Goal: Task Accomplishment & Management: Use online tool/utility

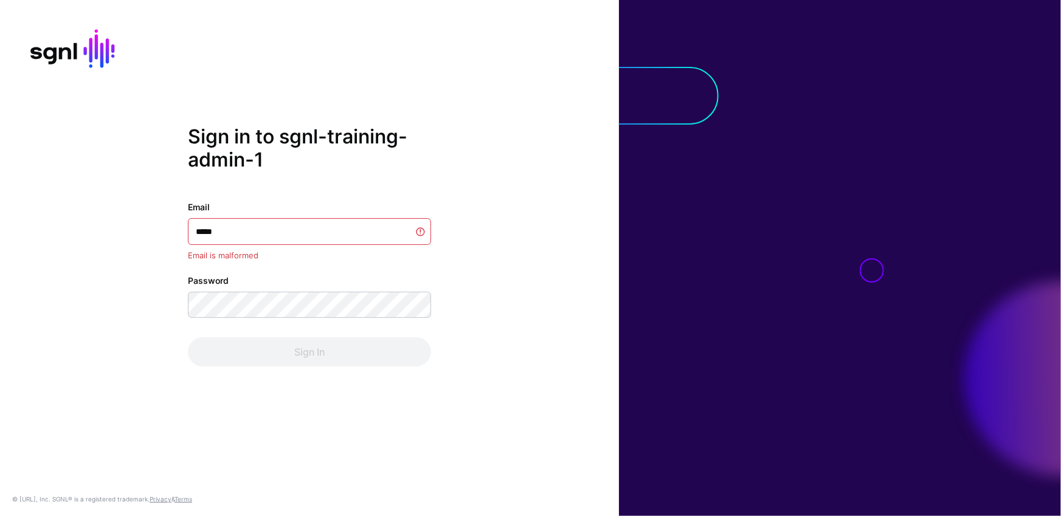
type input "******"
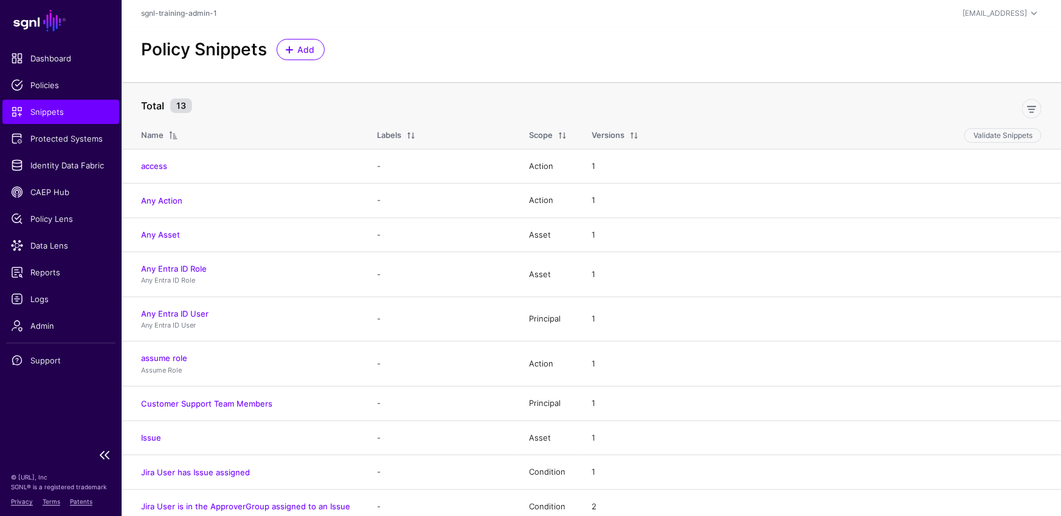
click at [66, 232] on ul "Dashboard Policies Snippets Protected Systems Identity Data Fabric CAEP Hub Pol…" at bounding box center [61, 244] width 122 height 396
click at [72, 246] on span "Data Lens" at bounding box center [61, 246] width 100 height 12
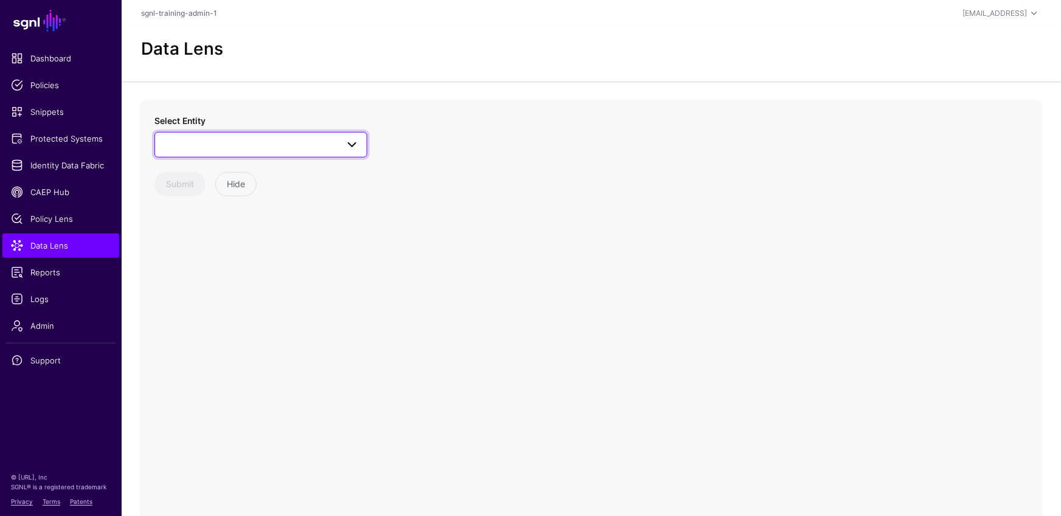
click at [318, 153] on link at bounding box center [260, 145] width 213 height 26
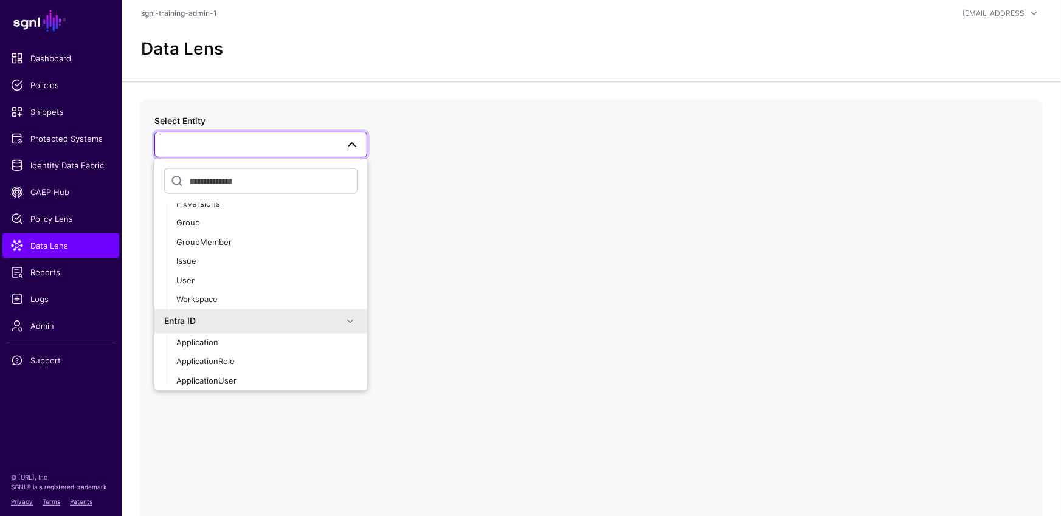
scroll to position [508, 0]
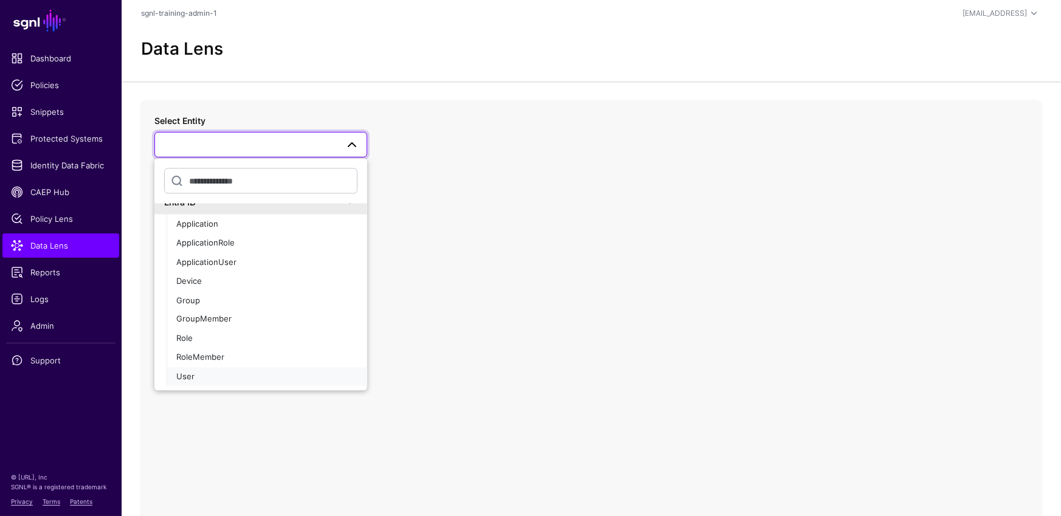
drag, startPoint x: 223, startPoint y: 378, endPoint x: 266, endPoint y: 359, distance: 46.9
click at [223, 378] on div "User" at bounding box center [266, 377] width 181 height 12
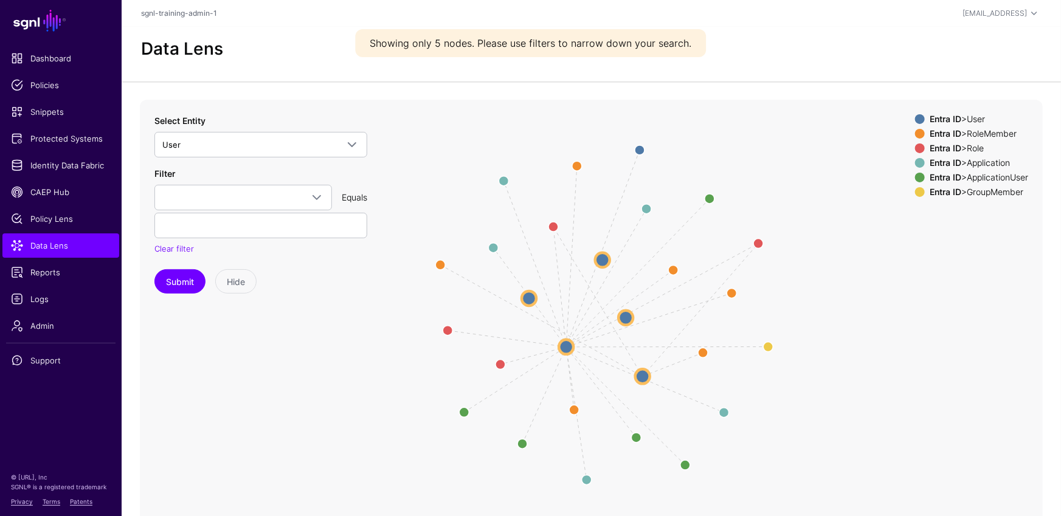
drag, startPoint x: 797, startPoint y: 359, endPoint x: 815, endPoint y: 388, distance: 33.6
click at [815, 388] on icon "Member Member ApplicationUserUser Member ApplicationUserUser Member Application…" at bounding box center [591, 343] width 903 height 487
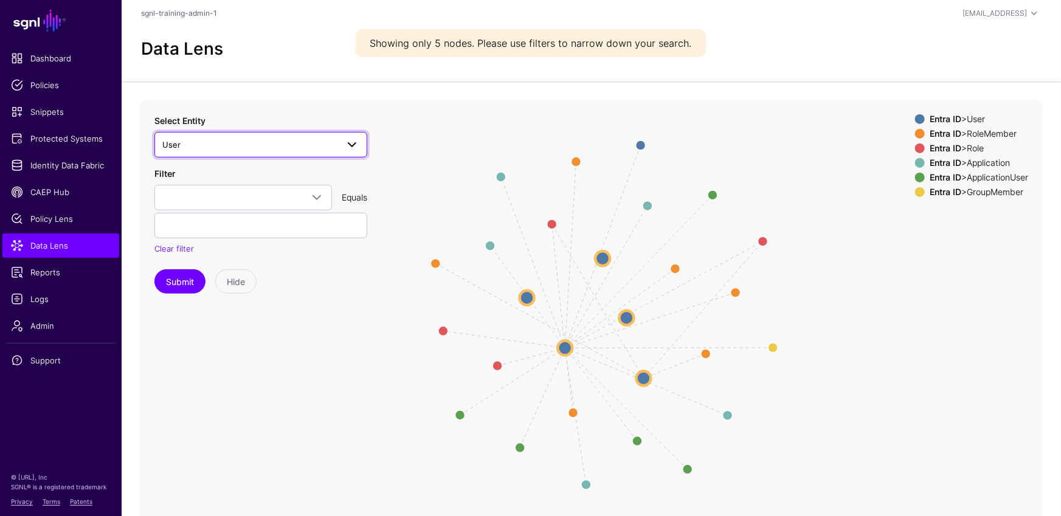
click at [311, 145] on span "User" at bounding box center [249, 144] width 175 height 13
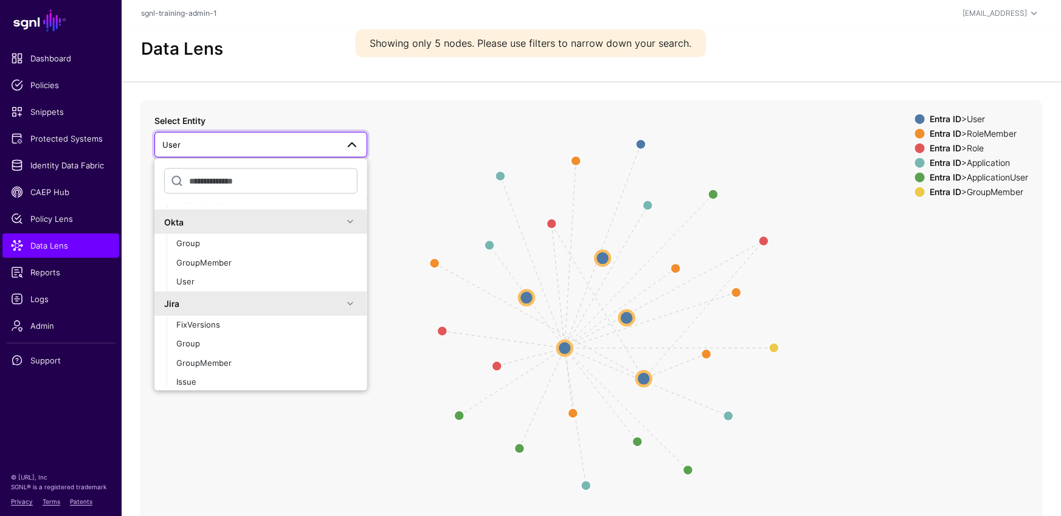
scroll to position [274, 0]
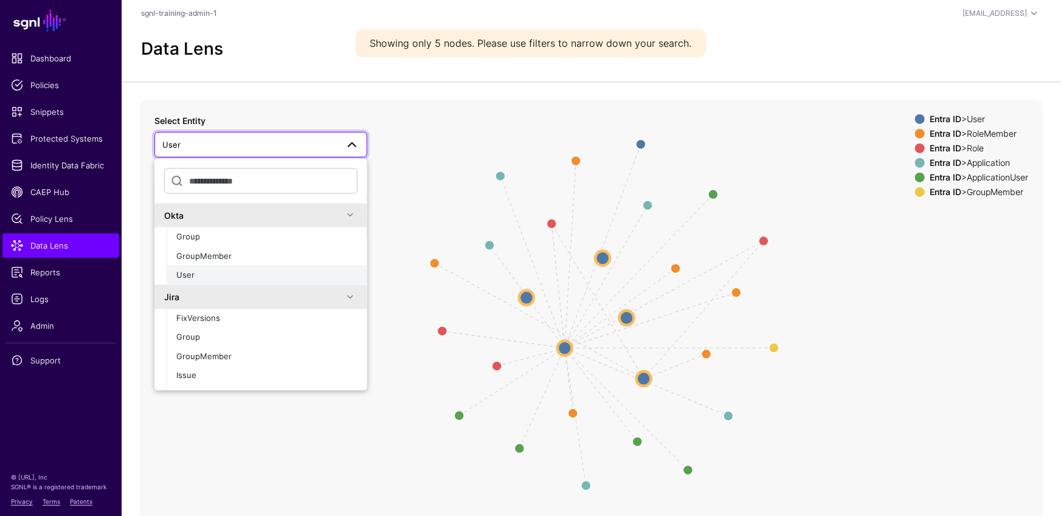
click at [276, 279] on div "User" at bounding box center [266, 275] width 181 height 12
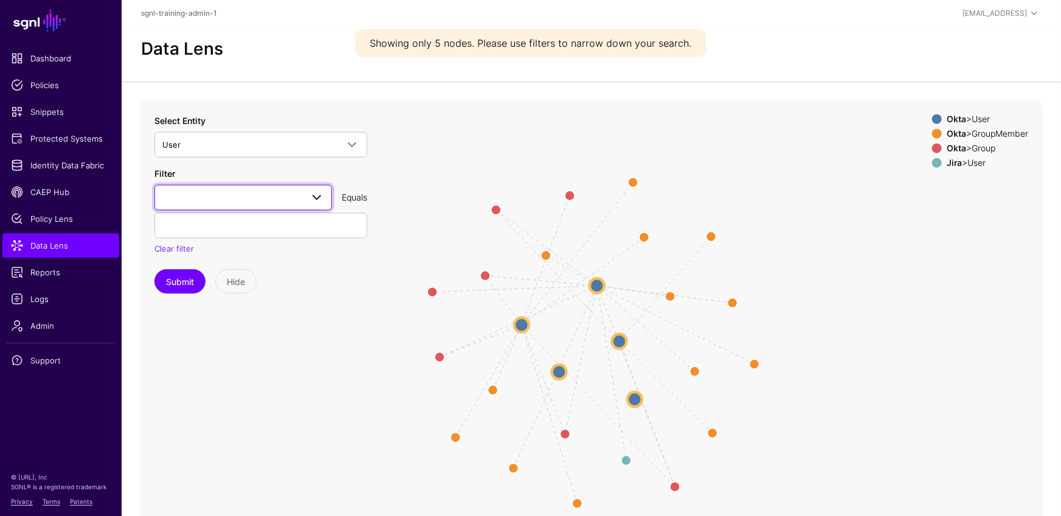
click at [257, 201] on span at bounding box center [243, 197] width 162 height 15
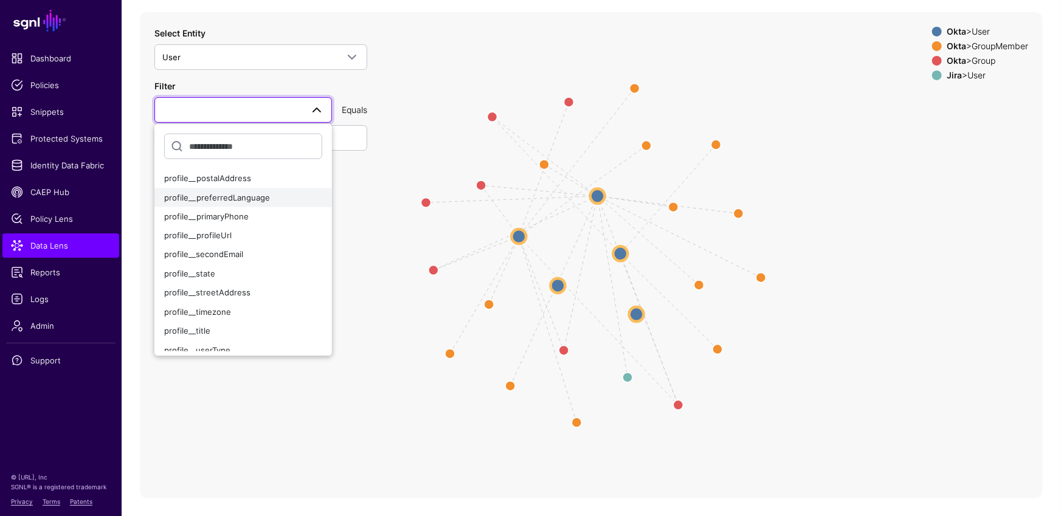
scroll to position [450, 0]
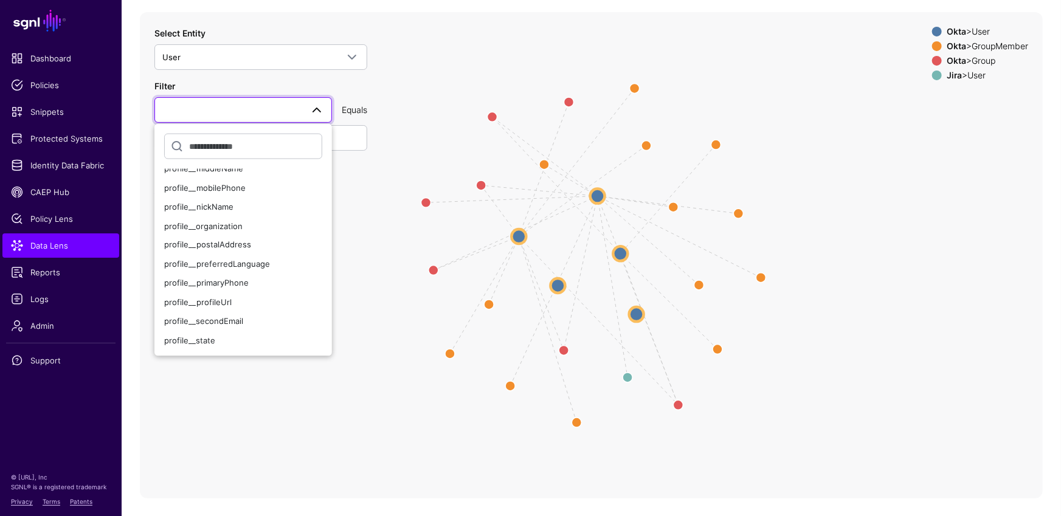
click at [263, 151] on input "text" at bounding box center [243, 146] width 158 height 26
type input "*********"
click at [251, 391] on icon "Member Member Group Group Member Member Member Member Member Member Group same_…" at bounding box center [591, 255] width 903 height 487
click at [249, 389] on icon "Member Member Group Group Member Member Member Member Member Member Group same_…" at bounding box center [591, 255] width 903 height 487
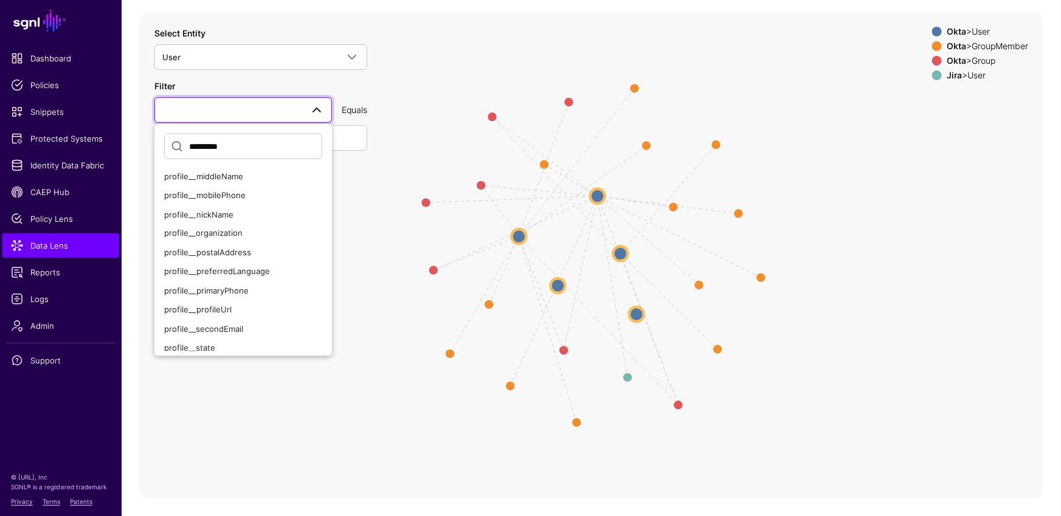
click at [325, 104] on link at bounding box center [243, 110] width 178 height 26
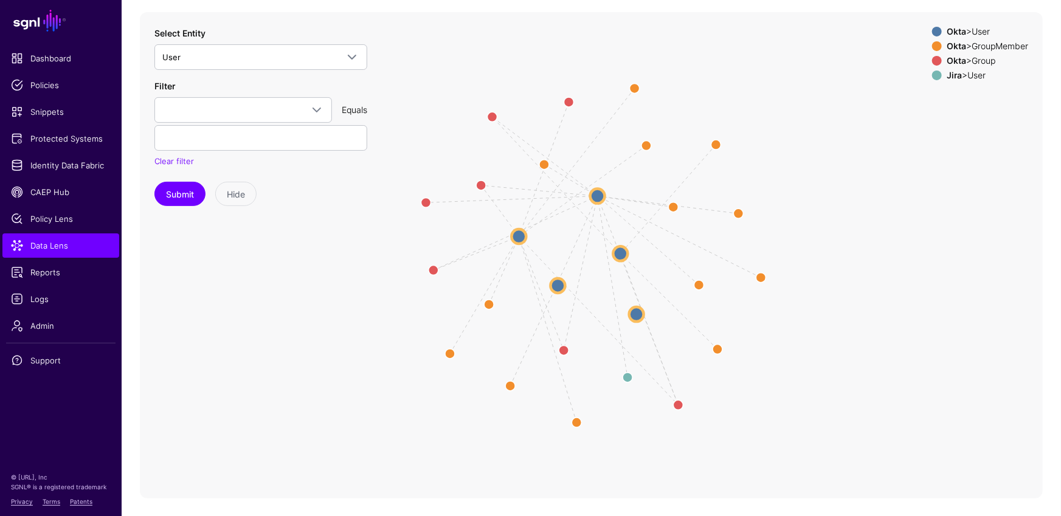
click at [613, 200] on icon "Member Member Group Group Member Member Member Member Member Member Group same_…" at bounding box center [591, 255] width 903 height 487
click at [602, 195] on circle at bounding box center [597, 196] width 15 height 15
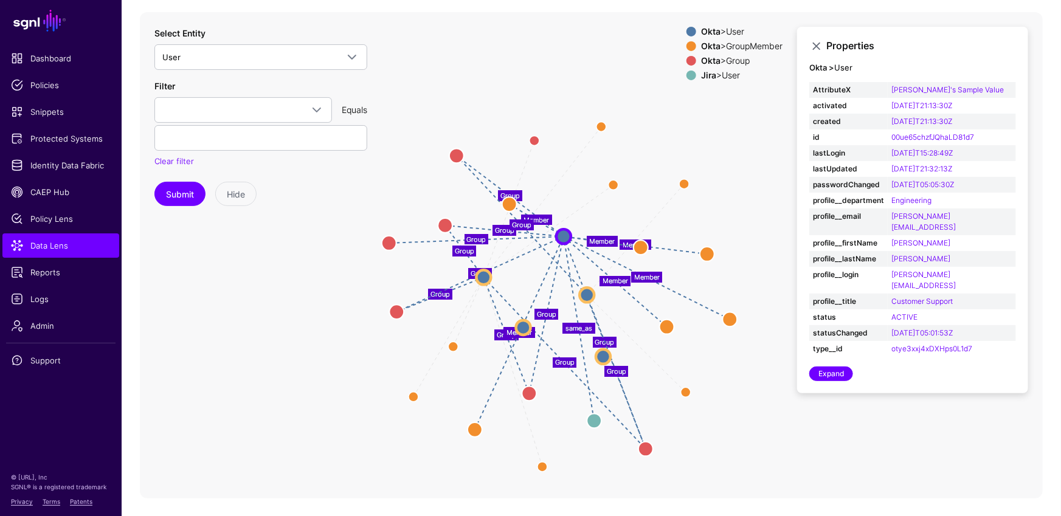
drag, startPoint x: 338, startPoint y: 331, endPoint x: 304, endPoint y: 373, distance: 53.2
click at [304, 373] on icon "Group Member Member Member Member Member Member Member Group Group Group Group …" at bounding box center [591, 255] width 903 height 487
click at [57, 89] on span "Policies" at bounding box center [61, 85] width 100 height 12
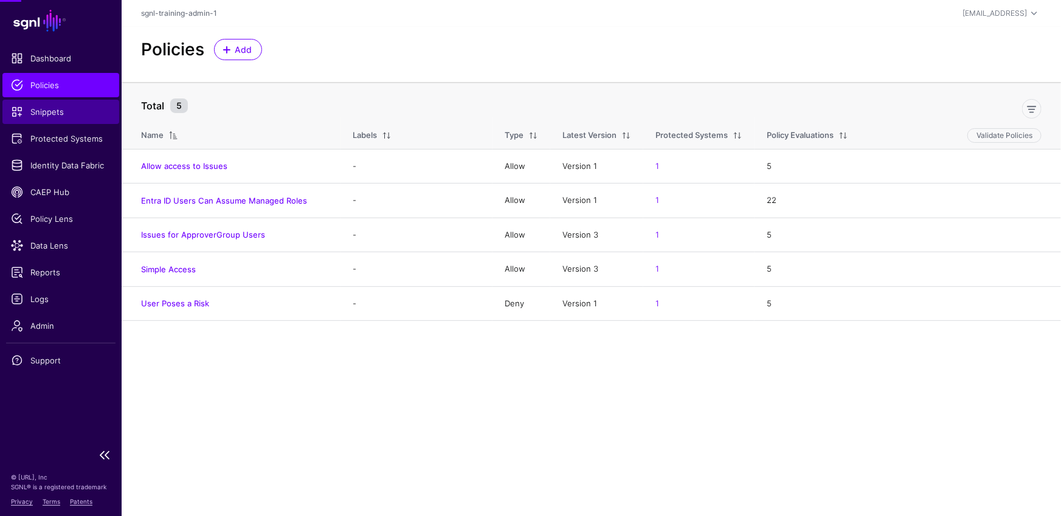
click at [60, 100] on link "Snippets" at bounding box center [60, 112] width 117 height 24
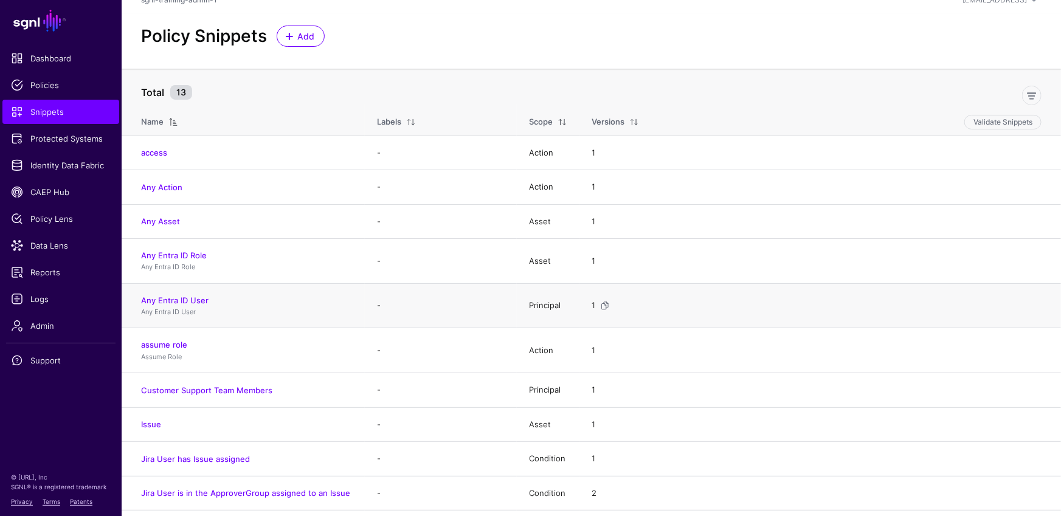
scroll to position [113, 0]
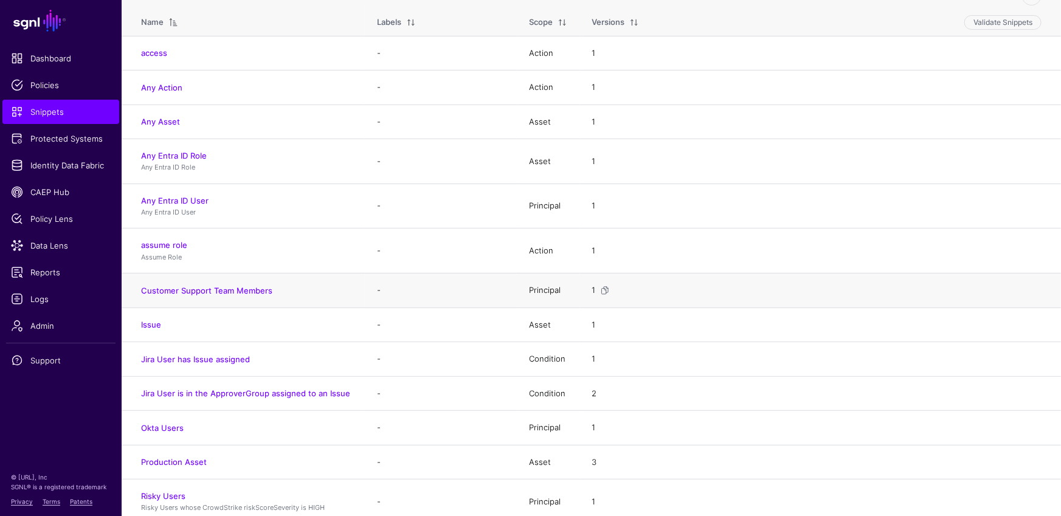
click at [249, 294] on h4 "Customer Support Team Members" at bounding box center [247, 290] width 212 height 11
click at [248, 289] on link "Customer Support Team Members" at bounding box center [206, 291] width 131 height 10
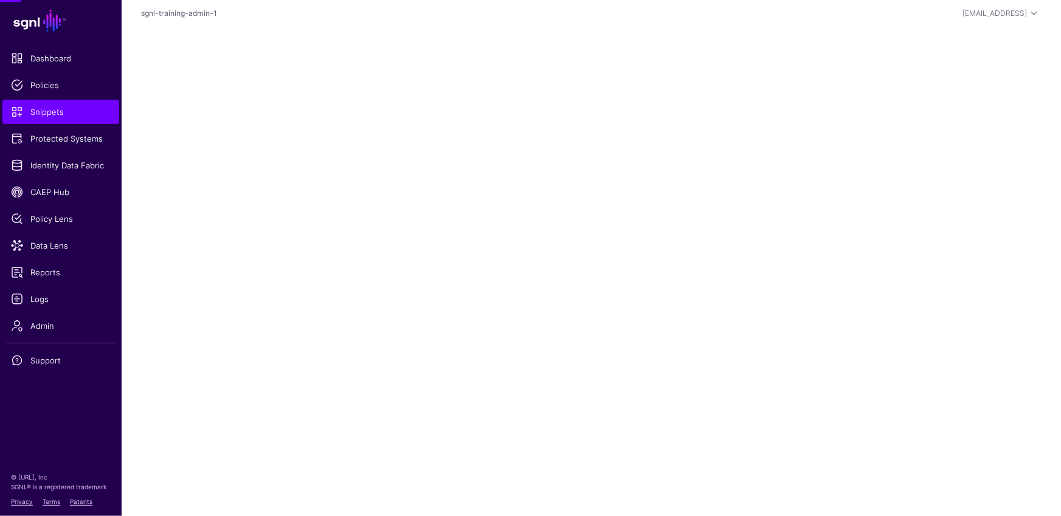
click at [248, 289] on main "SGNL Dashboard Policies Snippets Protected Systems Identity Data Fabric CAEP Hu…" at bounding box center [530, 258] width 1061 height 516
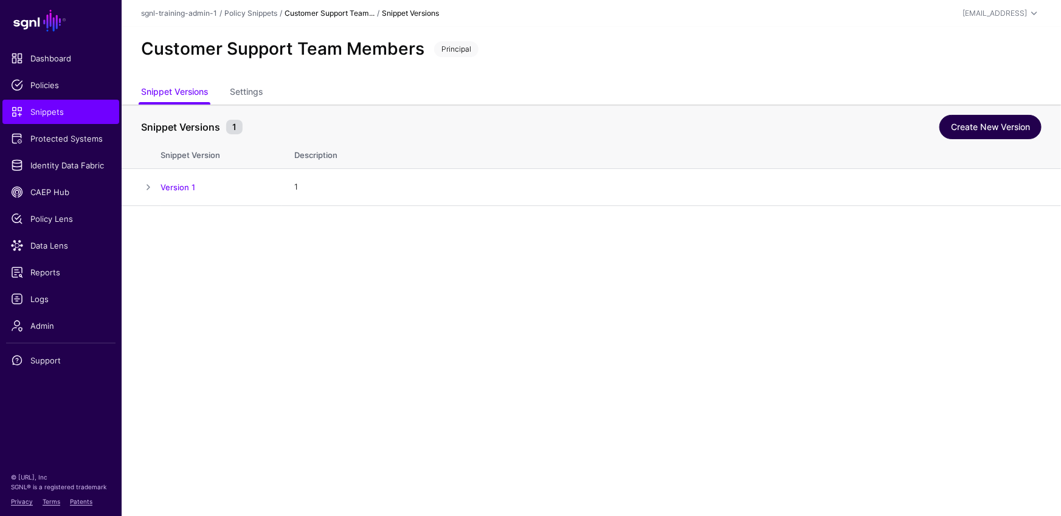
click at [1006, 133] on link "Create New Version" at bounding box center [991, 127] width 102 height 24
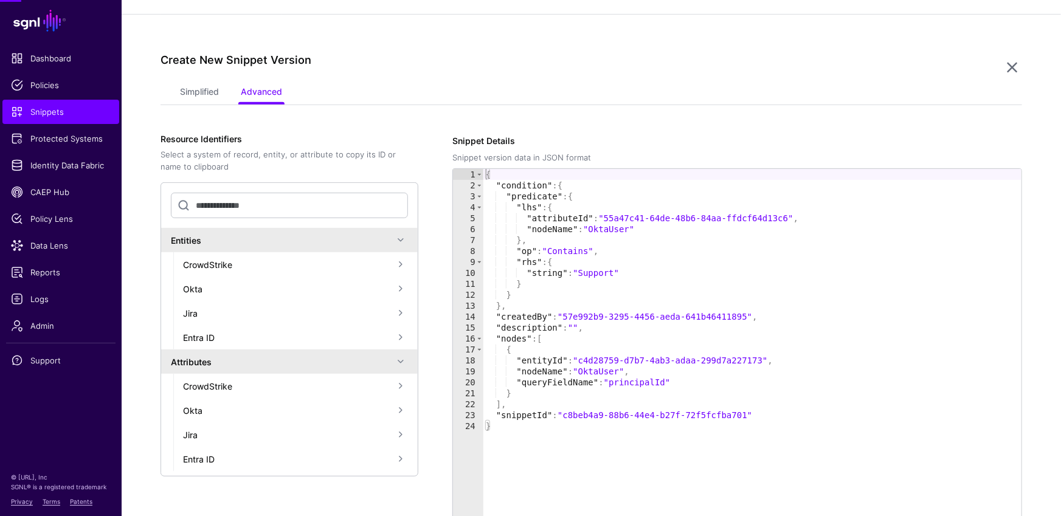
scroll to position [206, 0]
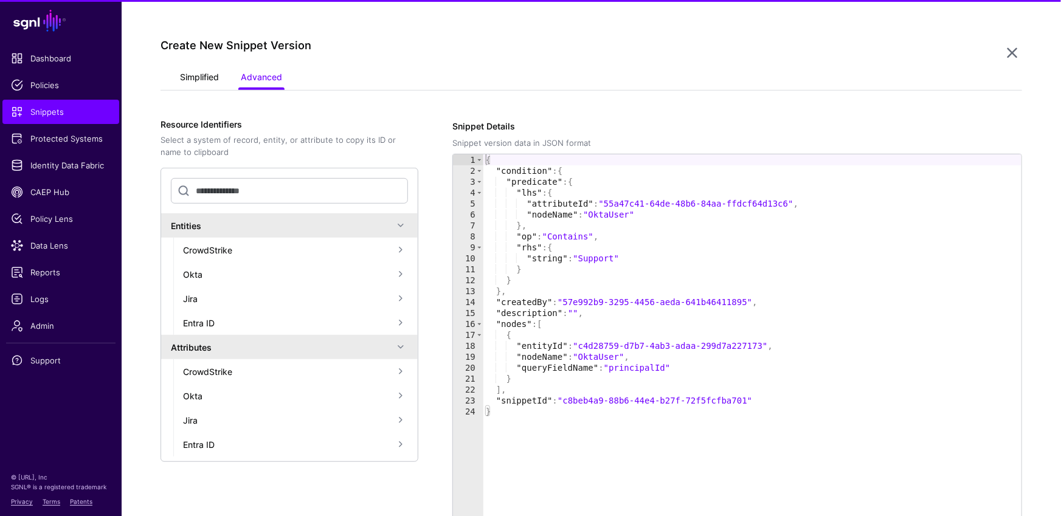
click at [186, 81] on link "Simplified" at bounding box center [199, 78] width 39 height 23
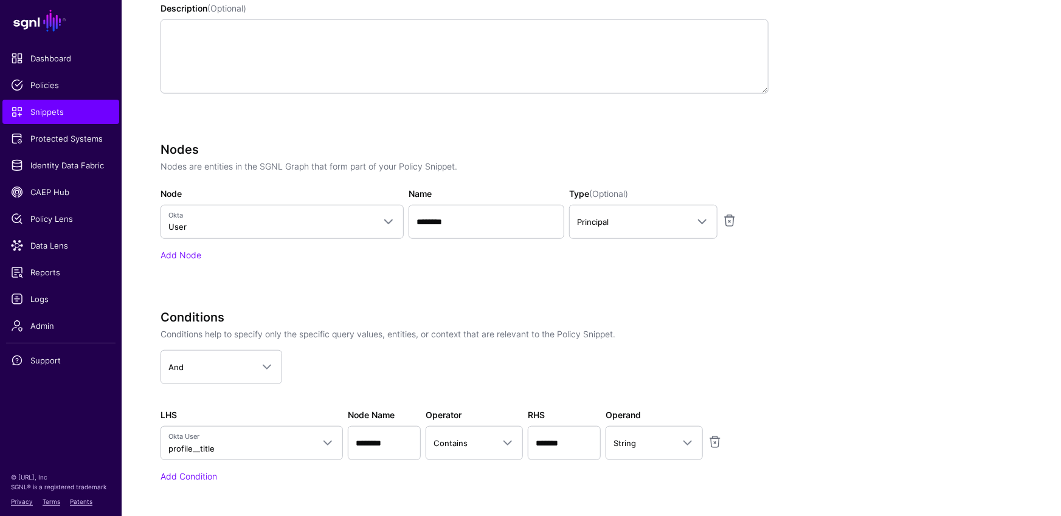
scroll to position [535, 0]
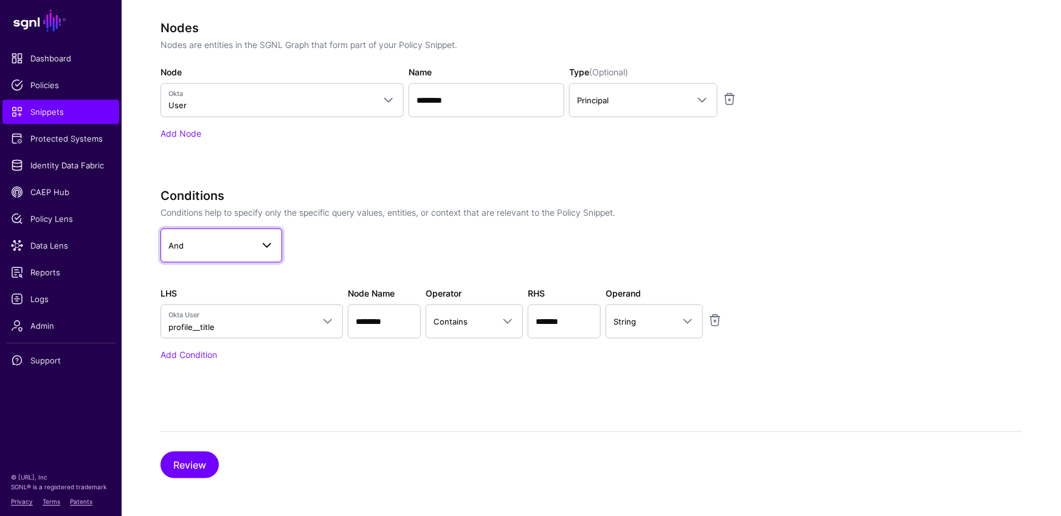
click at [265, 240] on span at bounding box center [267, 245] width 15 height 15
click at [189, 296] on div "Or" at bounding box center [221, 298] width 102 height 12
click at [195, 345] on div "Conditions Conditions help to specify only the specific query values, entities,…" at bounding box center [465, 275] width 608 height 173
click at [171, 350] on link "Add Condition" at bounding box center [189, 355] width 57 height 10
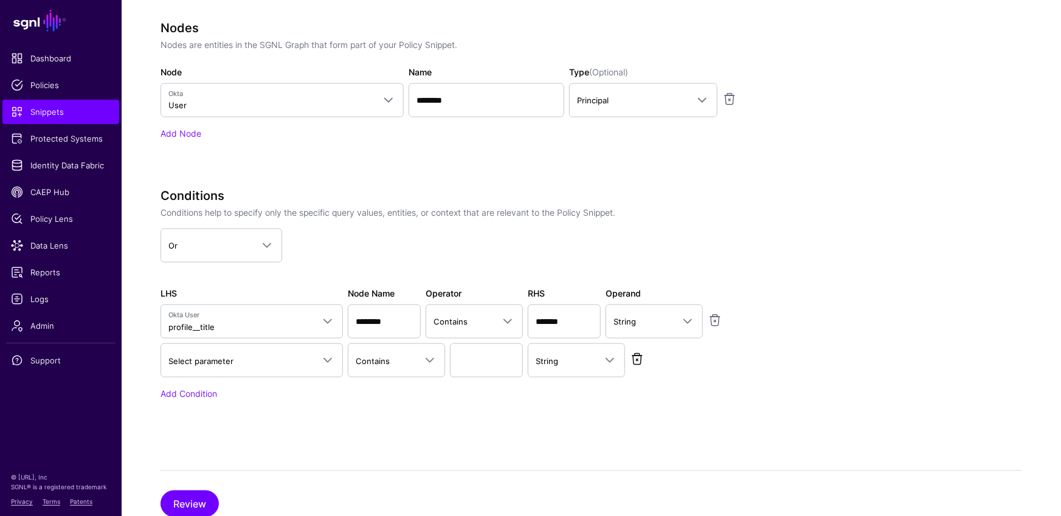
click at [638, 359] on link at bounding box center [637, 359] width 15 height 15
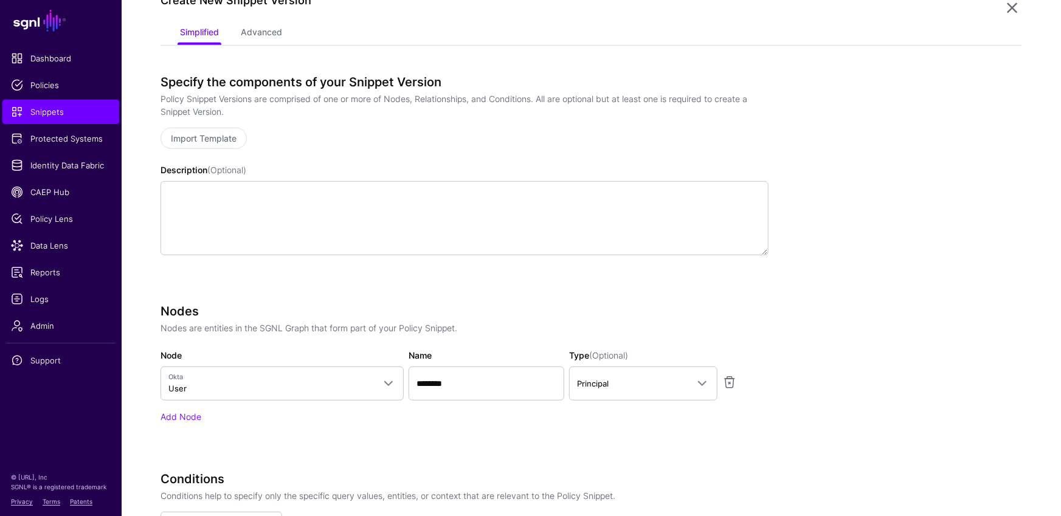
scroll to position [443, 0]
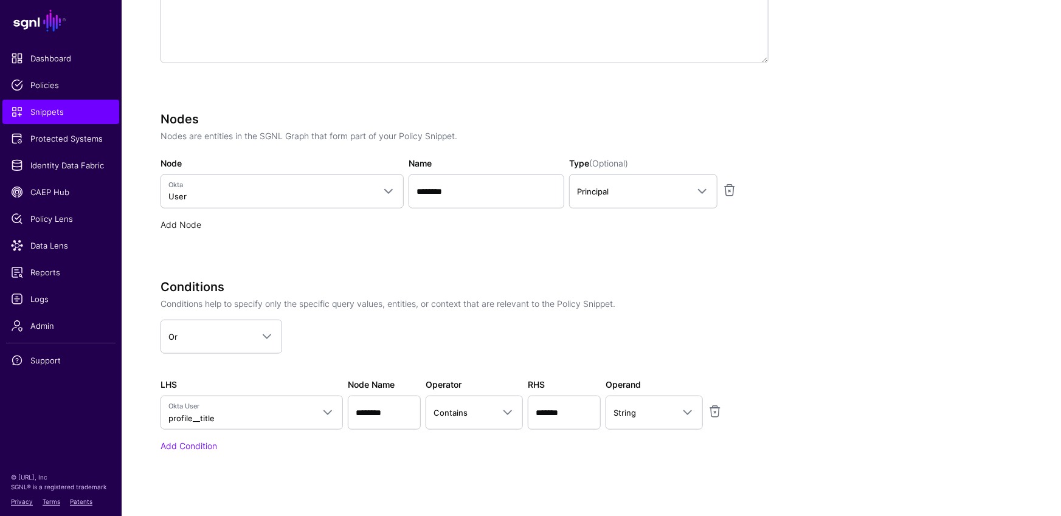
click at [192, 221] on link "Add Node" at bounding box center [181, 225] width 41 height 10
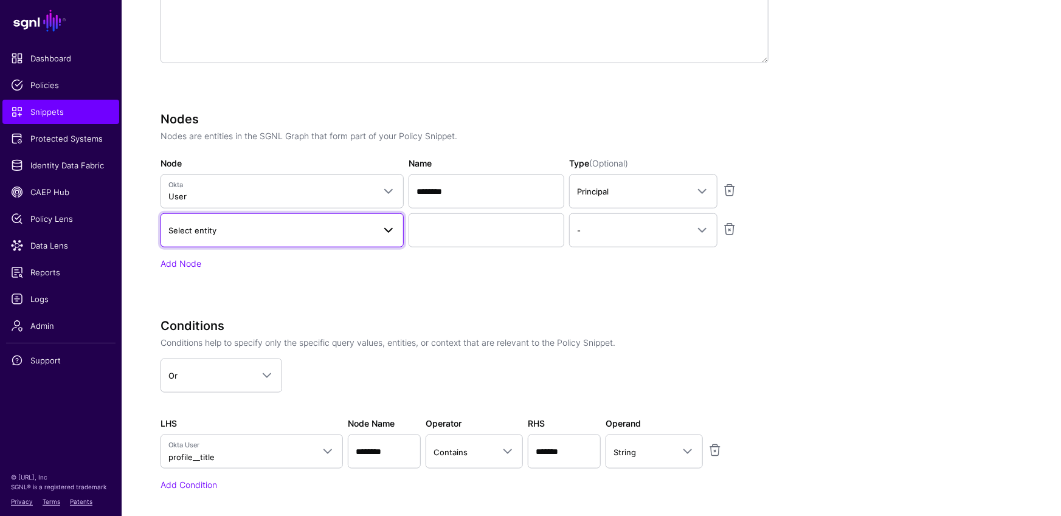
click at [259, 237] on link "Select entity" at bounding box center [282, 230] width 243 height 34
type input "*"
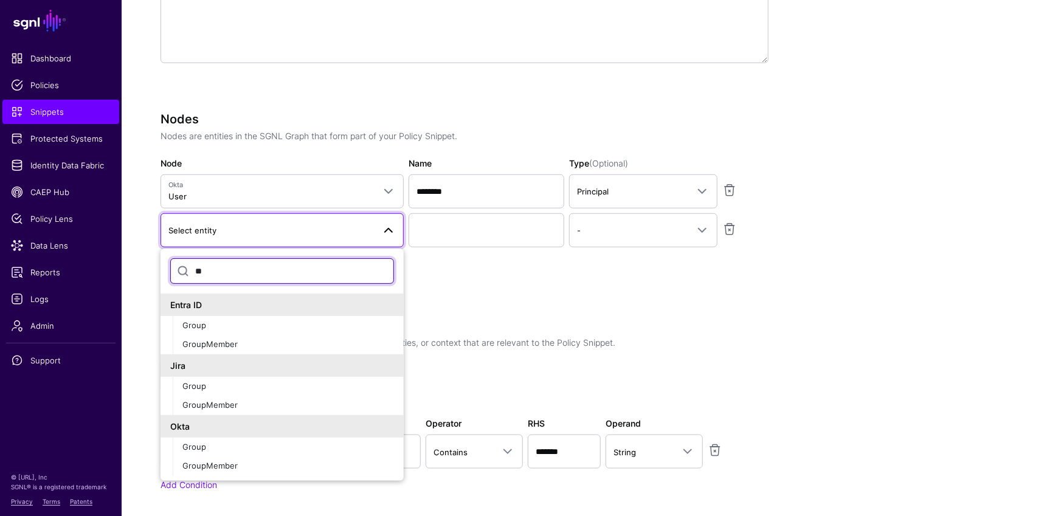
type input "*"
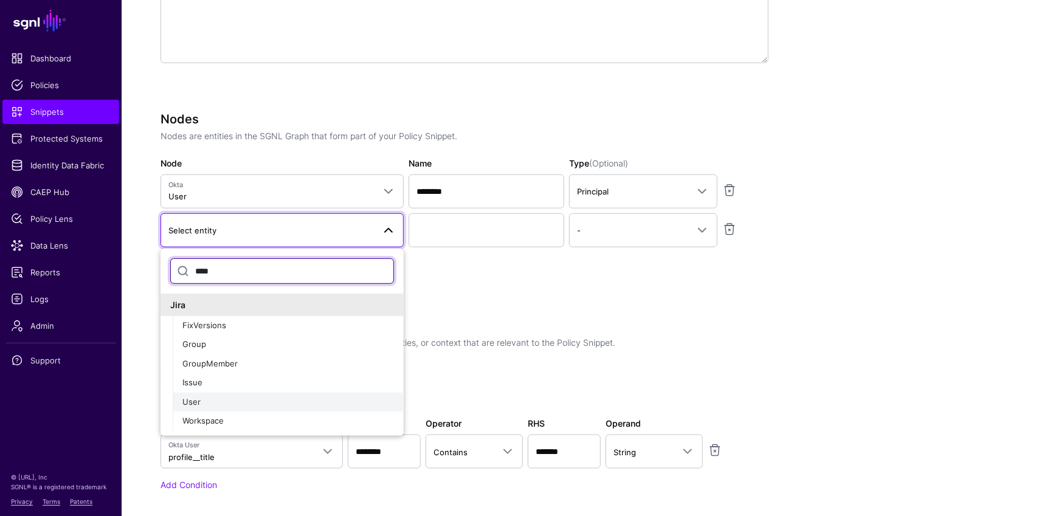
type input "****"
drag, startPoint x: 224, startPoint y: 398, endPoint x: 235, endPoint y: 392, distance: 11.7
click at [224, 398] on div "User" at bounding box center [288, 403] width 212 height 12
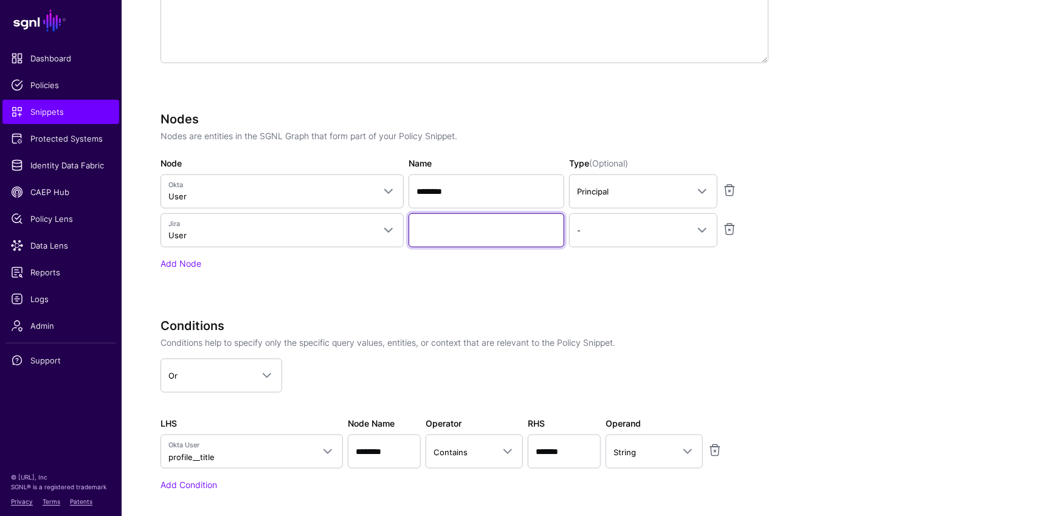
click at [529, 226] on input "Name" at bounding box center [487, 230] width 156 height 34
type input "********"
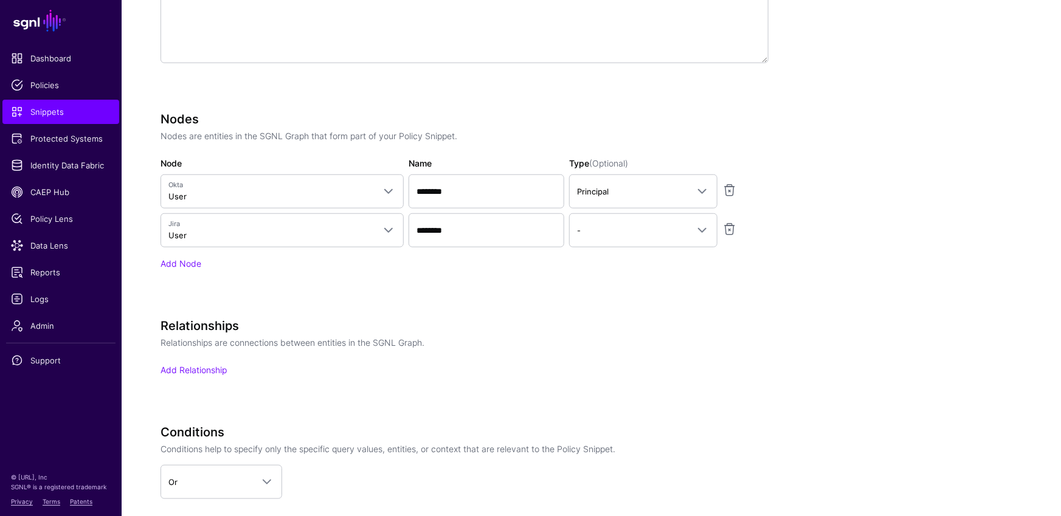
click at [712, 307] on div "Specify the components of your Snippet Version Policy Snippet Versions are comp…" at bounding box center [465, 258] width 608 height 750
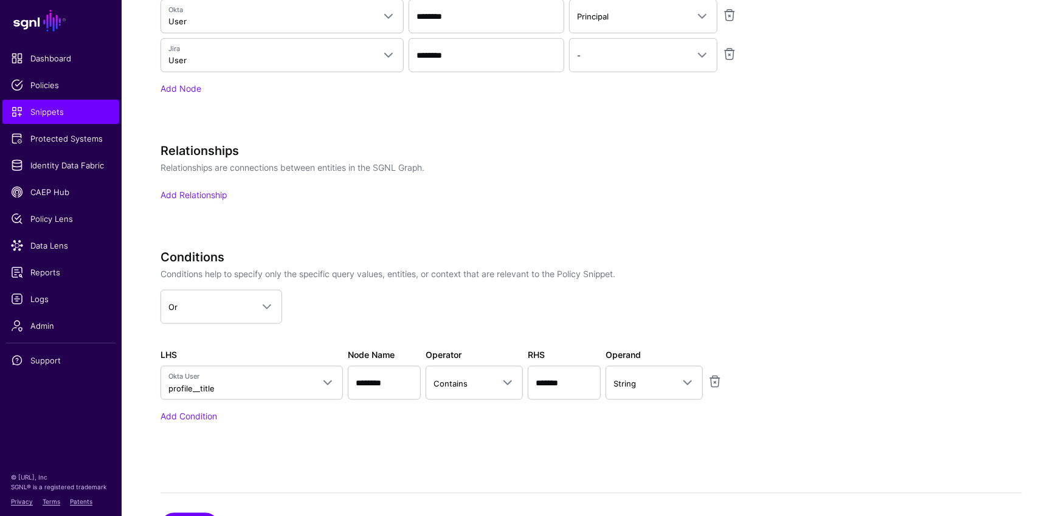
scroll to position [679, 0]
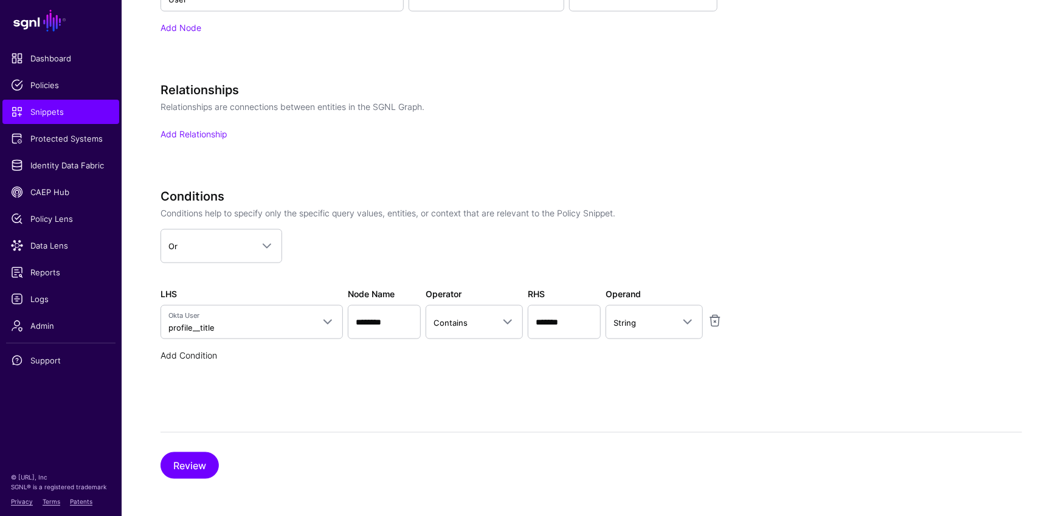
click at [184, 350] on link "Add Condition" at bounding box center [189, 355] width 57 height 10
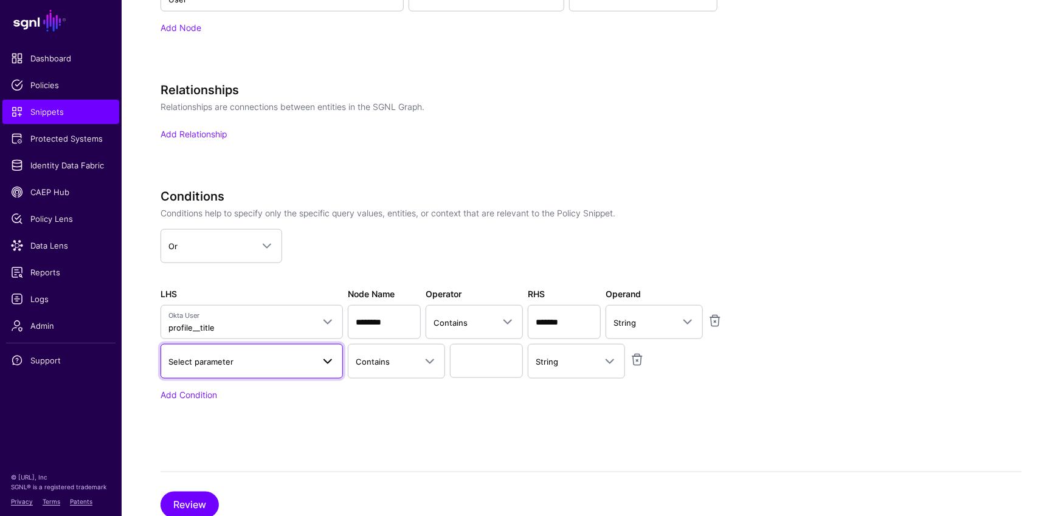
click at [245, 358] on span "Select parameter" at bounding box center [240, 361] width 145 height 13
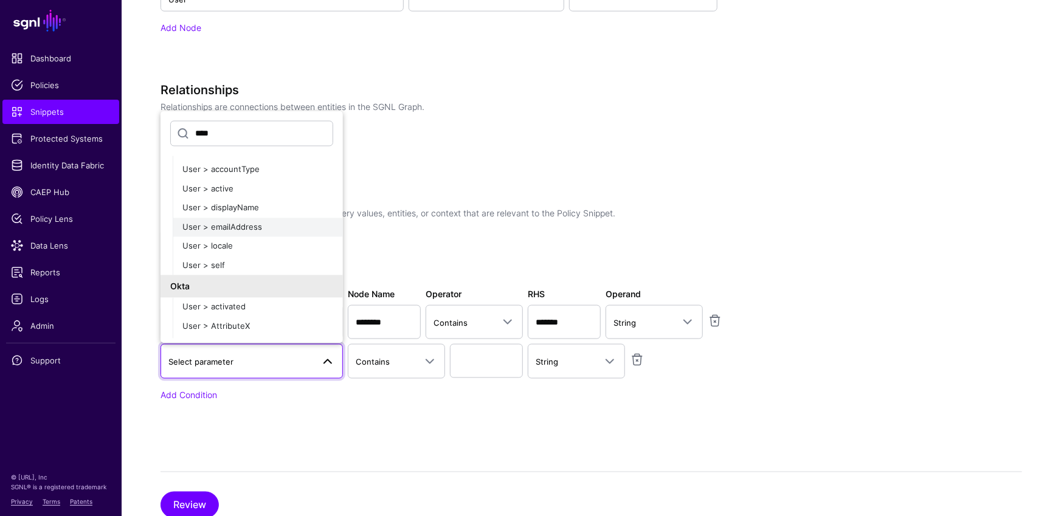
scroll to position [0, 0]
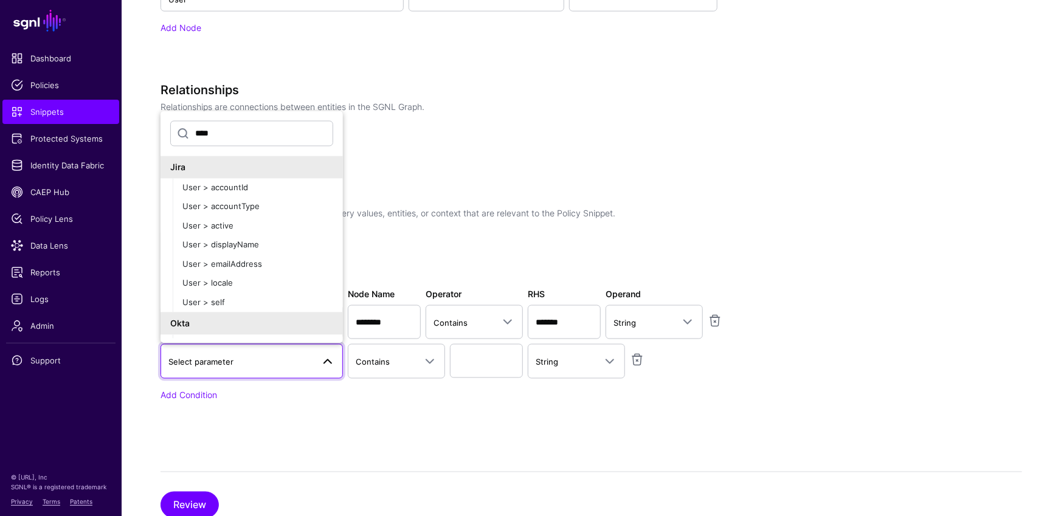
type input "****"
click at [254, 208] on span "User > accountType" at bounding box center [220, 207] width 77 height 10
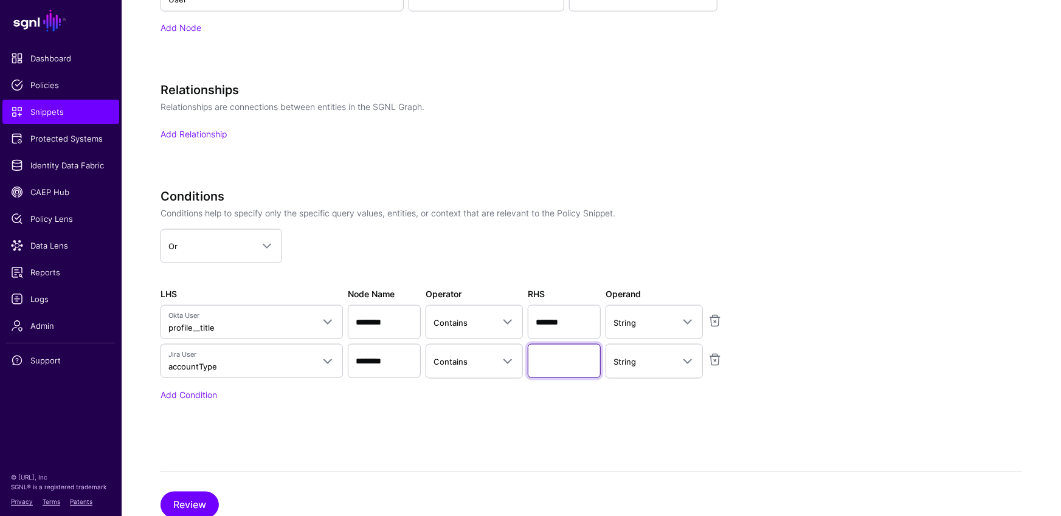
click at [556, 355] on input "text" at bounding box center [564, 361] width 73 height 34
click at [494, 363] on span at bounding box center [504, 361] width 22 height 15
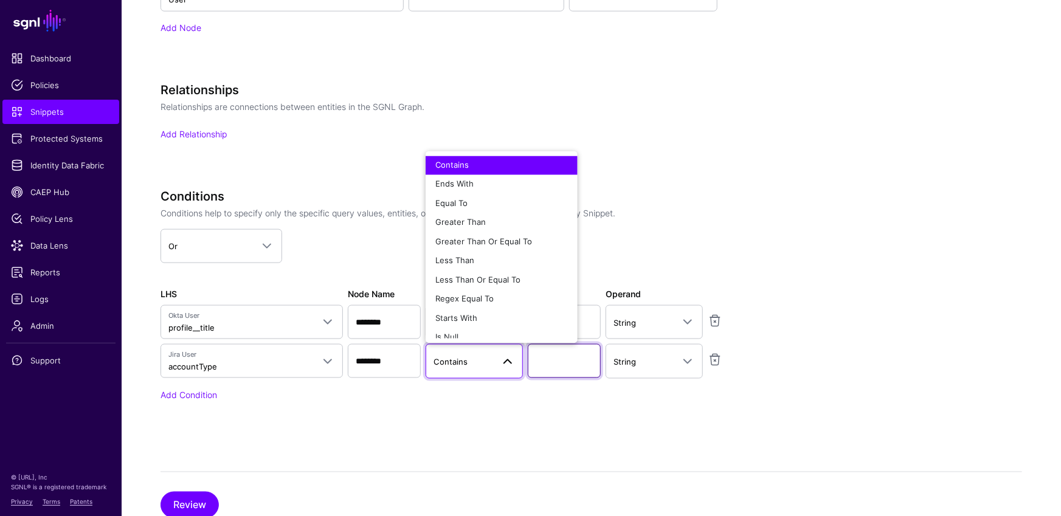
click at [578, 349] on input "text" at bounding box center [564, 361] width 73 height 34
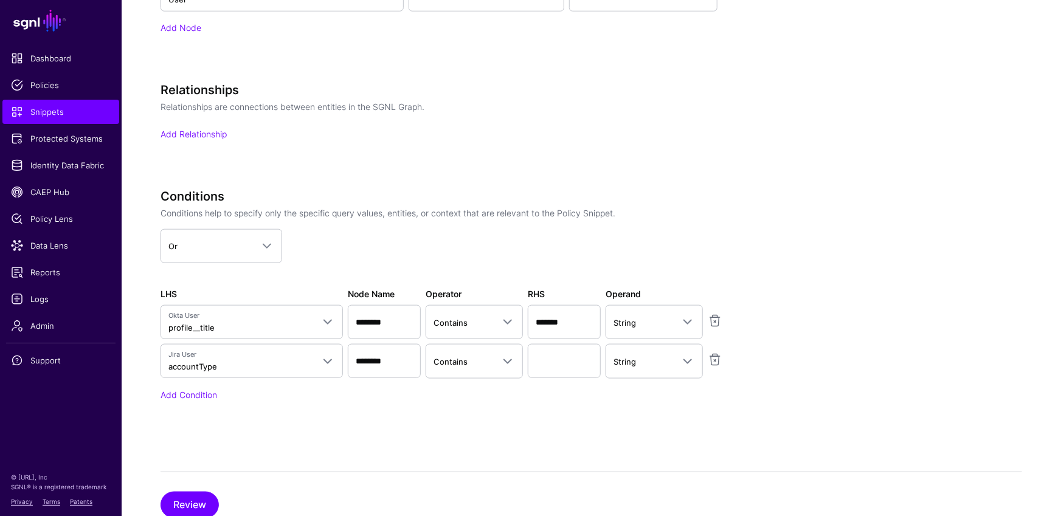
click at [443, 398] on div "Add Condition" at bounding box center [465, 395] width 608 height 13
click at [557, 325] on input "*******" at bounding box center [564, 322] width 73 height 34
click at [508, 315] on span at bounding box center [508, 322] width 15 height 15
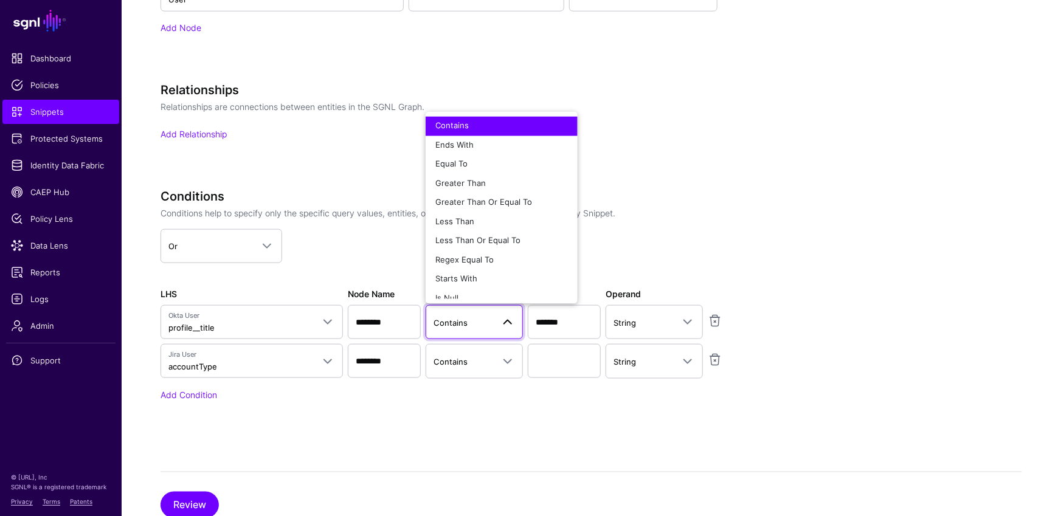
click at [687, 236] on app-dropdown "Or And Or" at bounding box center [465, 246] width 608 height 34
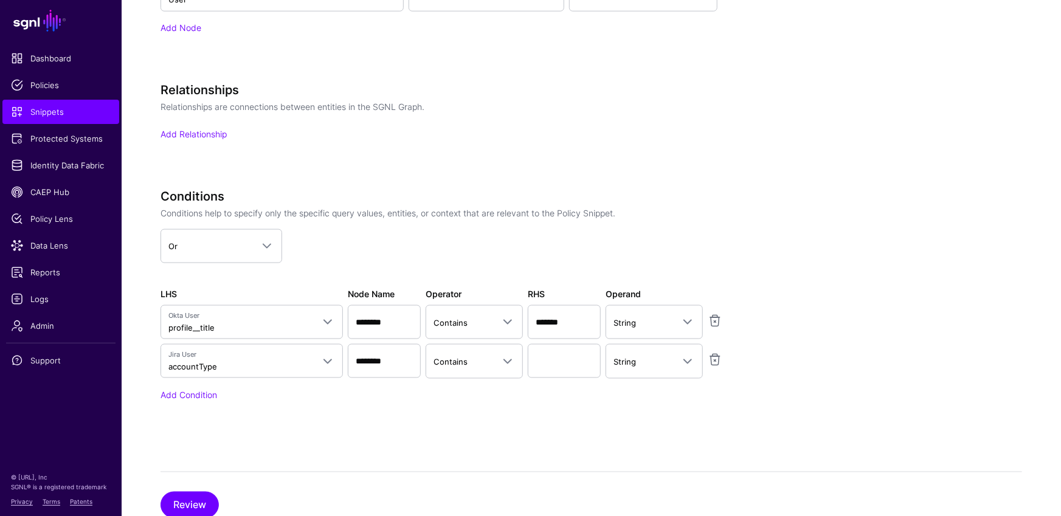
click at [470, 411] on div "Conditions Conditions help to specify only the specific query values, entities,…" at bounding box center [465, 312] width 608 height 246
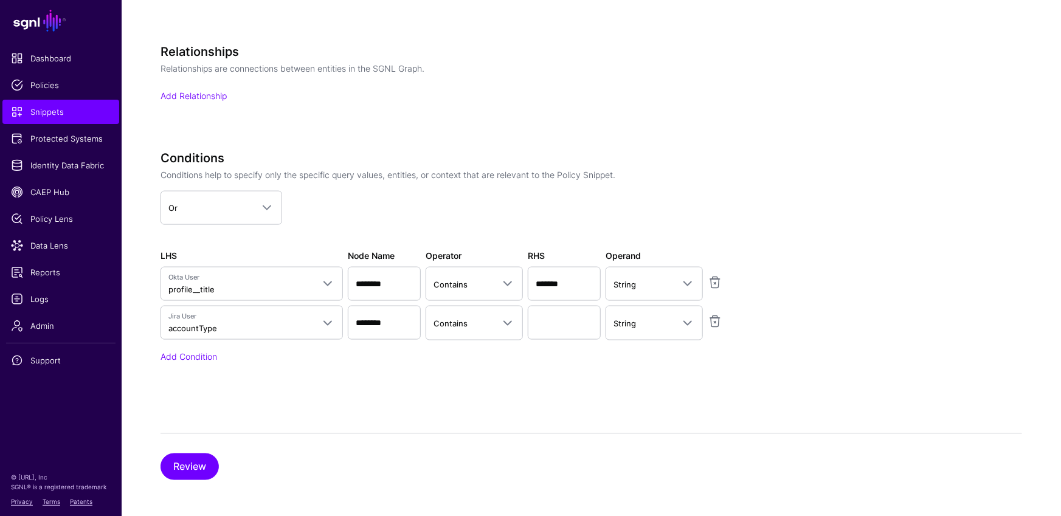
scroll to position [444, 0]
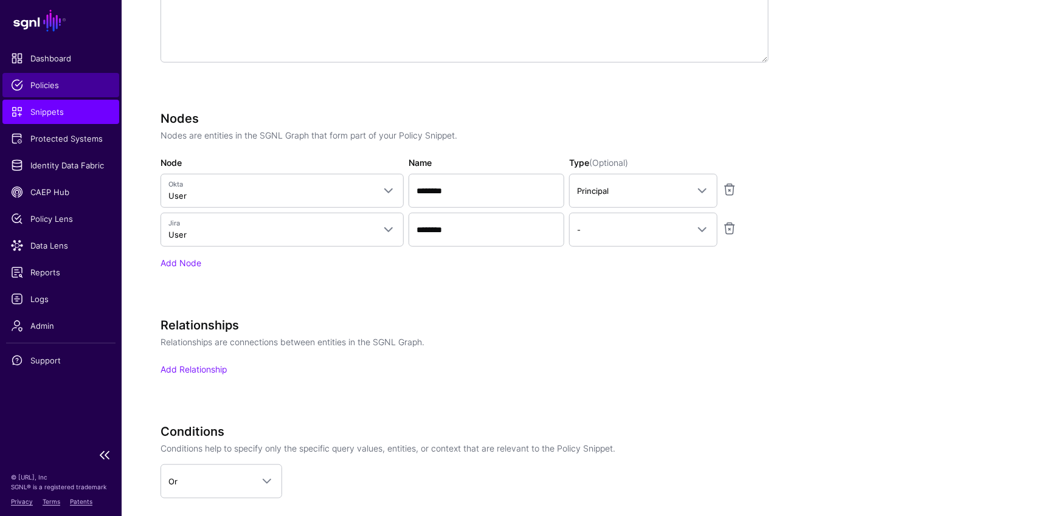
click at [68, 95] on link "Policies" at bounding box center [60, 85] width 117 height 24
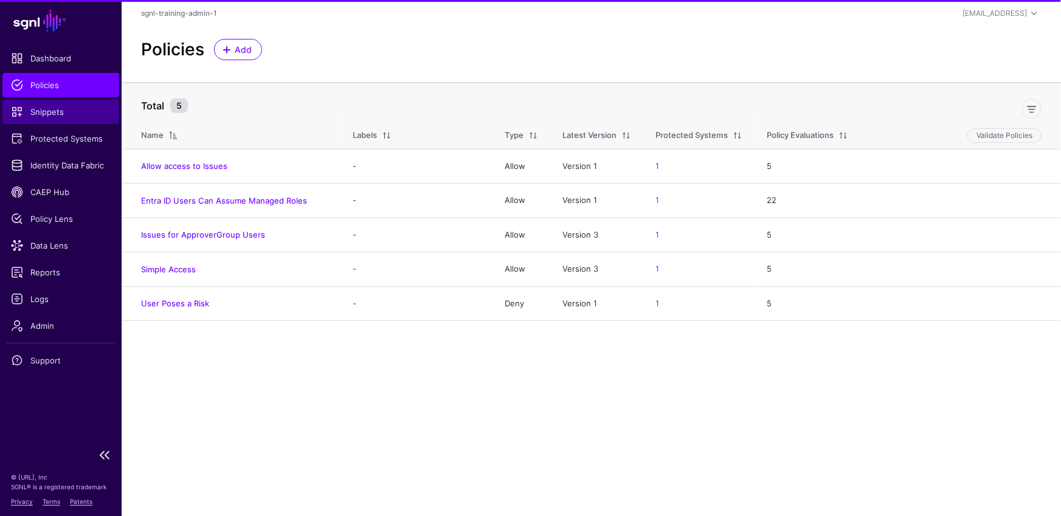
click at [68, 103] on link "Snippets" at bounding box center [60, 112] width 117 height 24
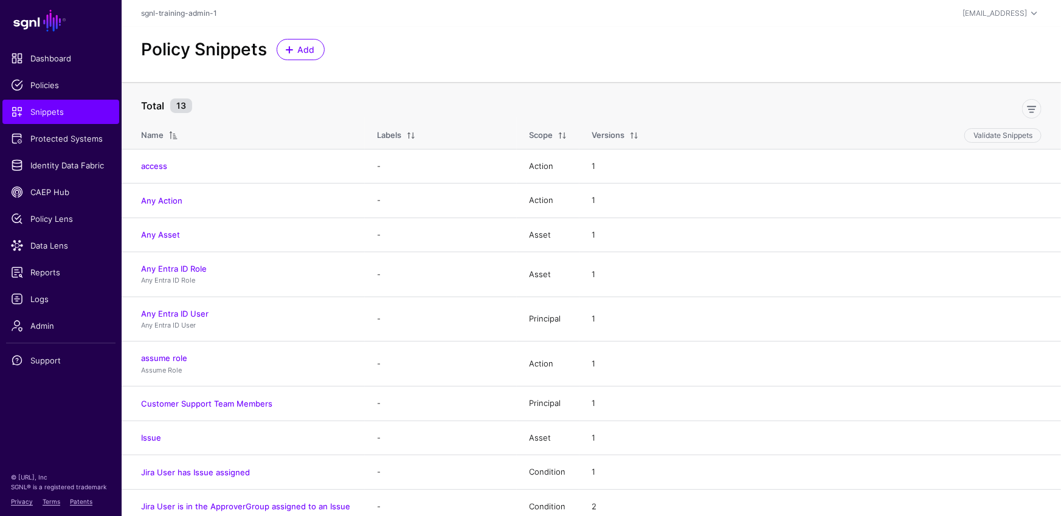
click at [579, 74] on div "Policy Snippets Add" at bounding box center [592, 54] width 940 height 55
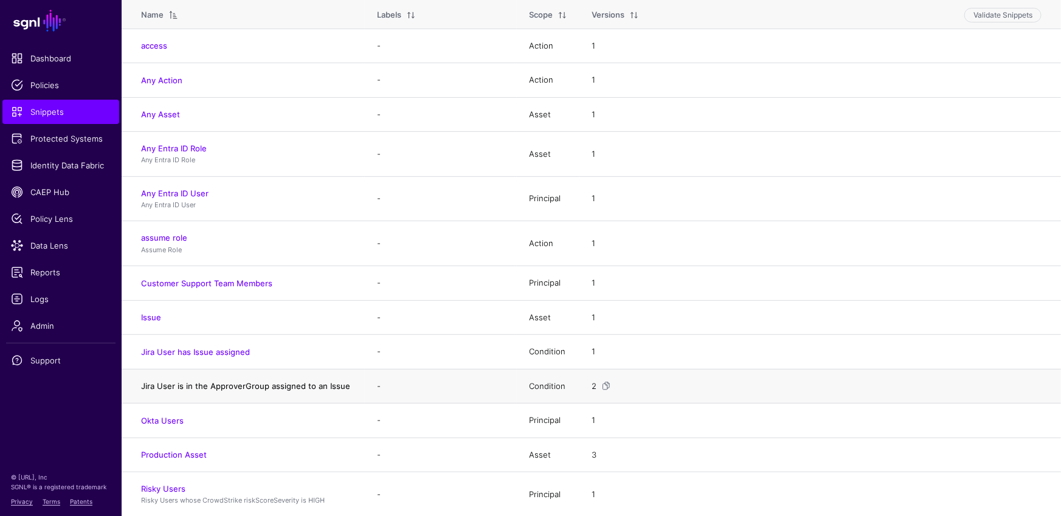
click at [304, 382] on link "Jira User is in the ApproverGroup assigned to an Issue" at bounding box center [245, 386] width 209 height 10
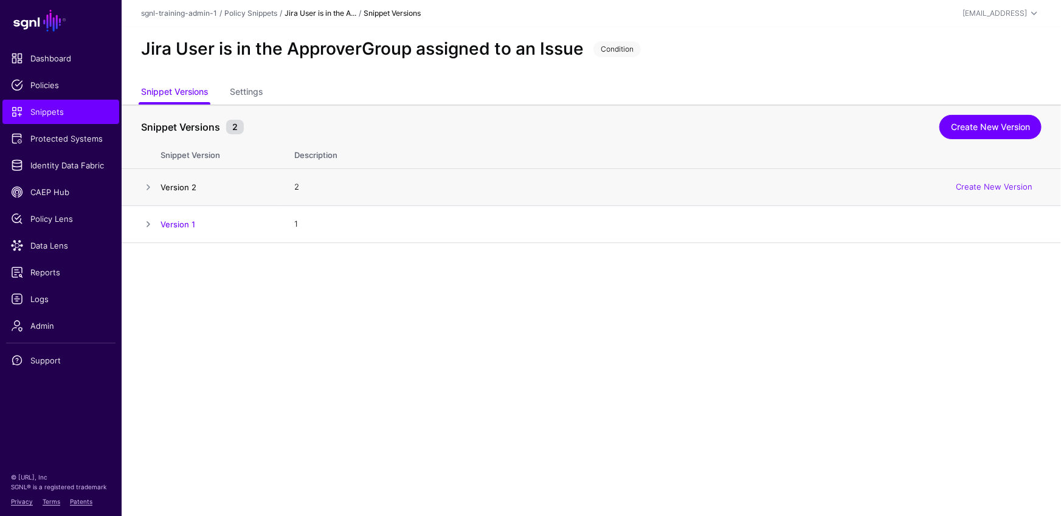
click at [175, 186] on link "Version 2" at bounding box center [179, 187] width 36 height 10
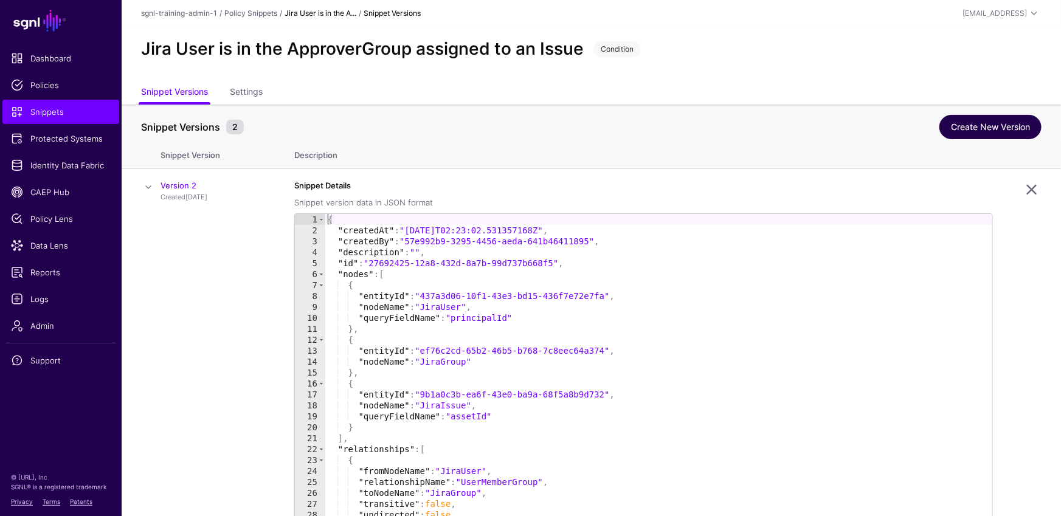
click at [974, 128] on link "Create New Version" at bounding box center [991, 127] width 102 height 24
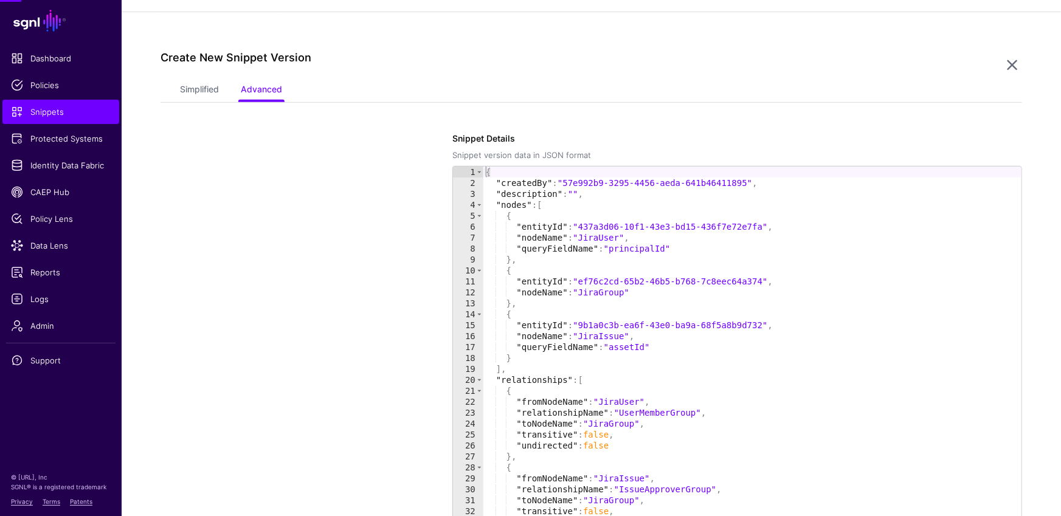
scroll to position [243, 0]
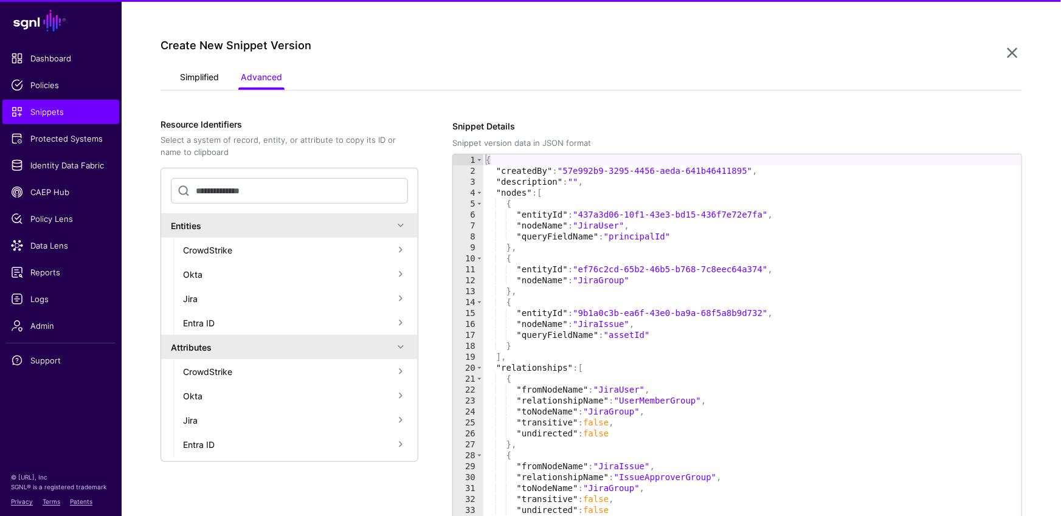
click at [201, 70] on link "Simplified" at bounding box center [199, 78] width 39 height 23
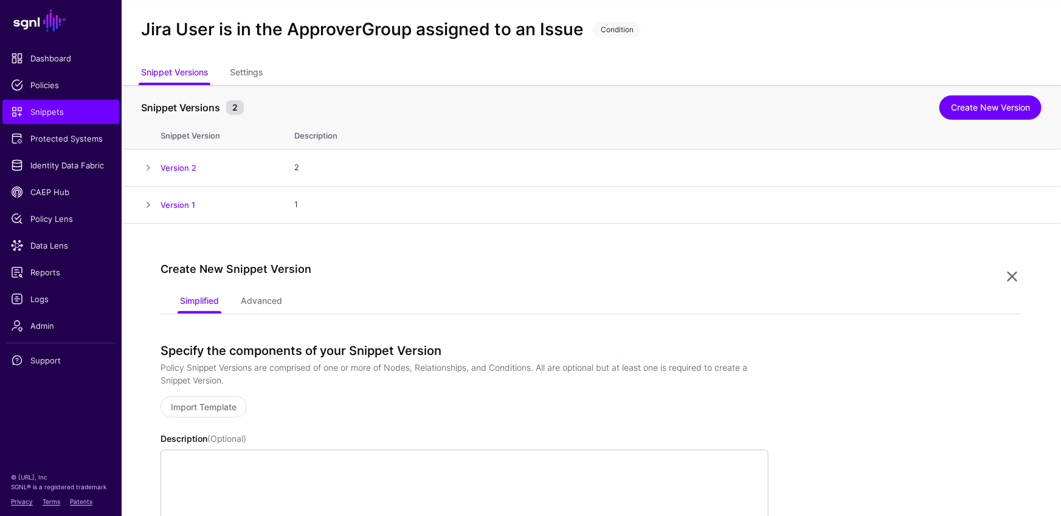
scroll to position [0, 0]
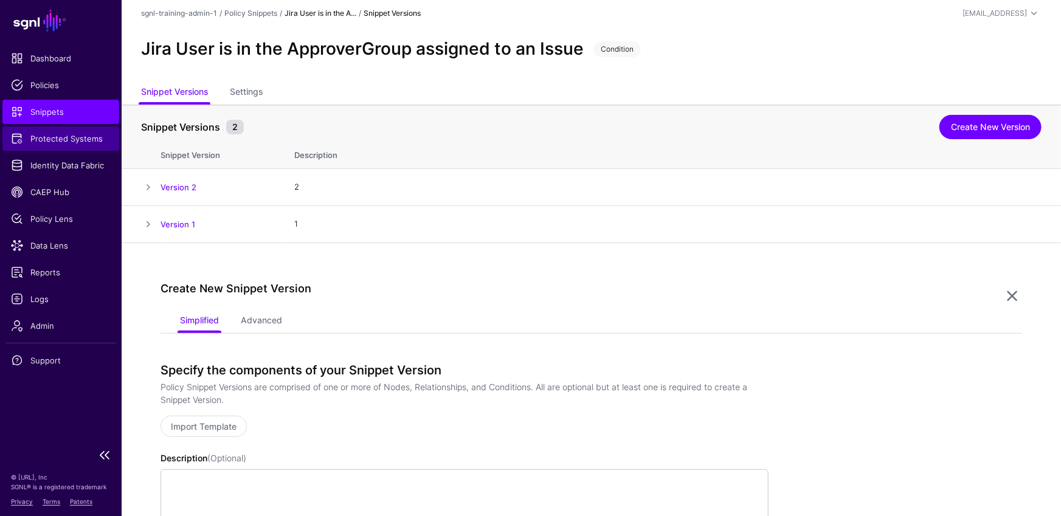
click at [58, 133] on span "Protected Systems" at bounding box center [61, 139] width 100 height 12
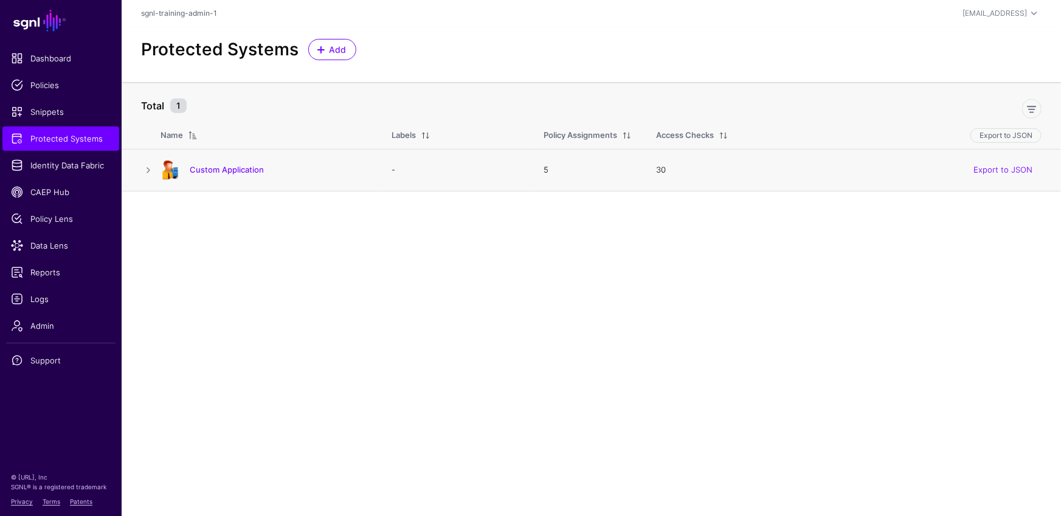
click at [248, 162] on div "Custom Application" at bounding box center [264, 170] width 217 height 19
click at [246, 170] on link "Custom Application" at bounding box center [227, 170] width 74 height 10
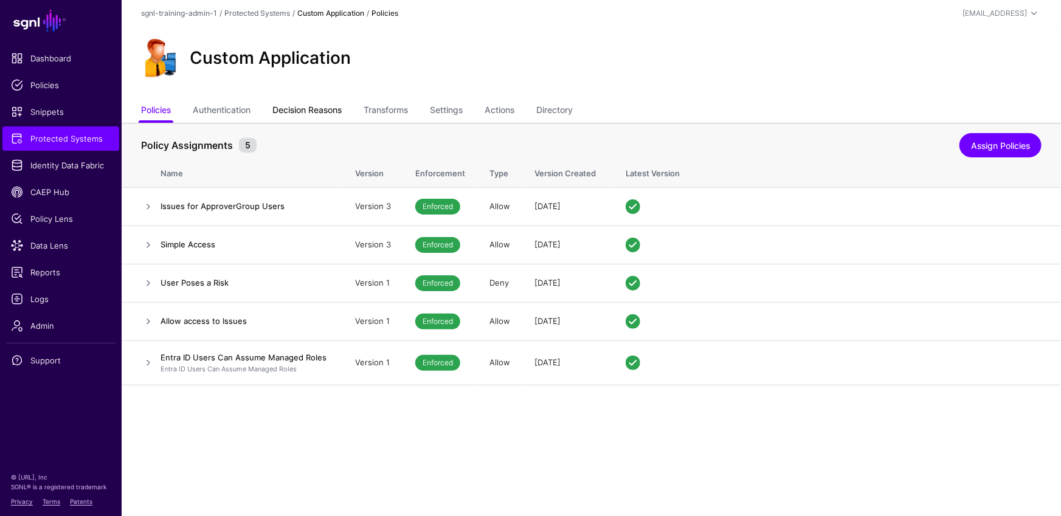
click at [336, 110] on link "Decision Reasons" at bounding box center [306, 111] width 69 height 23
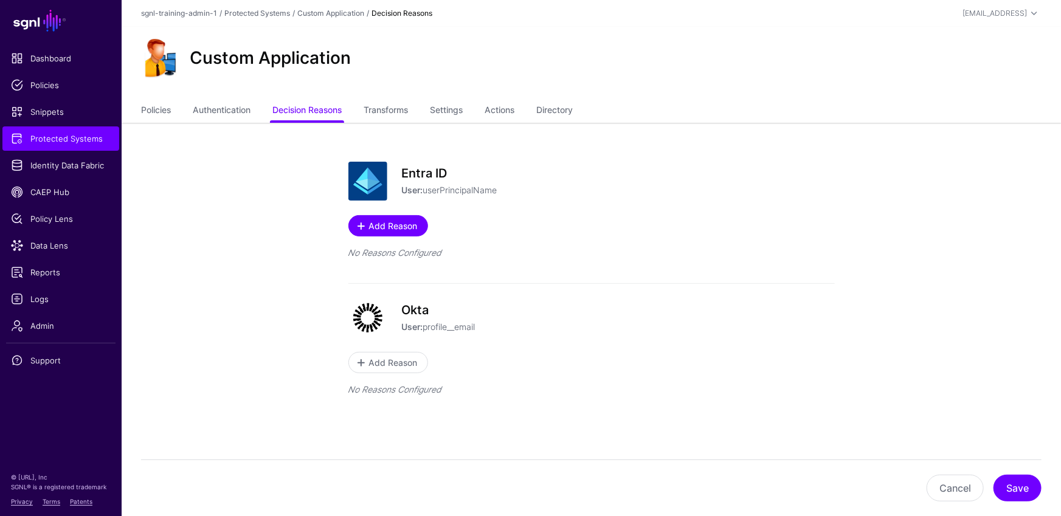
click at [390, 229] on span "Add Reason" at bounding box center [393, 226] width 52 height 13
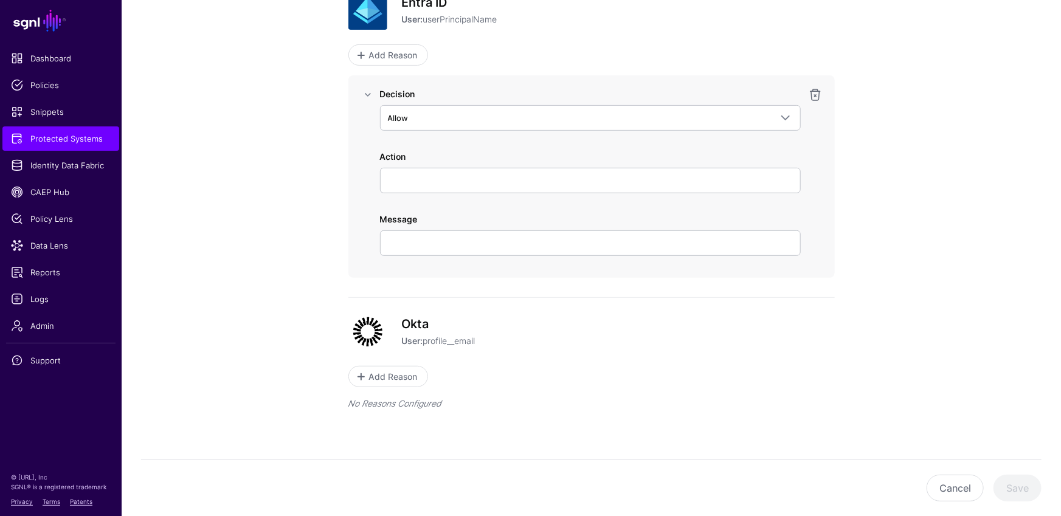
scroll to position [180, 0]
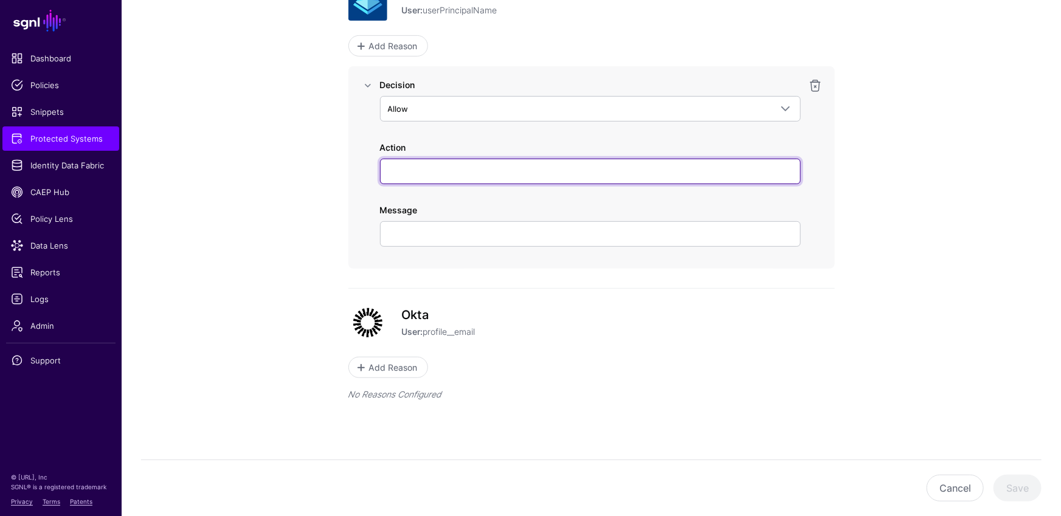
click at [429, 172] on input "Action" at bounding box center [590, 172] width 421 height 26
type input "*"
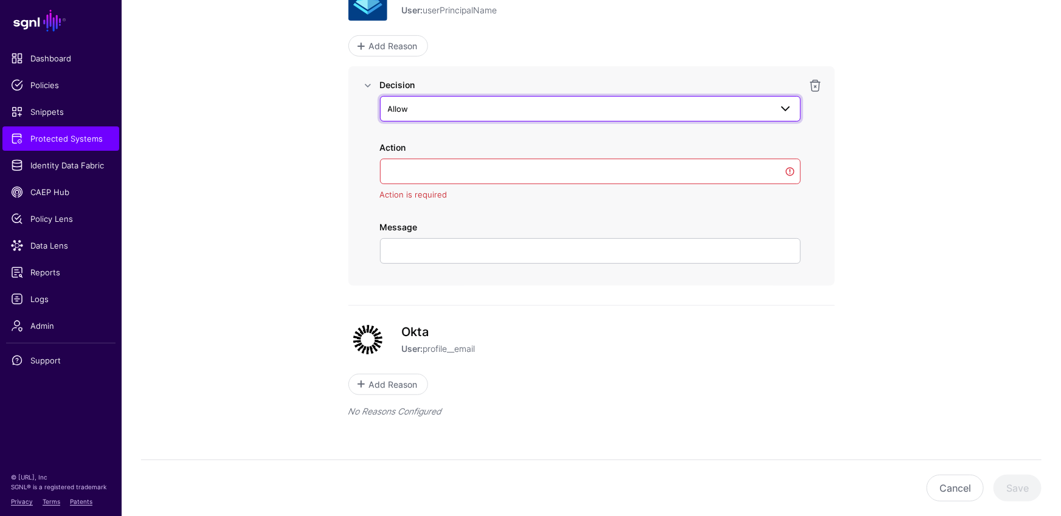
click at [434, 97] on link "Allow" at bounding box center [590, 109] width 421 height 26
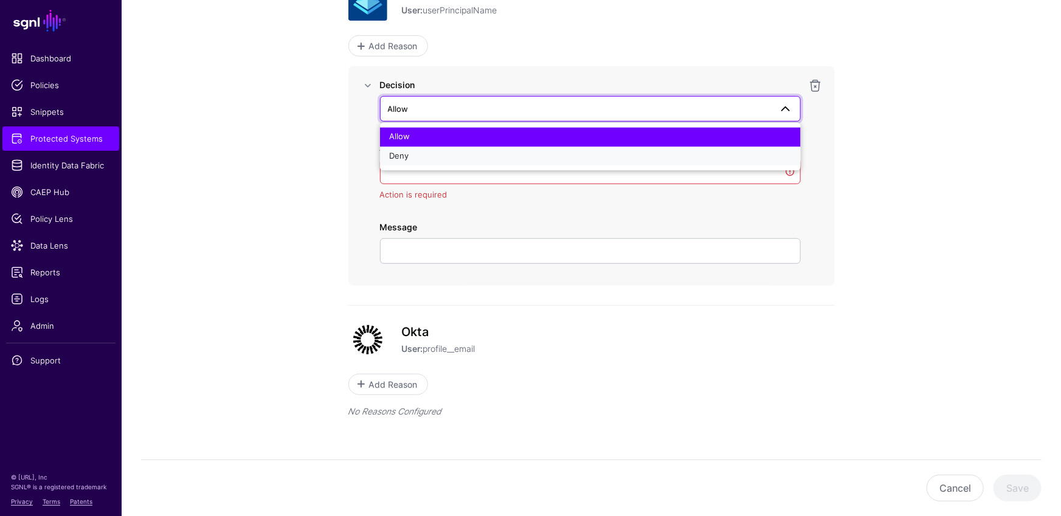
click at [414, 154] on div "Deny" at bounding box center [590, 156] width 401 height 12
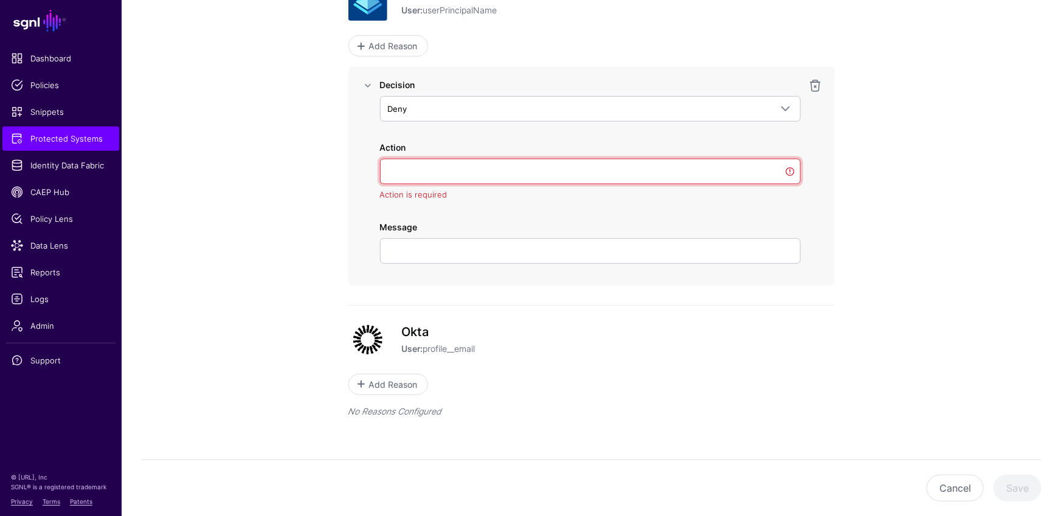
click at [417, 165] on input "Action" at bounding box center [590, 172] width 421 height 26
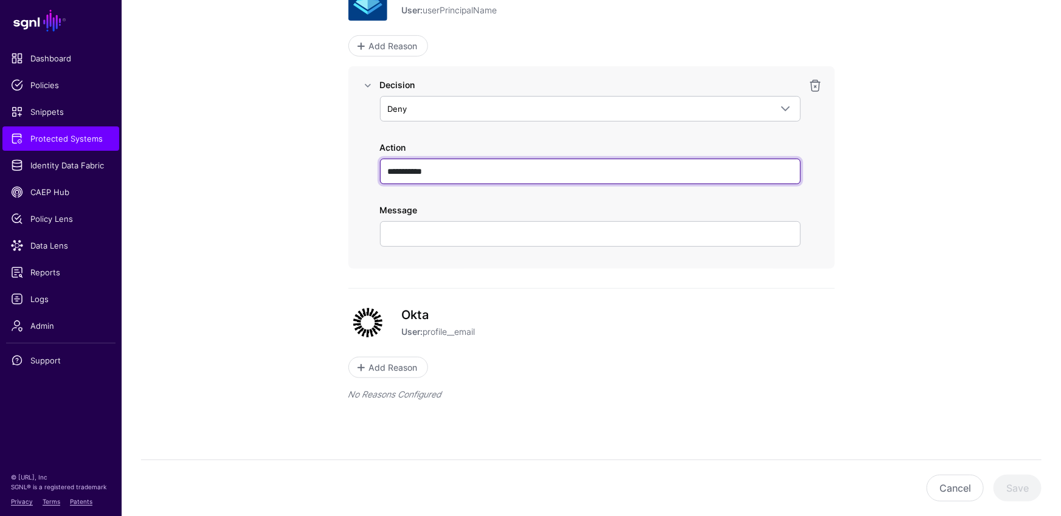
drag, startPoint x: 425, startPoint y: 170, endPoint x: 377, endPoint y: 172, distance: 48.7
click at [377, 172] on div "**********" at bounding box center [591, 167] width 467 height 178
type input "******"
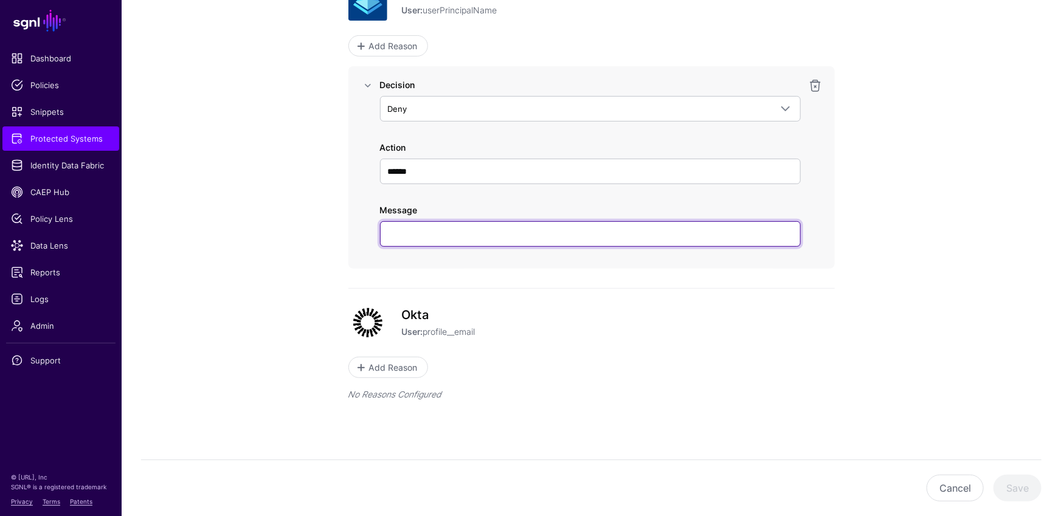
click at [428, 231] on input "Message" at bounding box center [590, 234] width 421 height 26
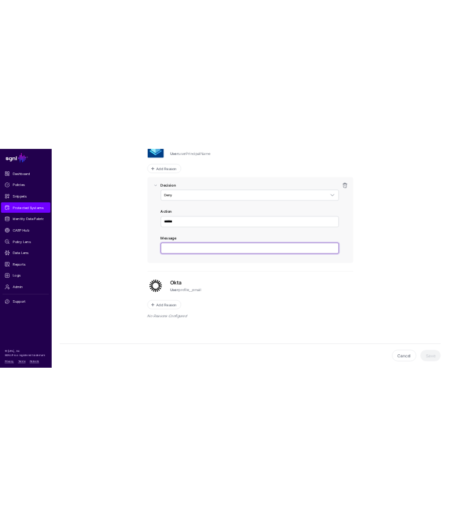
scroll to position [0, 0]
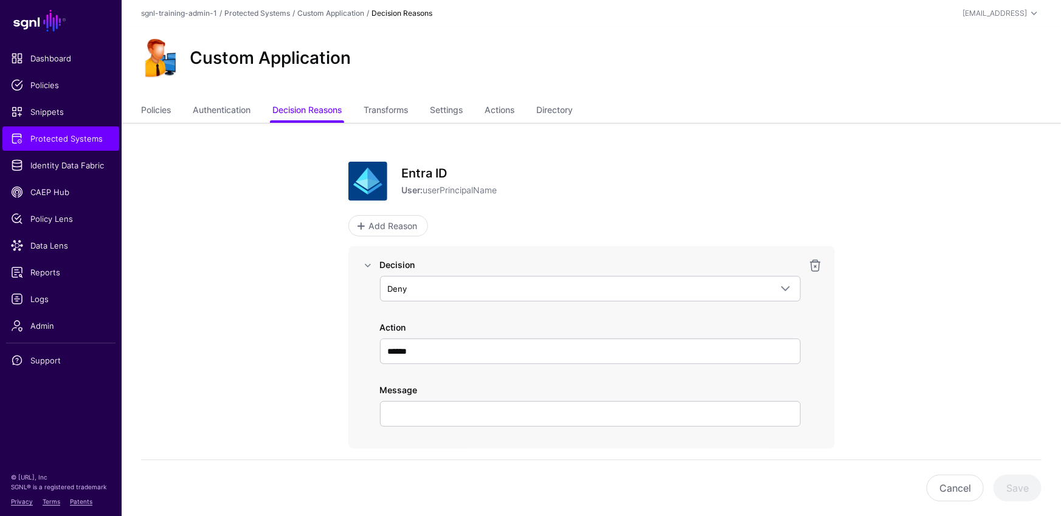
click at [429, 63] on div "Custom Application" at bounding box center [591, 58] width 911 height 39
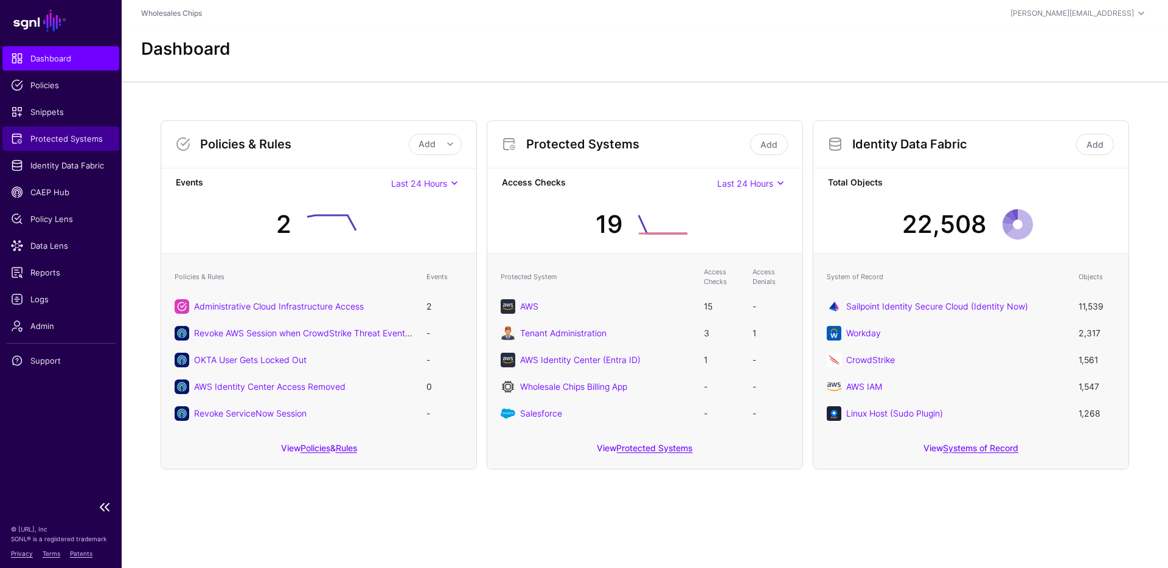
click at [82, 138] on span "Protected Systems" at bounding box center [61, 139] width 100 height 12
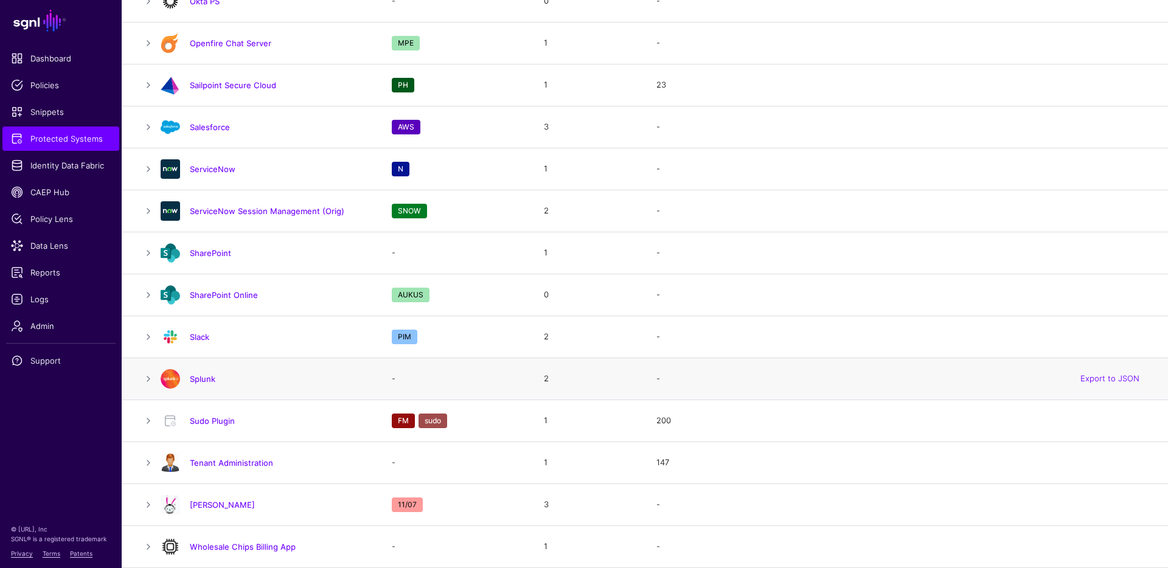
scroll to position [1347, 0]
click at [232, 466] on link "Tenant Administration" at bounding box center [231, 463] width 83 height 10
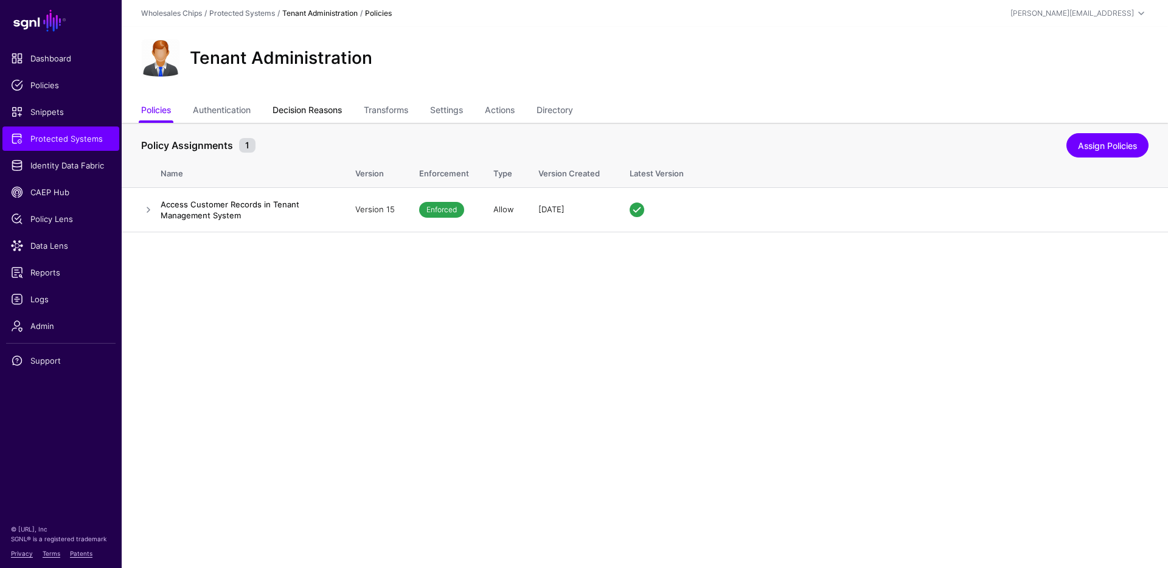
click at [330, 116] on link "Decision Reasons" at bounding box center [306, 111] width 69 height 23
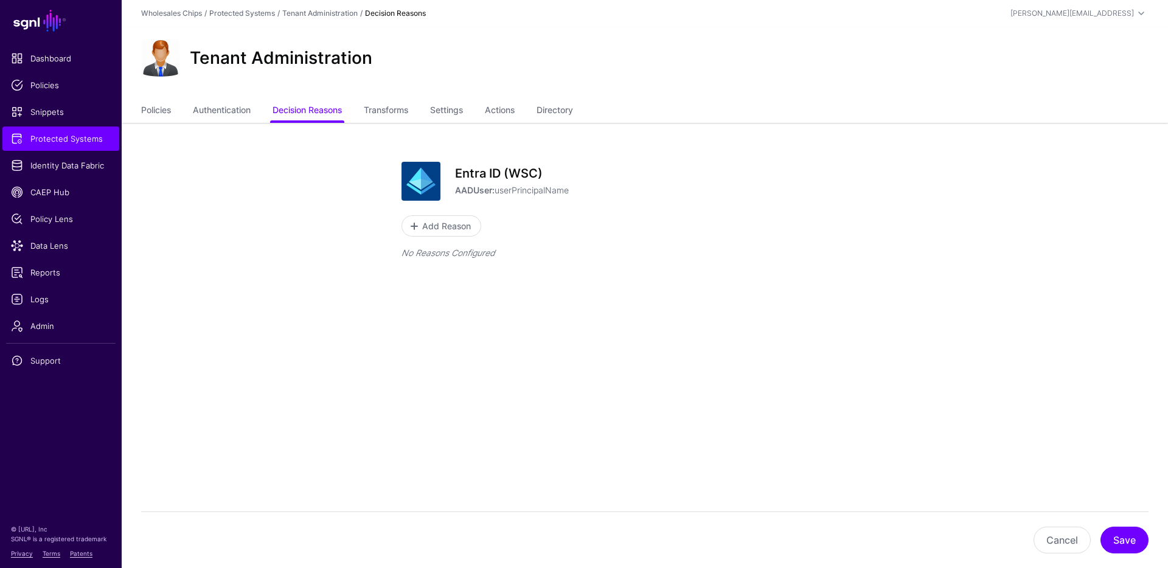
click at [458, 212] on div "Entra ID (WSC) AADUser: userPrincipalName Add Reason No Reasons Configured" at bounding box center [644, 223] width 487 height 122
click at [459, 221] on span "Add Reason" at bounding box center [447, 226] width 52 height 13
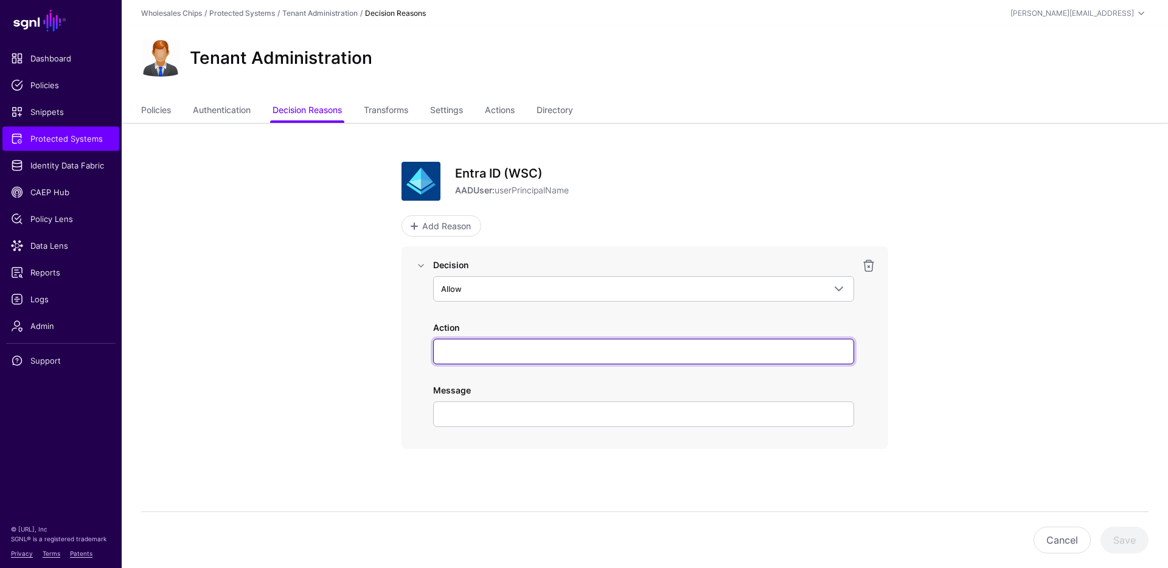
click at [482, 356] on input "Action" at bounding box center [643, 352] width 421 height 26
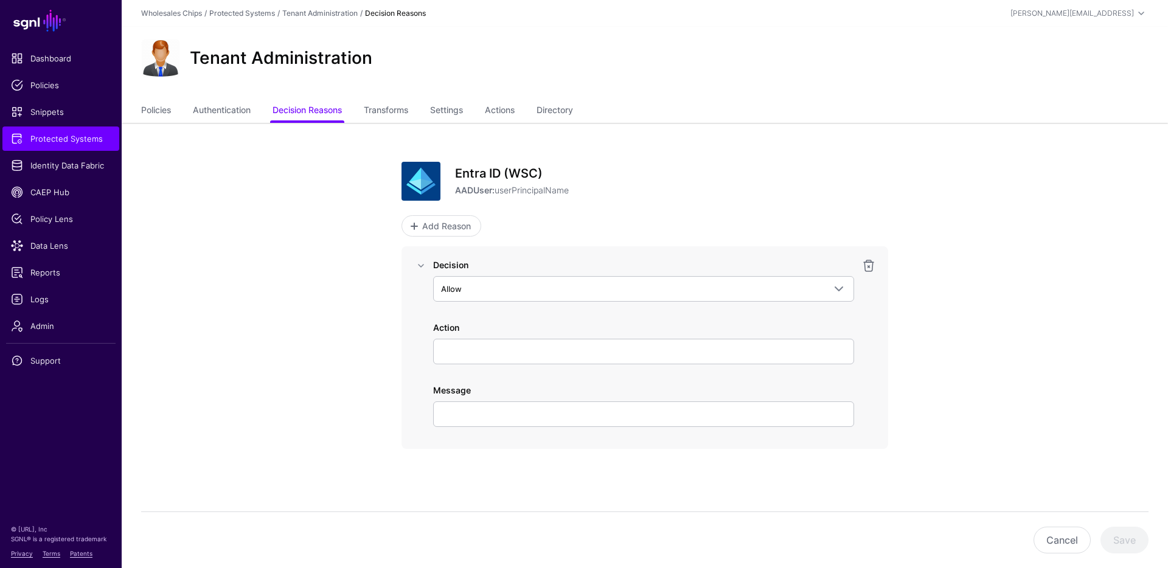
click at [488, 271] on div "Decision Allow Allow Deny" at bounding box center [643, 280] width 421 height 43
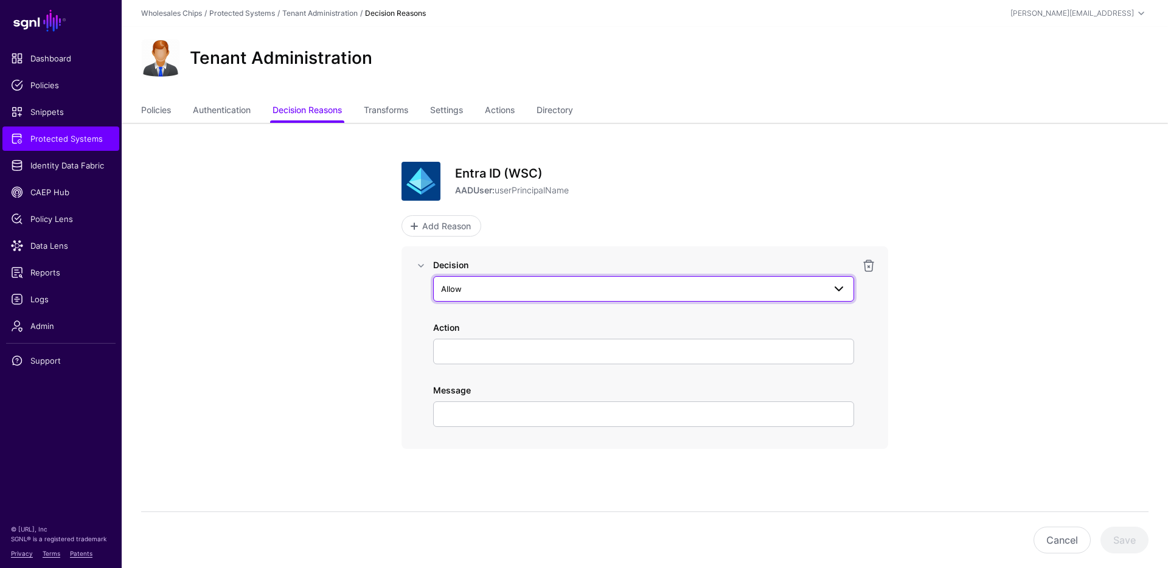
click at [490, 284] on span "Allow" at bounding box center [632, 288] width 383 height 13
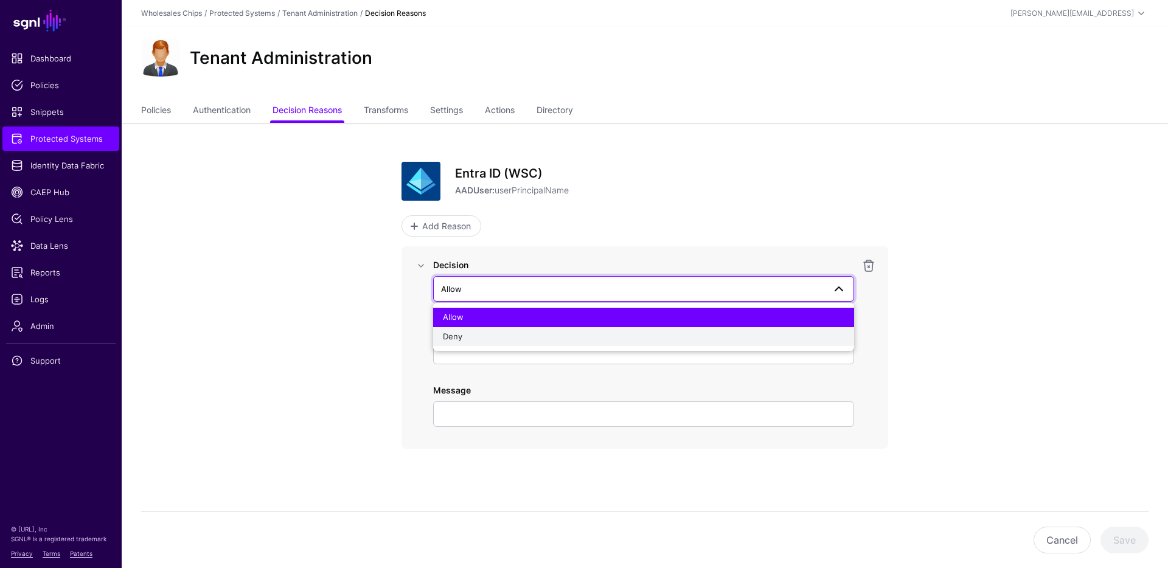
click at [451, 341] on div "Deny" at bounding box center [643, 337] width 401 height 12
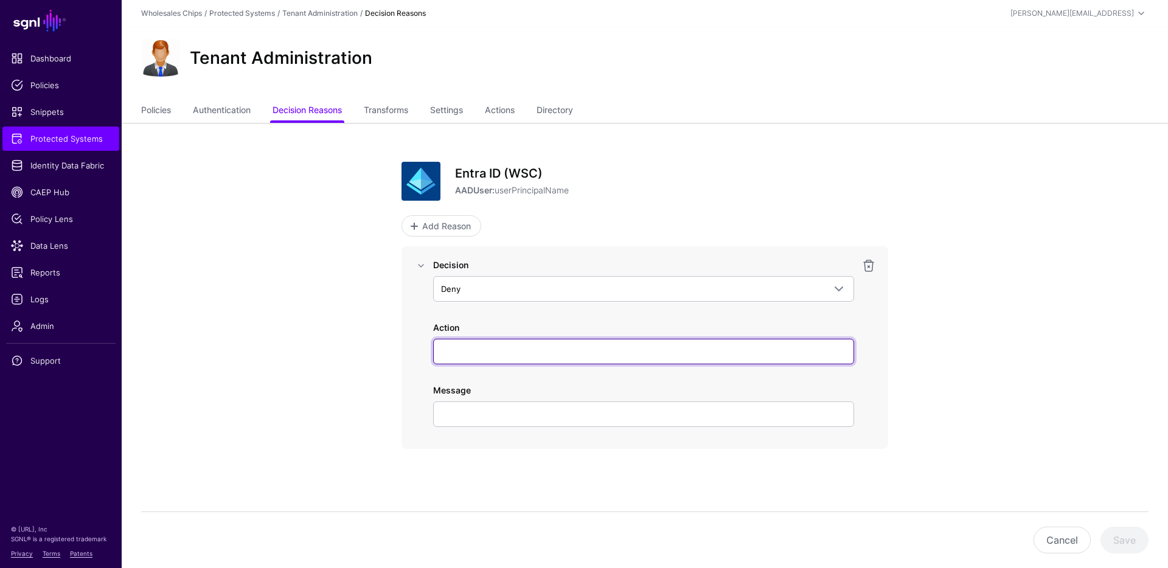
click at [462, 352] on input "Action" at bounding box center [643, 352] width 421 height 26
type input "******"
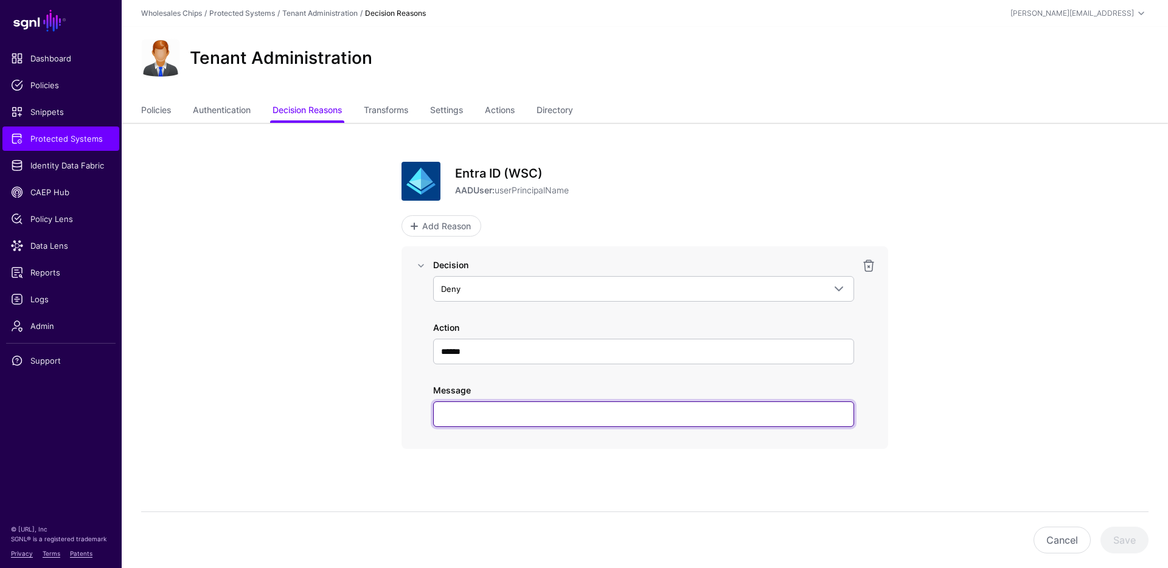
click at [508, 412] on input "Message" at bounding box center [643, 414] width 421 height 26
type input "**********"
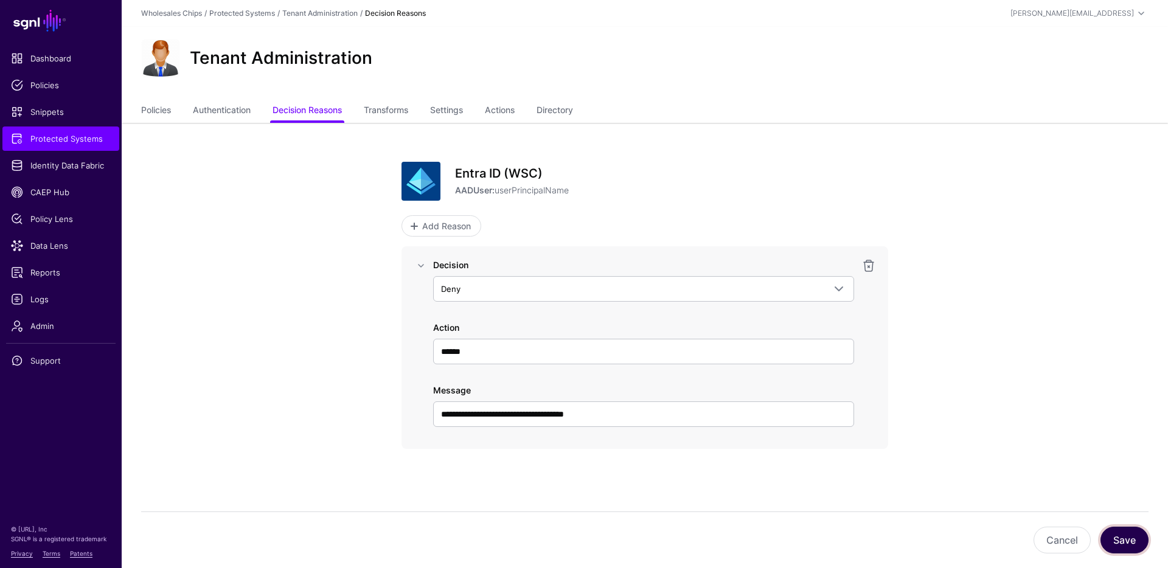
click at [1127, 533] on button "Save" at bounding box center [1124, 540] width 48 height 27
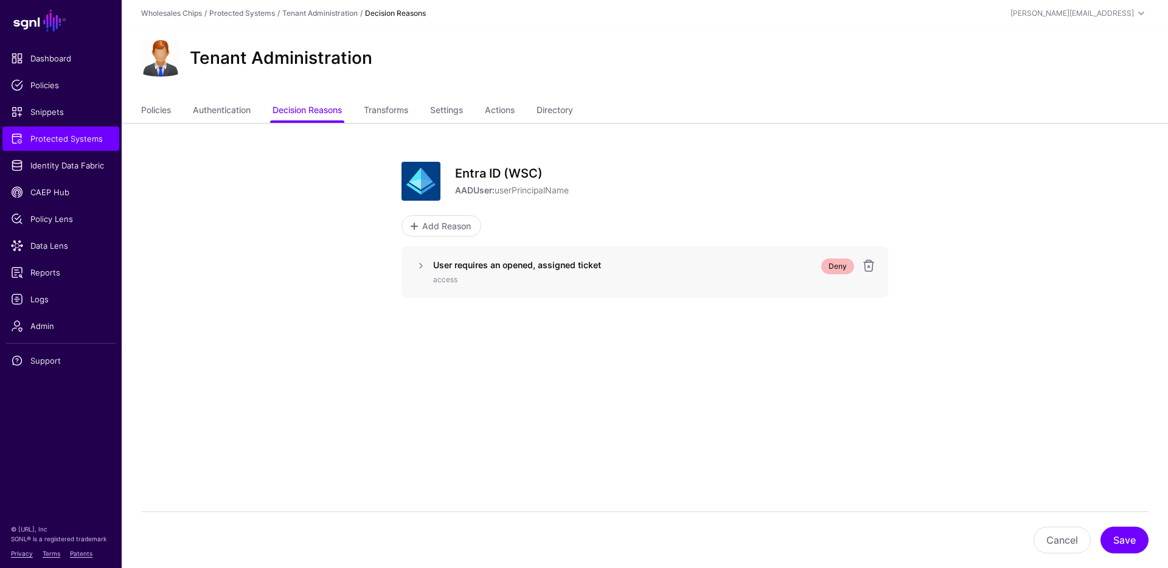
click at [1082, 110] on ul "Policies Authentication Decision Reasons Transforms Settings Actions Directory" at bounding box center [644, 111] width 1007 height 23
click at [973, 128] on app-integrations-item-reasons "Entra ID (WSC) AADUser: userPrincipalName Add Reason User requires an opened, a…" at bounding box center [645, 266] width 1046 height 286
click at [794, 73] on div "Tenant Administration" at bounding box center [644, 58] width 1017 height 39
click at [708, 60] on div "Tenant Administration" at bounding box center [644, 58] width 1017 height 39
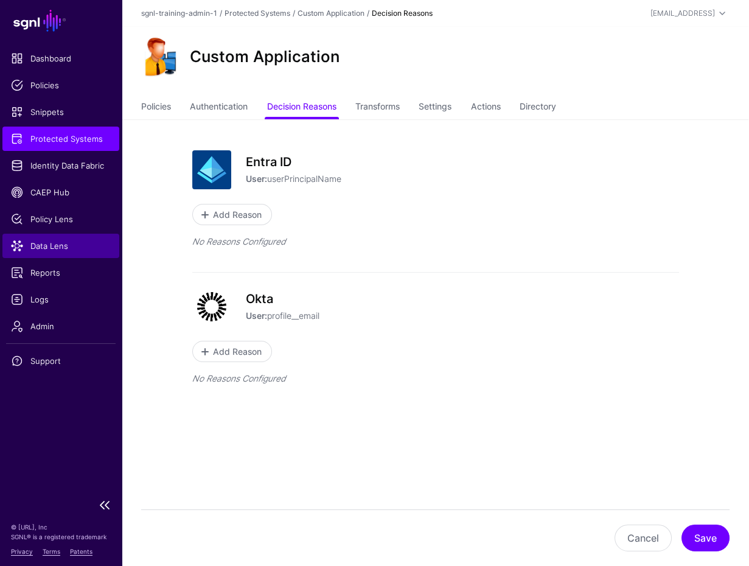
click at [48, 235] on link "Data Lens" at bounding box center [60, 246] width 117 height 24
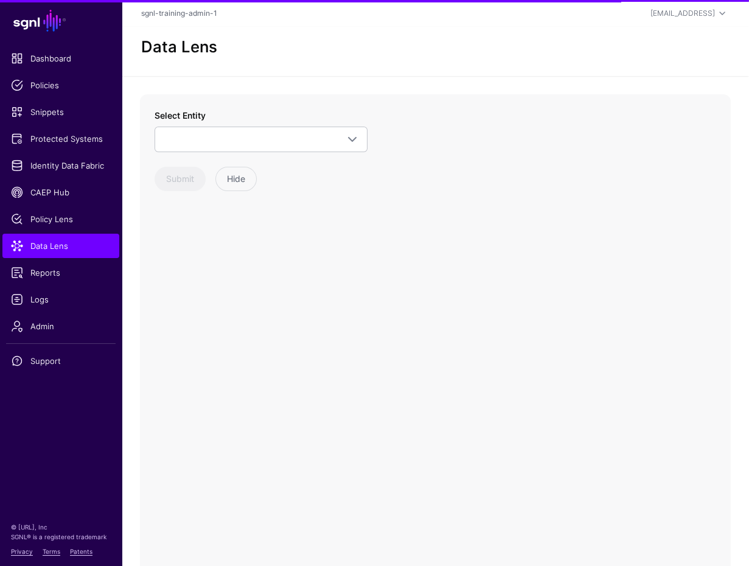
click at [221, 161] on div "Select Entity CrowdStrike Detection Device Endpoint Endpoint Incident EndpointA…" at bounding box center [260, 150] width 213 height 82
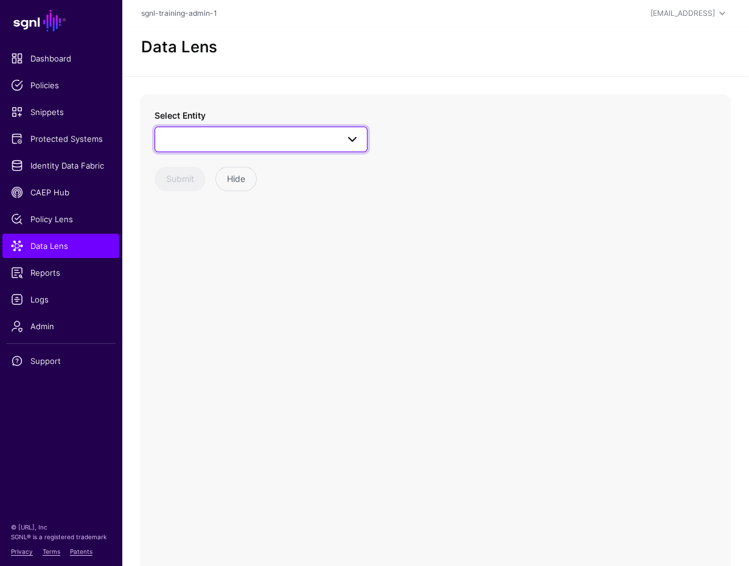
click at [223, 150] on link at bounding box center [260, 140] width 213 height 26
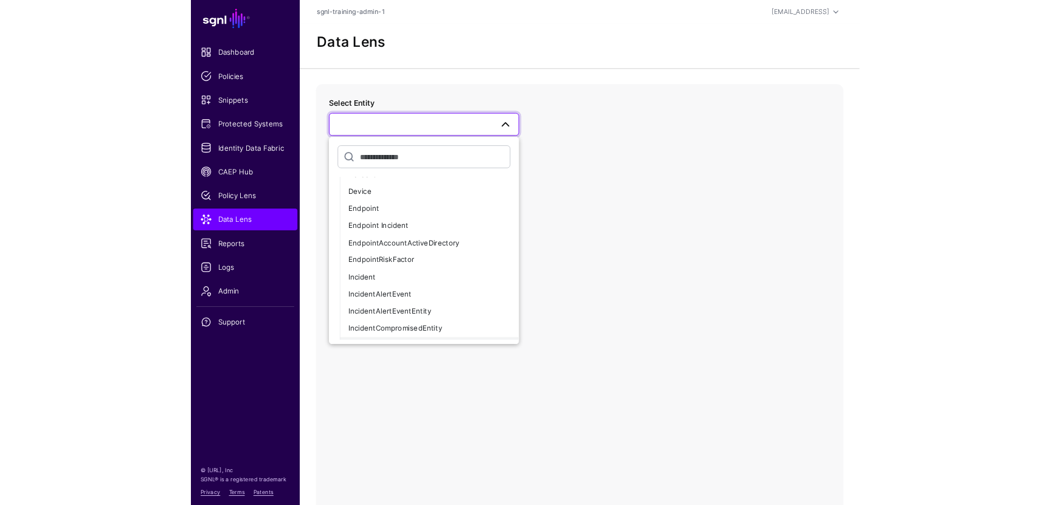
scroll to position [140, 0]
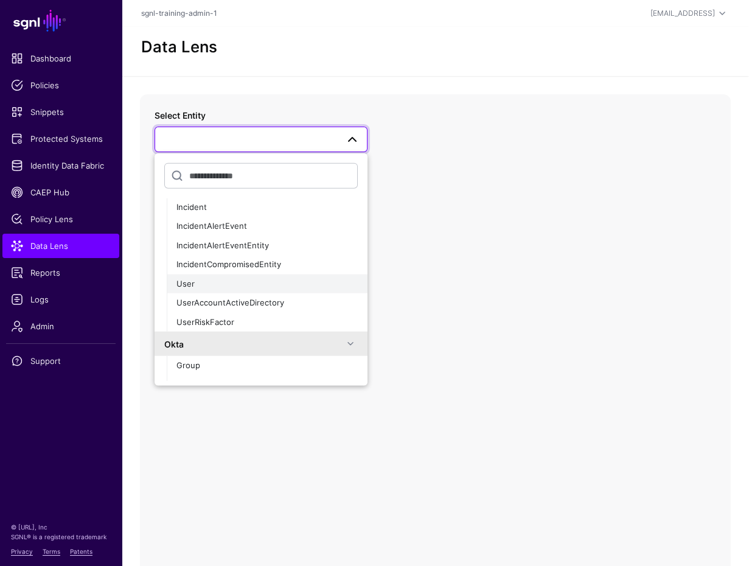
click at [207, 282] on div "User" at bounding box center [266, 283] width 181 height 12
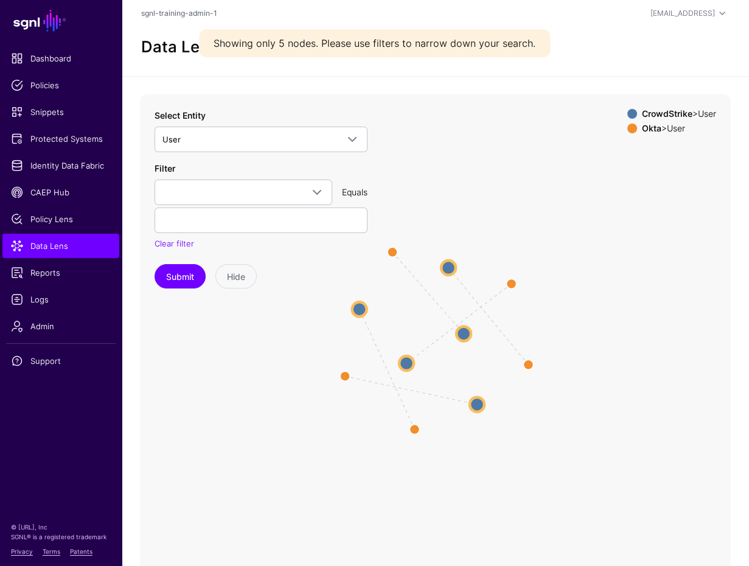
click at [449, 281] on icon "same_as same_as same_as same_as same_as User User User User User User User User…" at bounding box center [435, 337] width 591 height 487
click at [449, 280] on circle at bounding box center [511, 283] width 19 height 19
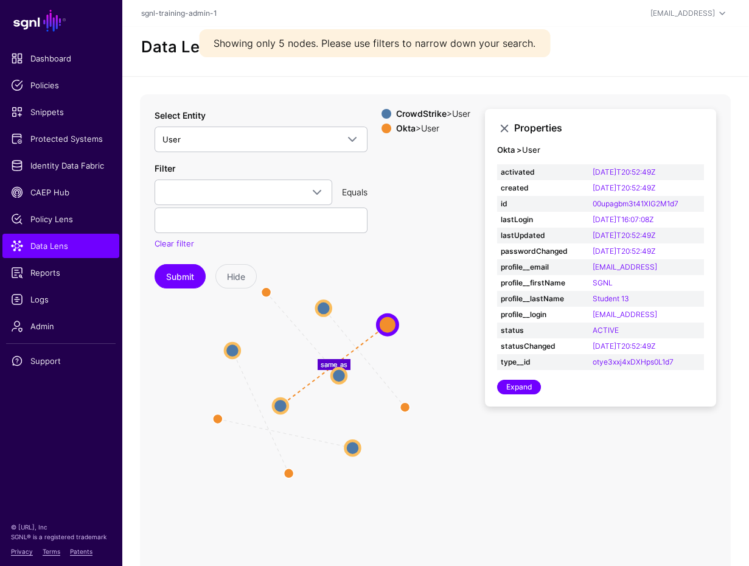
drag, startPoint x: 479, startPoint y: 444, endPoint x: 348, endPoint y: 486, distance: 137.9
click at [345, 487] on icon "same_as same_as same_as same_as same_as User User User User User User User User…" at bounding box center [435, 337] width 591 height 487
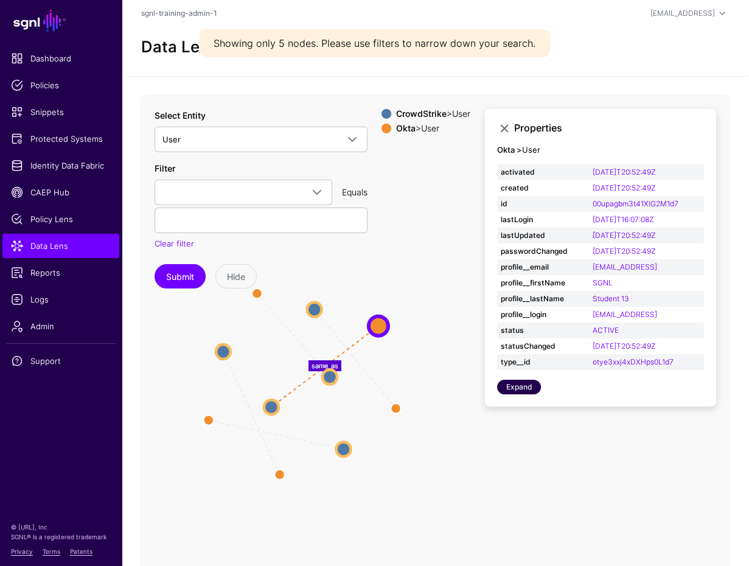
click at [449, 380] on link "Expand" at bounding box center [519, 387] width 44 height 15
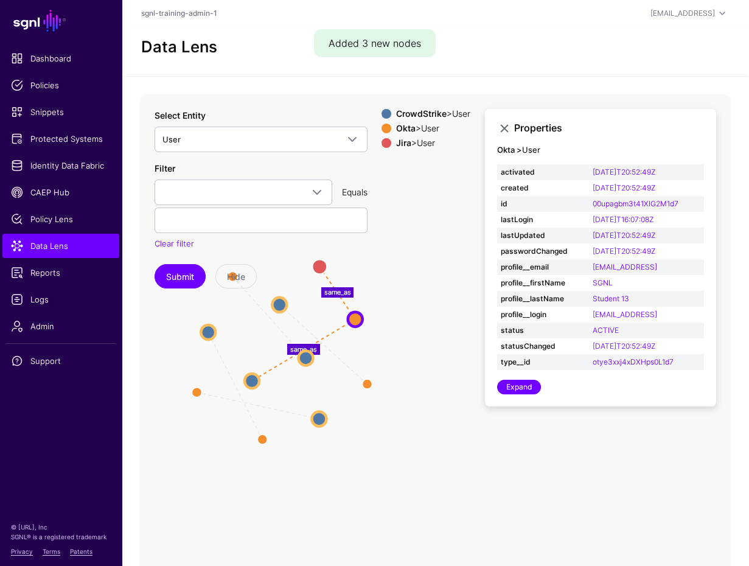
drag, startPoint x: 330, startPoint y: 481, endPoint x: 212, endPoint y: 493, distance: 118.6
click at [176, 496] on icon "same_as same_as same_as same_as same_as same_as User User User User User User U…" at bounding box center [435, 337] width 591 height 487
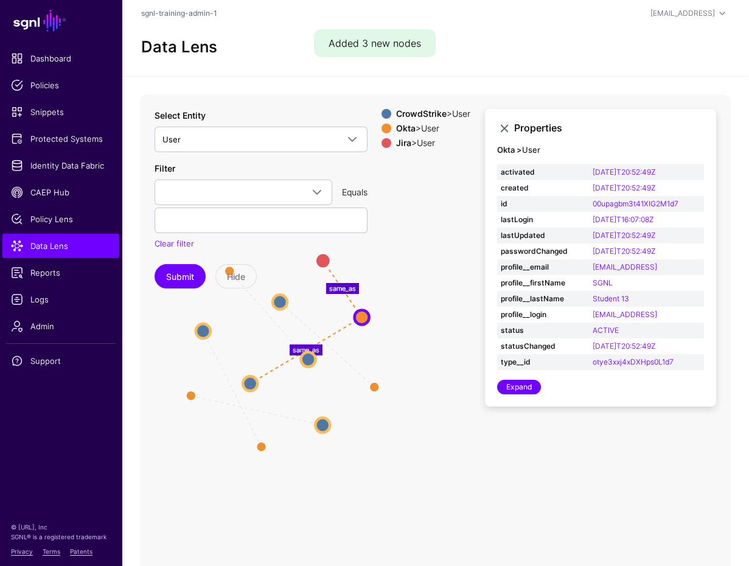
drag, startPoint x: 488, startPoint y: 311, endPoint x: 486, endPoint y: 333, distance: 22.6
click at [449, 333] on div "Properties Okta > User activated 2025-08-19T20:52:49Z created 2025-08-19T20:52:…" at bounding box center [600, 258] width 231 height 298
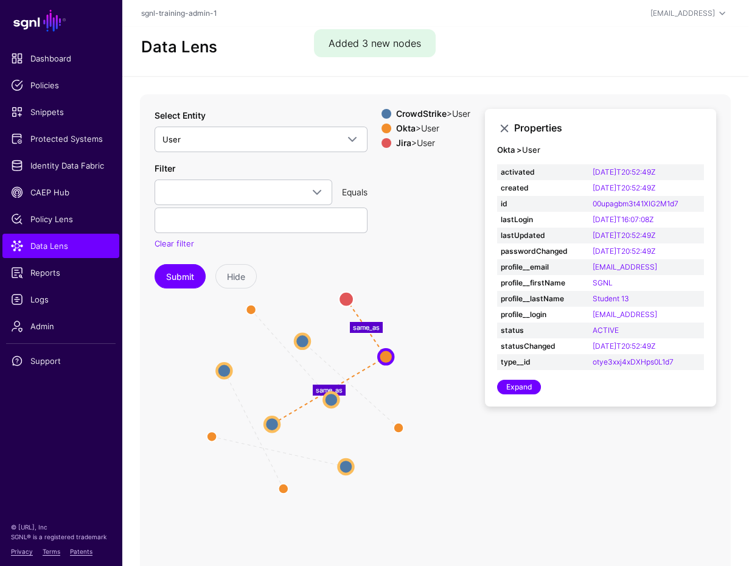
drag, startPoint x: 434, startPoint y: 362, endPoint x: 457, endPoint y: 406, distance: 49.5
click at [449, 414] on icon "same_as same_as same_as same_as same_as same_as User User User User User User U…" at bounding box center [435, 337] width 591 height 487
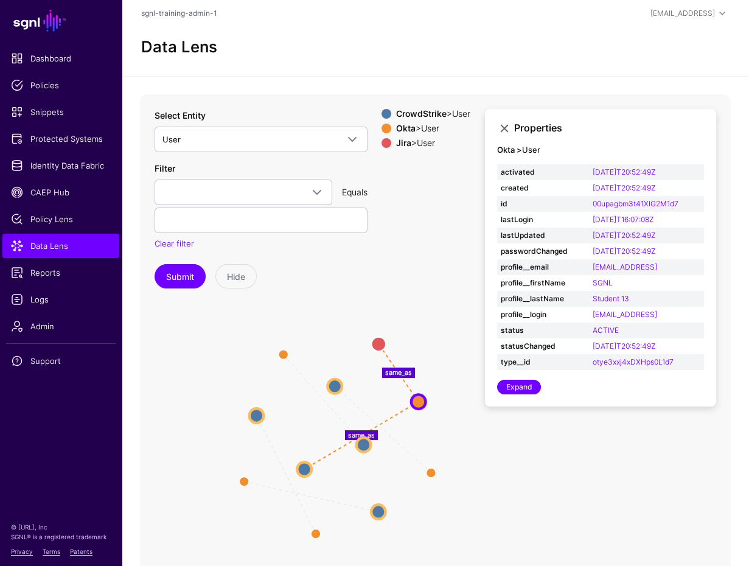
click at [449, 479] on icon "same_as same_as same_as same_as same_as same_as User User User User User User U…" at bounding box center [435, 337] width 591 height 487
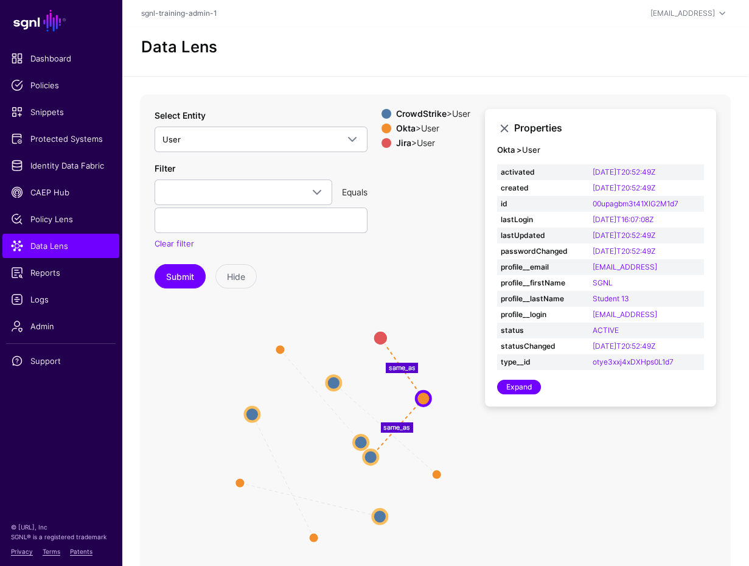
drag, startPoint x: 307, startPoint y: 467, endPoint x: 373, endPoint y: 454, distance: 67.4
click at [372, 456] on circle at bounding box center [370, 456] width 15 height 15
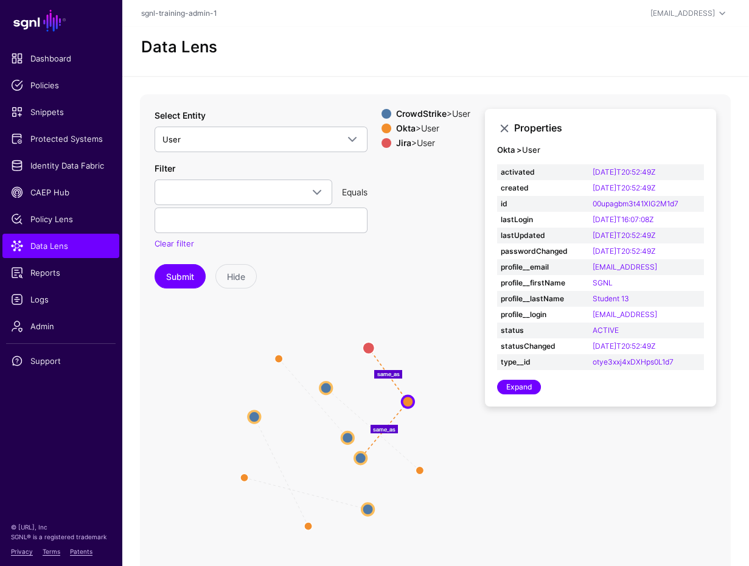
drag, startPoint x: 480, startPoint y: 449, endPoint x: 434, endPoint y: 448, distance: 46.2
click at [434, 448] on icon "same_as same_as same_as same_as same_as same_as User User User User User User U…" at bounding box center [435, 337] width 591 height 487
drag, startPoint x: 621, startPoint y: 454, endPoint x: 653, endPoint y: 300, distance: 157.1
click at [449, 454] on icon "same_as same_as same_as same_as same_as same_as User User User User User User U…" at bounding box center [435, 337] width 591 height 487
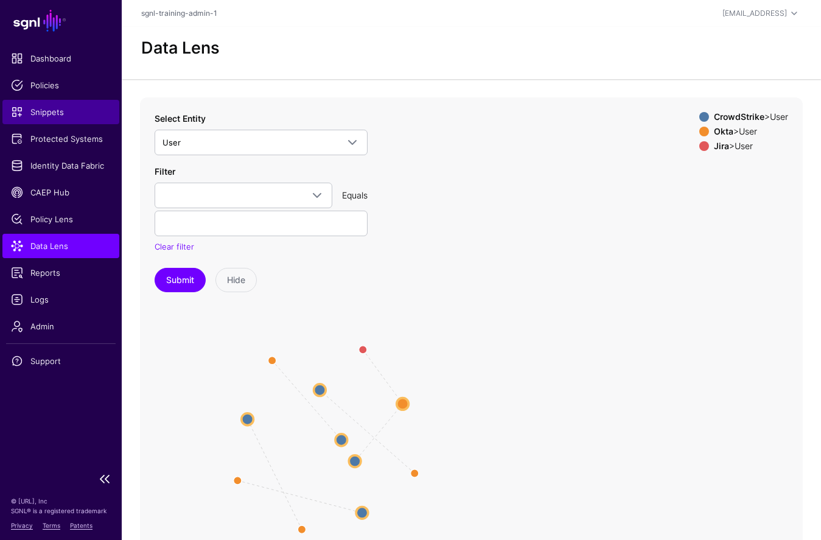
click at [48, 112] on span "Snippets" at bounding box center [61, 112] width 100 height 12
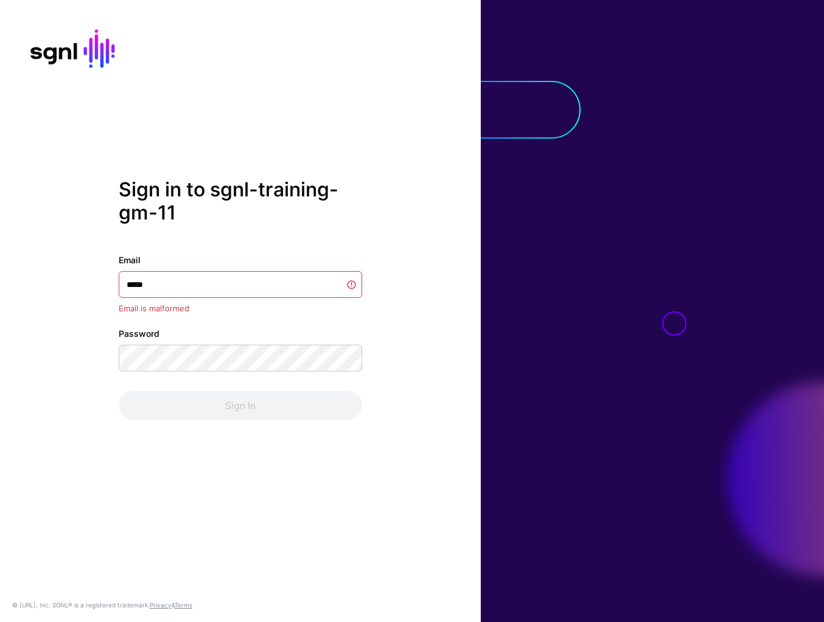
type input "******"
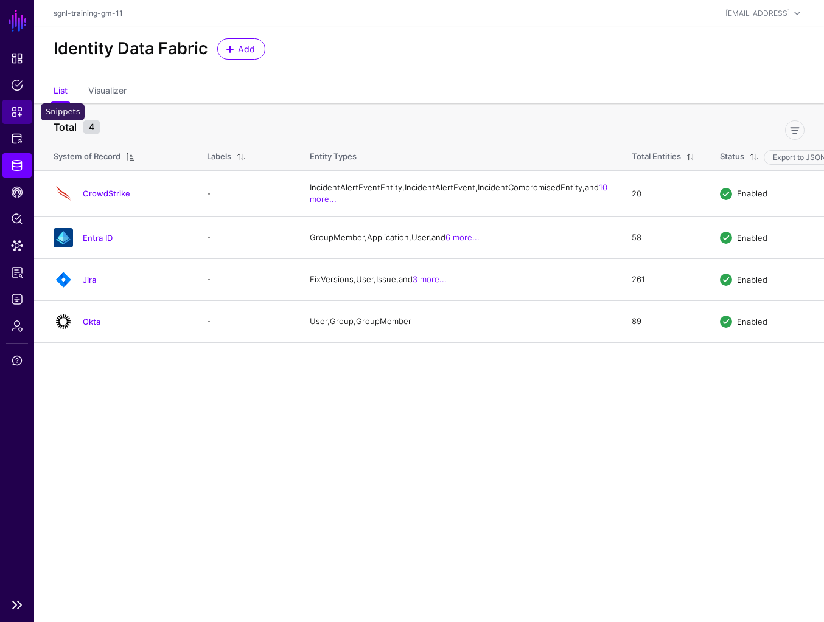
click at [13, 116] on span "Snippets" at bounding box center [17, 112] width 12 height 12
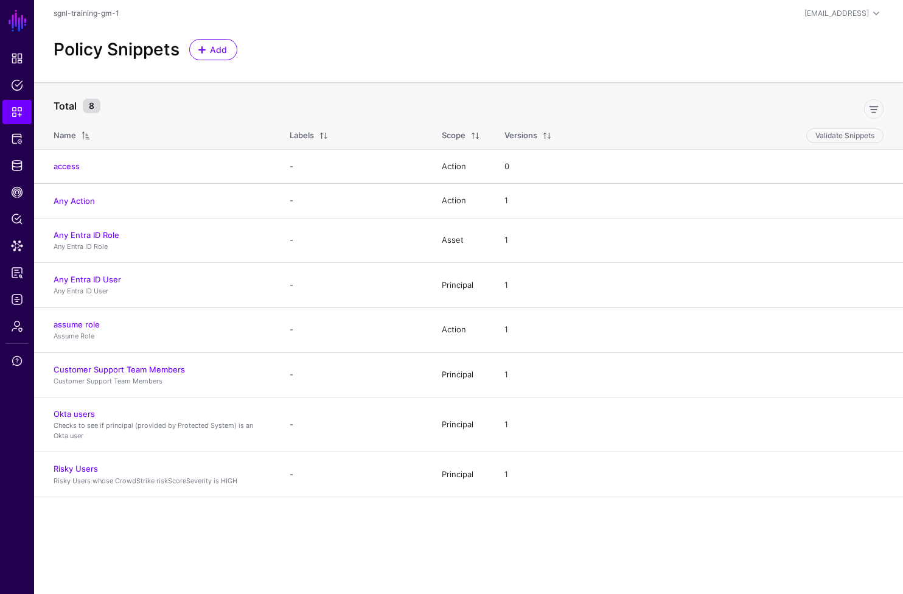
click at [559, 57] on div "Policy Snippets Add" at bounding box center [468, 49] width 839 height 21
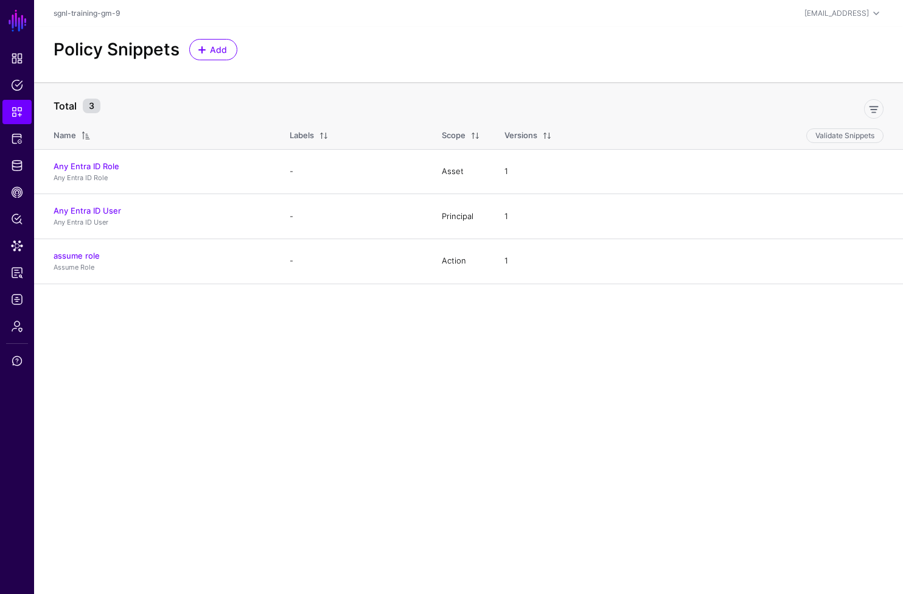
click at [230, 320] on main "SGNL Dashboard Policies Snippets Protected Systems Identity Data Fabric CAEP Hu…" at bounding box center [451, 297] width 903 height 594
click at [378, 24] on header "sgnl-training-gm-9 [EMAIL_ADDRESS] SGNL Training [EMAIL_ADDRESS] sgnl-training-…" at bounding box center [468, 13] width 869 height 27
click at [349, 424] on main "SGNL Dashboard Policies Snippets Protected Systems Identity Data Fabric CAEP Hu…" at bounding box center [451, 297] width 903 height 594
click at [312, 10] on div "sgnl-training-gm-9" at bounding box center [330, 13] width 553 height 11
click at [378, 61] on div "Policy Snippets Add" at bounding box center [468, 54] width 869 height 55
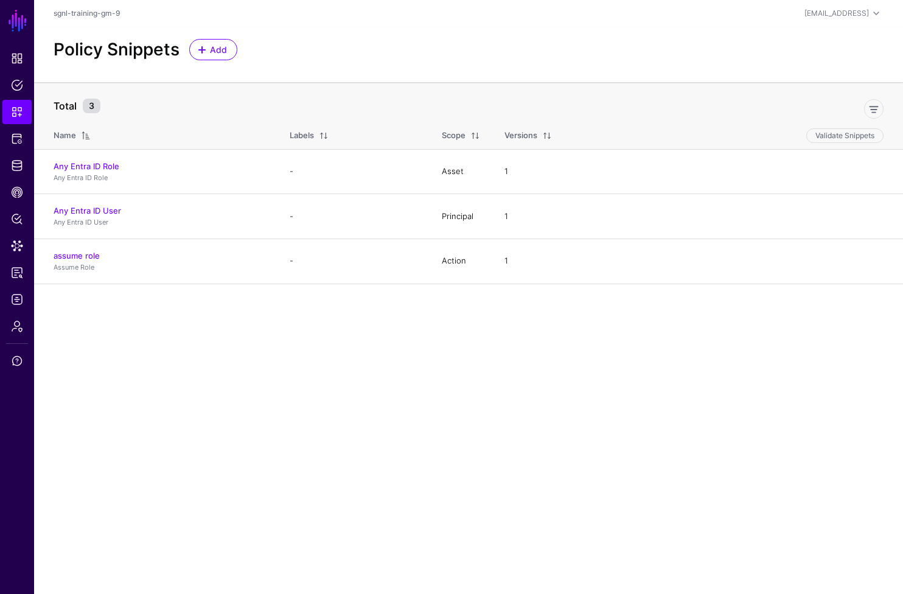
click at [487, 412] on main "SGNL Dashboard Policies Snippets Protected Systems Identity Data Fabric CAEP Hu…" at bounding box center [451, 297] width 903 height 594
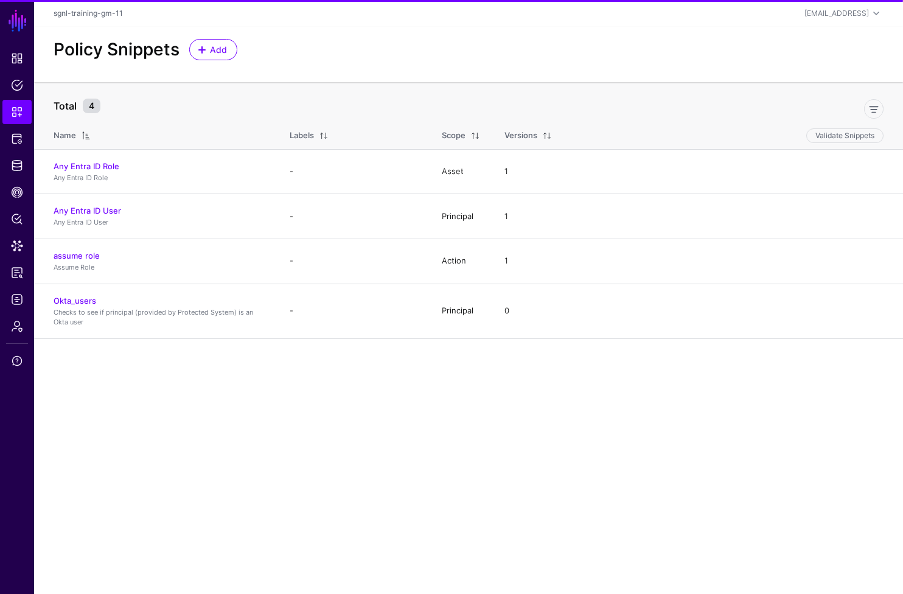
click at [407, 76] on div "Policy Snippets Add" at bounding box center [468, 54] width 869 height 55
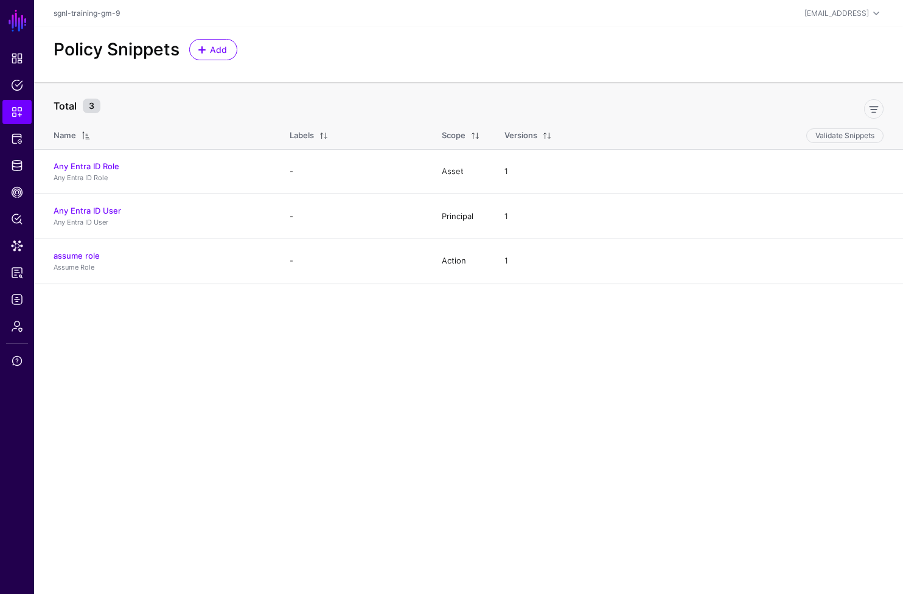
click at [310, 364] on main "SGNL Dashboard Policies Snippets Protected Systems Identity Data Fabric CAEP Hu…" at bounding box center [451, 297] width 903 height 594
click at [12, 106] on span "Snippets" at bounding box center [17, 112] width 12 height 12
click at [16, 140] on span "Protected Systems" at bounding box center [17, 139] width 12 height 12
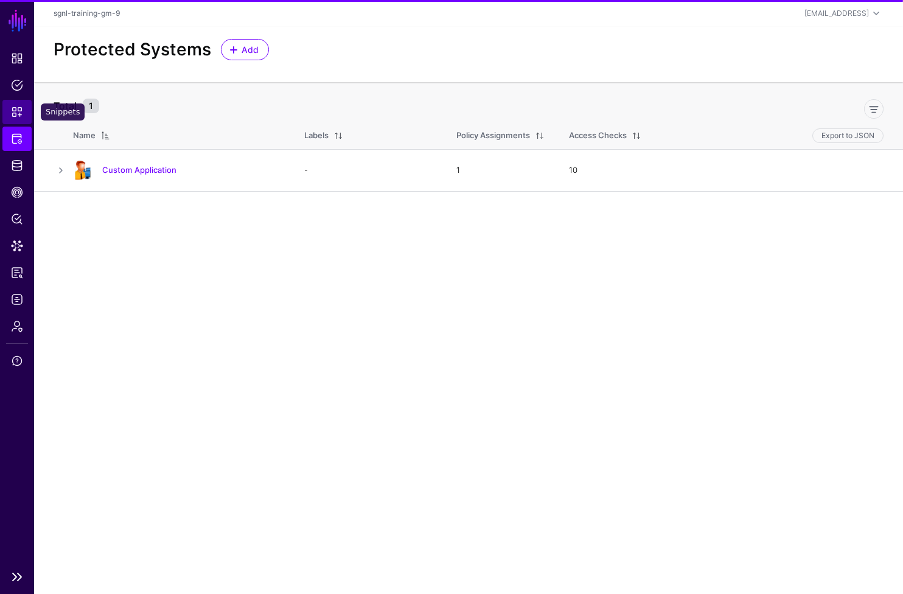
click at [14, 120] on link "Snippets" at bounding box center [16, 112] width 29 height 24
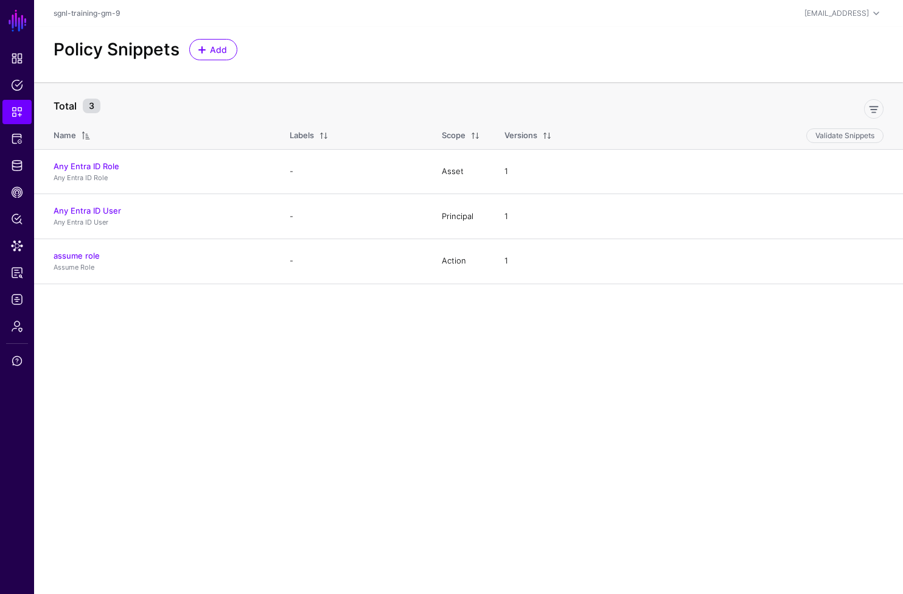
click at [268, 347] on main "SGNL Dashboard Policies Snippets Protected Systems Identity Data Fabric CAEP Hu…" at bounding box center [451, 297] width 903 height 594
click at [413, 57] on div "Policy Snippets Add" at bounding box center [468, 49] width 839 height 21
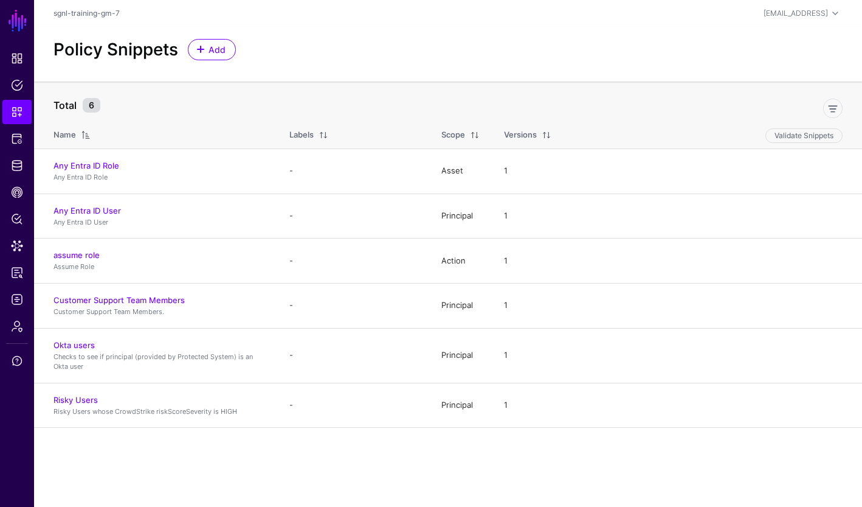
click at [460, 24] on header "sgnl-training-gm-7 [EMAIL_ADDRESS] SGNL Training [EMAIL_ADDRESS] sgnl-training-…" at bounding box center [448, 13] width 828 height 27
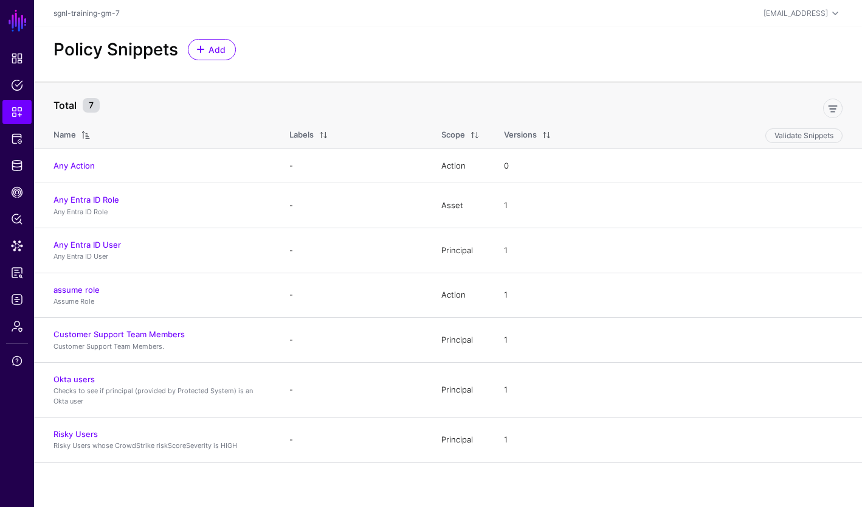
click at [391, 40] on div "Policy Snippets Add" at bounding box center [448, 49] width 799 height 21
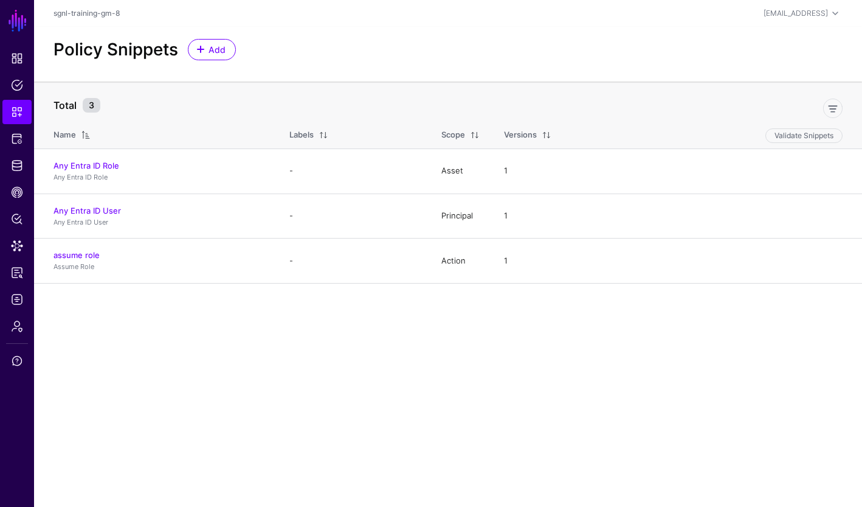
click at [315, 67] on div "Policy Snippets Add" at bounding box center [448, 54] width 828 height 55
click at [418, 52] on div "Policy Snippets Add" at bounding box center [448, 49] width 799 height 21
click at [544, 37] on div "Policy Snippets Add" at bounding box center [448, 54] width 828 height 55
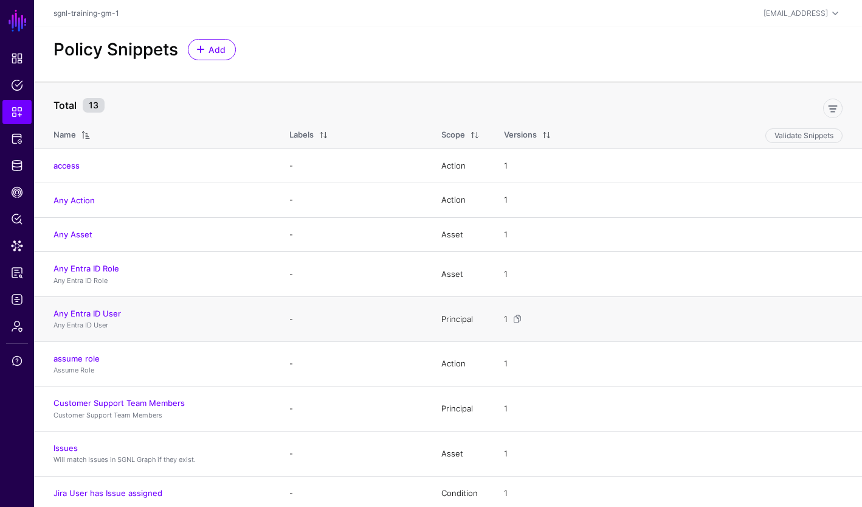
scroll to position [182, 0]
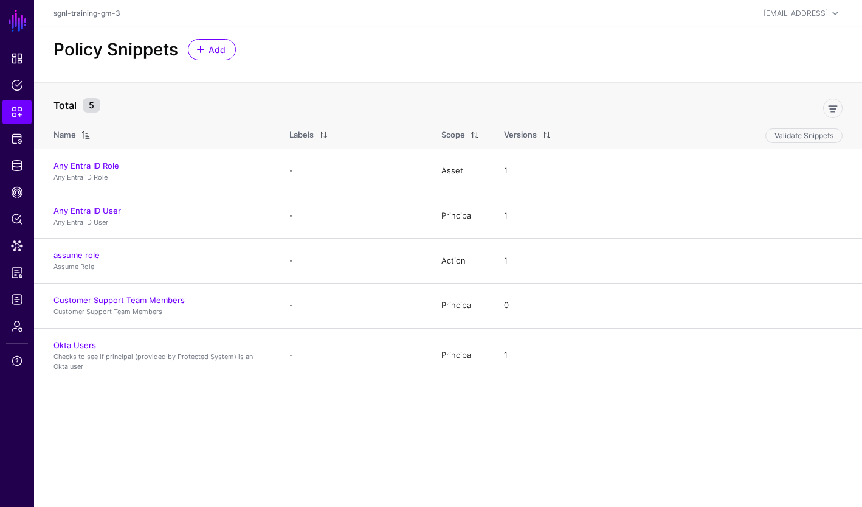
click at [84, 434] on main "SGNL Dashboard Policies Snippets Protected Systems Identity Data Fabric CAEP Hu…" at bounding box center [431, 253] width 862 height 507
click at [340, 66] on div "Policy Snippets Add" at bounding box center [448, 54] width 828 height 55
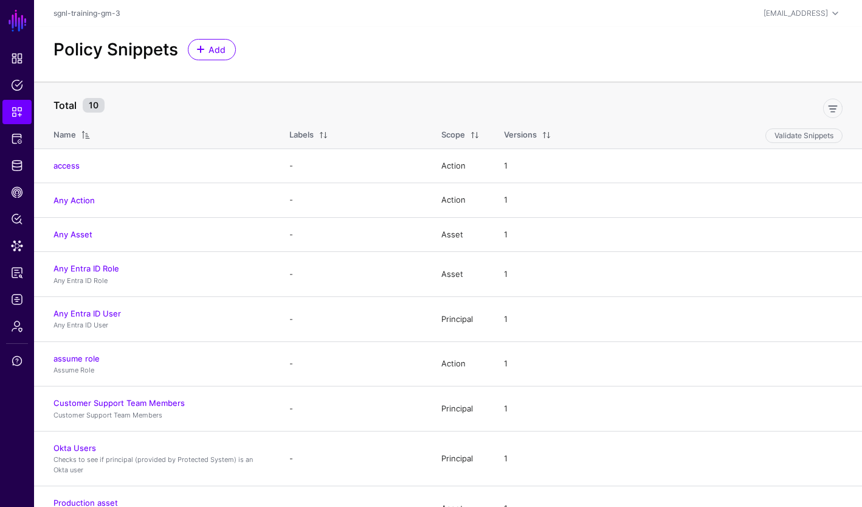
click at [460, 35] on div "Policy Snippets Add" at bounding box center [448, 54] width 828 height 55
click at [426, 32] on div "Policy Snippets Add" at bounding box center [448, 54] width 828 height 55
click at [450, 22] on header "sgnl-training-gm-3 sgnl-training@sgnl.ai SGNL Training sgnl-training@sgnl.ai sg…" at bounding box center [448, 13] width 828 height 27
click at [519, 85] on th "Total 10" at bounding box center [448, 99] width 828 height 35
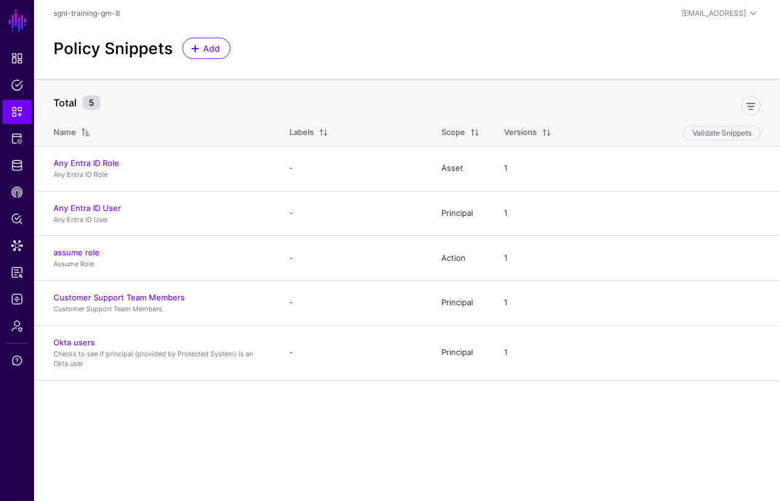
click at [425, 46] on div "Policy Snippets Add" at bounding box center [407, 48] width 717 height 21
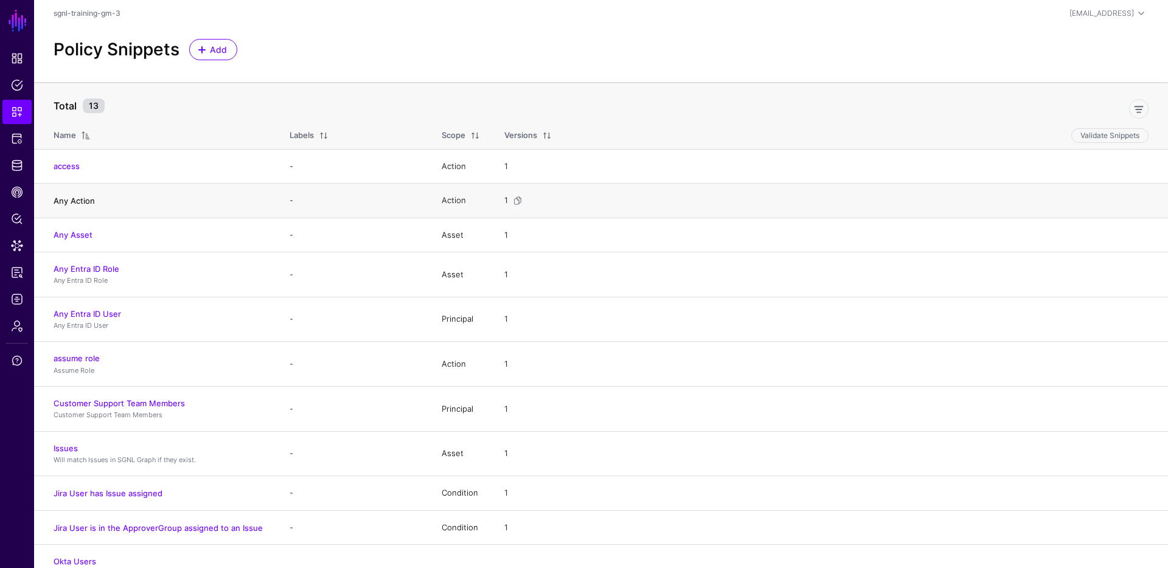
click at [79, 201] on link "Any Action" at bounding box center [74, 201] width 41 height 10
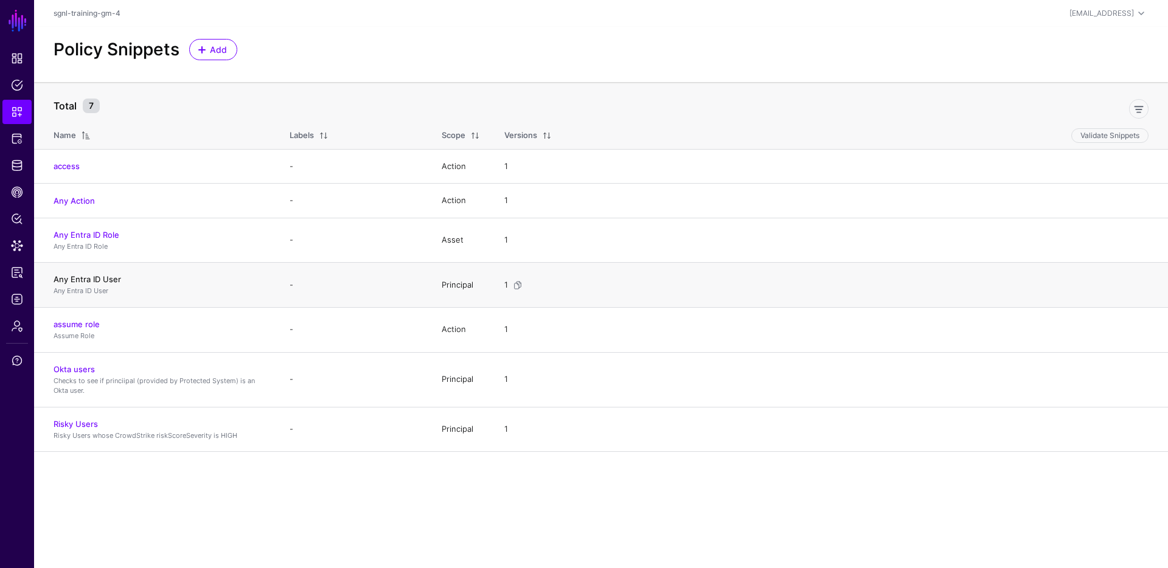
click at [110, 280] on link "Any Entra ID User" at bounding box center [88, 279] width 68 height 10
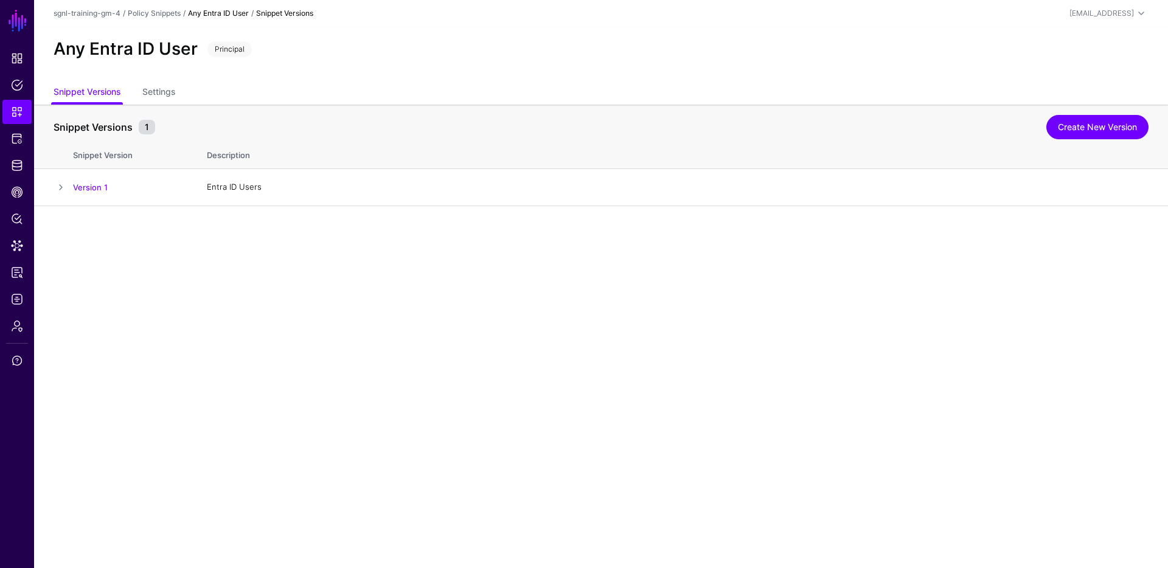
drag, startPoint x: 1095, startPoint y: 134, endPoint x: 1085, endPoint y: 140, distance: 11.7
click at [1095, 134] on link "Create New Version" at bounding box center [1097, 127] width 102 height 24
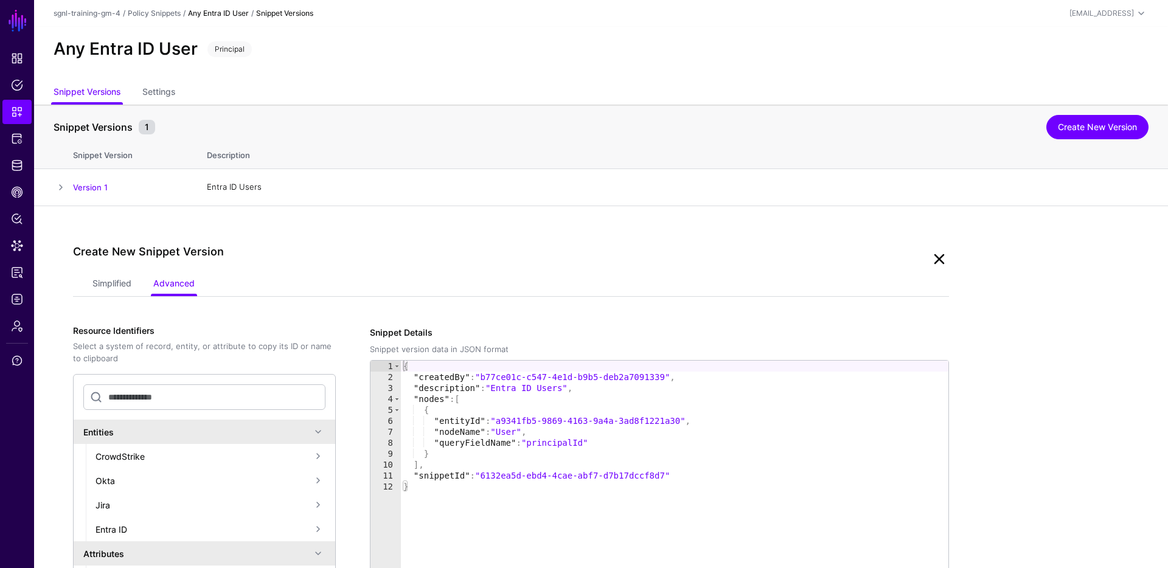
click at [932, 260] on link at bounding box center [938, 258] width 19 height 19
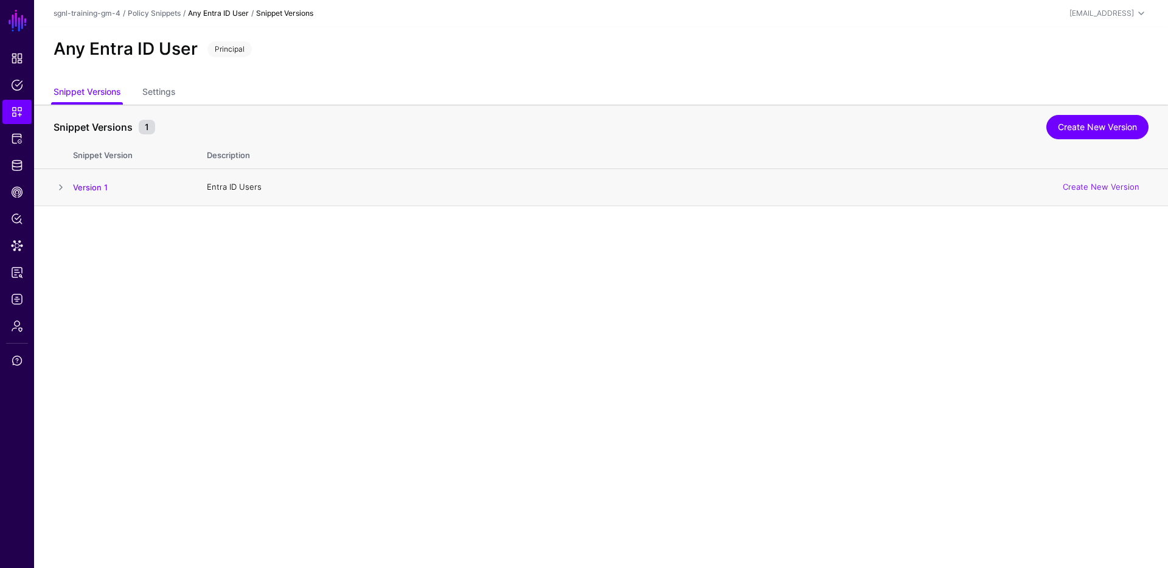
click at [54, 186] on span at bounding box center [61, 187] width 15 height 15
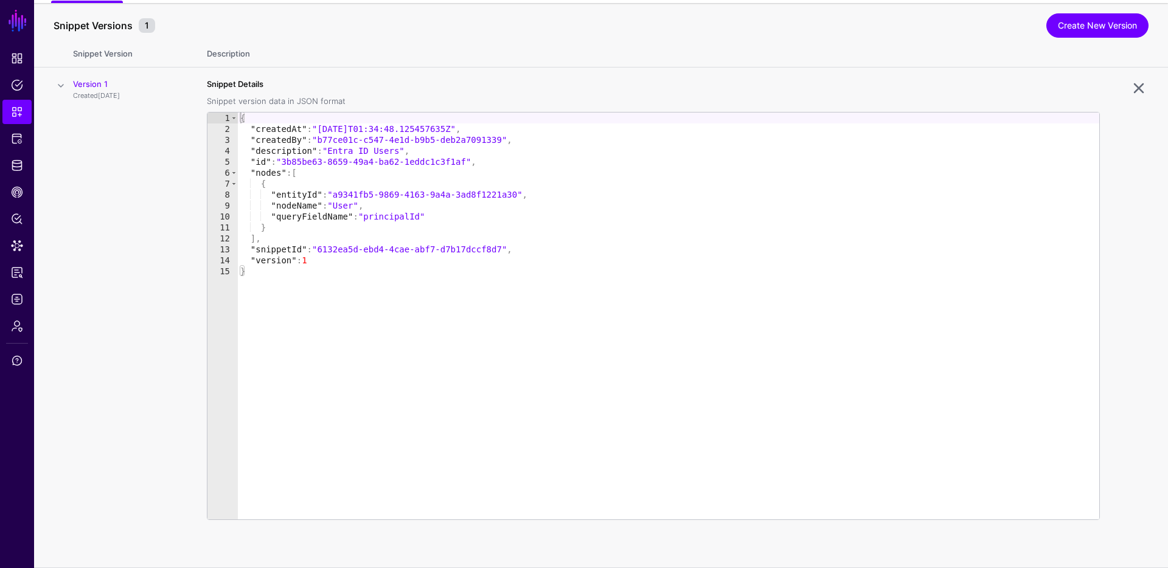
scroll to position [94, 0]
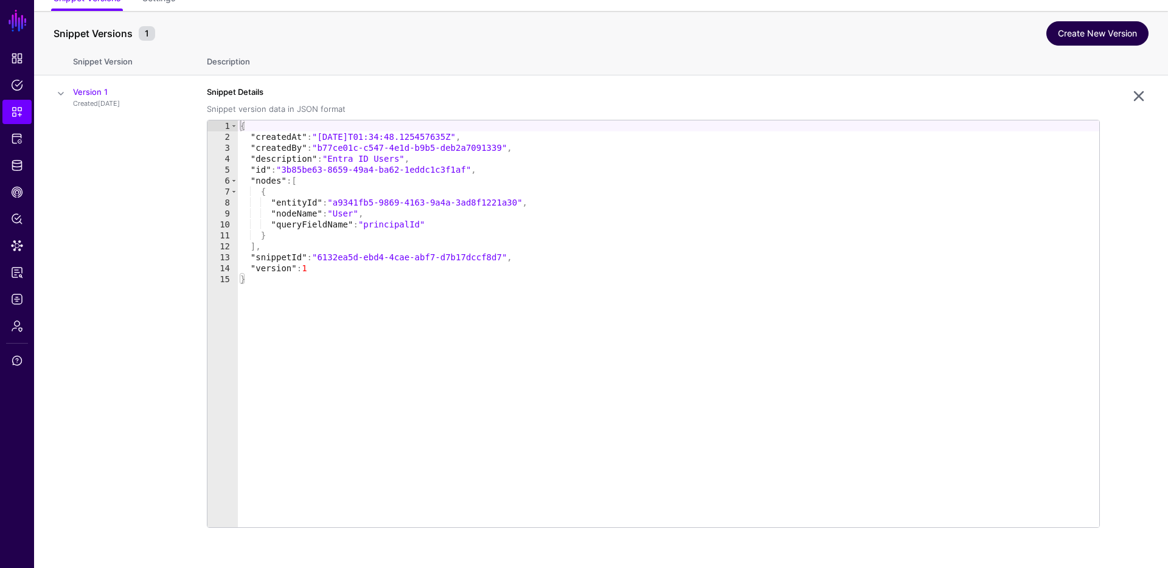
click at [1095, 29] on link "Create New Version" at bounding box center [1097, 33] width 102 height 24
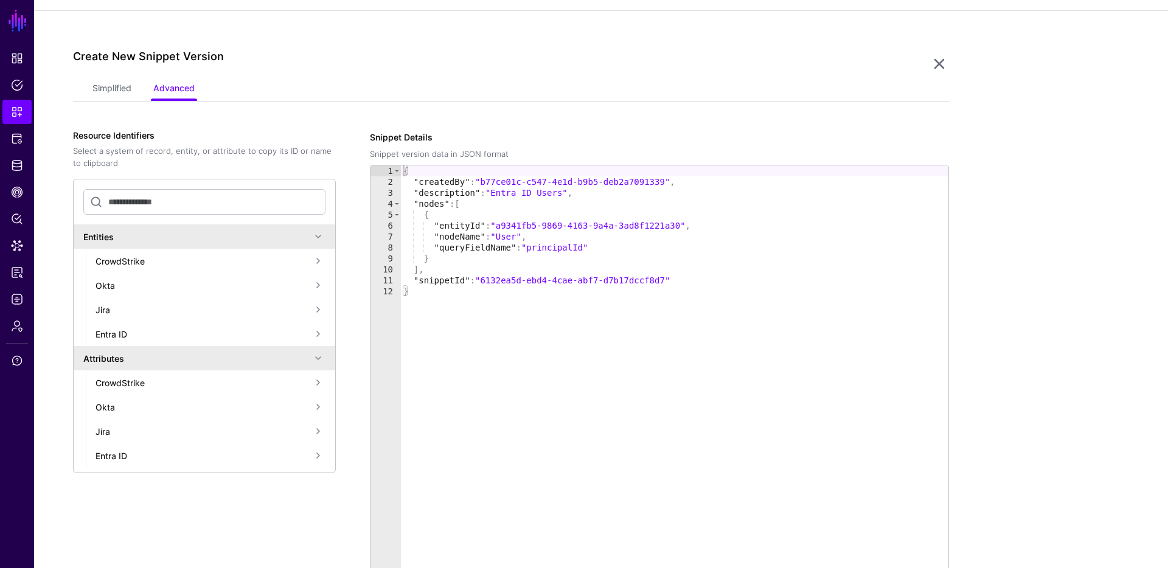
scroll to position [206, 0]
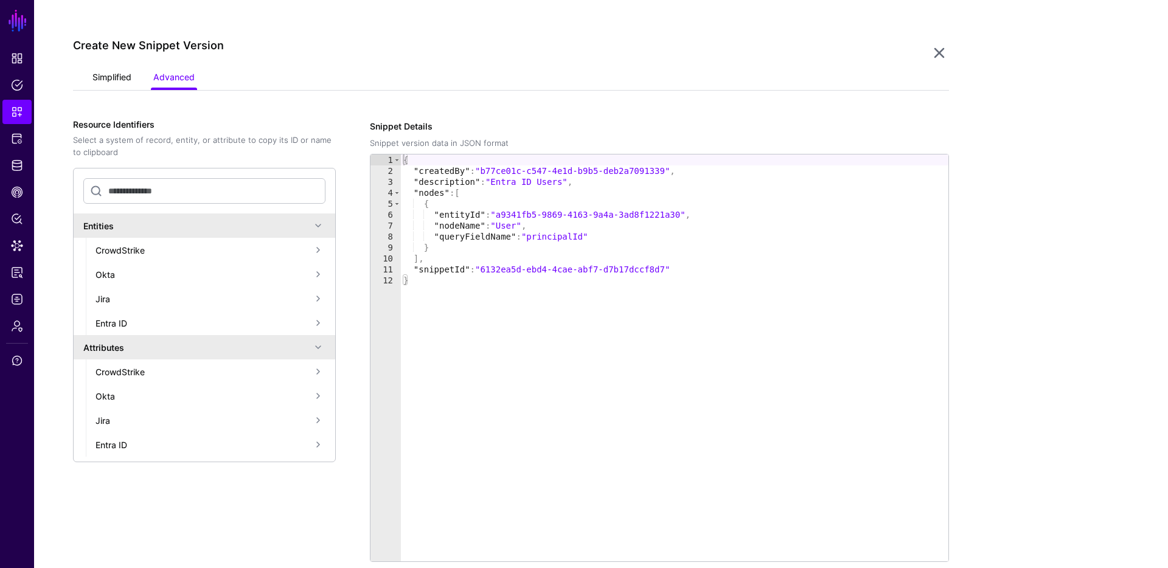
click at [94, 78] on link "Simplified" at bounding box center [111, 78] width 39 height 23
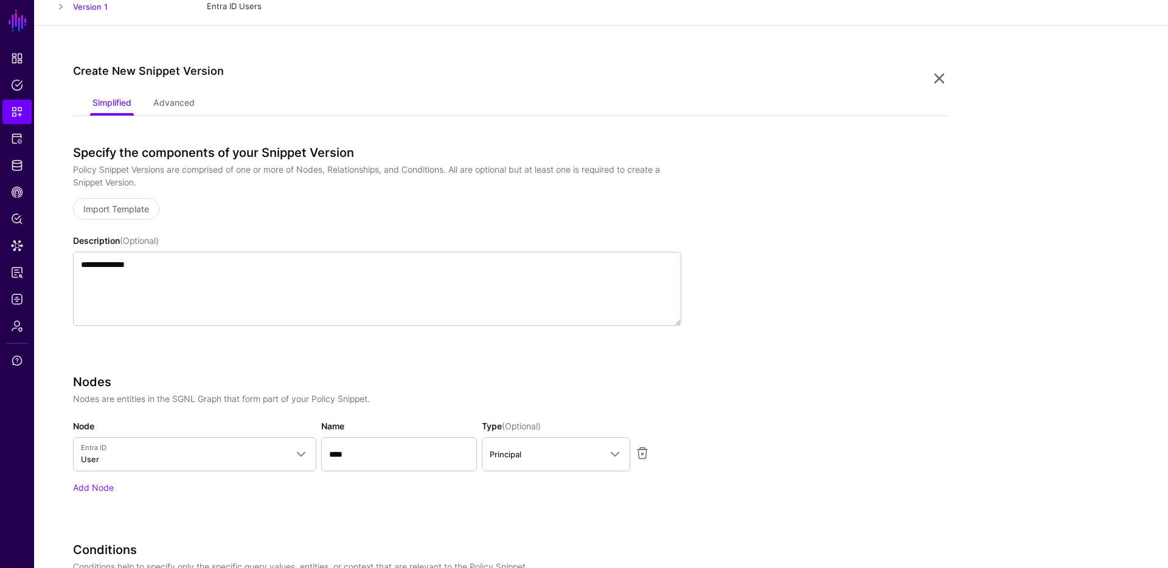
scroll to position [168, 0]
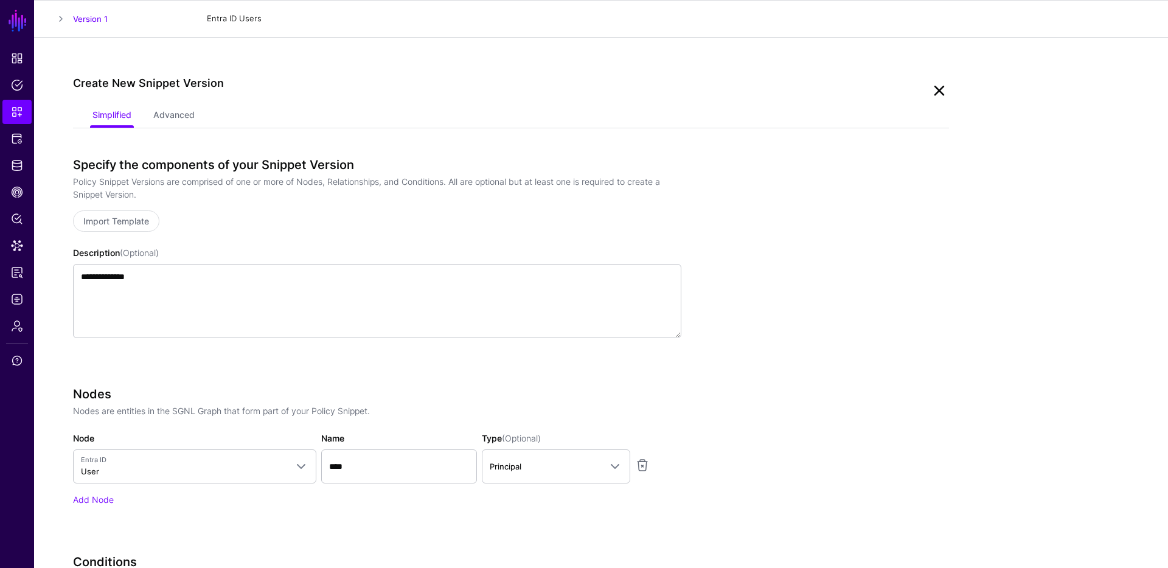
click at [930, 89] on link at bounding box center [938, 90] width 19 height 19
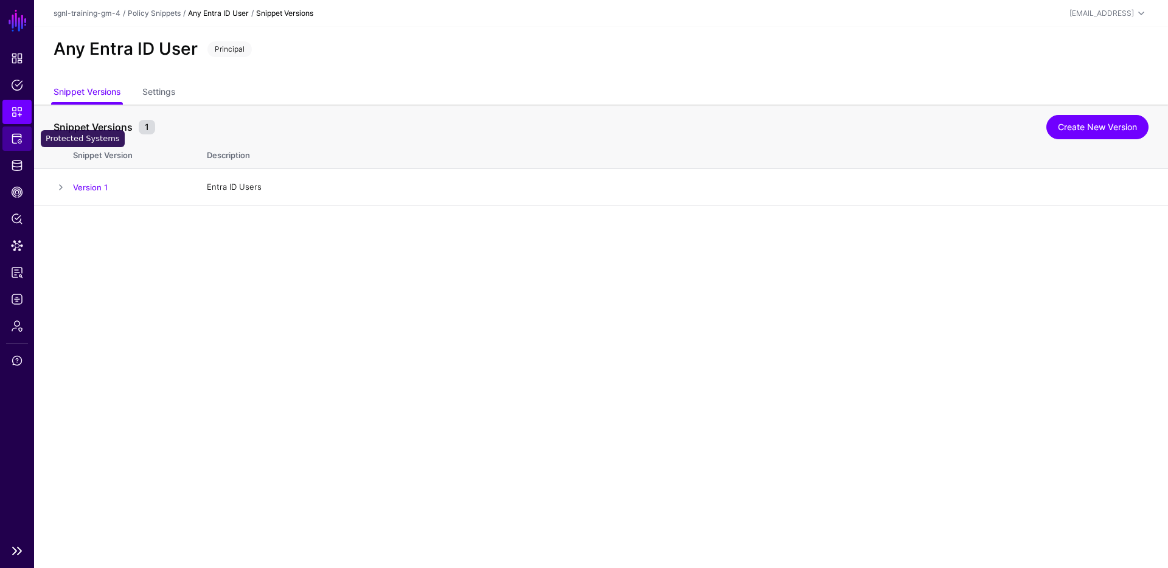
click at [26, 133] on link "Protected Systems" at bounding box center [16, 139] width 29 height 24
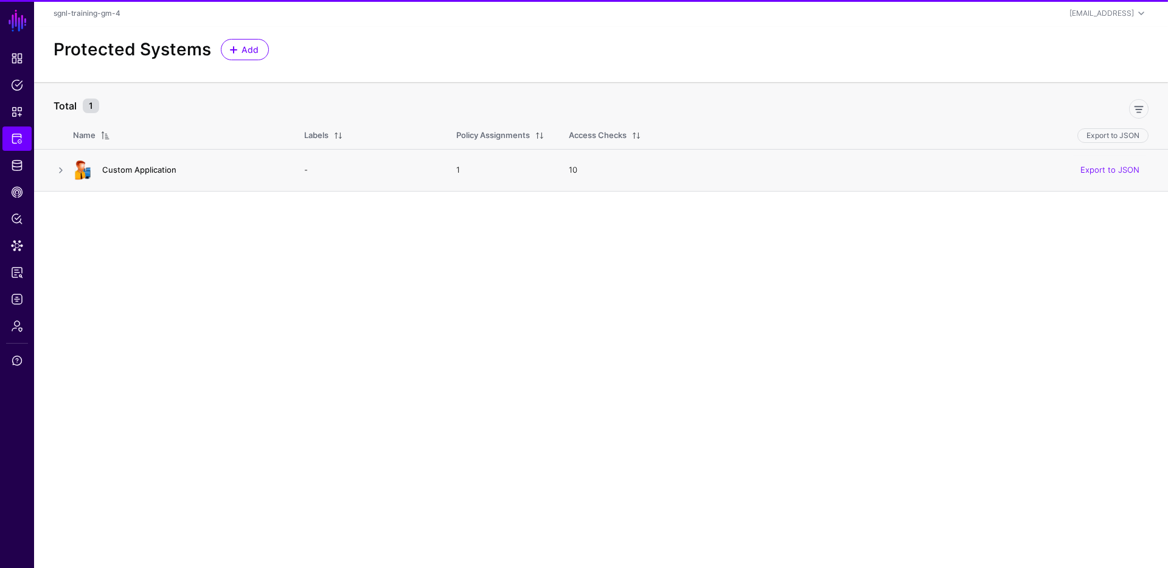
click at [114, 173] on link "Custom Application" at bounding box center [139, 170] width 74 height 10
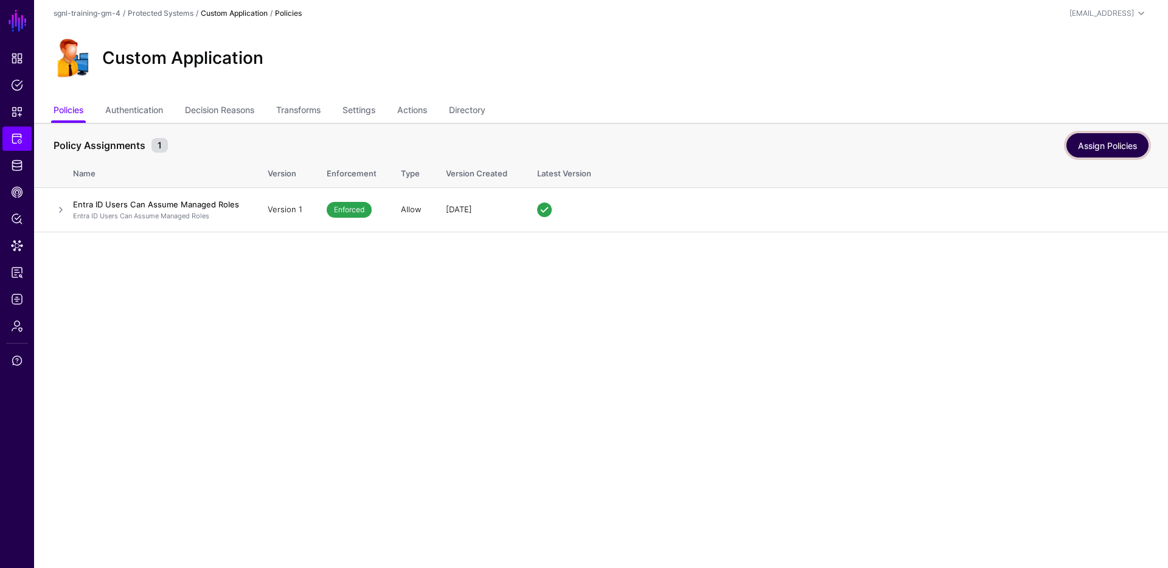
click at [1103, 145] on link "Assign Policies" at bounding box center [1107, 145] width 82 height 24
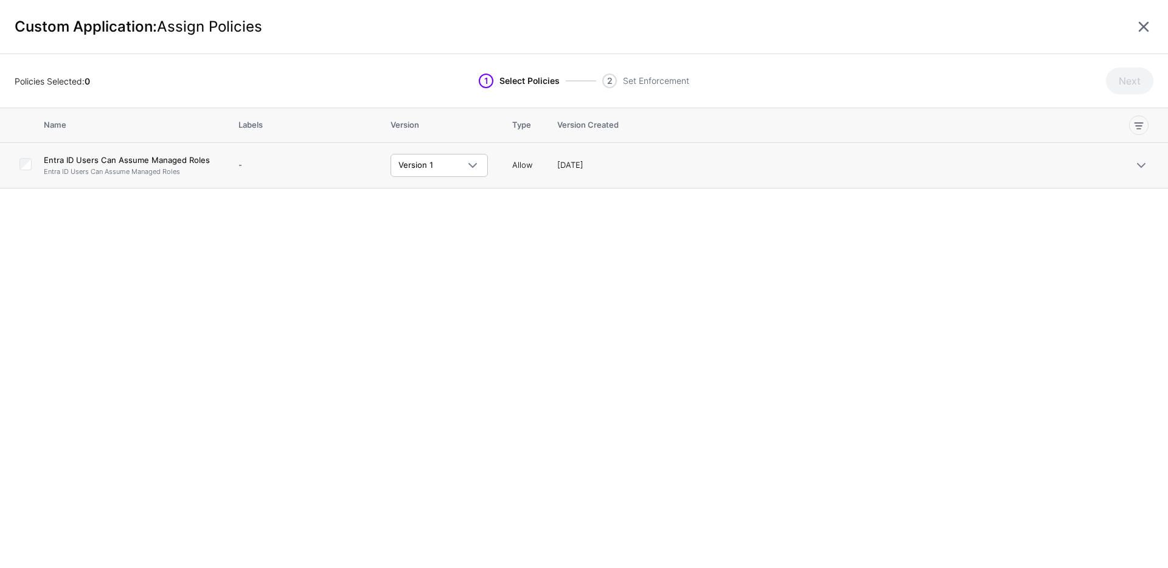
click at [12, 162] on td at bounding box center [22, 166] width 44 height 46
click at [1137, 82] on button "Next" at bounding box center [1129, 81] width 47 height 27
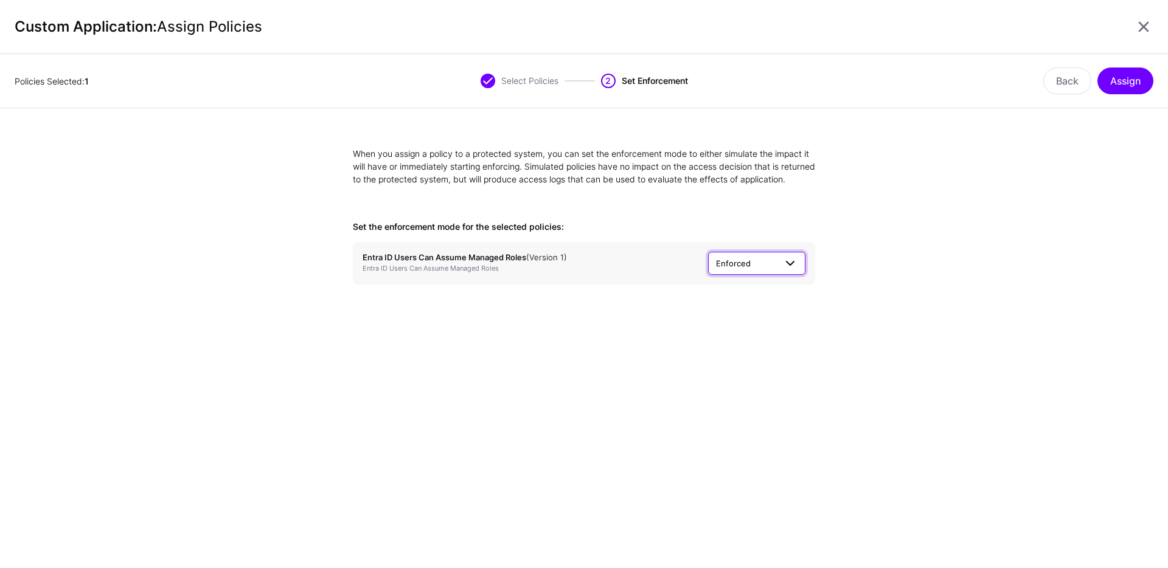
click at [765, 270] on span "Enforced" at bounding box center [746, 263] width 60 height 13
click at [847, 261] on form "When you assign a policy to a protected system, you can set the enforcement mod…" at bounding box center [584, 215] width 1168 height 137
click at [776, 271] on span at bounding box center [787, 263] width 22 height 15
click at [797, 225] on div "When you assign a policy to a protected system, you can set the enforcement mod…" at bounding box center [584, 215] width 487 height 137
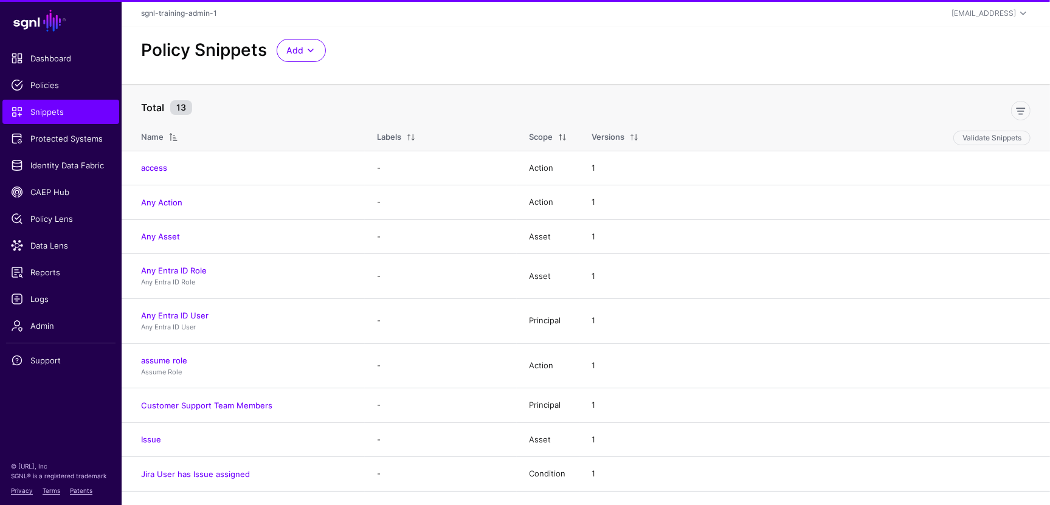
click at [978, 27] on div "Policy Snippets Add Start from a Snippet Template Start from a Blank Snippet" at bounding box center [586, 55] width 929 height 57
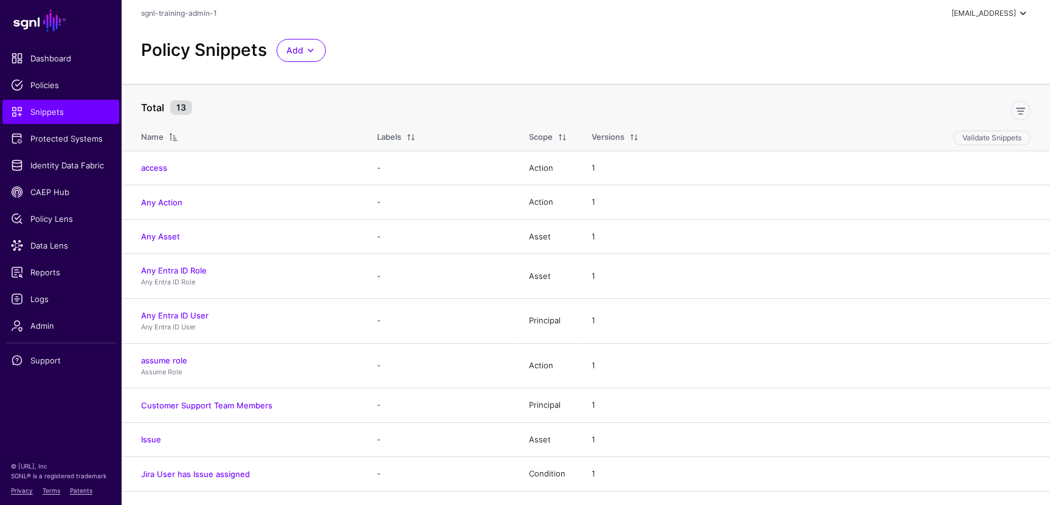
click at [977, 11] on div "[EMAIL_ADDRESS]" at bounding box center [984, 13] width 64 height 11
click at [943, 103] on div "Log out" at bounding box center [933, 105] width 30 height 11
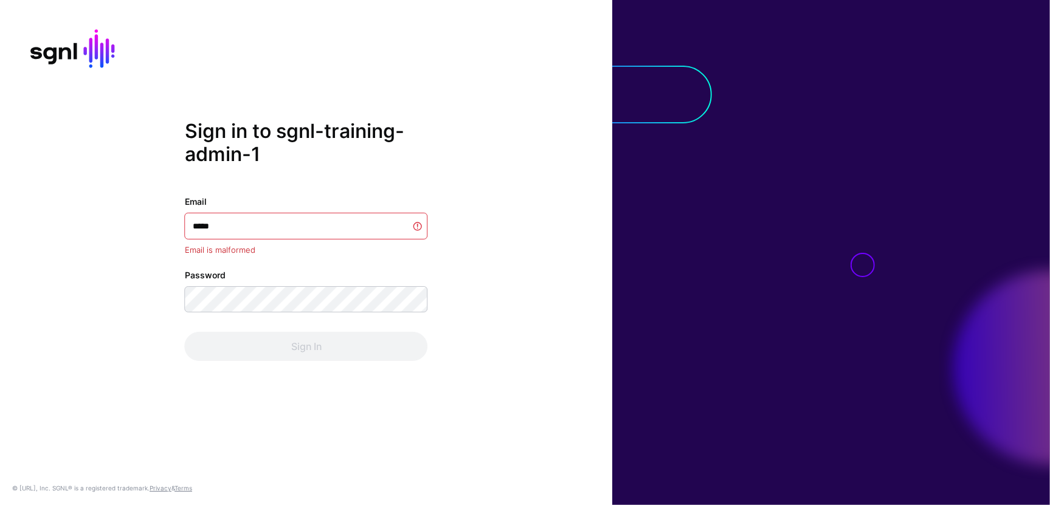
type input "******"
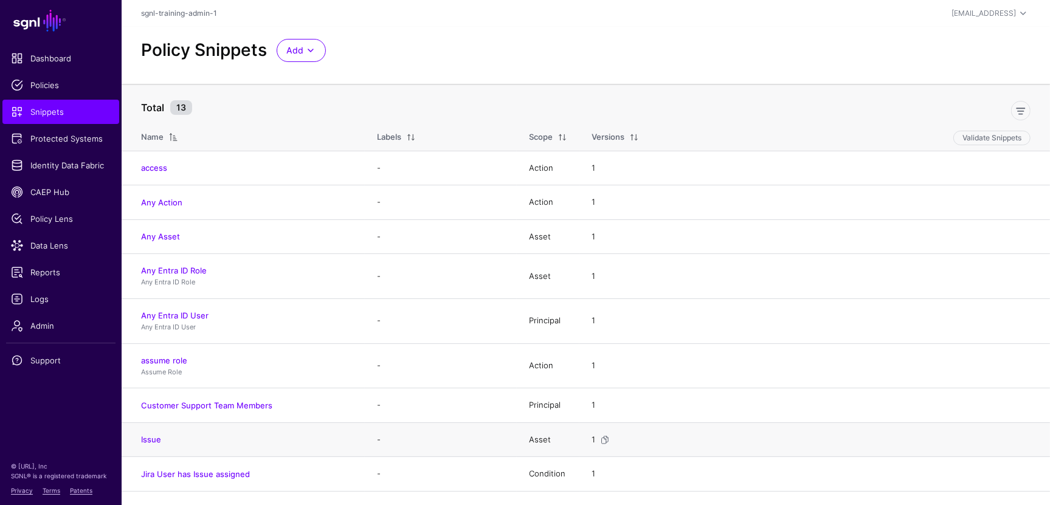
scroll to position [133, 0]
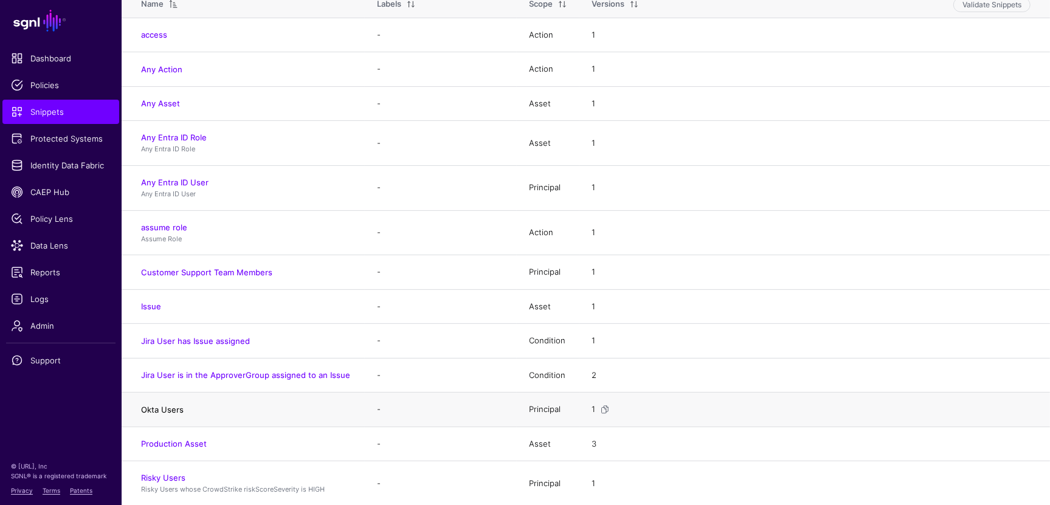
click at [176, 409] on link "Okta Users" at bounding box center [162, 410] width 43 height 10
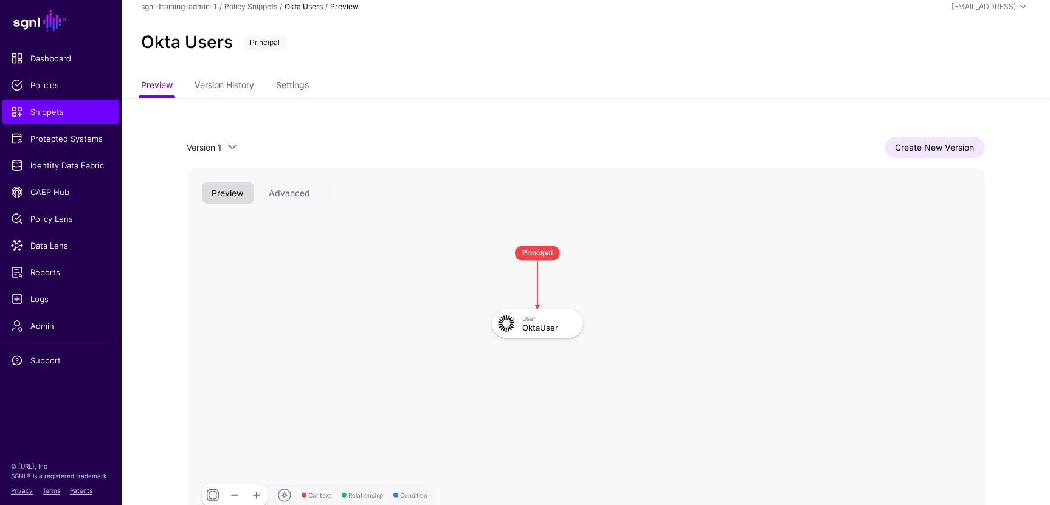
scroll to position [61, 0]
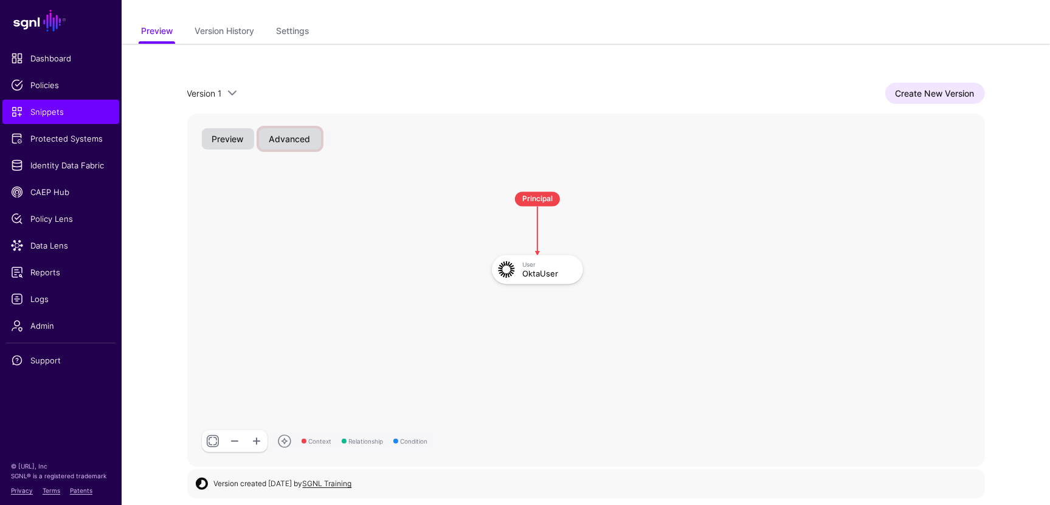
click at [305, 142] on button "Advanced" at bounding box center [290, 138] width 62 height 21
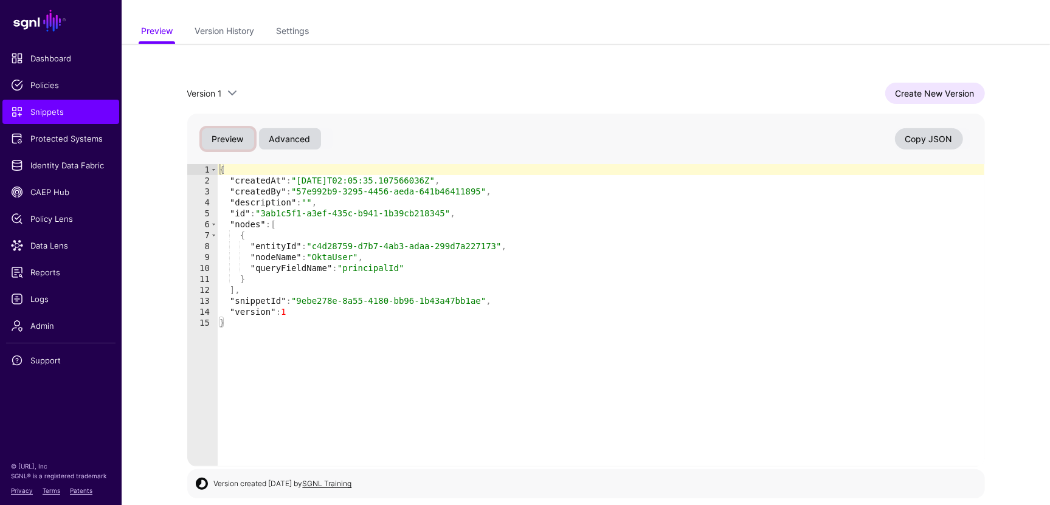
click at [229, 139] on button "Preview" at bounding box center [228, 138] width 52 height 21
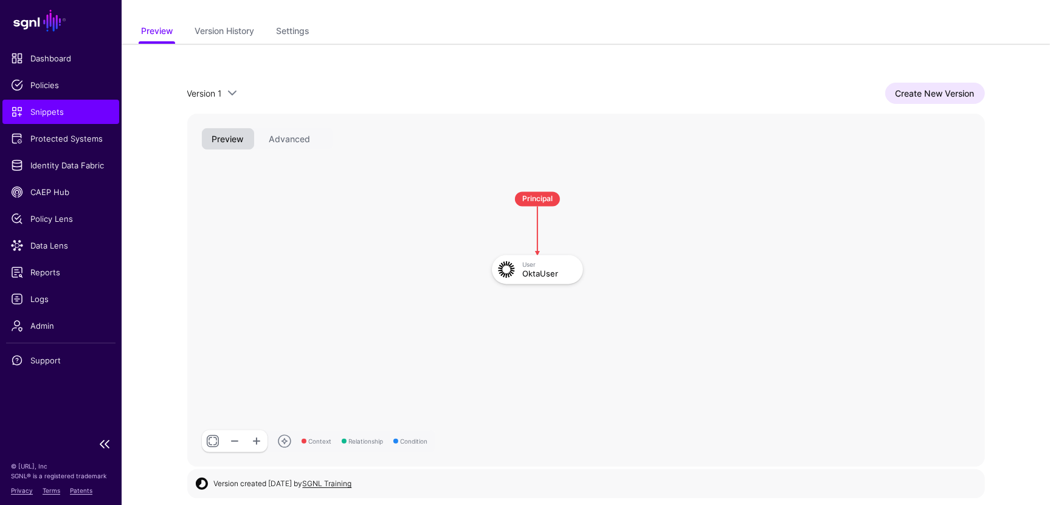
click at [70, 111] on span "Snippets" at bounding box center [61, 112] width 100 height 12
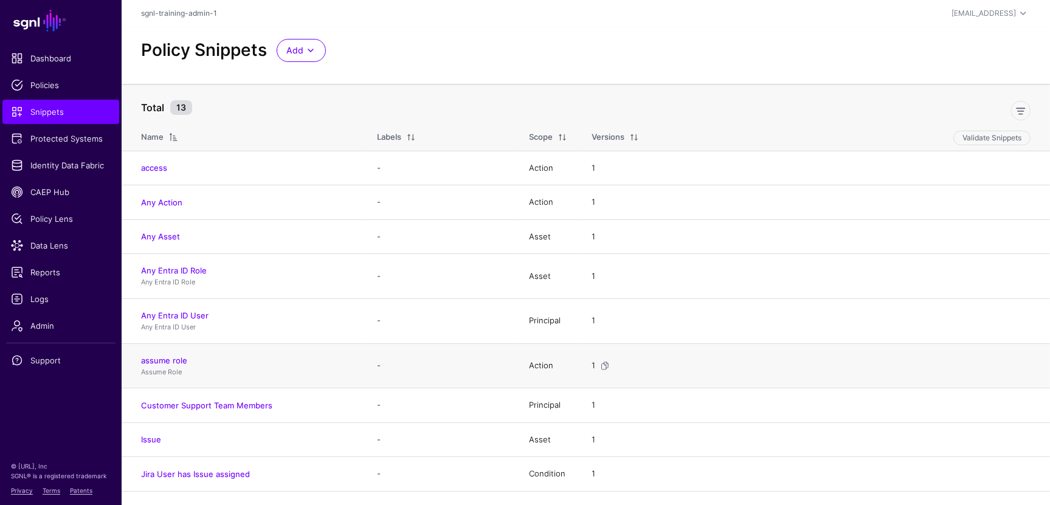
scroll to position [13, 0]
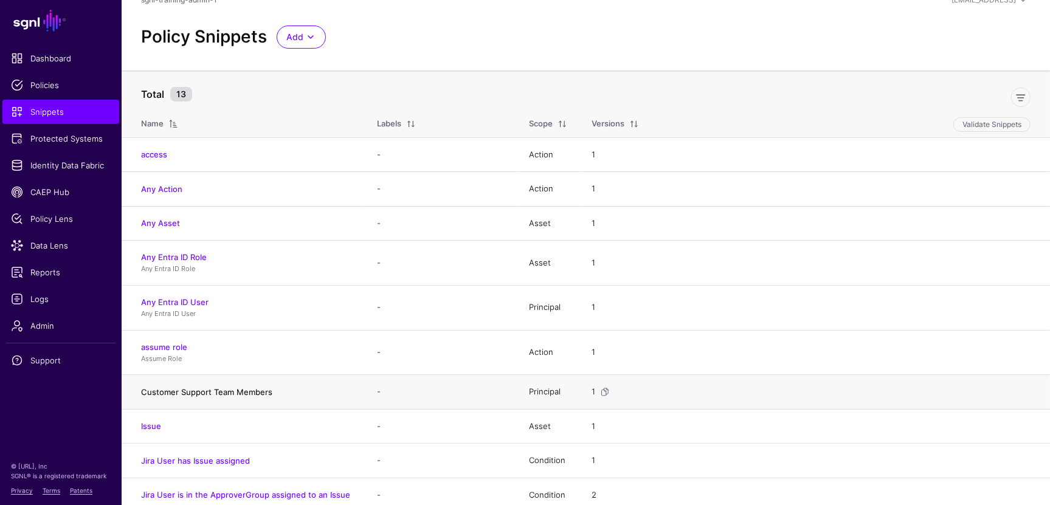
click at [237, 392] on link "Customer Support Team Members" at bounding box center [206, 392] width 131 height 10
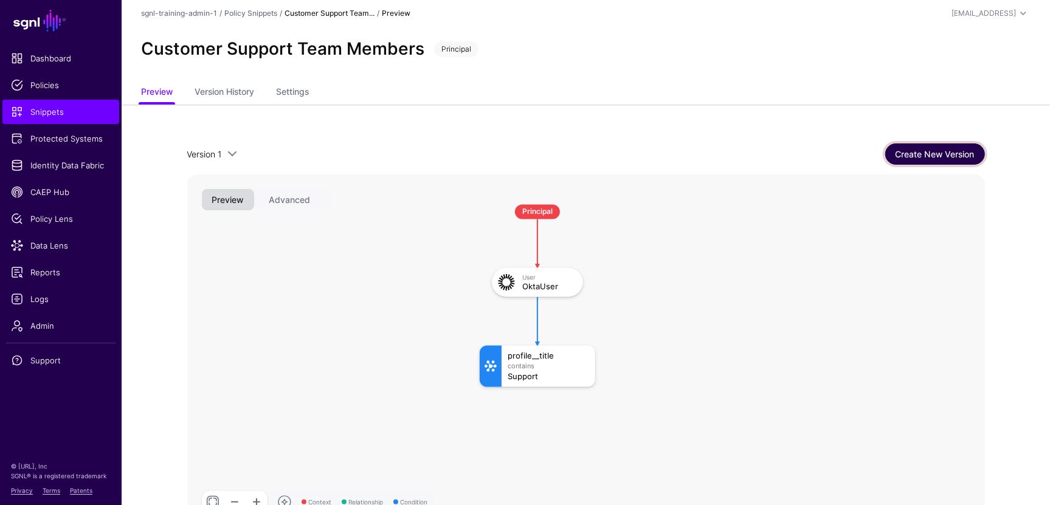
click at [931, 148] on link "Create New Version" at bounding box center [936, 154] width 100 height 21
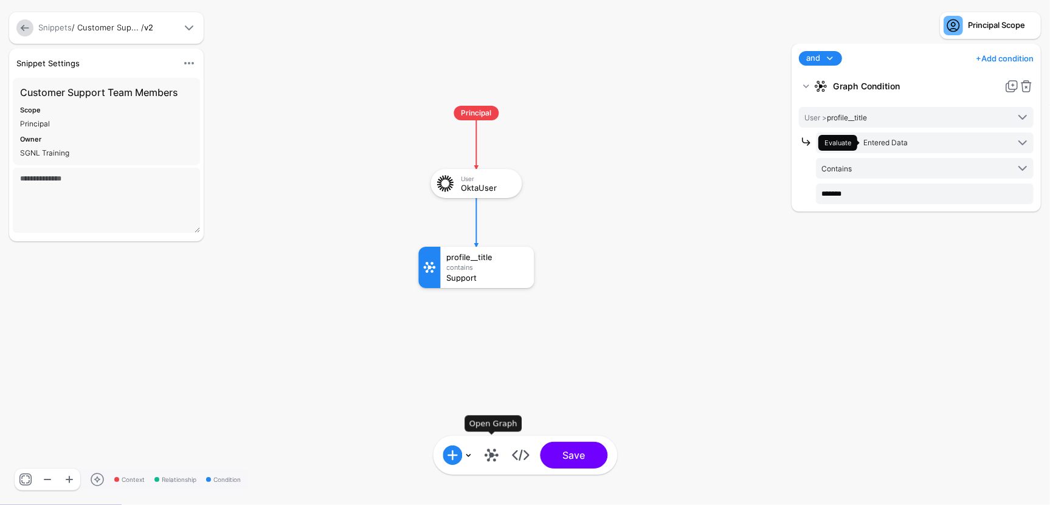
click at [495, 457] on link at bounding box center [491, 455] width 19 height 19
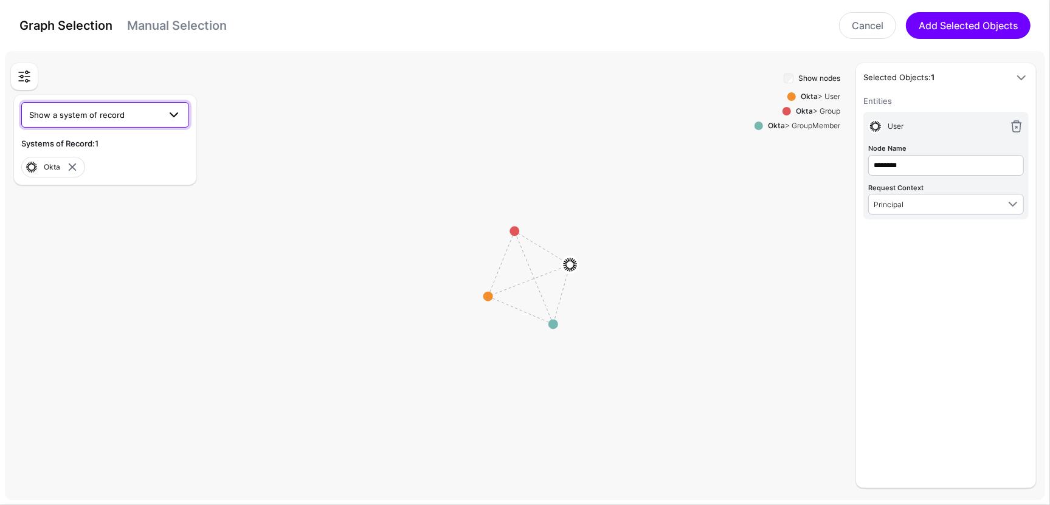
click at [136, 123] on link "Show a system of record" at bounding box center [105, 115] width 168 height 26
drag, startPoint x: 238, startPoint y: 94, endPoint x: 232, endPoint y: 90, distance: 6.6
click at [237, 93] on div at bounding box center [138, 79] width 255 height 32
click at [553, 322] on circle at bounding box center [554, 325] width 10 height 10
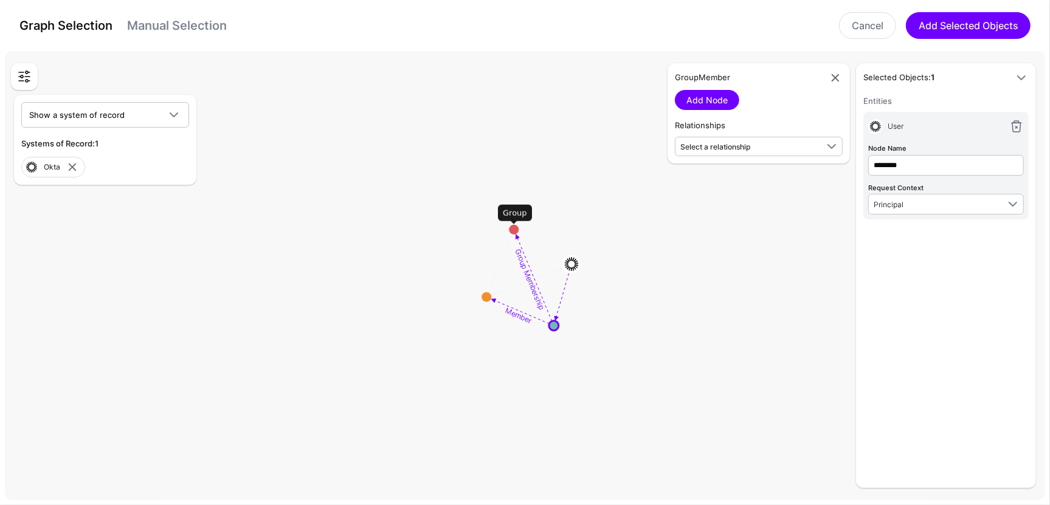
click at [184, 24] on link "Manual Selection" at bounding box center [177, 25] width 100 height 15
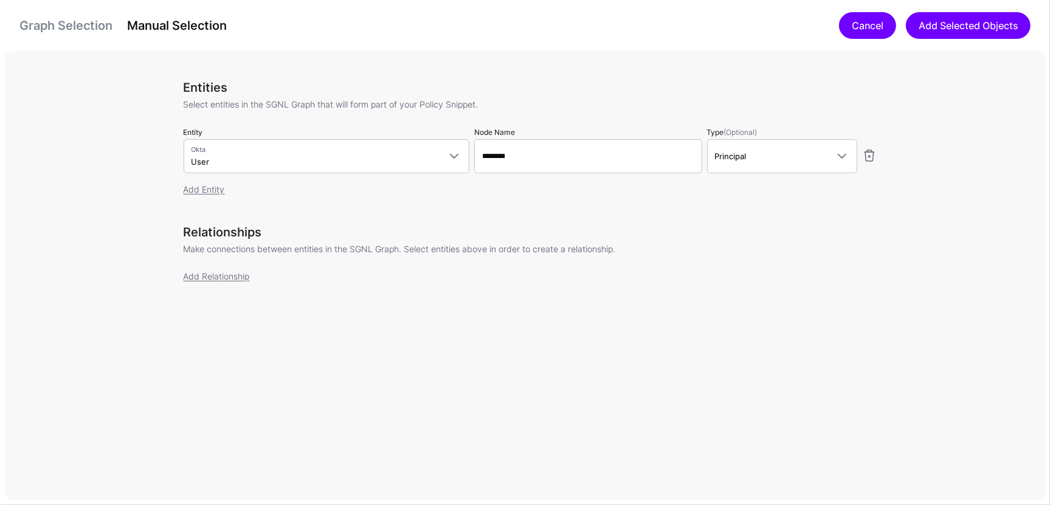
click at [843, 30] on link "Cancel" at bounding box center [867, 25] width 57 height 27
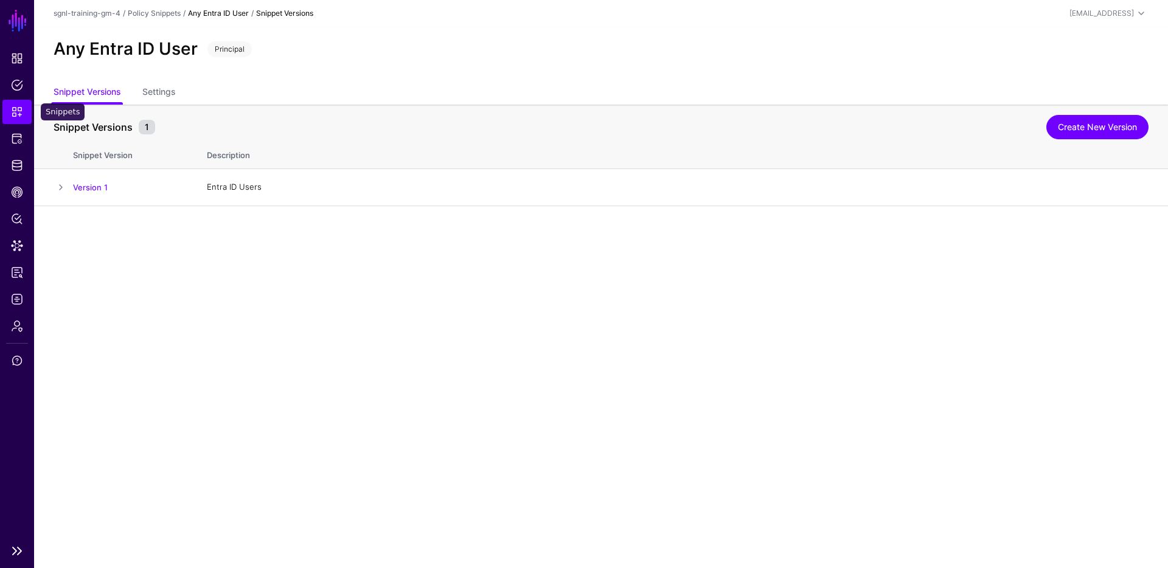
click at [20, 111] on span "Snippets" at bounding box center [17, 112] width 12 height 12
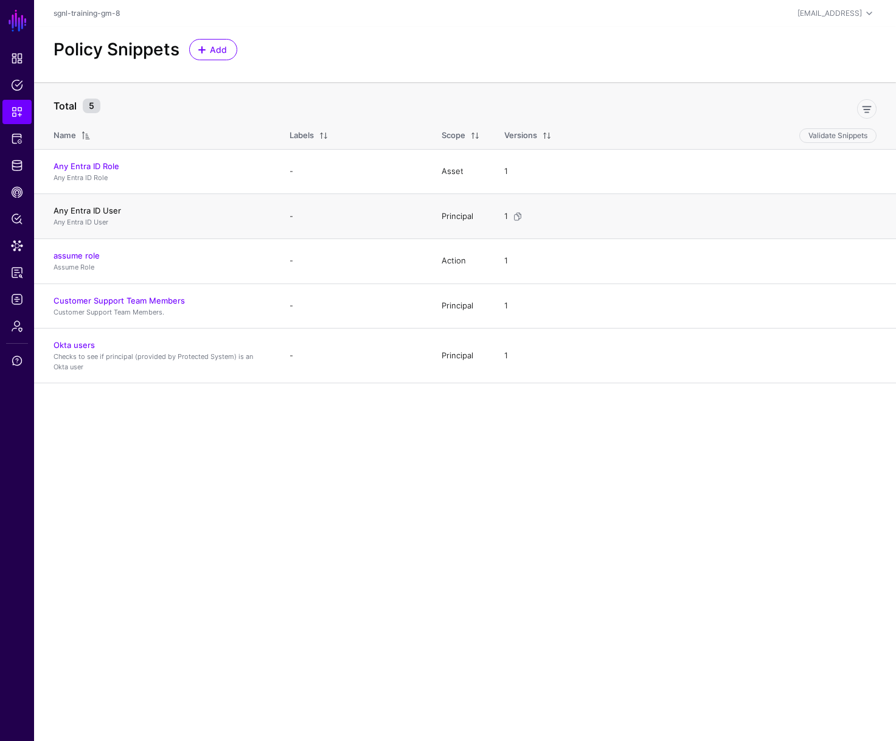
click at [95, 212] on link "Any Entra ID User" at bounding box center [88, 211] width 68 height 10
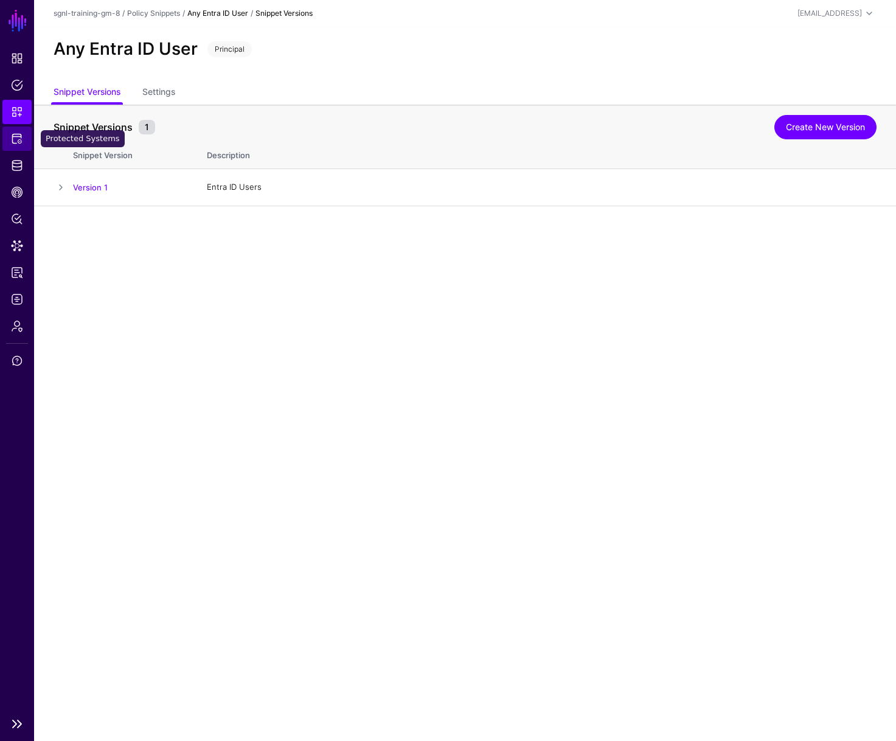
click at [25, 142] on link "Protected Systems" at bounding box center [16, 139] width 29 height 24
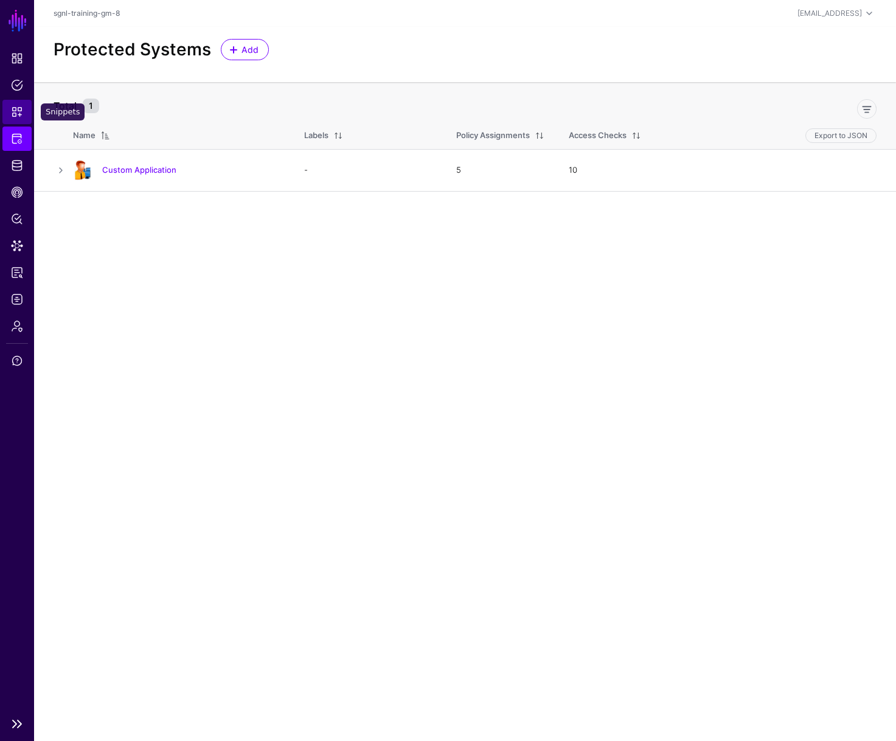
click at [16, 122] on link "Snippets" at bounding box center [16, 112] width 29 height 24
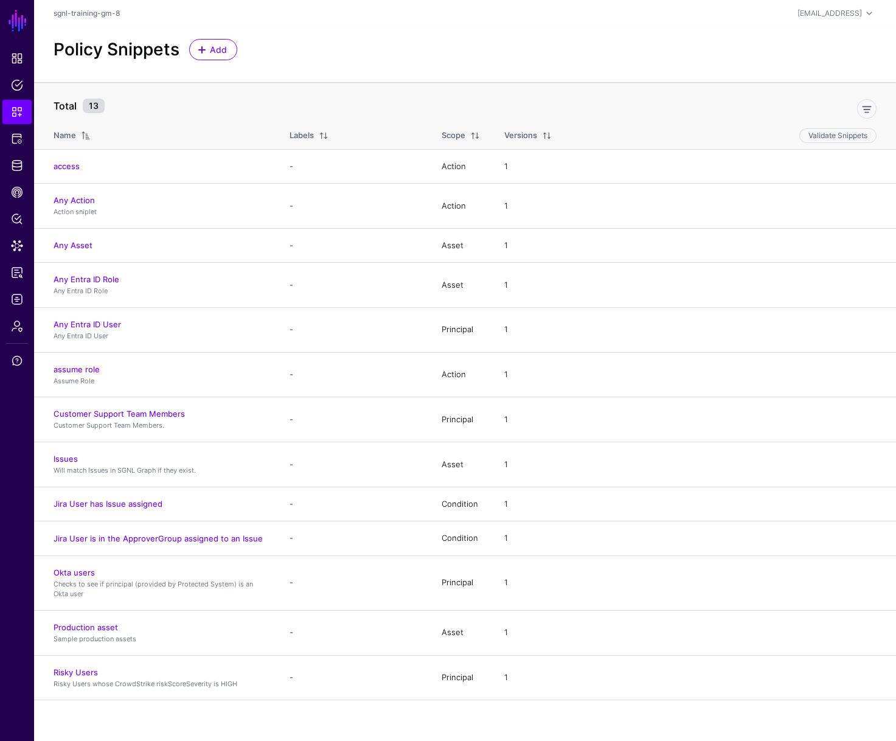
drag, startPoint x: 99, startPoint y: 323, endPoint x: 109, endPoint y: 322, distance: 10.4
click at [99, 323] on link "Any Entra ID User" at bounding box center [88, 324] width 68 height 10
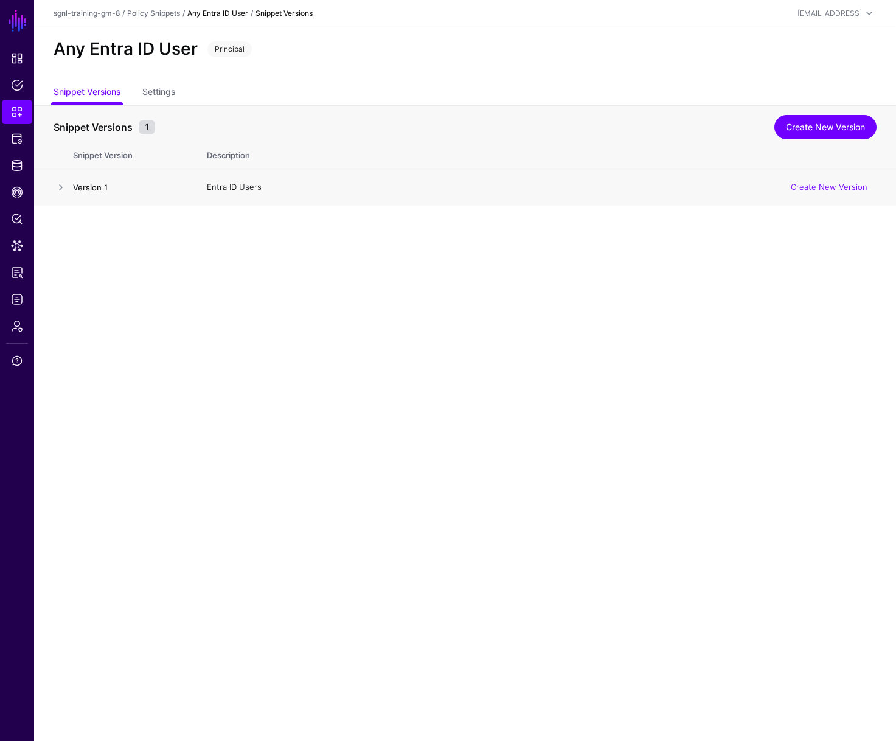
click at [80, 182] on link "Version 1" at bounding box center [90, 187] width 35 height 10
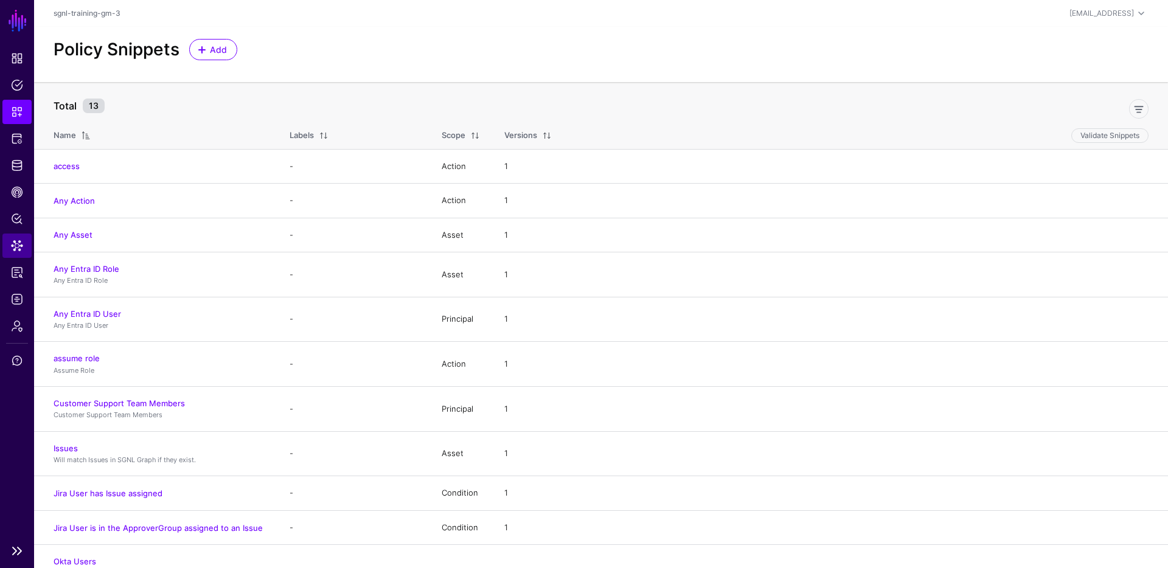
click at [5, 257] on ul "Dashboard Policies Snippets Protected Systems Identity Data Fabric CAEP Hub Pol…" at bounding box center [17, 291] width 34 height 491
click at [11, 274] on span "Reports" at bounding box center [17, 272] width 12 height 12
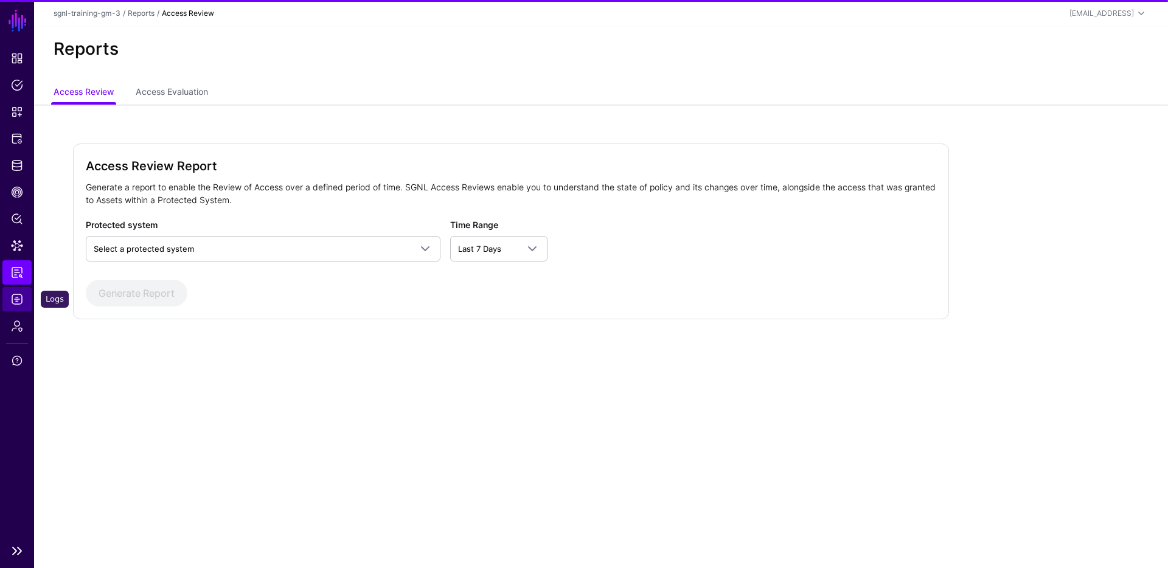
click at [15, 301] on span "Logs" at bounding box center [17, 299] width 12 height 12
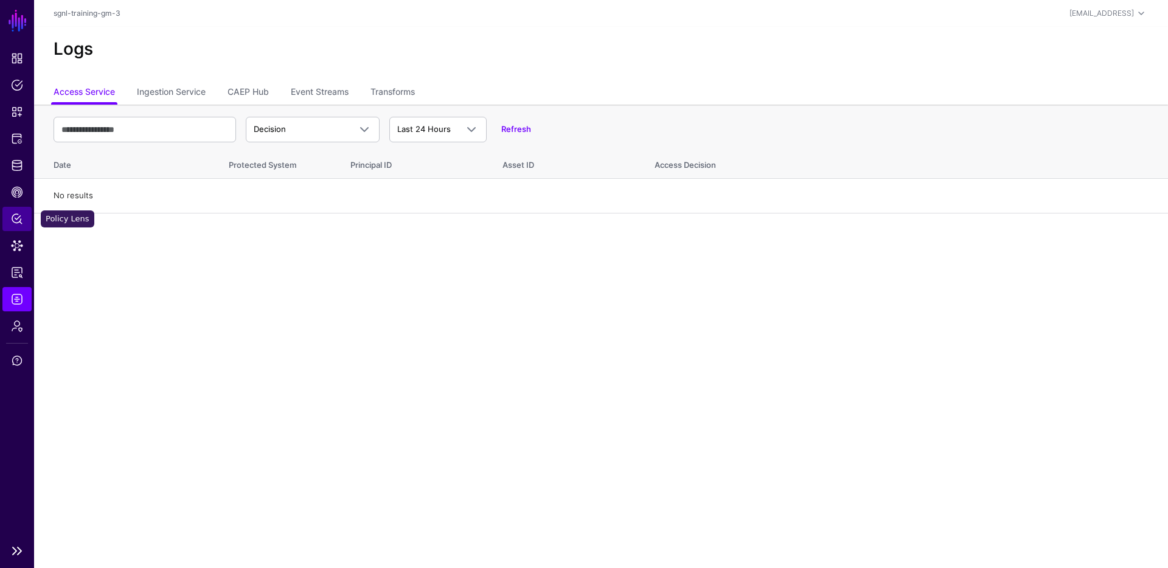
click at [22, 217] on span "Policy Lens" at bounding box center [17, 219] width 12 height 12
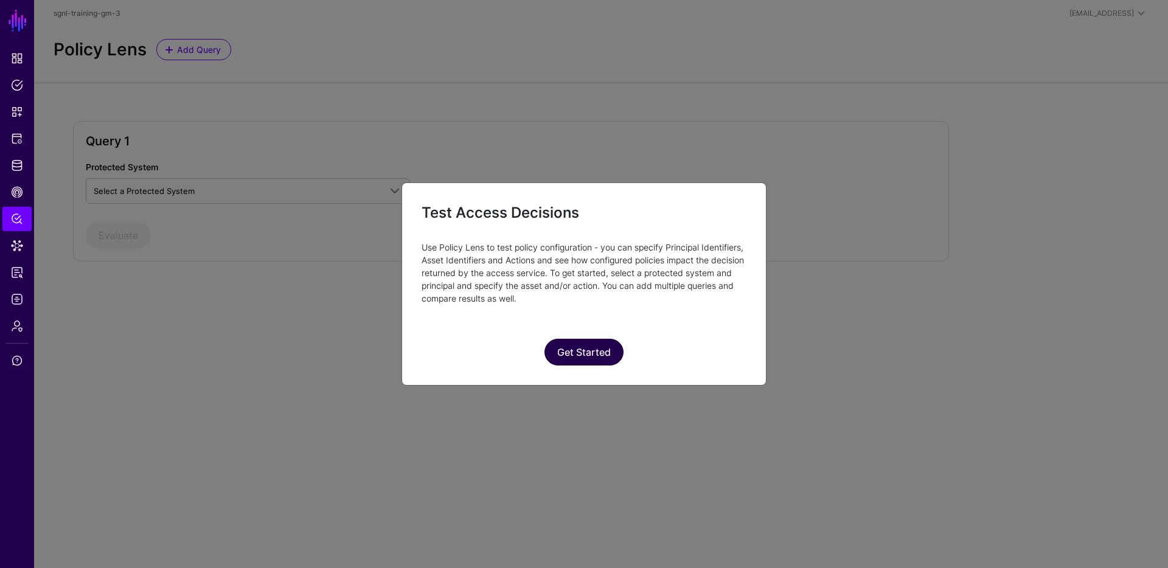
click at [575, 347] on button "Get Started" at bounding box center [583, 352] width 79 height 27
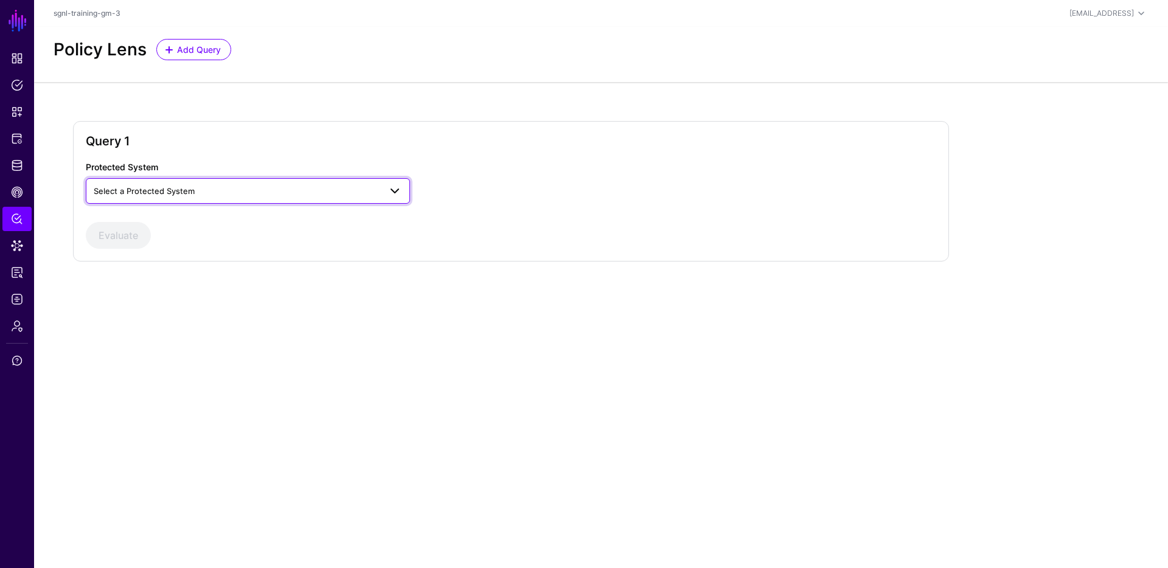
click at [277, 187] on span "Select a Protected System" at bounding box center [237, 190] width 286 height 13
click at [237, 226] on button "Custom Application" at bounding box center [248, 219] width 324 height 19
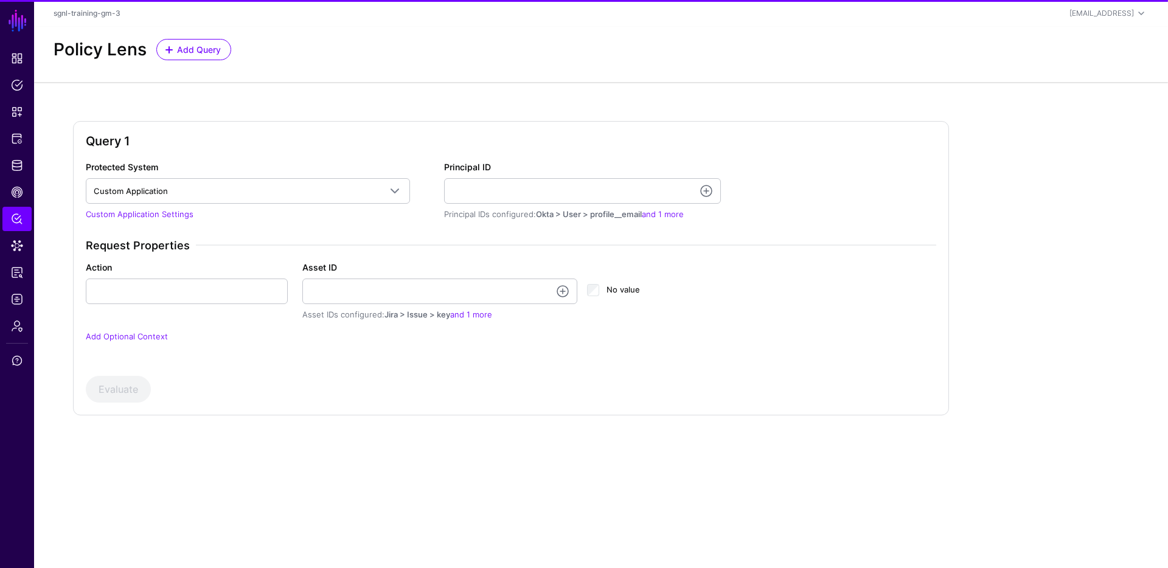
click at [512, 173] on div "Principal ID Principal IDs configured: Okta > User > profile__email and 1 more" at bounding box center [582, 191] width 277 height 60
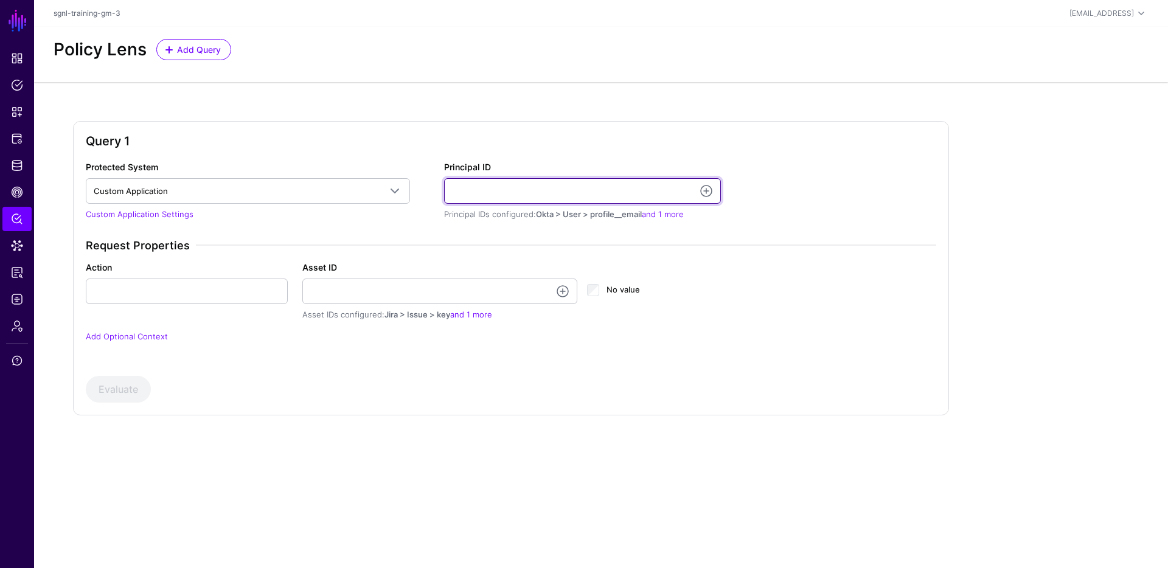
click at [515, 184] on input "Principal ID" at bounding box center [582, 191] width 277 height 26
paste input "**********"
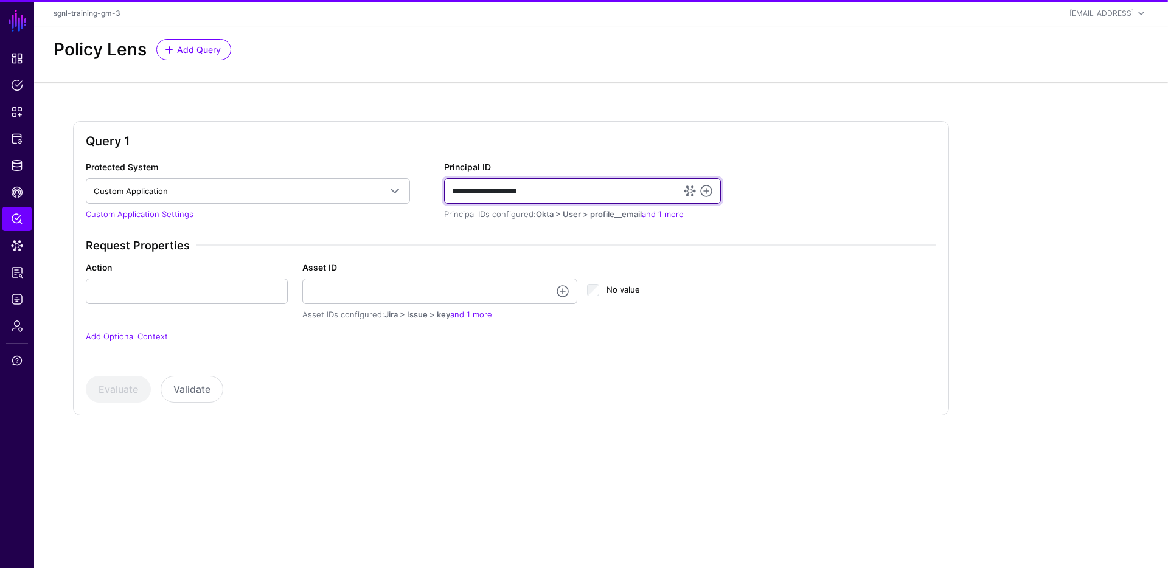
type input "**********"
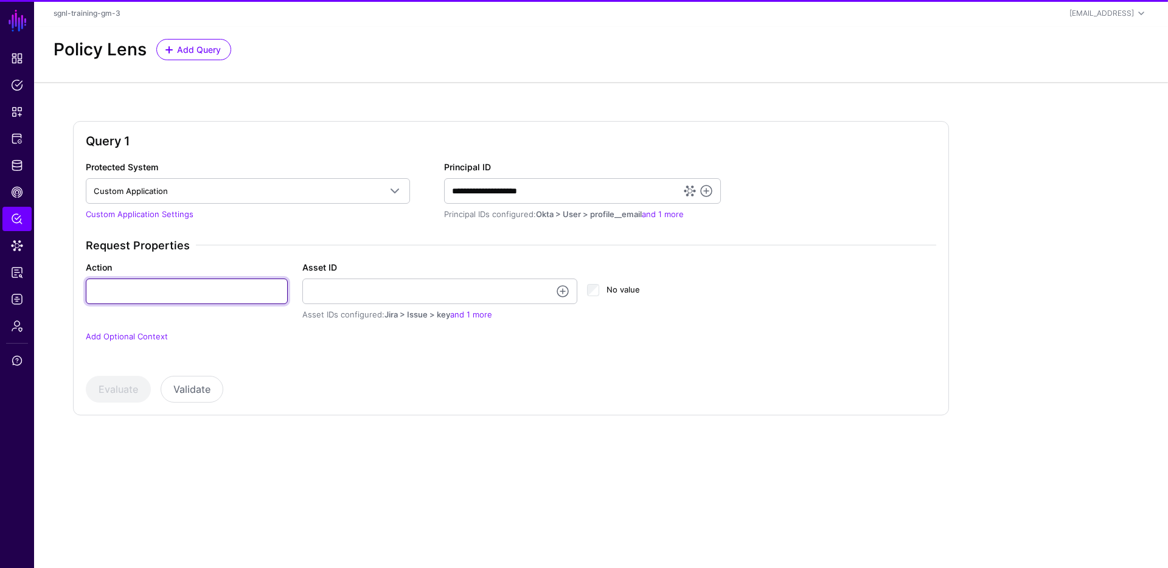
click at [257, 288] on input "Action" at bounding box center [187, 292] width 202 height 26
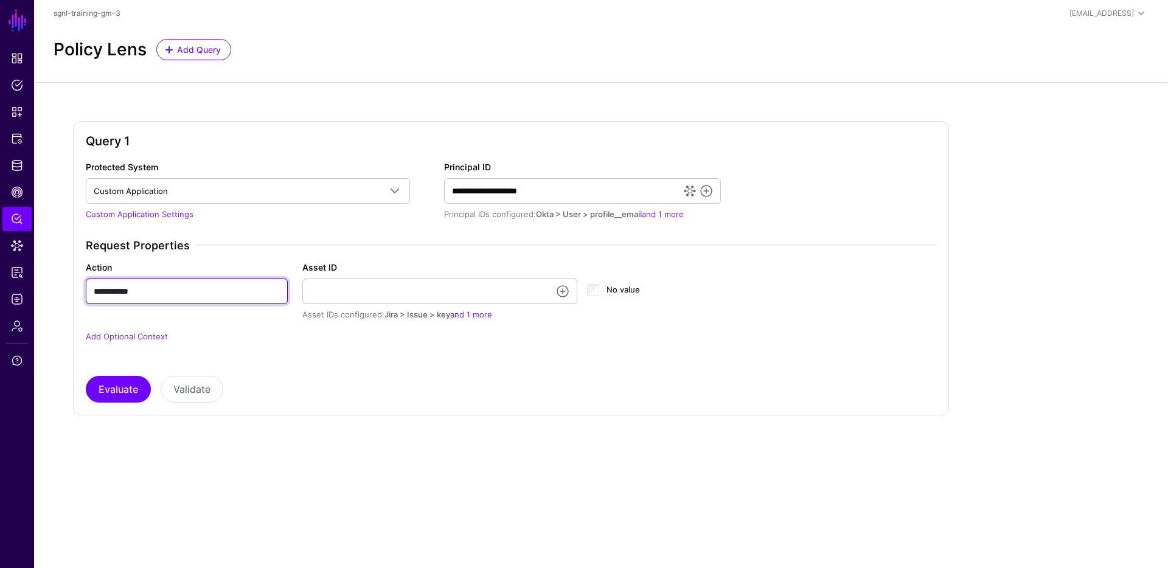
type input "**********"
click at [167, 292] on input "**********" at bounding box center [187, 292] width 202 height 26
click at [381, 266] on div "Asset ID Asset IDs configured: Jira > Issue > key and 1 more" at bounding box center [440, 291] width 276 height 60
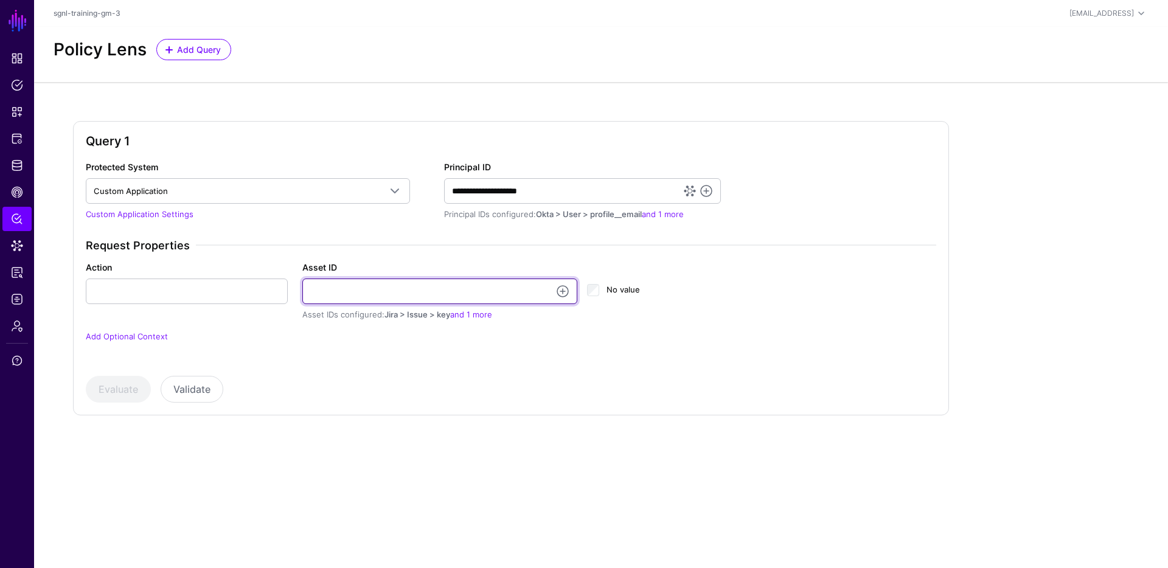
click at [391, 289] on input "Asset ID" at bounding box center [440, 292] width 276 height 26
paste input "**********"
type input "**********"
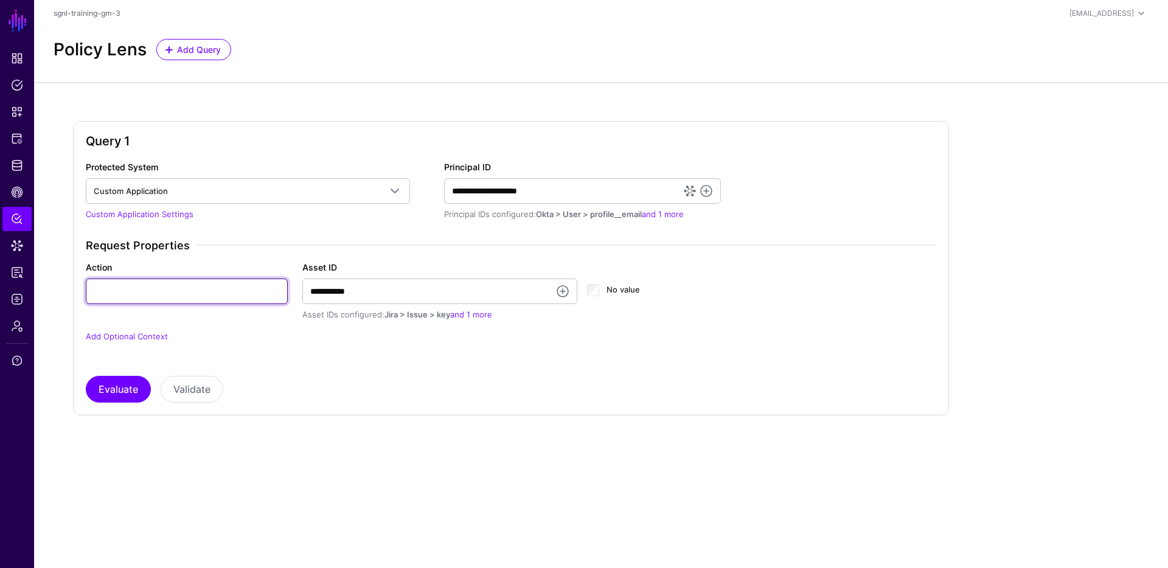
click at [151, 289] on input "Action" at bounding box center [187, 292] width 202 height 26
type input "******"
click at [139, 378] on button "Evaluate" at bounding box center [118, 389] width 65 height 27
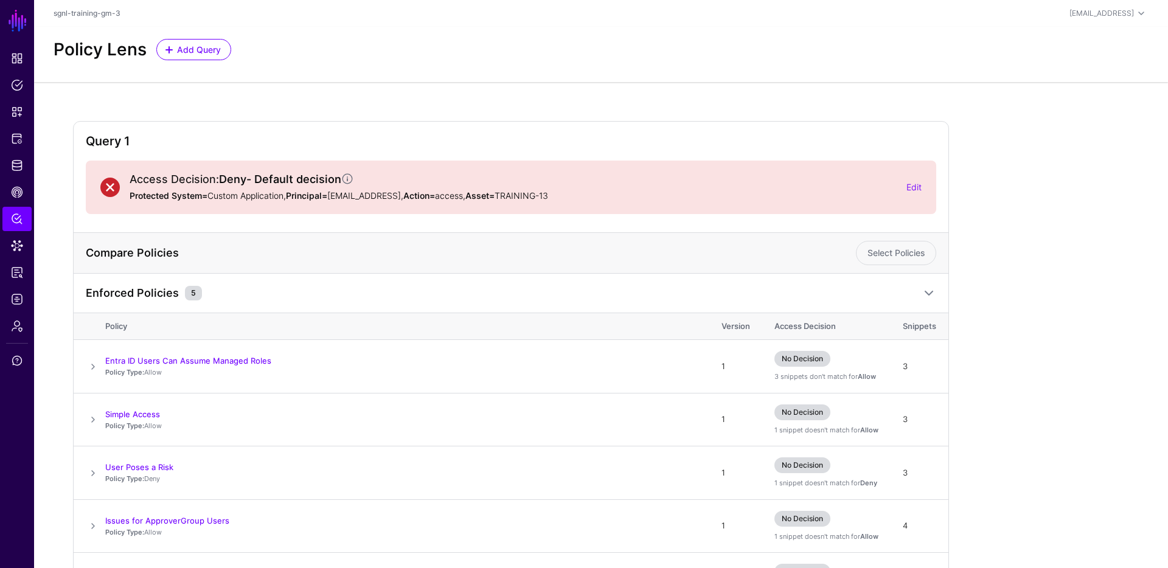
scroll to position [97, 0]
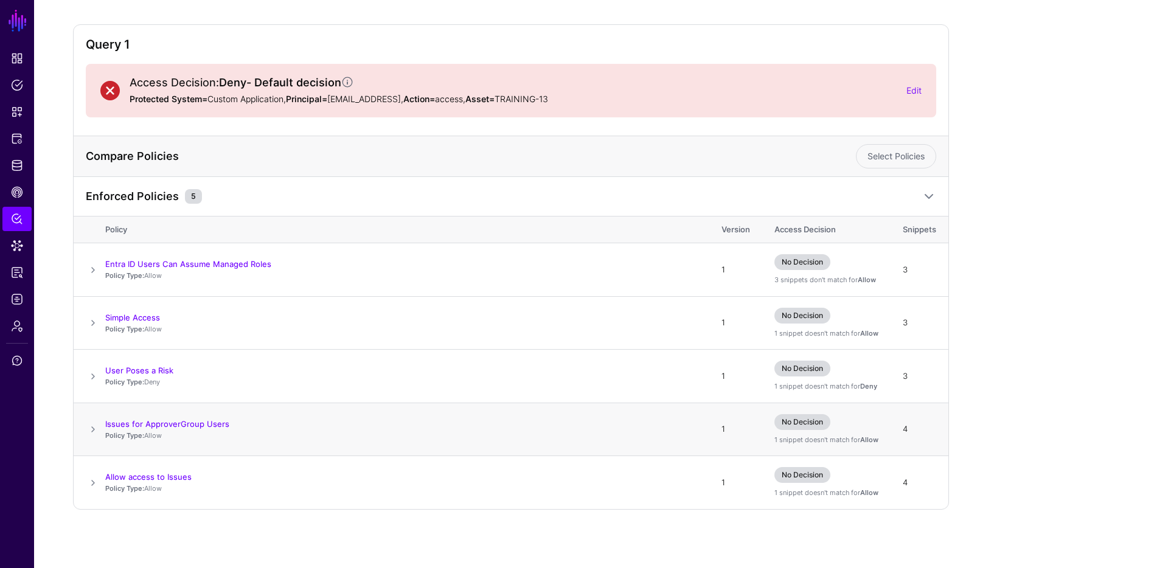
click at [93, 426] on span at bounding box center [93, 429] width 15 height 15
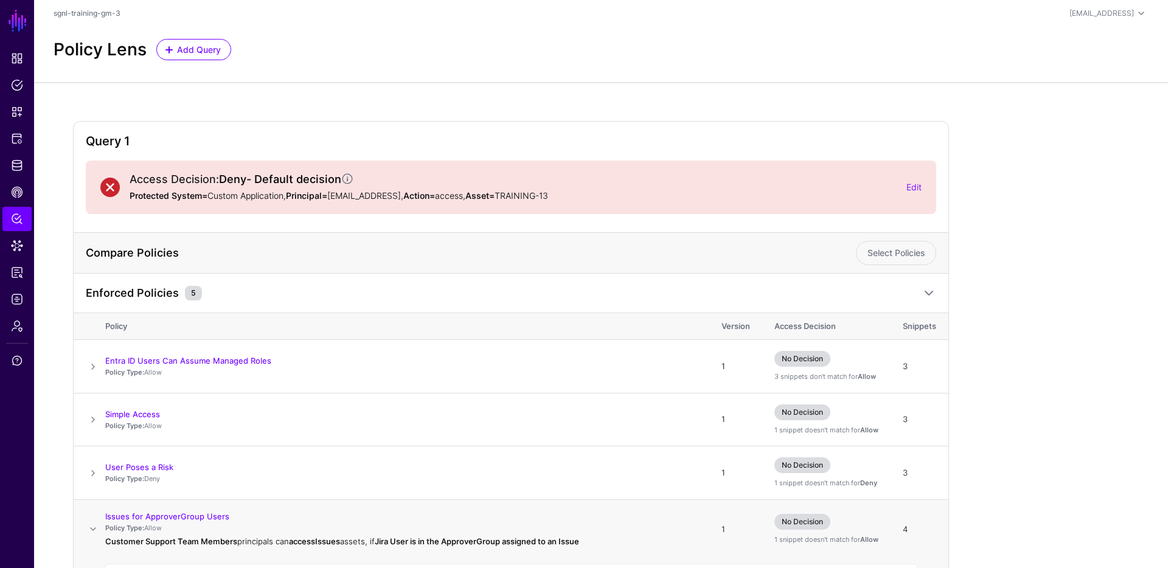
scroll to position [269, 0]
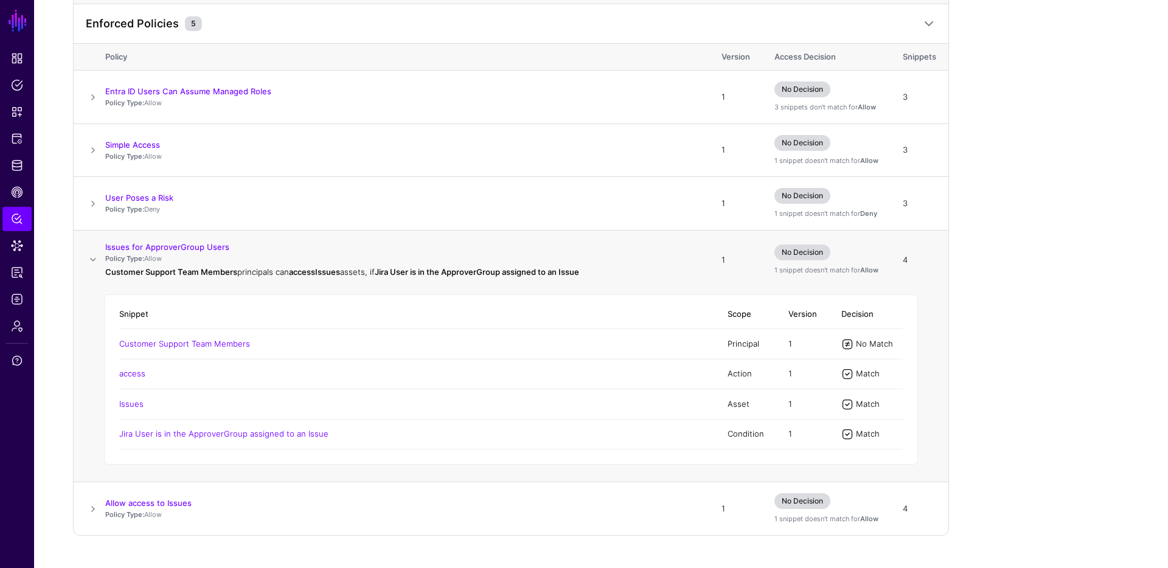
click at [848, 435] on div "Match" at bounding box center [877, 434] width 49 height 12
drag, startPoint x: 885, startPoint y: 435, endPoint x: 120, endPoint y: 434, distance: 765.2
click at [120, 434] on tr "Jira User is in the ApproverGroup assigned to an Issue Condition 1 Match" at bounding box center [510, 434] width 783 height 30
click at [848, 411] on div "Query 1 Access Decision: Deny - Default decision Protected System= Custom Appli…" at bounding box center [601, 194] width 1056 height 684
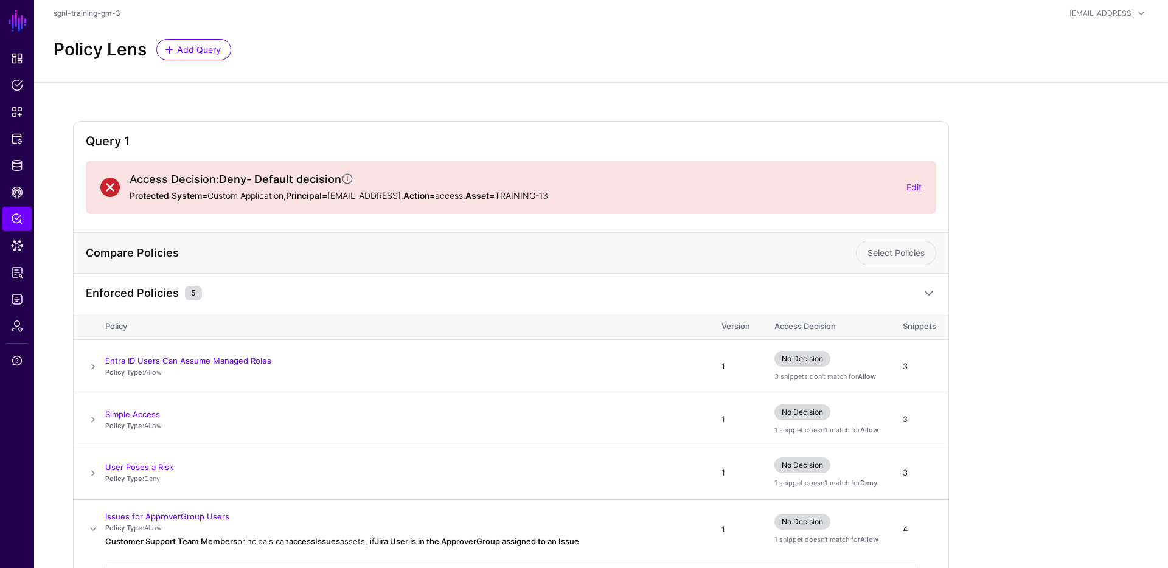
click at [848, 193] on div "Access Decision: Deny - Default decision Protected System= Custom Application, …" at bounding box center [511, 188] width 850 height 54
click at [848, 187] on link "Edit" at bounding box center [913, 187] width 15 height 10
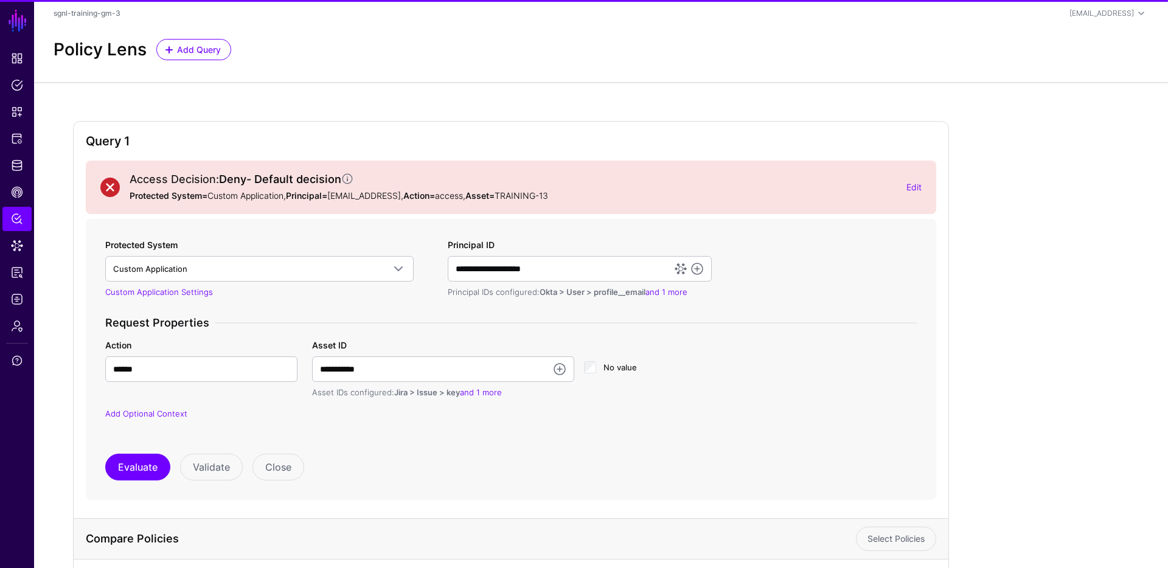
scroll to position [175, 0]
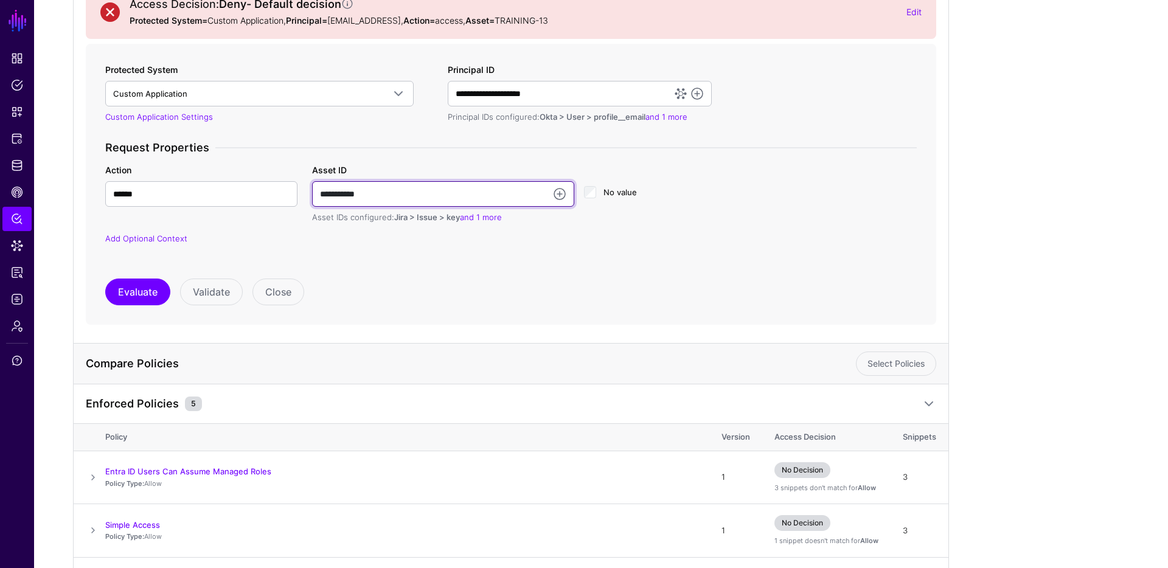
click at [408, 197] on input "**********" at bounding box center [443, 194] width 262 height 26
type input "**********"
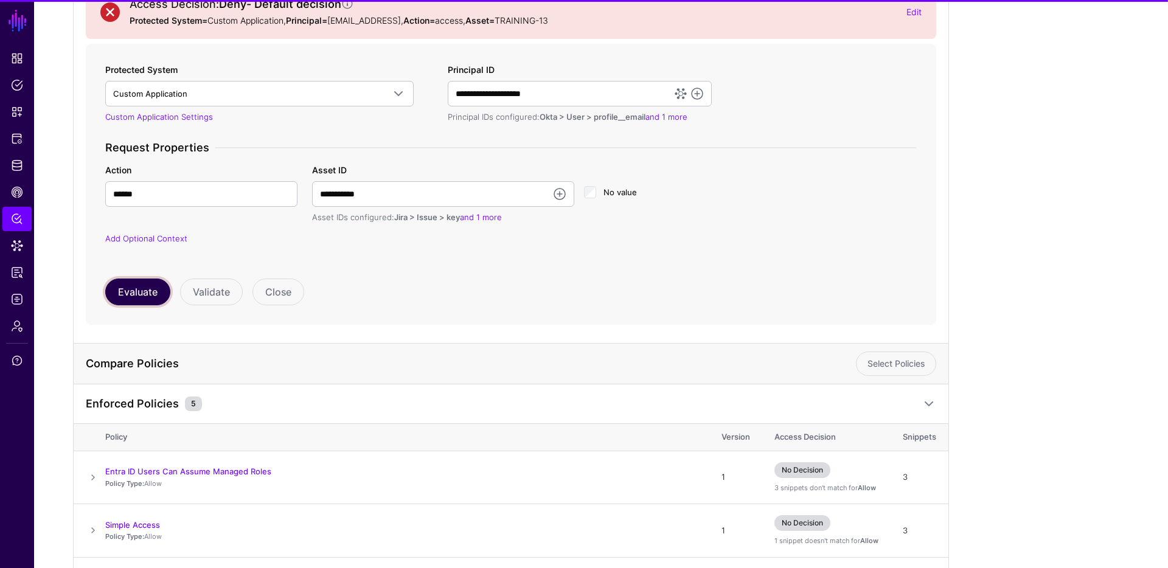
click at [142, 294] on button "Evaluate" at bounding box center [137, 292] width 65 height 27
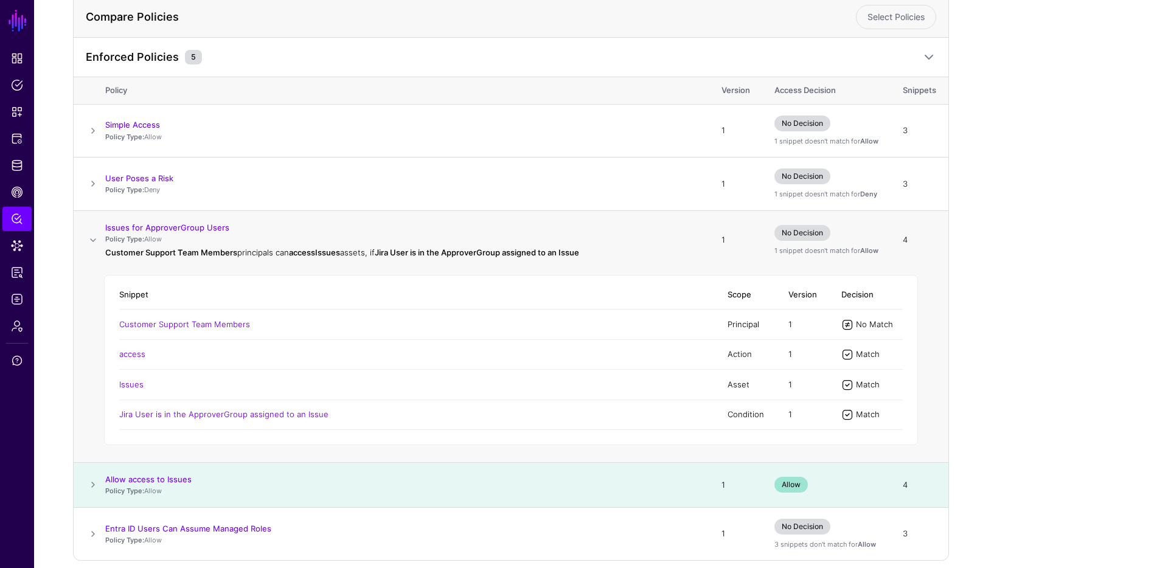
scroll to position [566, 0]
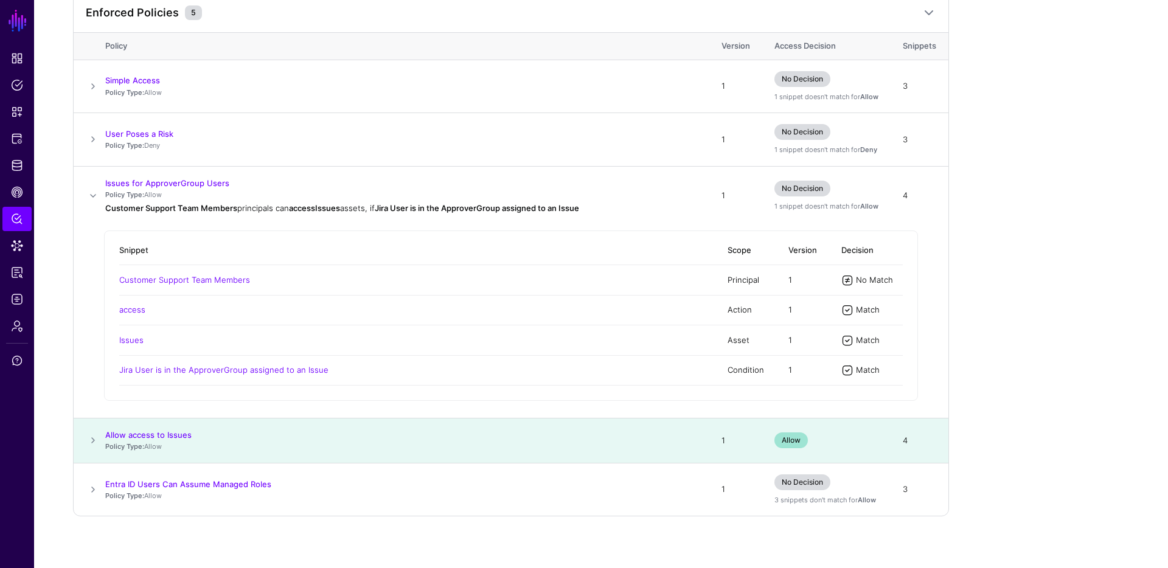
click at [91, 440] on span at bounding box center [93, 440] width 15 height 15
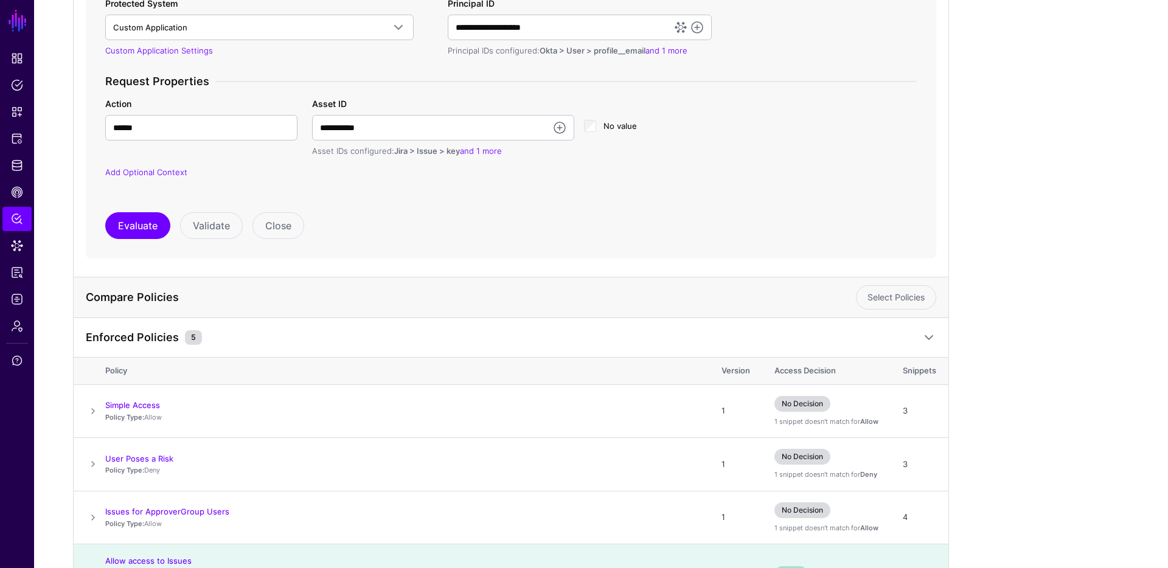
scroll to position [0, 0]
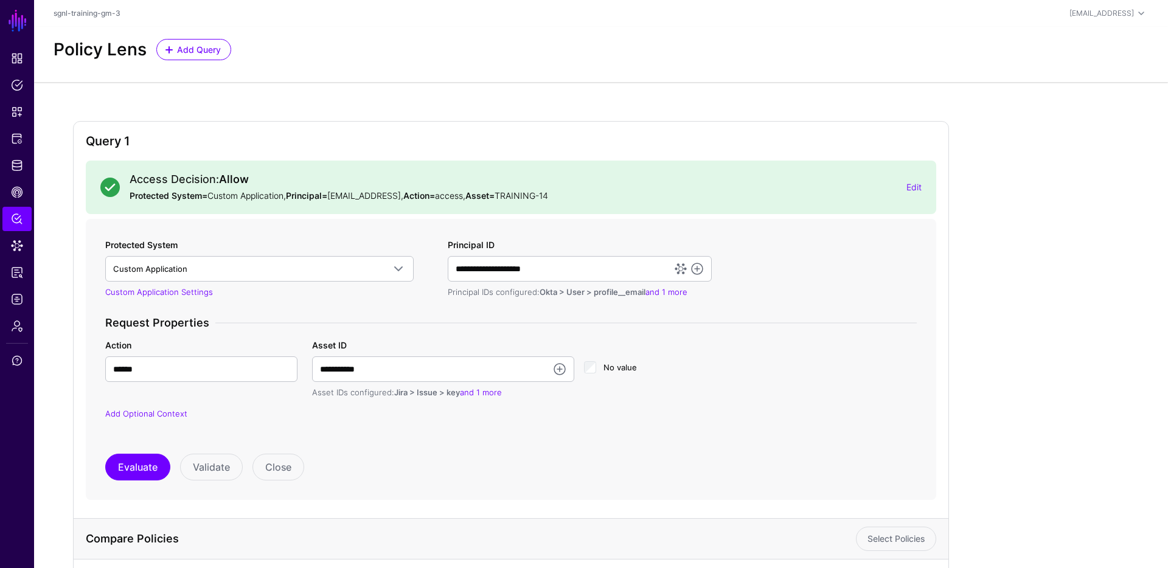
click at [401, 382] on app-form-input "**********" at bounding box center [443, 369] width 262 height 59
click at [400, 368] on input "**********" at bounding box center [443, 369] width 262 height 26
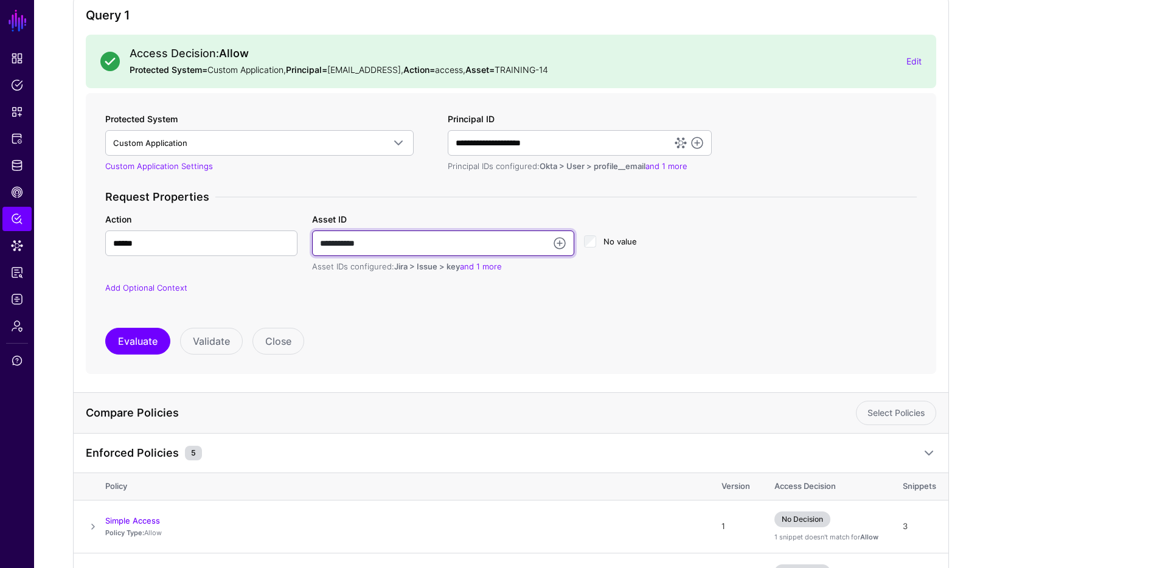
scroll to position [118, 0]
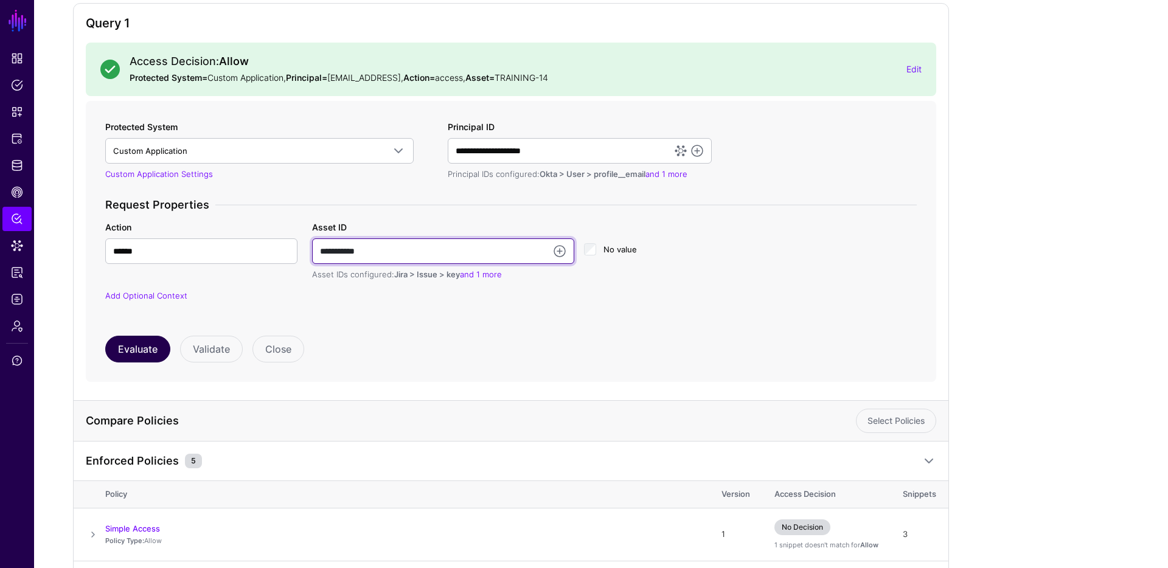
type input "**********"
click at [131, 357] on button "Evaluate" at bounding box center [137, 349] width 65 height 27
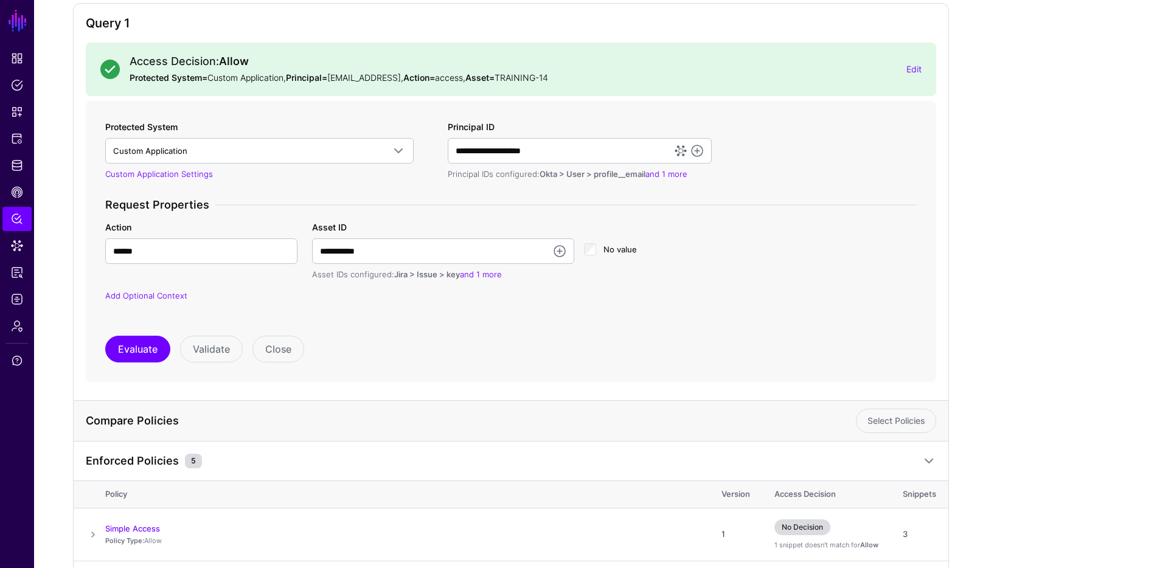
scroll to position [0, 0]
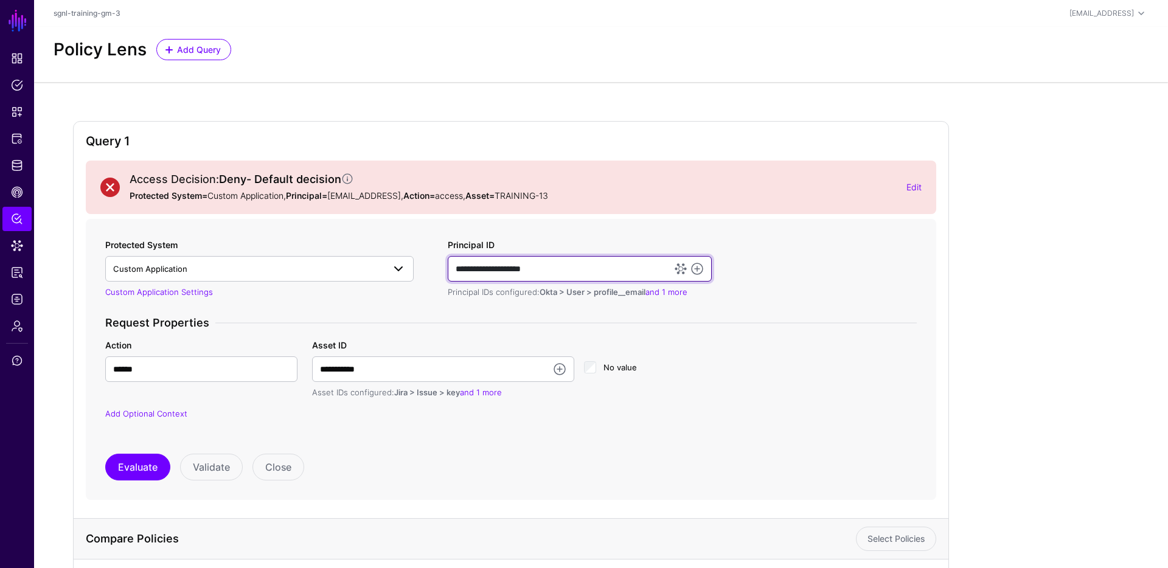
drag, startPoint x: 547, startPoint y: 263, endPoint x: 413, endPoint y: 258, distance: 134.5
click at [413, 258] on div "**********" at bounding box center [510, 336] width 821 height 197
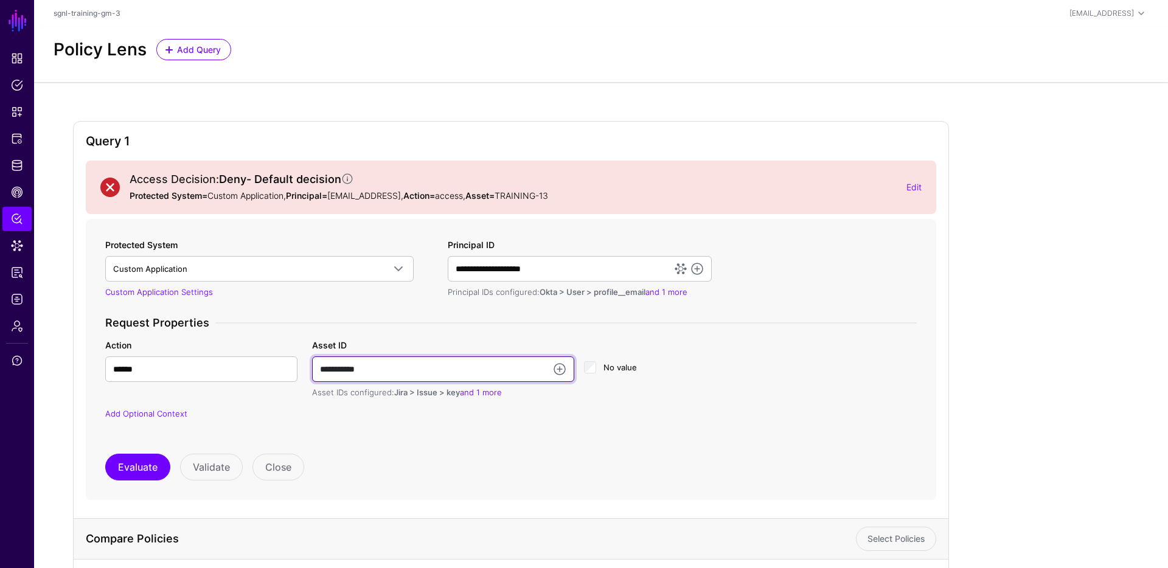
drag, startPoint x: 404, startPoint y: 372, endPoint x: 279, endPoint y: 369, distance: 125.3
click at [279, 369] on div "**********" at bounding box center [511, 369] width 826 height 60
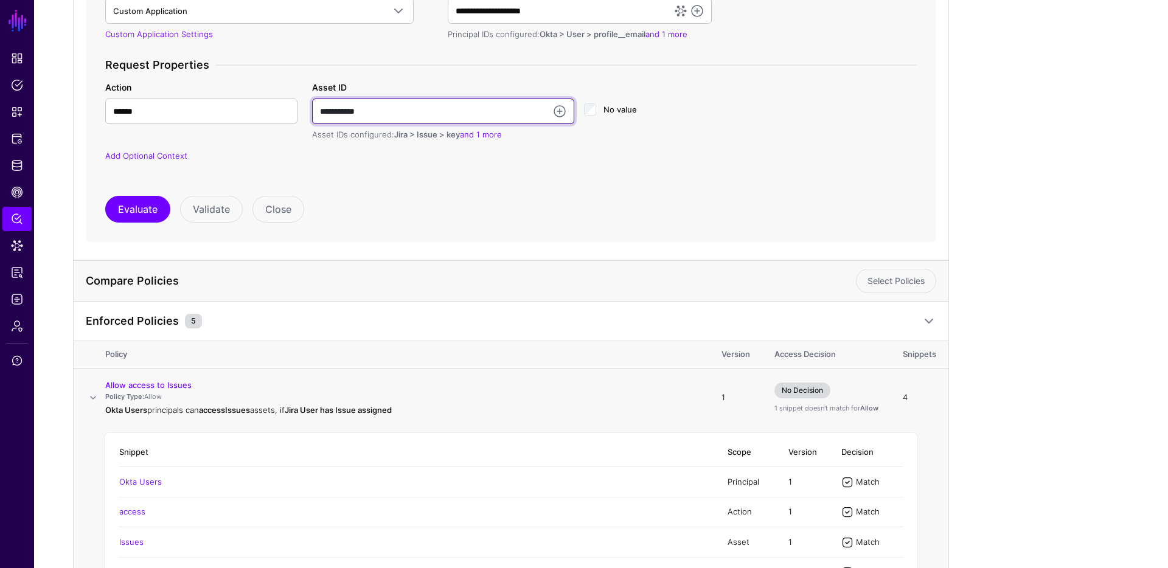
scroll to position [496, 0]
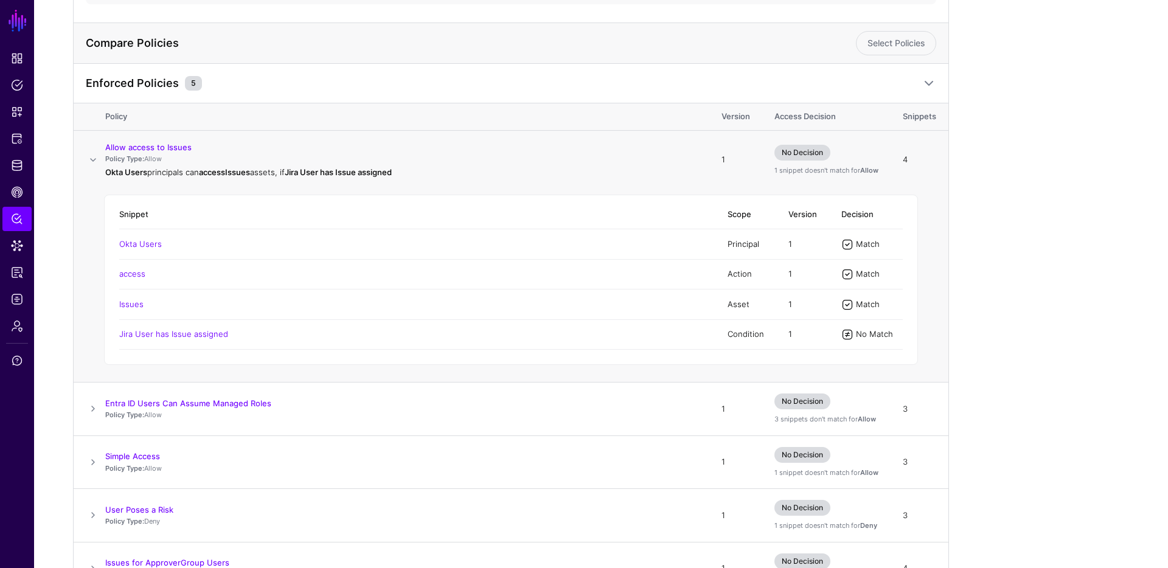
click at [92, 158] on span at bounding box center [93, 160] width 15 height 15
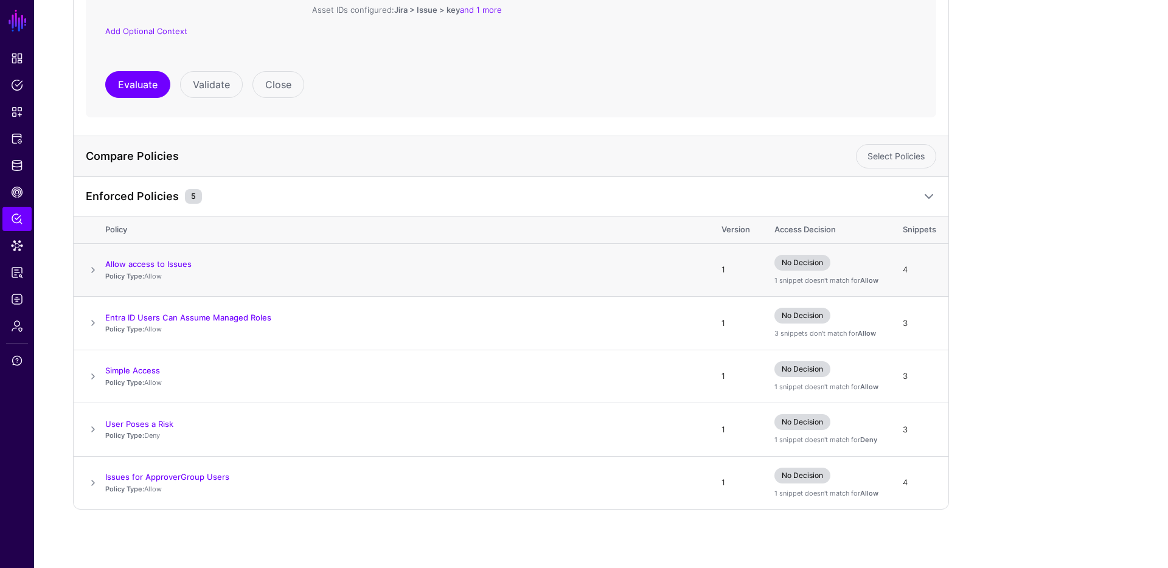
click at [94, 263] on span at bounding box center [93, 270] width 15 height 15
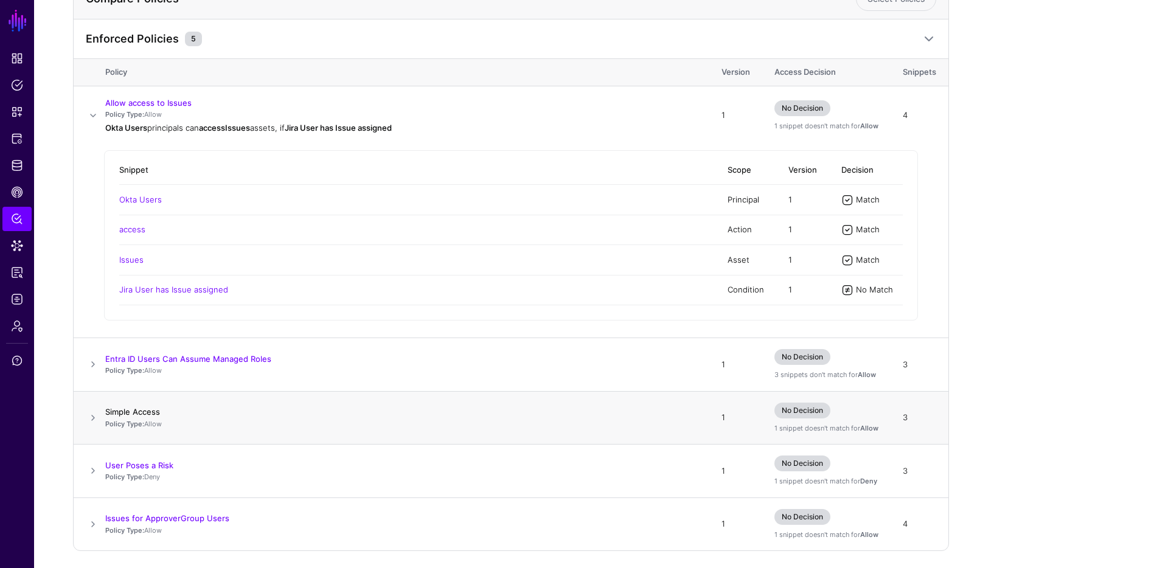
scroll to position [581, 0]
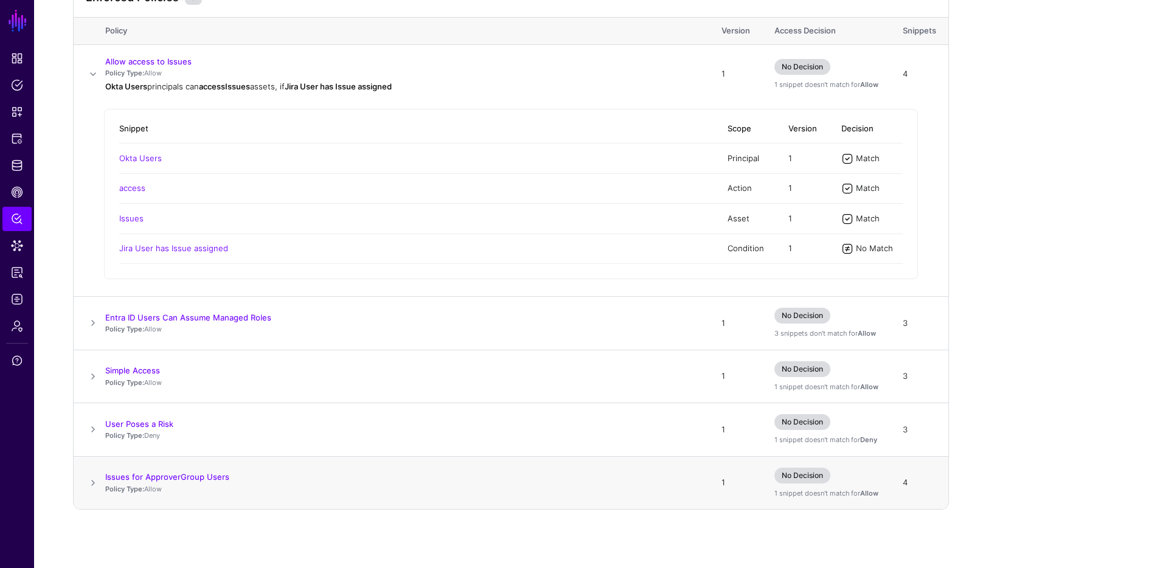
click at [92, 479] on span at bounding box center [93, 483] width 15 height 15
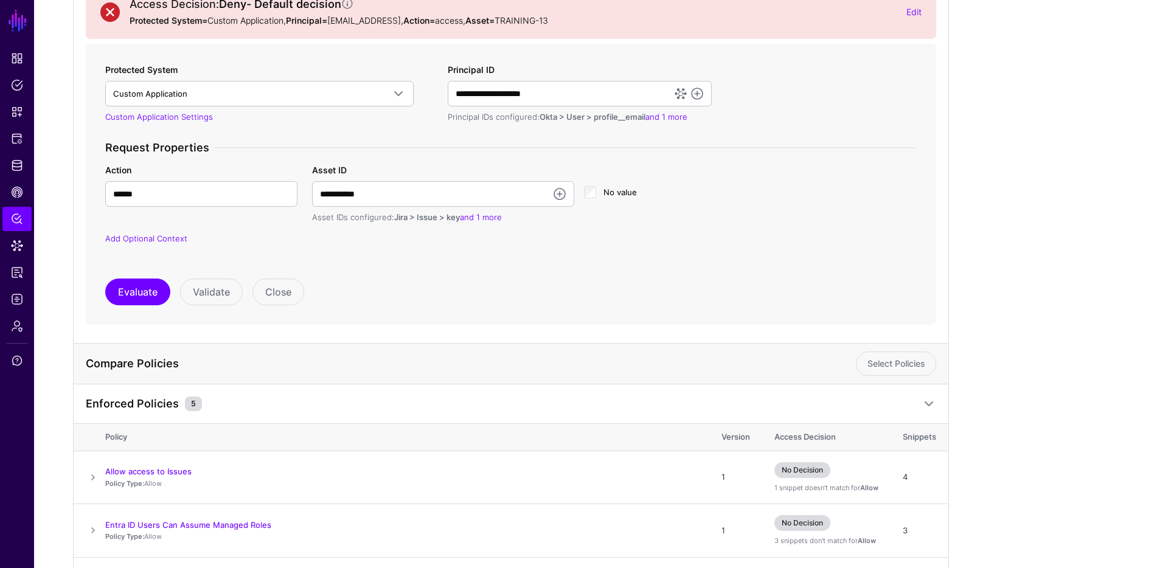
scroll to position [0, 0]
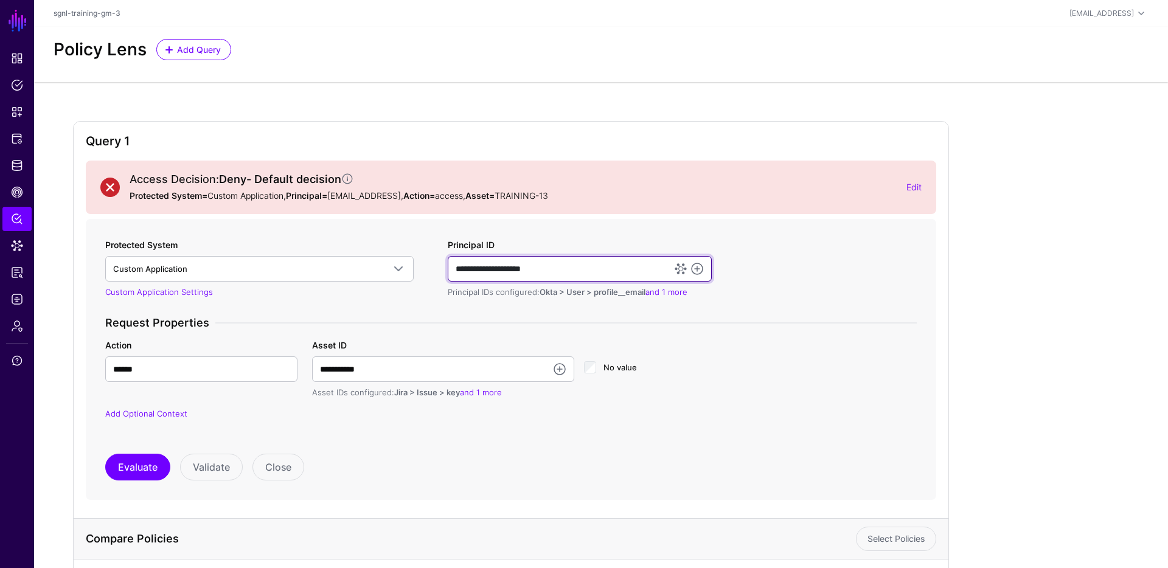
click at [561, 277] on input "**********" at bounding box center [580, 269] width 264 height 26
click at [561, 276] on input "**********" at bounding box center [580, 269] width 264 height 26
paste input "text"
type input "**********"
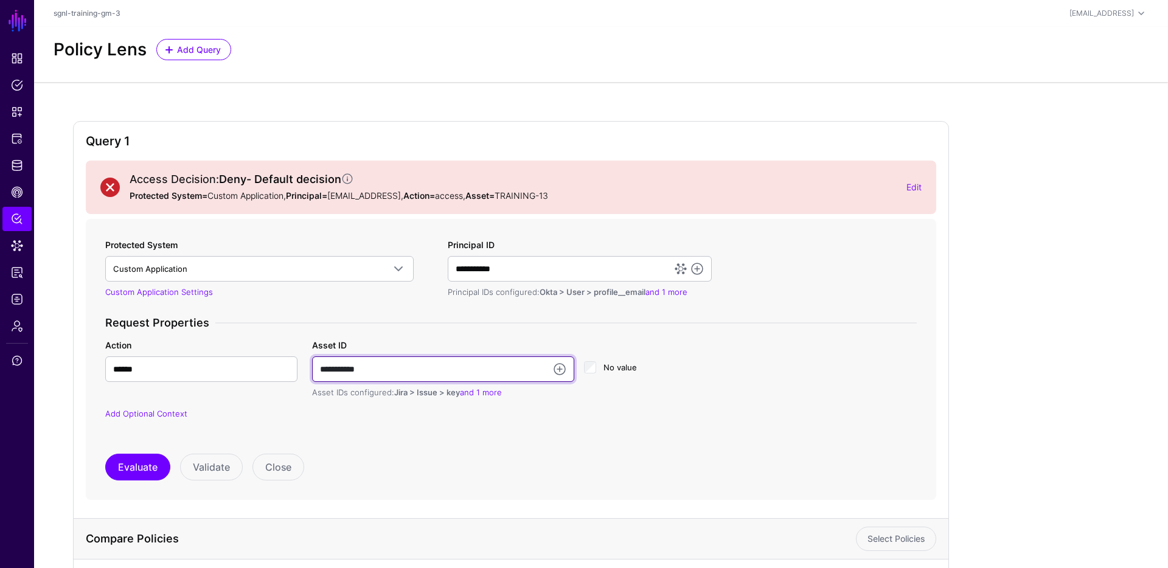
drag, startPoint x: 420, startPoint y: 368, endPoint x: 282, endPoint y: 359, distance: 137.7
click at [282, 359] on div "**********" at bounding box center [511, 369] width 826 height 60
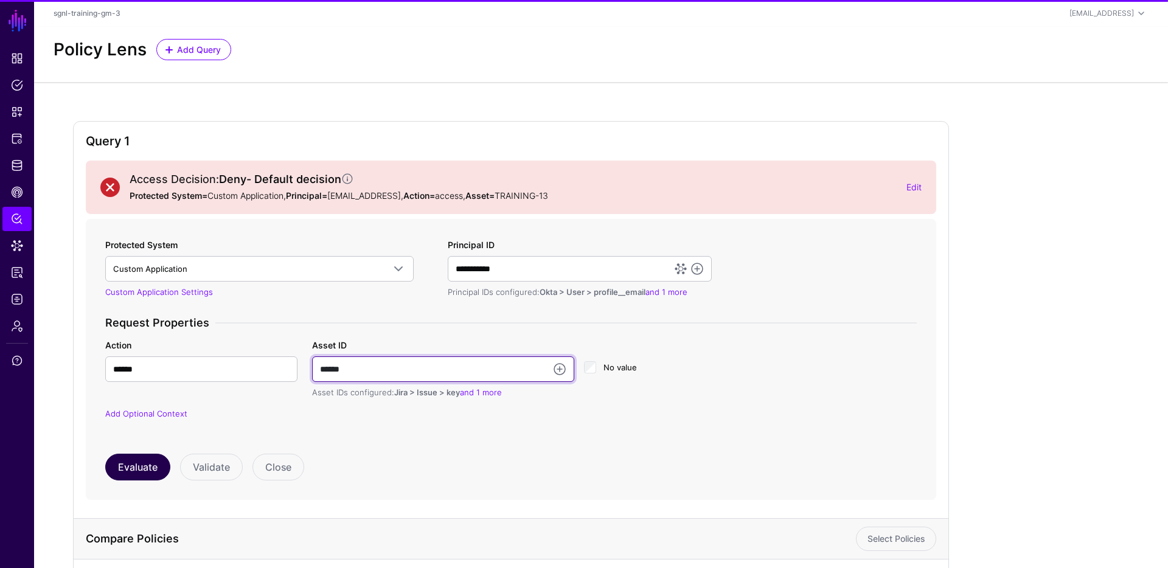
type input "******"
click at [136, 473] on button "Evaluate" at bounding box center [137, 467] width 65 height 27
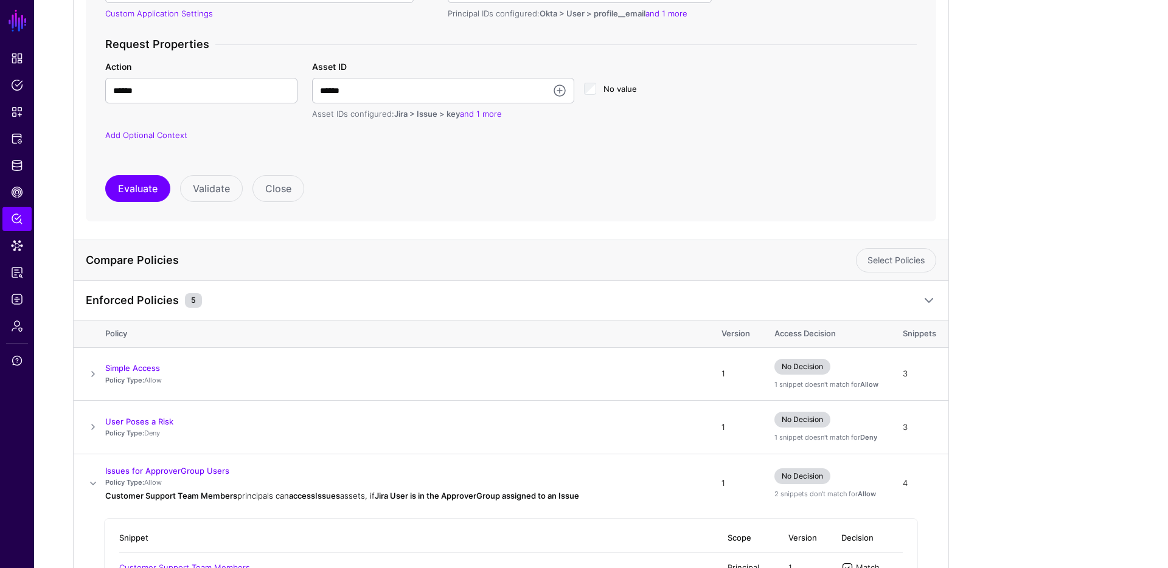
scroll to position [364, 0]
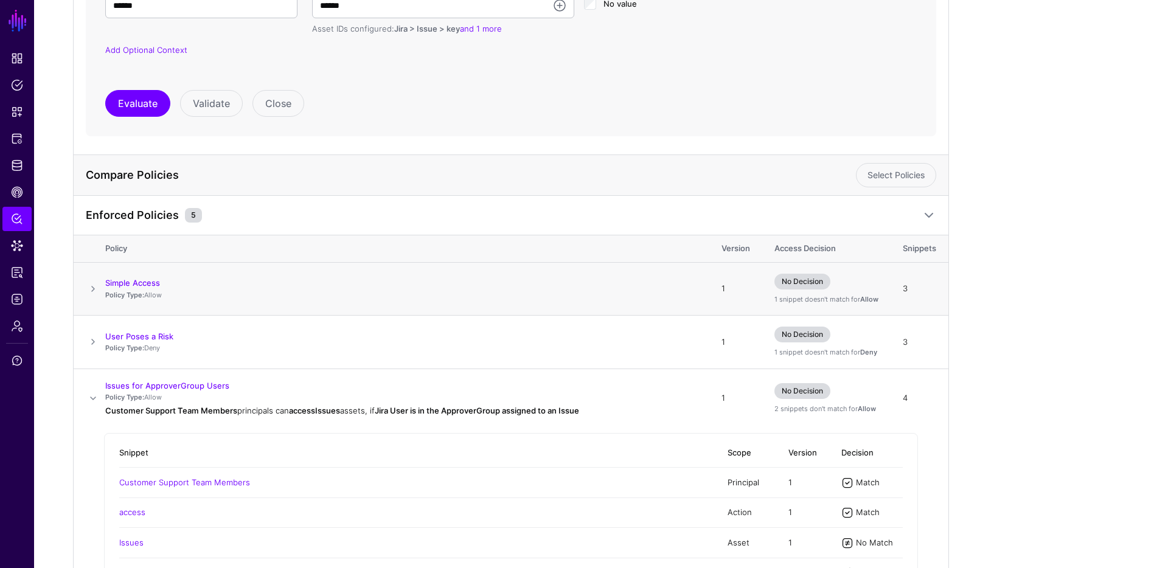
click at [100, 285] on span at bounding box center [93, 289] width 15 height 15
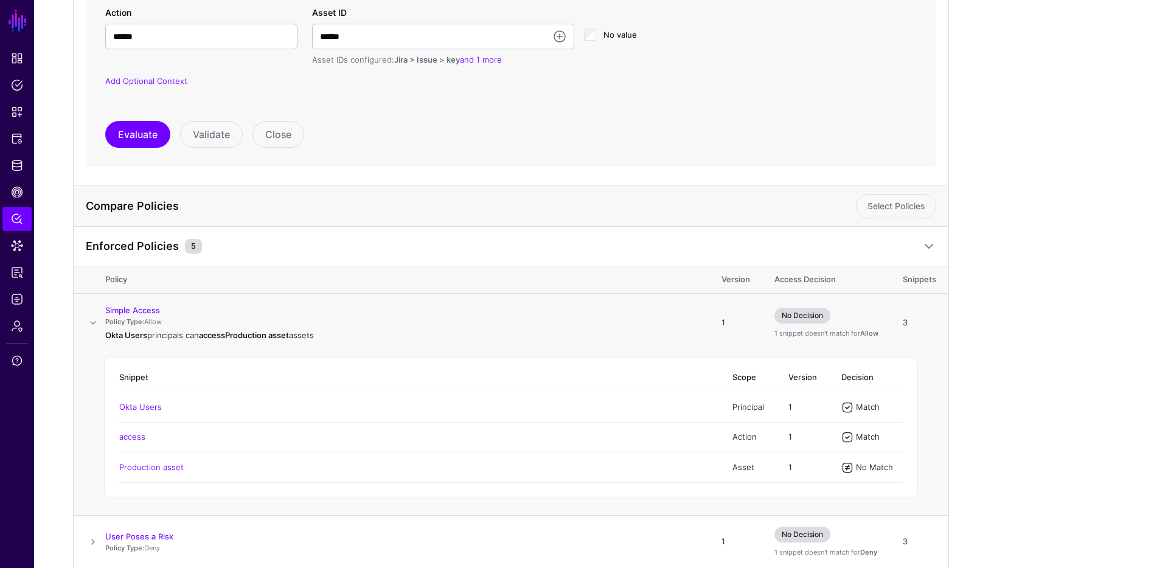
scroll to position [325, 0]
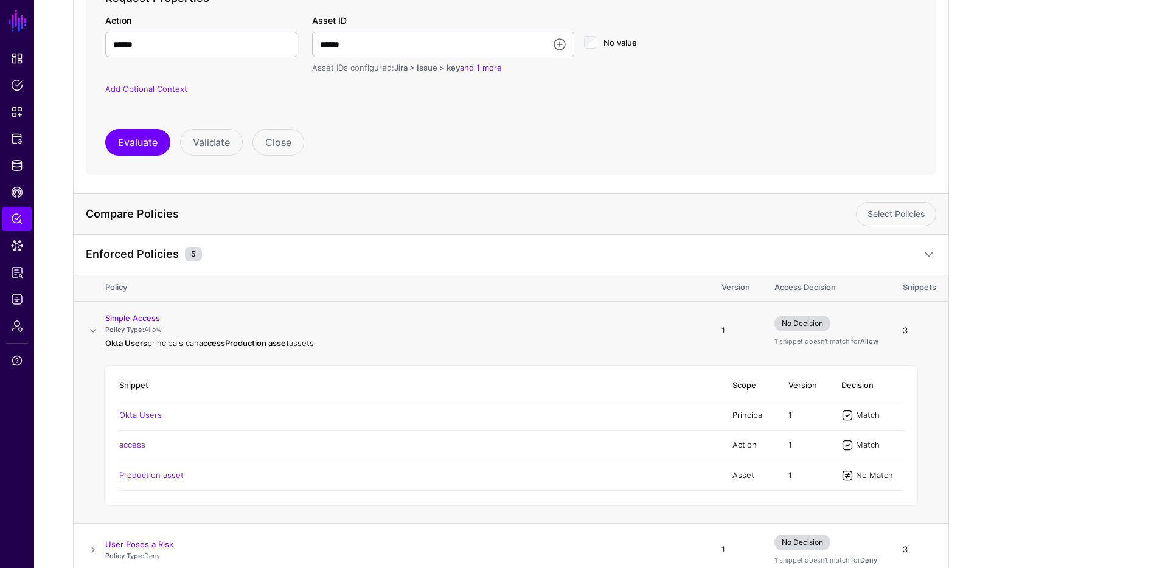
click at [804, 329] on span "No Decision" at bounding box center [802, 324] width 56 height 16
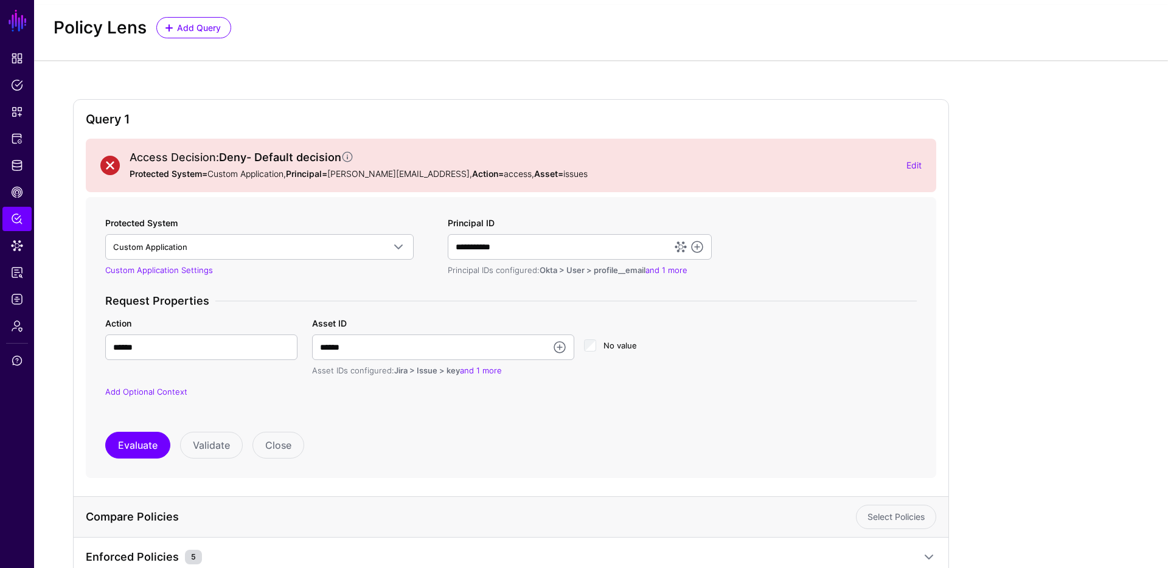
scroll to position [263, 0]
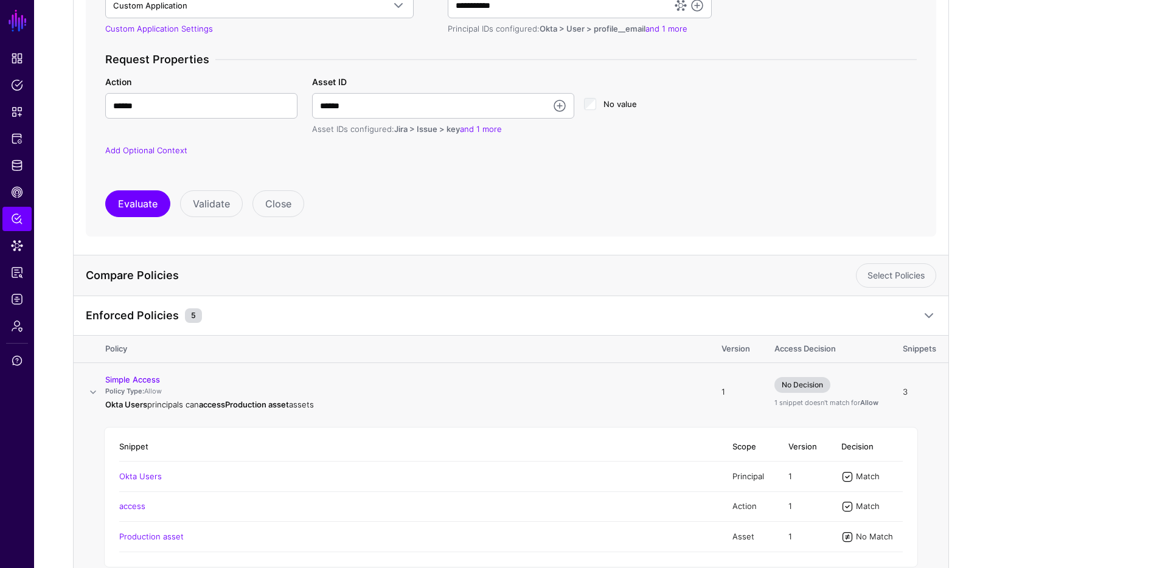
click at [99, 388] on span at bounding box center [93, 392] width 15 height 15
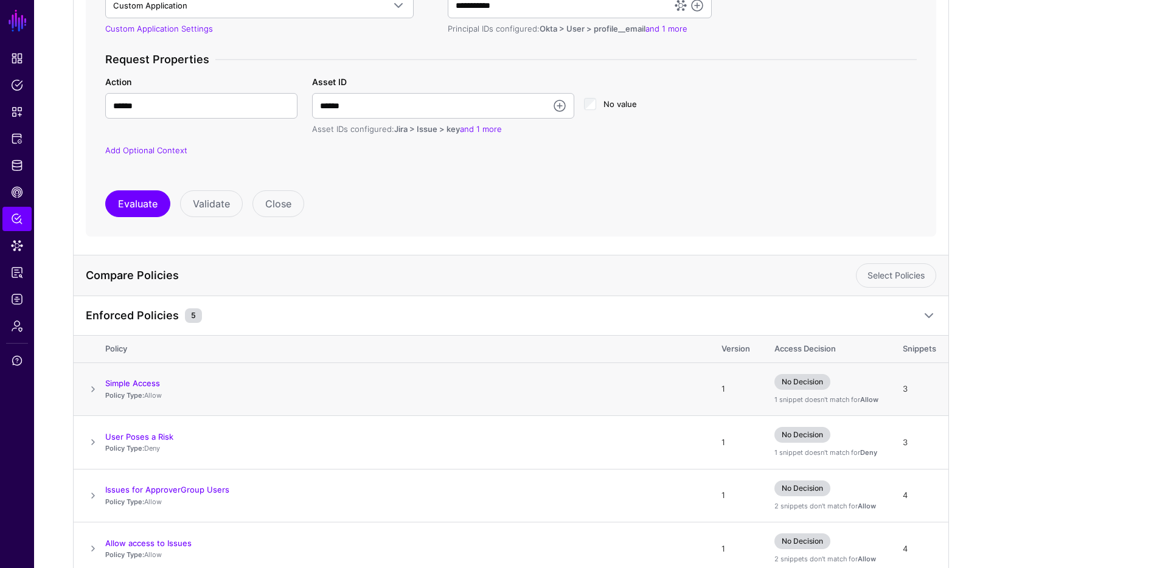
click at [99, 388] on span at bounding box center [93, 389] width 15 height 15
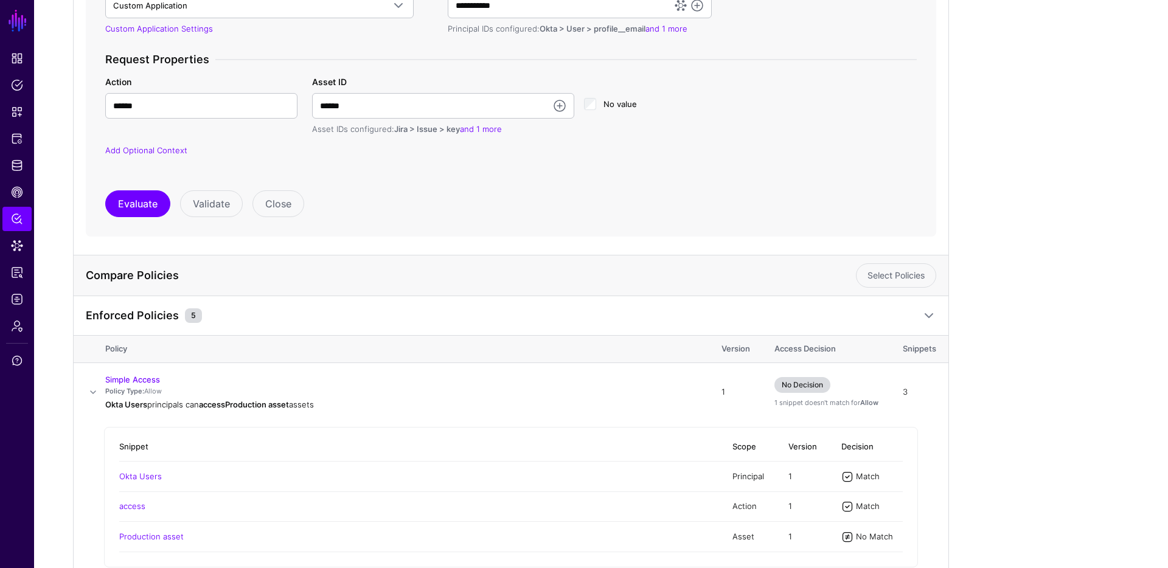
scroll to position [536, 0]
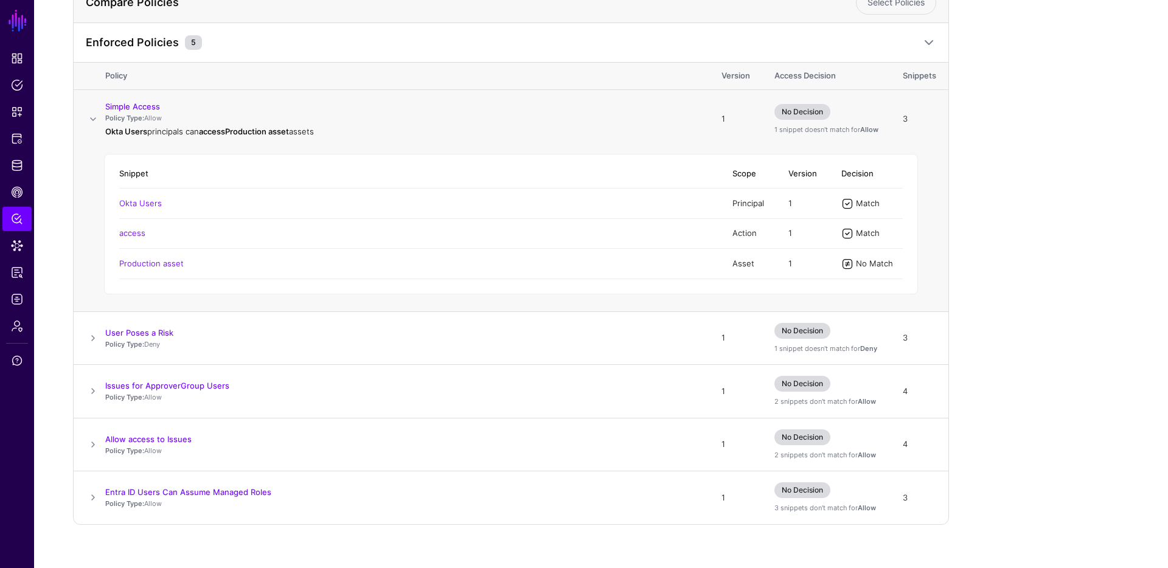
click at [801, 112] on span "No Decision" at bounding box center [802, 112] width 56 height 16
drag, startPoint x: 858, startPoint y: 264, endPoint x: 828, endPoint y: 265, distance: 29.2
click at [828, 265] on tr "Production asset Asset 1 No Match" at bounding box center [510, 264] width 783 height 30
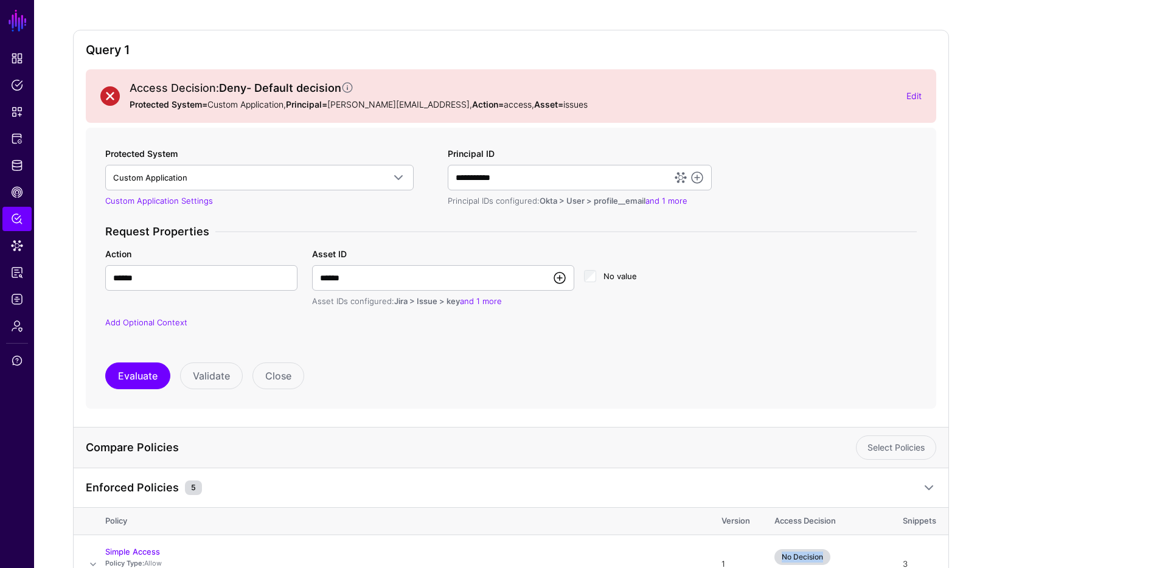
scroll to position [0, 0]
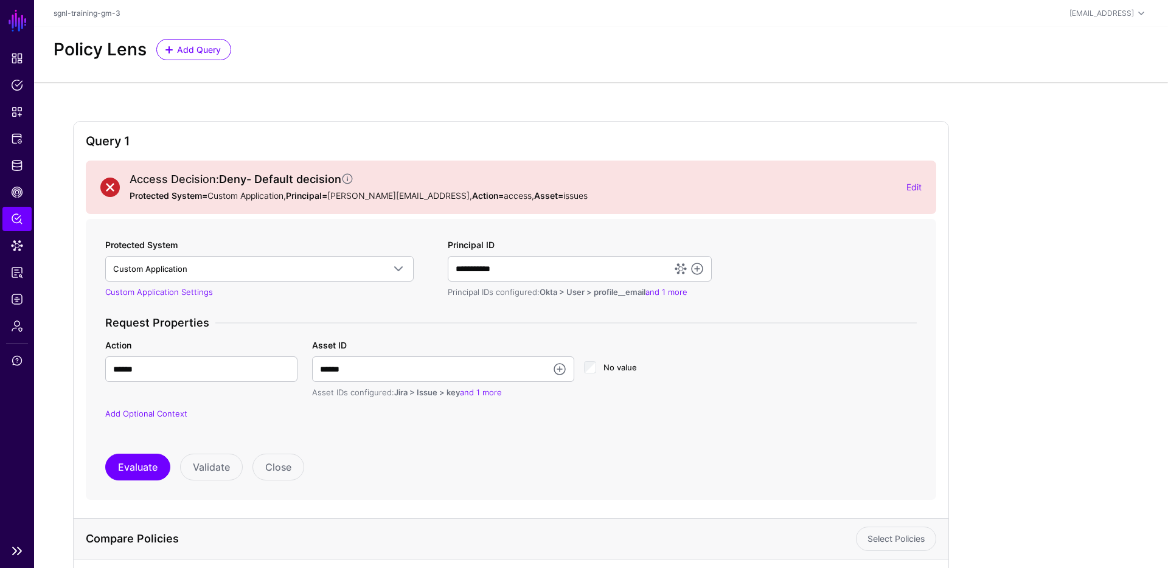
click at [422, 61] on div "Policy Lens Add Query" at bounding box center [601, 54] width 1134 height 55
click at [18, 325] on span "Admin" at bounding box center [17, 326] width 12 height 12
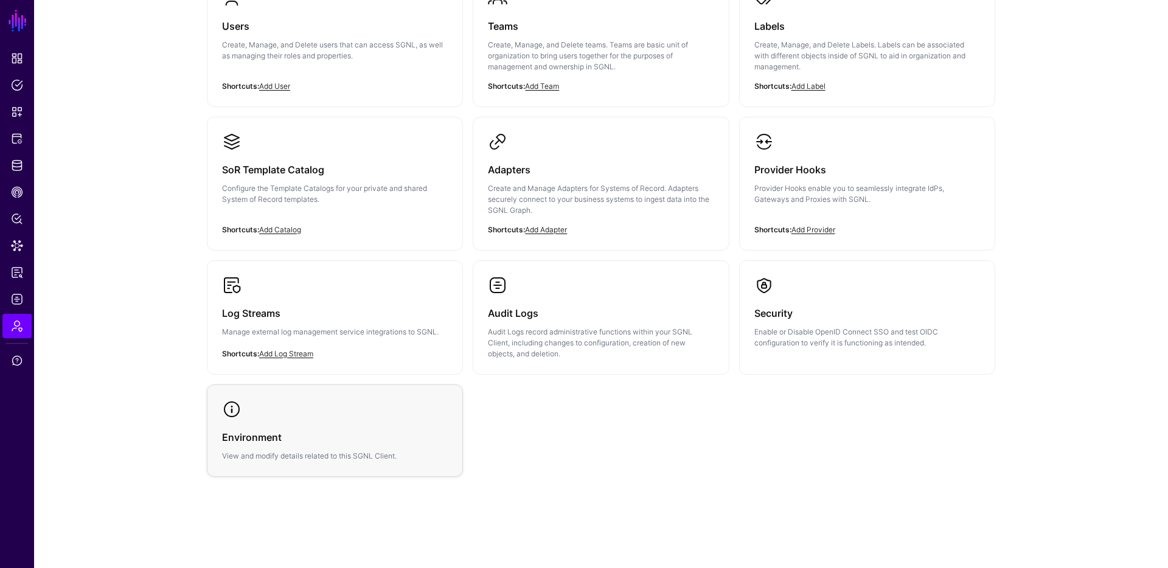
click at [309, 468] on link "Environment View and modify details related to this SGNL Client." at bounding box center [334, 430] width 255 height 91
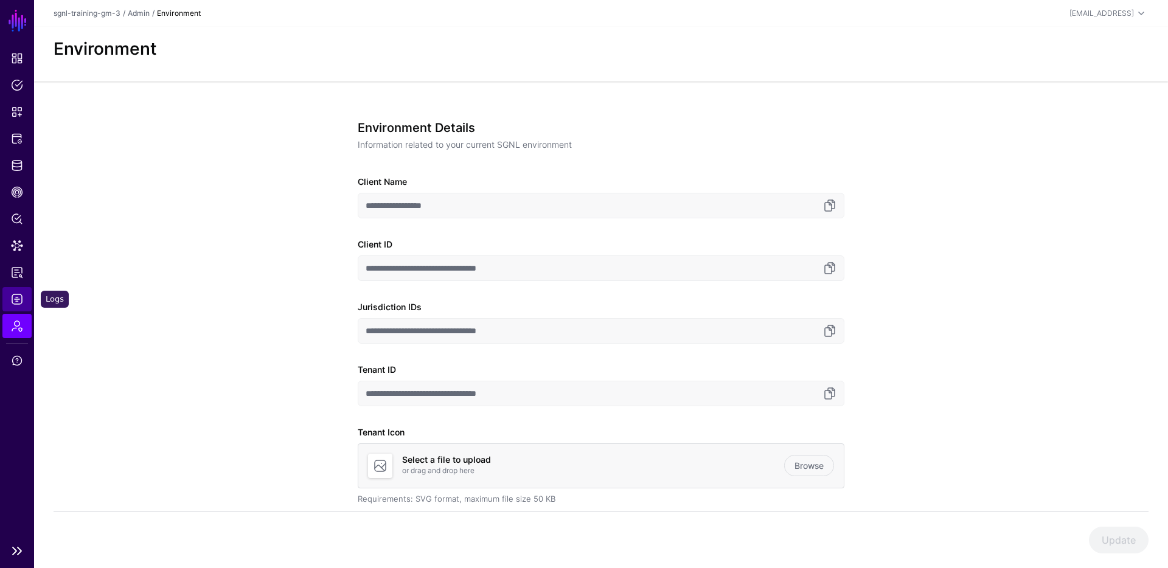
click at [18, 303] on span "Logs" at bounding box center [17, 299] width 12 height 12
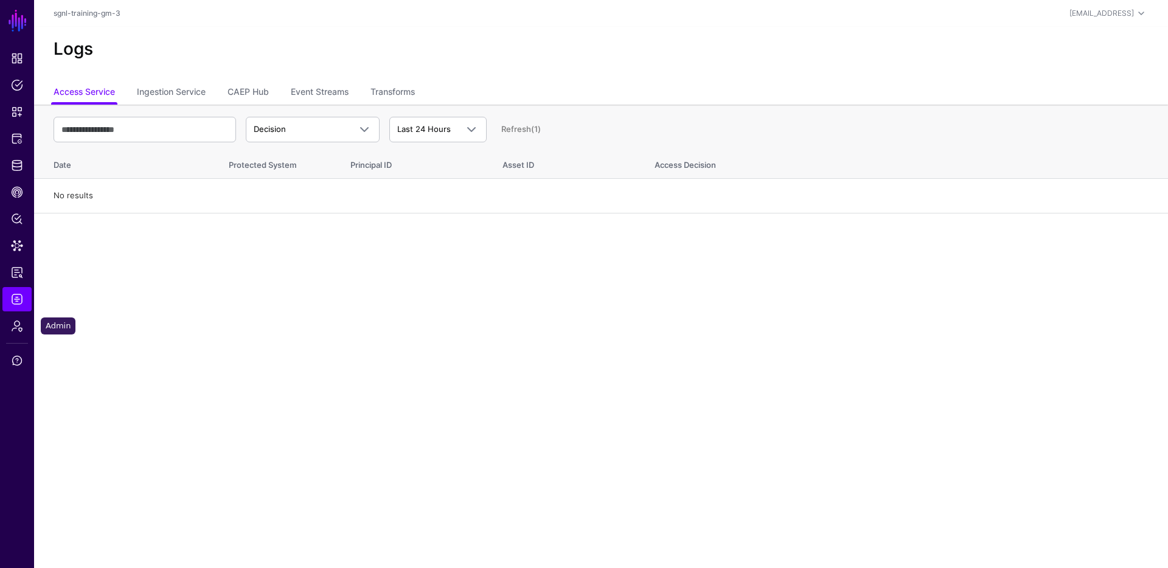
drag, startPoint x: 19, startPoint y: 324, endPoint x: 51, endPoint y: 327, distance: 31.7
click at [19, 324] on span "Admin" at bounding box center [17, 326] width 12 height 12
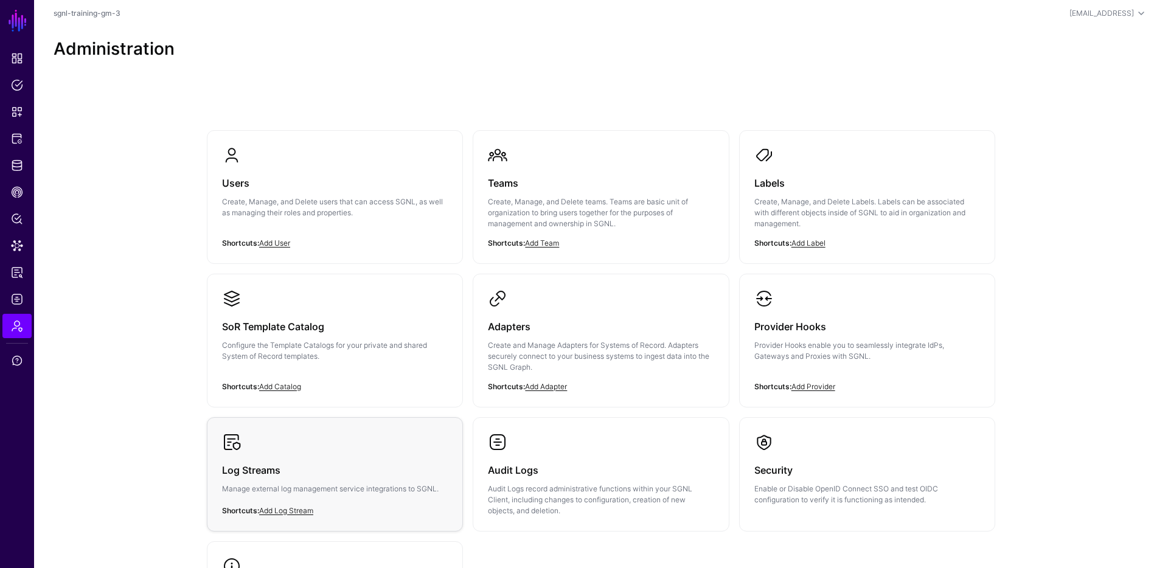
scroll to position [157, 0]
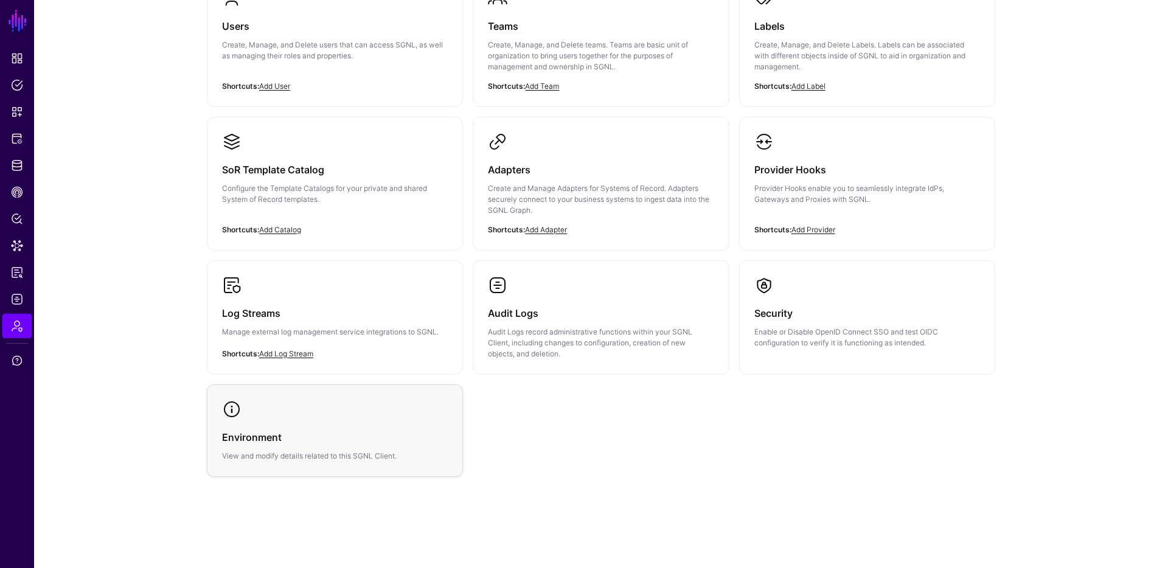
click at [355, 416] on link "Environment View and modify details related to this SGNL Client." at bounding box center [334, 430] width 255 height 91
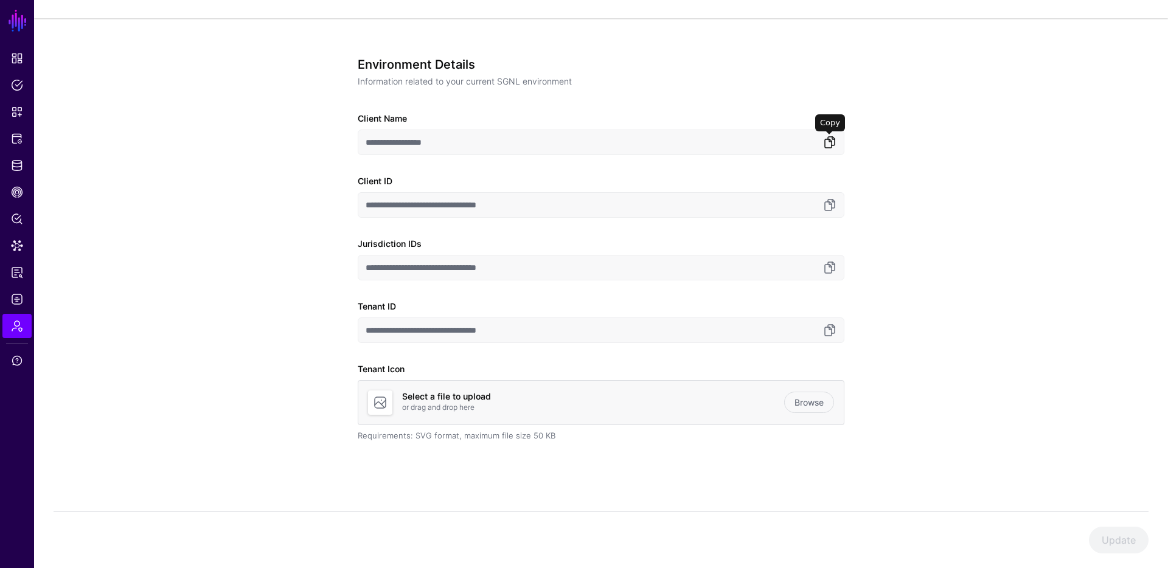
click at [831, 144] on link at bounding box center [829, 142] width 15 height 15
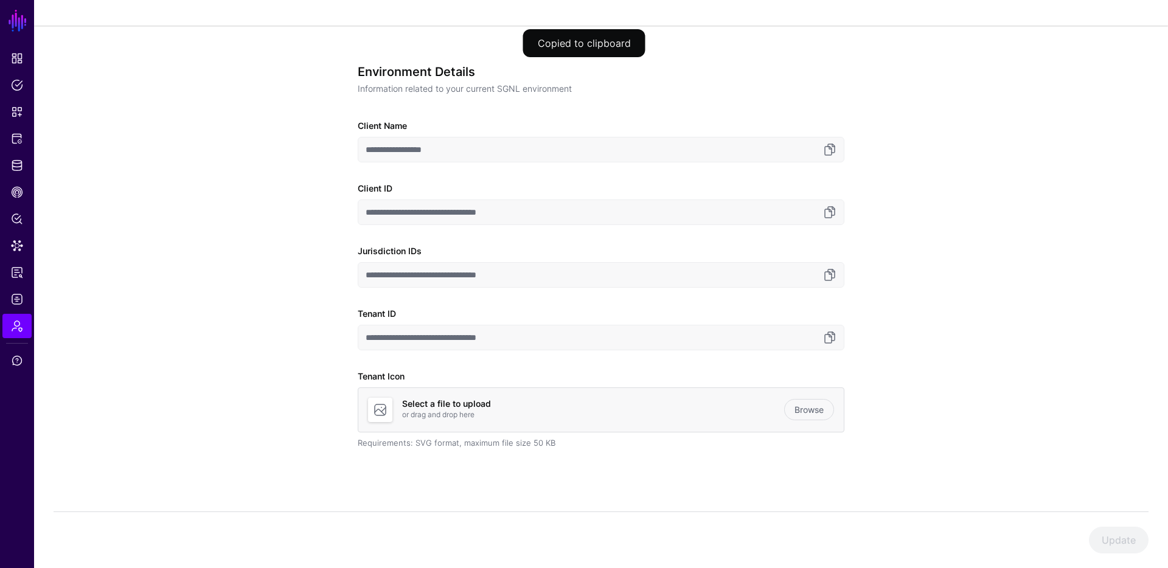
scroll to position [48, 0]
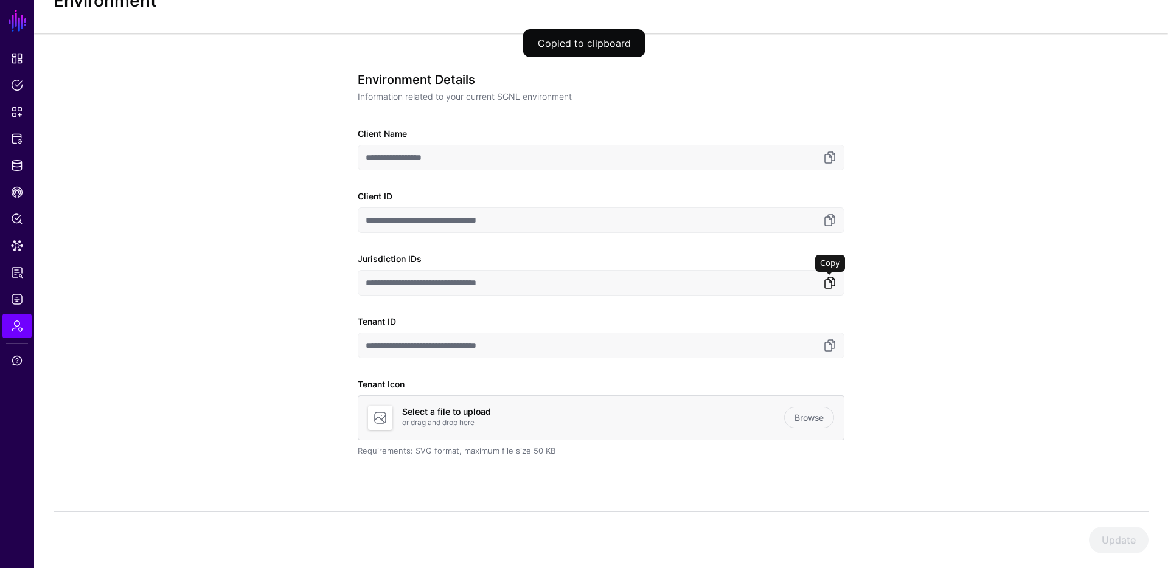
click at [830, 283] on link at bounding box center [829, 283] width 15 height 15
click at [836, 285] on link at bounding box center [829, 283] width 15 height 15
click at [835, 346] on link at bounding box center [829, 345] width 15 height 15
click at [15, 139] on span "Protected Systems" at bounding box center [17, 139] width 12 height 12
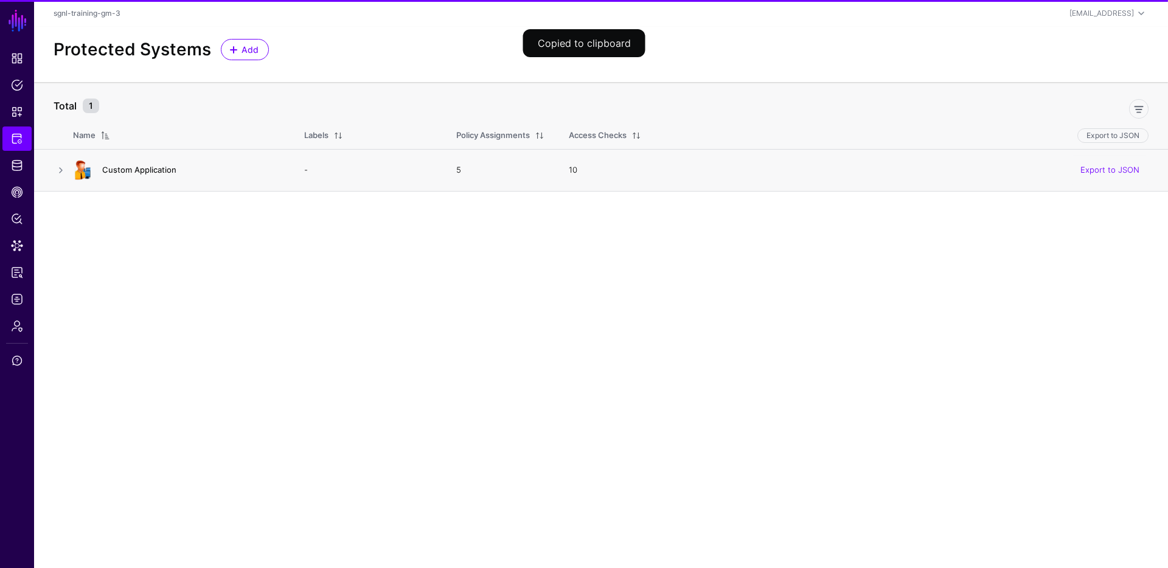
click at [151, 168] on link "Custom Application" at bounding box center [139, 170] width 74 height 10
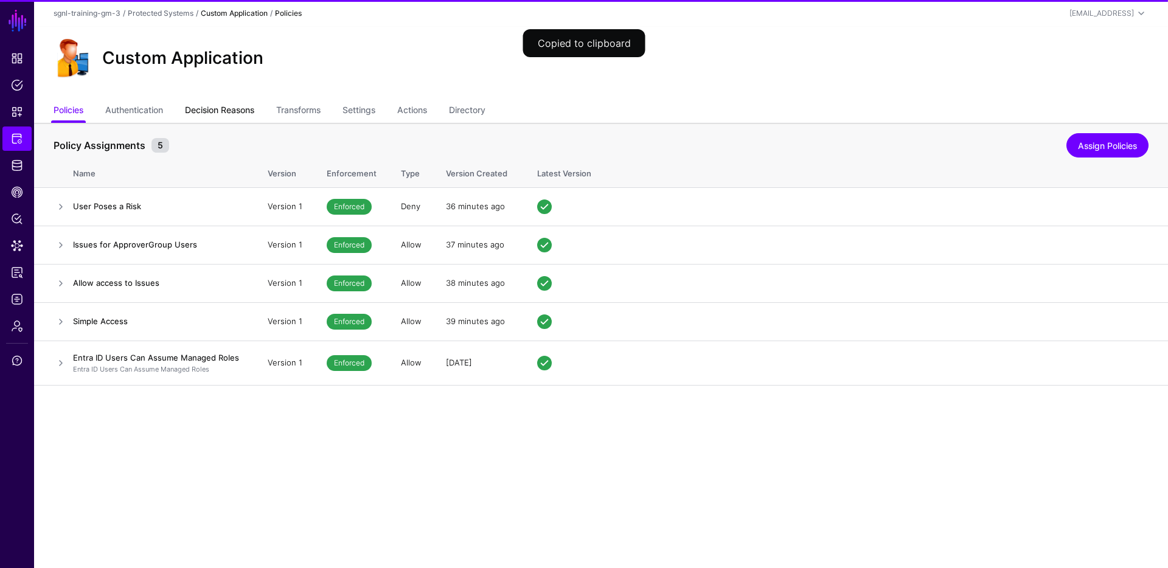
drag, startPoint x: 156, startPoint y: 108, endPoint x: 210, endPoint y: 115, distance: 54.5
click at [156, 108] on link "Authentication" at bounding box center [134, 111] width 58 height 23
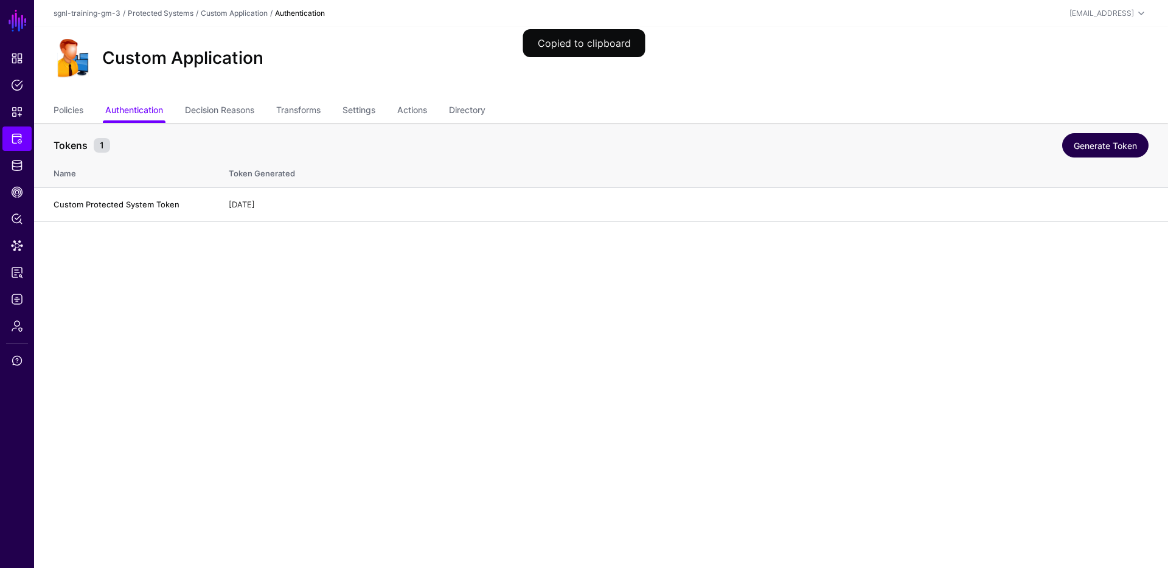
click at [848, 144] on link "Generate Token" at bounding box center [1105, 145] width 86 height 24
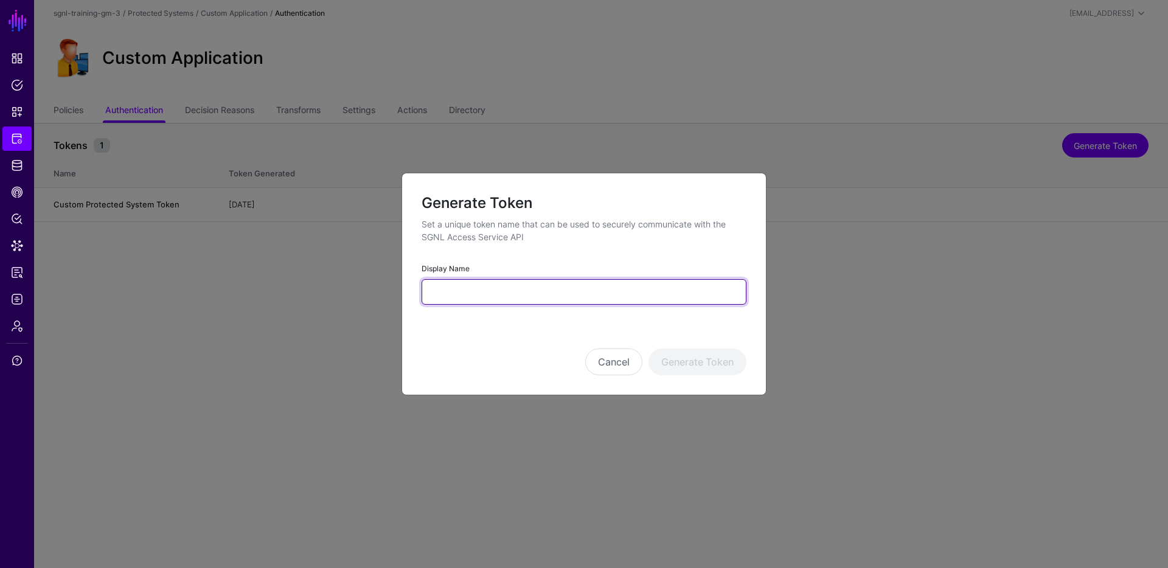
click at [579, 291] on input "Display Name" at bounding box center [584, 292] width 325 height 26
type input "**********"
click at [648, 349] on button "Generate Token" at bounding box center [697, 362] width 98 height 27
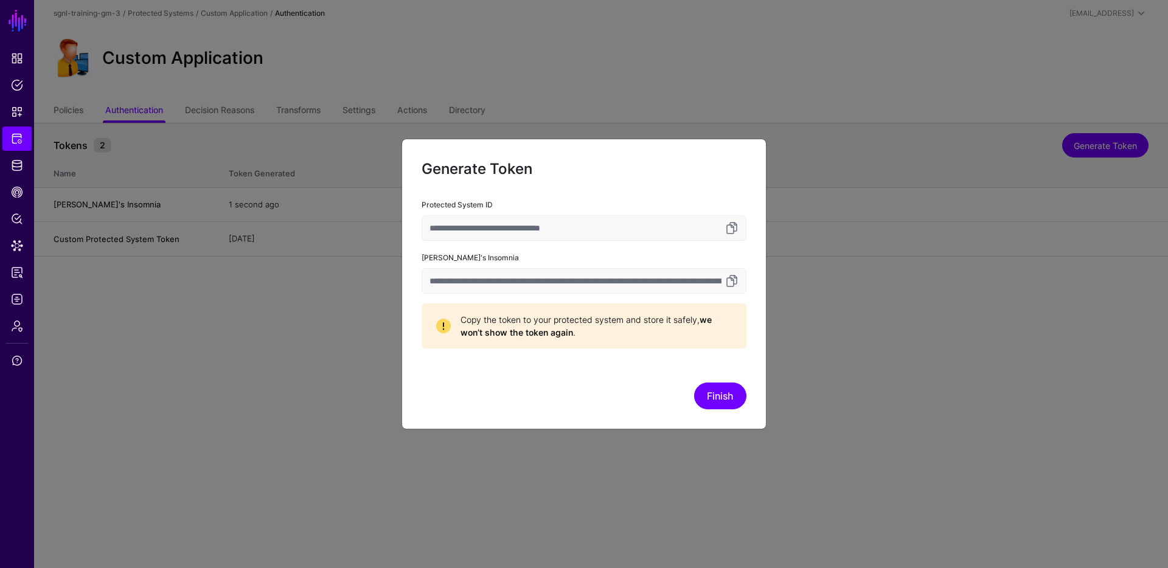
click at [739, 279] on input "**********" at bounding box center [584, 281] width 325 height 26
click at [735, 279] on link at bounding box center [731, 281] width 15 height 15
click at [720, 395] on button "Finish" at bounding box center [720, 396] width 52 height 27
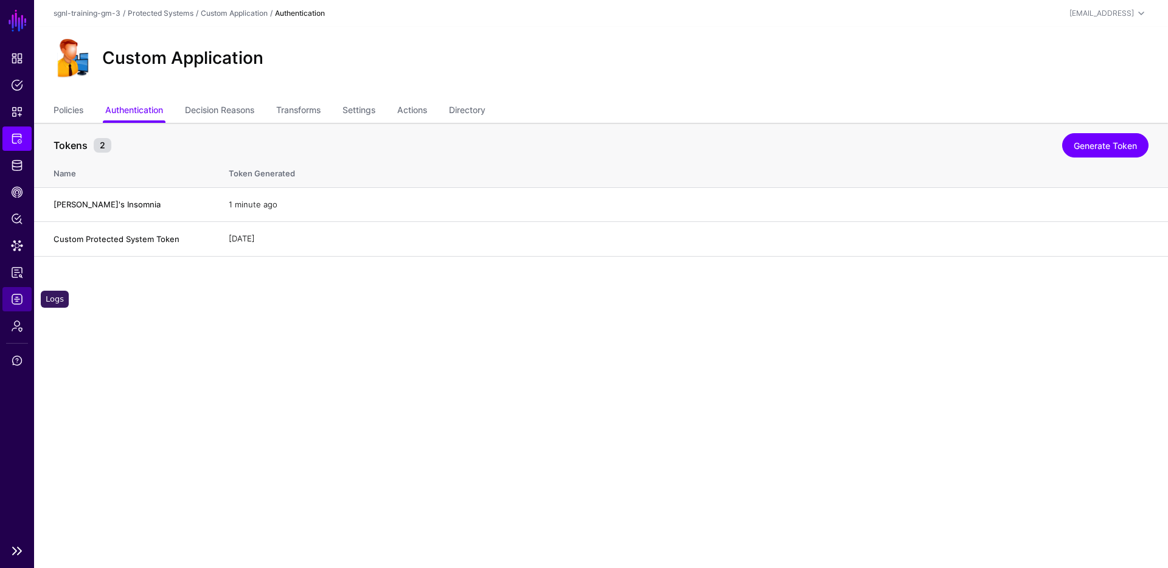
click at [20, 294] on span "Logs" at bounding box center [17, 299] width 12 height 12
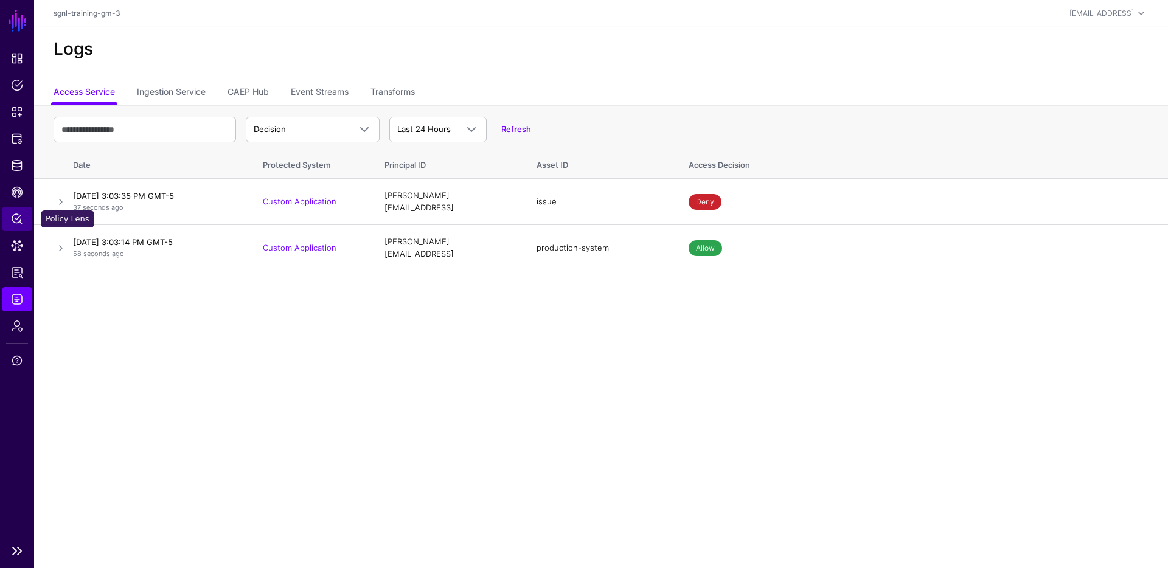
click at [17, 218] on span "Policy Lens" at bounding box center [17, 219] width 12 height 12
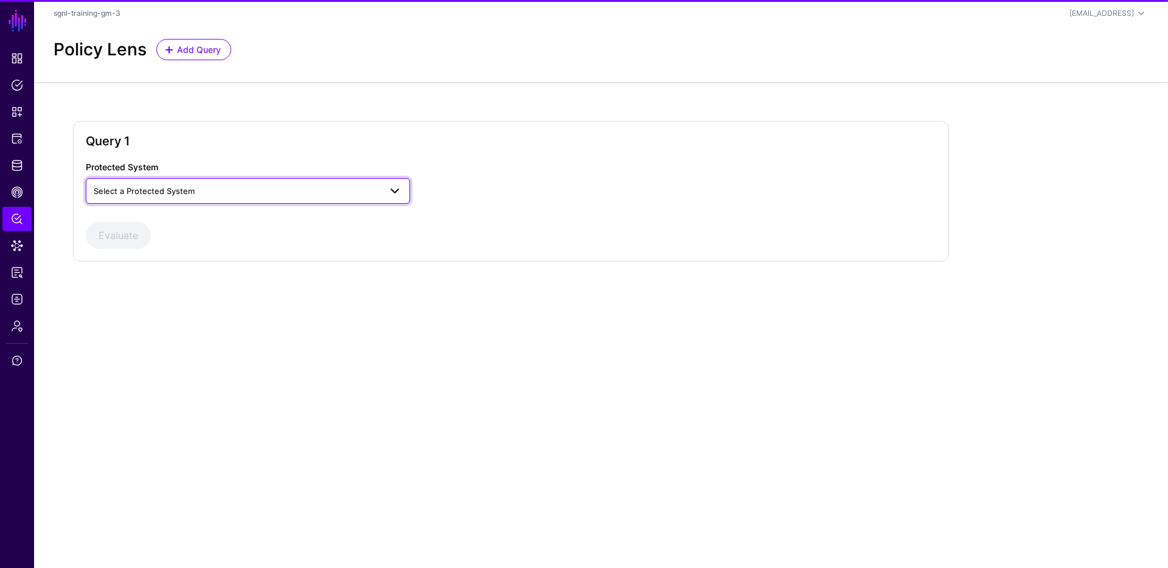
click at [262, 189] on span "Select a Protected System" at bounding box center [237, 190] width 286 height 13
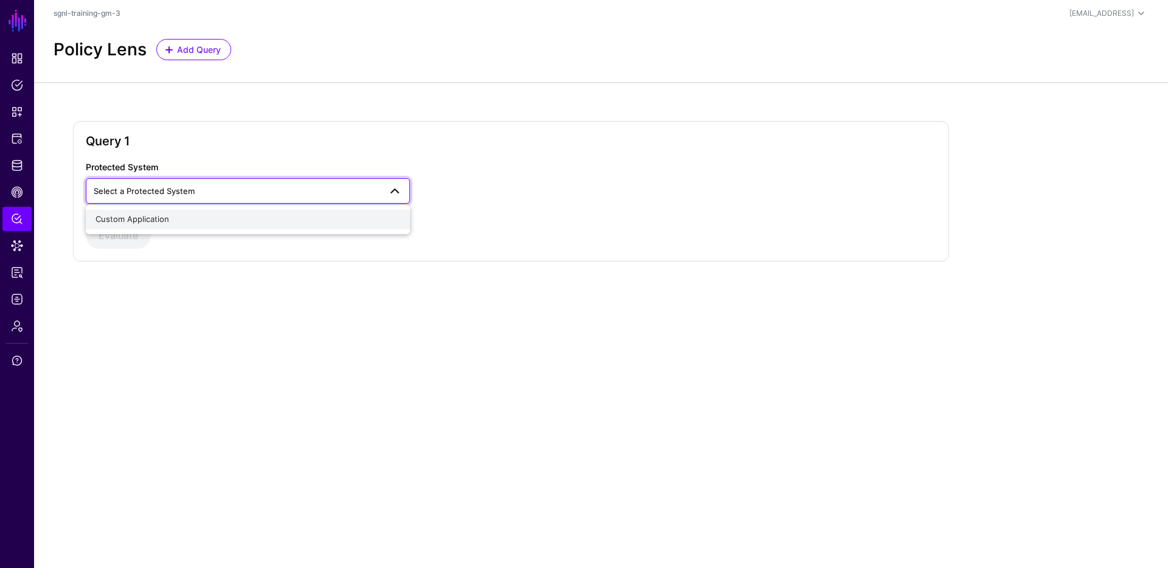
click at [230, 216] on div "Custom Application" at bounding box center [247, 219] width 305 height 12
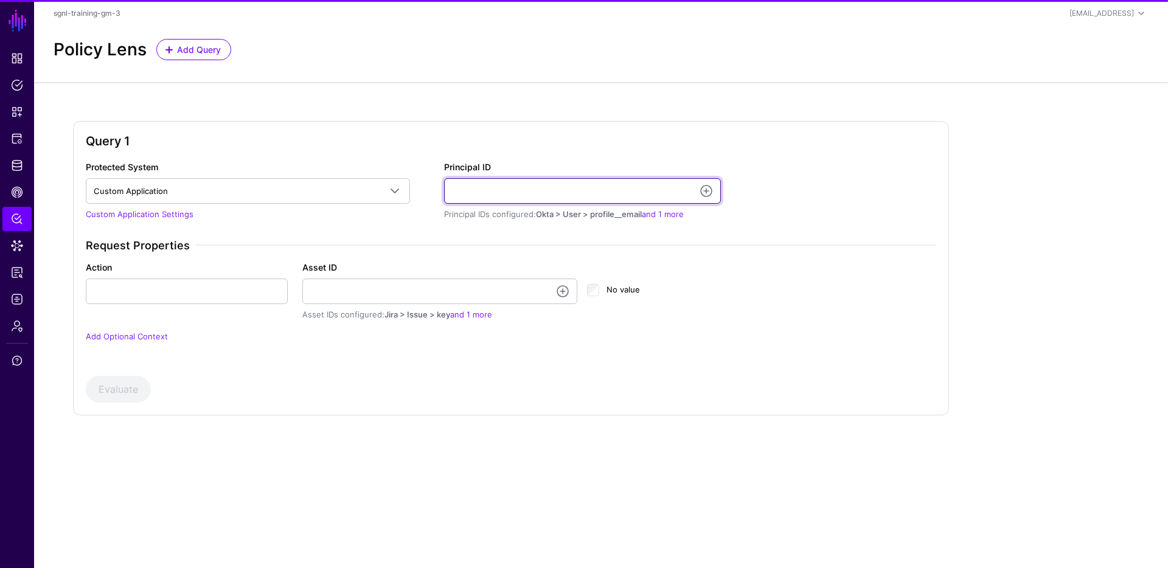
click at [549, 189] on input "Principal ID" at bounding box center [582, 191] width 277 height 26
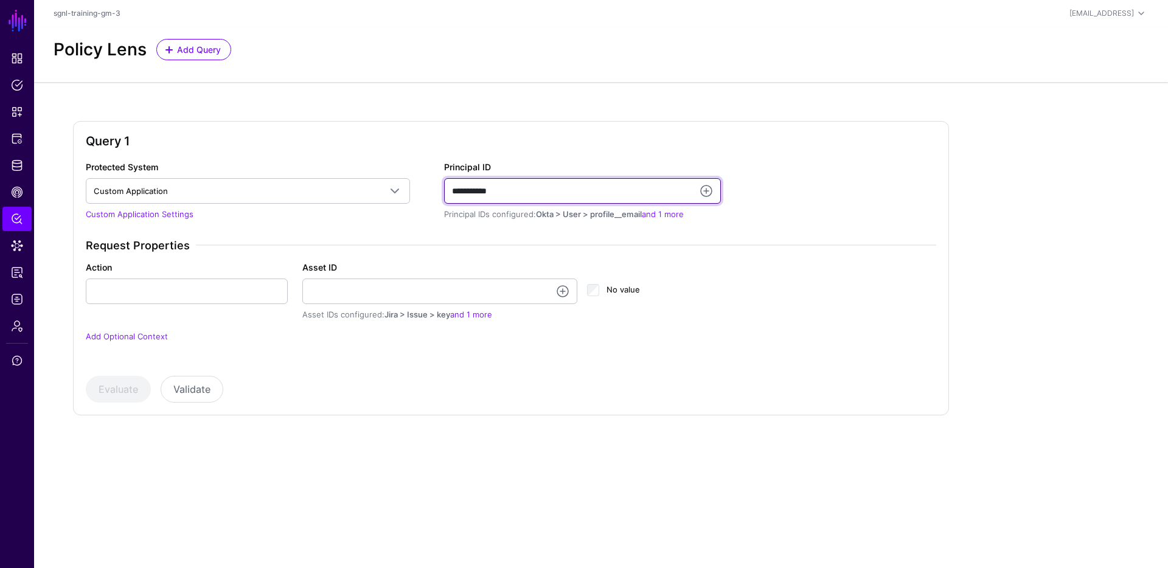
type input "**********"
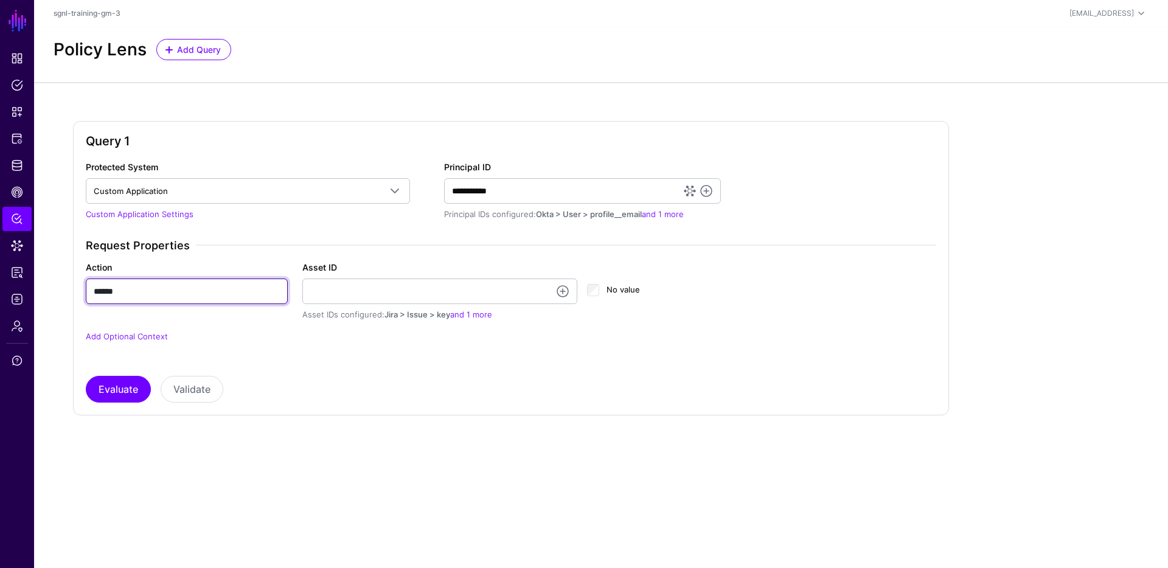
type input "******"
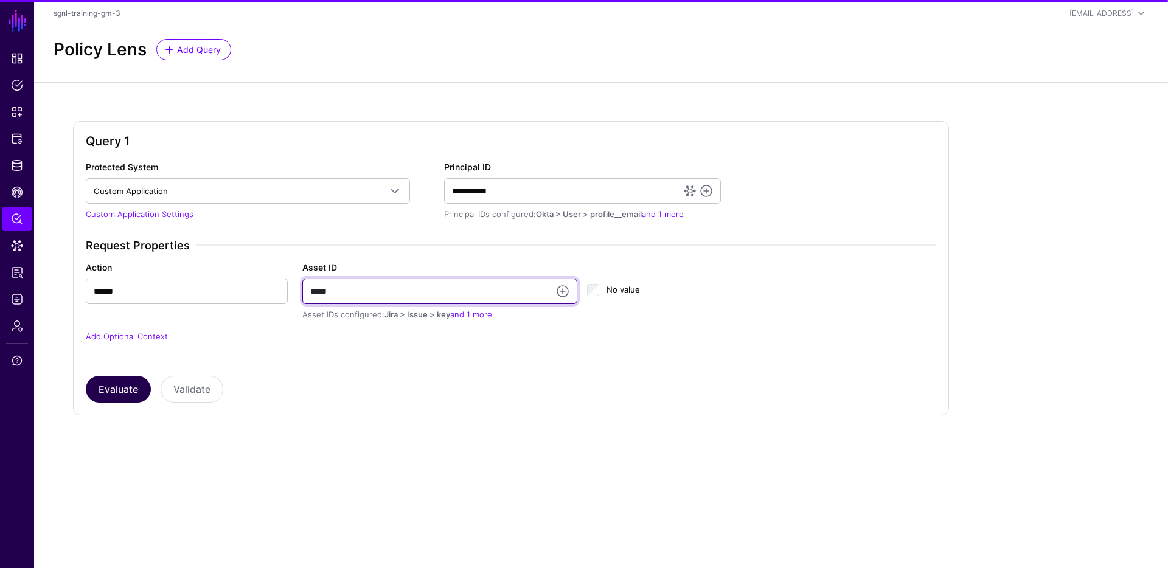
type input "*****"
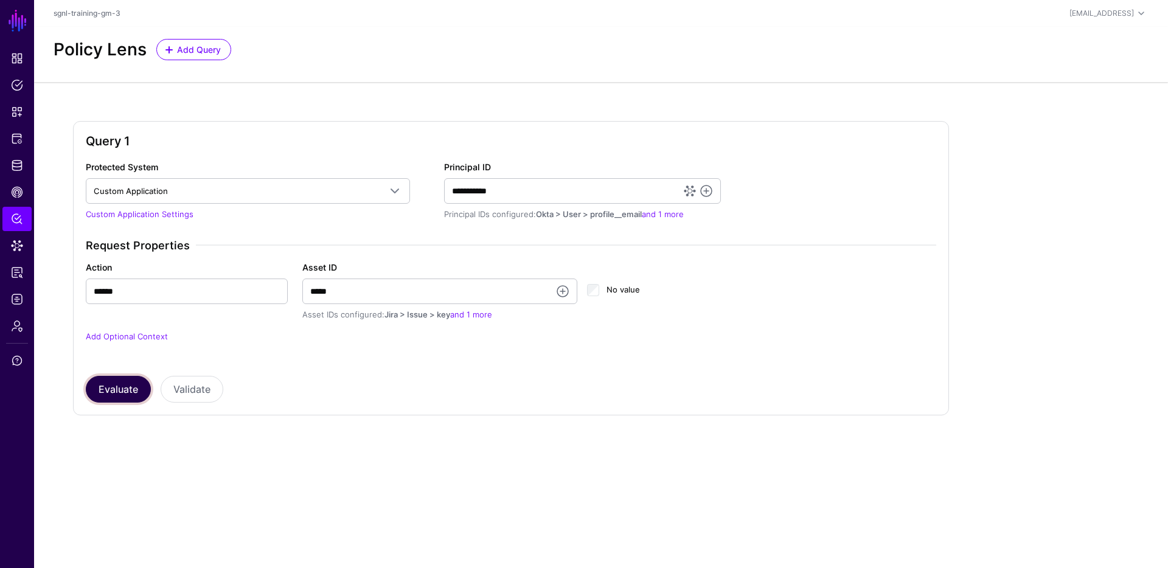
click at [121, 391] on button "Evaluate" at bounding box center [118, 389] width 65 height 27
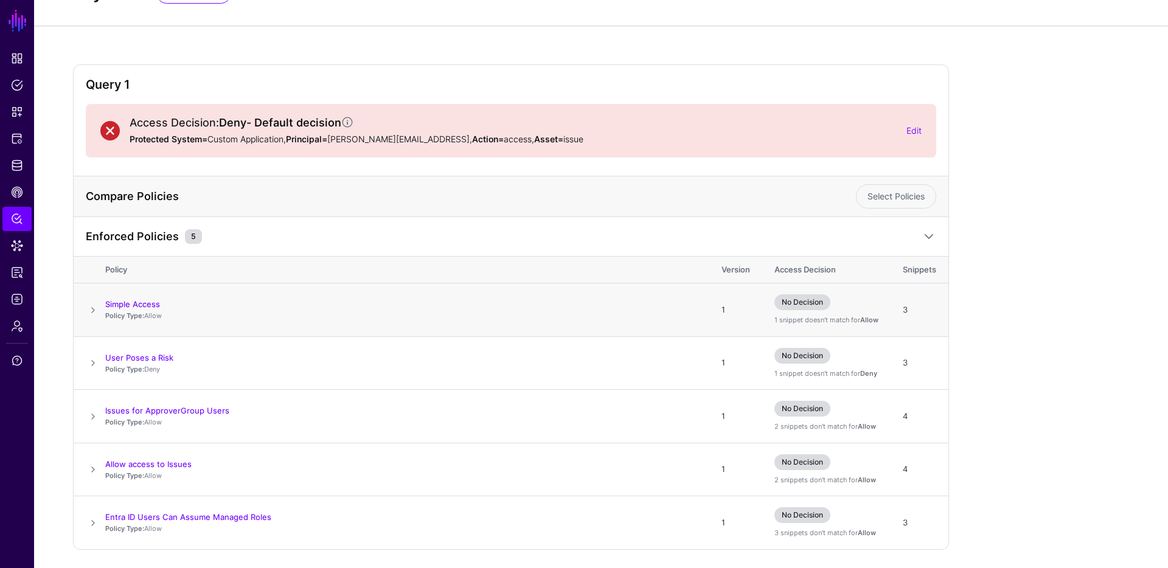
scroll to position [97, 0]
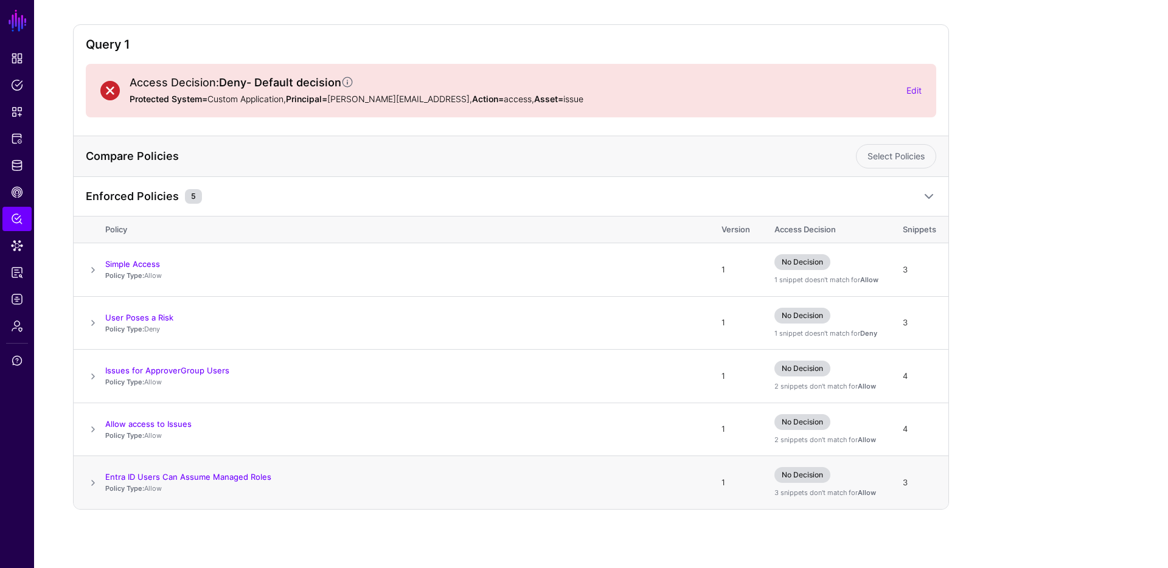
click at [89, 485] on span at bounding box center [93, 483] width 15 height 15
click at [92, 429] on span at bounding box center [93, 429] width 15 height 15
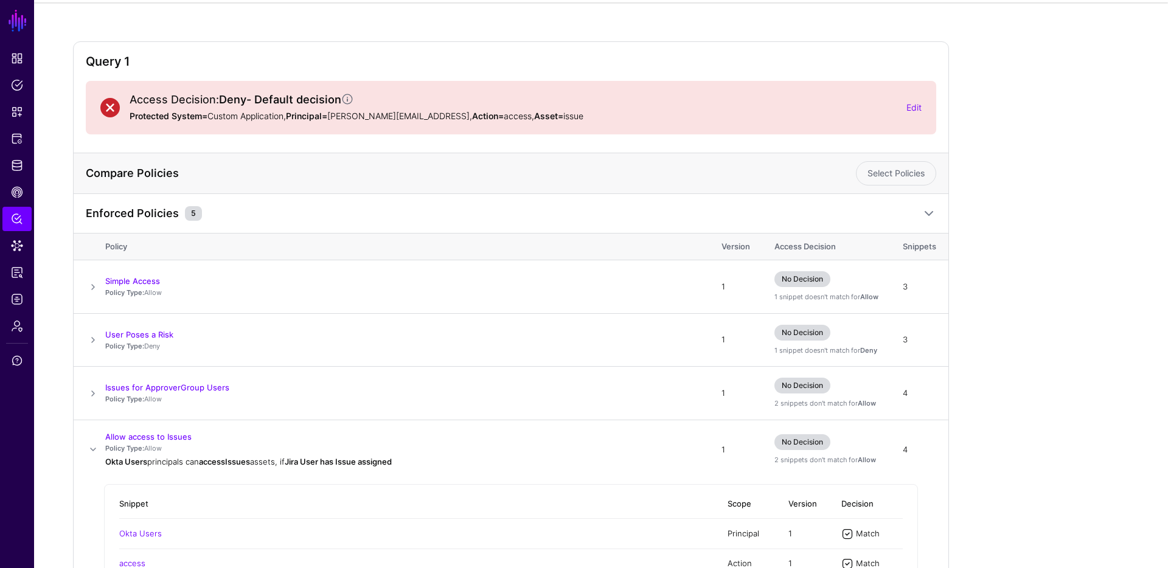
scroll to position [0, 0]
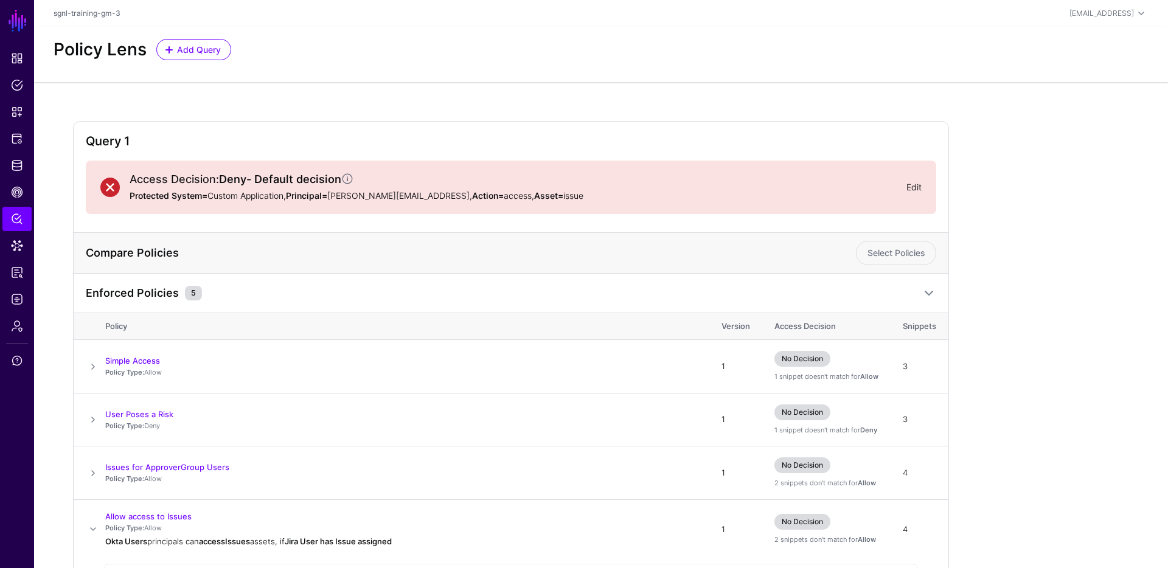
click at [848, 190] on link "Edit" at bounding box center [913, 187] width 15 height 10
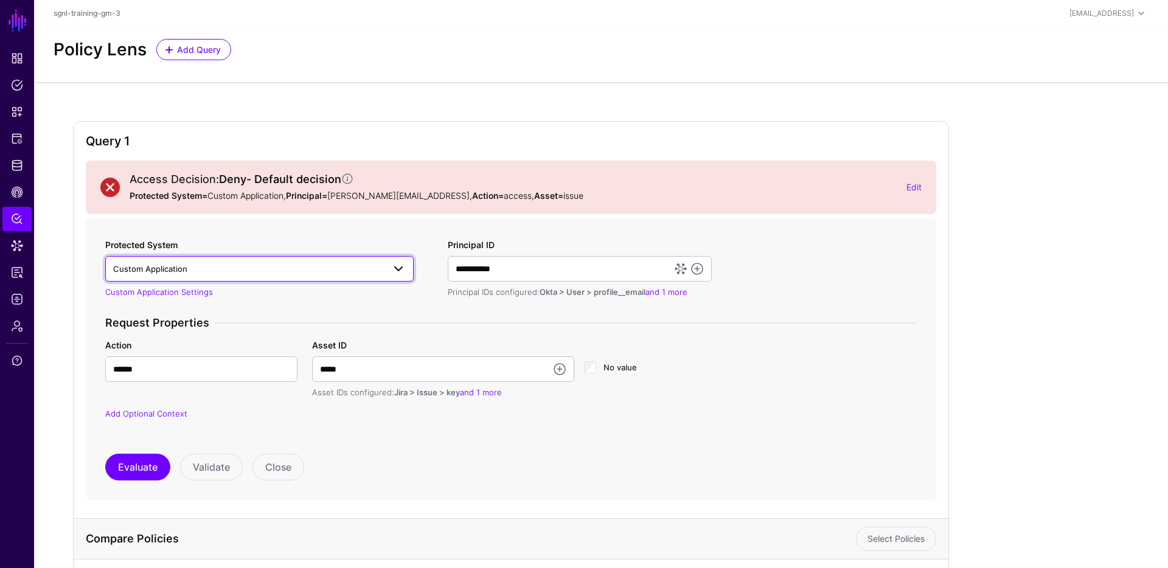
click at [189, 279] on link "Custom Application" at bounding box center [259, 269] width 308 height 26
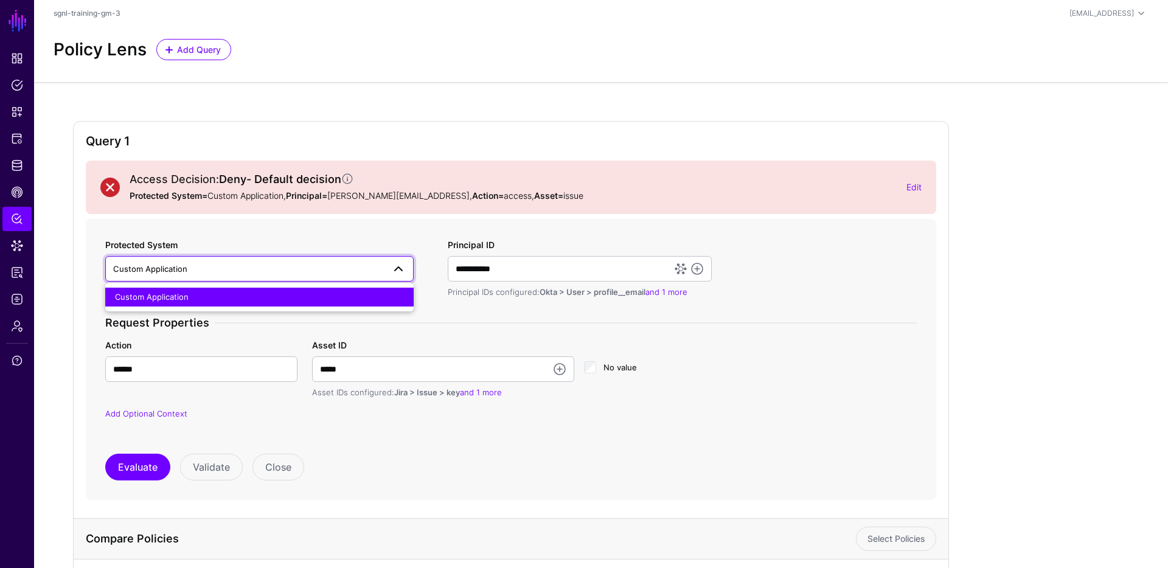
click at [189, 296] on div "Custom Application" at bounding box center [259, 297] width 289 height 12
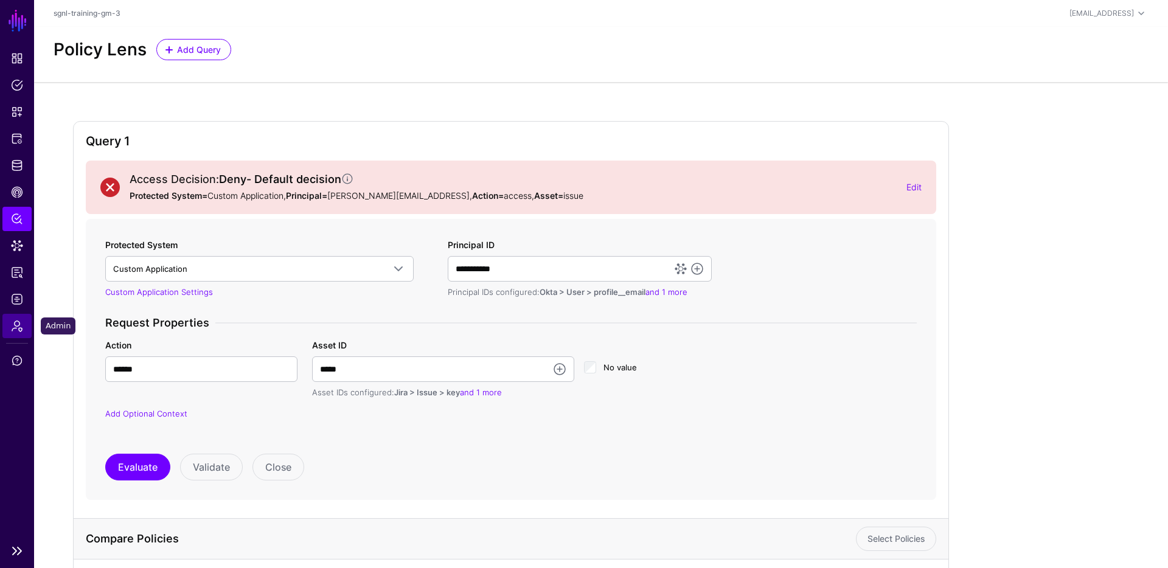
drag, startPoint x: 15, startPoint y: 325, endPoint x: 24, endPoint y: 317, distance: 12.1
click at [15, 325] on span "Admin" at bounding box center [17, 326] width 12 height 12
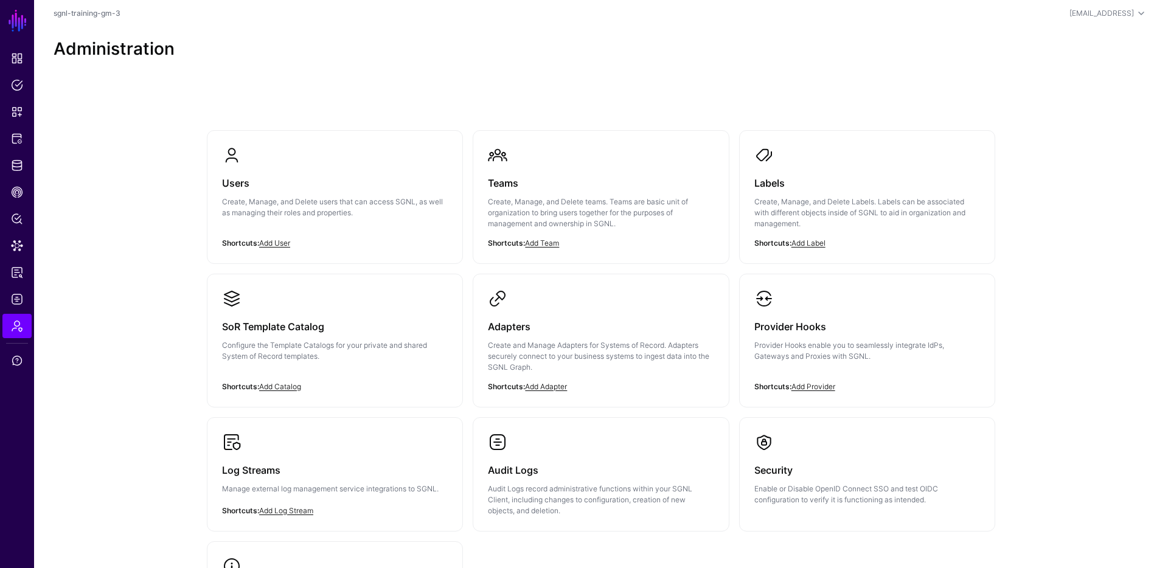
click at [509, 97] on div "Users Create, Manage, and Delete users that can access SGNL, as well as managin…" at bounding box center [601, 404] width 876 height 644
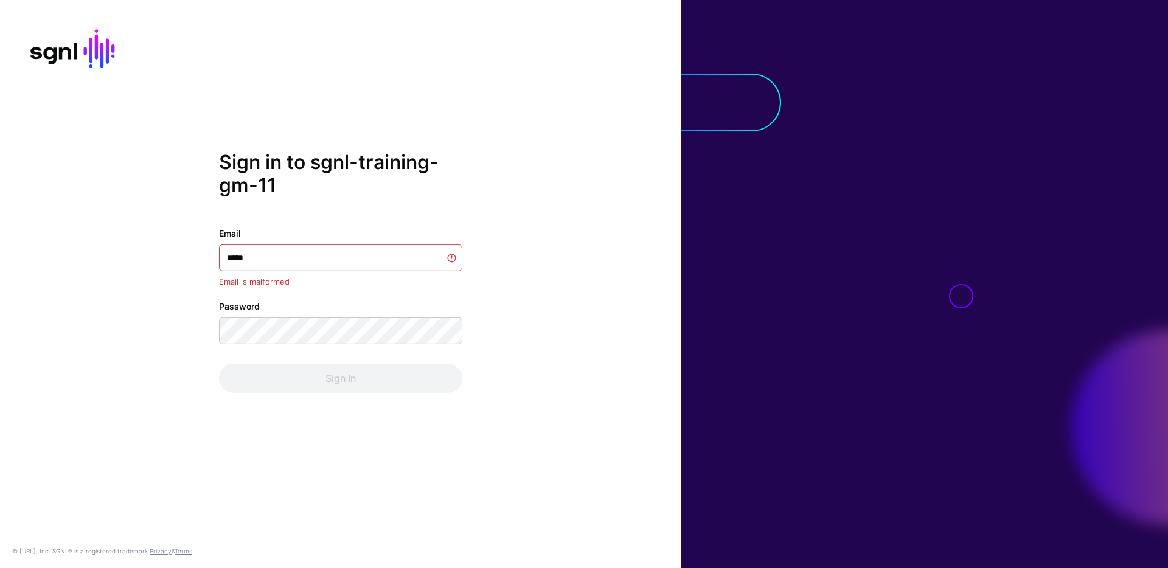
type input "******"
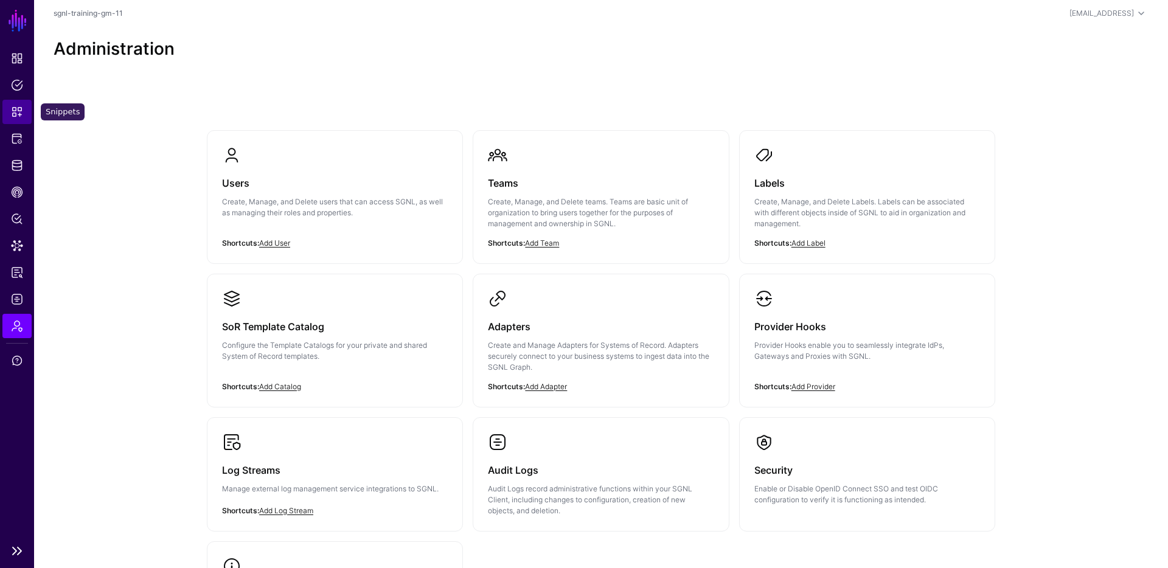
click at [12, 119] on link "Snippets" at bounding box center [16, 112] width 29 height 24
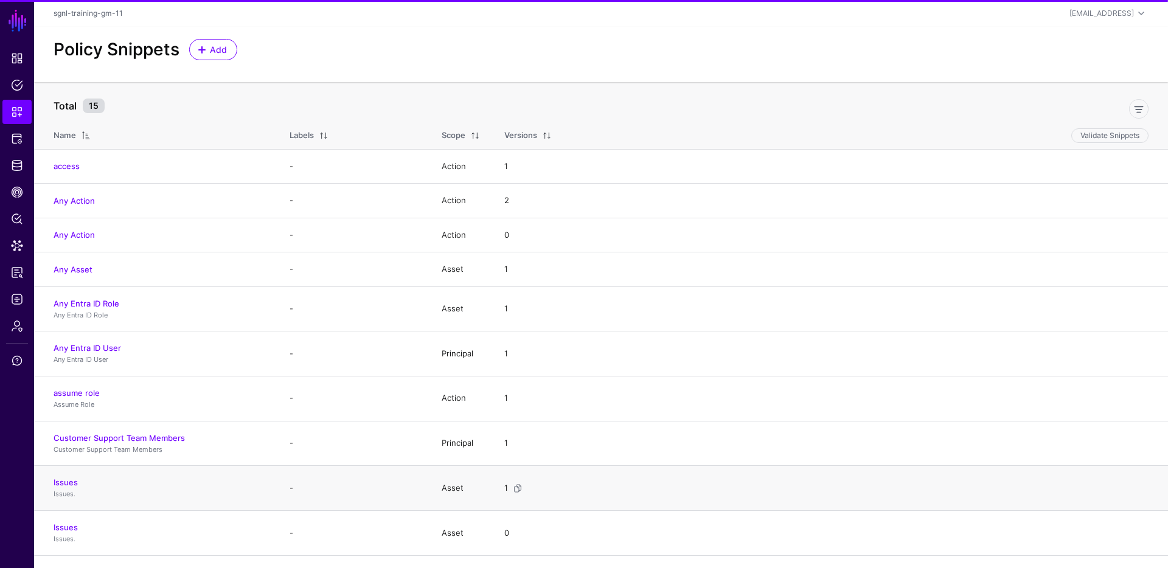
scroll to position [201, 0]
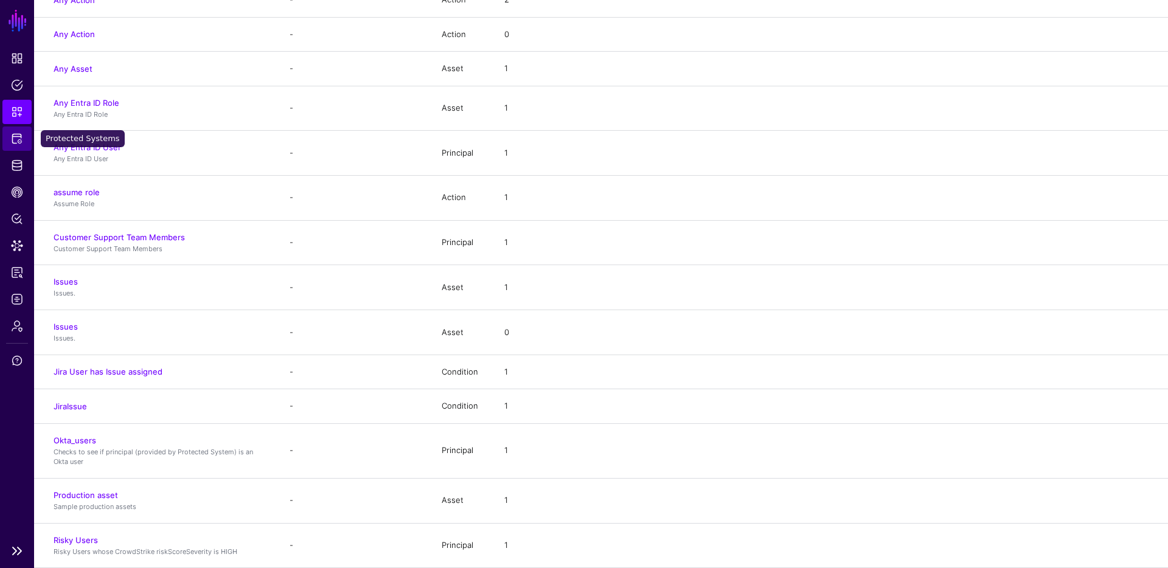
click at [16, 133] on span "Protected Systems" at bounding box center [17, 139] width 12 height 12
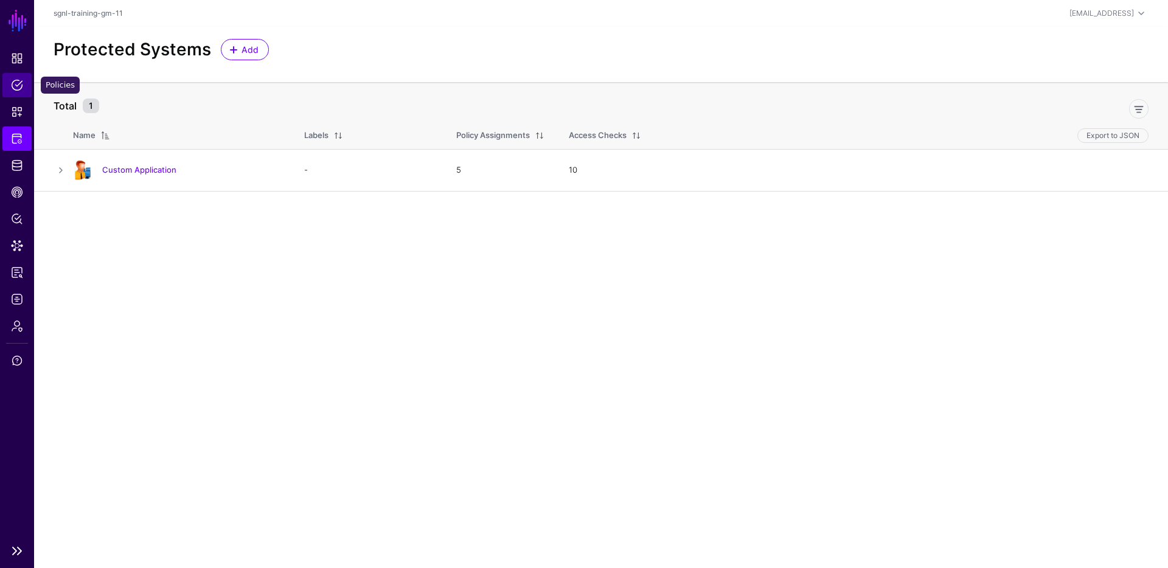
click at [23, 81] on link "Policies" at bounding box center [16, 85] width 29 height 24
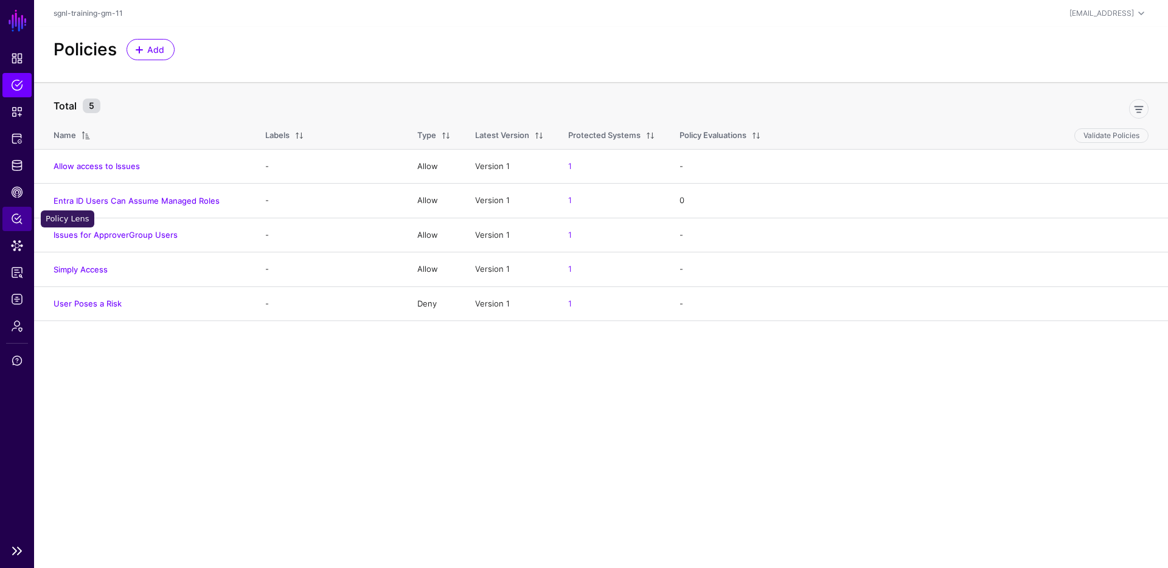
click at [16, 220] on span "Policy Lens" at bounding box center [17, 219] width 12 height 12
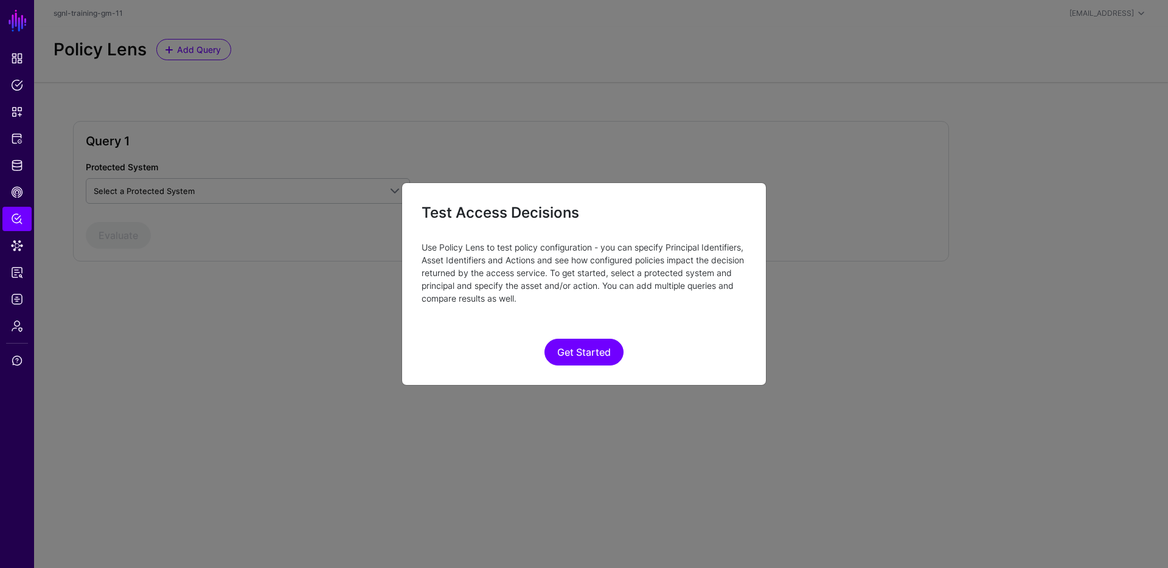
click at [585, 338] on div "Get Started" at bounding box center [584, 335] width 325 height 61
click at [594, 345] on button "Get Started" at bounding box center [583, 352] width 79 height 27
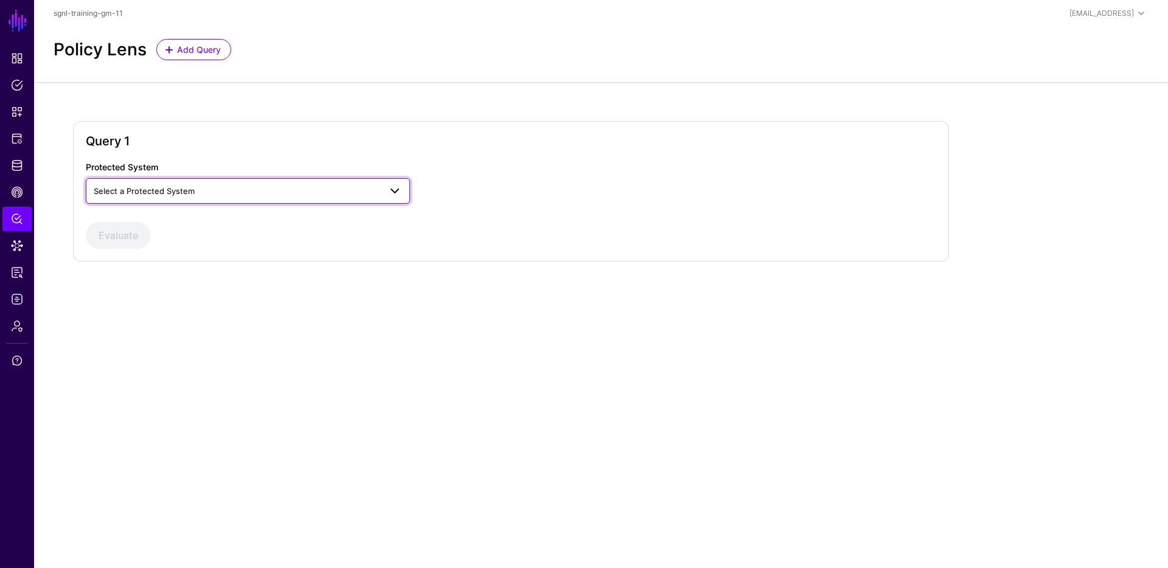
click at [302, 195] on span "Select a Protected System" at bounding box center [237, 190] width 286 height 13
drag, startPoint x: 218, startPoint y: 223, endPoint x: 238, endPoint y: 221, distance: 19.5
click at [218, 222] on div "Custom Application" at bounding box center [247, 219] width 305 height 12
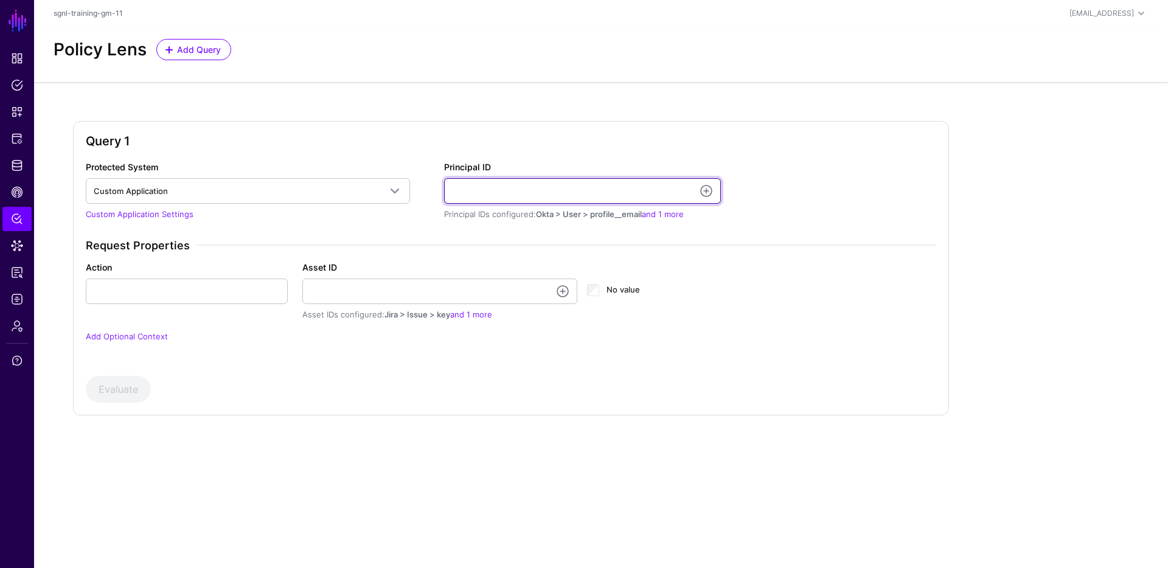
click at [510, 195] on input "Principal ID" at bounding box center [582, 191] width 277 height 26
type input "**********"
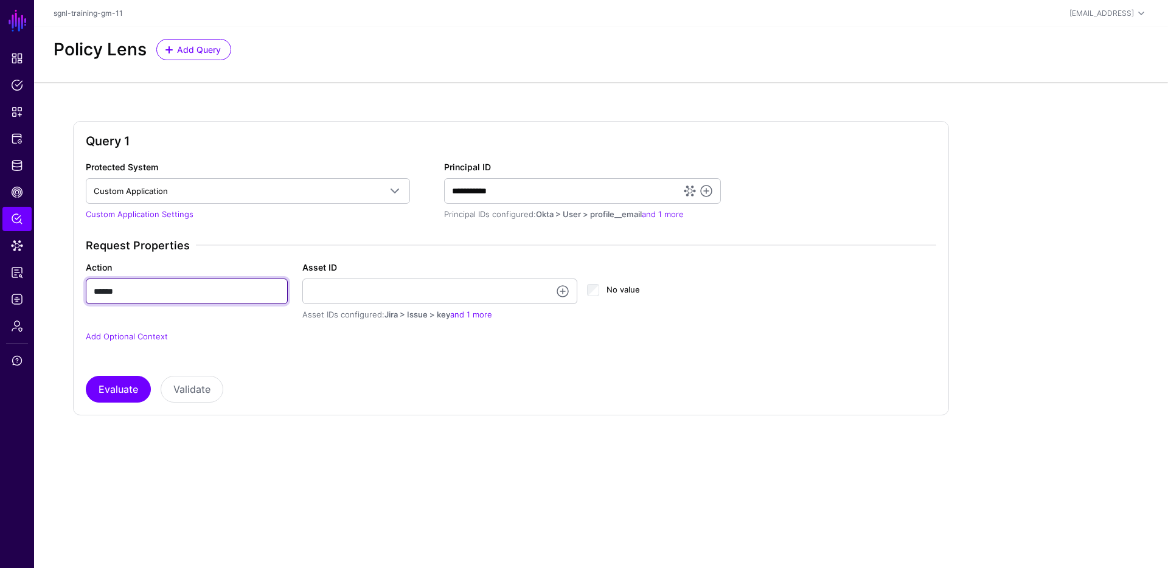
type input "******"
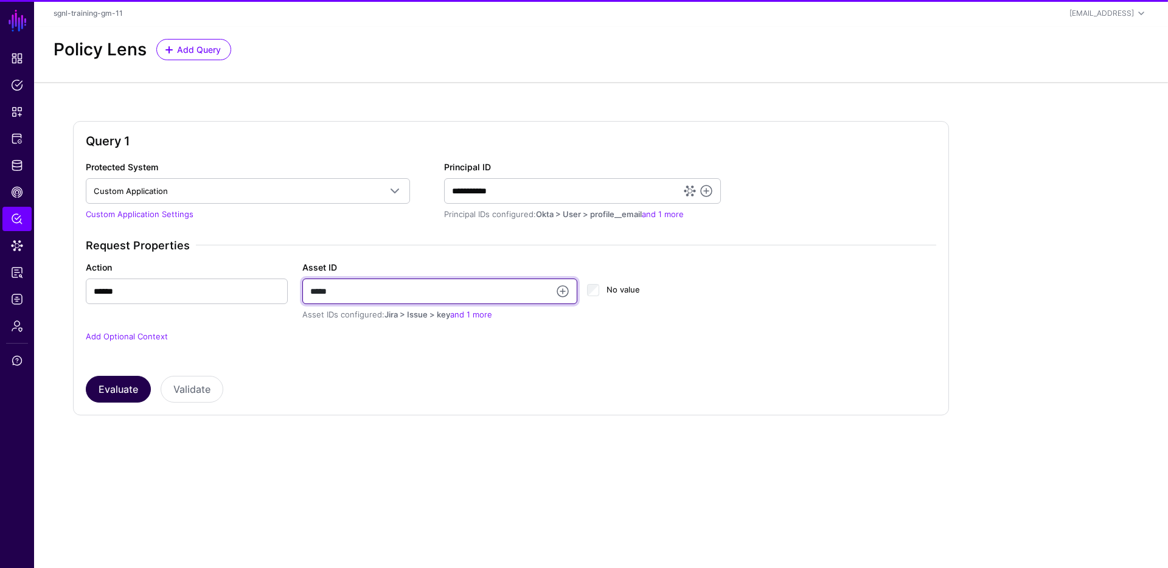
type input "*****"
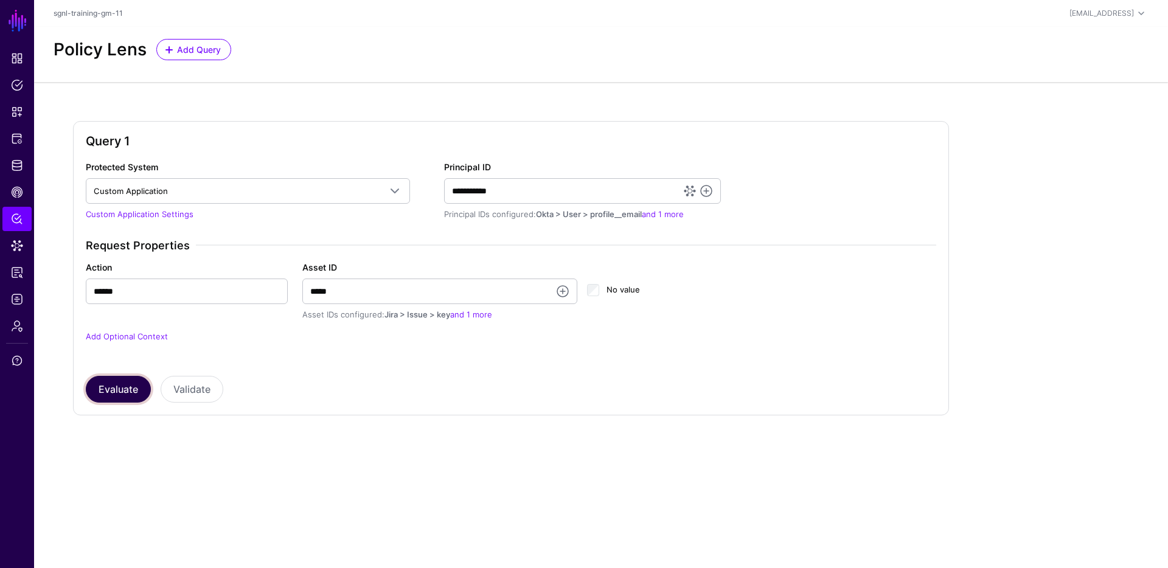
click at [131, 389] on button "Evaluate" at bounding box center [118, 389] width 65 height 27
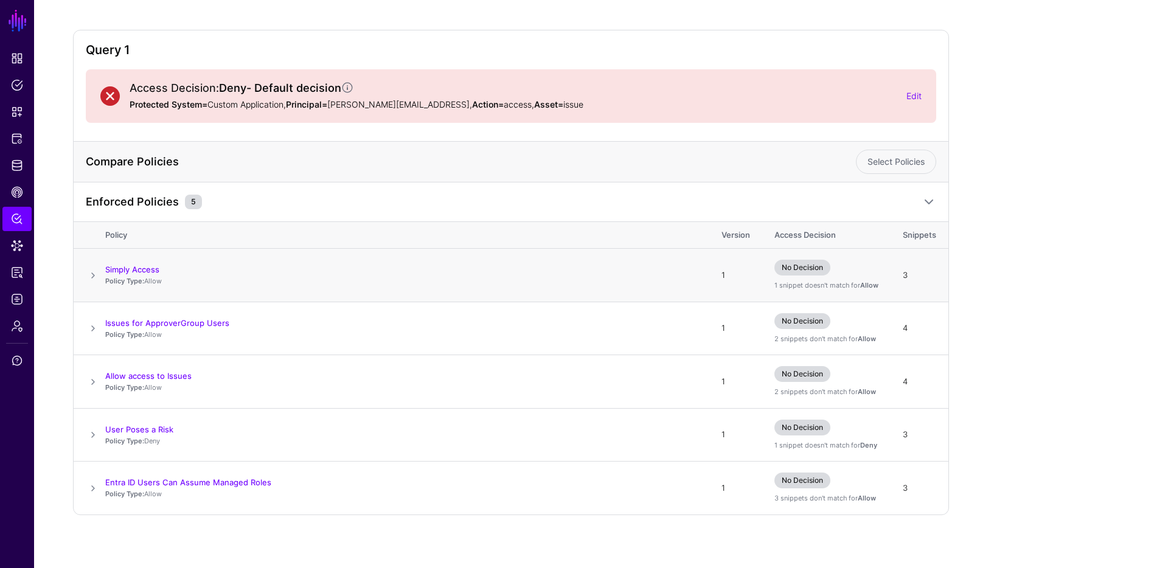
scroll to position [97, 0]
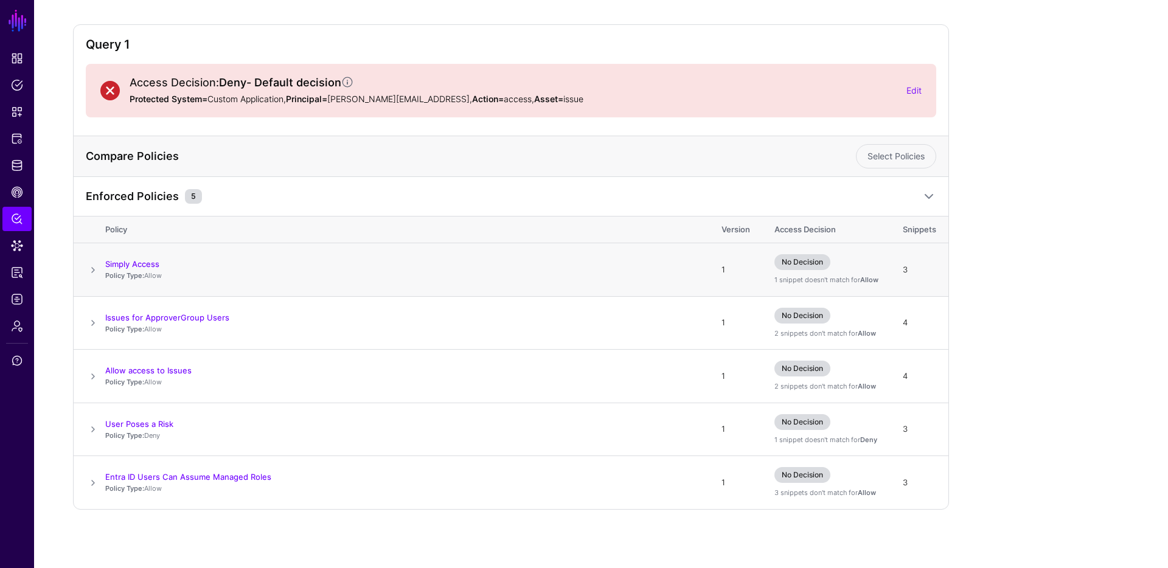
click at [94, 268] on span at bounding box center [93, 270] width 15 height 15
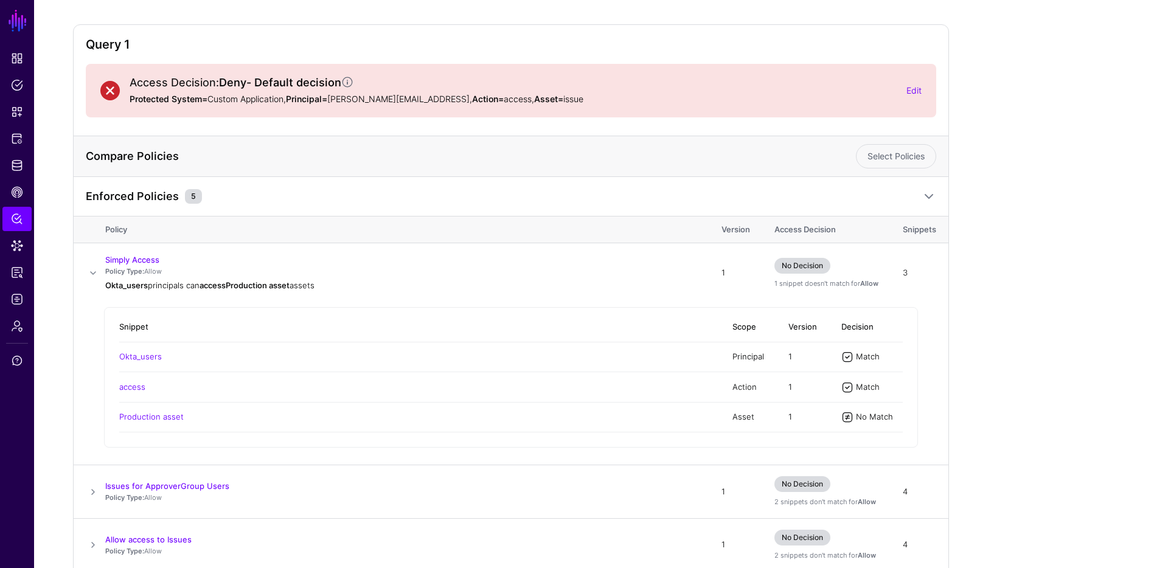
click at [927, 85] on div "Access Decision: Deny - Default decision Protected System= Custom Application, …" at bounding box center [511, 91] width 850 height 54
click at [913, 86] on link "Edit" at bounding box center [913, 90] width 15 height 10
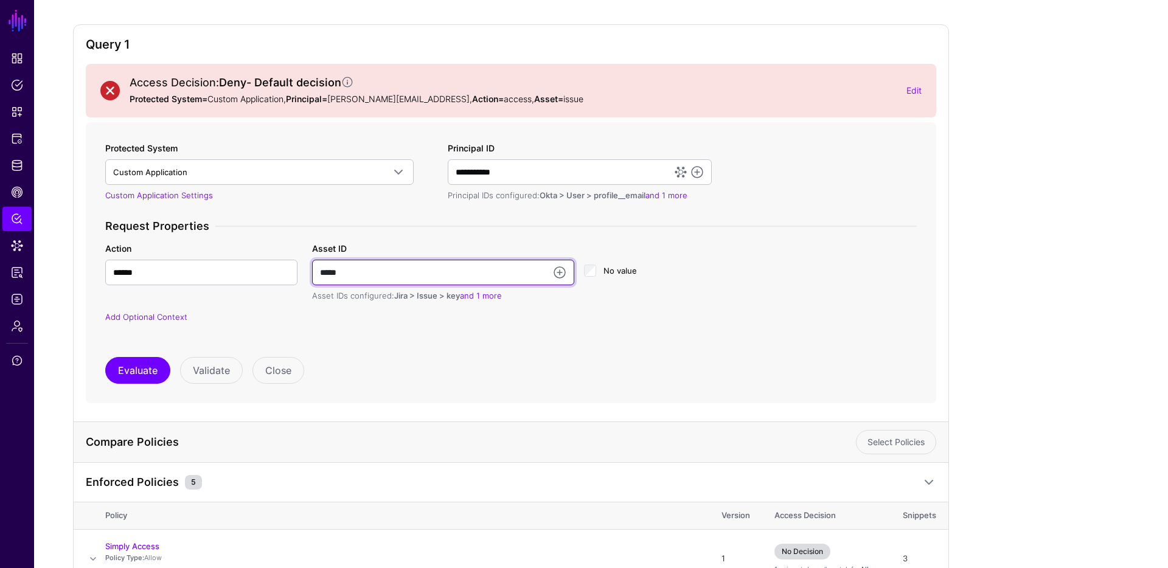
click at [401, 272] on input "*****" at bounding box center [443, 273] width 262 height 26
click at [401, 271] on input "*****" at bounding box center [443, 273] width 262 height 26
paste input "**********"
type input "**********"
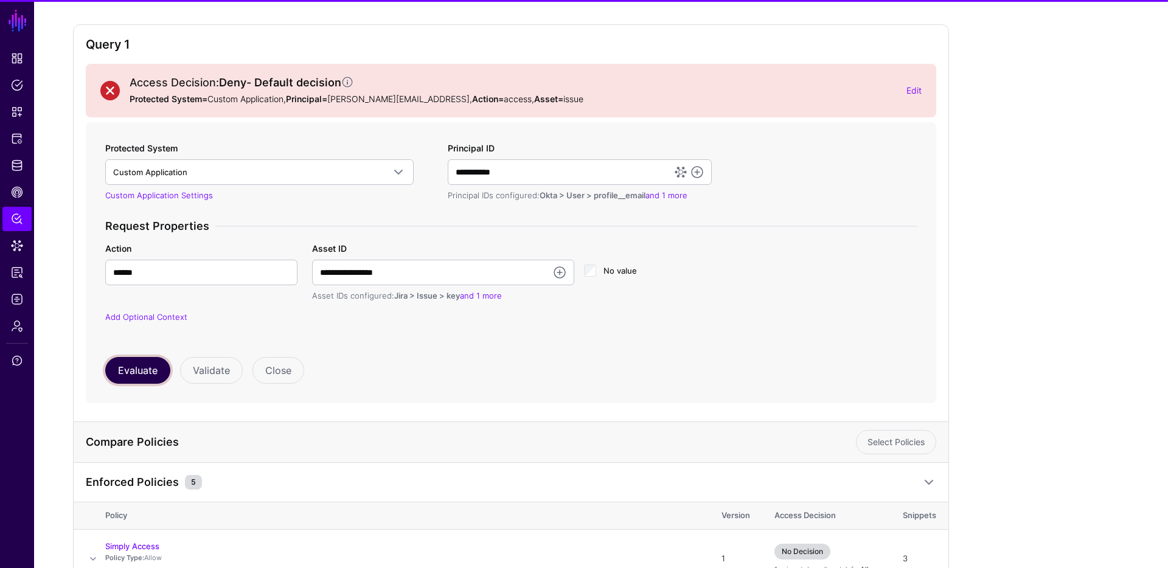
click at [154, 365] on button "Evaluate" at bounding box center [137, 370] width 65 height 27
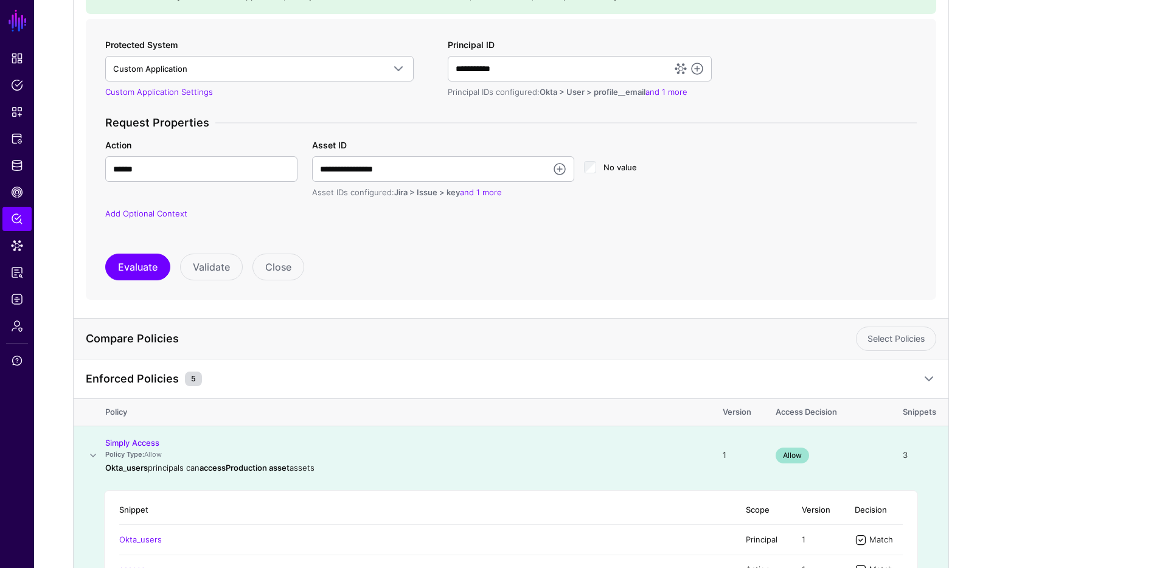
scroll to position [75, 0]
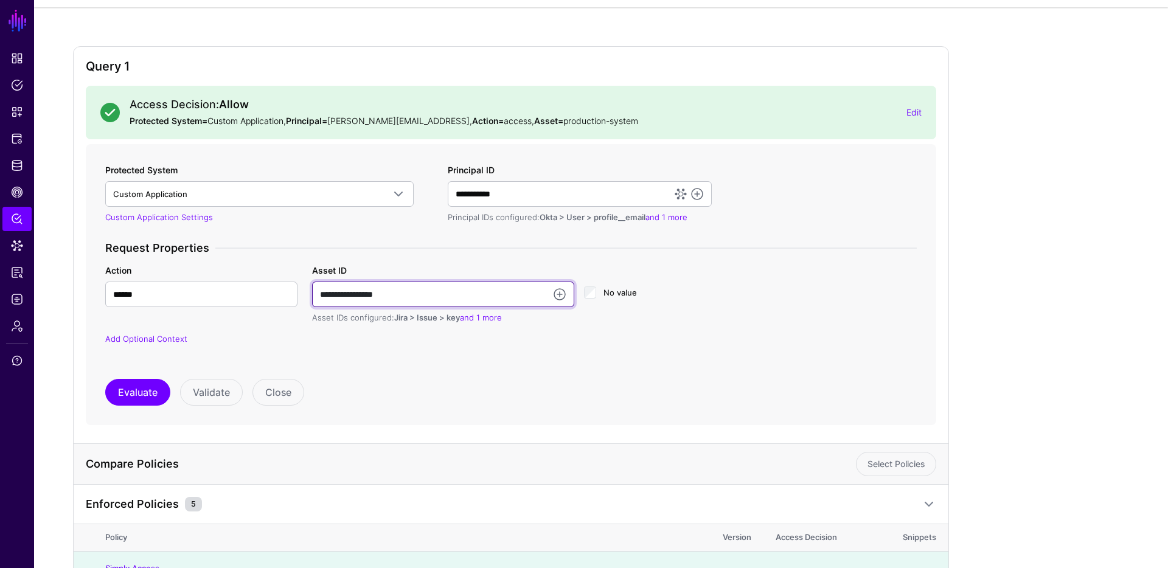
click at [411, 290] on input "**********" at bounding box center [443, 295] width 262 height 26
click at [411, 291] on input "**********" at bounding box center [443, 295] width 262 height 26
paste input "text"
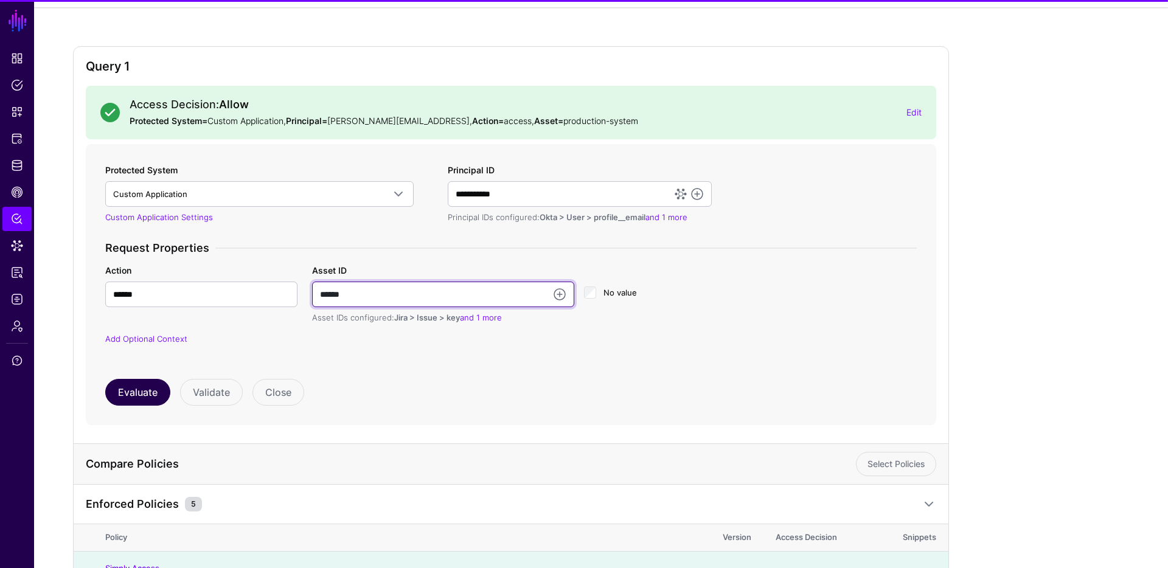
type input "******"
click at [131, 401] on button "Evaluate" at bounding box center [137, 392] width 65 height 27
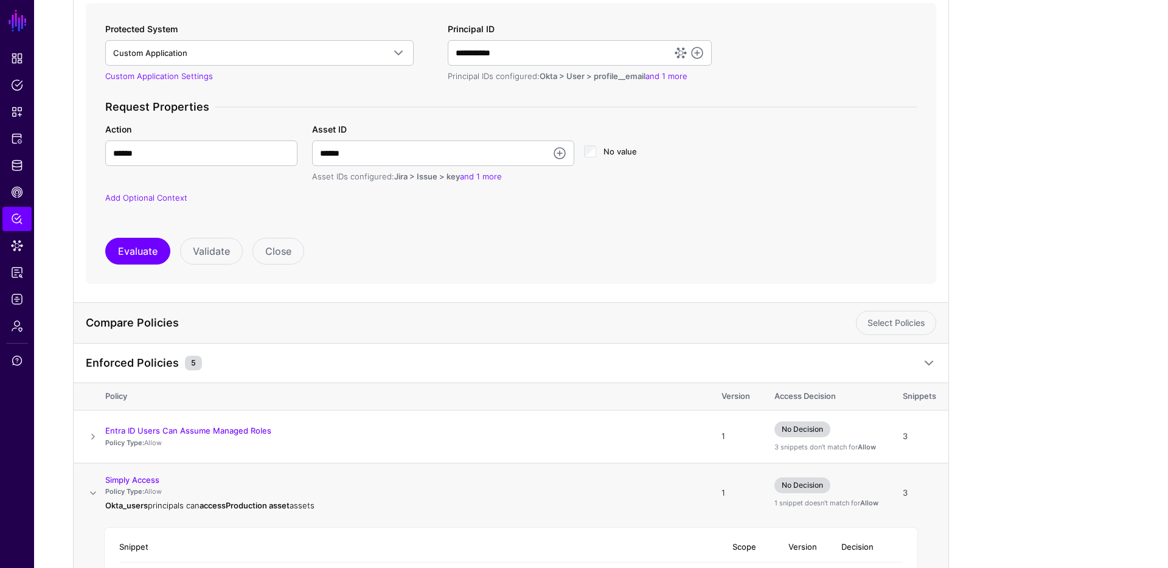
scroll to position [460, 0]
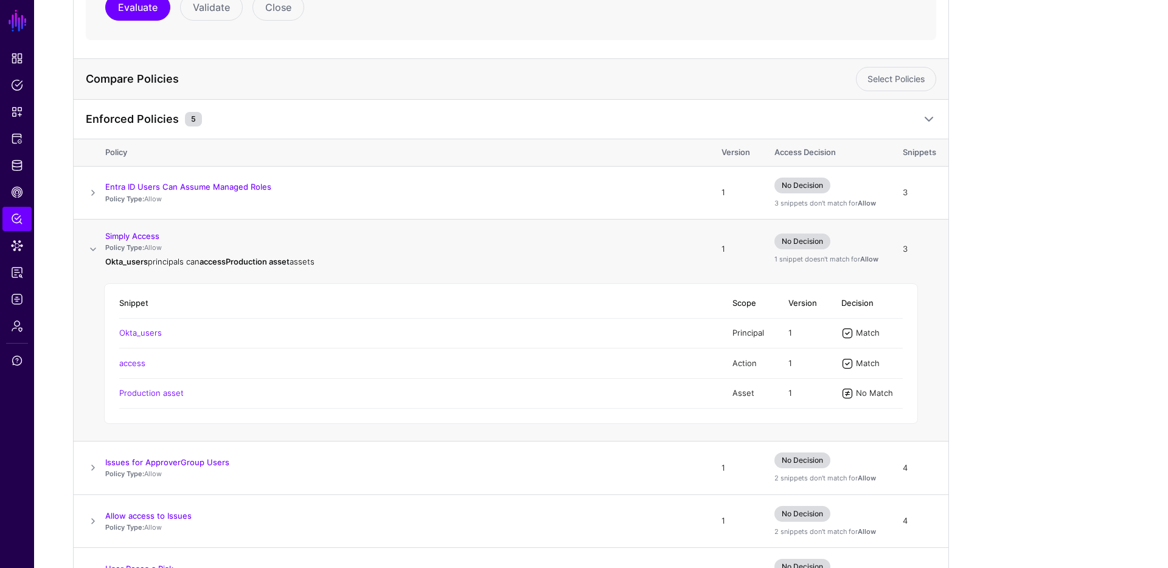
click at [809, 240] on span "No Decision" at bounding box center [802, 242] width 56 height 16
click at [808, 240] on span "No Decision" at bounding box center [802, 242] width 56 height 16
click at [922, 331] on td "Snippet Scope Version Decision Okta_users Principal 1 Match access Action 1 Mat…" at bounding box center [511, 360] width 875 height 162
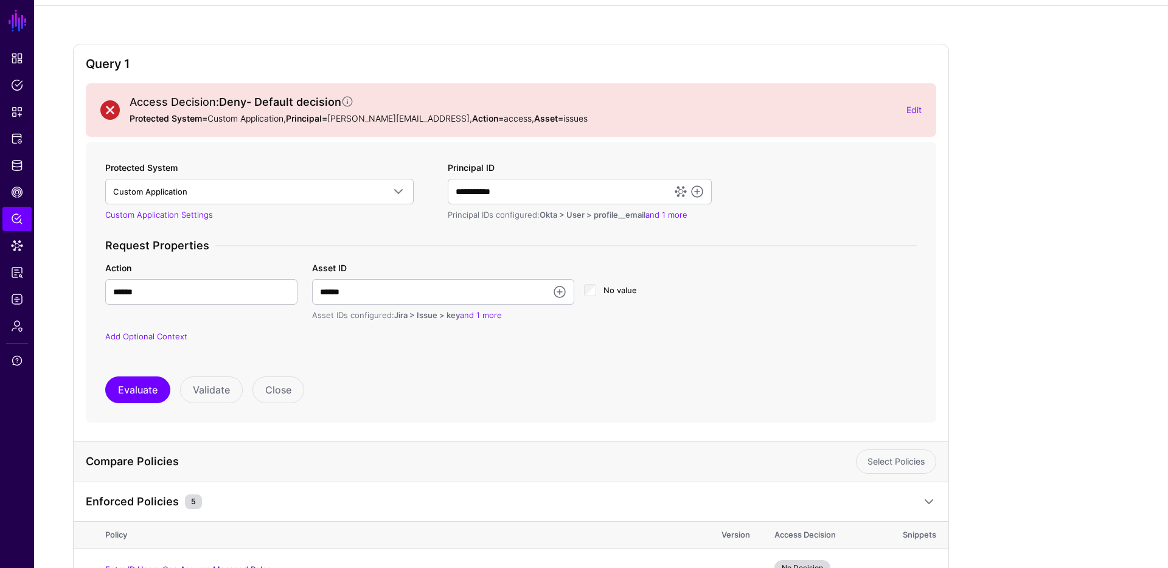
scroll to position [0, 0]
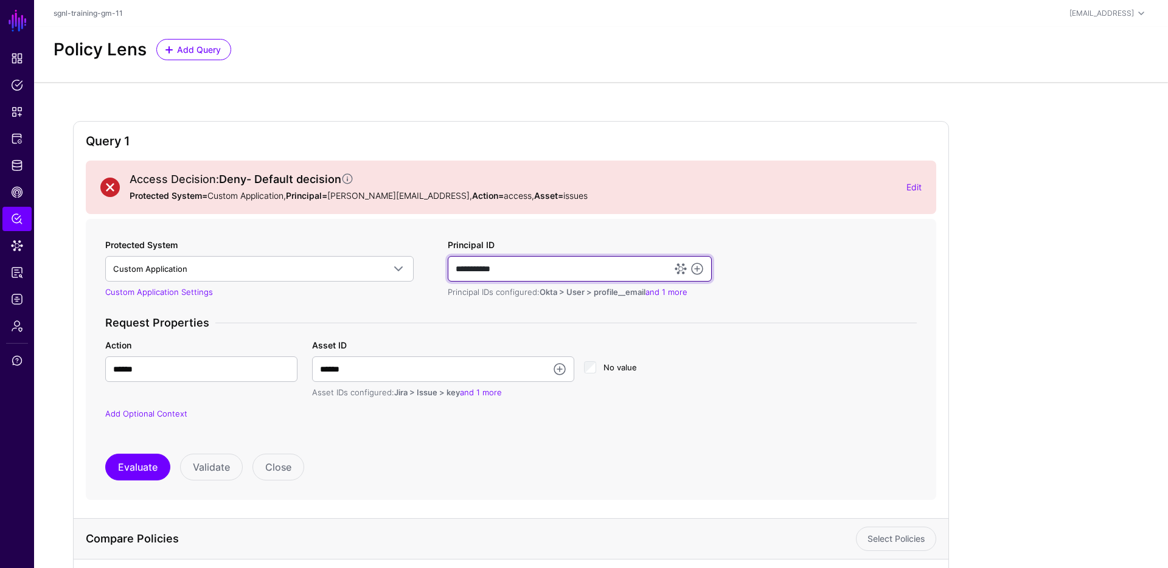
click at [544, 272] on input "**********" at bounding box center [580, 269] width 264 height 26
paste input "**********"
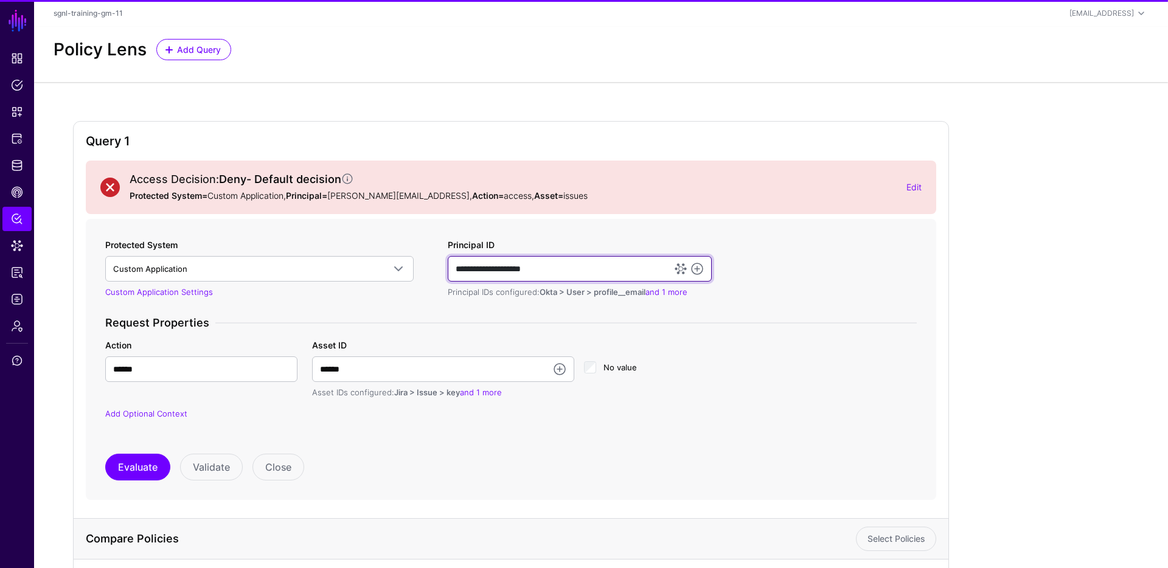
type input "**********"
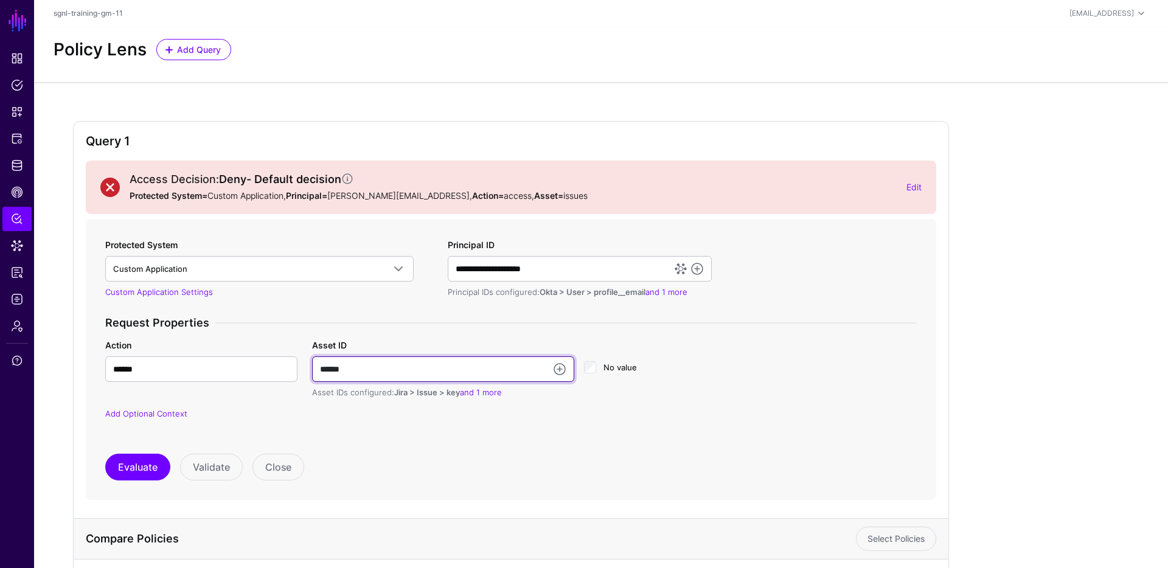
click at [391, 366] on input "******" at bounding box center [443, 369] width 262 height 26
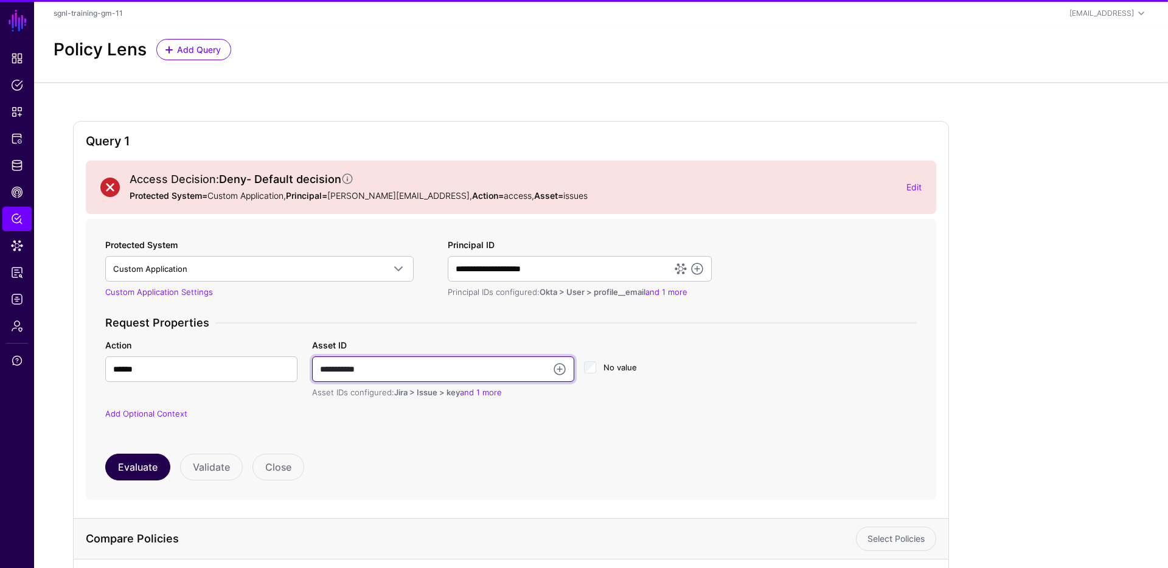
type input "**********"
click at [136, 465] on button "Evaluate" at bounding box center [137, 467] width 65 height 27
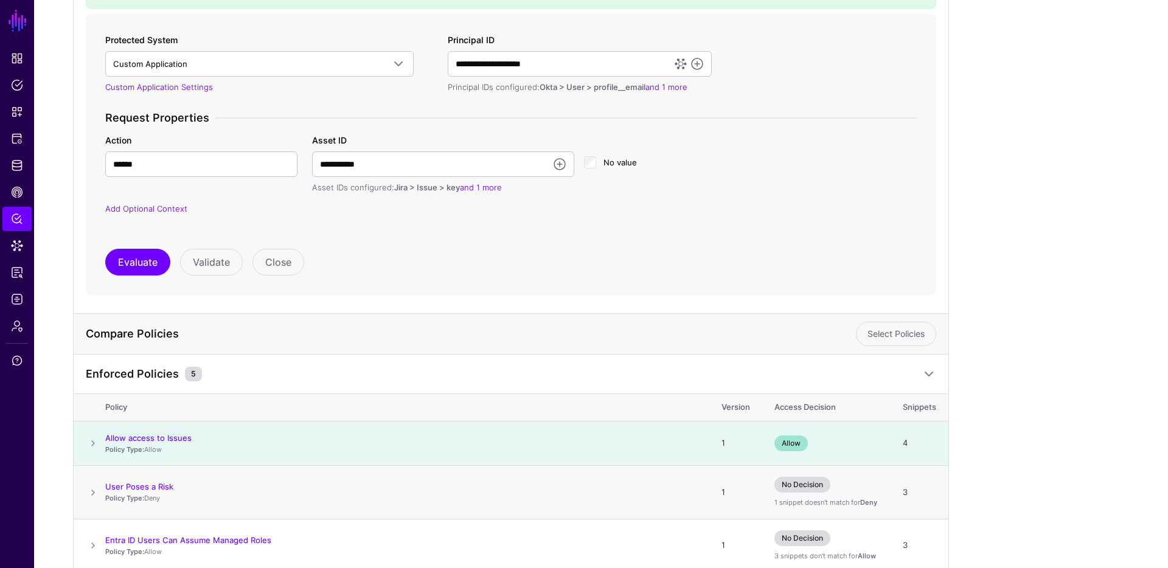
scroll to position [408, 0]
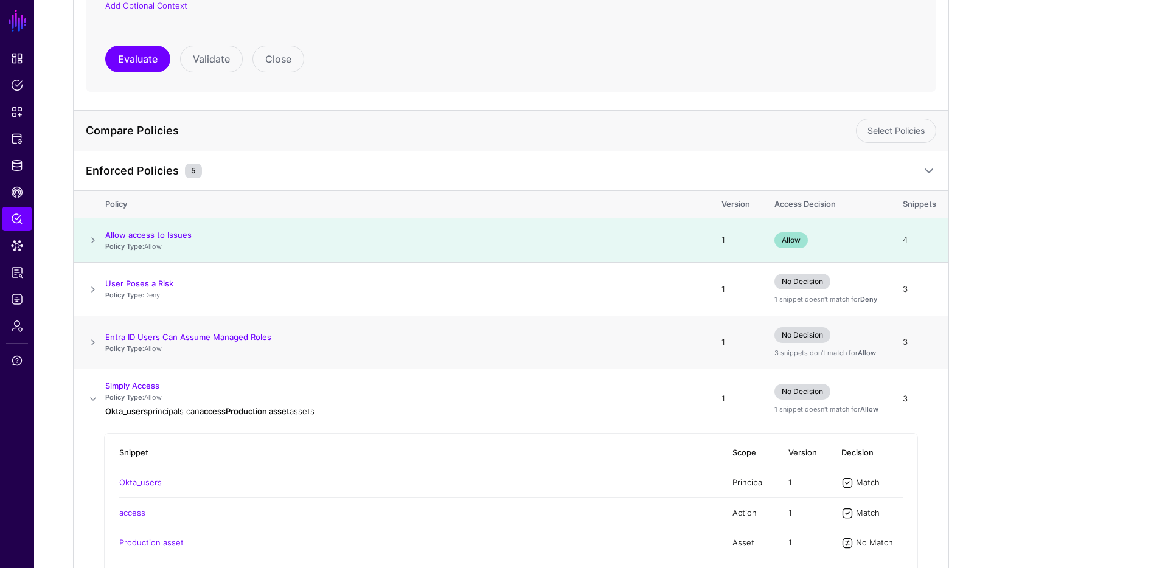
click at [90, 394] on span at bounding box center [93, 399] width 15 height 15
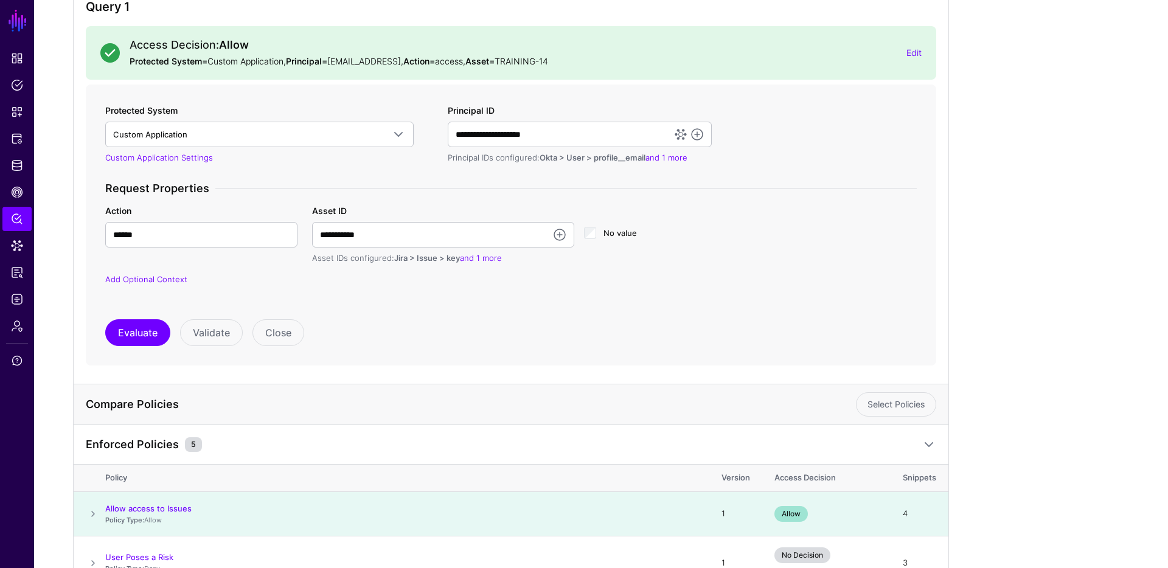
scroll to position [0, 0]
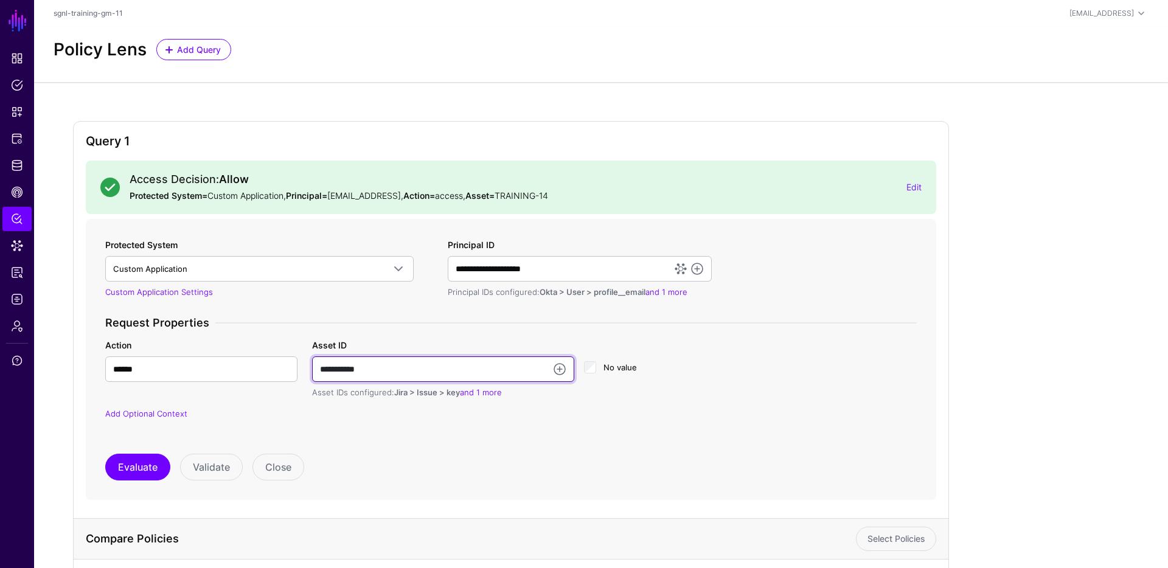
click at [411, 367] on input "**********" at bounding box center [443, 369] width 262 height 26
type input "**********"
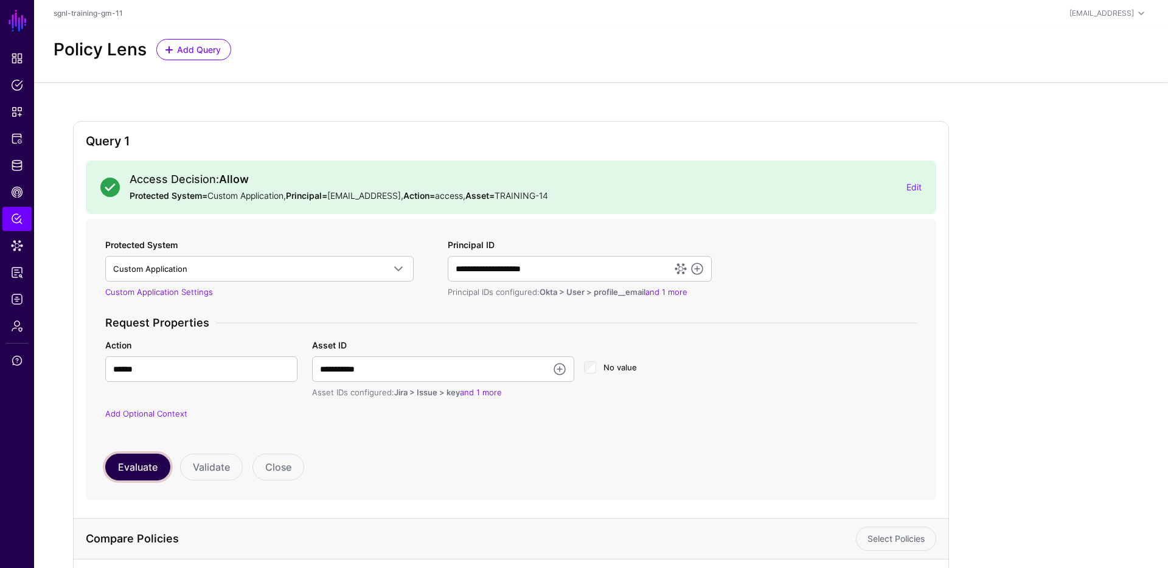
click at [139, 467] on button "Evaluate" at bounding box center [137, 467] width 65 height 27
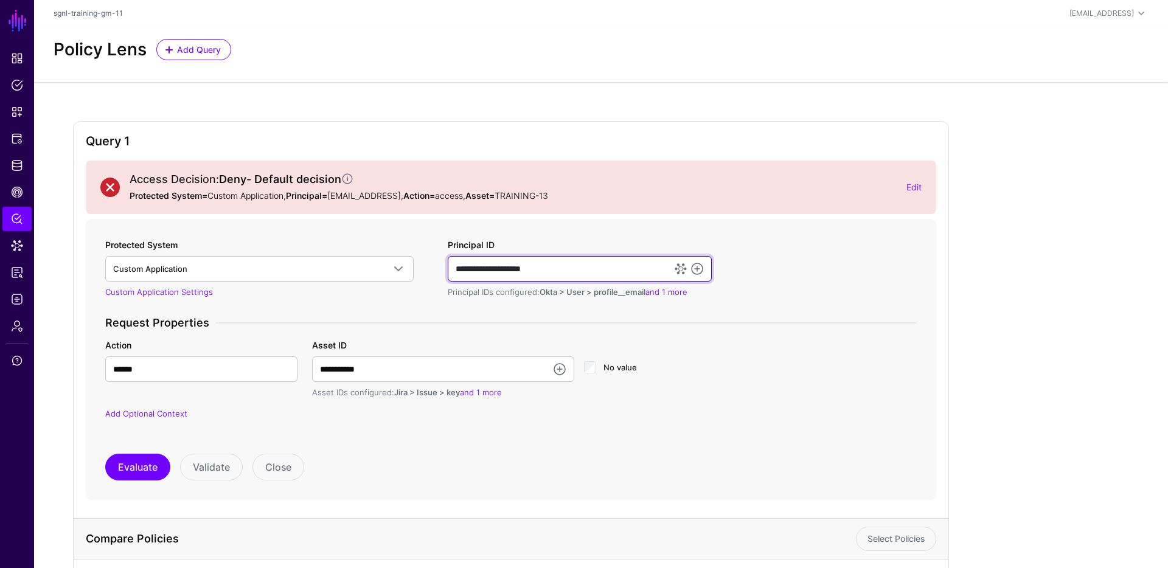
drag, startPoint x: 572, startPoint y: 268, endPoint x: 415, endPoint y: 264, distance: 157.0
click at [415, 264] on div "**********" at bounding box center [510, 336] width 821 height 197
type input "**********"
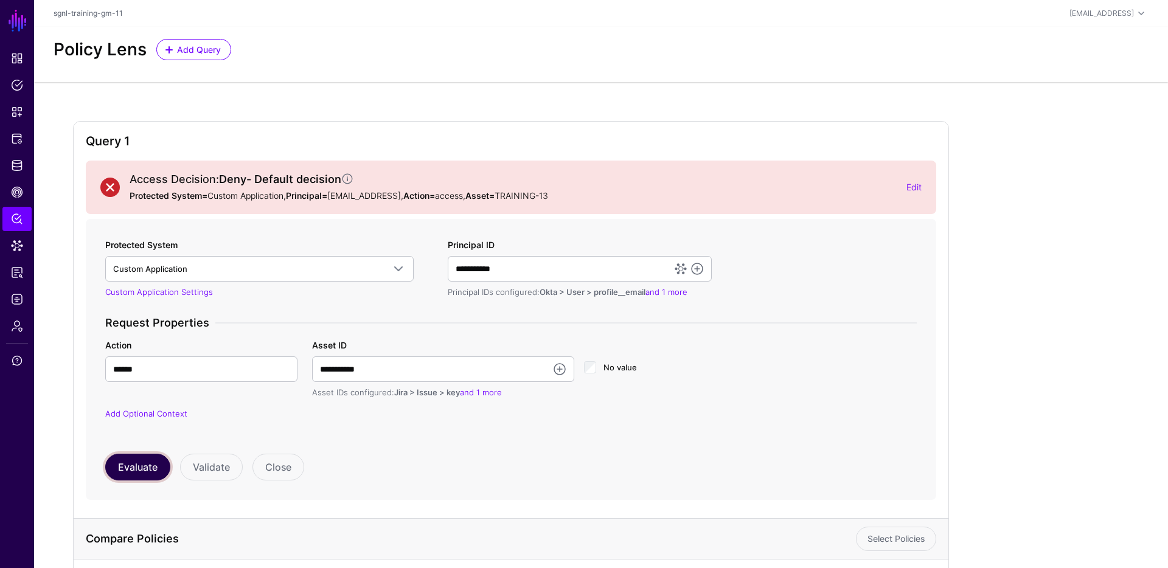
click at [139, 468] on button "Evaluate" at bounding box center [137, 467] width 65 height 27
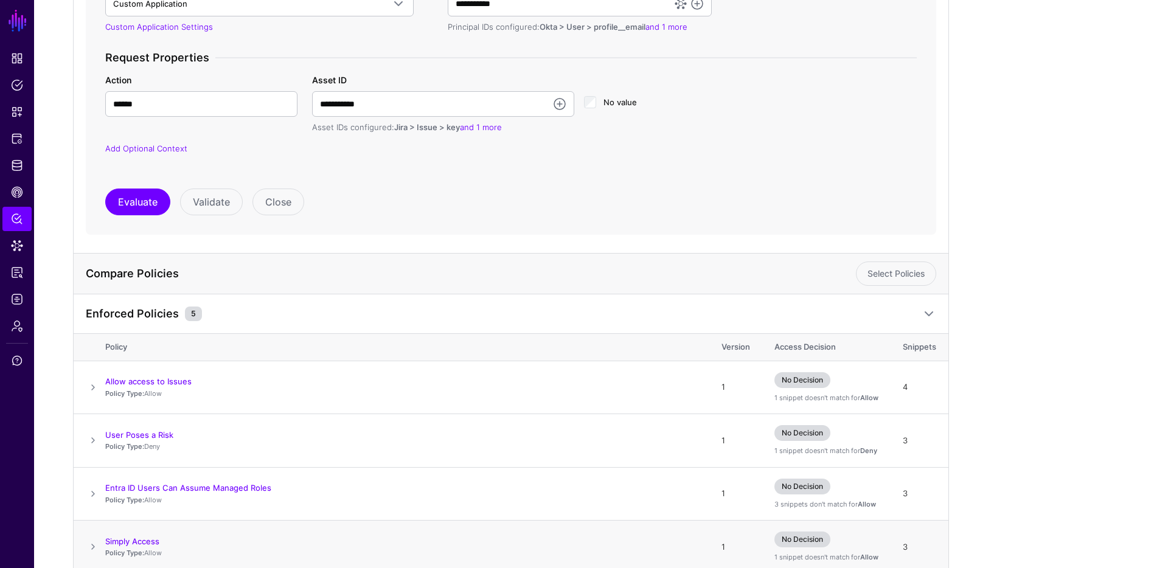
scroll to position [383, 0]
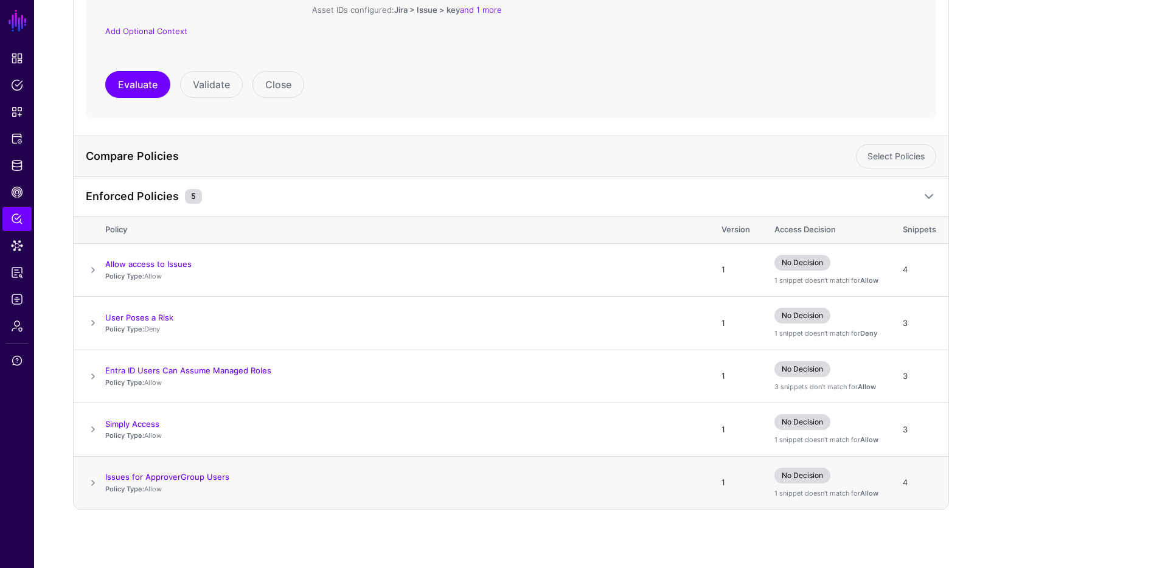
click at [92, 483] on span at bounding box center [93, 483] width 15 height 15
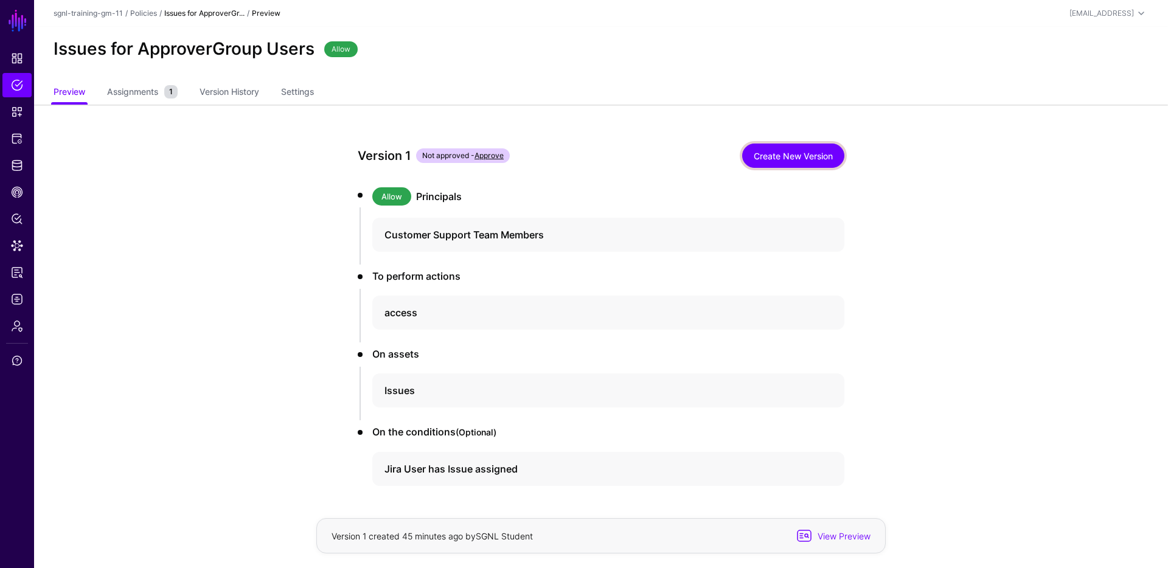
click at [807, 153] on link "Create New Version" at bounding box center [793, 156] width 102 height 24
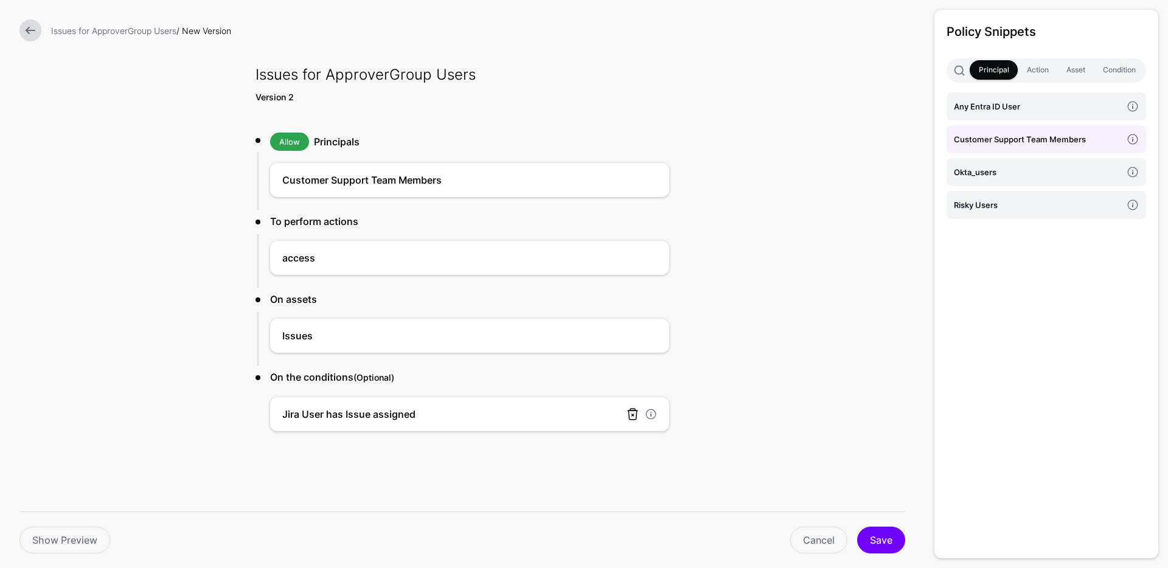
click at [633, 415] on link at bounding box center [632, 414] width 15 height 15
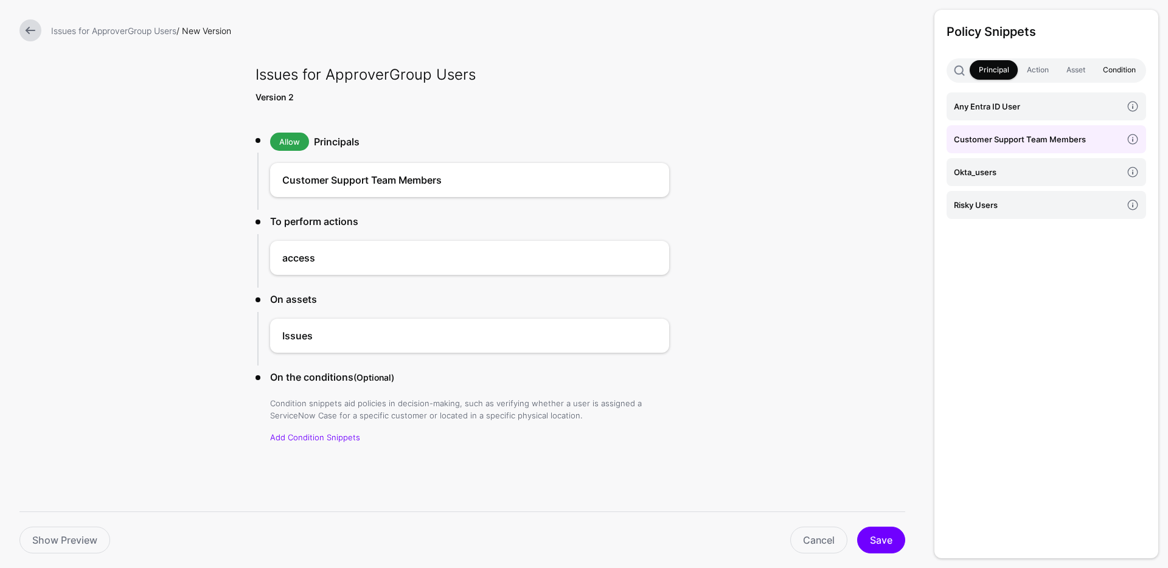
click at [1125, 66] on link "Condition" at bounding box center [1119, 69] width 50 height 19
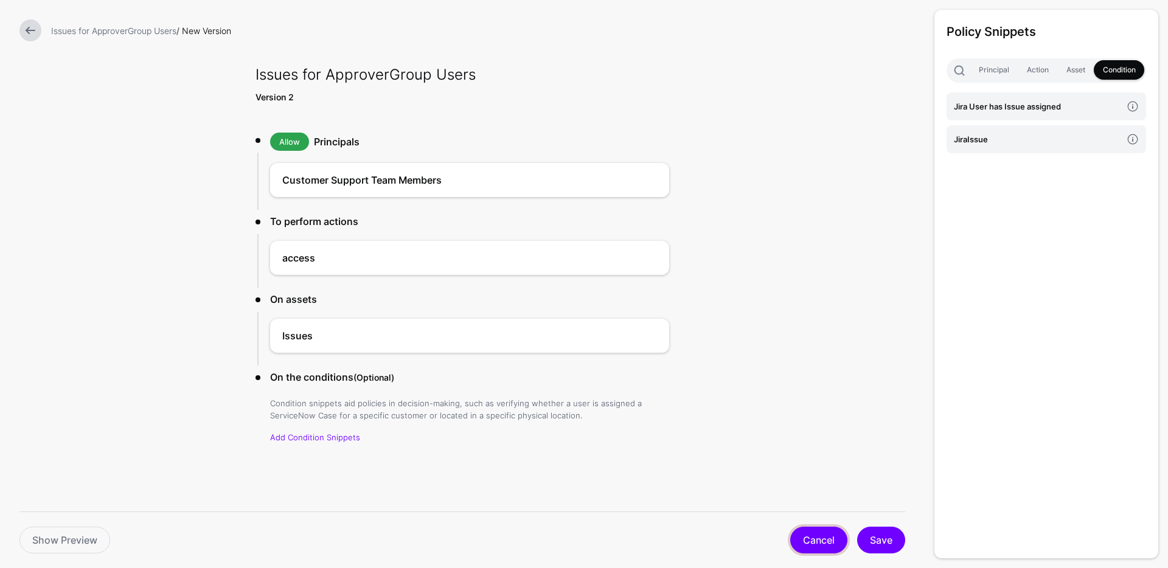
click at [819, 547] on link "Cancel" at bounding box center [818, 540] width 57 height 27
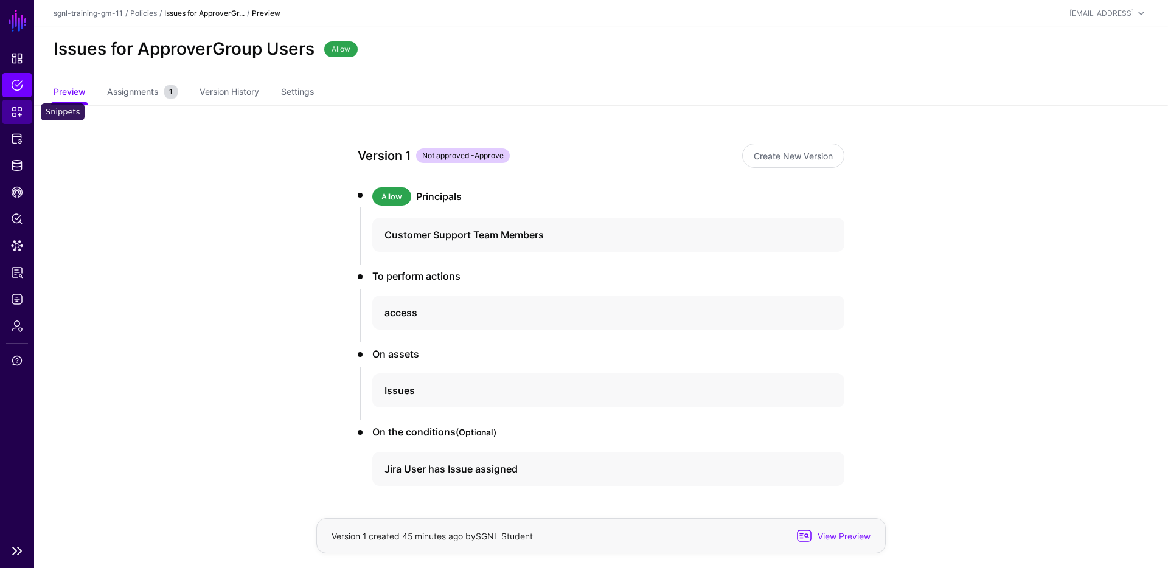
click at [17, 114] on span "Snippets" at bounding box center [17, 112] width 12 height 12
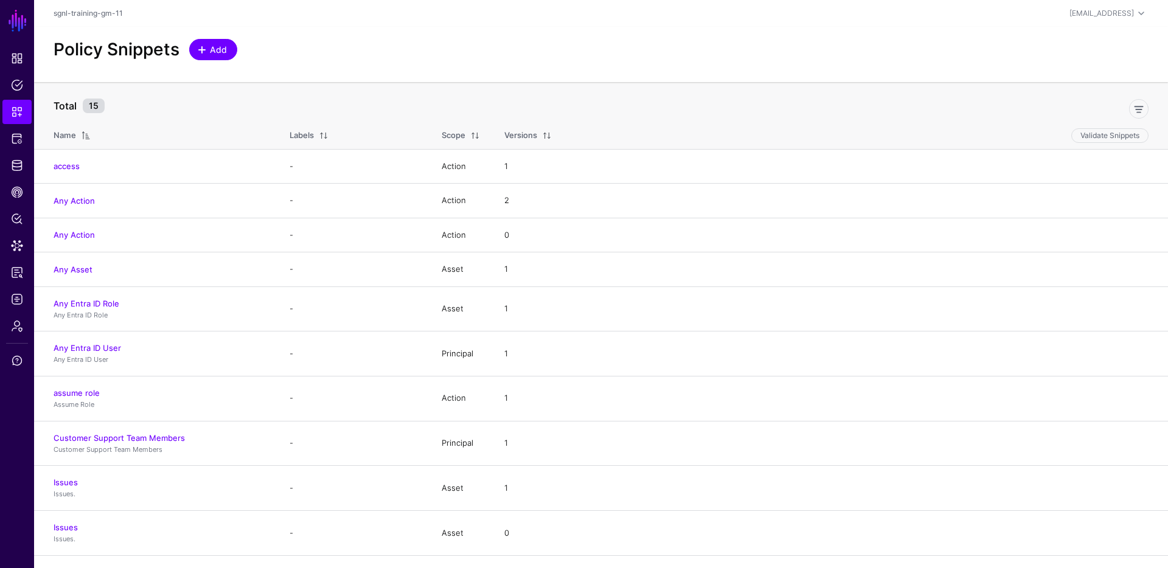
click at [213, 48] on span "Add" at bounding box center [219, 49] width 20 height 13
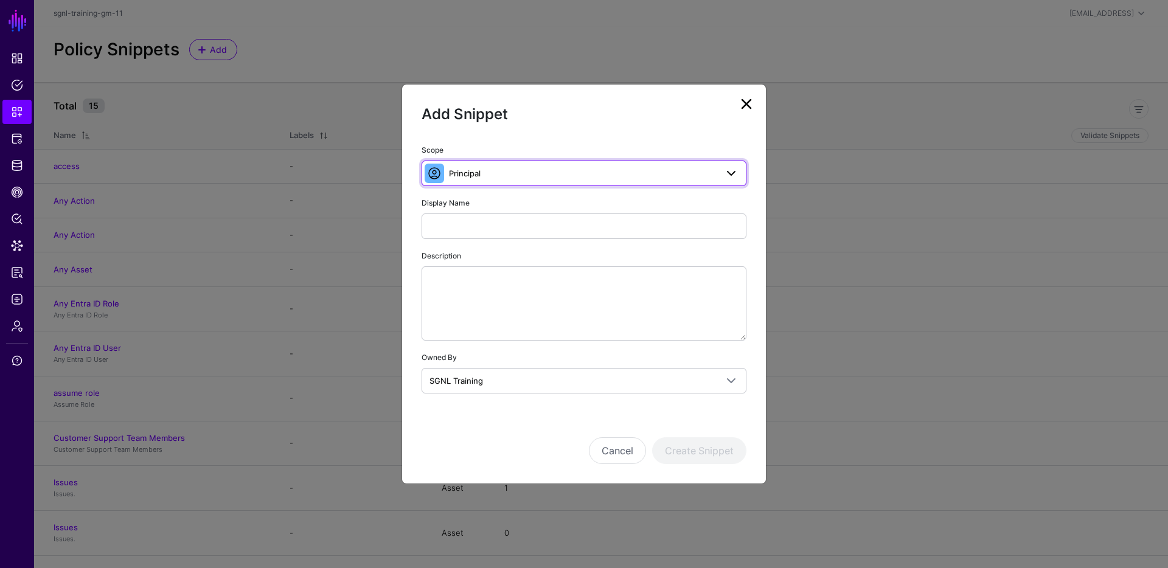
click at [603, 170] on span "Principal" at bounding box center [583, 173] width 268 height 13
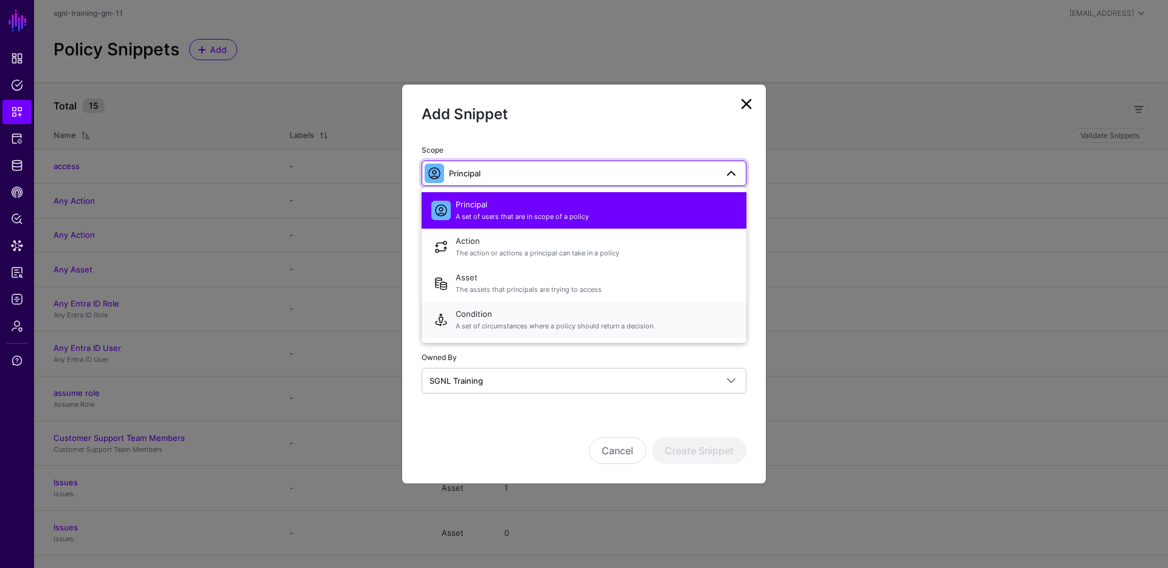
click at [522, 311] on span "Condition A set of circumstances where a policy should return a decision" at bounding box center [596, 319] width 281 height 29
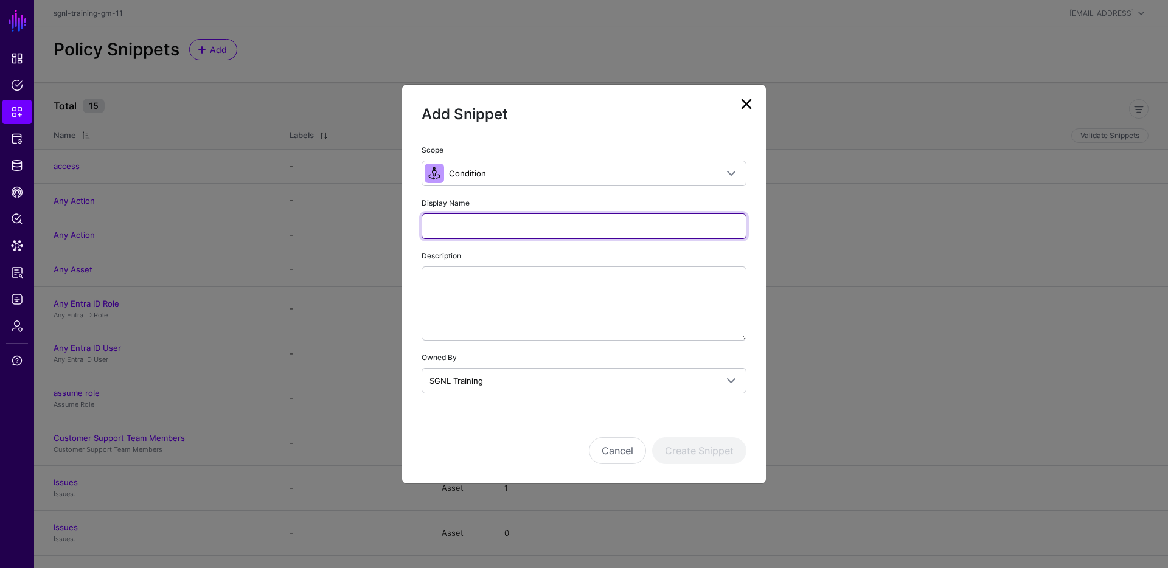
click at [490, 226] on input "Display Name" at bounding box center [584, 226] width 325 height 26
click at [467, 225] on input "**********" at bounding box center [584, 226] width 325 height 26
click at [462, 228] on input "**********" at bounding box center [584, 226] width 325 height 26
click at [460, 226] on input "**********" at bounding box center [584, 226] width 325 height 26
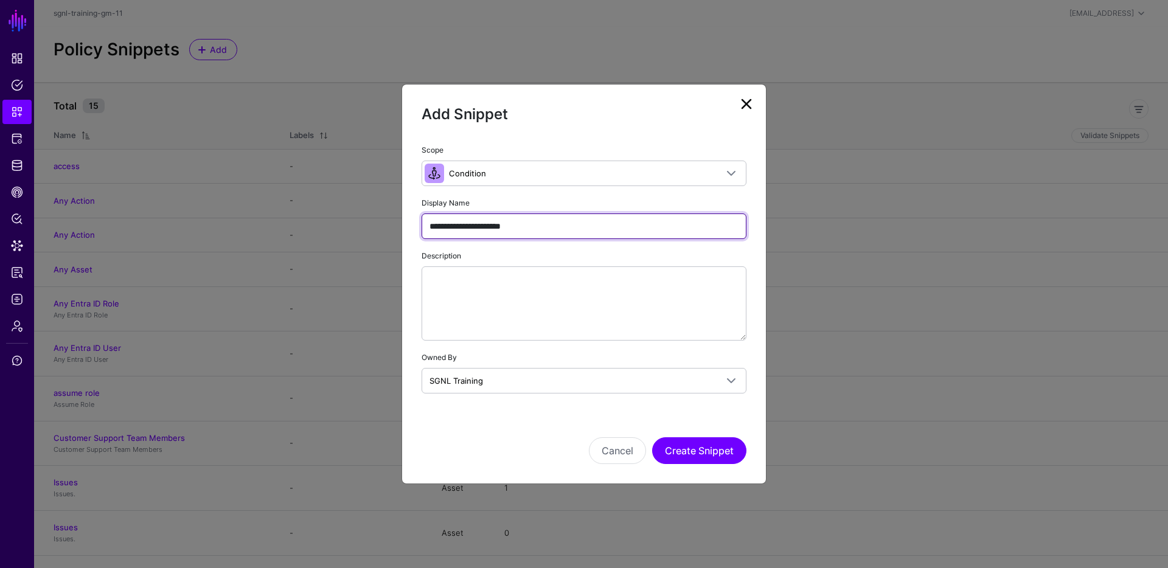
drag, startPoint x: 465, startPoint y: 228, endPoint x: 453, endPoint y: 231, distance: 11.8
click at [453, 230] on input "**********" at bounding box center [584, 226] width 325 height 26
type input "**********"
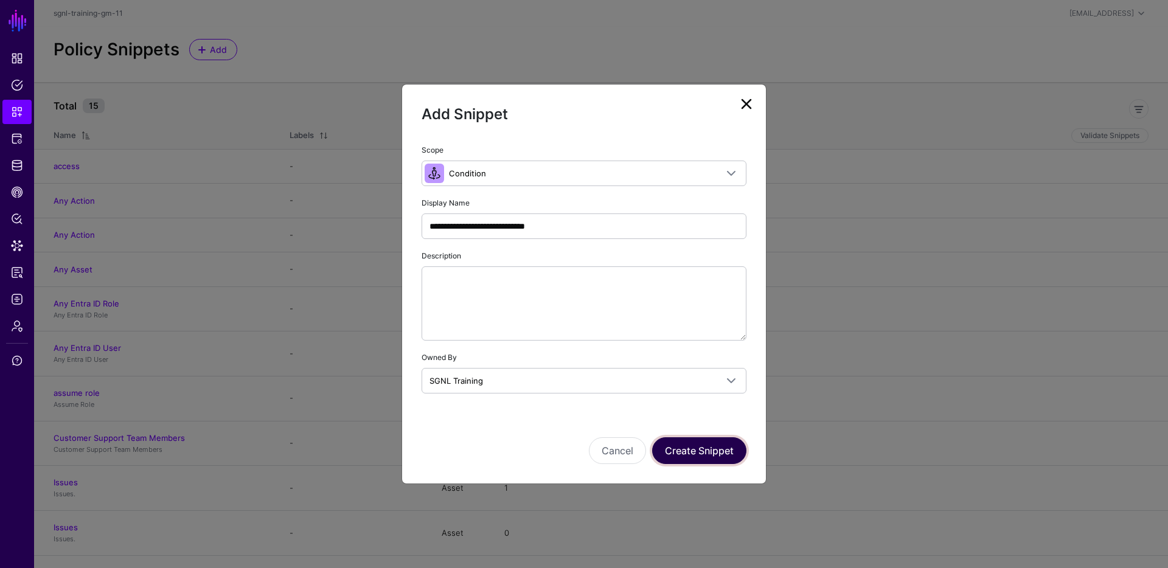
click at [698, 451] on button "Create Snippet" at bounding box center [699, 450] width 94 height 27
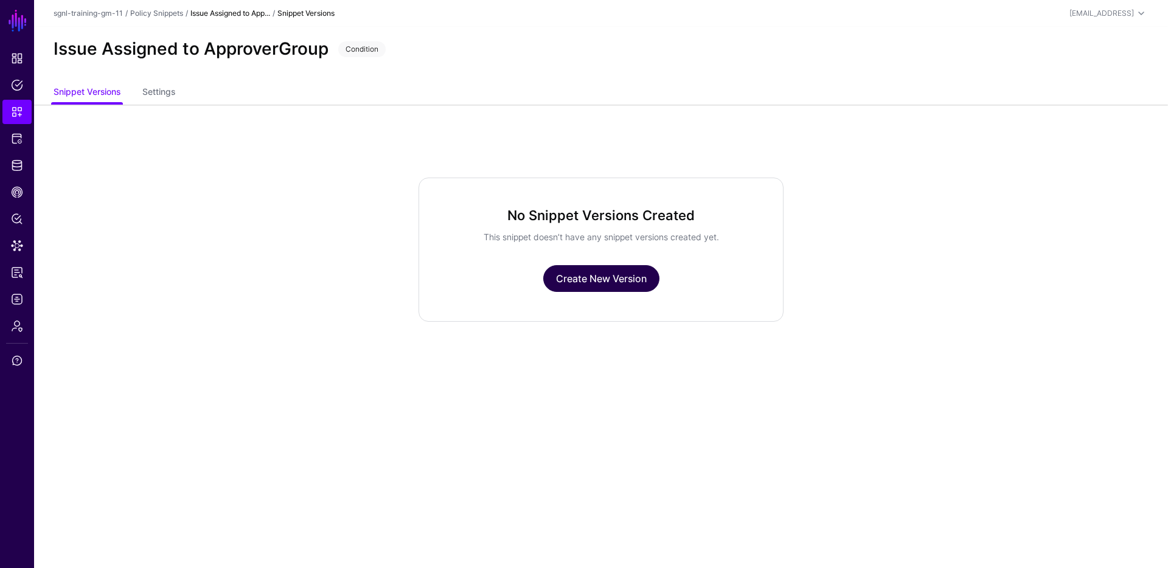
click at [599, 265] on link "Create New Version" at bounding box center [601, 278] width 116 height 27
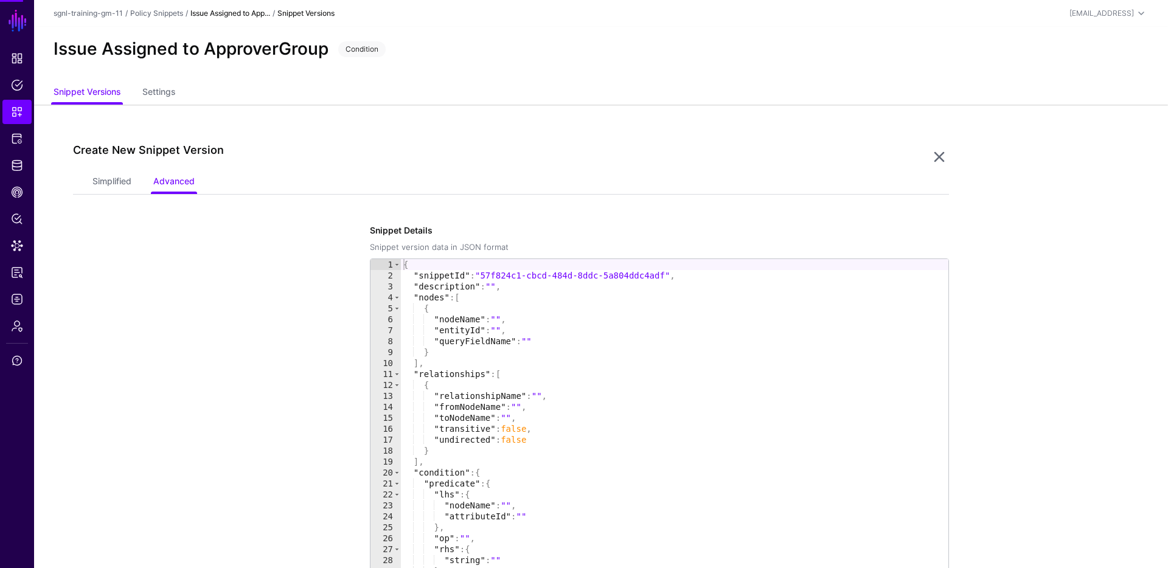
scroll to position [105, 0]
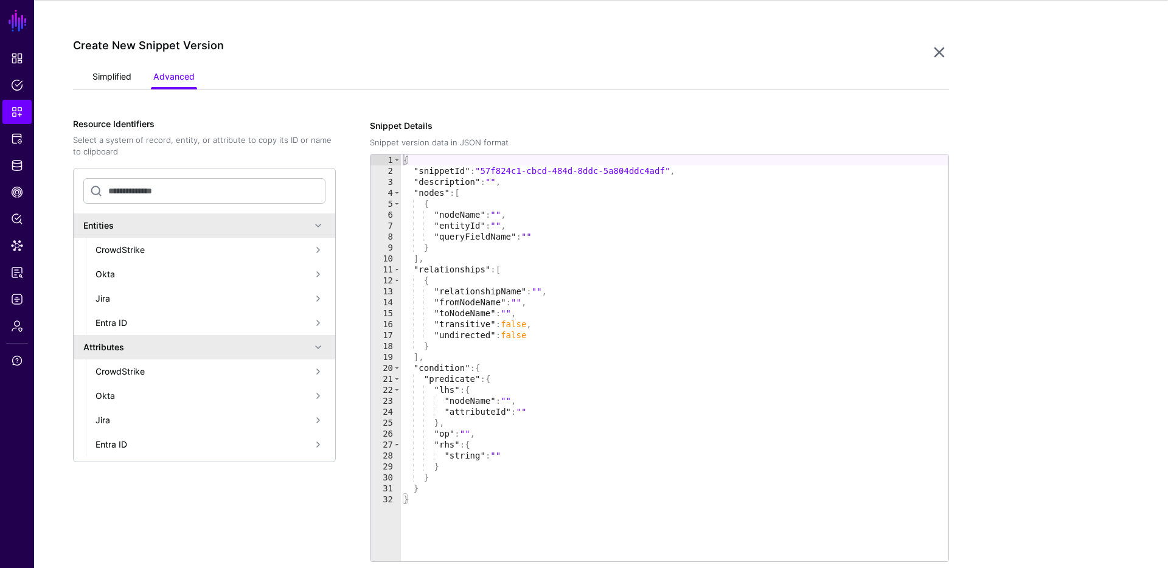
click at [119, 79] on link "Simplified" at bounding box center [111, 77] width 39 height 23
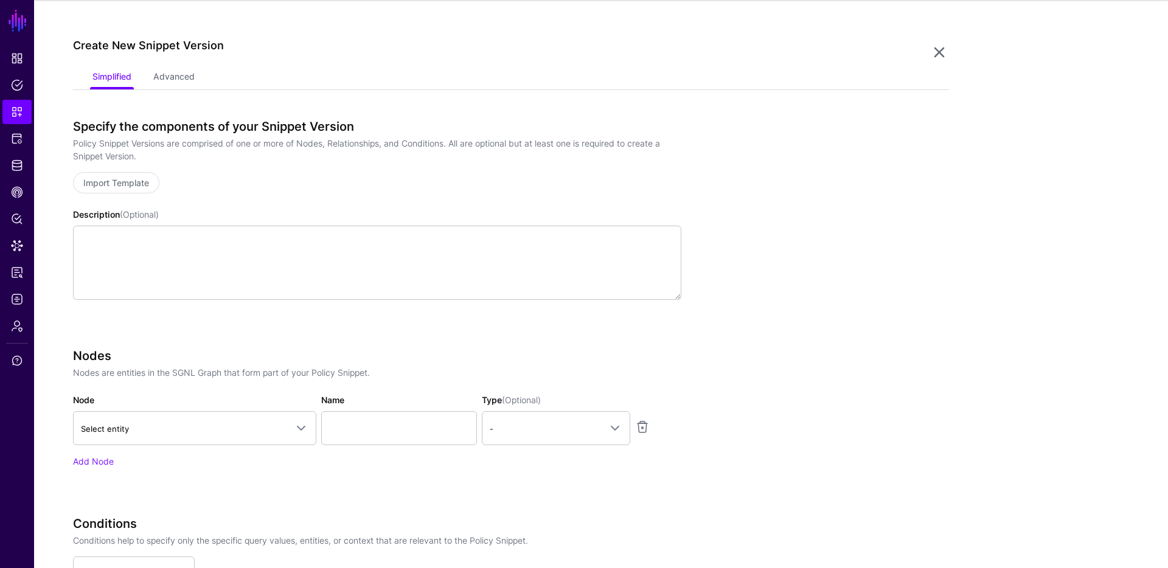
scroll to position [258, 0]
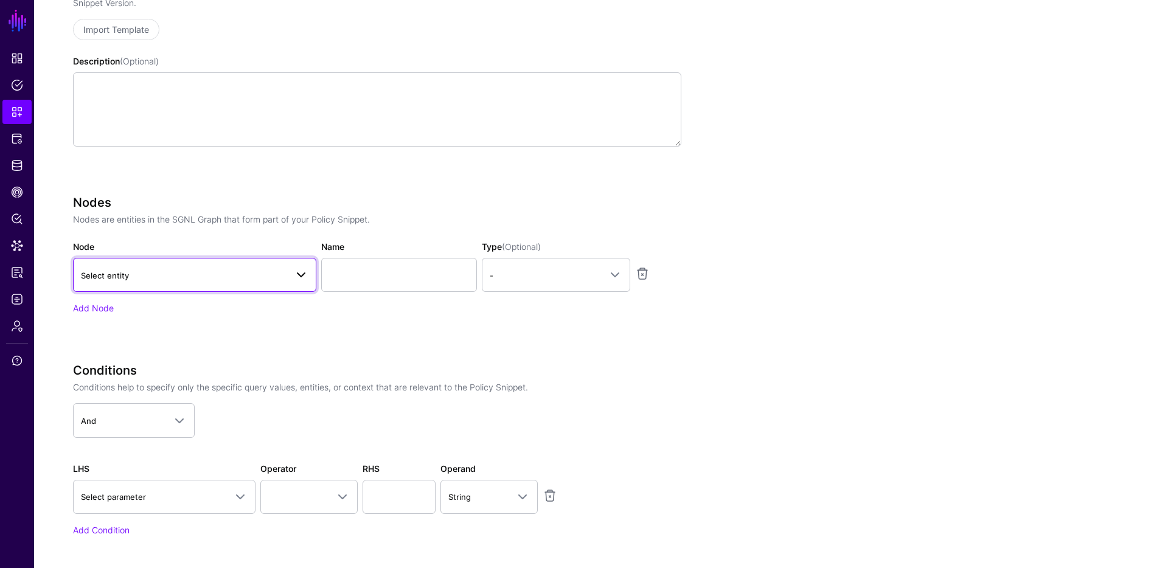
click at [248, 265] on link "Select entity" at bounding box center [194, 275] width 243 height 34
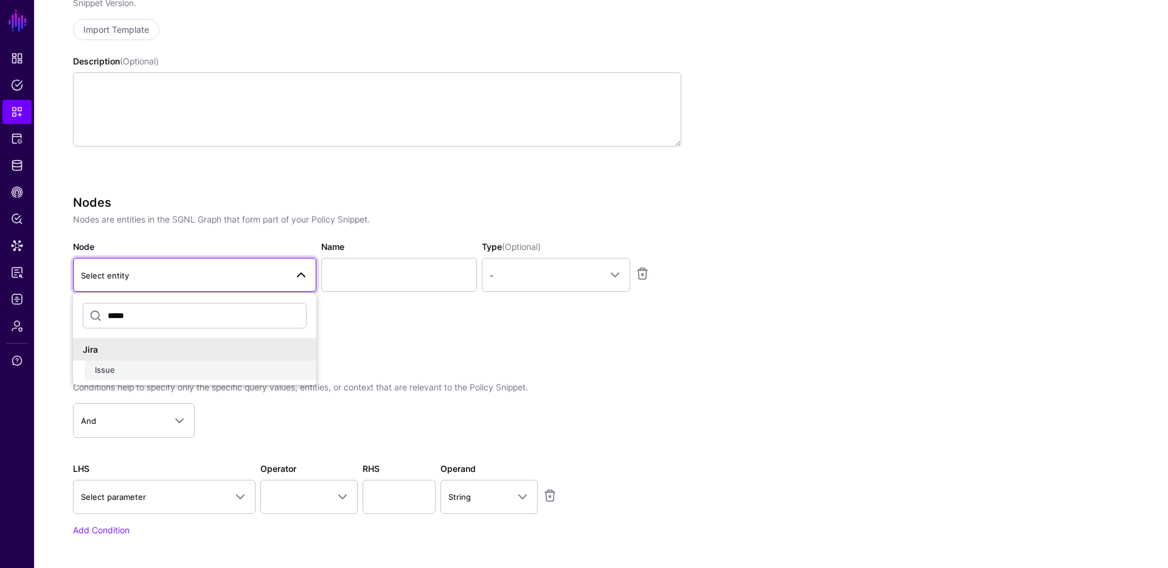
type input "*****"
click at [125, 371] on div "Issue" at bounding box center [201, 370] width 212 height 12
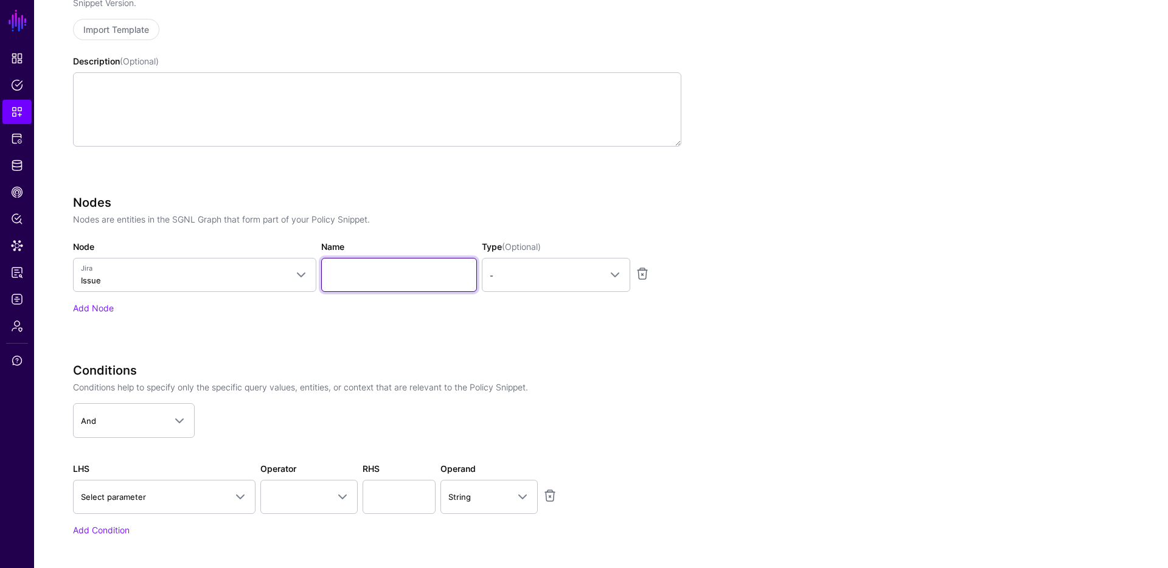
click at [364, 272] on input "Name" at bounding box center [399, 275] width 156 height 34
type input "*"
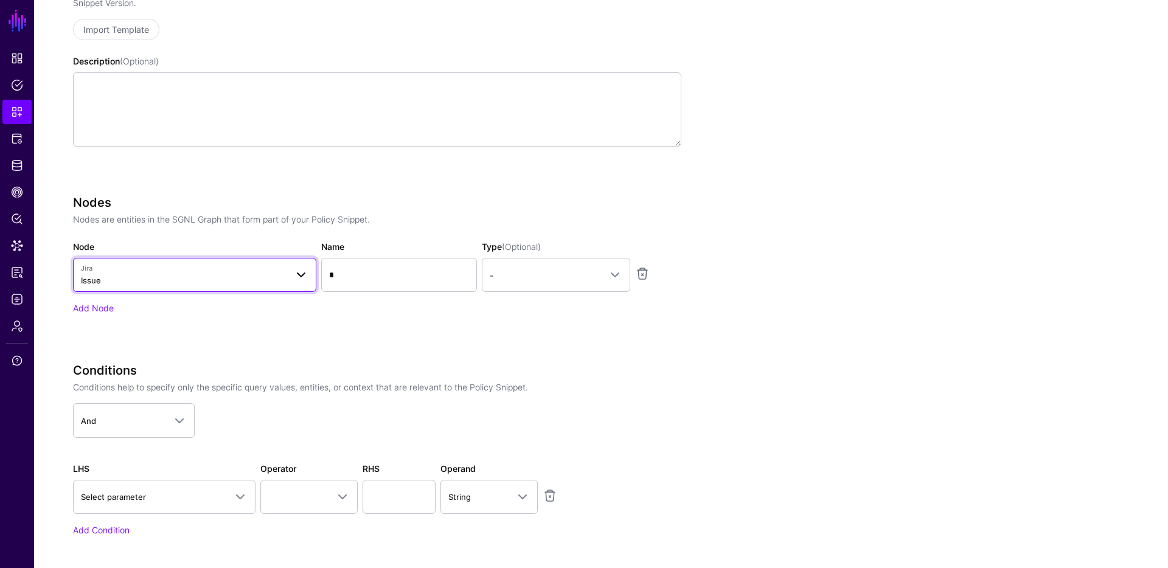
click at [146, 266] on span "Jira" at bounding box center [184, 268] width 206 height 10
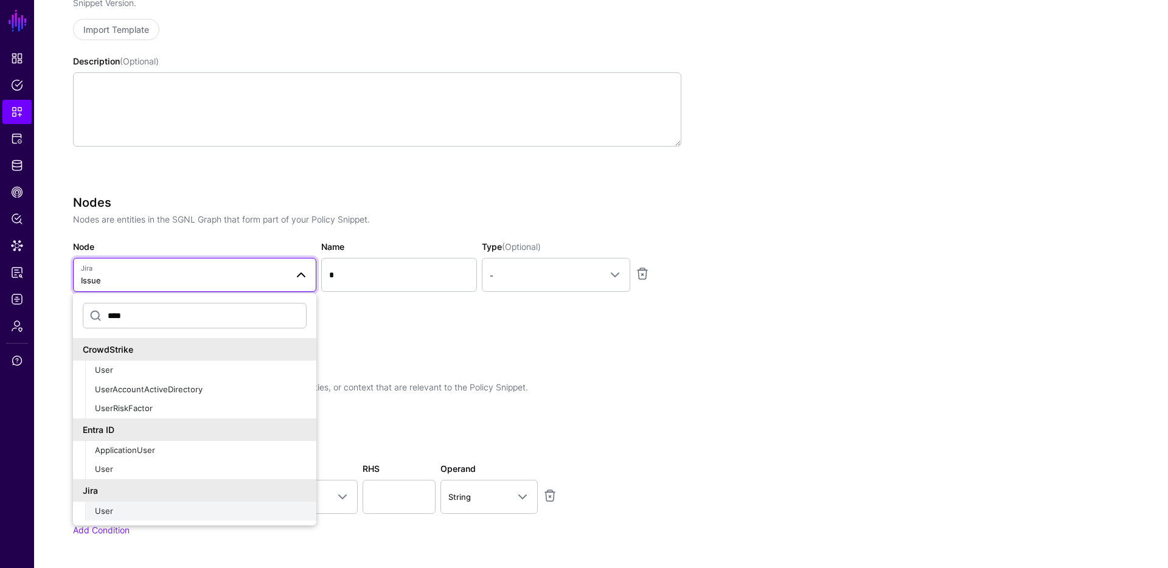
type input "****"
drag, startPoint x: 137, startPoint y: 515, endPoint x: 152, endPoint y: 501, distance: 20.7
click at [137, 515] on div "User" at bounding box center [201, 511] width 212 height 12
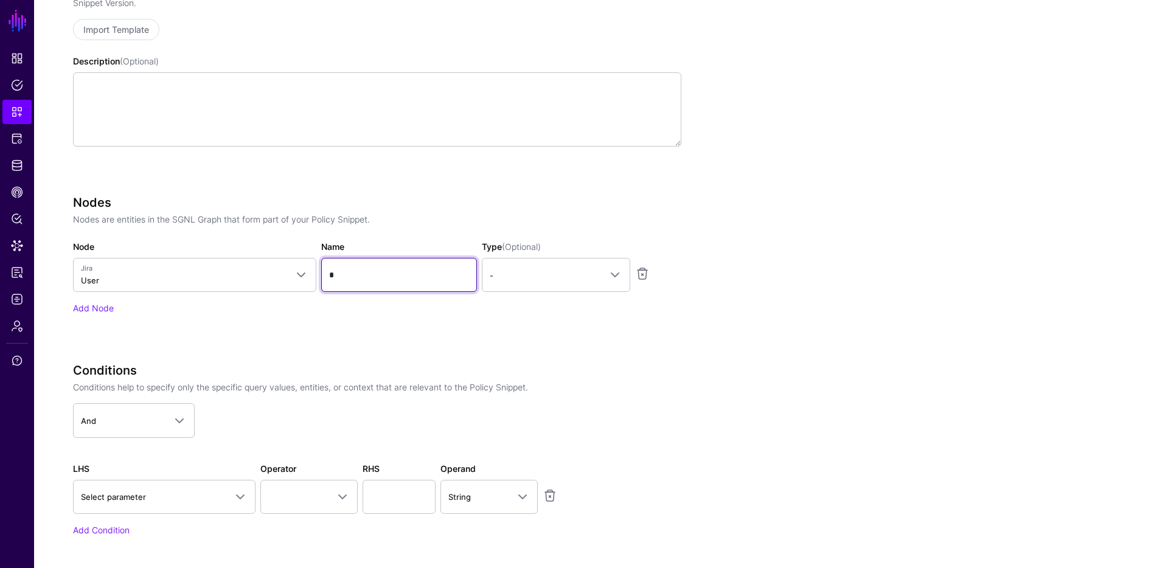
click at [363, 275] on input "*" at bounding box center [399, 275] width 156 height 34
click at [363, 276] on input "*" at bounding box center [399, 275] width 156 height 34
type input "****"
click at [522, 299] on div "Nodes Nodes are entities in the SGNL Graph that form part of your Policy Snippe…" at bounding box center [377, 254] width 608 height 119
click at [547, 285] on link "-" at bounding box center [556, 275] width 148 height 34
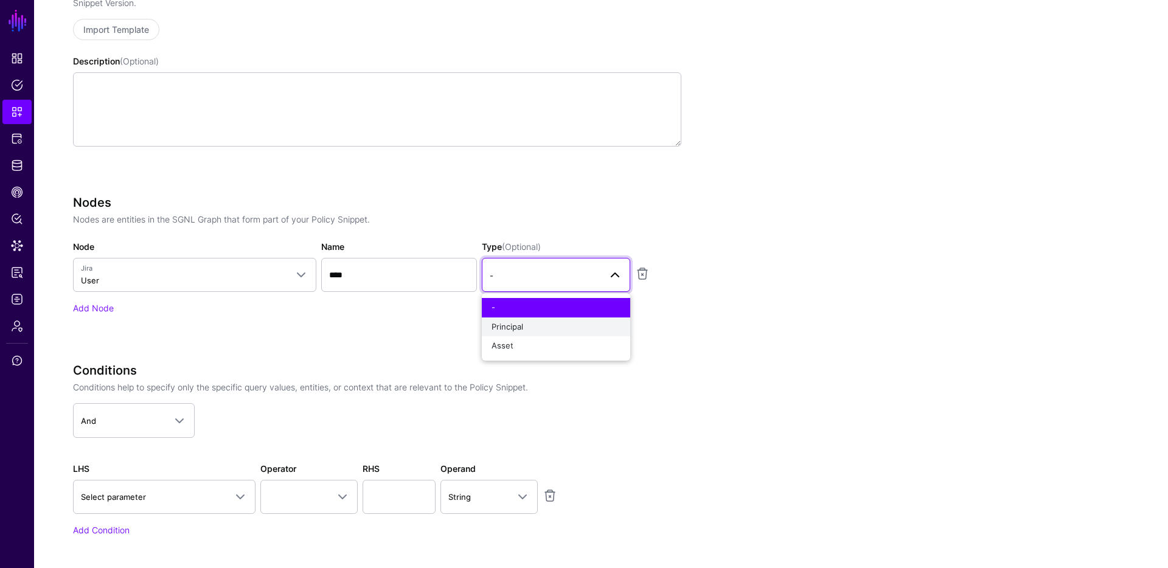
click at [560, 330] on div "Principal" at bounding box center [555, 327] width 129 height 12
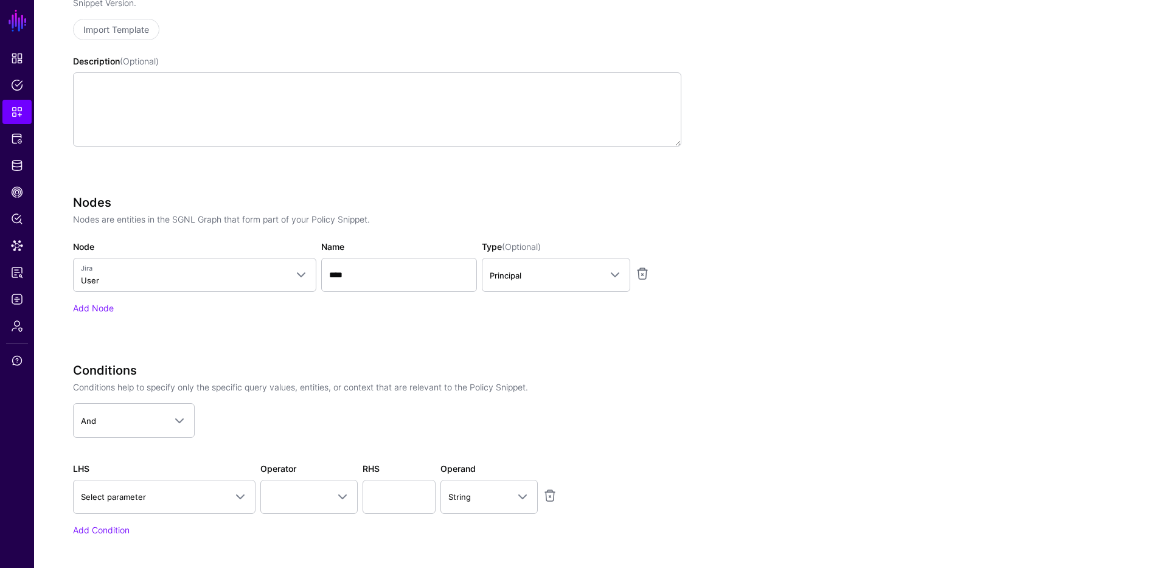
scroll to position [383, 0]
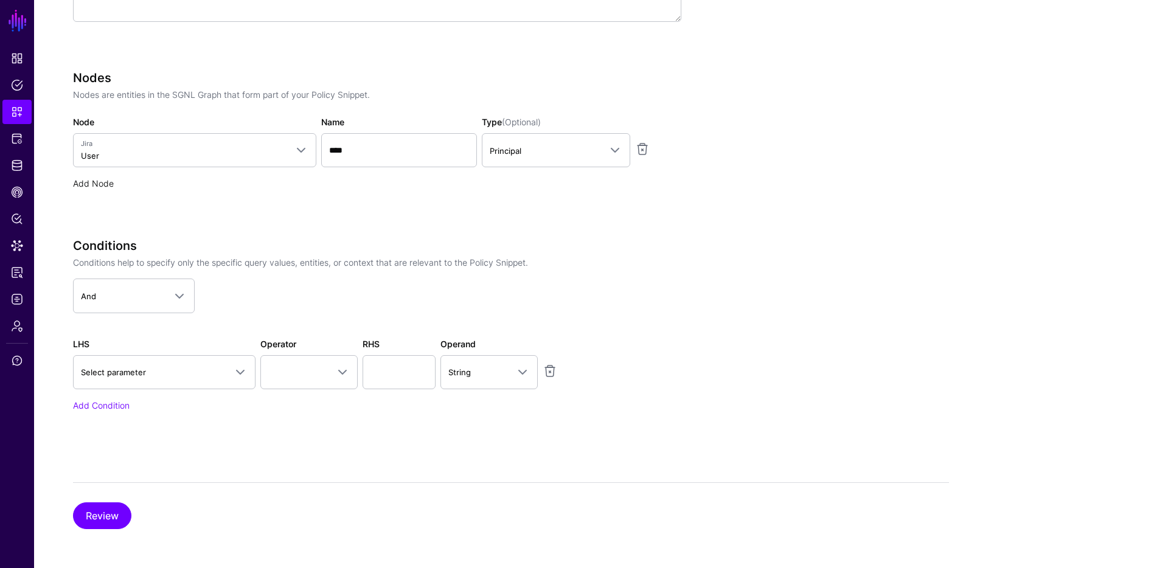
click at [83, 186] on link "Add Node" at bounding box center [93, 183] width 41 height 10
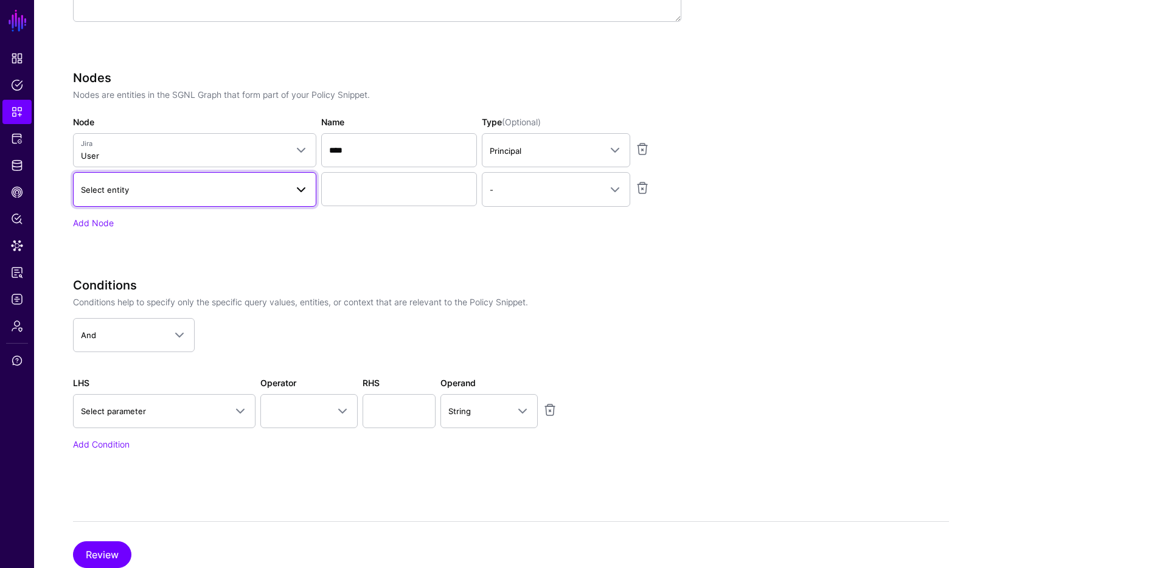
click at [160, 185] on span "Select entity" at bounding box center [184, 189] width 206 height 13
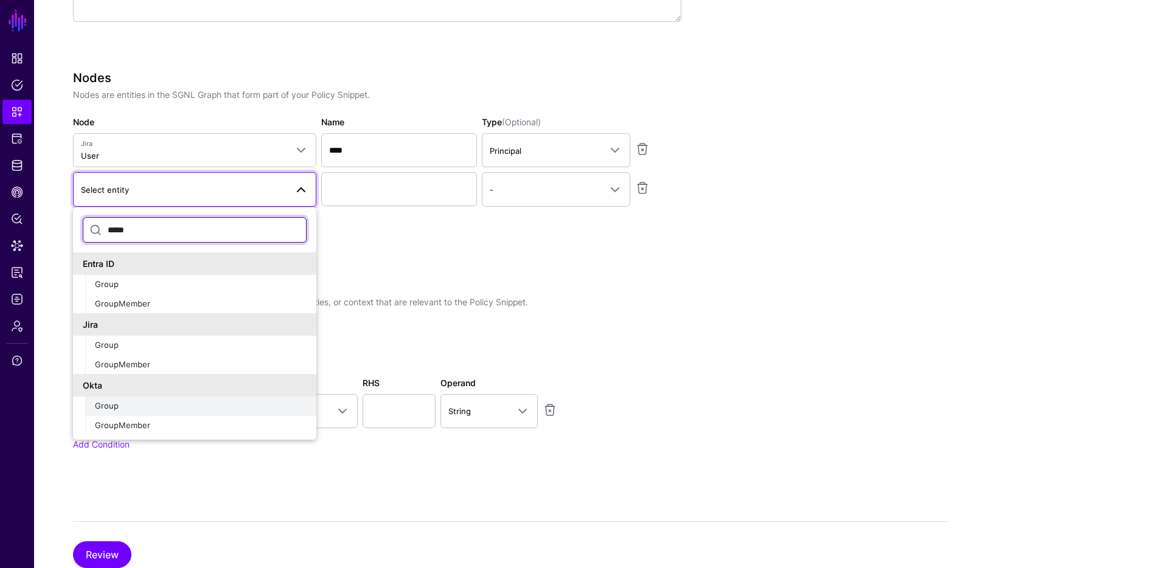
type input "*****"
click at [163, 407] on div "Group" at bounding box center [201, 406] width 212 height 12
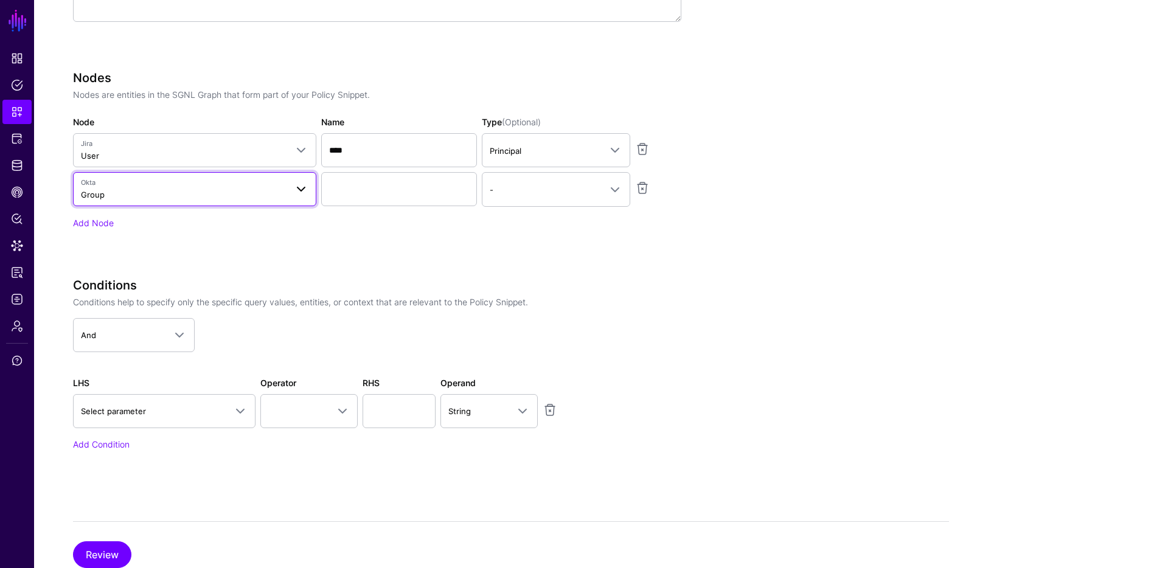
click at [158, 195] on span "Okta Group" at bounding box center [184, 189] width 206 height 23
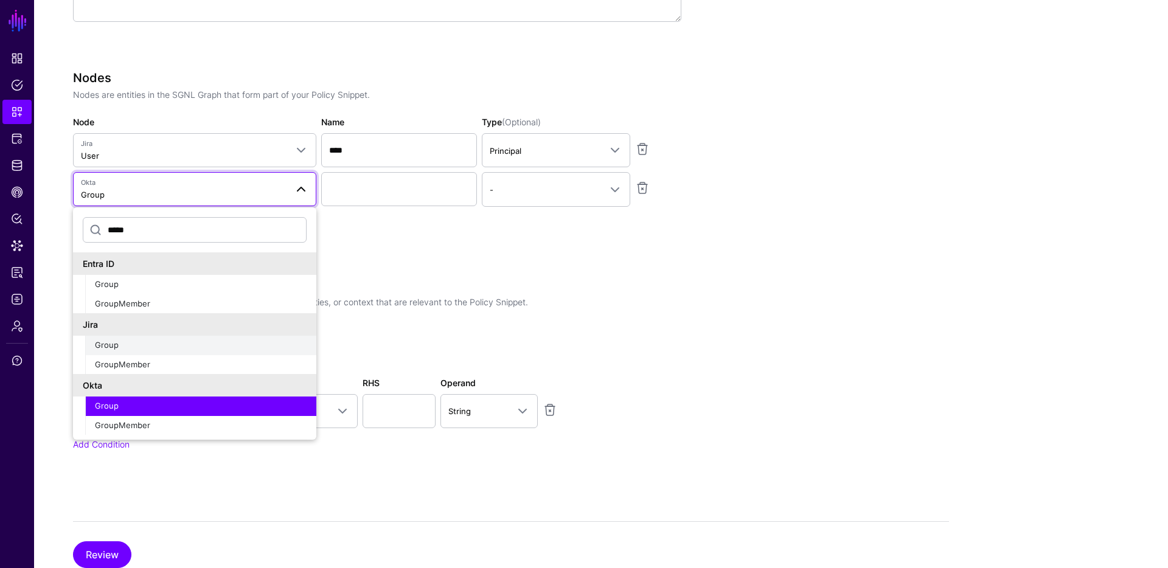
click at [165, 342] on div "Group" at bounding box center [201, 345] width 212 height 12
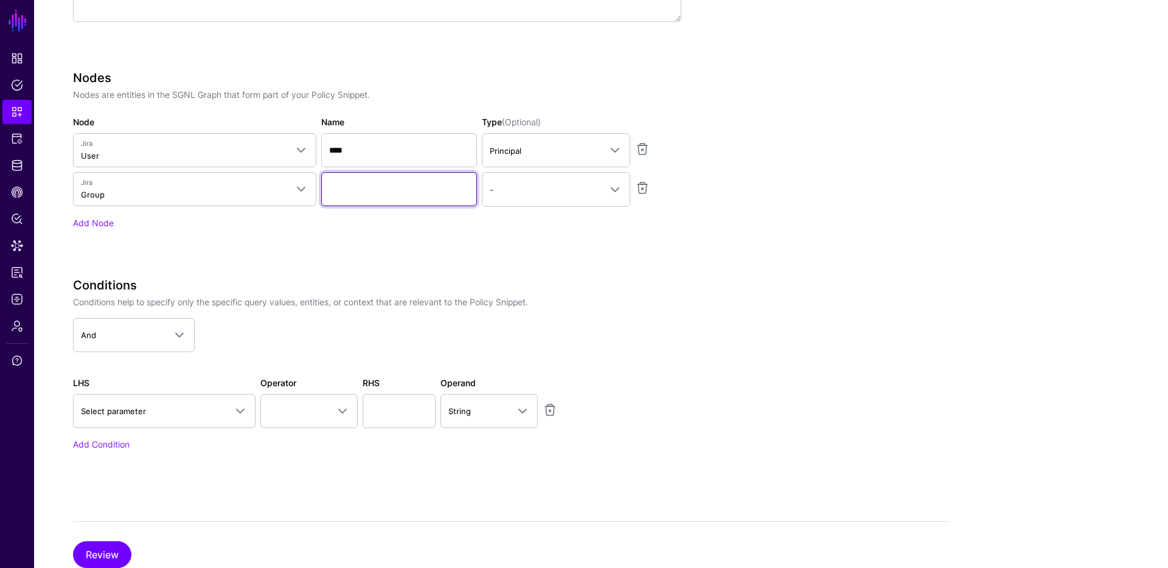
click at [435, 186] on input "Name" at bounding box center [399, 189] width 156 height 34
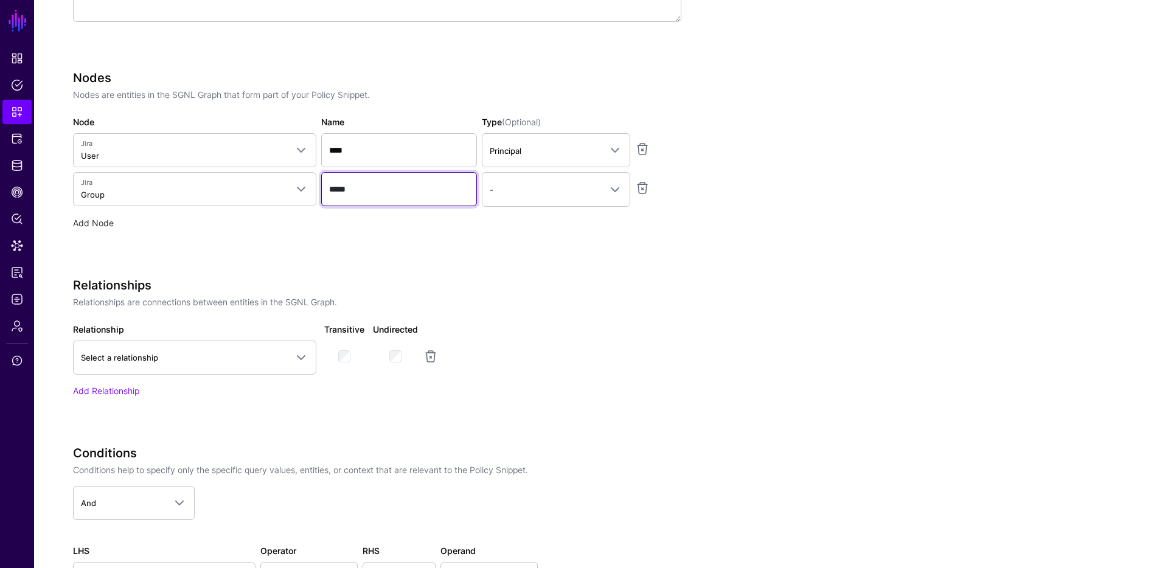
type input "*****"
click at [76, 218] on link "Add Node" at bounding box center [93, 223] width 41 height 10
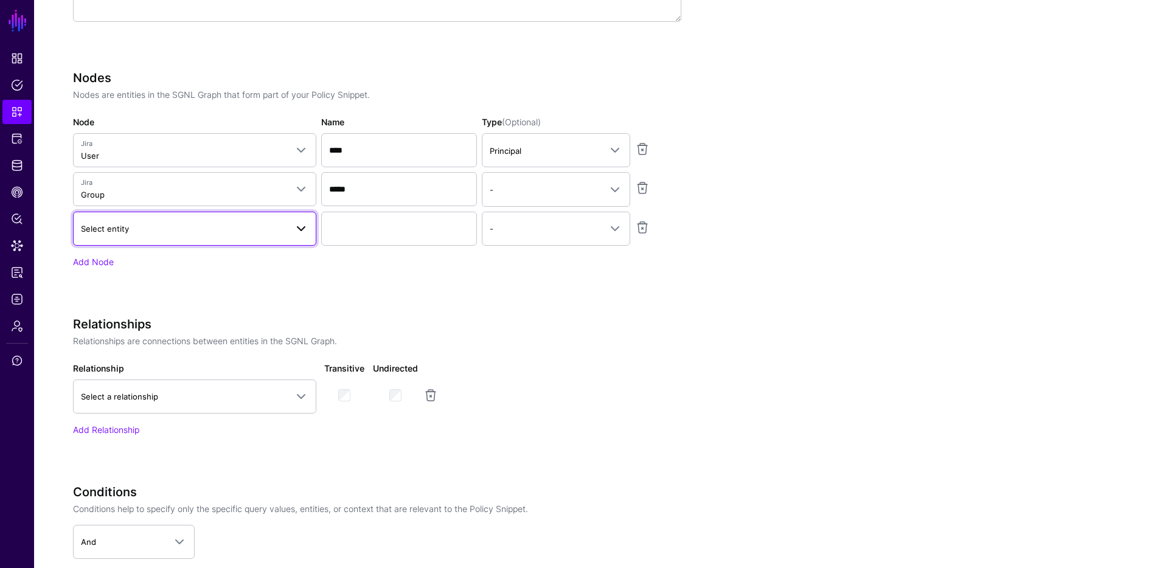
click at [131, 222] on span "Select entity" at bounding box center [184, 228] width 206 height 13
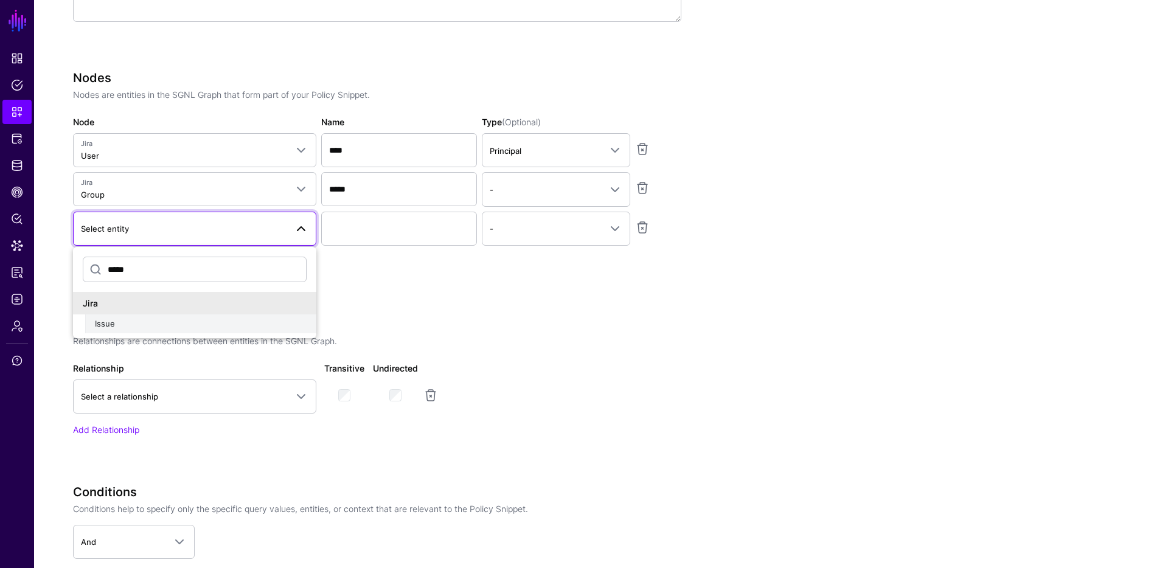
type input "*****"
click at [141, 316] on button "Issue" at bounding box center [200, 323] width 231 height 19
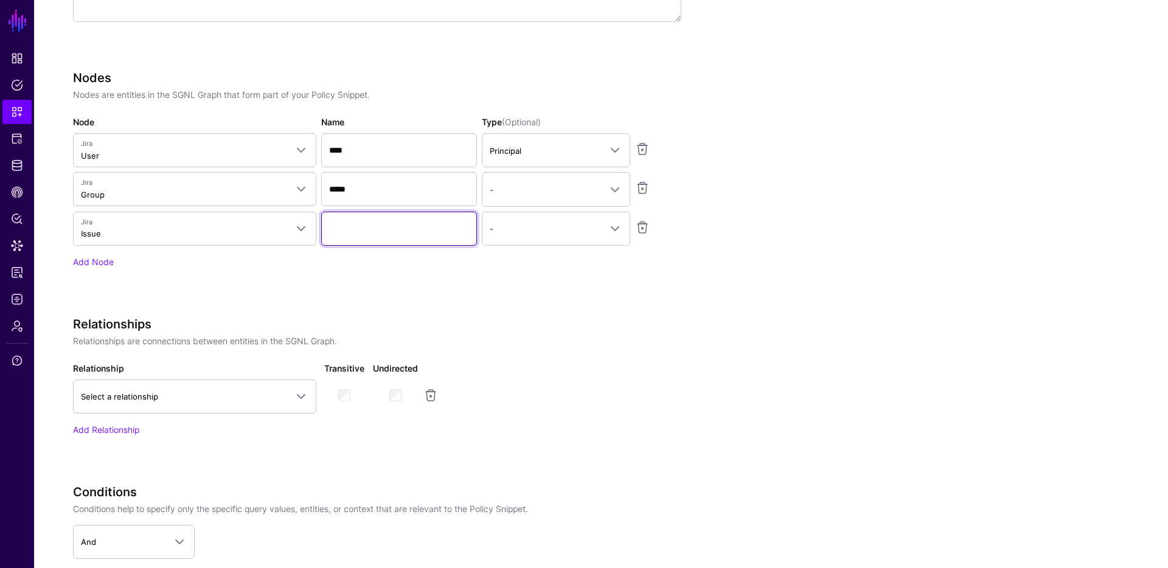
click at [434, 230] on input "Name" at bounding box center [399, 229] width 156 height 34
type input "*****"
click at [556, 248] on div "Nodes Nodes are entities in the SGNL Graph that form part of your Policy Snippe…" at bounding box center [377, 170] width 608 height 198
click at [561, 229] on span "-" at bounding box center [545, 228] width 111 height 13
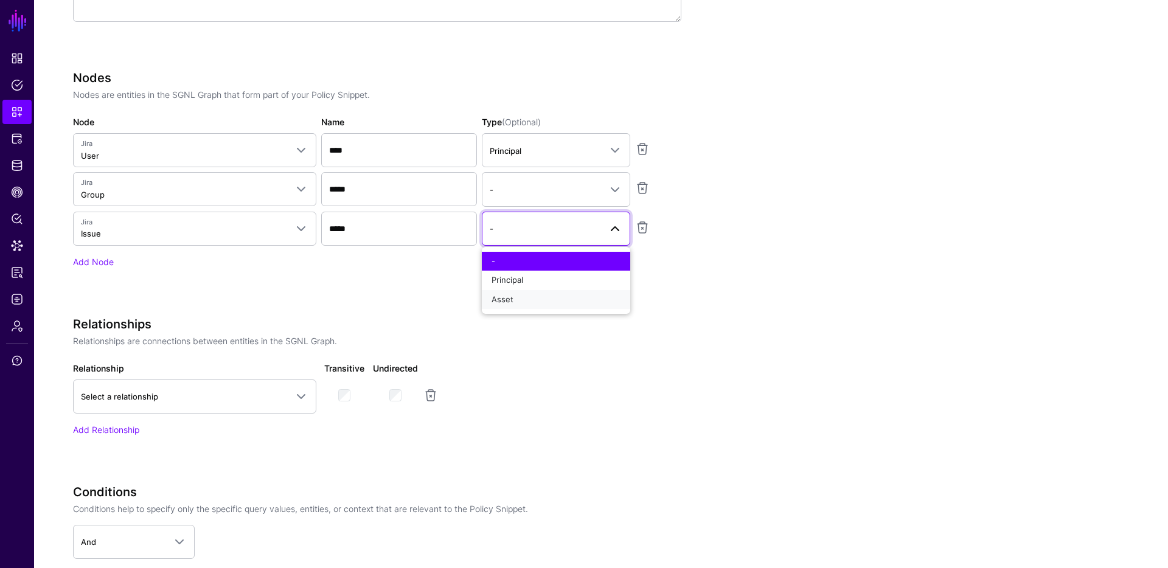
click at [532, 302] on div "Asset" at bounding box center [555, 300] width 129 height 12
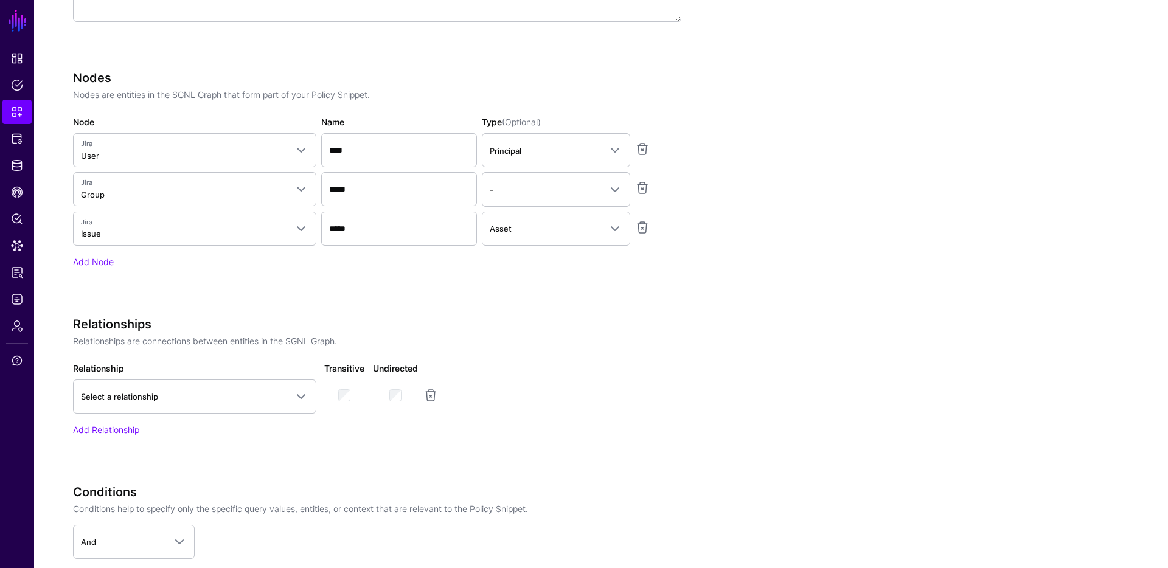
click at [384, 256] on div "Add Node" at bounding box center [377, 261] width 608 height 13
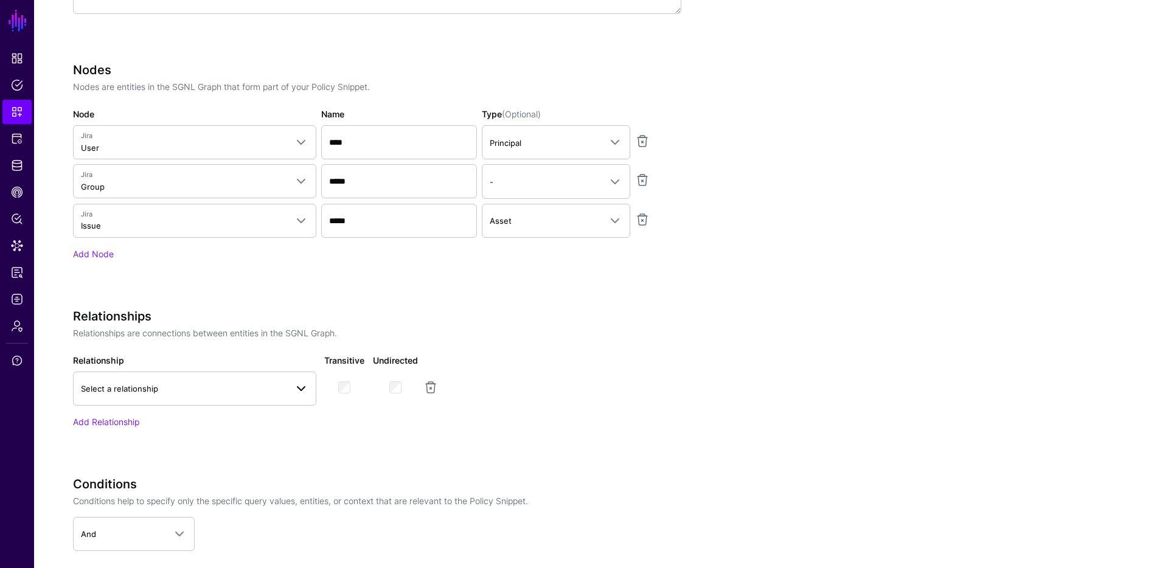
scroll to position [542, 0]
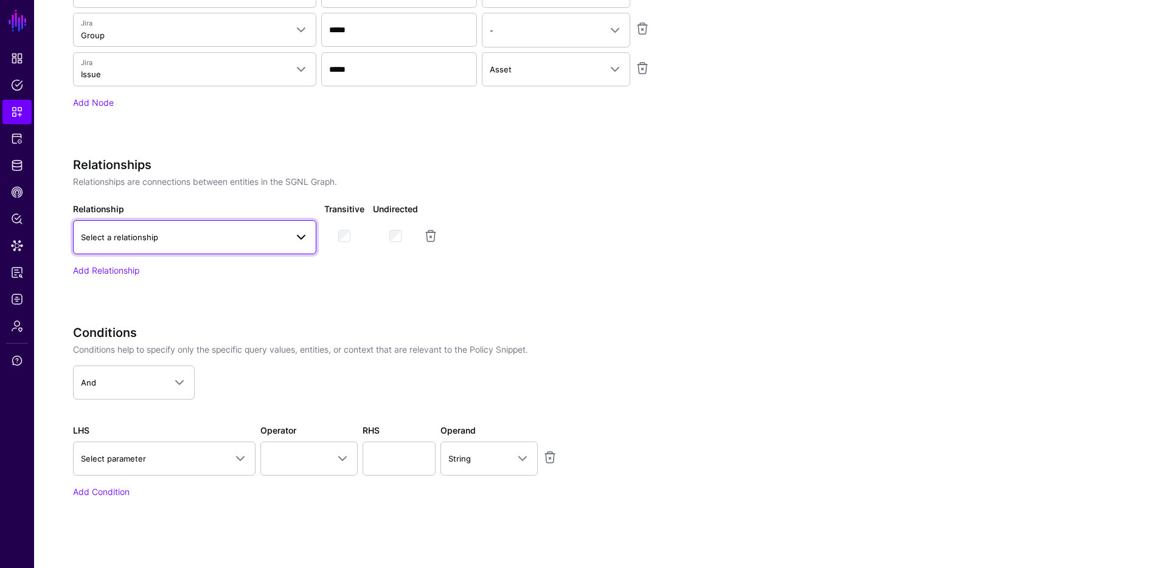
click at [259, 239] on span "Select a relationship" at bounding box center [184, 237] width 206 height 13
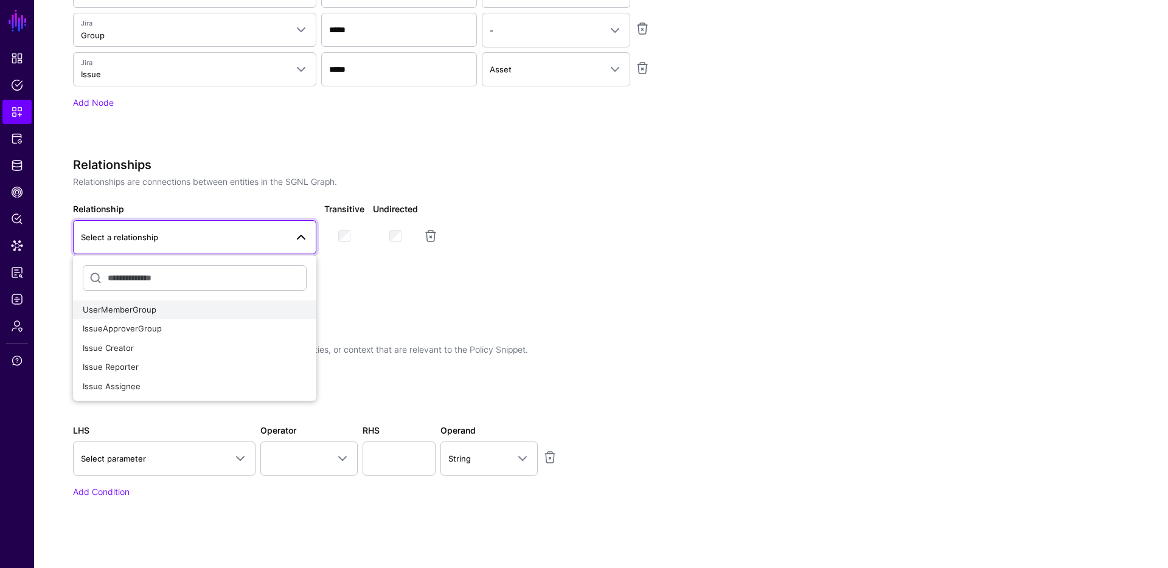
click at [142, 307] on span "UserMemberGroup" at bounding box center [120, 310] width 74 height 10
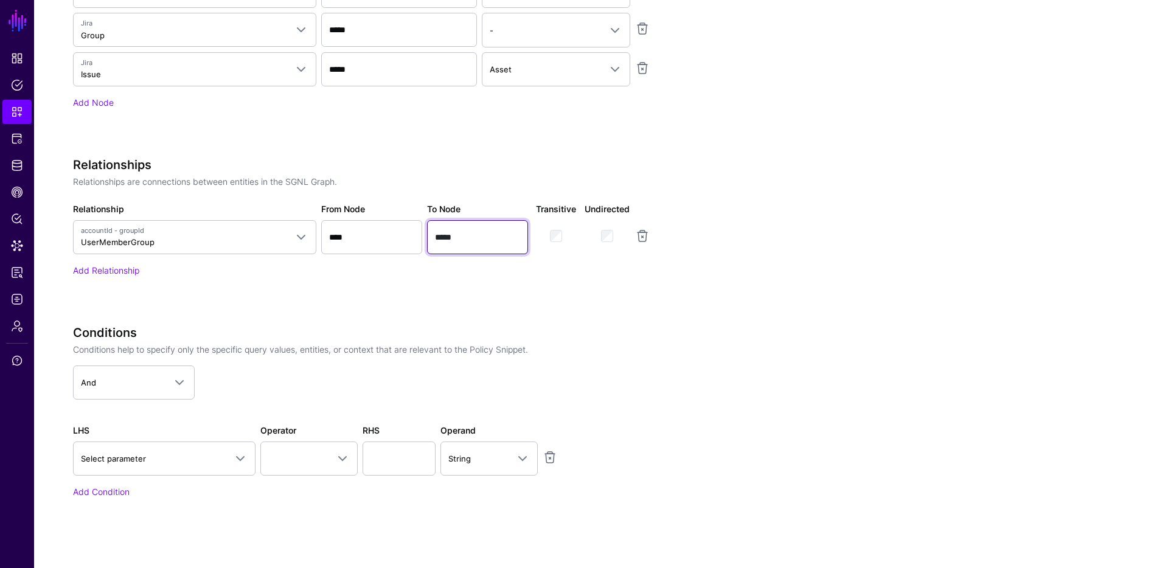
drag, startPoint x: 456, startPoint y: 238, endPoint x: 424, endPoint y: 237, distance: 32.3
click at [425, 237] on div "To Node *****" at bounding box center [478, 229] width 106 height 52
click at [117, 271] on link "Add Relationship" at bounding box center [106, 270] width 66 height 10
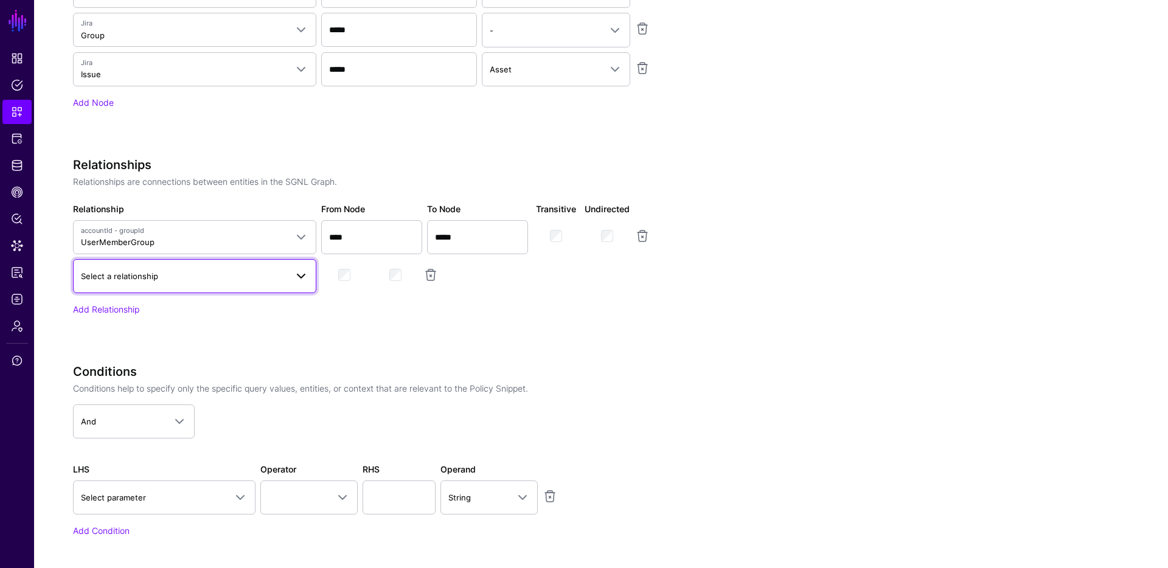
click at [127, 288] on link "Select a relationship" at bounding box center [194, 276] width 243 height 34
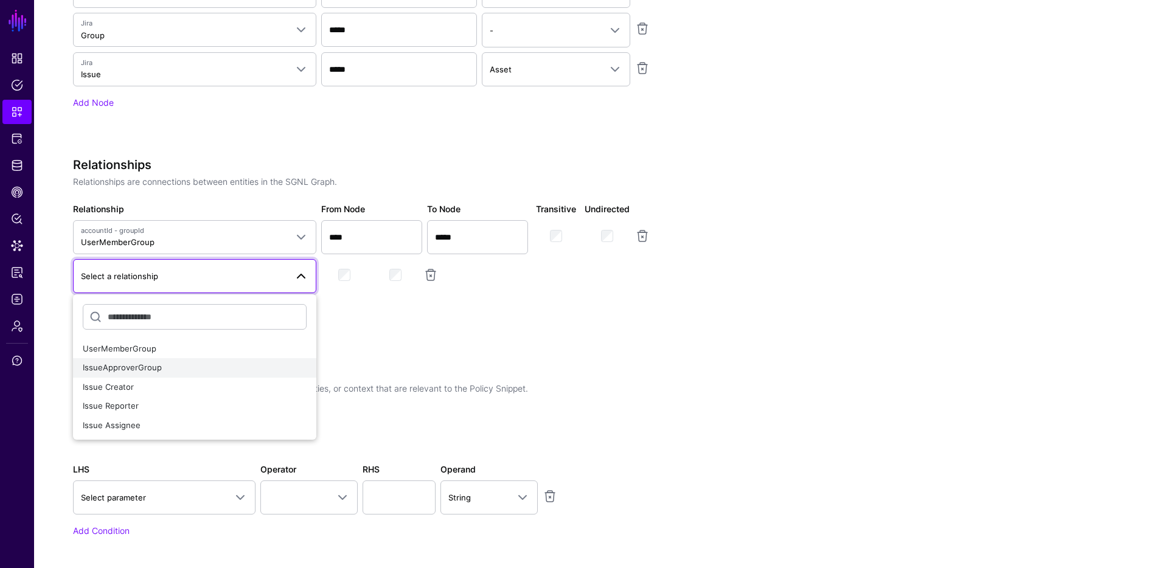
click at [125, 372] on span "IssueApproverGroup" at bounding box center [122, 368] width 79 height 10
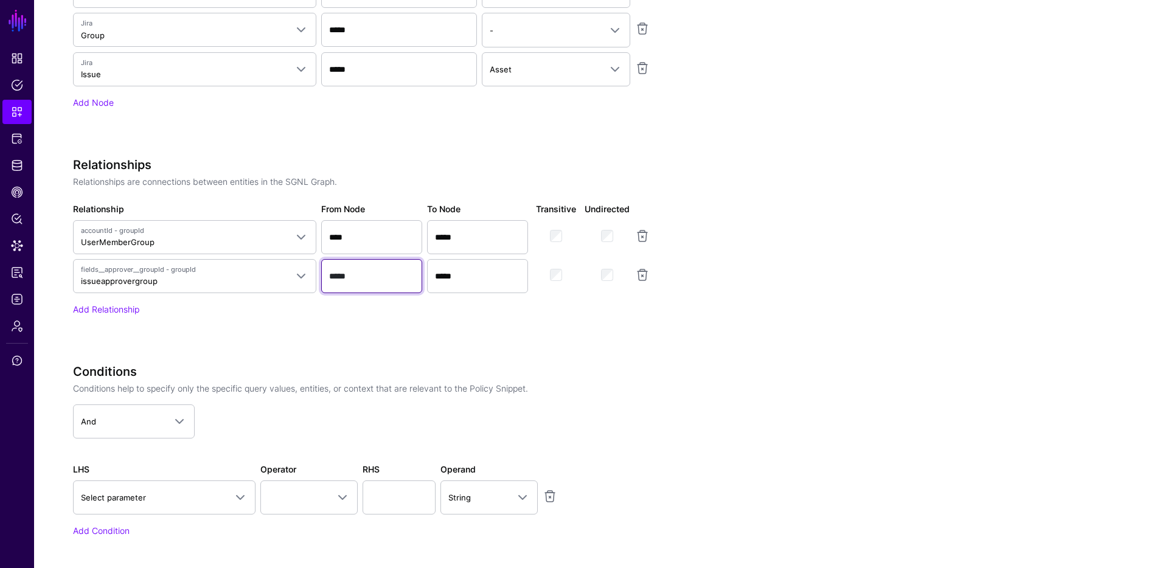
click at [341, 278] on input "*****" at bounding box center [371, 276] width 101 height 34
click at [342, 278] on input "*****" at bounding box center [371, 276] width 101 height 34
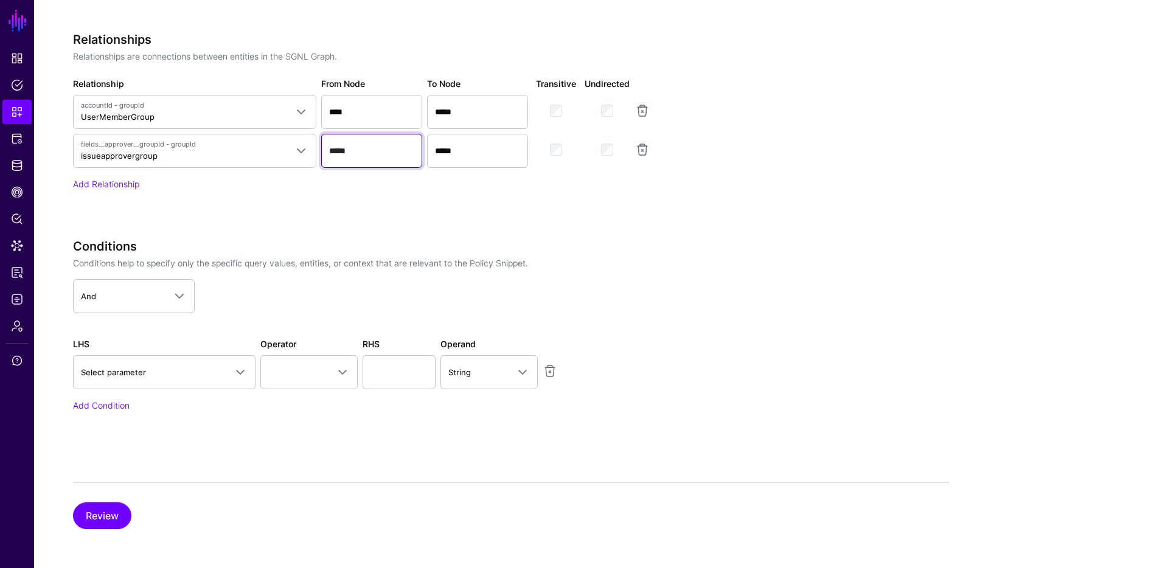
scroll to position [422, 0]
click at [99, 513] on button "Review" at bounding box center [102, 515] width 58 height 27
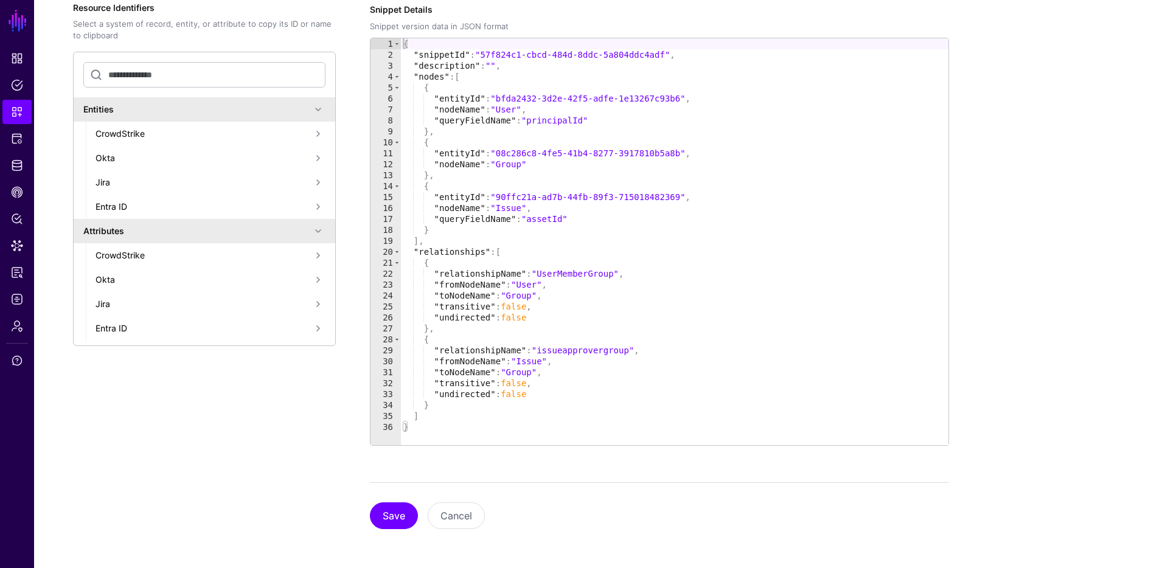
scroll to position [221, 0]
click at [401, 521] on button "Save" at bounding box center [394, 515] width 48 height 27
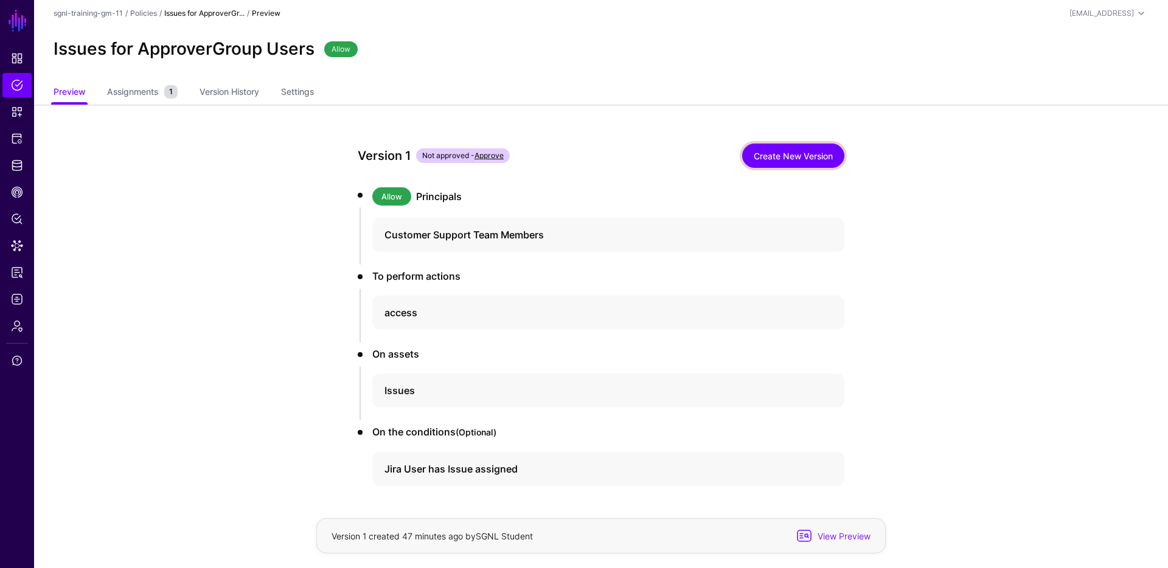
click at [788, 163] on link "Create New Version" at bounding box center [793, 156] width 102 height 24
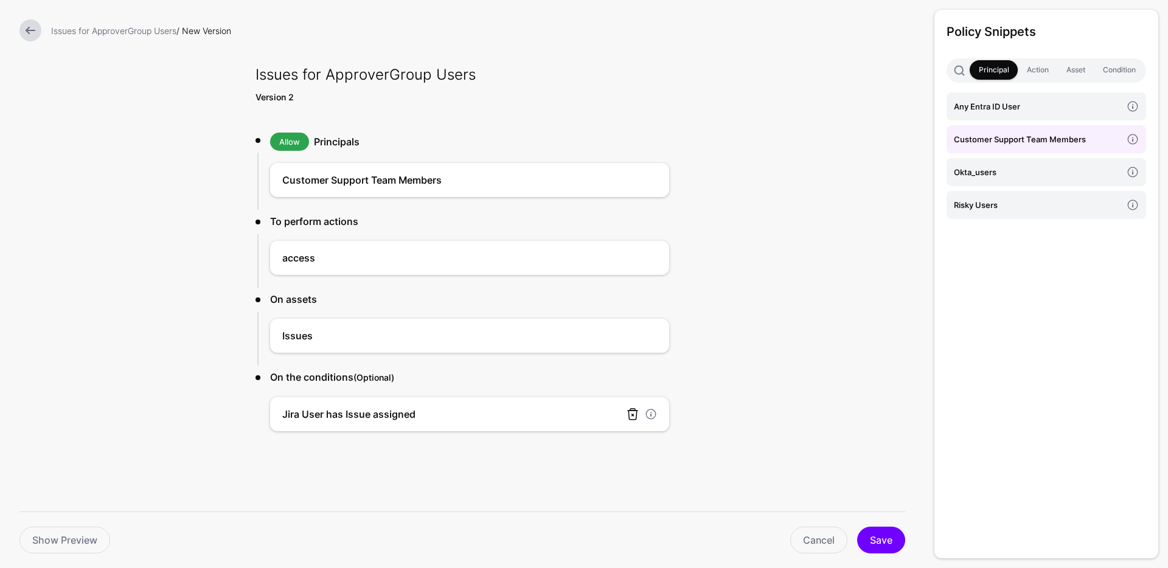
click at [627, 415] on link at bounding box center [632, 414] width 15 height 15
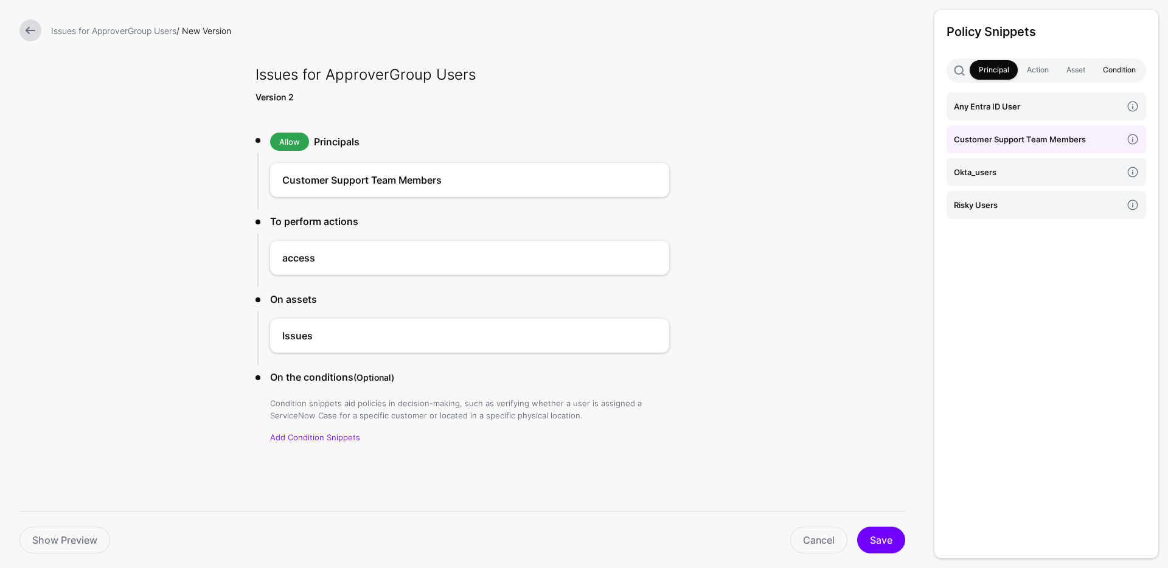
click at [1124, 68] on link "Condition" at bounding box center [1119, 69] width 50 height 19
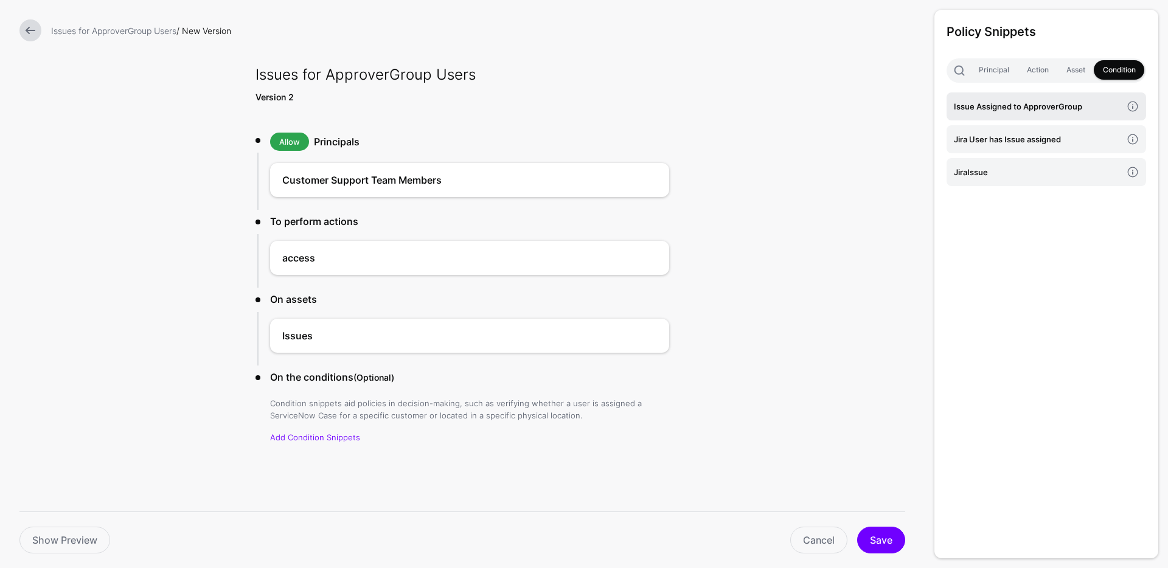
click at [1053, 108] on h4 "Issue Assigned to ApproverGroup" at bounding box center [1038, 106] width 168 height 13
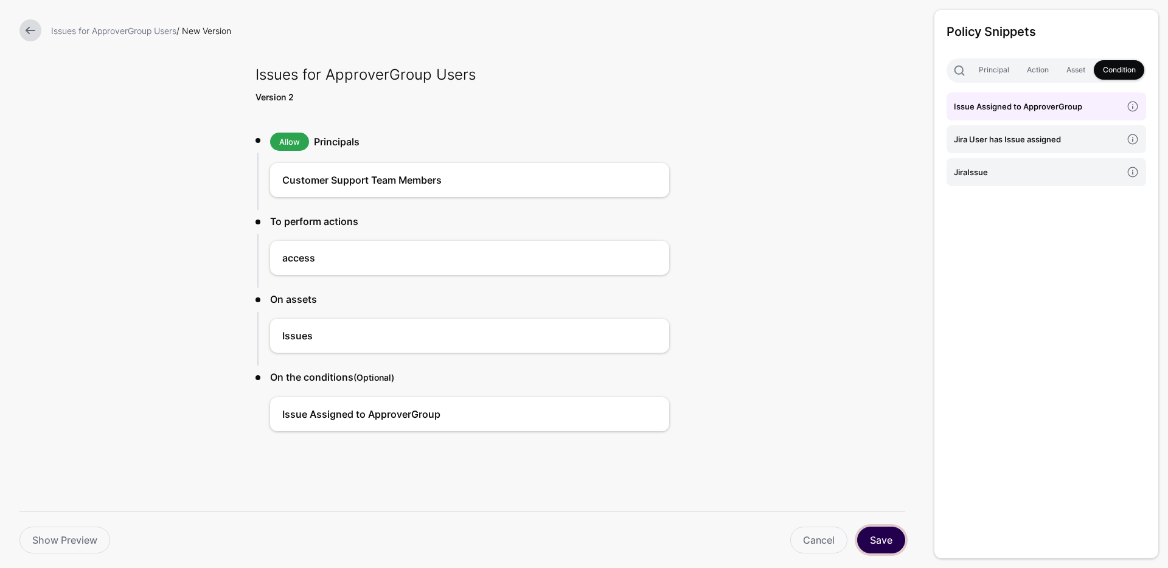
click at [876, 540] on button "Save" at bounding box center [881, 540] width 48 height 27
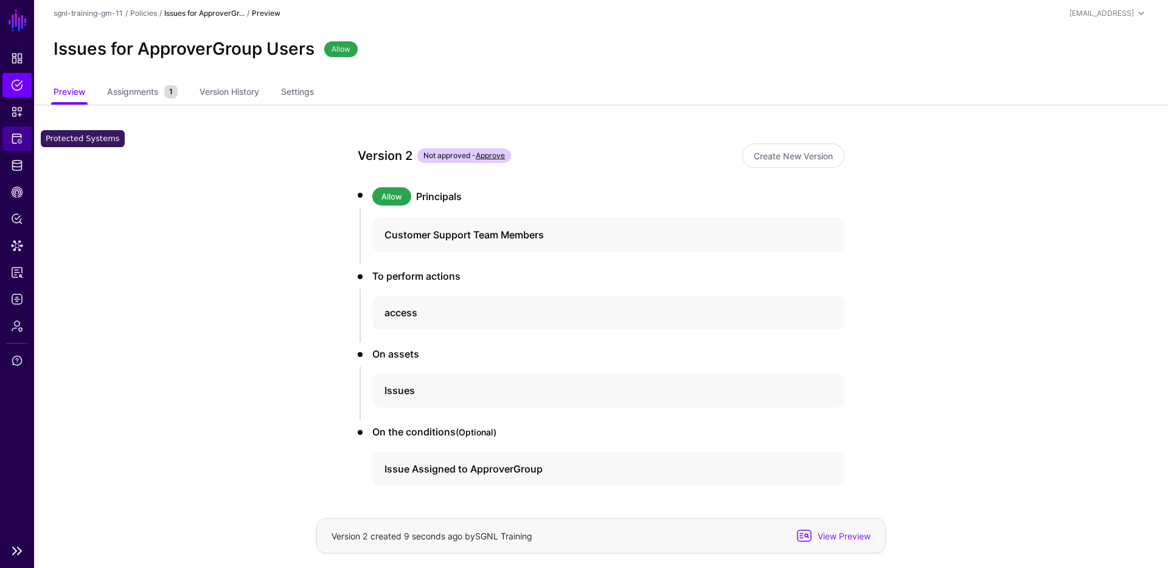
click at [22, 137] on span "Protected Systems" at bounding box center [17, 139] width 12 height 12
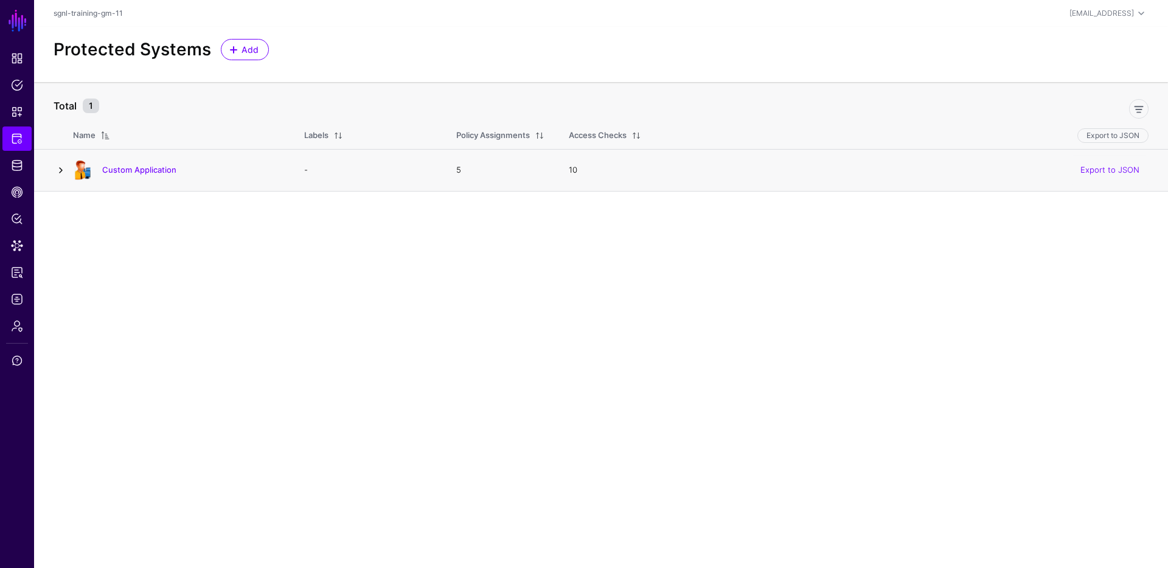
click at [60, 168] on link at bounding box center [61, 170] width 15 height 15
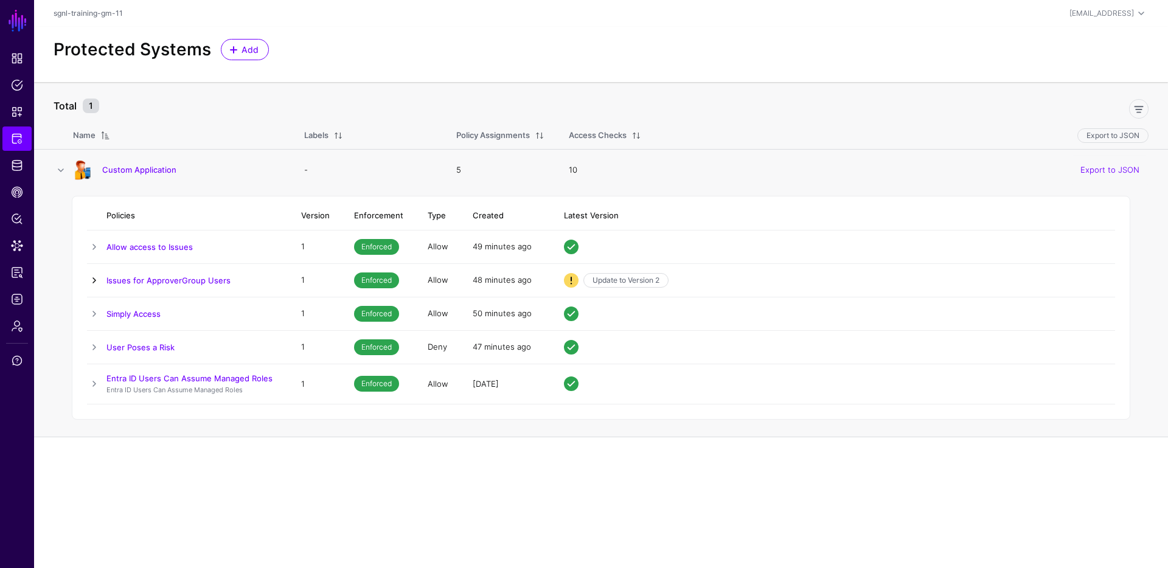
click at [94, 280] on link at bounding box center [94, 280] width 15 height 15
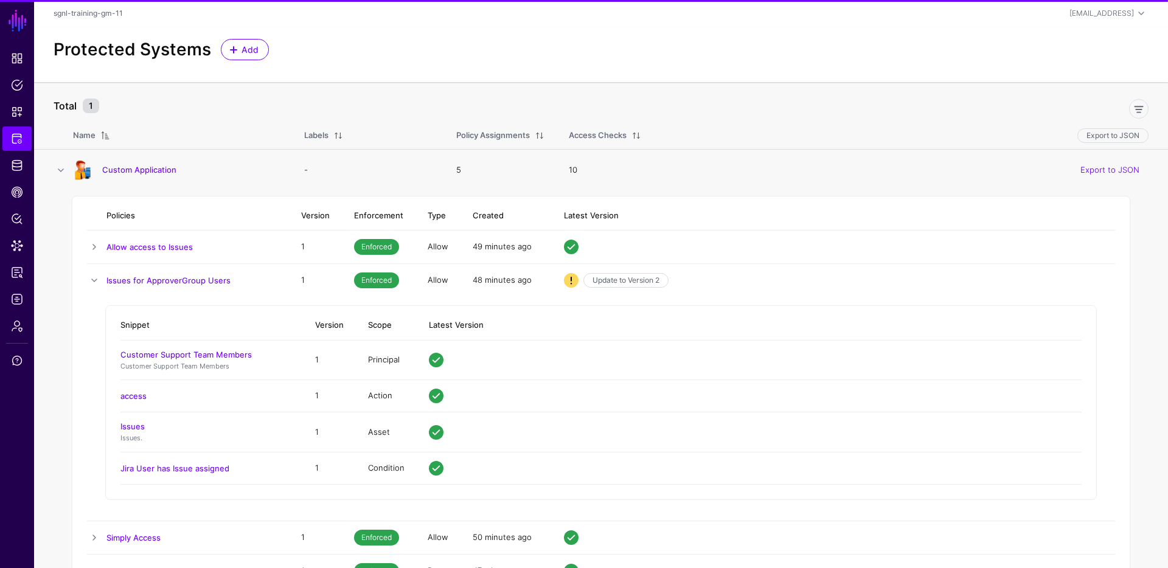
scroll to position [93, 0]
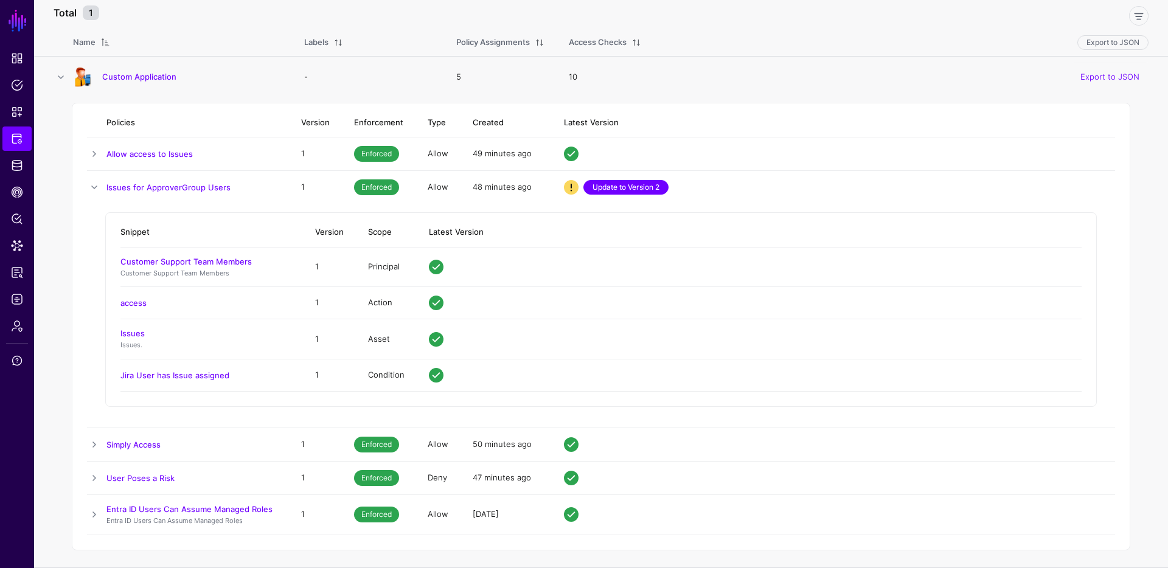
click at [619, 185] on link "Update to Version 2" at bounding box center [625, 187] width 85 height 15
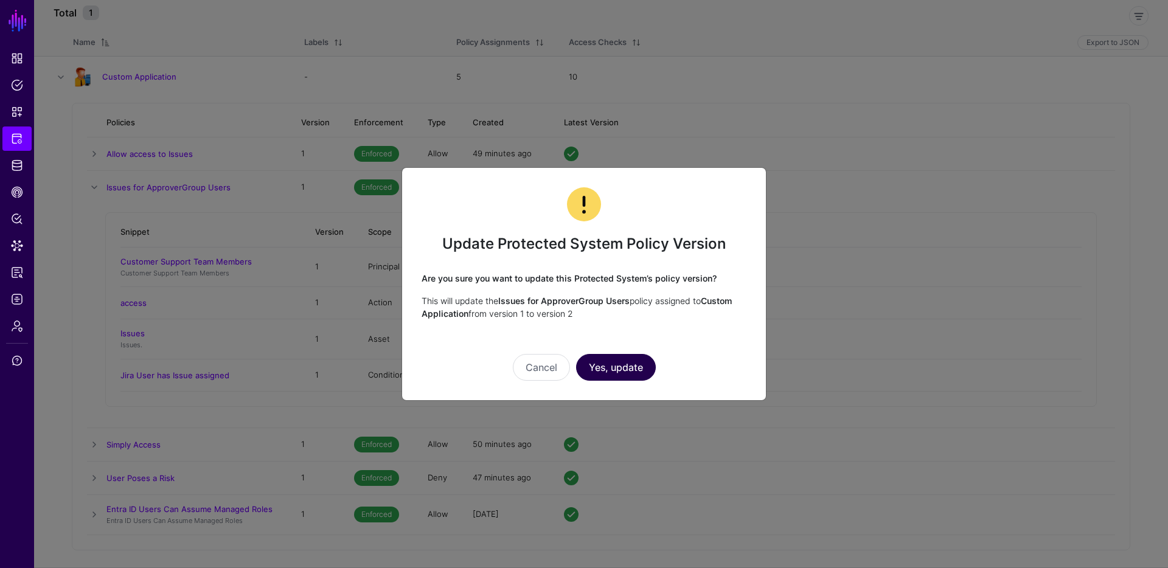
click at [617, 372] on button "Yes, update" at bounding box center [616, 367] width 80 height 27
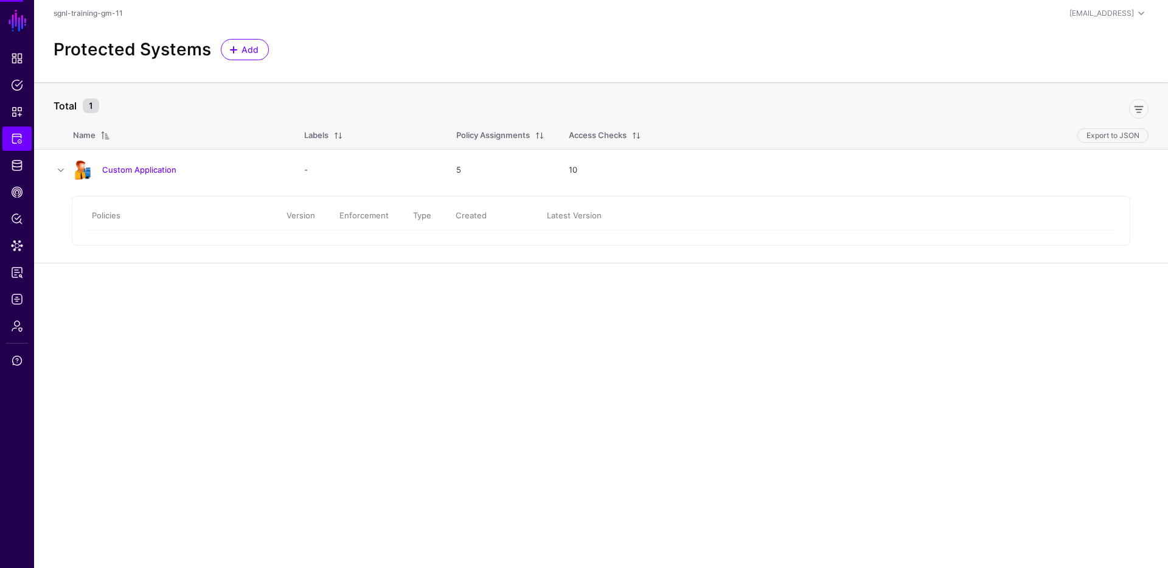
scroll to position [0, 0]
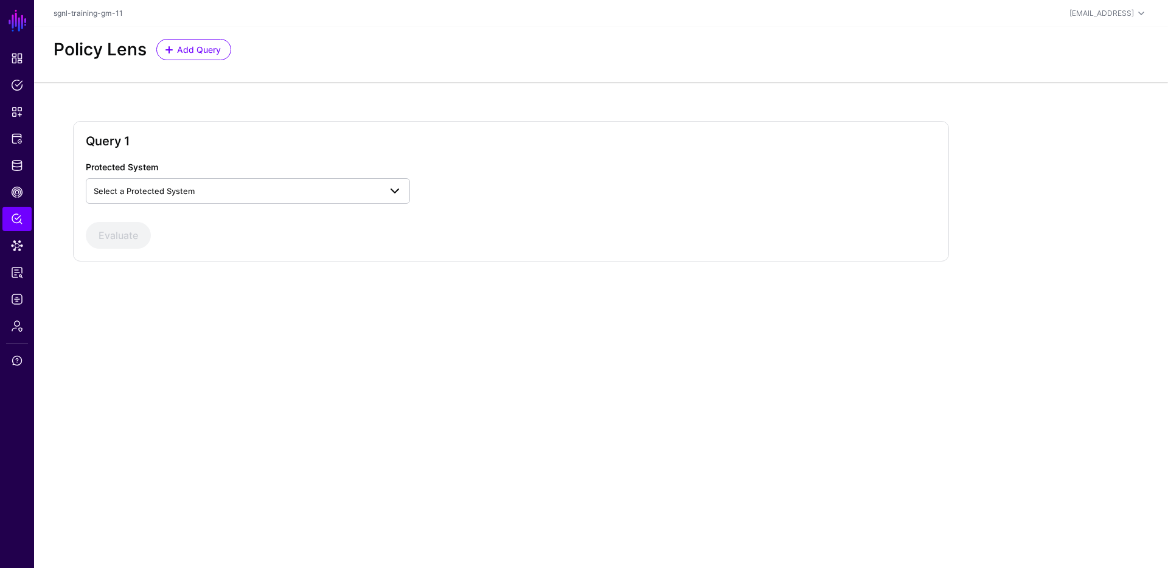
drag, startPoint x: 311, startPoint y: 175, endPoint x: 317, endPoint y: 190, distance: 16.2
click at [311, 175] on div "Protected System Select a Protected System Custom Application" at bounding box center [260, 182] width 358 height 43
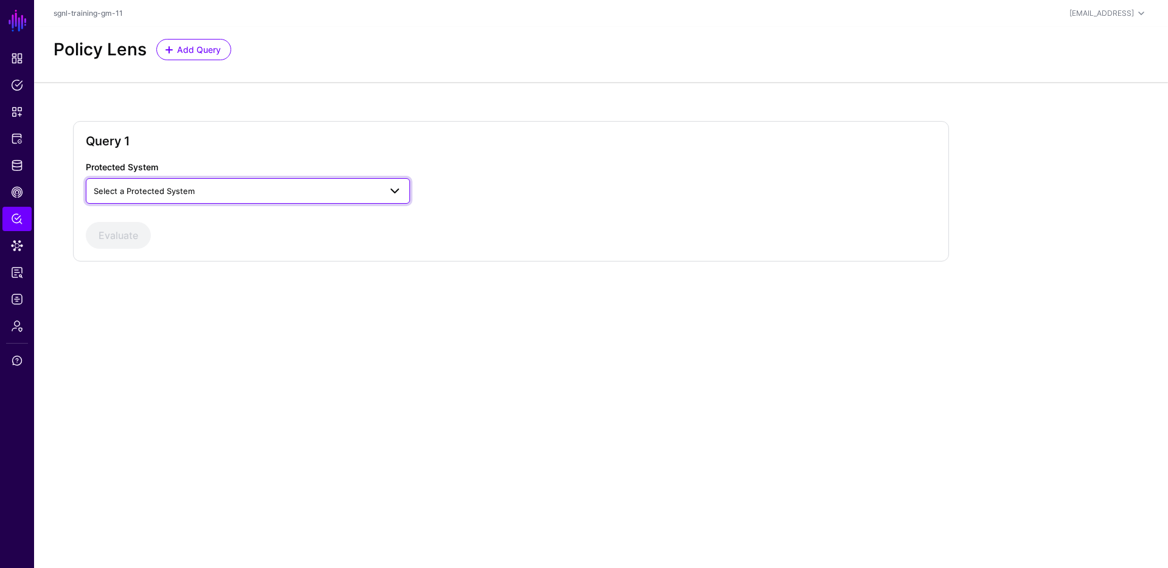
click at [316, 189] on span "Select a Protected System" at bounding box center [237, 190] width 286 height 13
click at [237, 223] on div "Custom Application" at bounding box center [247, 219] width 305 height 12
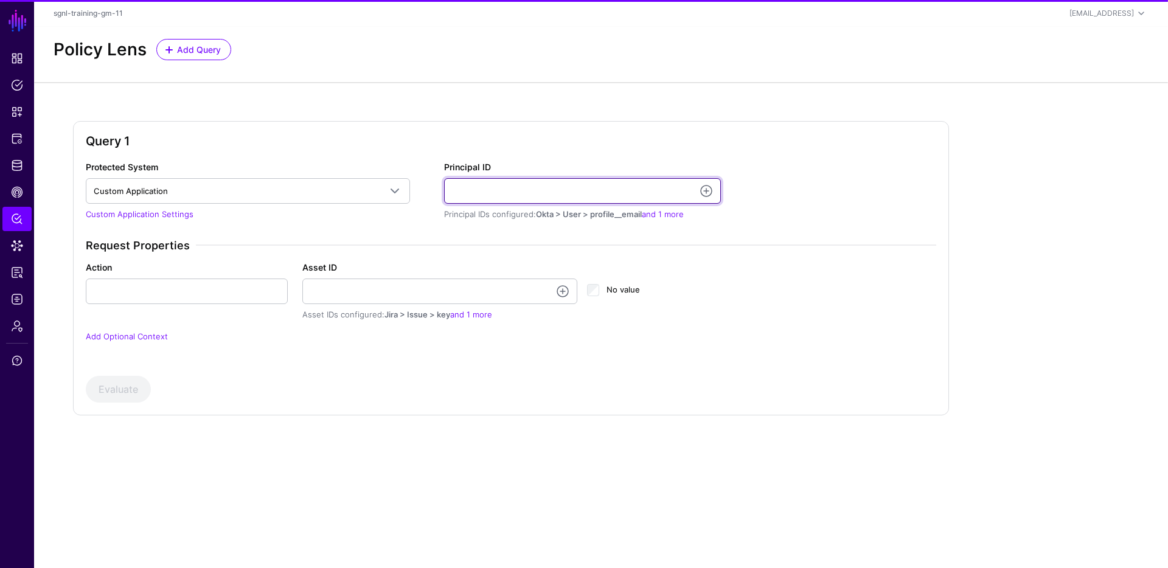
click at [549, 194] on input "Principal ID" at bounding box center [582, 191] width 277 height 26
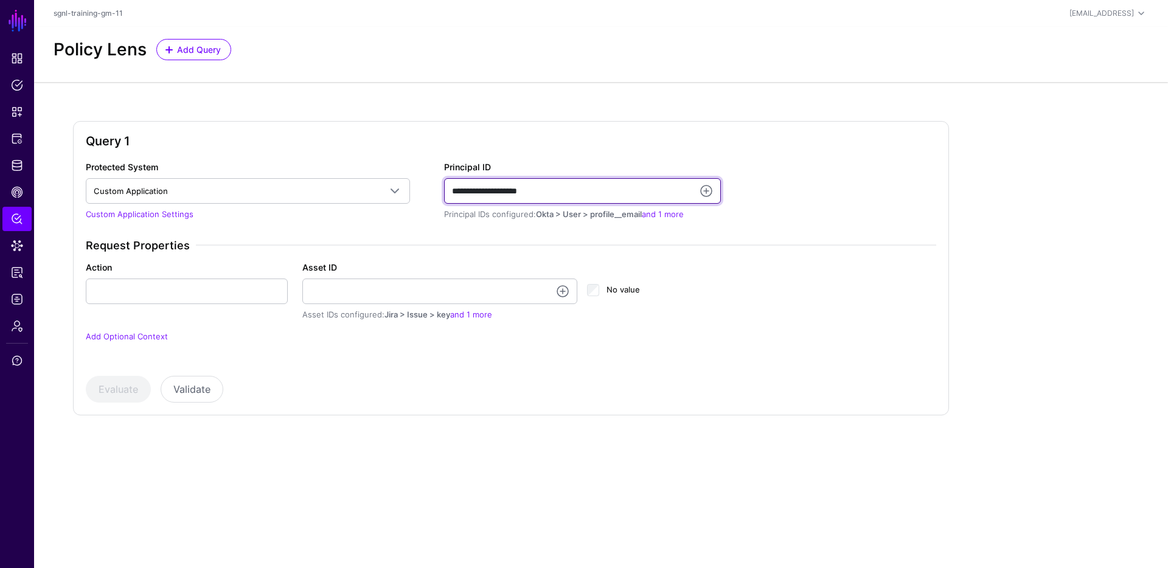
type input "**********"
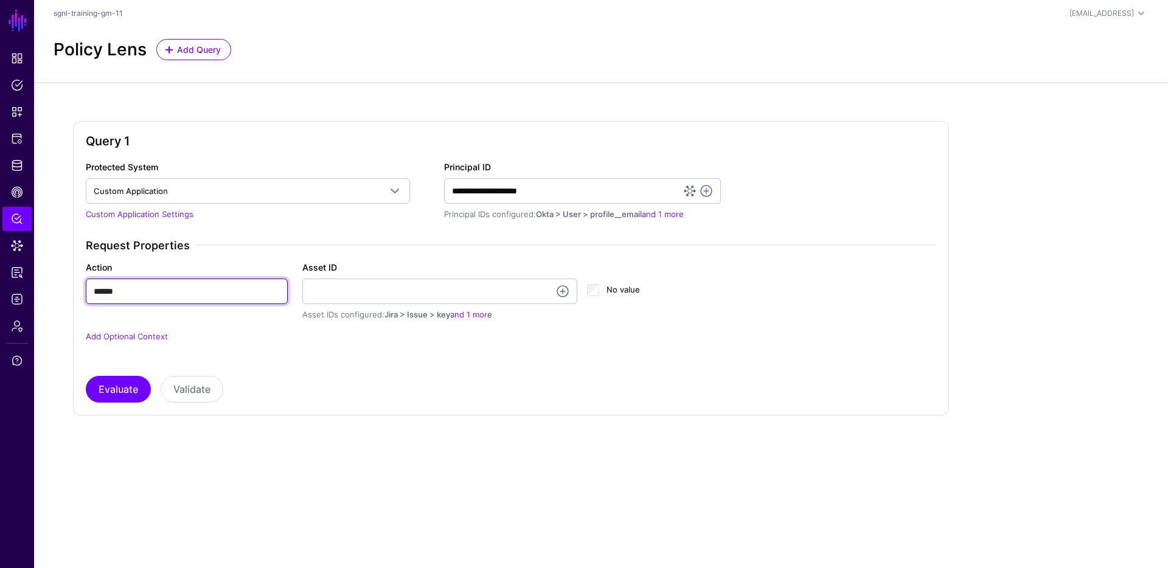
type input "******"
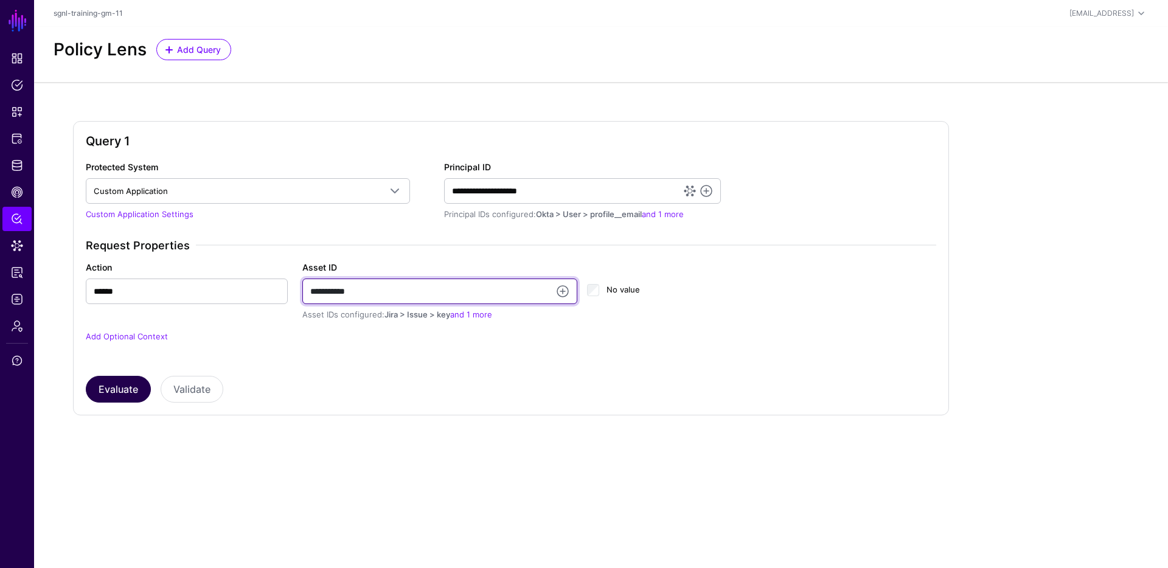
type input "**********"
click at [113, 401] on button "Evaluate" at bounding box center [118, 389] width 65 height 27
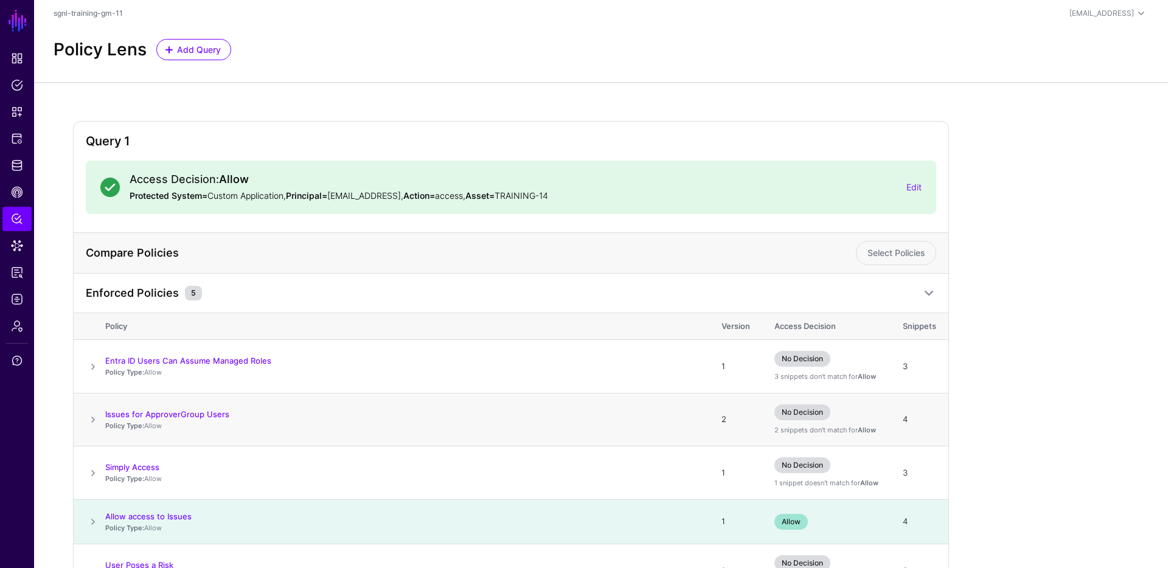
scroll to position [88, 0]
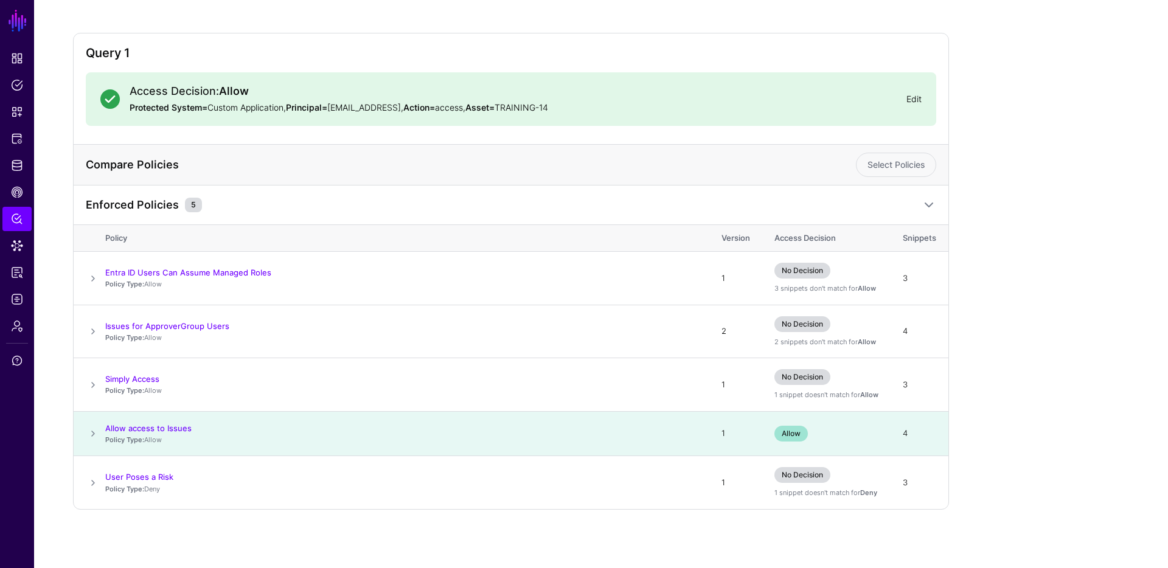
click at [917, 100] on link "Edit" at bounding box center [913, 99] width 15 height 10
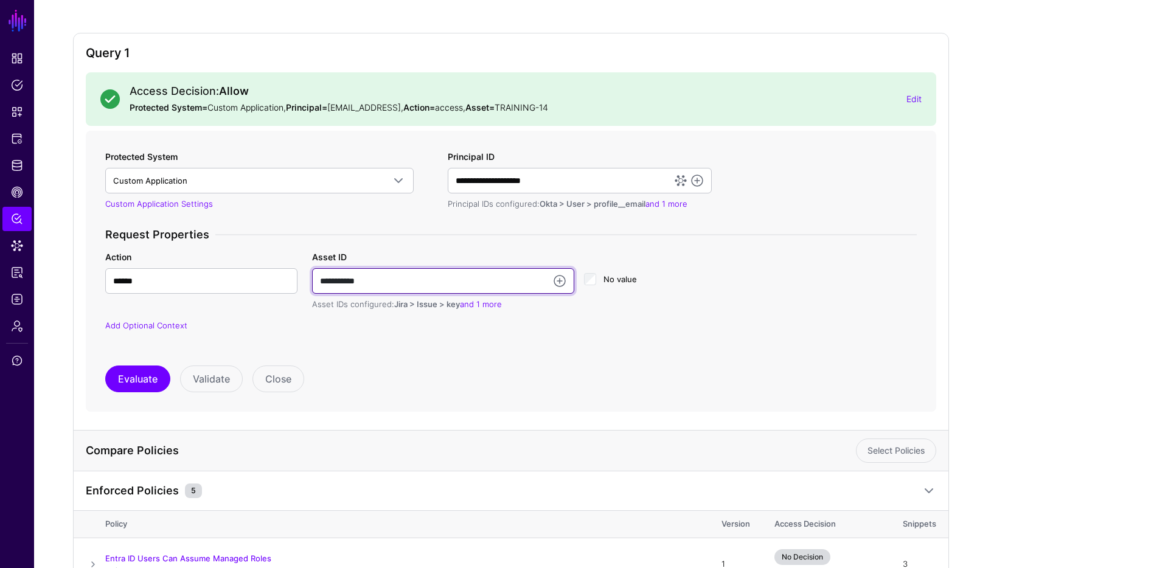
click at [411, 279] on input "**********" at bounding box center [443, 281] width 262 height 26
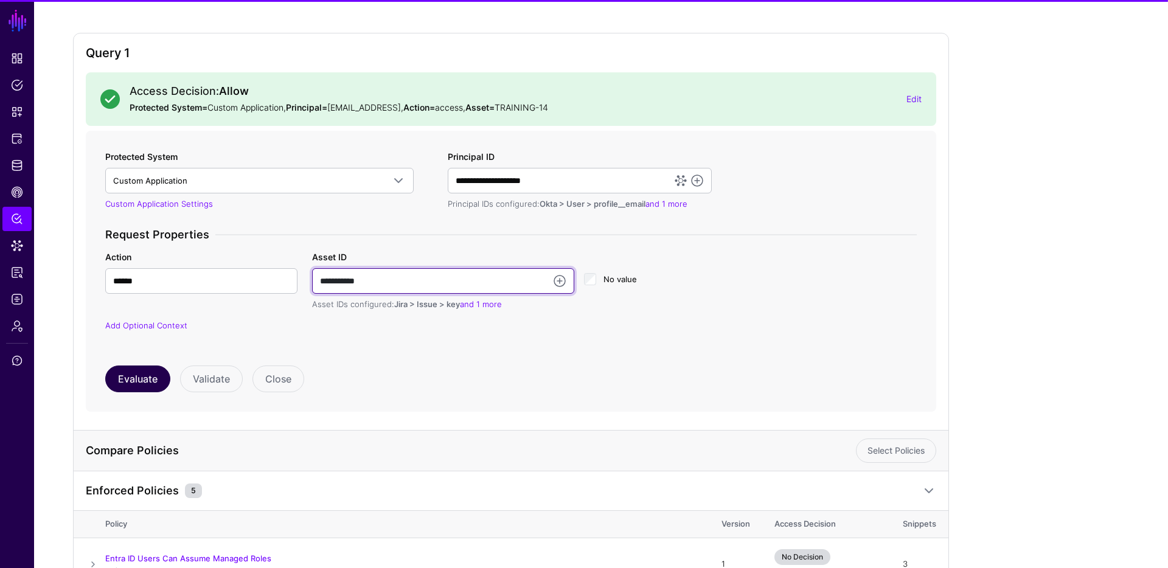
type input "**********"
click at [135, 378] on button "Evaluate" at bounding box center [137, 379] width 65 height 27
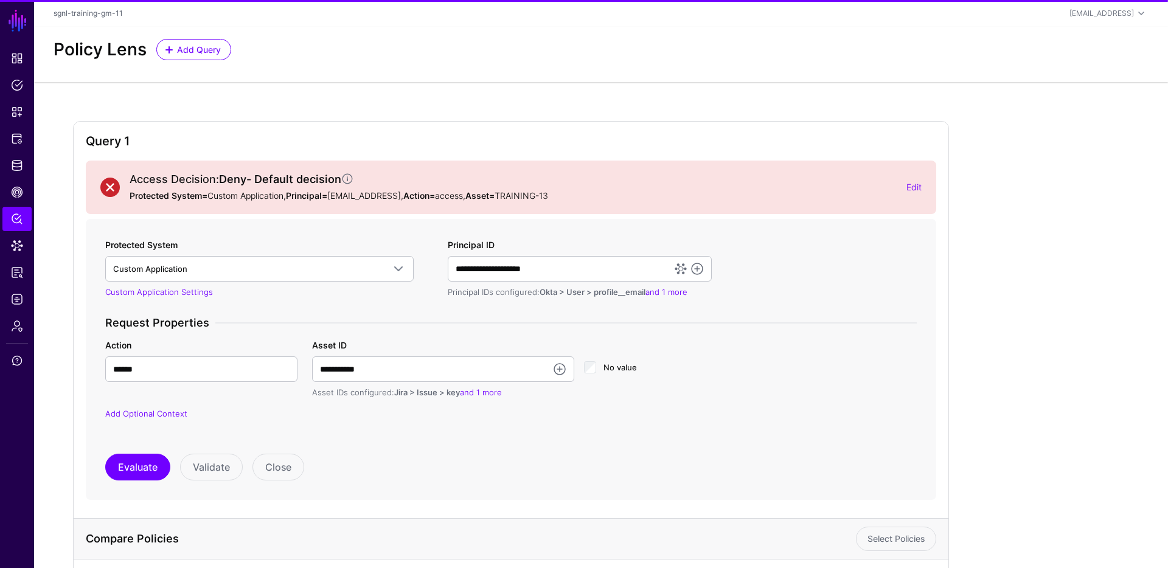
scroll to position [102, 0]
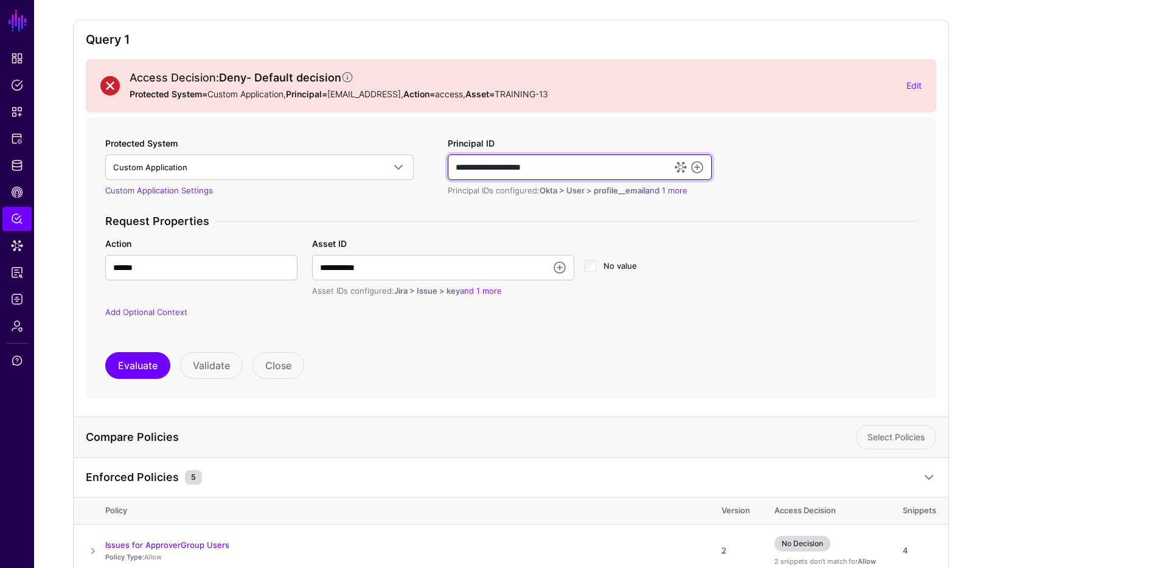
drag, startPoint x: 506, startPoint y: 167, endPoint x: 443, endPoint y: 167, distance: 63.3
click at [441, 165] on div "**********" at bounding box center [510, 235] width 821 height 197
type input "**********"
drag, startPoint x: 551, startPoint y: 331, endPoint x: 568, endPoint y: 302, distance: 34.3
click at [551, 331] on div "**********" at bounding box center [510, 274] width 821 height 119
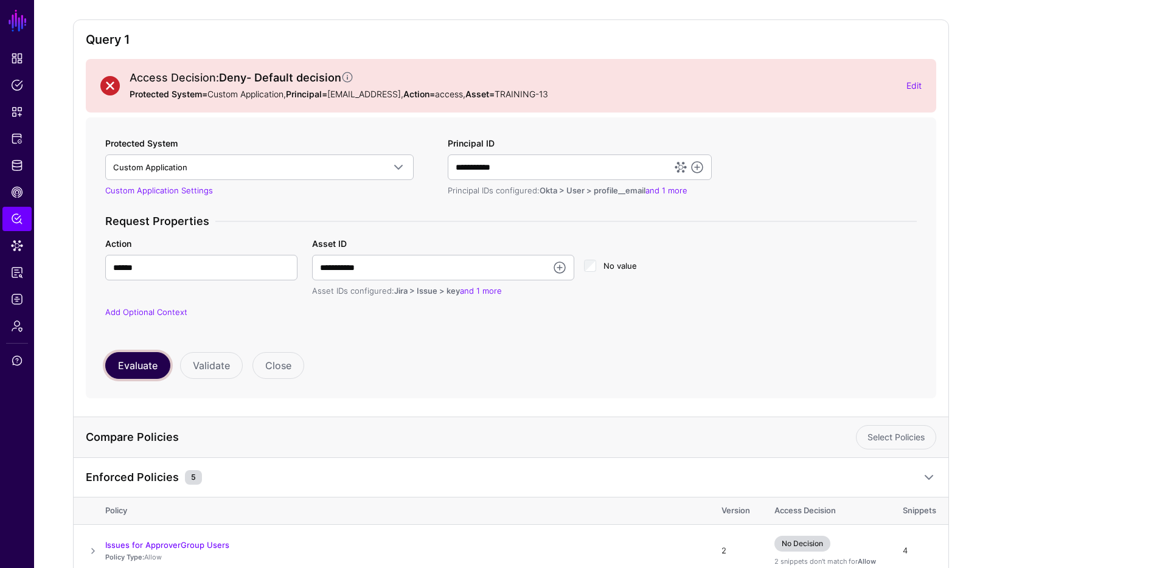
click at [125, 360] on button "Evaluate" at bounding box center [137, 365] width 65 height 27
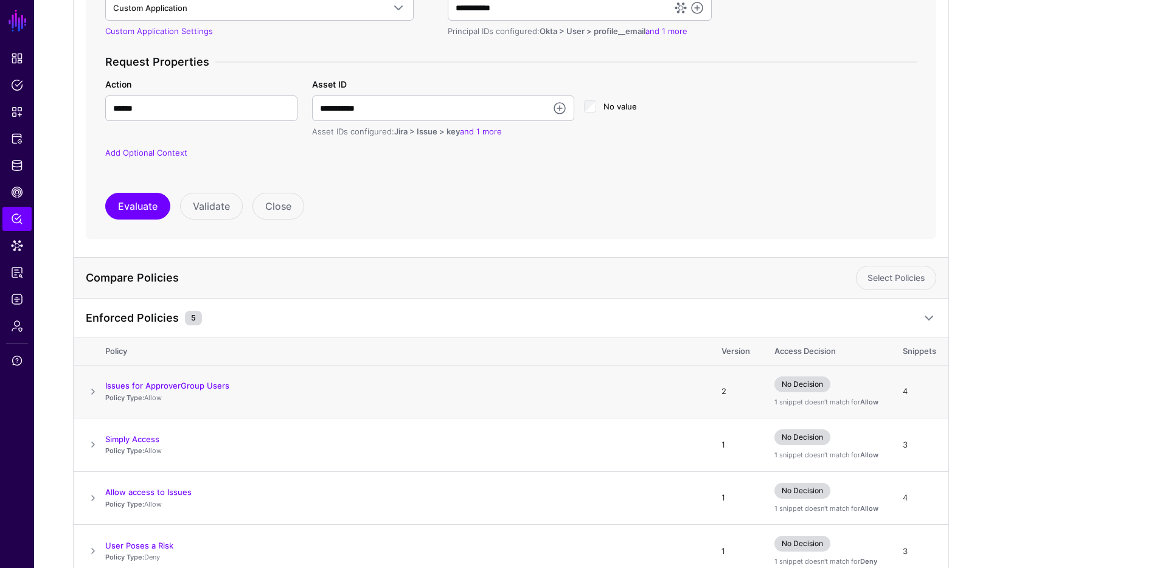
scroll to position [383, 0]
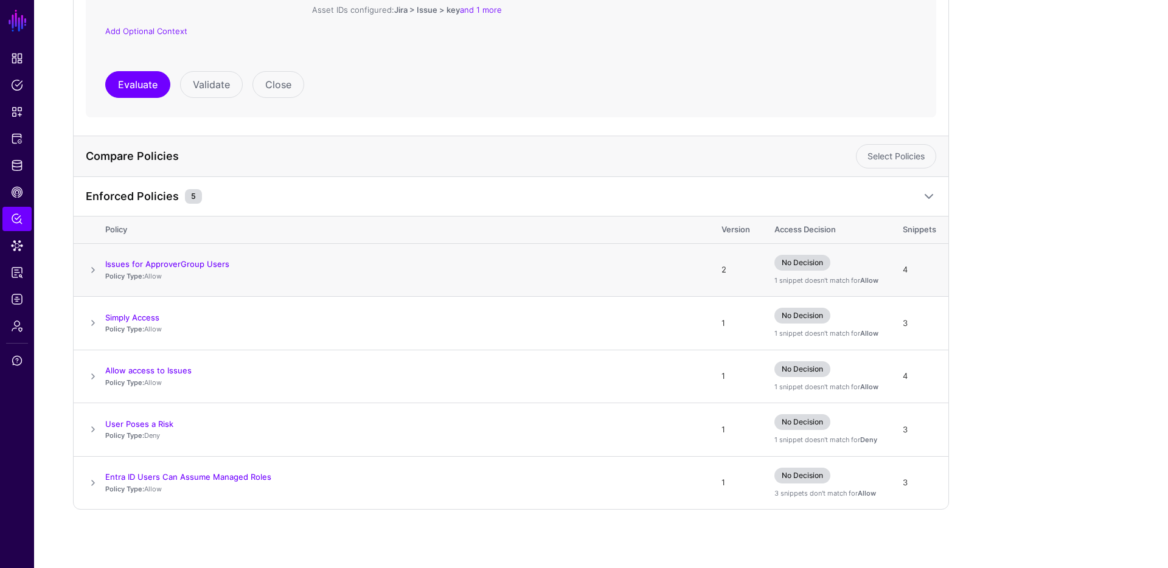
click at [90, 274] on span at bounding box center [93, 270] width 15 height 15
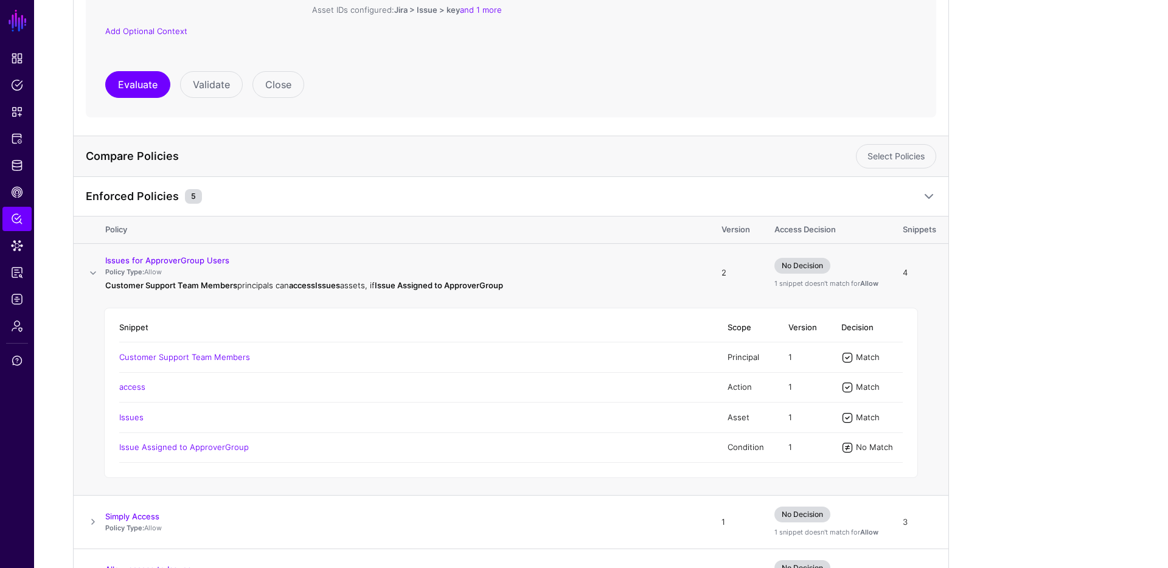
click at [300, 457] on td "Issue Assigned to ApproverGroup" at bounding box center [417, 447] width 596 height 30
click at [189, 446] on link "Issue Assigned to ApproverGroup" at bounding box center [184, 447] width 130 height 10
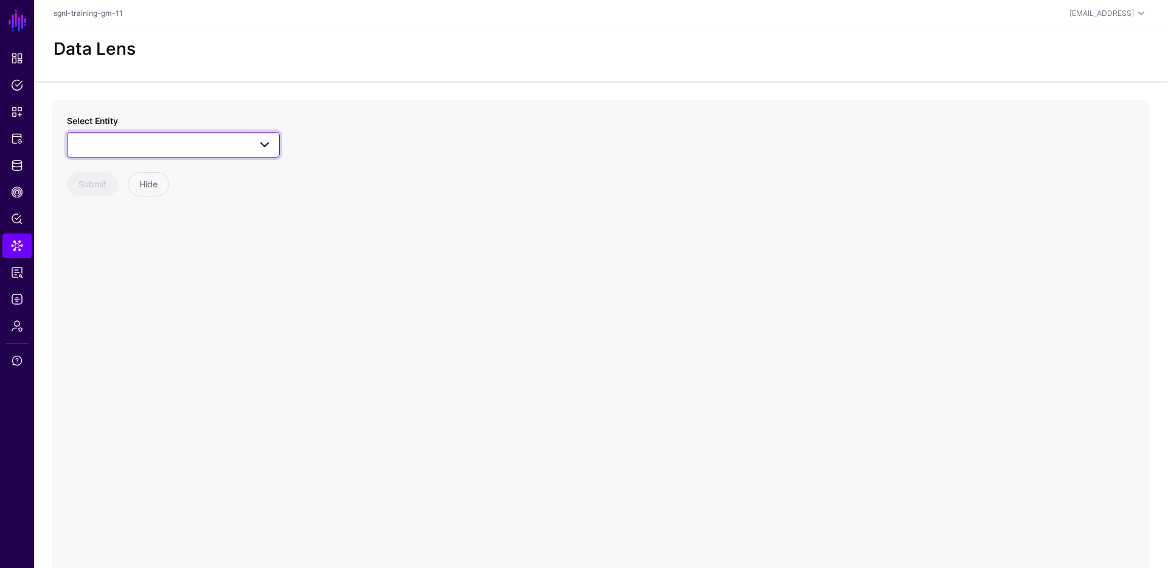
click at [223, 145] on span at bounding box center [173, 144] width 197 height 15
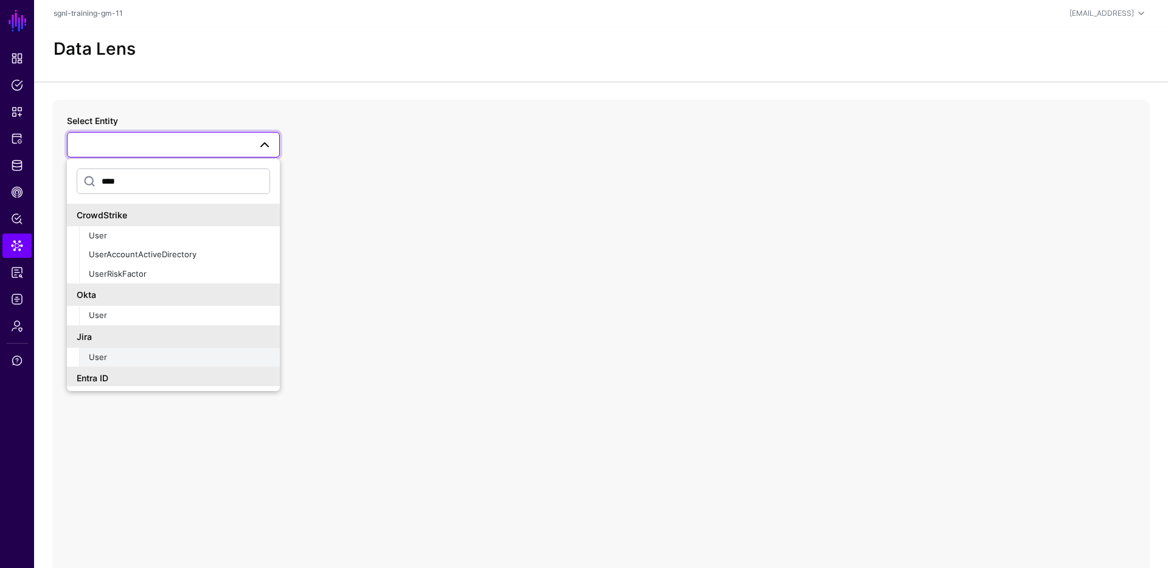
type input "****"
click at [137, 359] on div "User" at bounding box center [179, 358] width 181 height 12
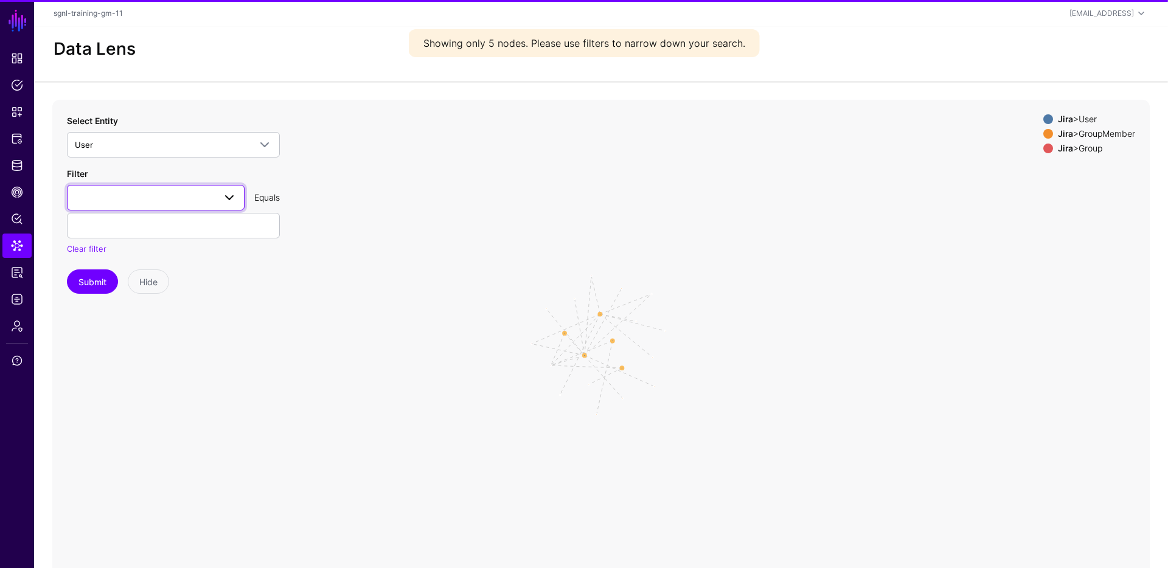
click at [172, 200] on span at bounding box center [156, 197] width 162 height 15
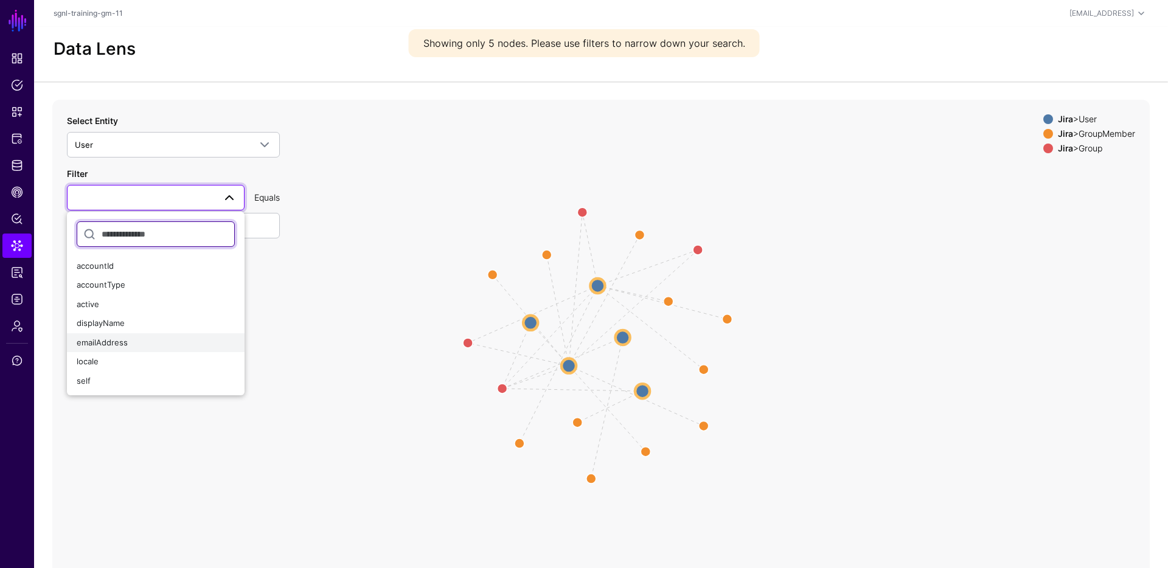
scroll to position [8, 0]
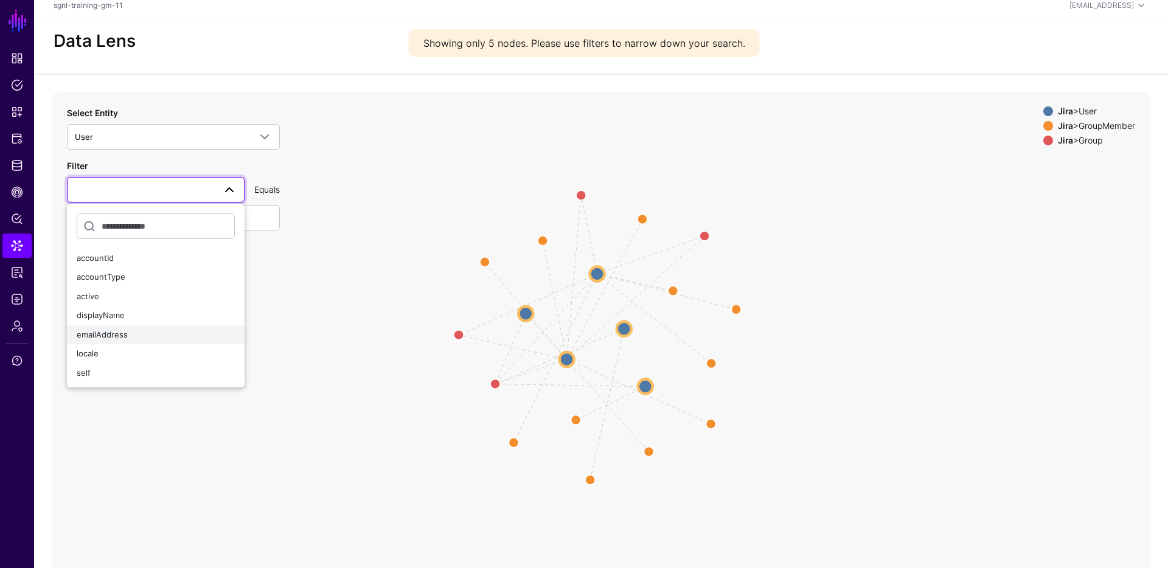
click at [128, 329] on div "emailAddress" at bounding box center [156, 335] width 158 height 12
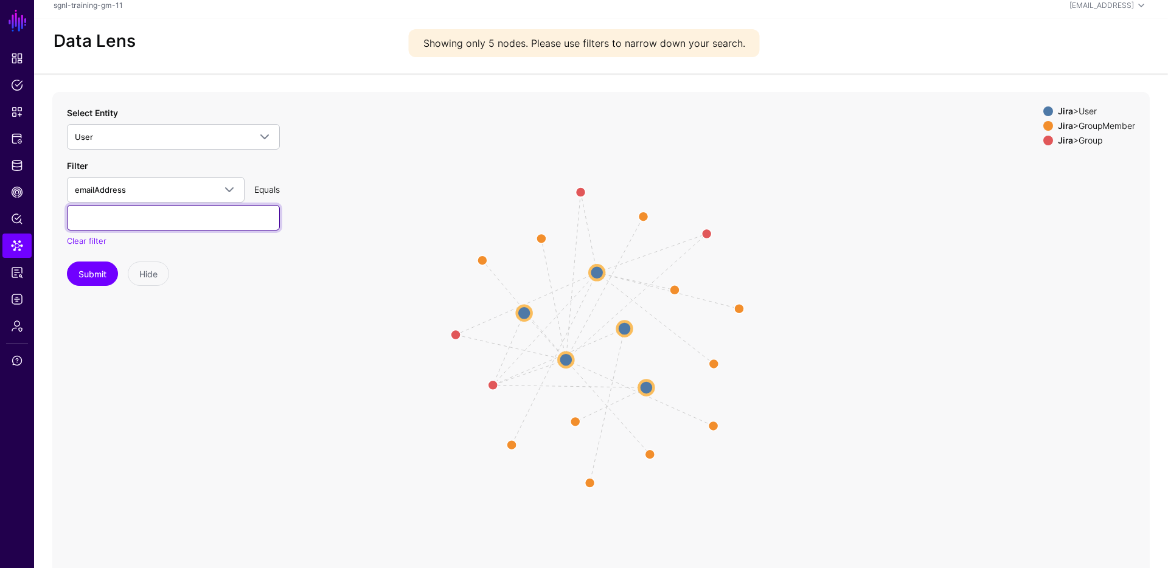
click at [145, 210] on input "text" at bounding box center [173, 218] width 213 height 26
type input "**********"
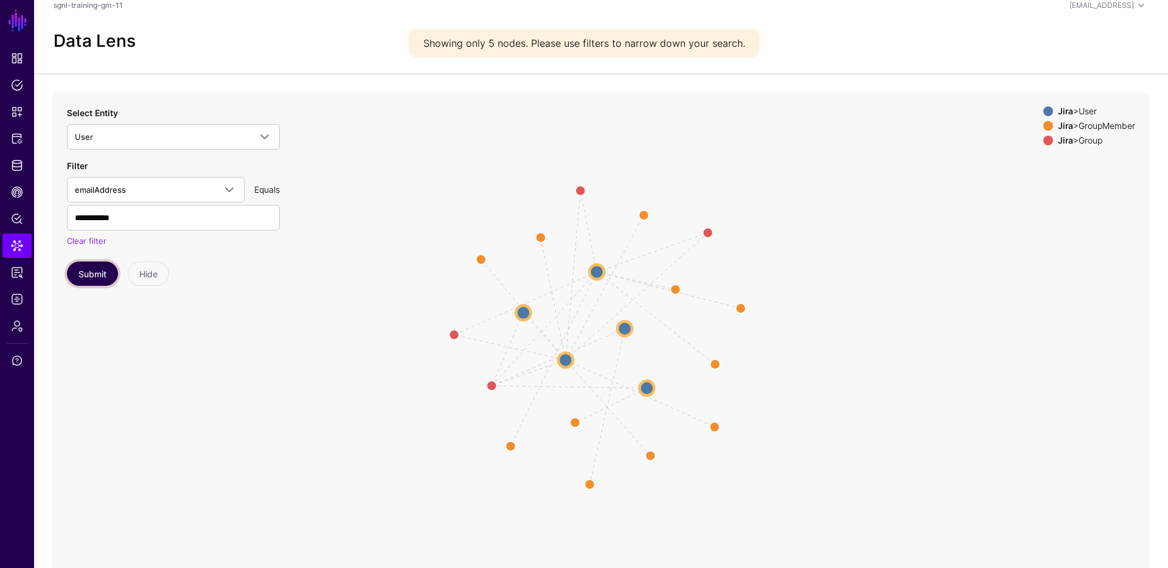
click at [68, 278] on button "Submit" at bounding box center [92, 274] width 51 height 24
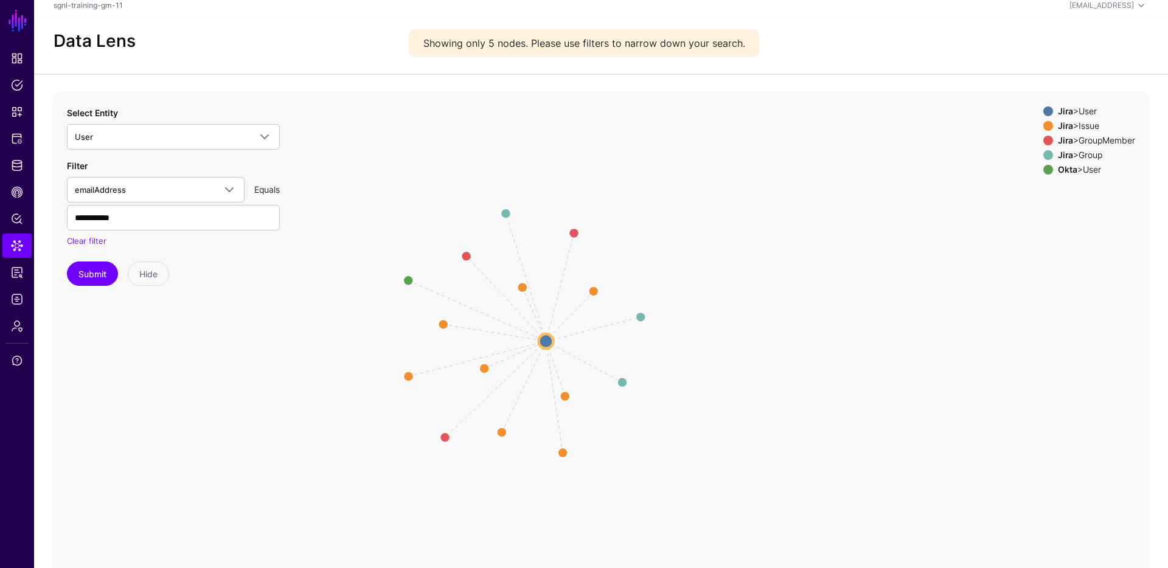
drag, startPoint x: 835, startPoint y: 412, endPoint x: 768, endPoint y: 414, distance: 66.9
click at [768, 414] on icon "ReportedBy / CreatedBy CreatedBy CreatedBy CreatedBy / ReportedBy CreatedBy Rep…" at bounding box center [600, 335] width 1097 height 487
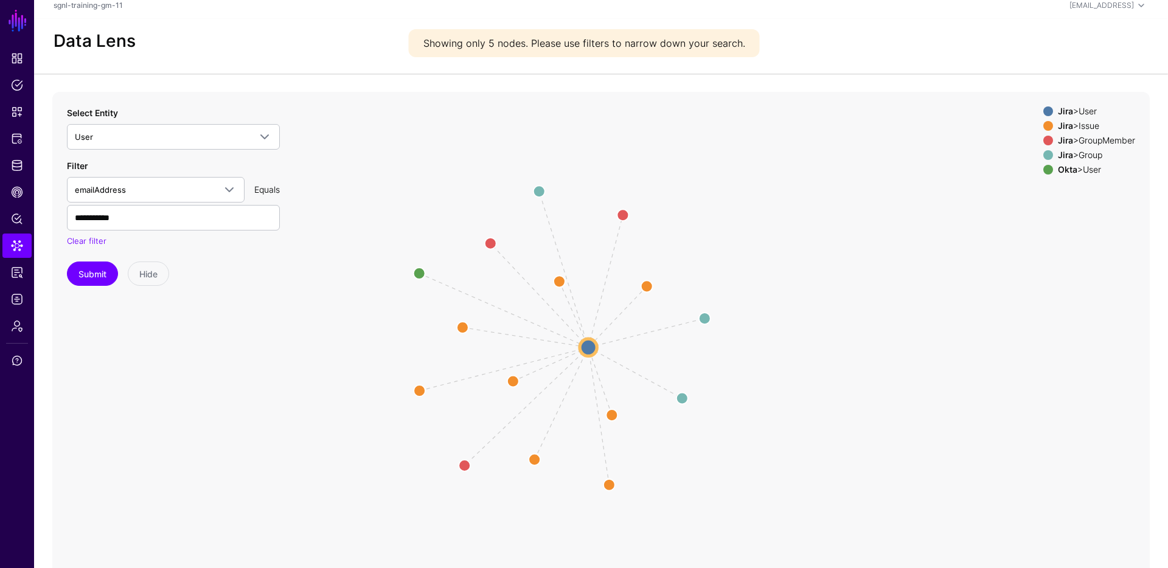
drag, startPoint x: 772, startPoint y: 376, endPoint x: 751, endPoint y: 382, distance: 22.1
click at [751, 382] on icon "ReportedBy / CreatedBy CreatedBy CreatedBy CreatedBy / ReportedBy CreatedBy Rep…" at bounding box center [600, 335] width 1097 height 487
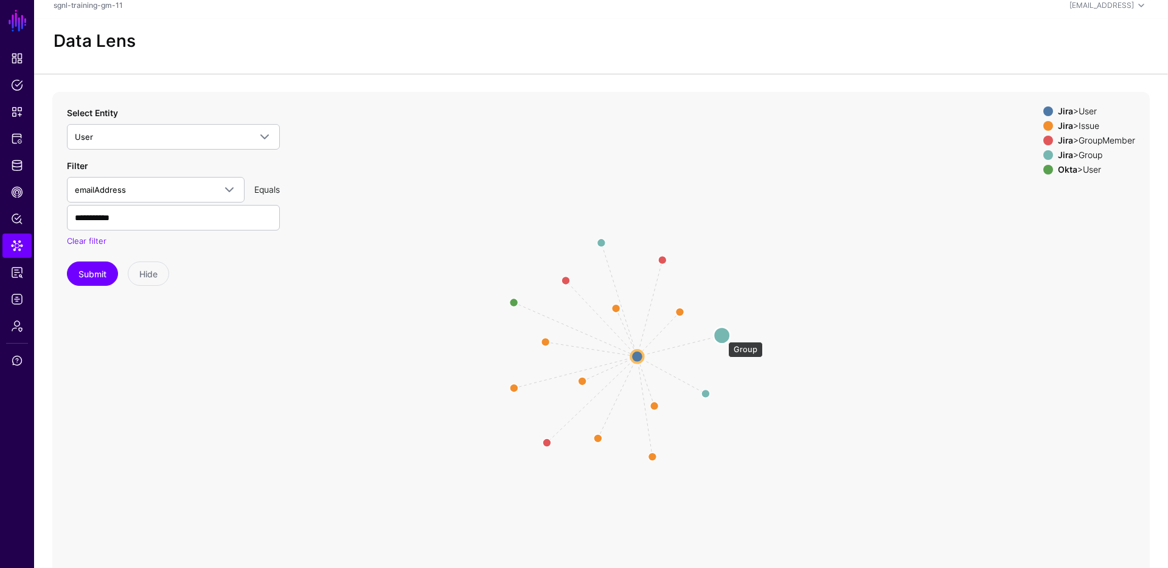
click at [722, 336] on circle at bounding box center [721, 335] width 16 height 16
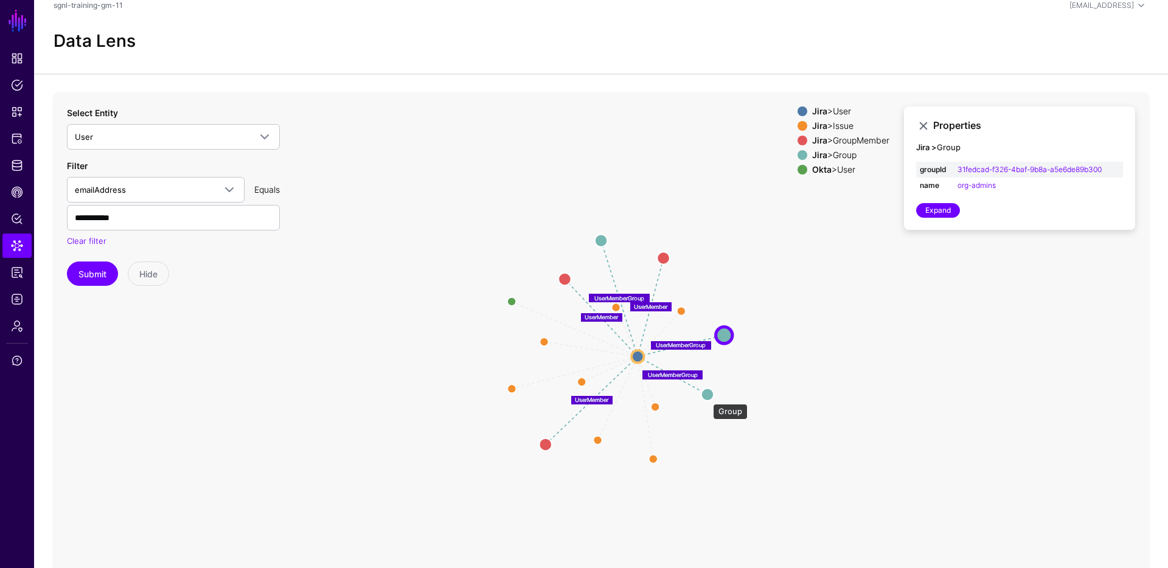
click at [707, 398] on circle at bounding box center [707, 394] width 12 height 12
click at [599, 235] on circle at bounding box center [600, 238] width 12 height 12
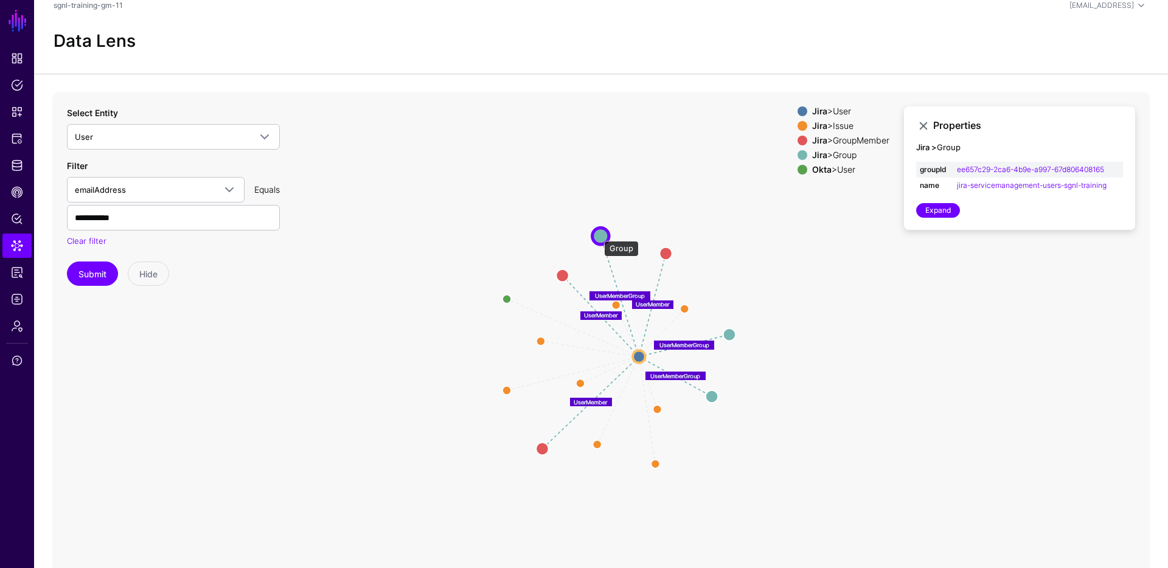
click at [598, 235] on circle at bounding box center [600, 235] width 16 height 16
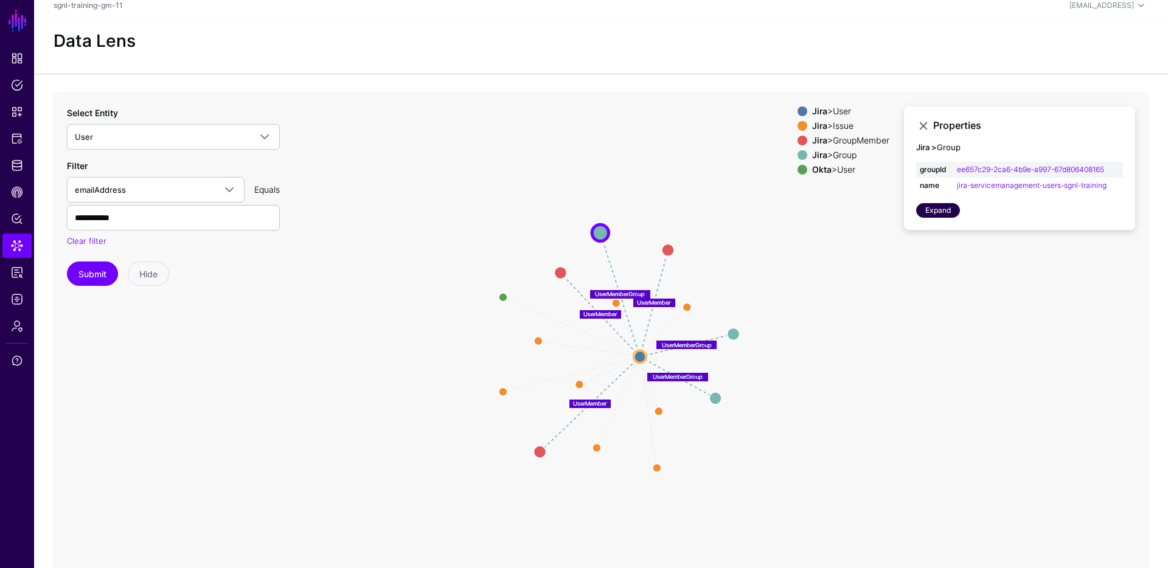
click at [942, 210] on link "Expand" at bounding box center [938, 210] width 44 height 15
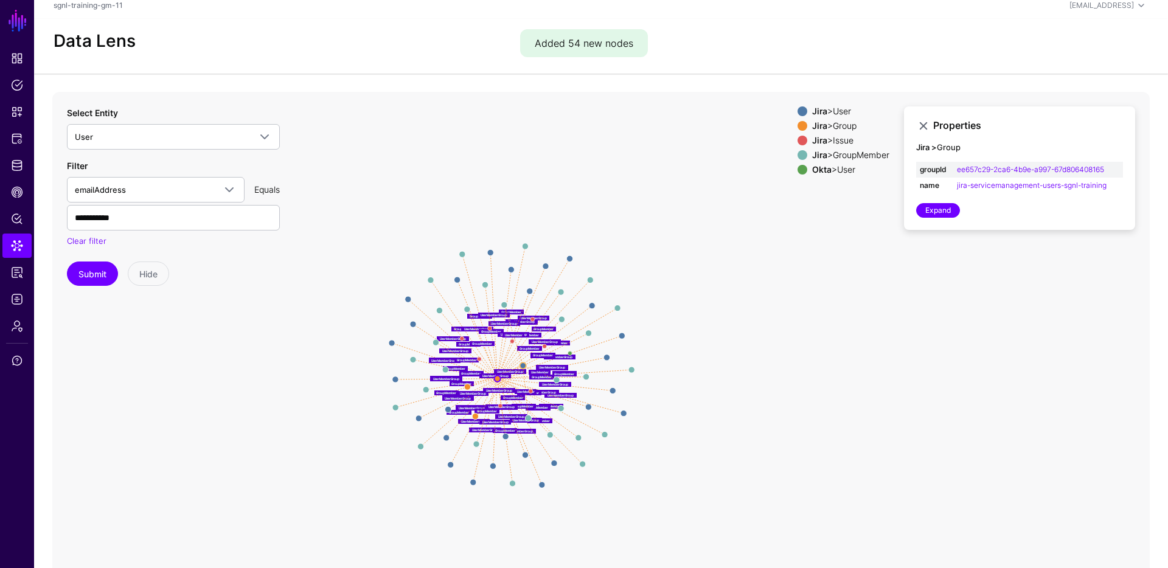
drag, startPoint x: 912, startPoint y: 365, endPoint x: 727, endPoint y: 394, distance: 187.1
click at [727, 394] on icon "same_as ReportedBy / CreatedBy CreatedBy ReportedBy / CreatedBy CreatedBy Creat…" at bounding box center [600, 335] width 1097 height 487
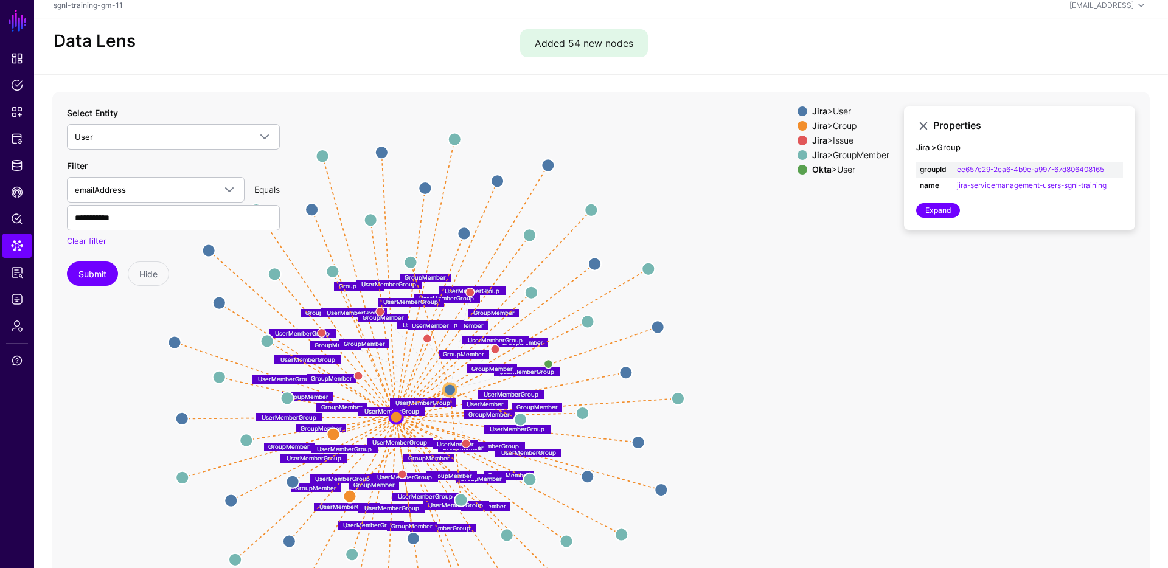
drag, startPoint x: 779, startPoint y: 341, endPoint x: 883, endPoint y: 359, distance: 105.5
click at [883, 359] on icon "same_as ReportedBy / CreatedBy CreatedBy ReportedBy / CreatedBy CreatedBy Creat…" at bounding box center [600, 335] width 1097 height 487
click at [853, 150] on div "Jira > GroupMember" at bounding box center [851, 155] width 82 height 10
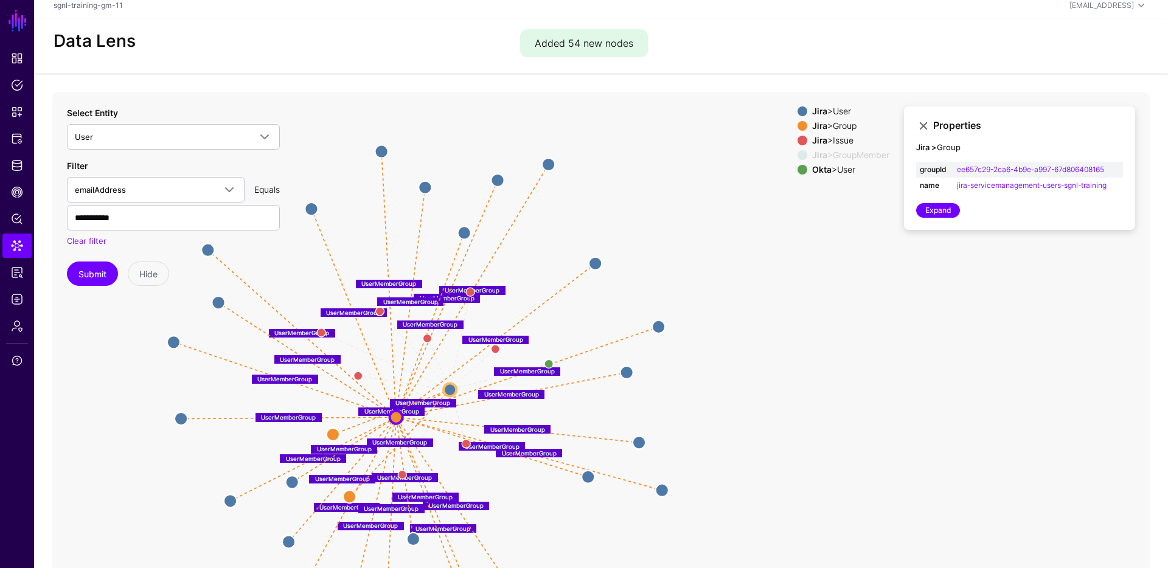
click at [816, 173] on strong "Okta" at bounding box center [821, 169] width 19 height 10
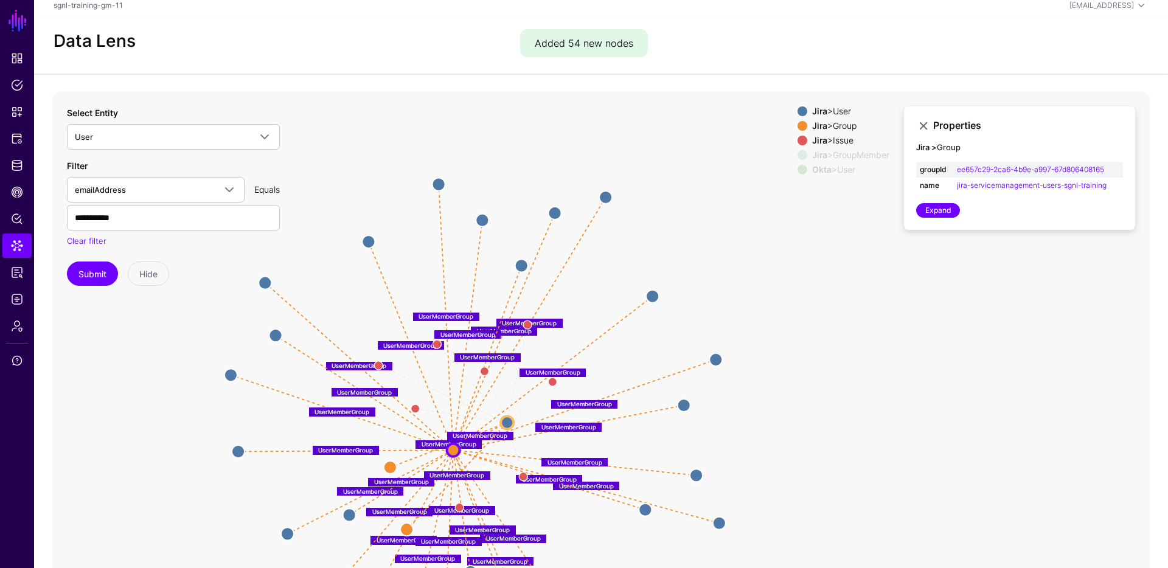
drag, startPoint x: 859, startPoint y: 245, endPoint x: 922, endPoint y: 261, distance: 65.4
click at [919, 268] on icon "same_as ReportedBy / CreatedBy CreatedBy ReportedBy / CreatedBy CreatedBy Creat…" at bounding box center [600, 335] width 1097 height 487
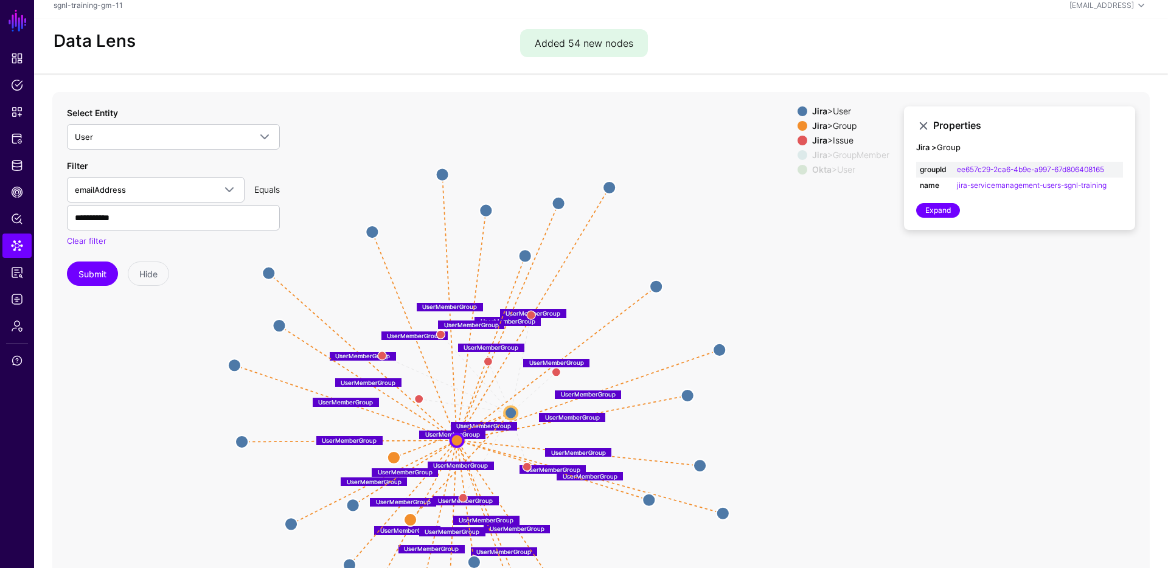
click at [922, 261] on icon "same_as ReportedBy / CreatedBy CreatedBy ReportedBy / CreatedBy CreatedBy Creat…" at bounding box center [600, 335] width 1097 height 487
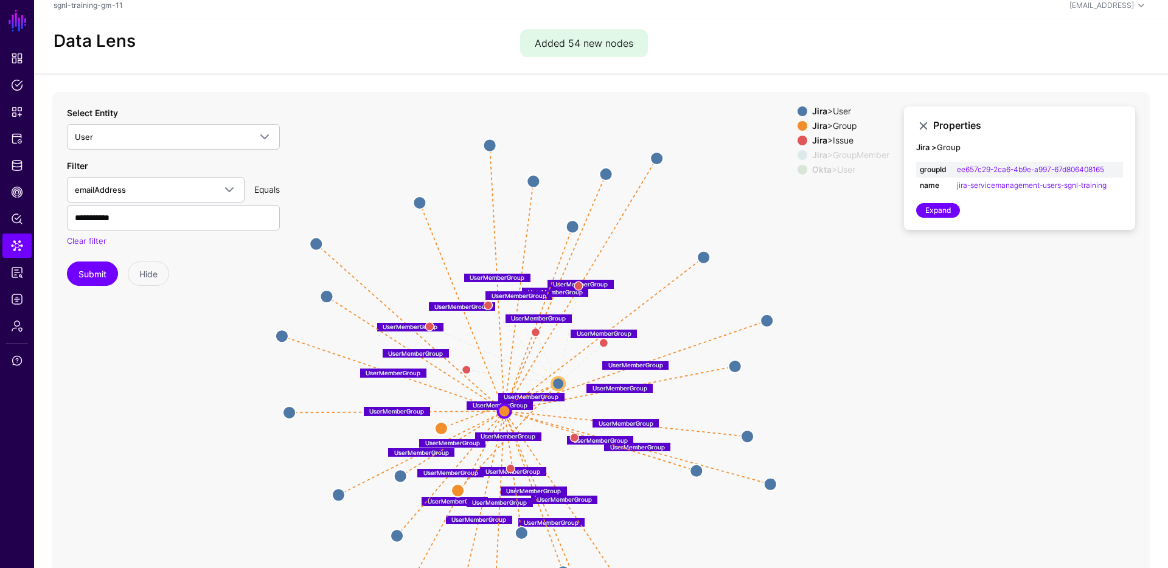
drag, startPoint x: 808, startPoint y: 311, endPoint x: 845, endPoint y: 249, distance: 71.8
click at [854, 277] on icon "same_as ReportedBy / CreatedBy CreatedBy ReportedBy / CreatedBy CreatedBy Creat…" at bounding box center [600, 335] width 1097 height 487
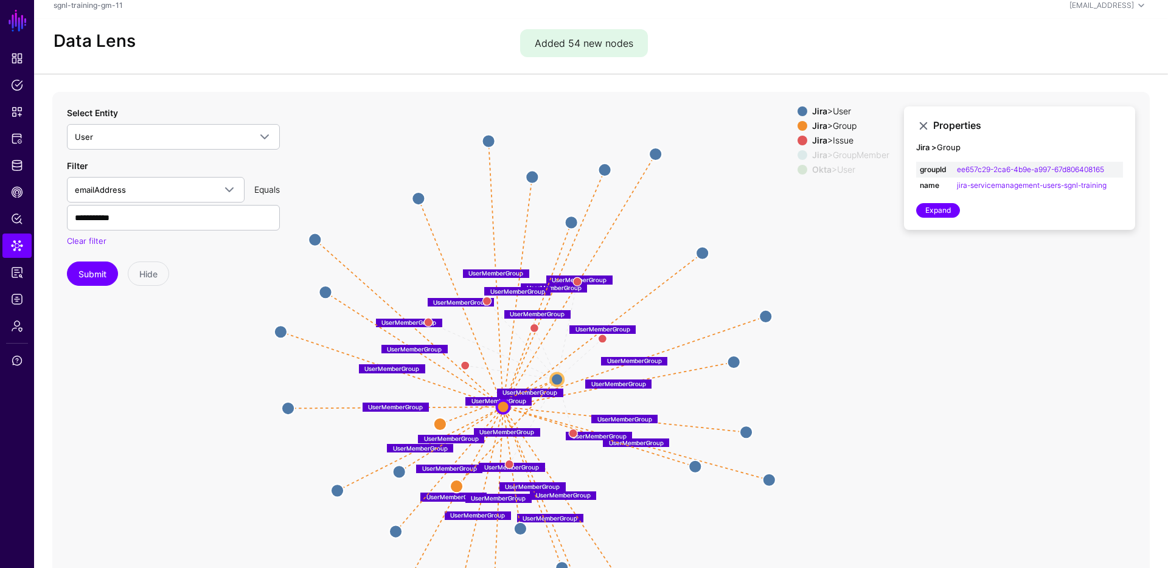
click at [821, 111] on div "Jira > User" at bounding box center [851, 111] width 82 height 10
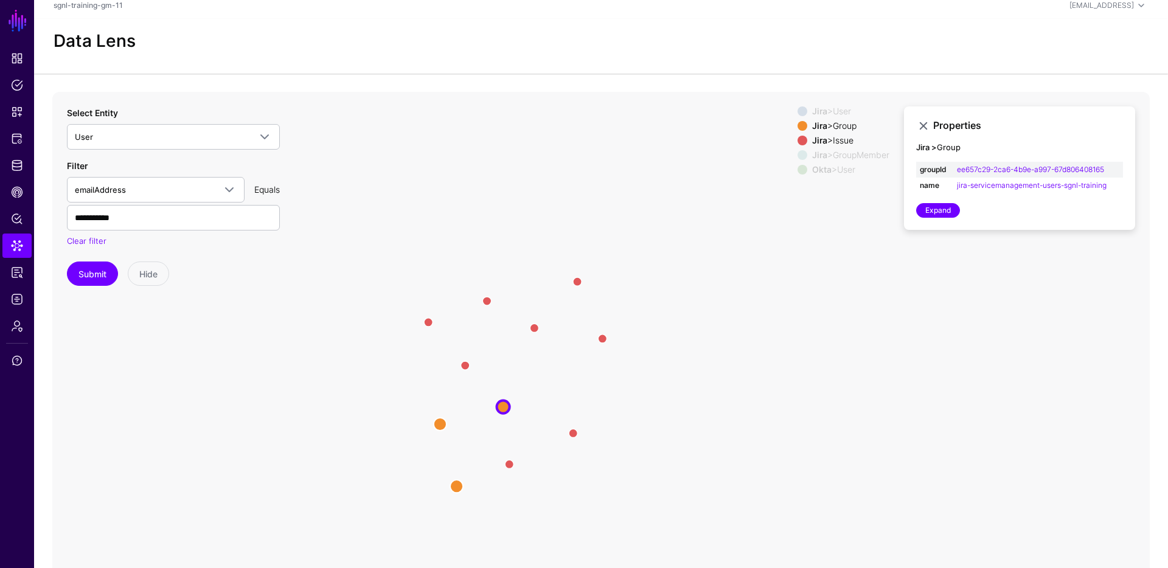
click at [735, 398] on icon "same_as ReportedBy / CreatedBy CreatedBy ReportedBy / CreatedBy CreatedBy Creat…" at bounding box center [600, 335] width 1097 height 487
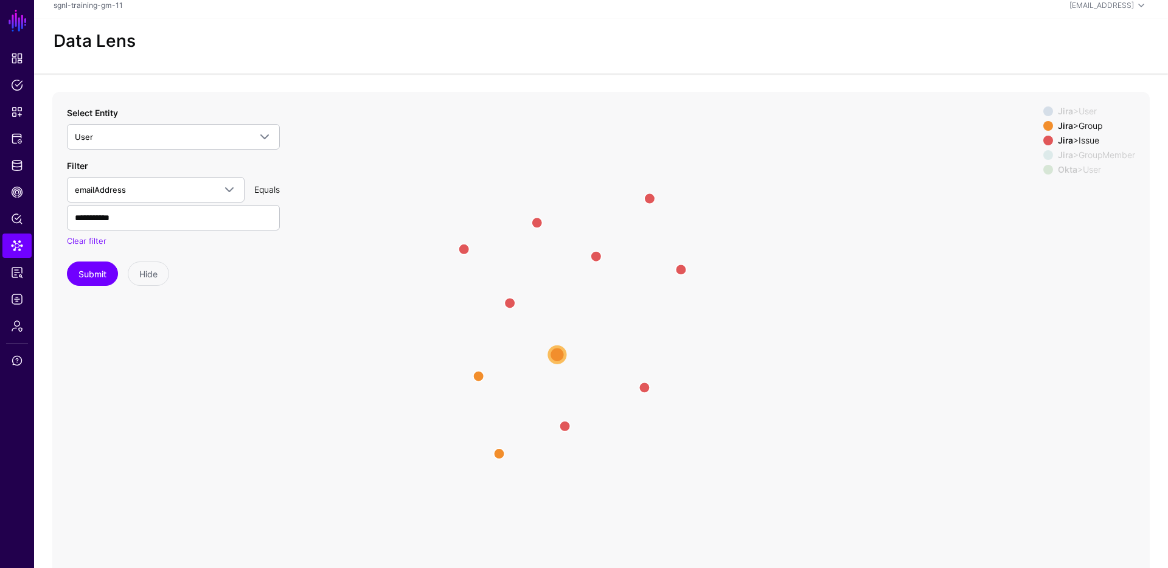
drag, startPoint x: 687, startPoint y: 390, endPoint x: 642, endPoint y: 371, distance: 49.0
click at [642, 371] on icon "same_as ReportedBy / CreatedBy CreatedBy ReportedBy / CreatedBy CreatedBy Creat…" at bounding box center [600, 335] width 1097 height 487
drag, startPoint x: 899, startPoint y: 361, endPoint x: 931, endPoint y: 321, distance: 50.6
click at [920, 352] on icon "same_as ReportedBy / CreatedBy CreatedBy ReportedBy / CreatedBy CreatedBy Creat…" at bounding box center [600, 335] width 1097 height 487
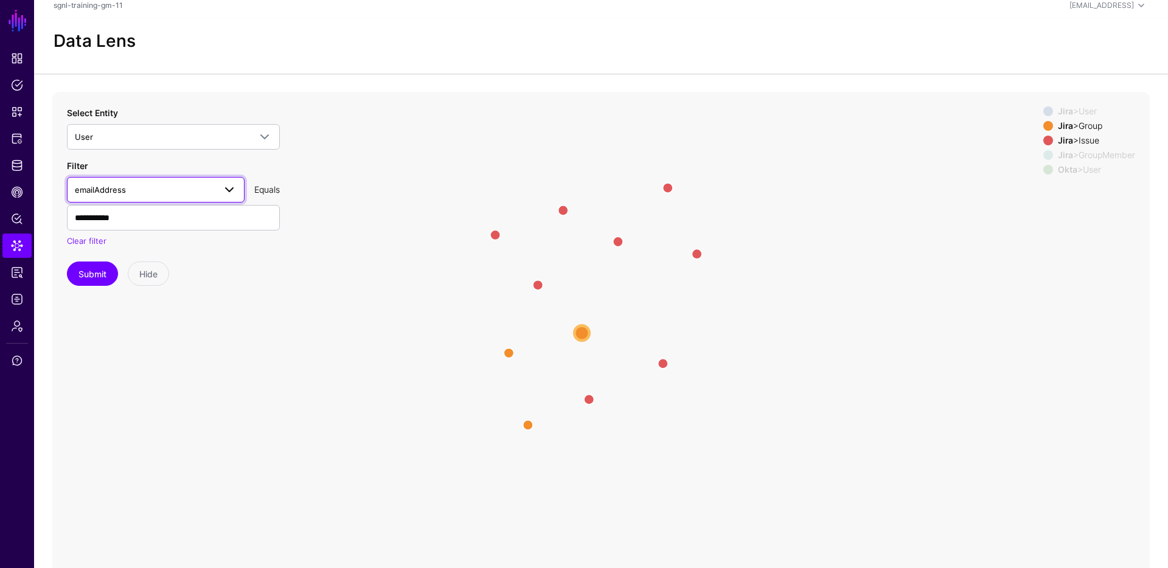
click at [208, 187] on span "emailAddress" at bounding box center [145, 189] width 140 height 13
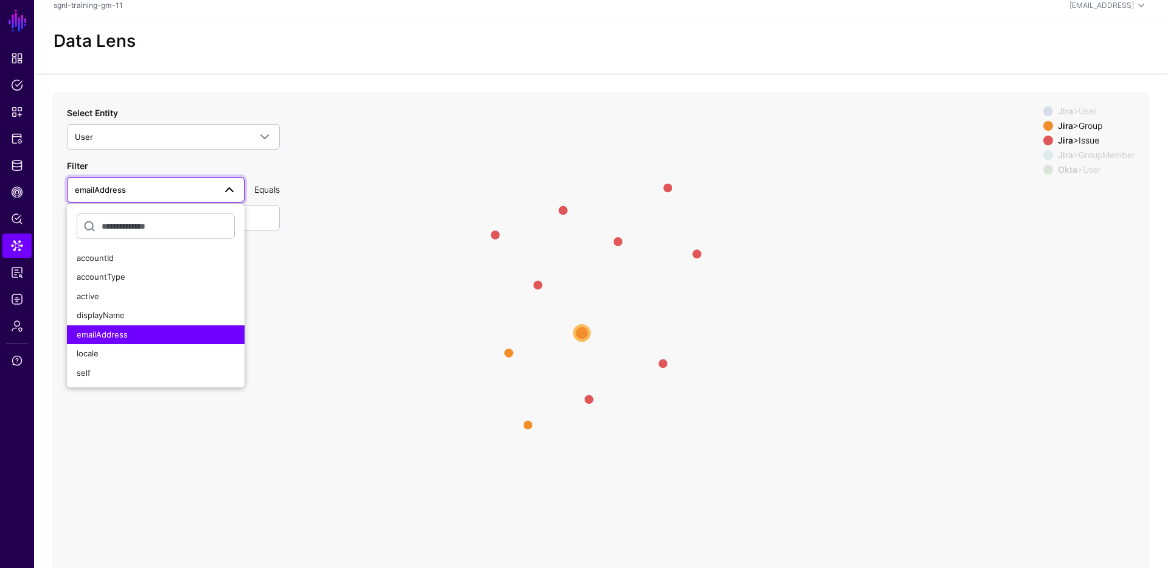
drag, startPoint x: 164, startPoint y: 161, endPoint x: 164, endPoint y: 153, distance: 8.5
click at [164, 161] on div "**********" at bounding box center [173, 203] width 213 height 88
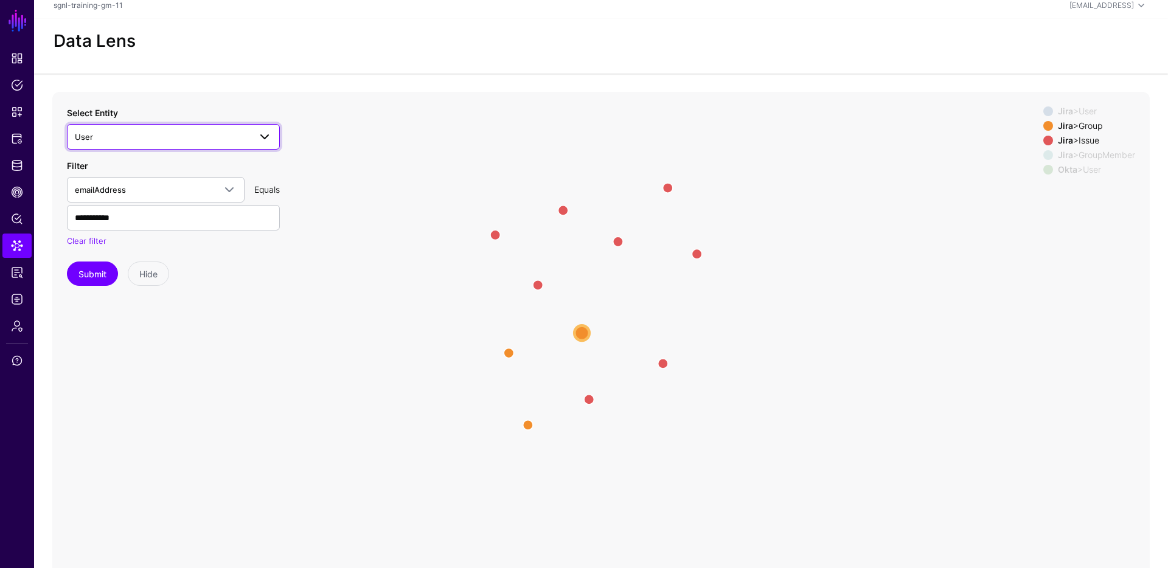
click at [163, 140] on span "User" at bounding box center [162, 136] width 175 height 13
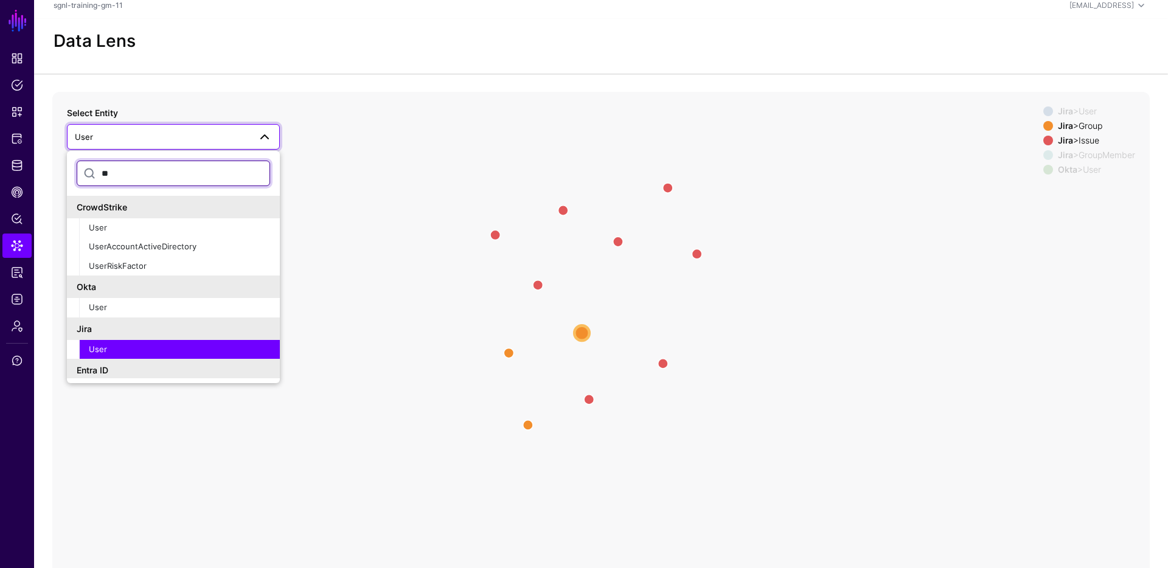
type input "*"
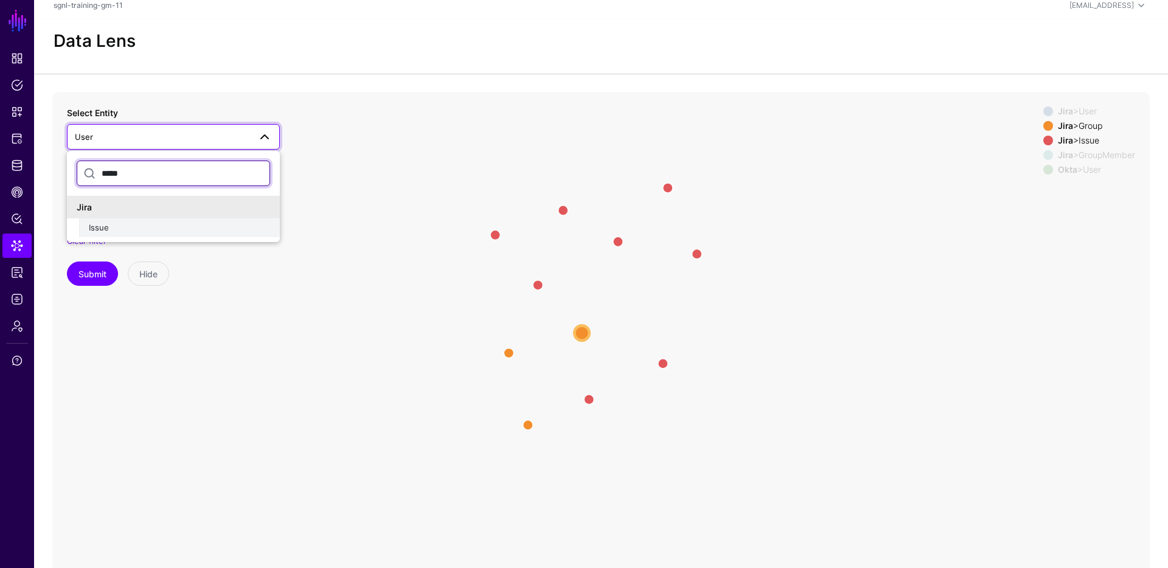
type input "*****"
click at [100, 225] on span "Issue" at bounding box center [99, 228] width 20 height 10
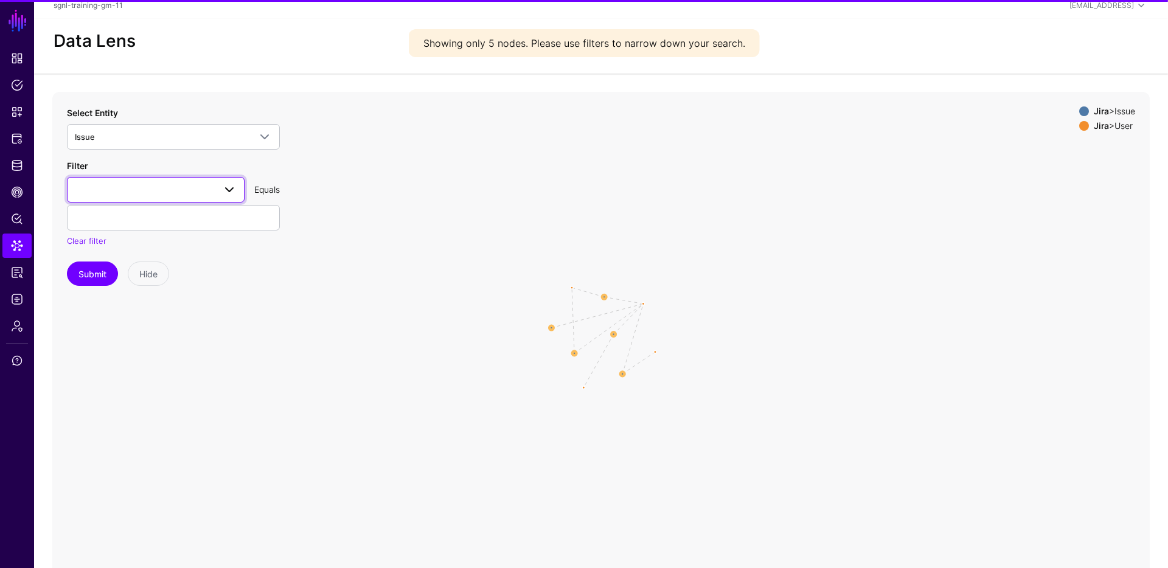
click at [156, 190] on span at bounding box center [156, 189] width 162 height 15
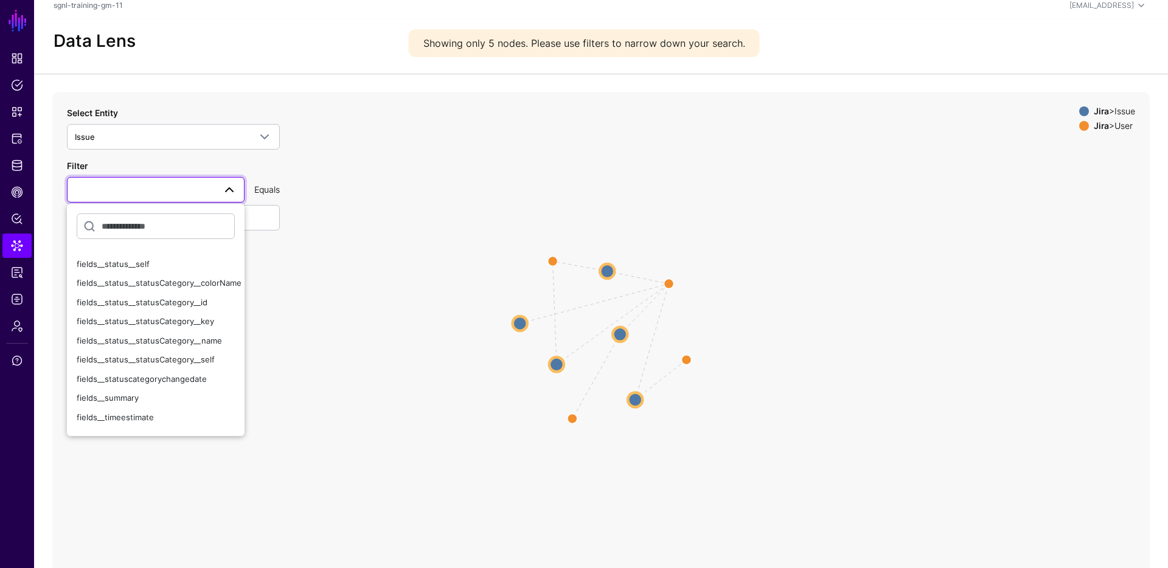
scroll to position [1484, 0]
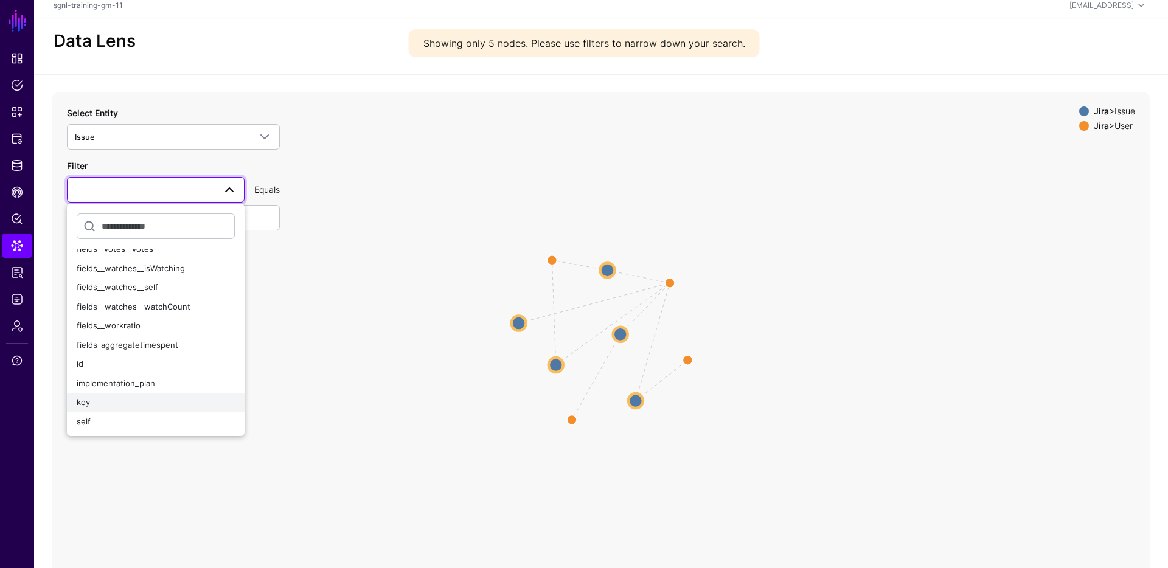
click at [131, 400] on div "key" at bounding box center [156, 403] width 158 height 12
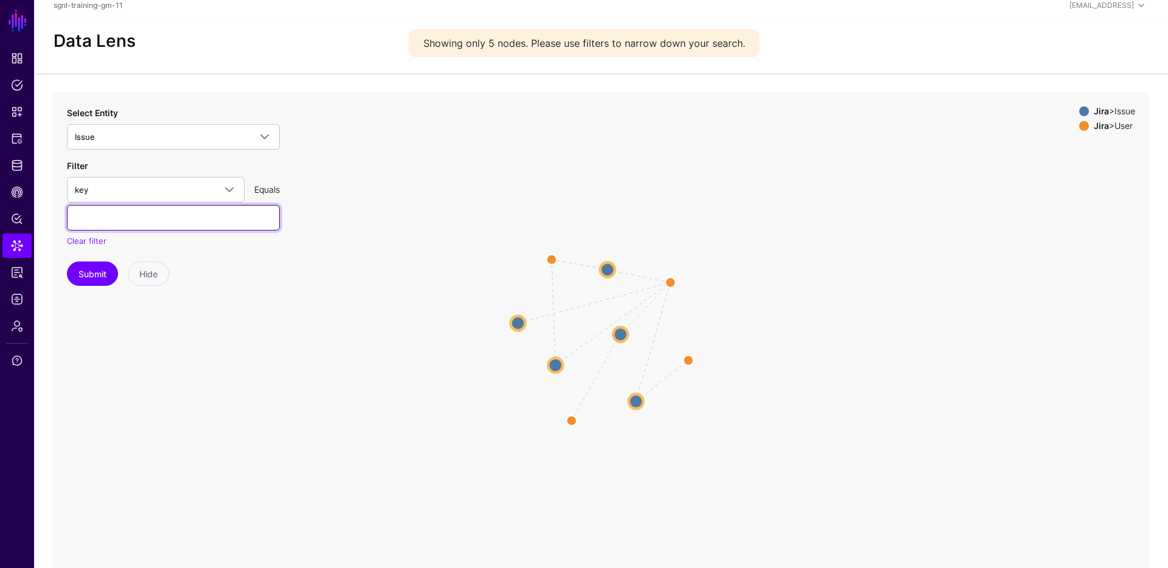
click at [134, 219] on input "text" at bounding box center [173, 218] width 213 height 26
type input "**********"
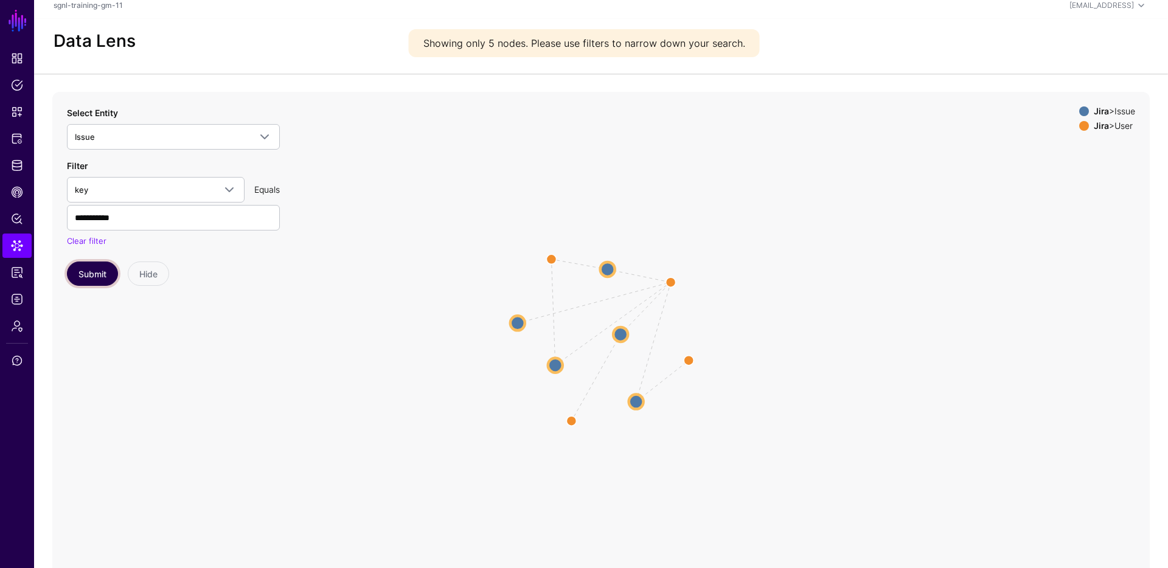
click at [77, 276] on button "Submit" at bounding box center [92, 274] width 51 height 24
click at [626, 324] on circle at bounding box center [624, 325] width 15 height 15
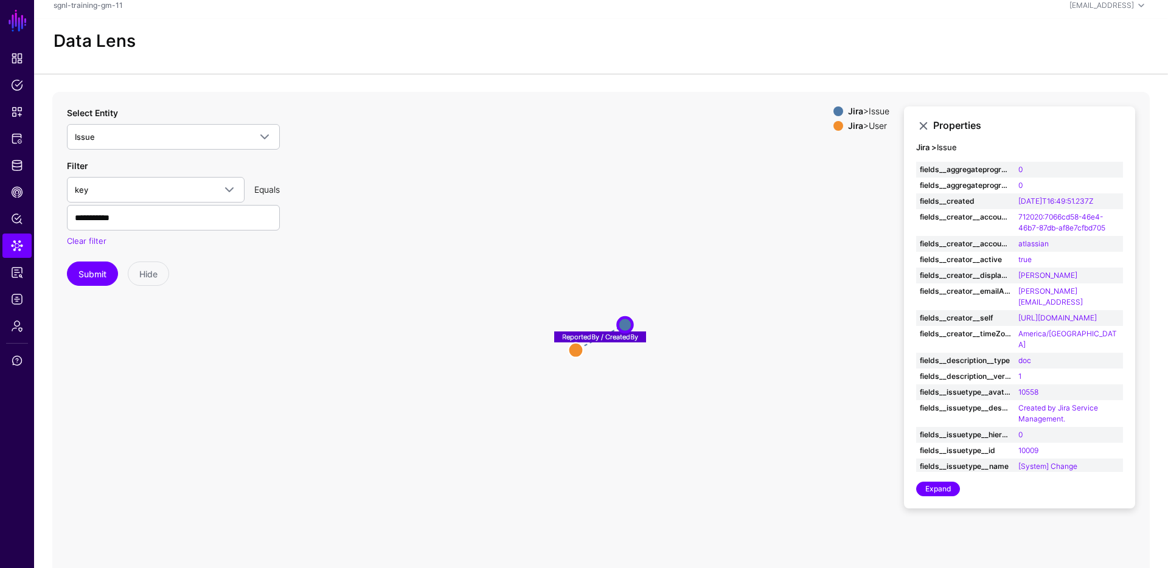
click at [698, 232] on icon "ReportedBy / CreatedBy User User Issue Issue" at bounding box center [600, 335] width 1097 height 487
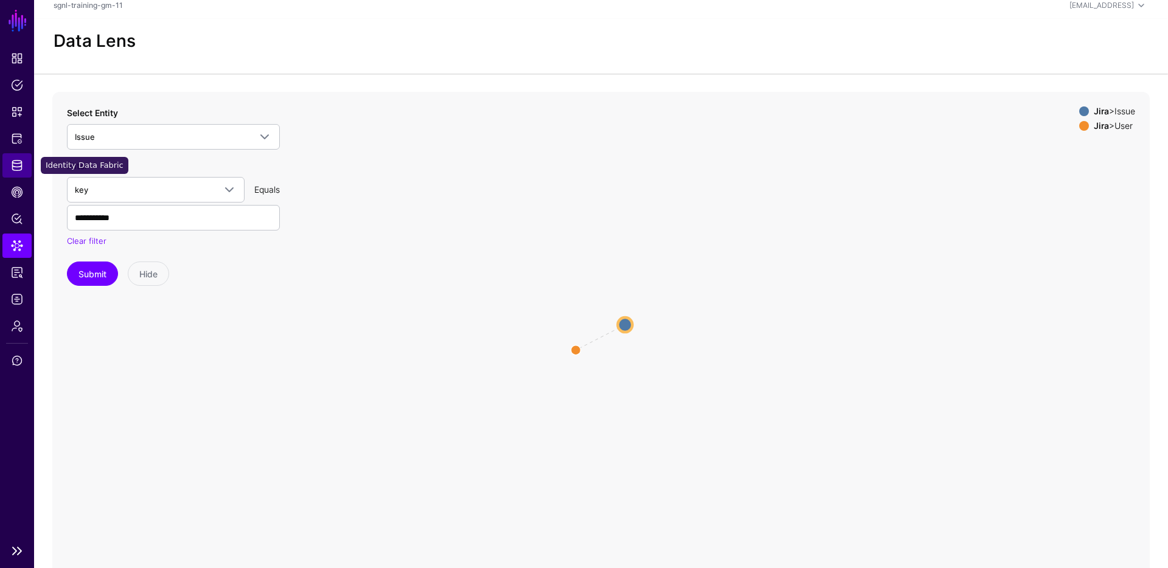
click at [15, 170] on span "Identity Data Fabric" at bounding box center [17, 165] width 12 height 12
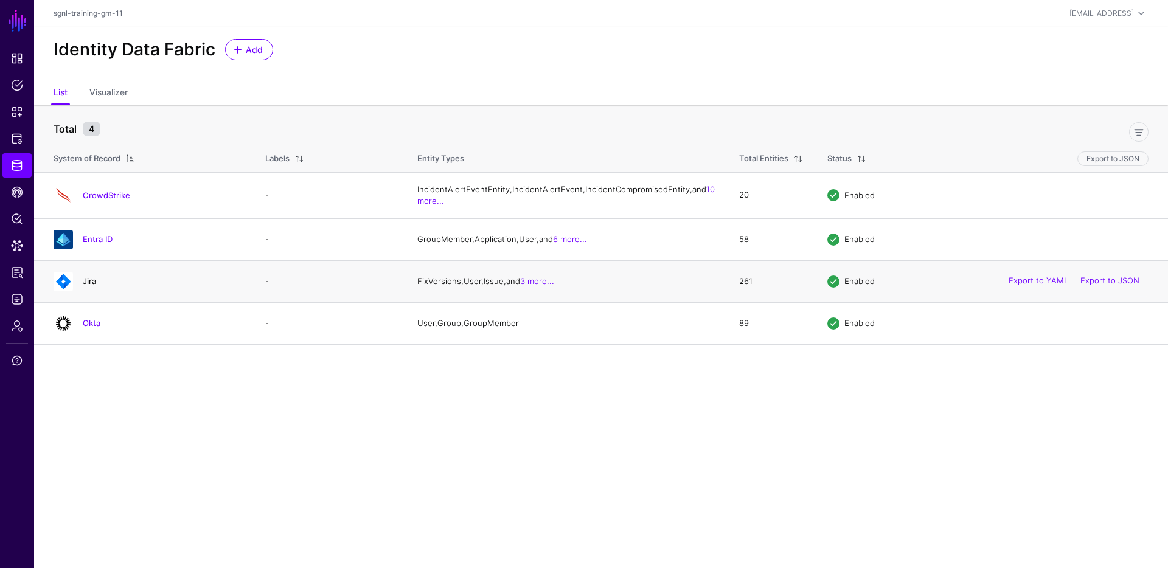
click at [86, 286] on link "Jira" at bounding box center [89, 281] width 13 height 10
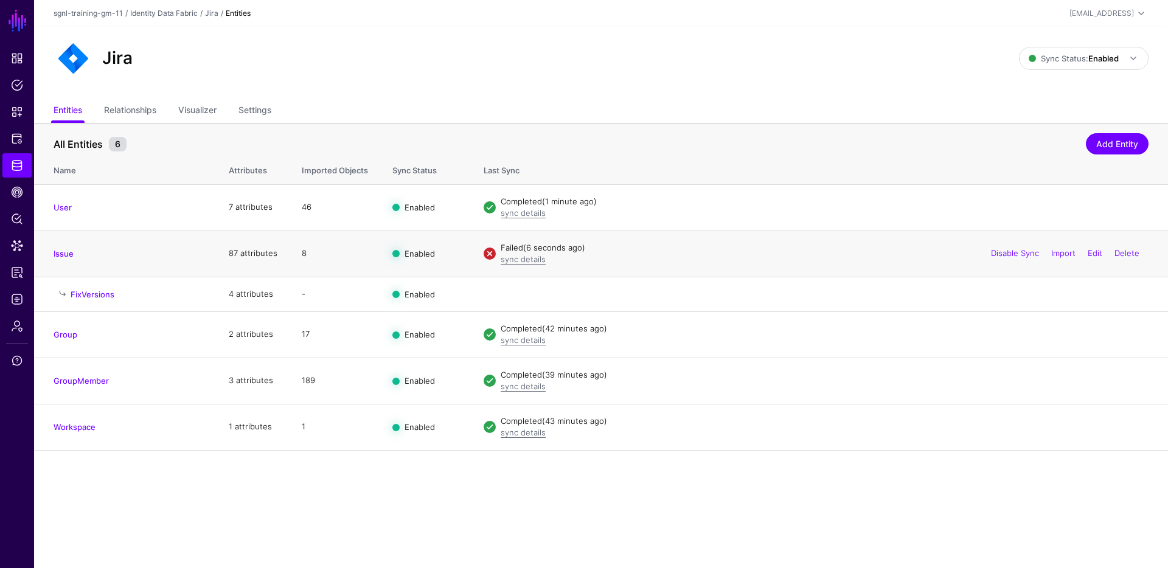
drag, startPoint x: 44, startPoint y: 255, endPoint x: 52, endPoint y: 254, distance: 7.4
click at [45, 255] on td "Issue" at bounding box center [125, 254] width 182 height 46
click at [60, 253] on link "Issue" at bounding box center [64, 254] width 20 height 10
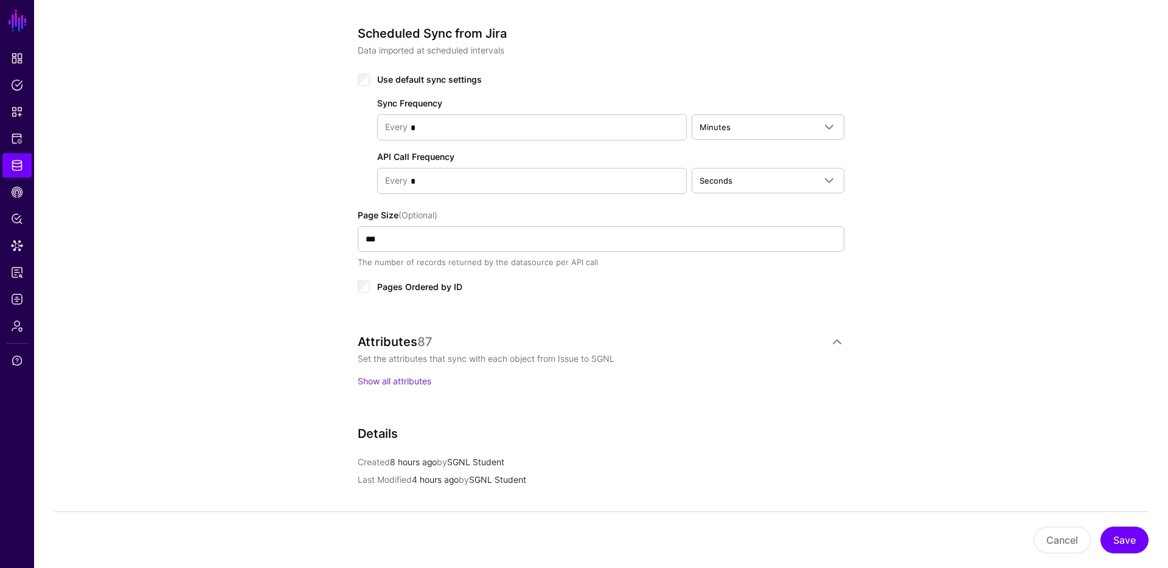
scroll to position [773, 0]
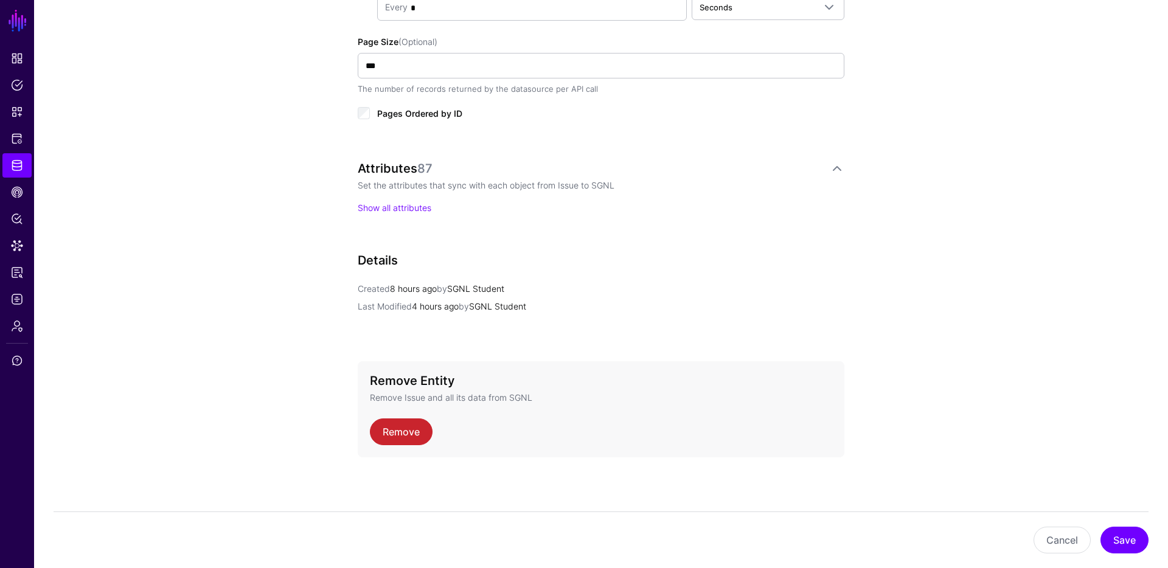
click at [400, 212] on p "Show all attributes" at bounding box center [601, 207] width 487 height 13
click at [412, 203] on link "Show all attributes" at bounding box center [395, 208] width 74 height 10
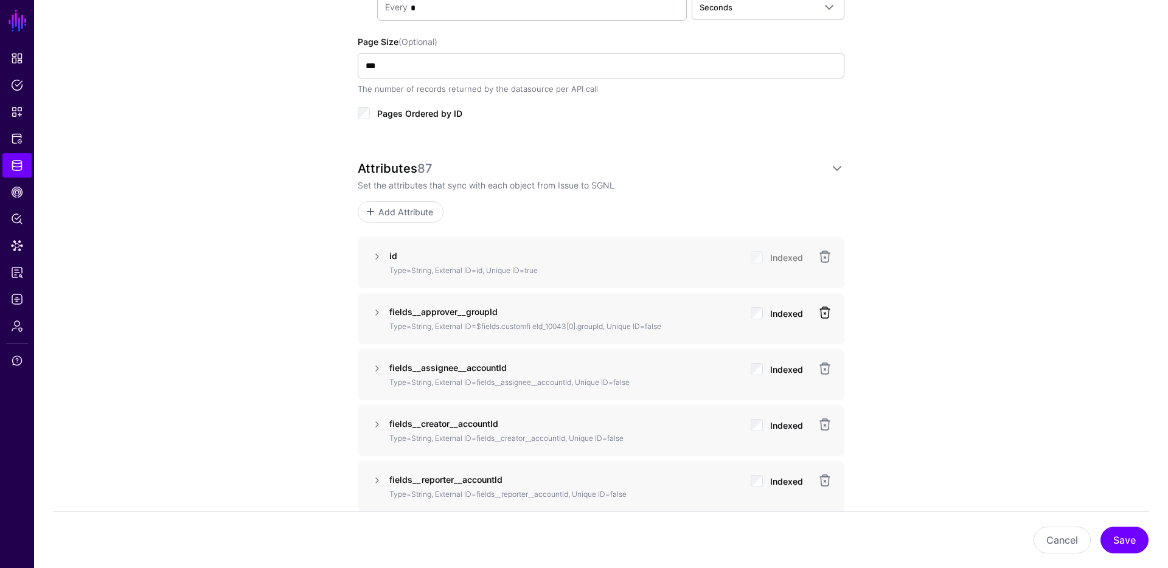
click at [826, 314] on link at bounding box center [824, 312] width 15 height 15
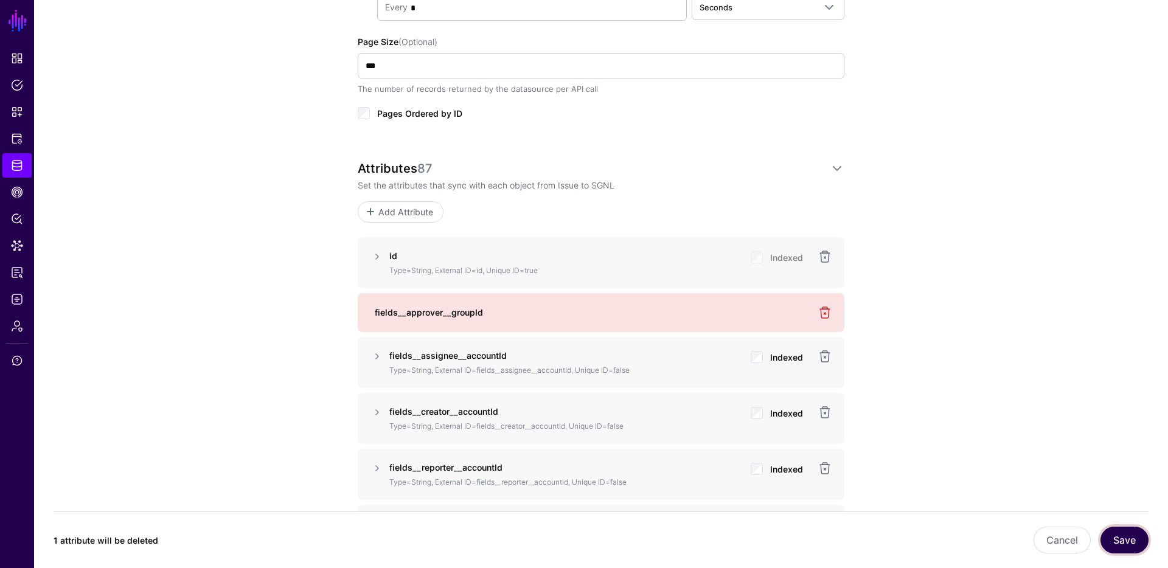
click at [1127, 538] on button "Save" at bounding box center [1124, 540] width 48 height 27
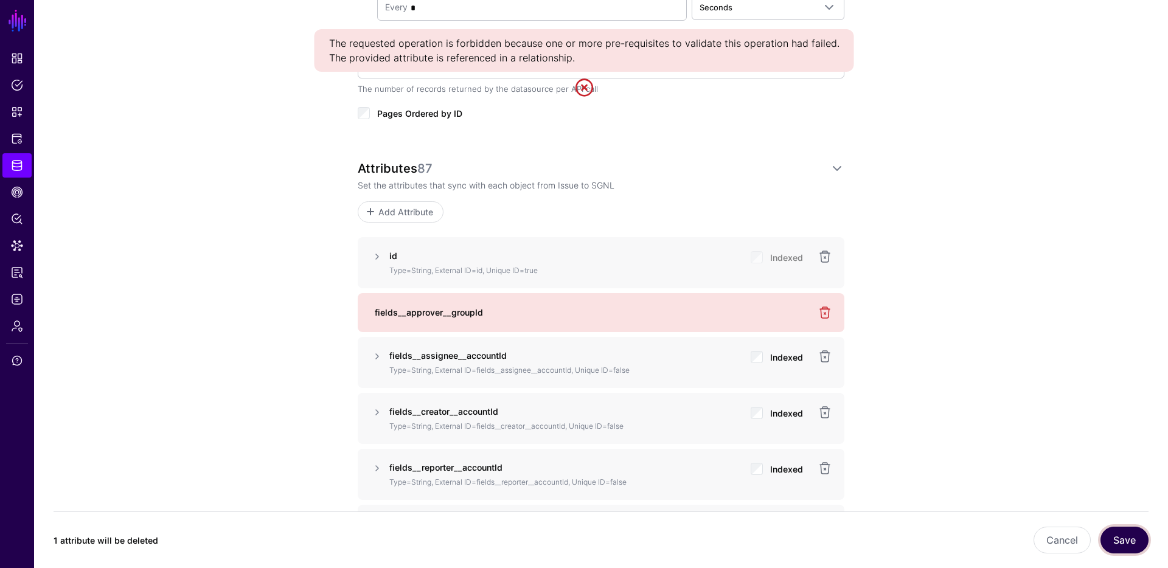
scroll to position [647, 0]
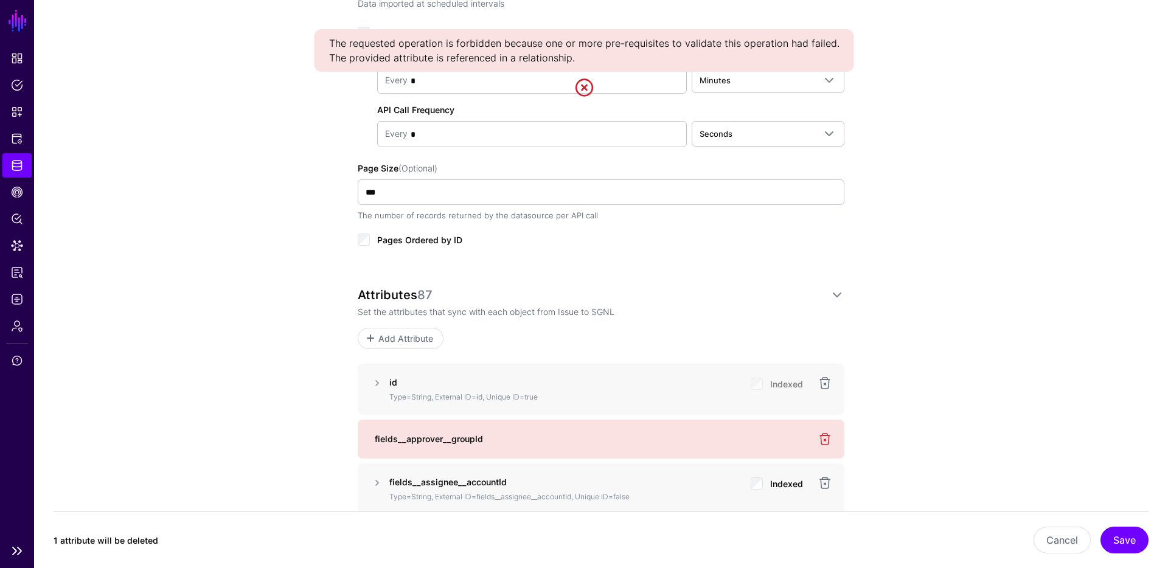
click at [7, 167] on link "Identity Data Fabric" at bounding box center [16, 165] width 29 height 24
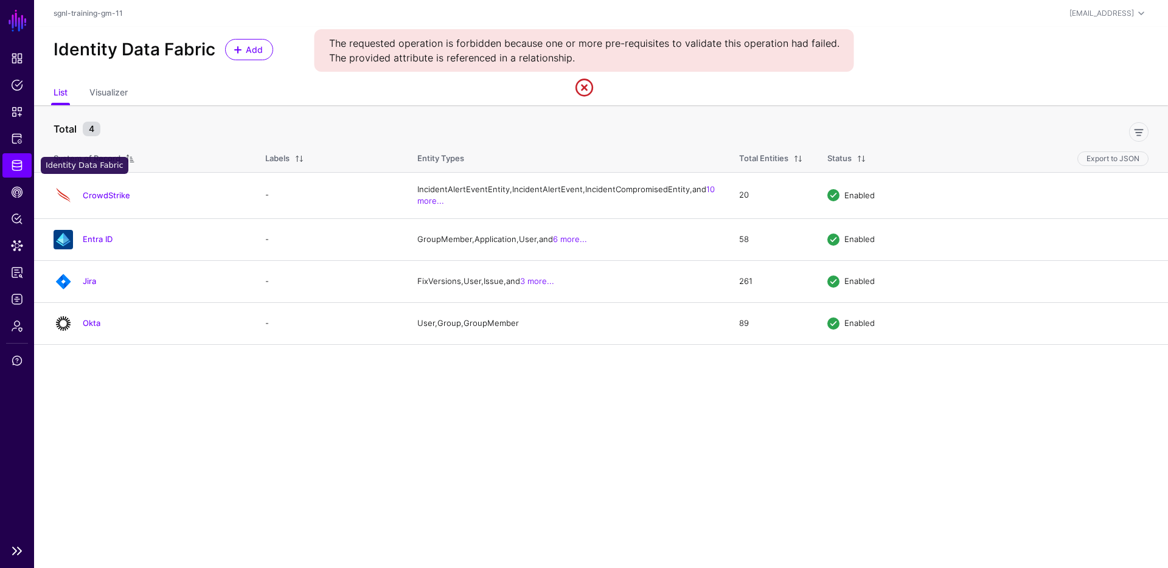
click at [13, 164] on span "Identity Data Fabric" at bounding box center [17, 165] width 12 height 12
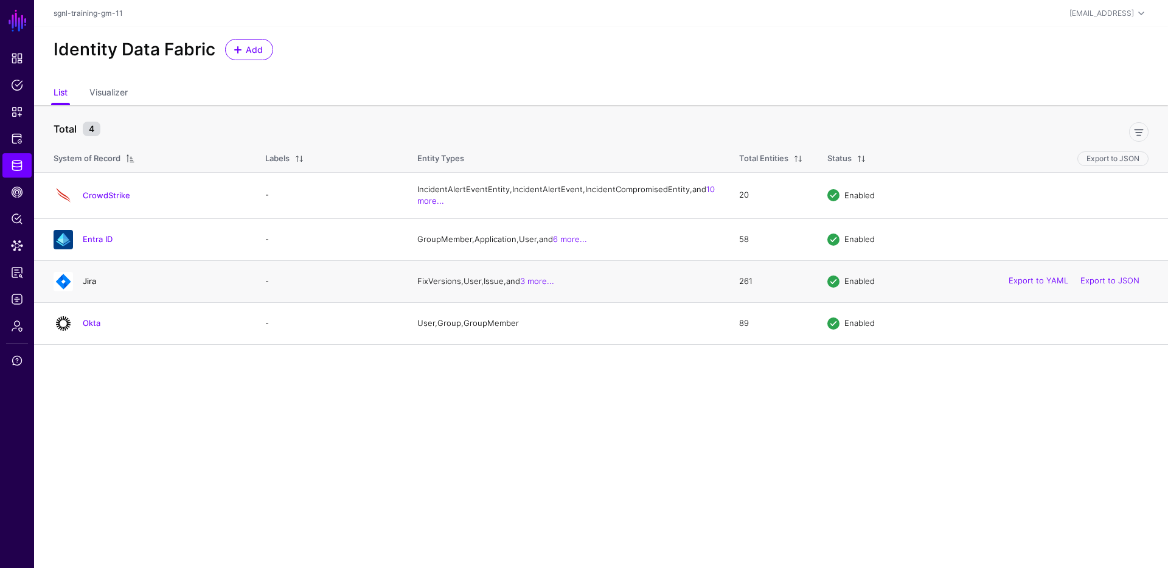
click at [93, 286] on link "Jira" at bounding box center [89, 281] width 13 height 10
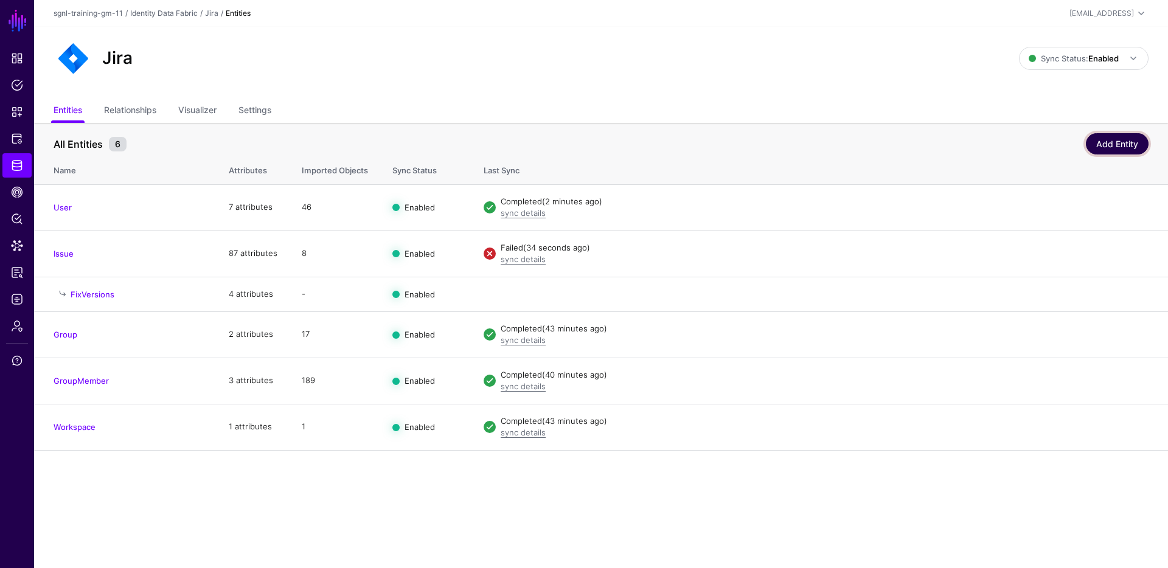
click at [1137, 144] on link "Add Entity" at bounding box center [1117, 143] width 63 height 21
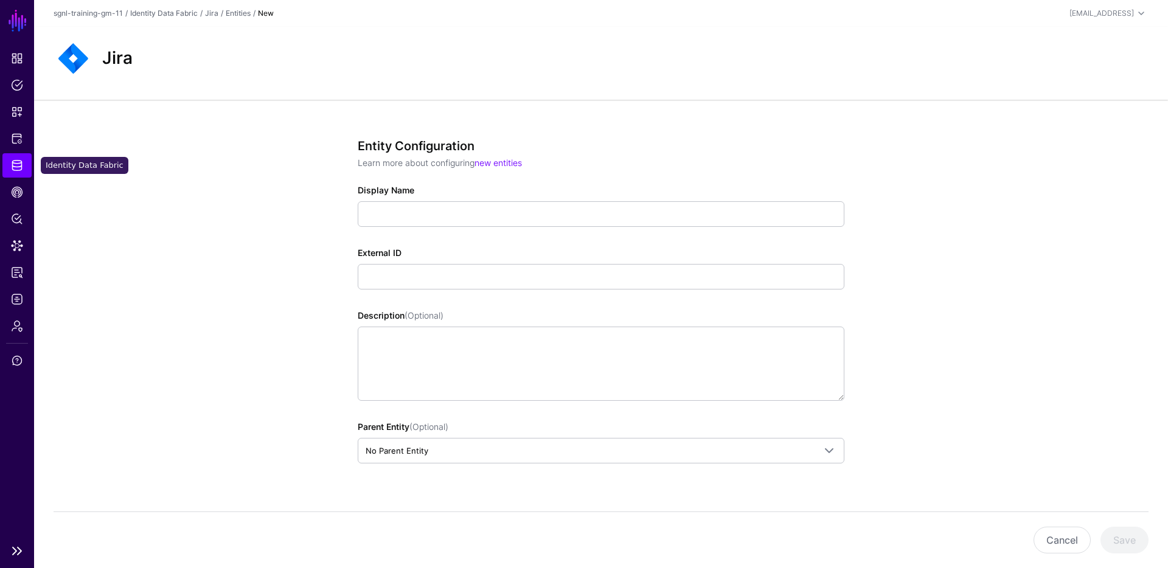
click at [14, 173] on link "Identity Data Fabric" at bounding box center [16, 165] width 29 height 24
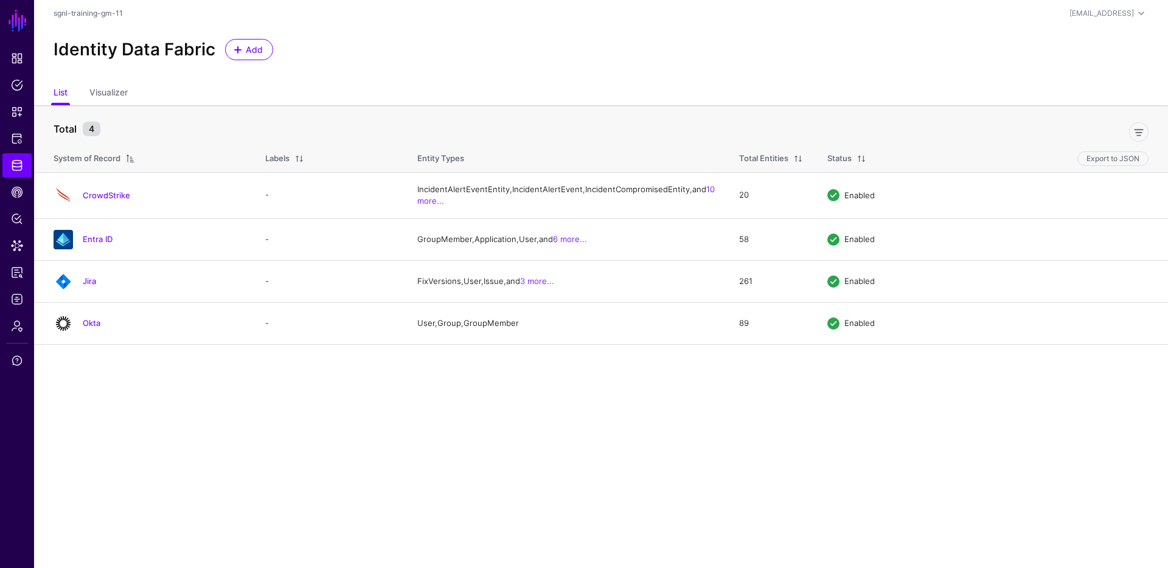
drag, startPoint x: 88, startPoint y: 308, endPoint x: 94, endPoint y: 307, distance: 6.2
click at [89, 286] on link "Jira" at bounding box center [89, 281] width 13 height 10
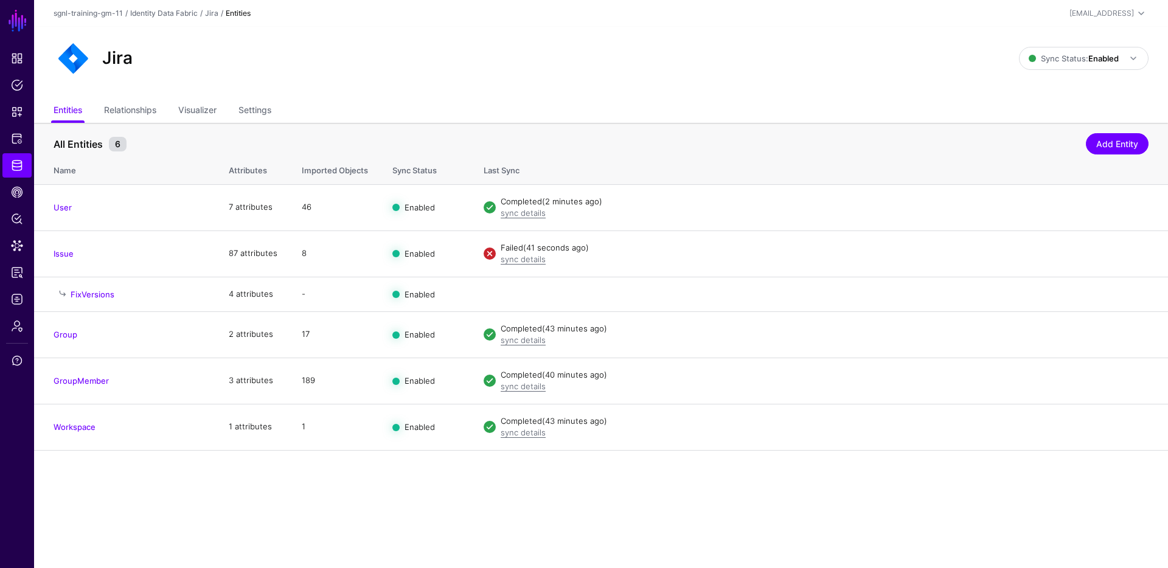
click at [55, 257] on link "Issue" at bounding box center [64, 254] width 20 height 10
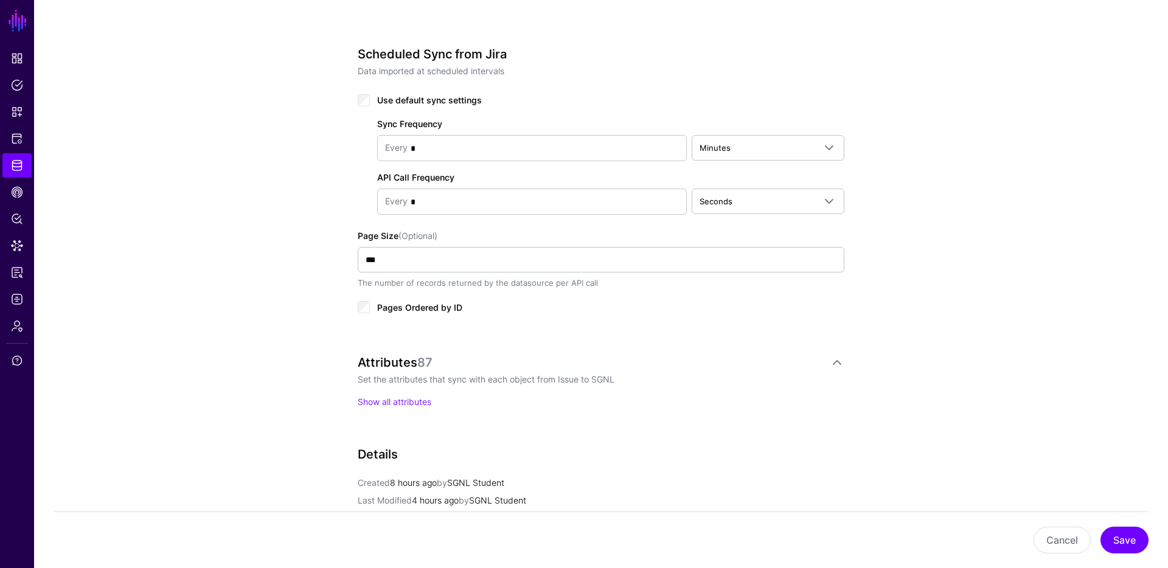
scroll to position [773, 0]
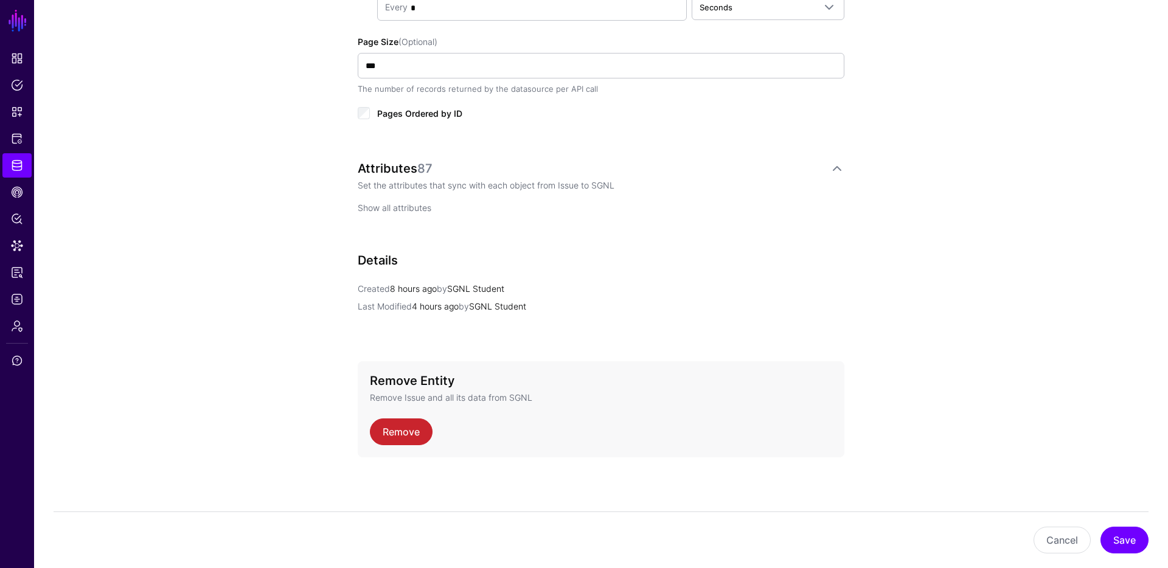
click at [422, 209] on link "Show all attributes" at bounding box center [395, 208] width 74 height 10
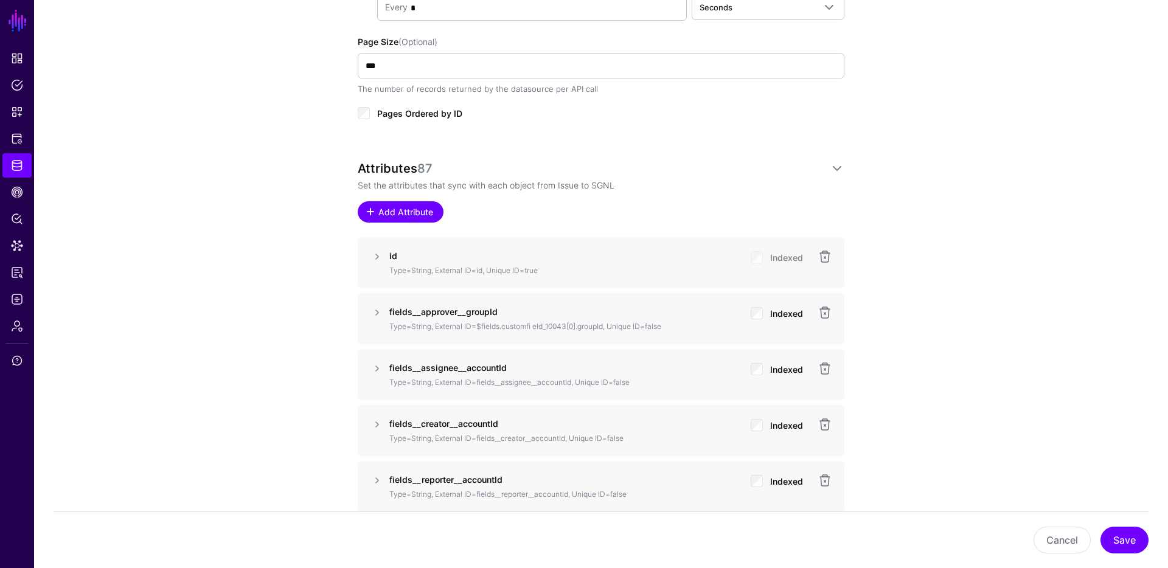
click at [405, 212] on span "Add Attribute" at bounding box center [406, 212] width 58 height 13
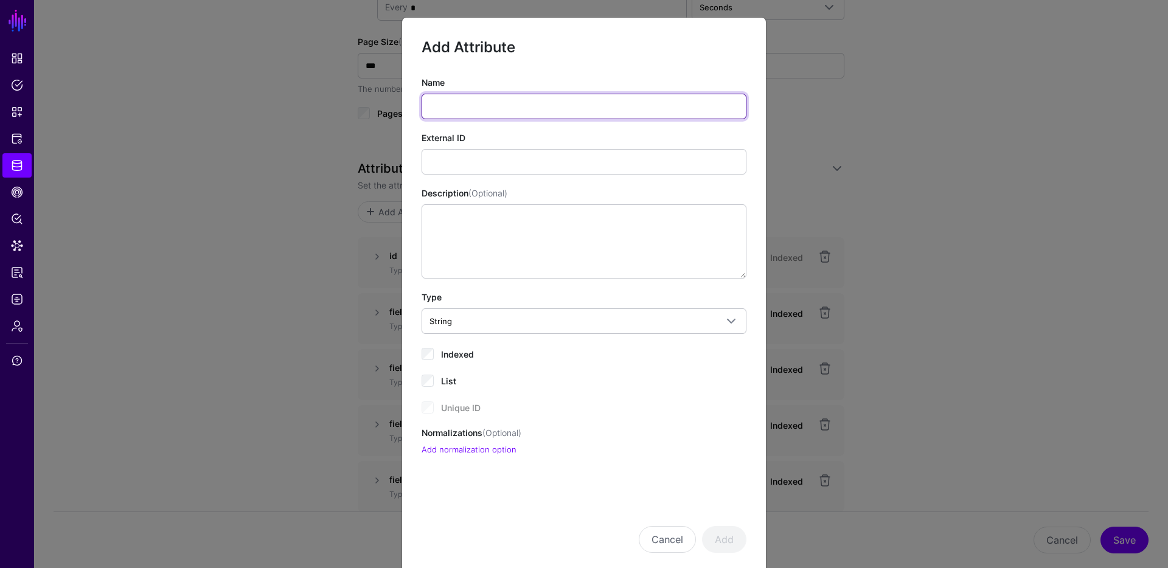
click at [501, 107] on input "Name" at bounding box center [584, 107] width 325 height 26
type input "**********"
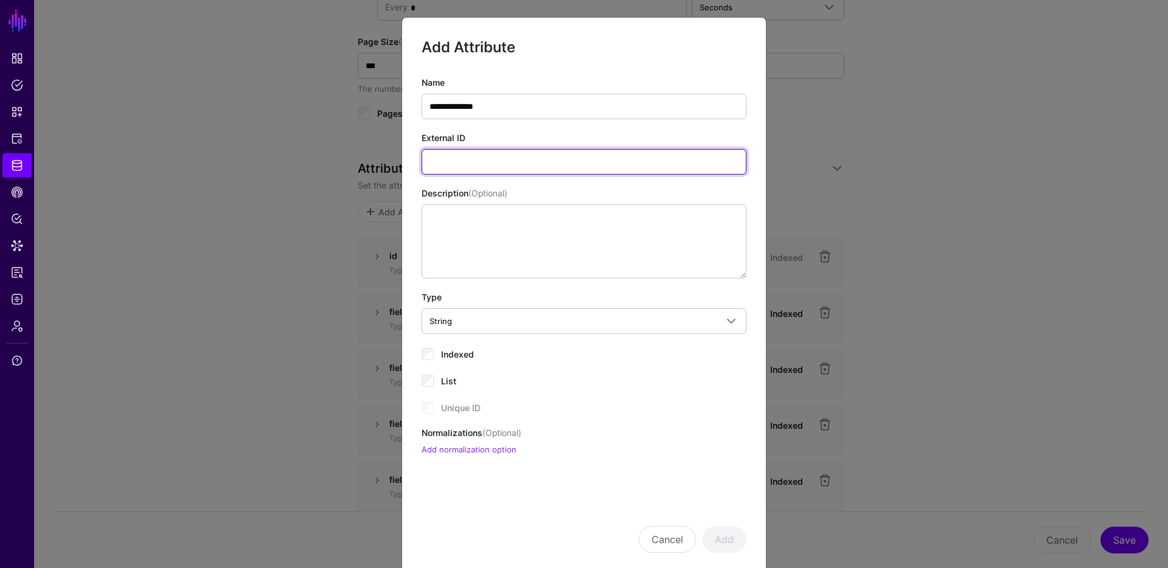
paste input "**********"
type input "**********"
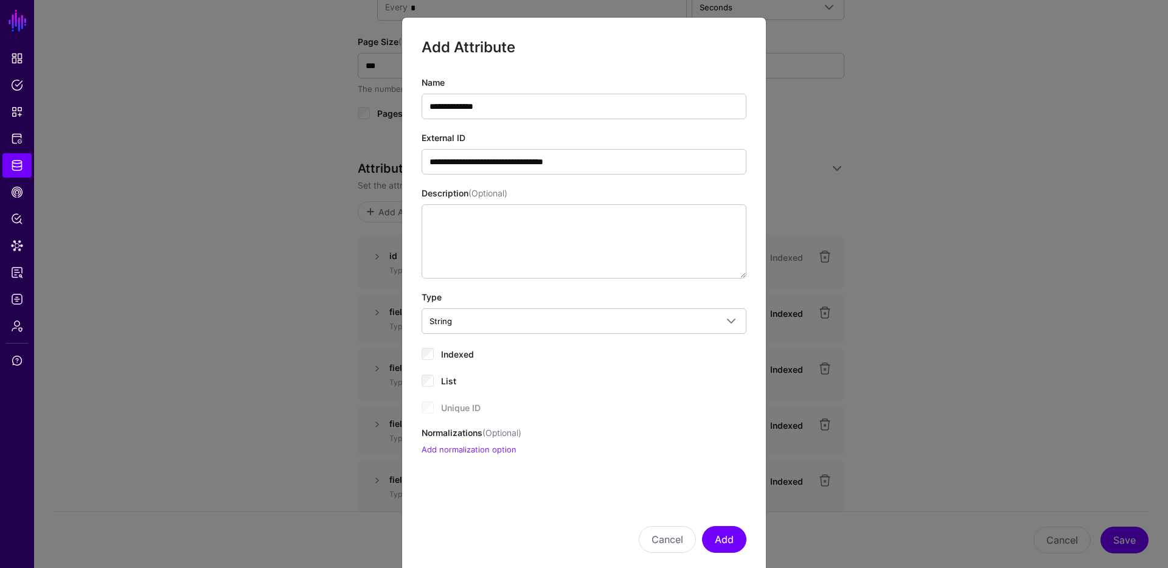
click at [467, 353] on span "Indexed" at bounding box center [457, 354] width 33 height 10
click at [717, 540] on button "Add" at bounding box center [724, 539] width 44 height 27
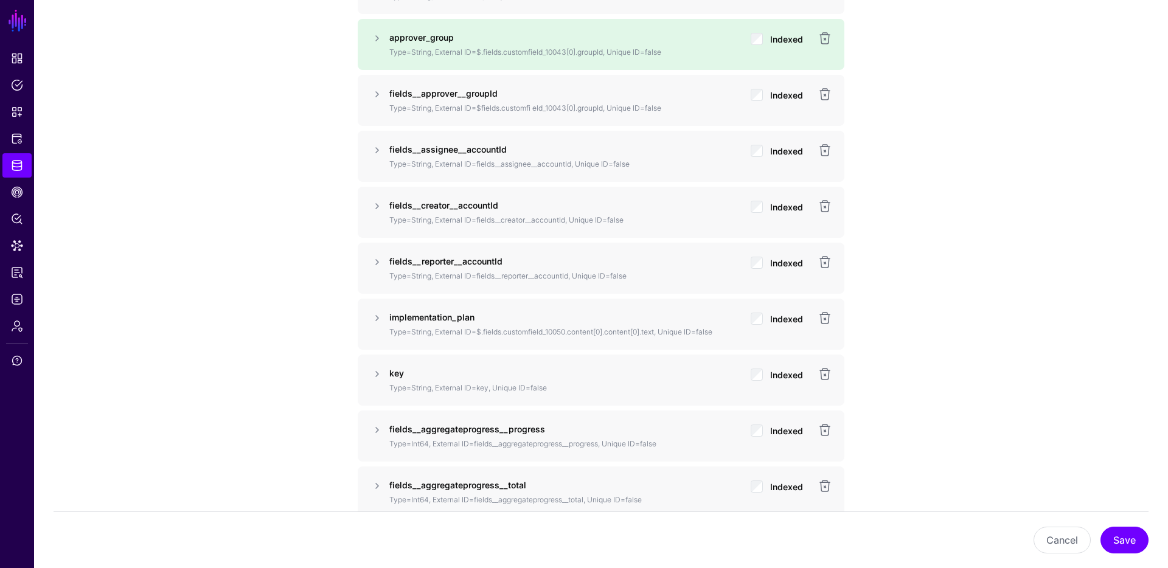
scroll to position [1065, 0]
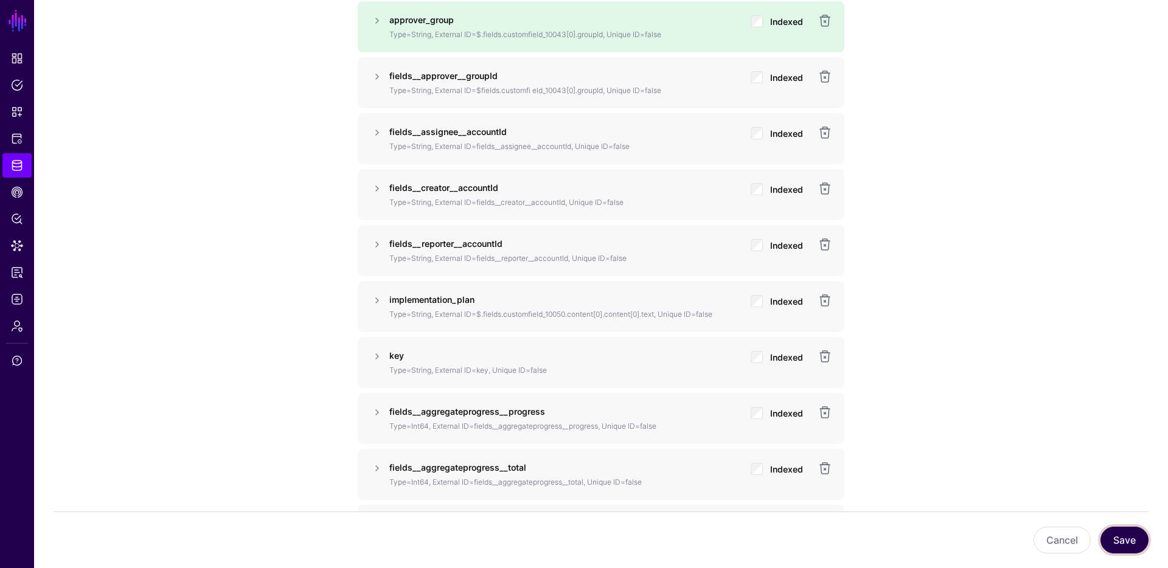
click at [1121, 544] on button "Save" at bounding box center [1124, 540] width 48 height 27
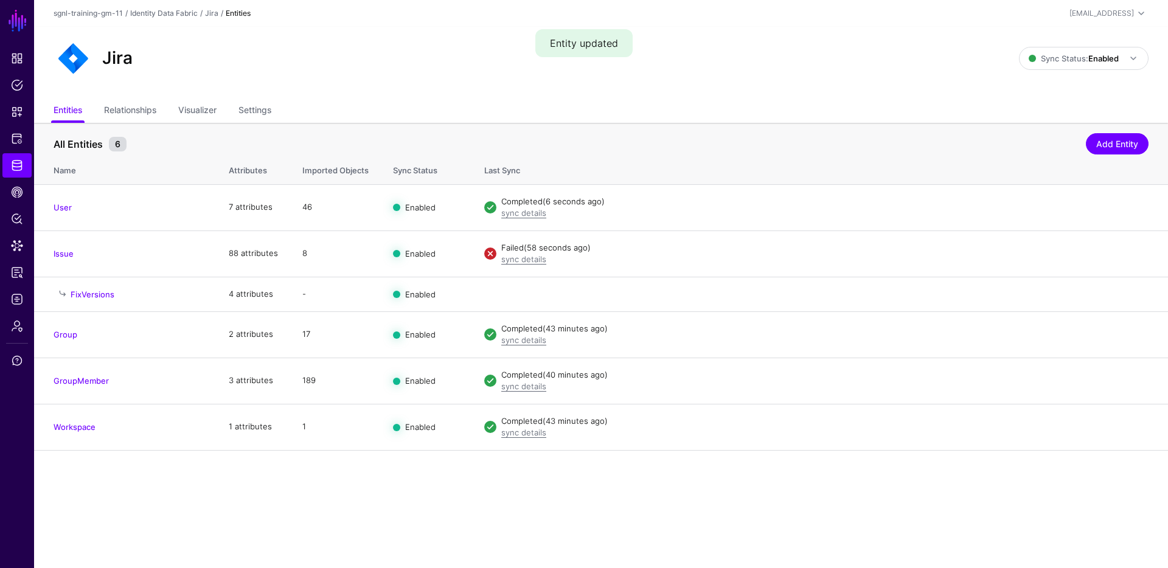
click at [123, 94] on div "Jira Sync Status: Enabled Enabled Syncing active for all configured entities th…" at bounding box center [601, 63] width 1134 height 73
click at [128, 105] on link "Relationships" at bounding box center [130, 111] width 52 height 23
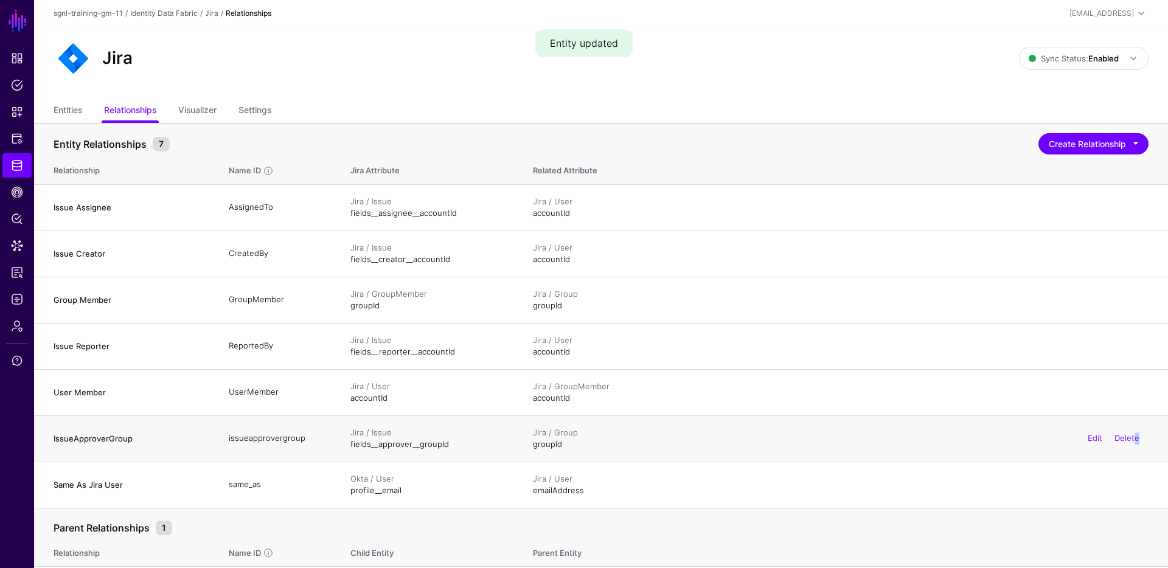
drag, startPoint x: 1137, startPoint y: 438, endPoint x: 1033, endPoint y: 424, distance: 104.9
click at [1081, 447] on div "Edit Delete" at bounding box center [1113, 438] width 70 height 30
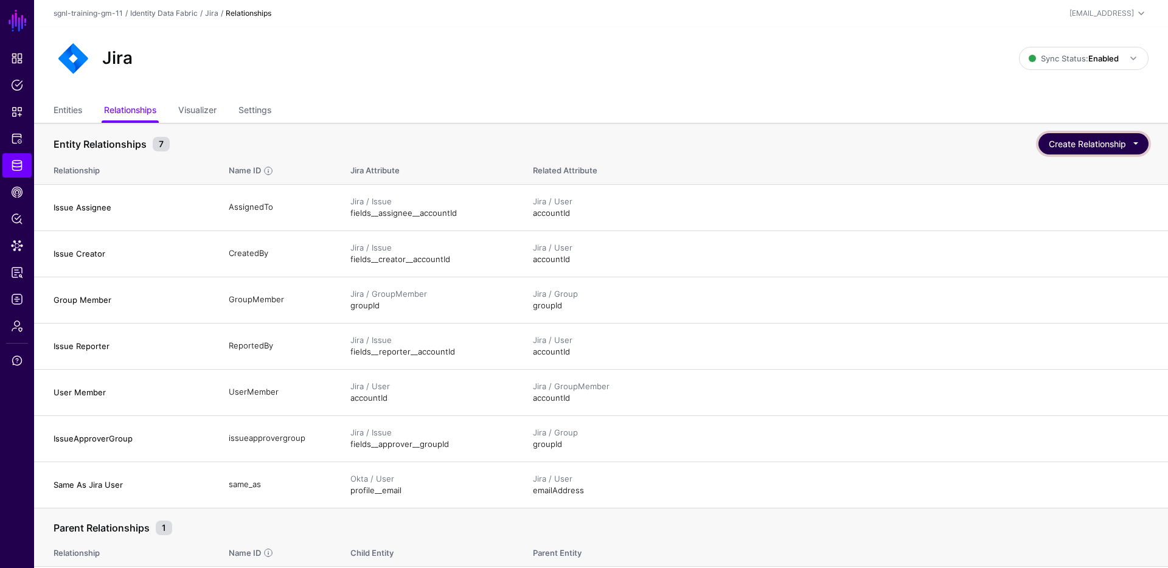
click at [1092, 139] on button "Create Relationship" at bounding box center [1093, 143] width 110 height 21
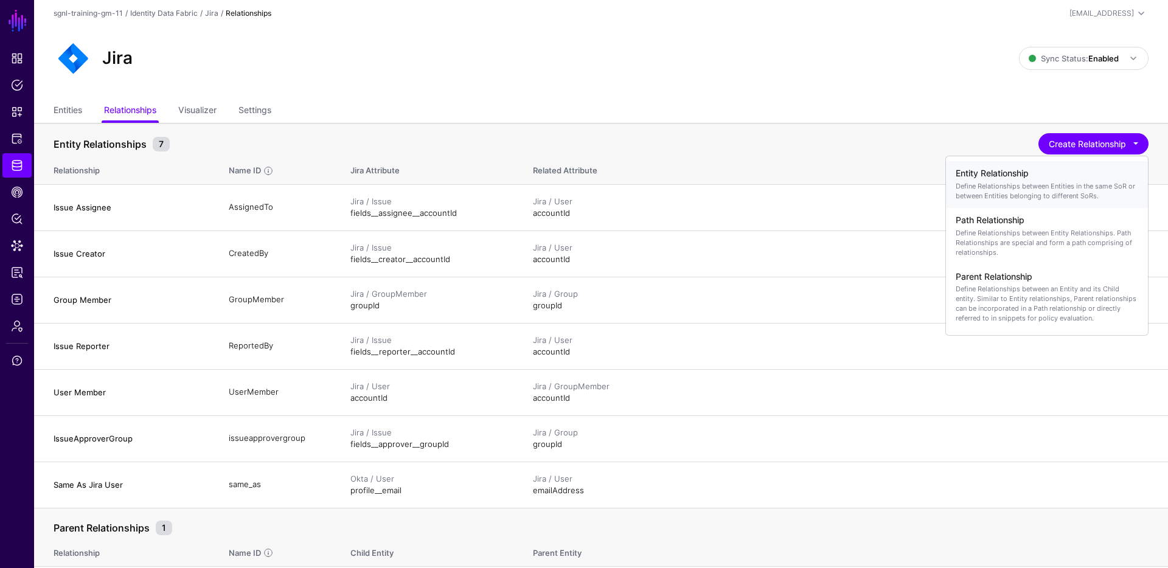
click at [1030, 187] on p "Define Relationships between Entities in the same SoR or between Entities belon…" at bounding box center [1047, 190] width 182 height 19
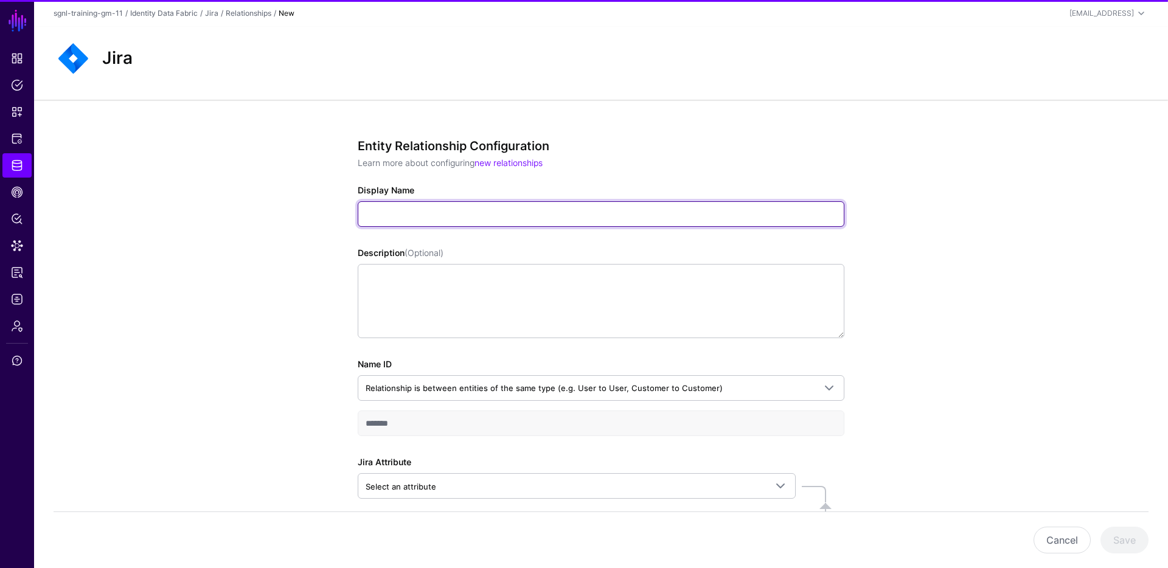
click at [421, 216] on input "Display Name" at bounding box center [601, 214] width 487 height 26
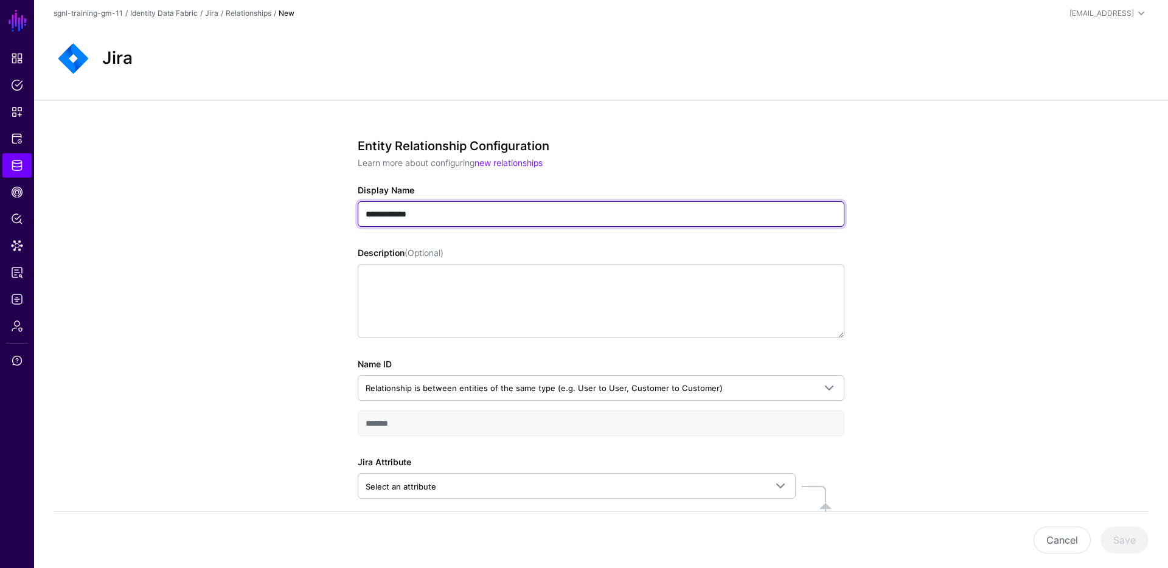
type input "**********"
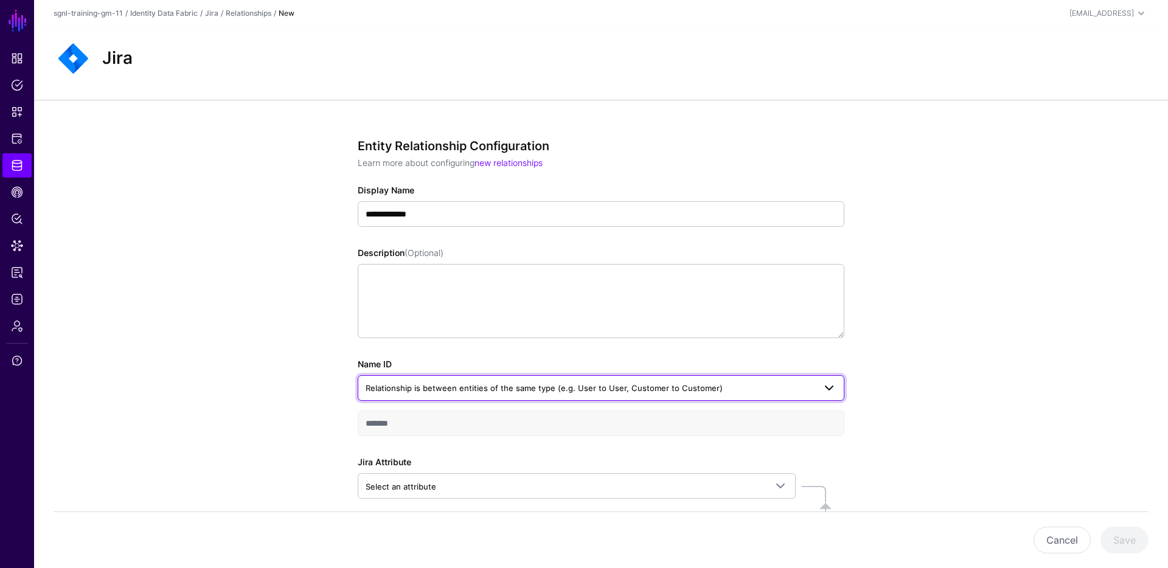
click at [463, 391] on span "Relationship is between entities of the same type (e.g. User to User, Customer …" at bounding box center [544, 388] width 357 height 10
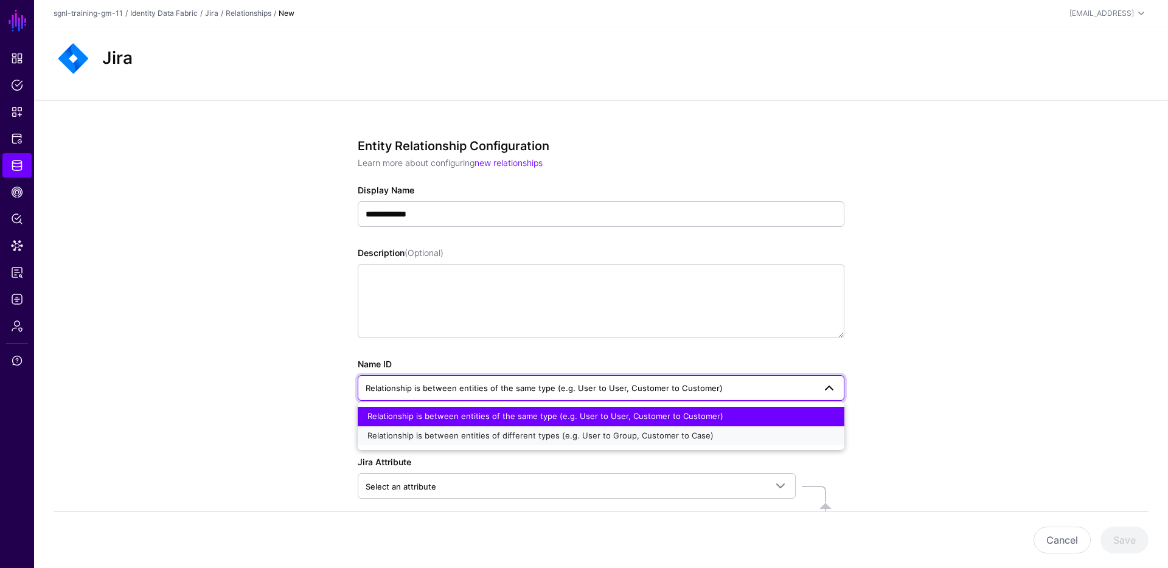
click at [448, 435] on span "Relationship is between entities of different types (e.g. User to Group, Custom…" at bounding box center [540, 436] width 346 height 10
type input "**********"
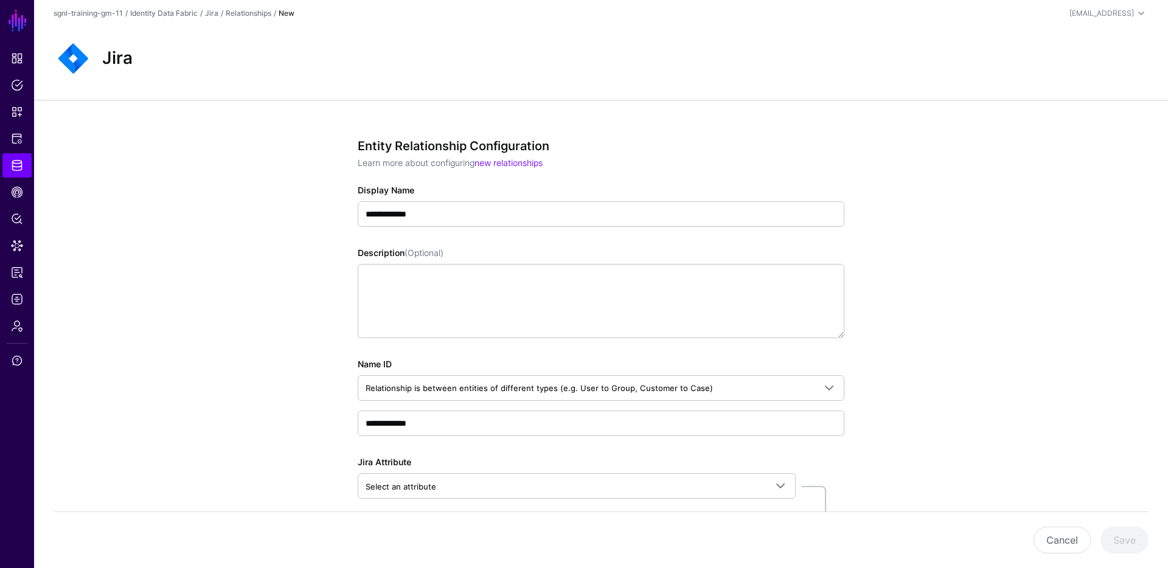
scroll to position [120, 0]
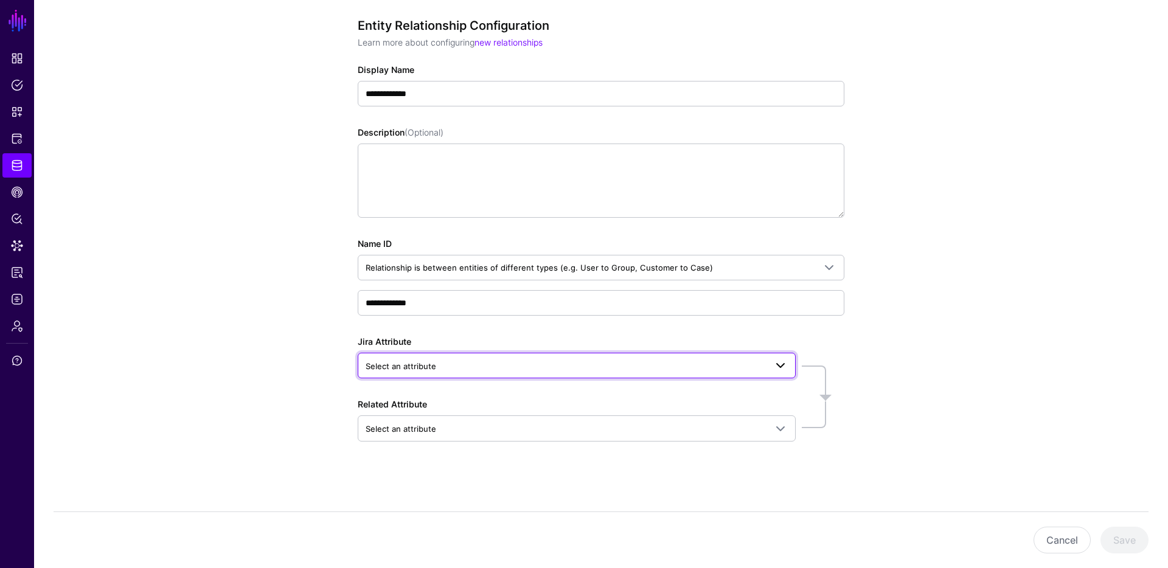
click at [412, 363] on span "Select an attribute" at bounding box center [401, 366] width 71 height 10
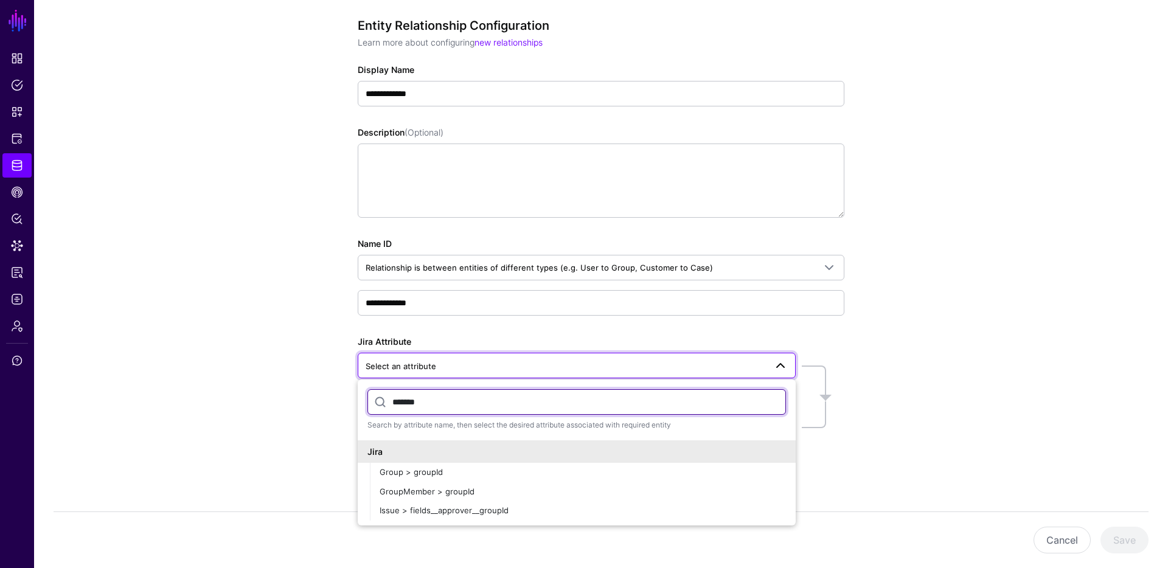
type input "*******"
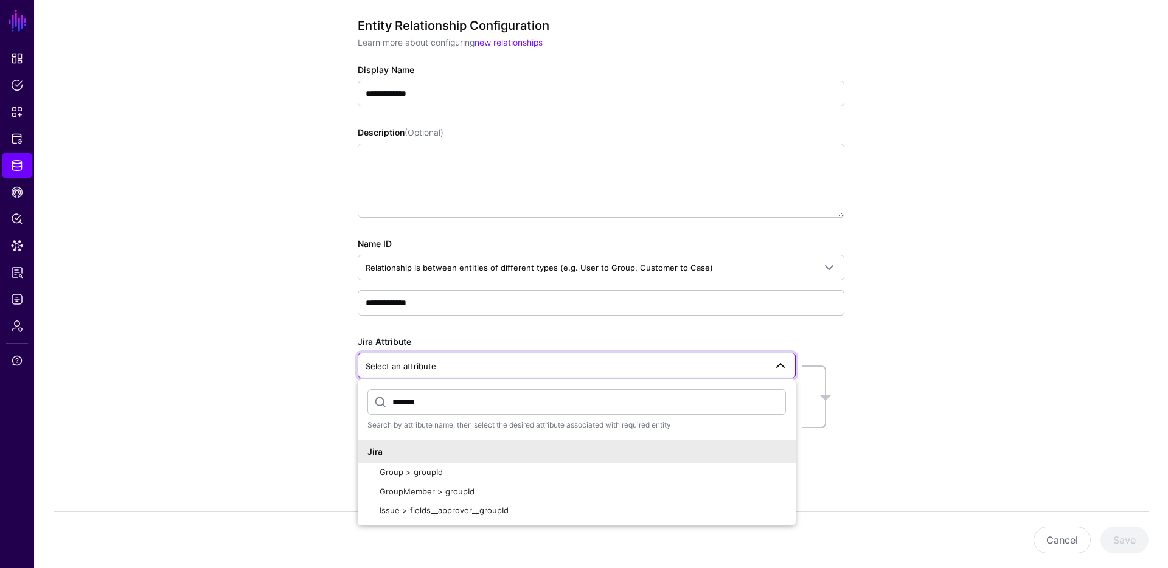
click at [986, 353] on div "**********" at bounding box center [601, 273] width 1134 height 589
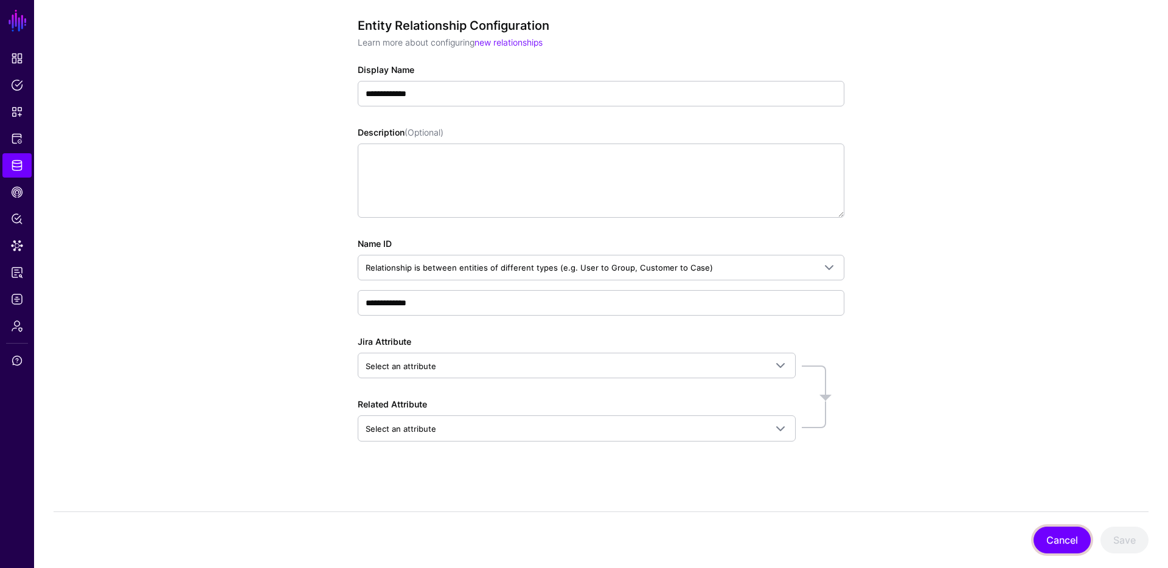
drag, startPoint x: 1069, startPoint y: 537, endPoint x: 1065, endPoint y: 516, distance: 21.7
click at [1069, 537] on button "Cancel" at bounding box center [1061, 540] width 57 height 27
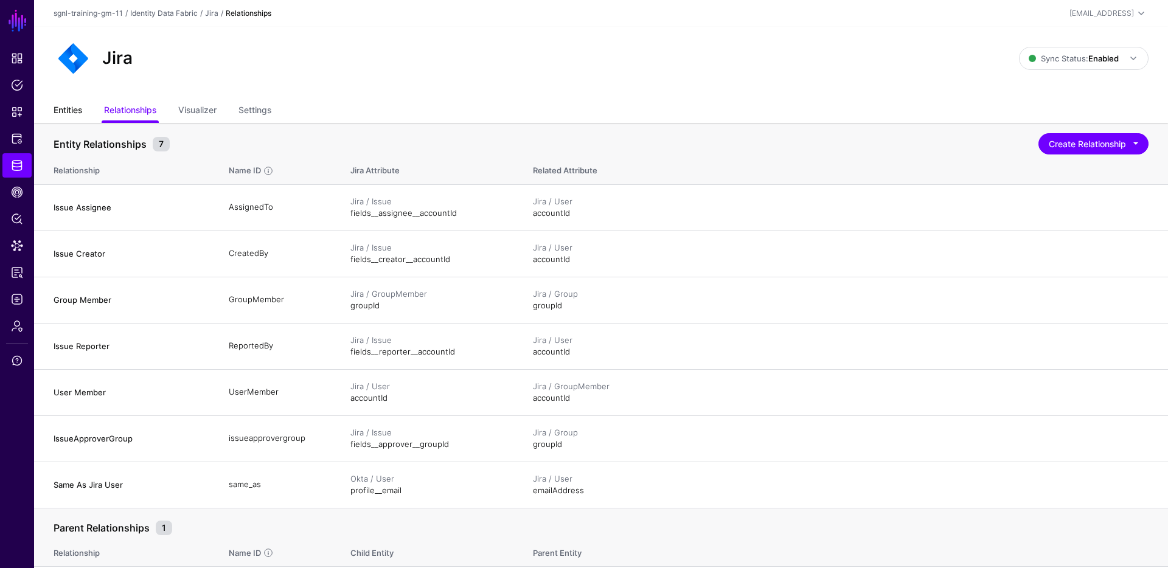
click at [68, 106] on link "Entities" at bounding box center [68, 111] width 29 height 23
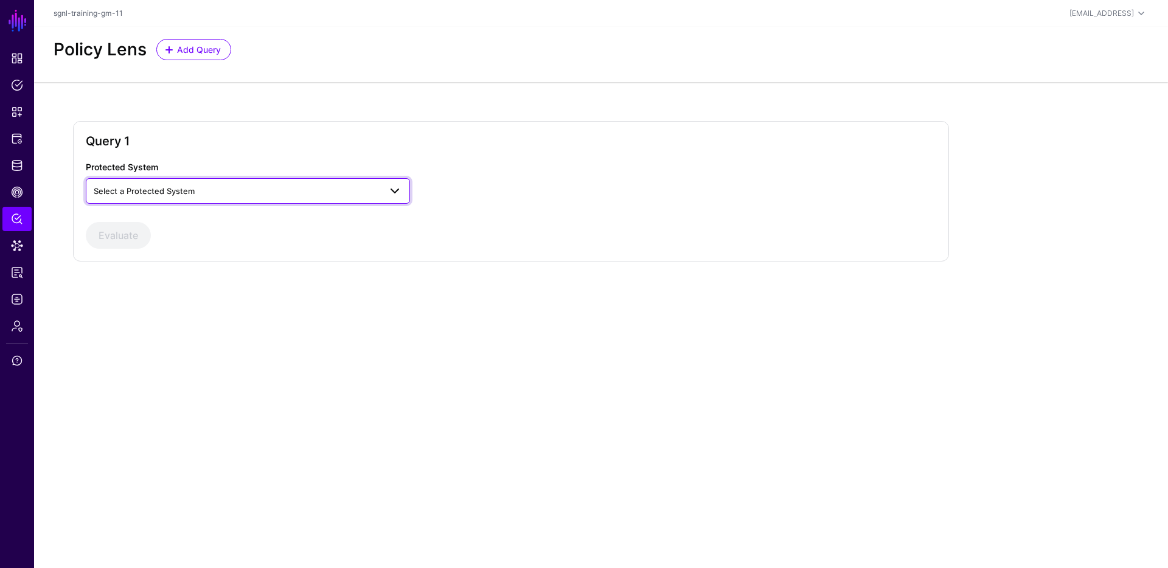
click at [367, 196] on span "Select a Protected System" at bounding box center [237, 190] width 286 height 13
click at [302, 215] on div "Custom Application" at bounding box center [247, 219] width 305 height 12
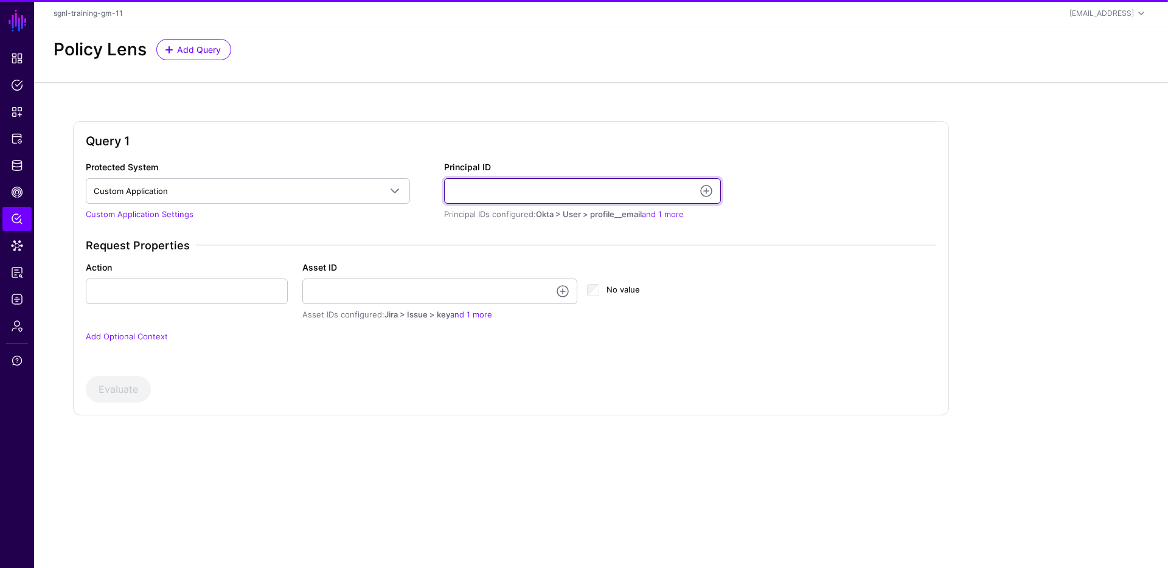
click at [576, 196] on input "Principal ID" at bounding box center [582, 191] width 277 height 26
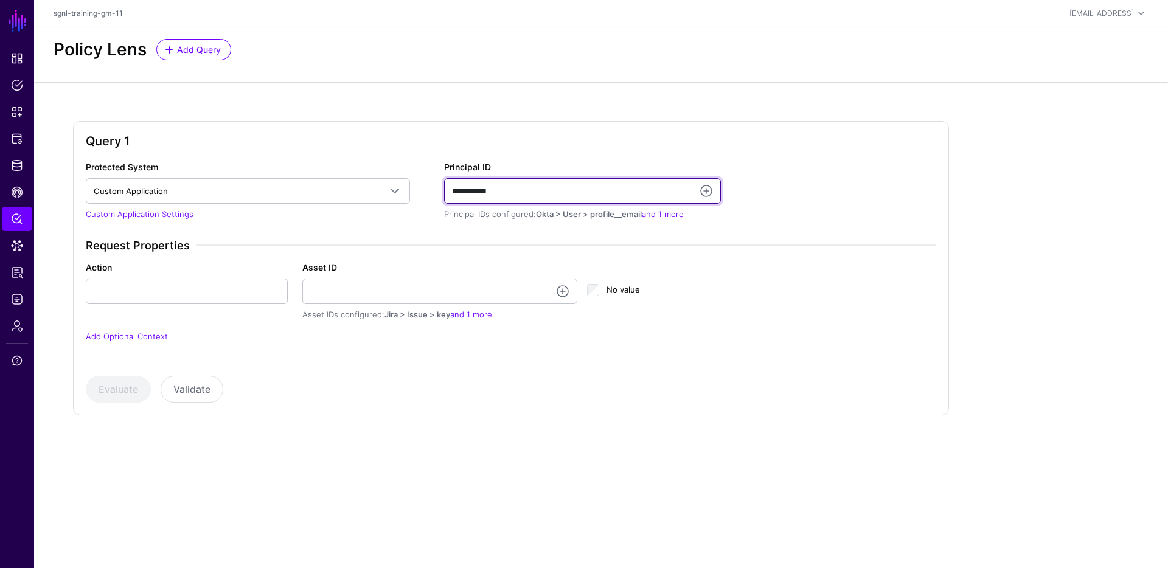
type input "**********"
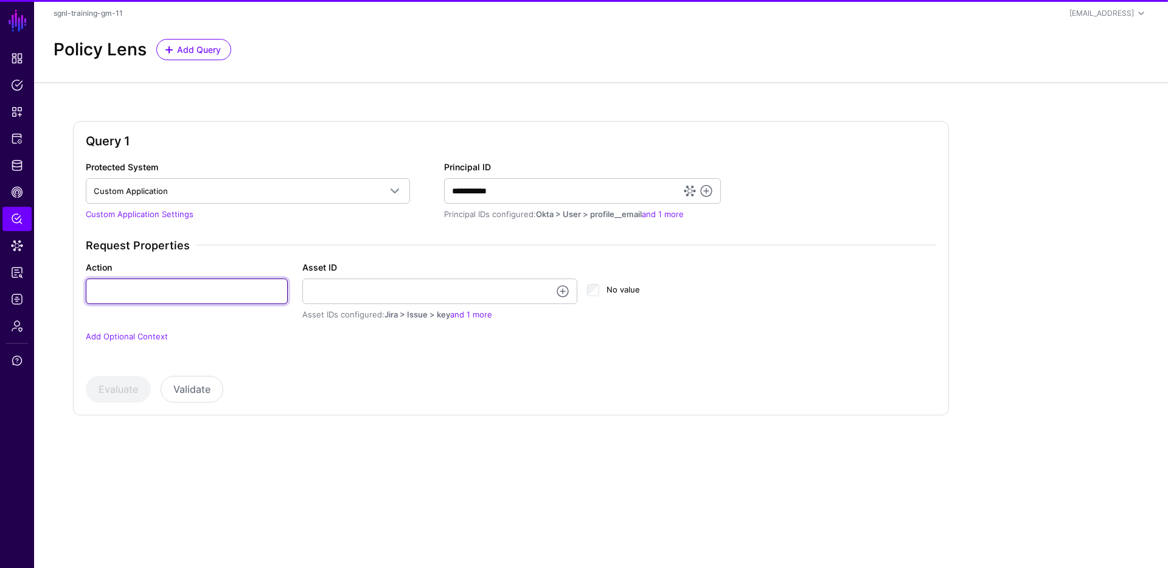
type input "*"
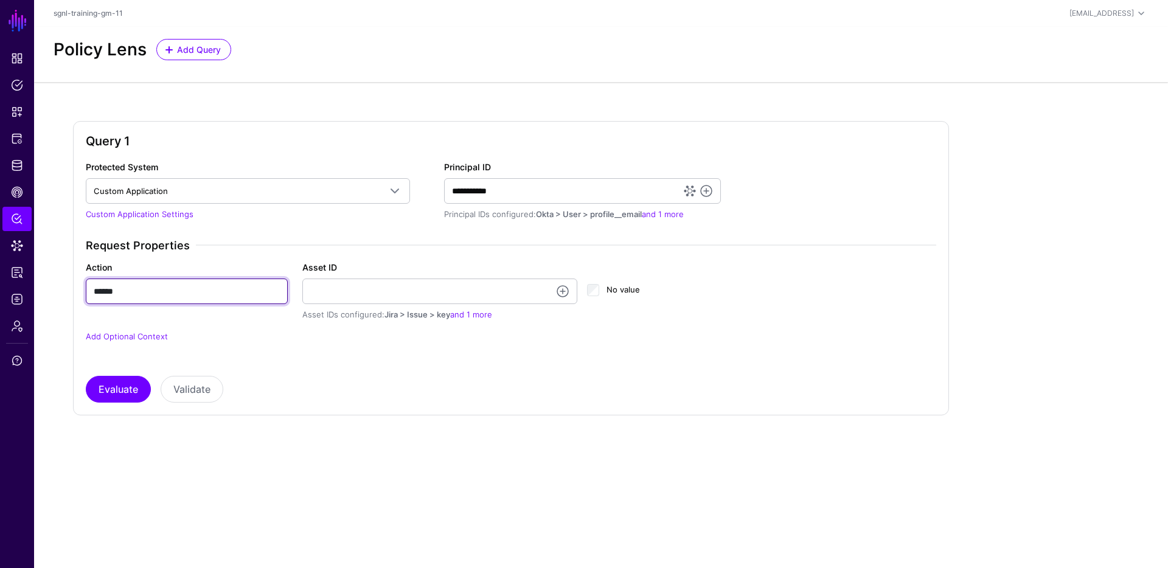
type input "******"
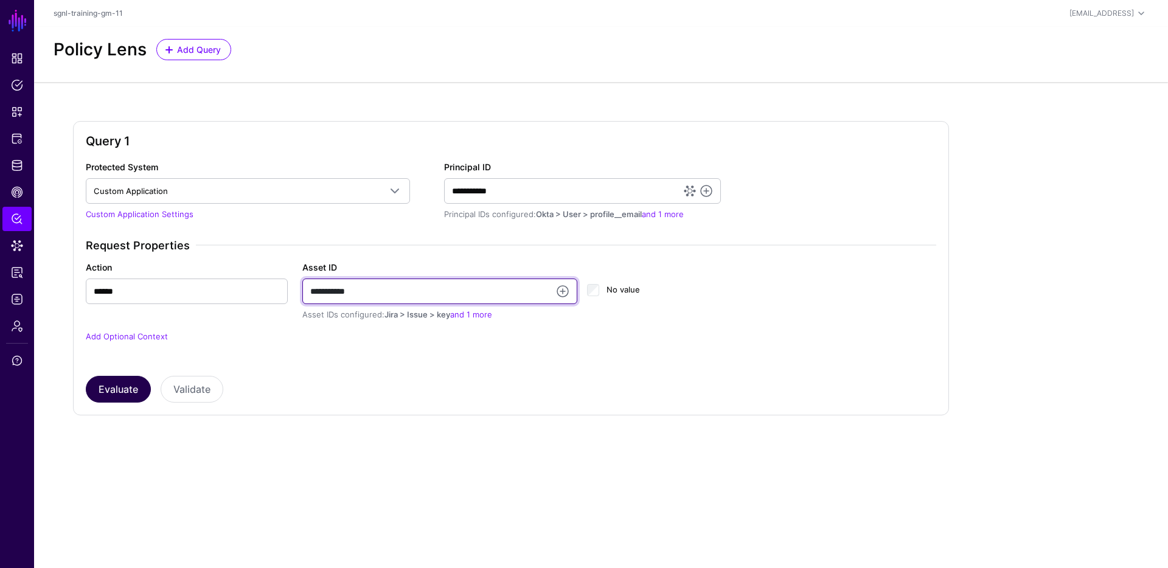
type input "**********"
click at [119, 393] on button "Evaluate" at bounding box center [118, 389] width 65 height 27
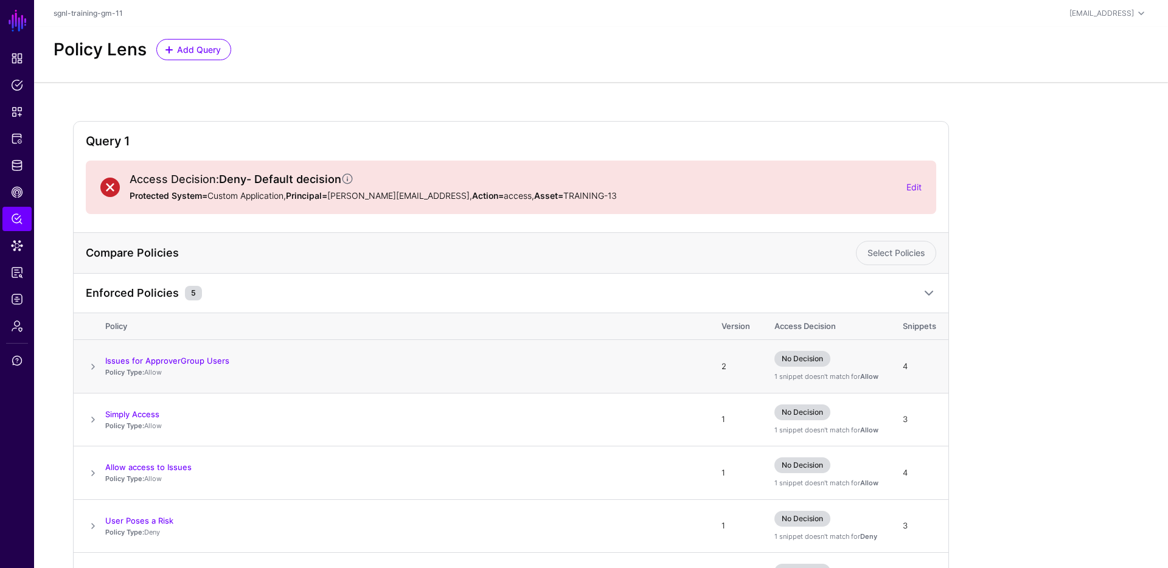
click at [90, 367] on span at bounding box center [93, 366] width 15 height 15
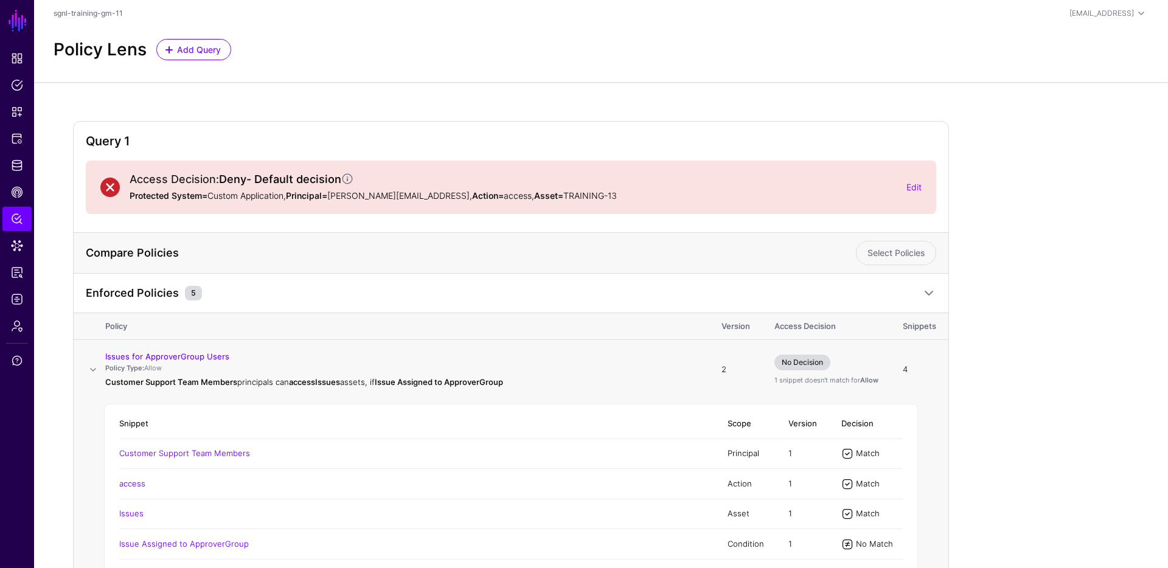
scroll to position [23, 0]
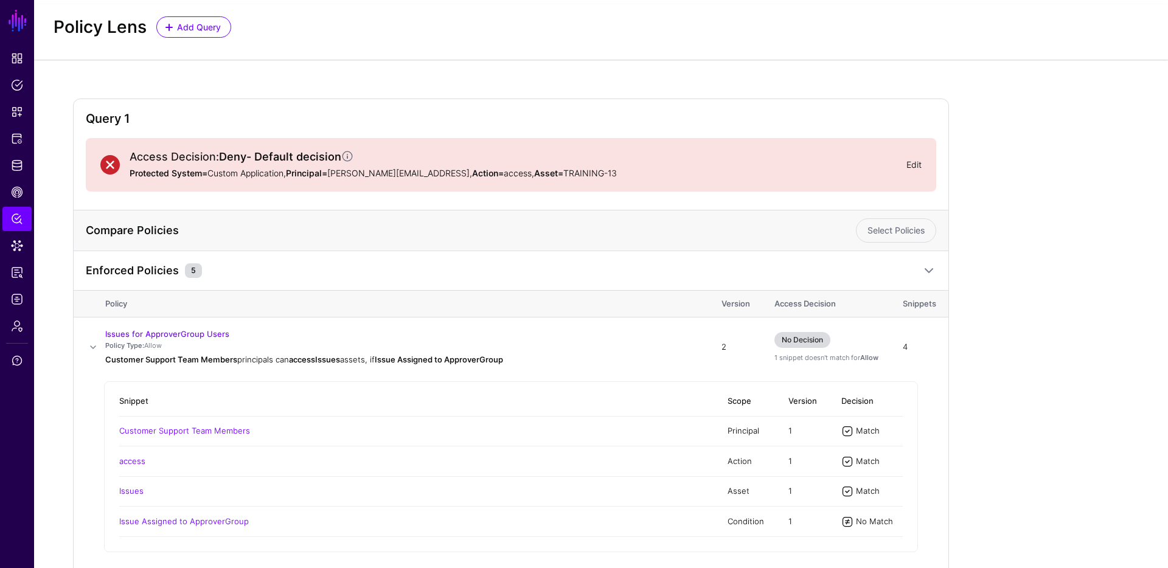
click at [912, 165] on link "Edit" at bounding box center [913, 164] width 15 height 10
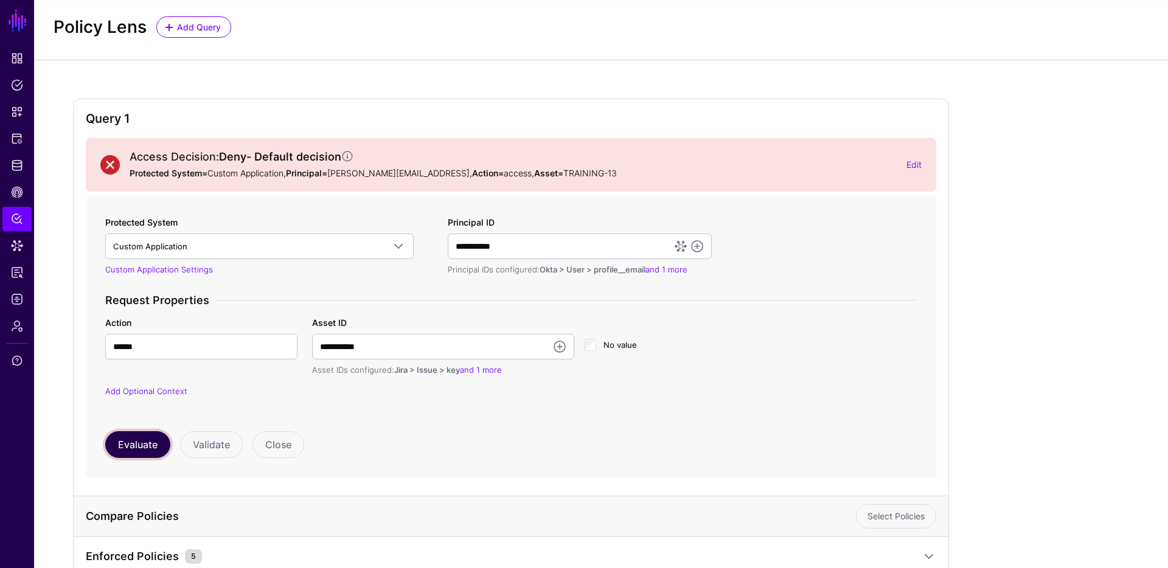
click at [131, 449] on button "Evaluate" at bounding box center [137, 444] width 65 height 27
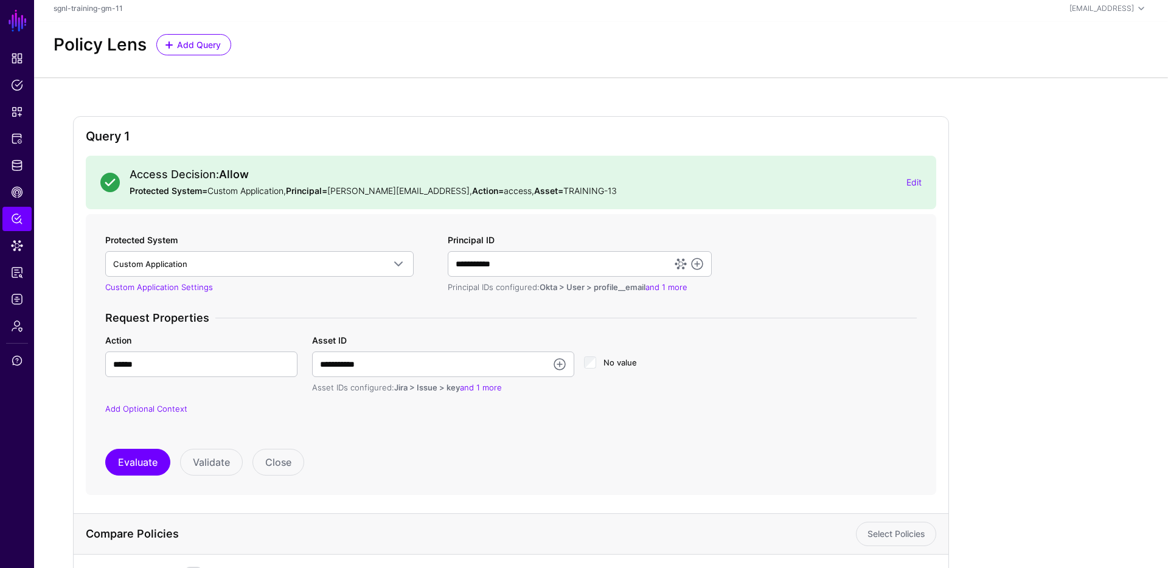
scroll to position [145, 0]
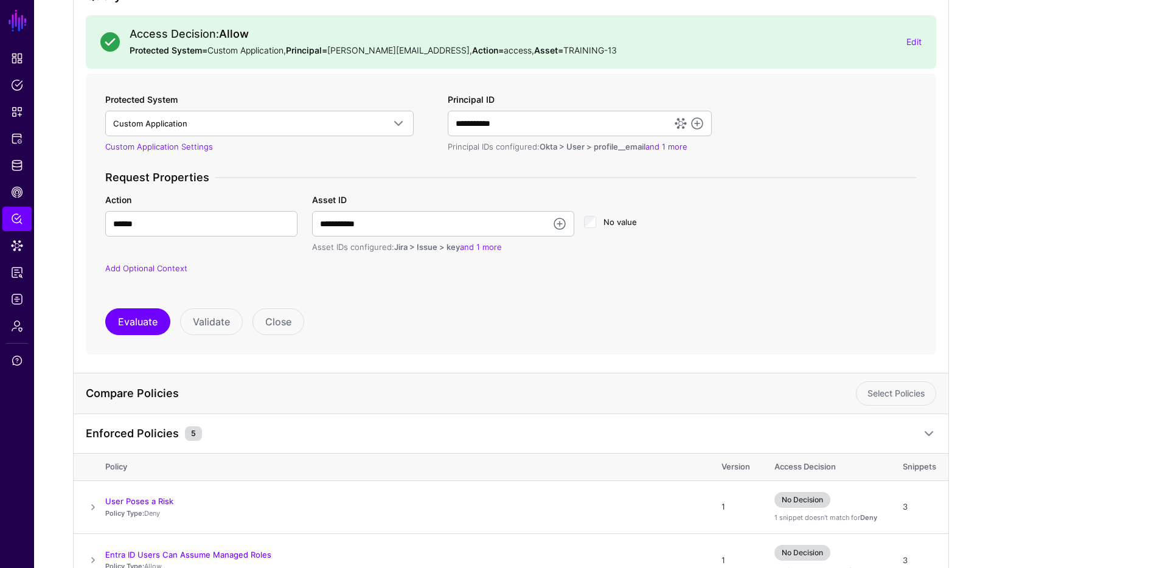
click at [106, 330] on div "Evaluate Validate Close" at bounding box center [510, 321] width 811 height 27
click at [155, 305] on div "**********" at bounding box center [510, 214] width 811 height 242
click at [151, 311] on button "Evaluate" at bounding box center [137, 321] width 65 height 27
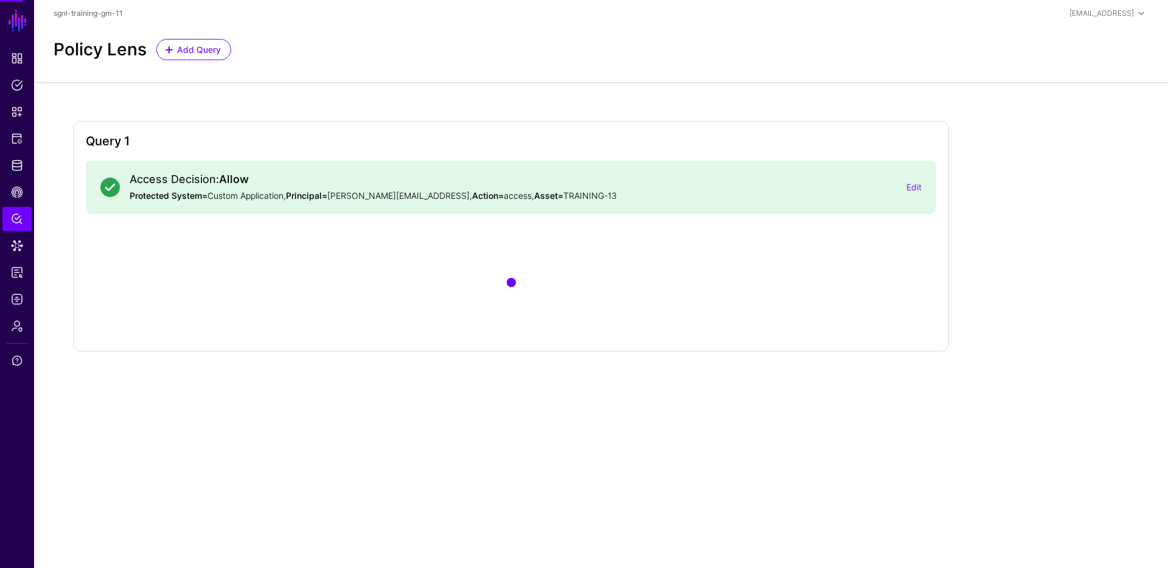
scroll to position [0, 0]
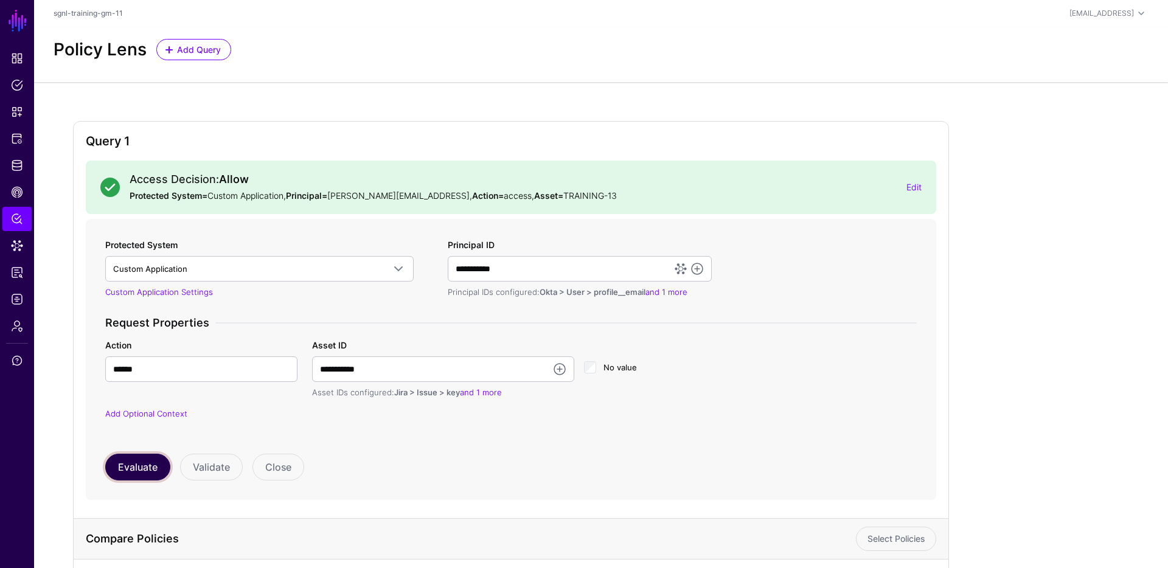
click at [141, 473] on button "Evaluate" at bounding box center [137, 467] width 65 height 27
click at [151, 467] on button "Evaluate" at bounding box center [137, 467] width 65 height 27
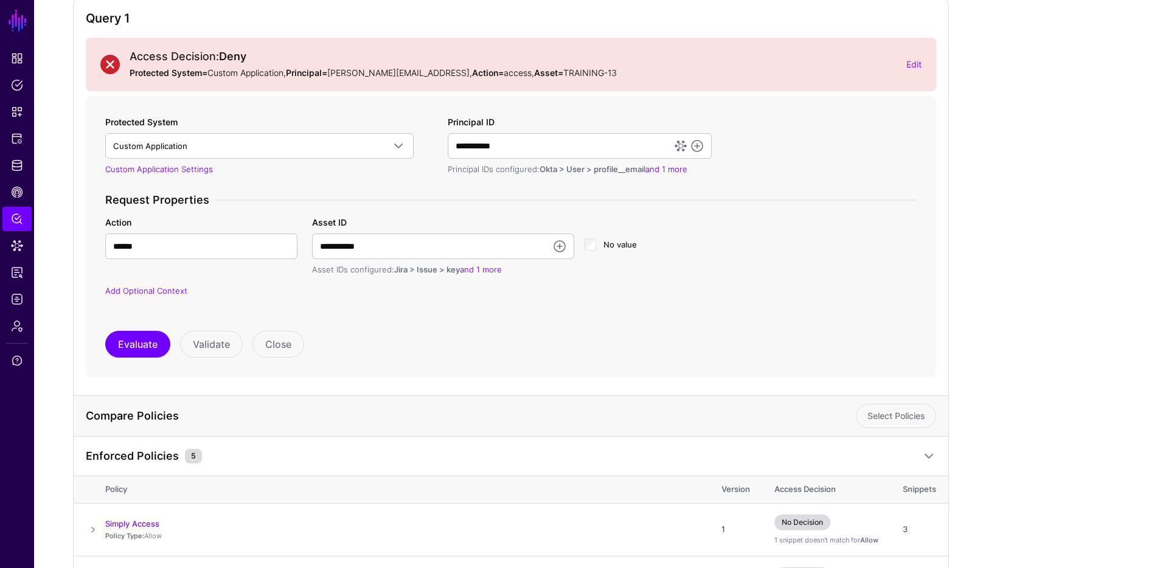
scroll to position [130, 0]
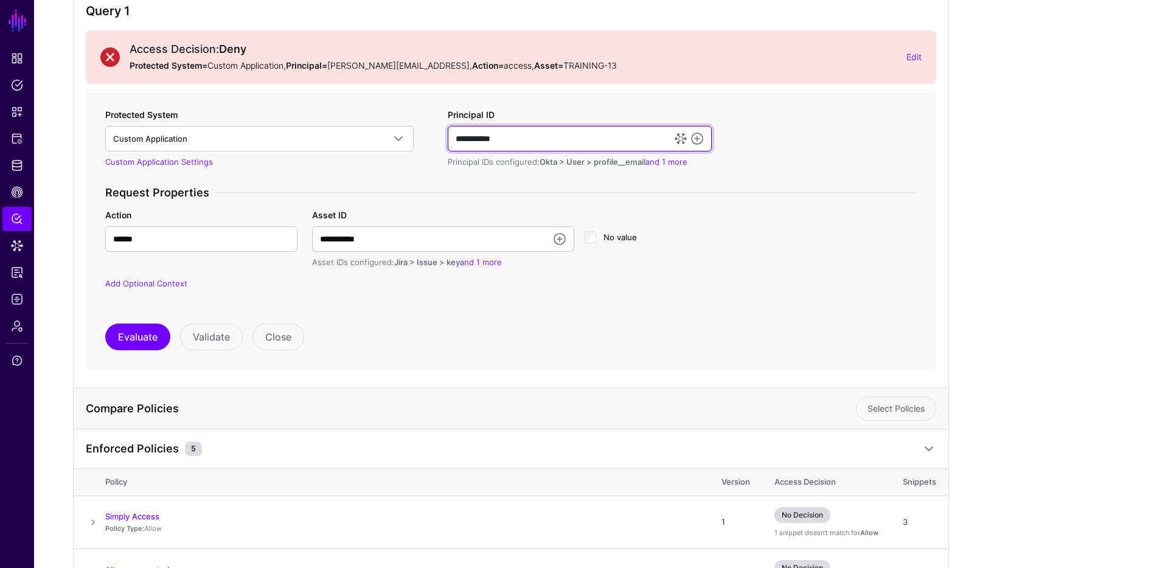
drag, startPoint x: 486, startPoint y: 135, endPoint x: 445, endPoint y: 136, distance: 40.8
click at [444, 134] on div "**********" at bounding box center [580, 138] width 274 height 60
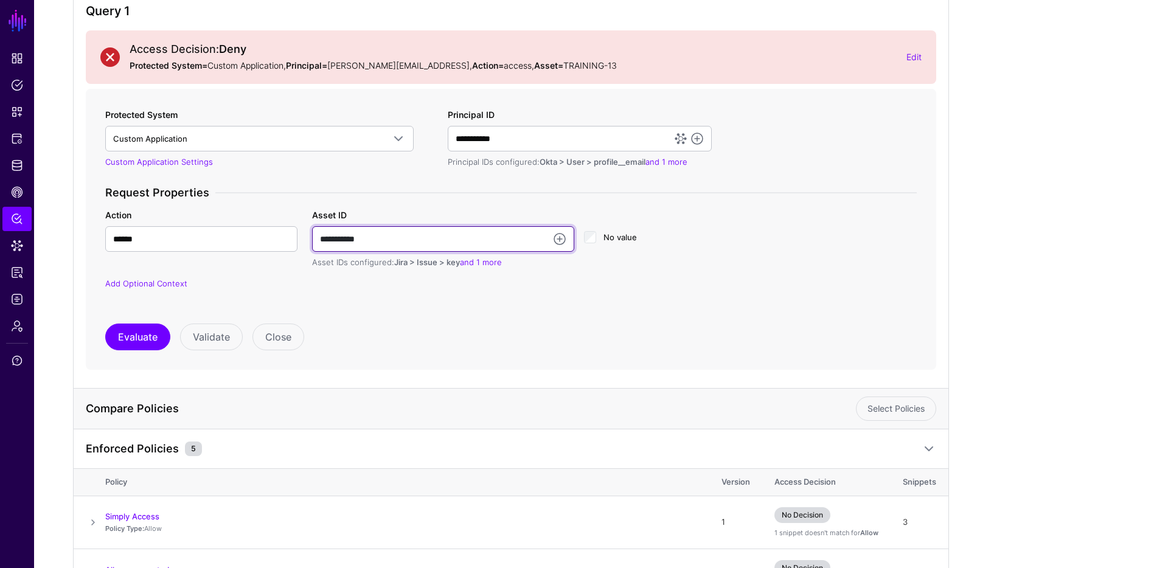
drag, startPoint x: 350, startPoint y: 233, endPoint x: 306, endPoint y: 232, distance: 43.8
click at [307, 232] on div "**********" at bounding box center [443, 239] width 272 height 60
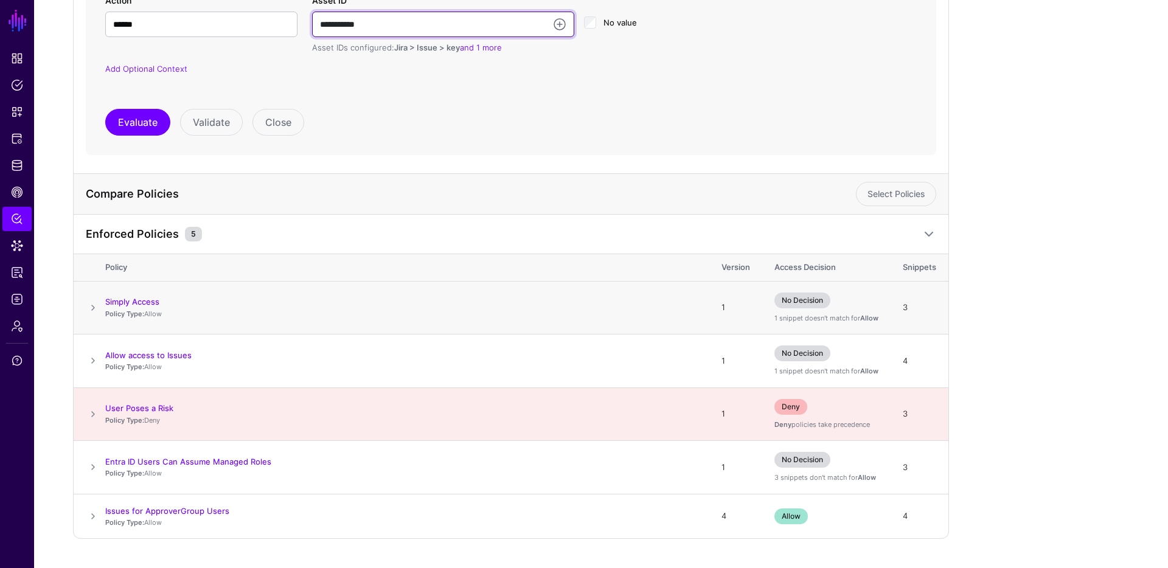
scroll to position [374, 0]
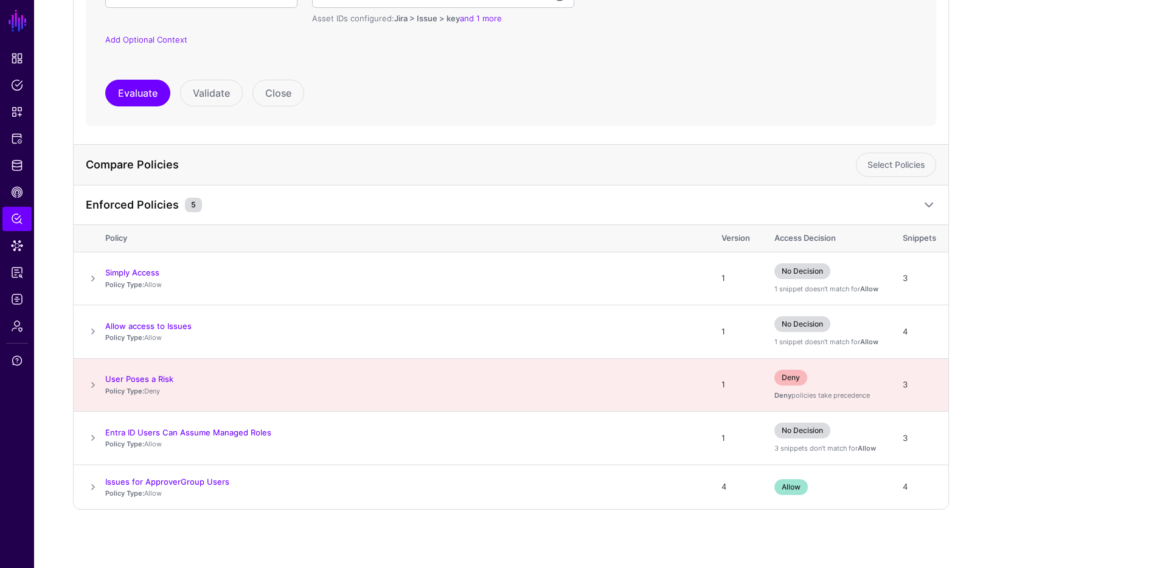
click at [714, 80] on div "Evaluate Validate Close" at bounding box center [510, 93] width 811 height 27
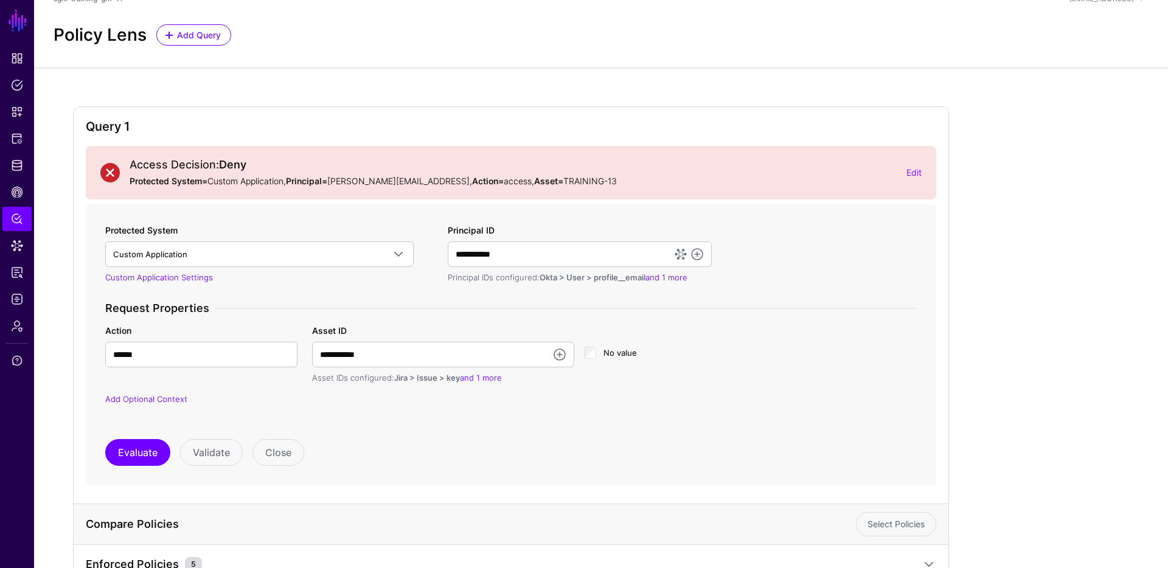
scroll to position [0, 0]
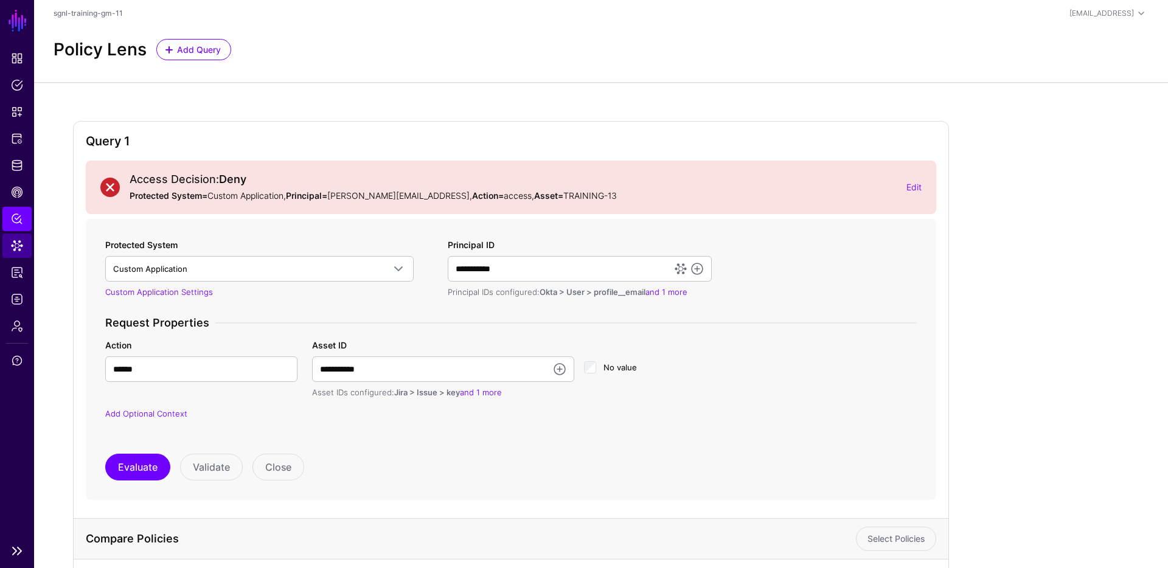
click at [21, 246] on span "Data Lens" at bounding box center [17, 246] width 12 height 12
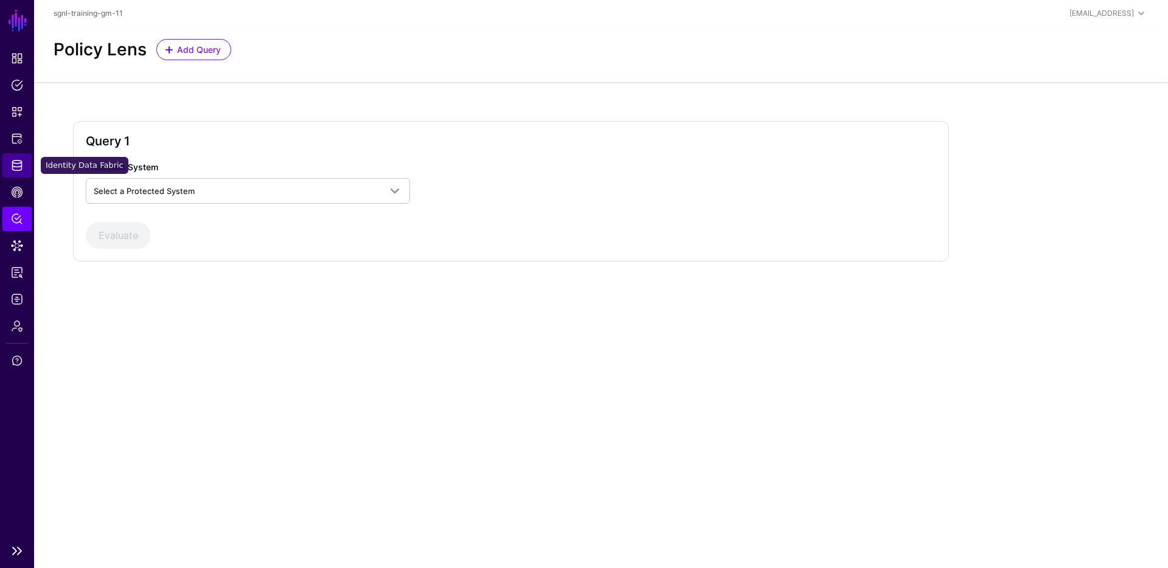
click at [18, 170] on span "Identity Data Fabric" at bounding box center [17, 165] width 12 height 12
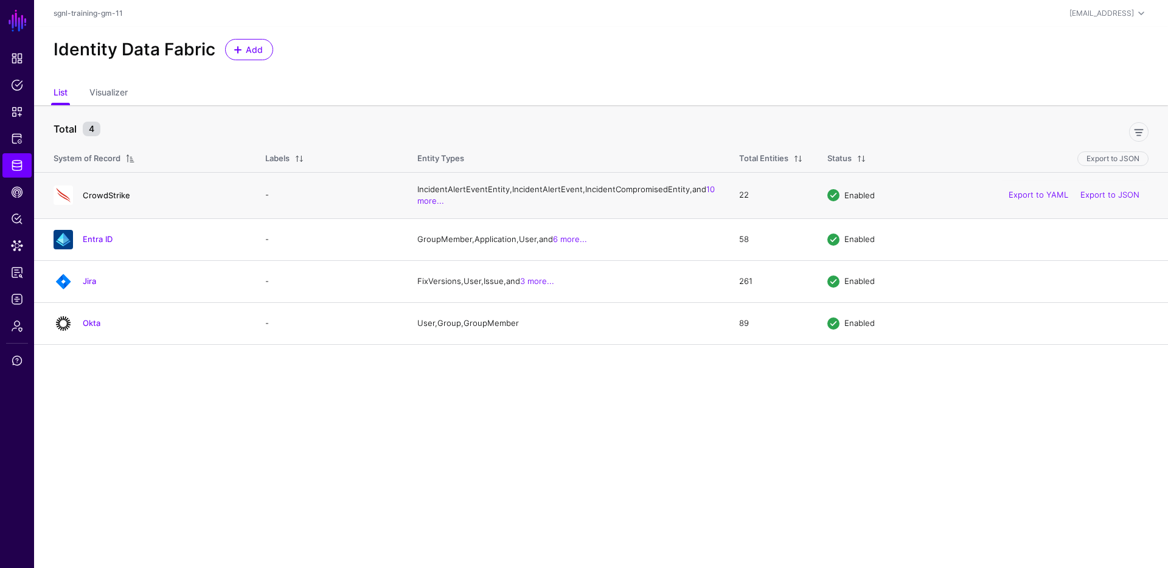
click at [111, 200] on link "CrowdStrike" at bounding box center [106, 195] width 47 height 10
click at [85, 286] on link "Jira" at bounding box center [89, 281] width 13 height 10
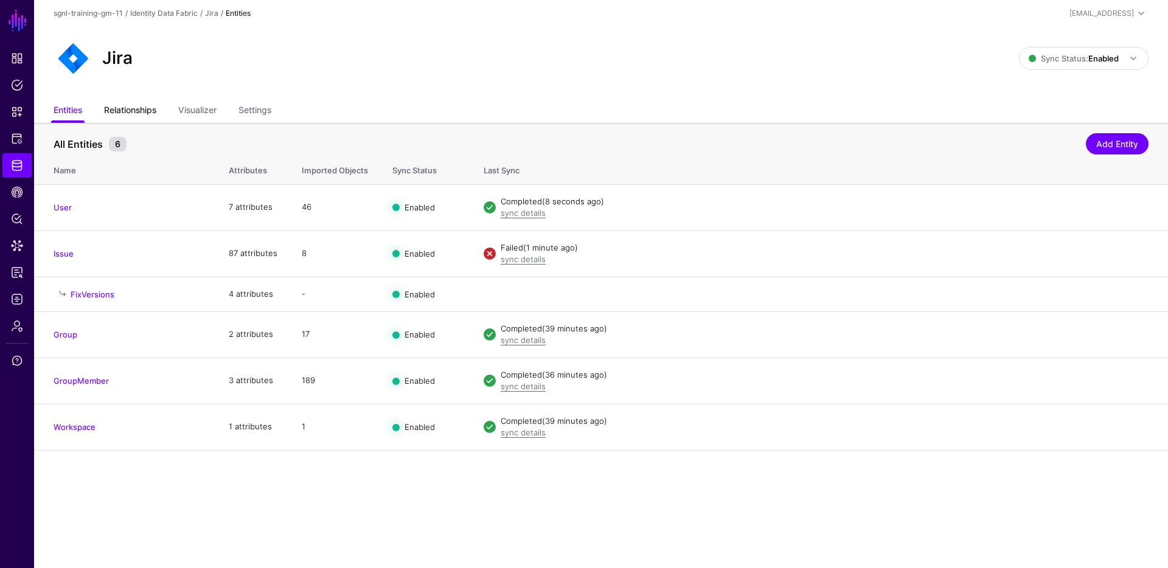
click at [133, 111] on link "Relationships" at bounding box center [130, 111] width 52 height 23
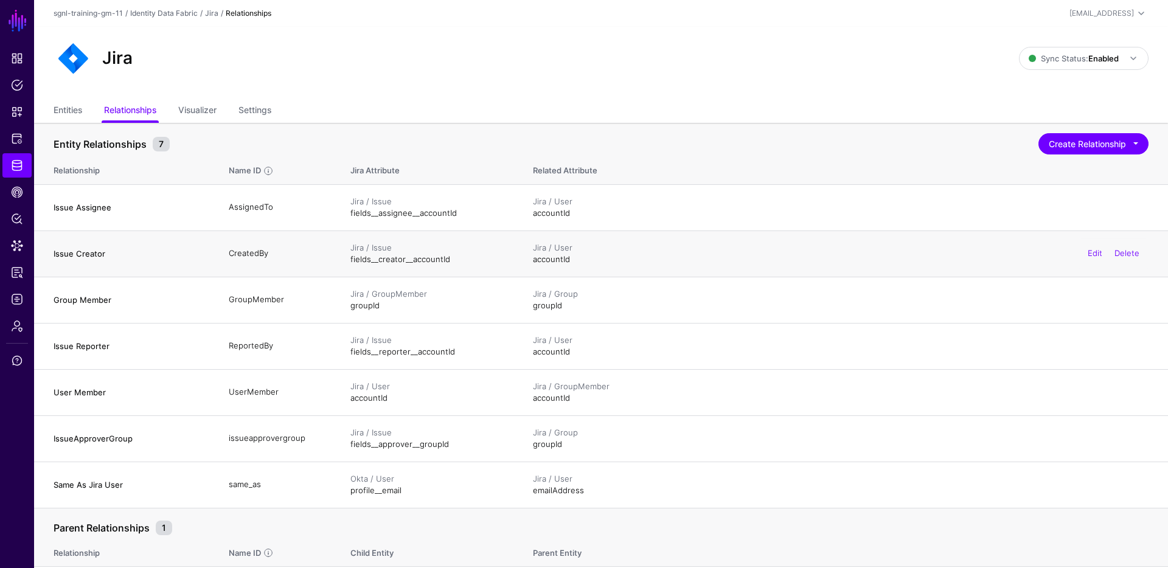
scroll to position [119, 0]
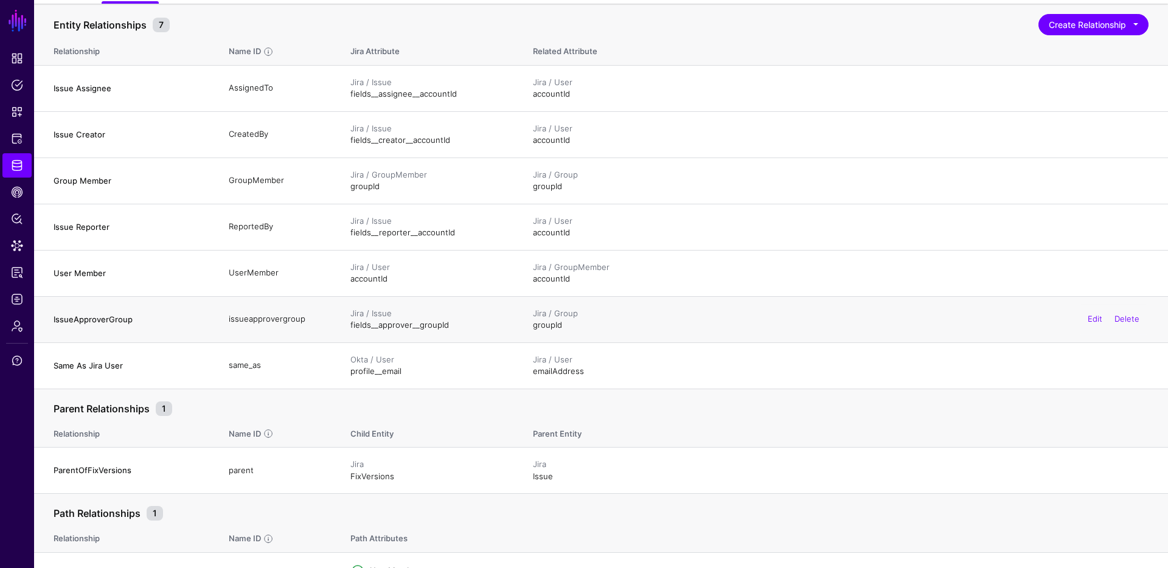
drag, startPoint x: 470, startPoint y: 325, endPoint x: 348, endPoint y: 327, distance: 122.3
click at [348, 327] on td "Jira / Issue fields__approver__groupId" at bounding box center [429, 319] width 182 height 46
drag, startPoint x: 581, startPoint y: 322, endPoint x: 562, endPoint y: 327, distance: 20.2
click at [488, 324] on tr "IssueApproverGroup issueapprovergroup Jira / Issue fields__approver__groupId Ji…" at bounding box center [601, 319] width 1134 height 46
click at [562, 327] on div "Jira / Group groupId Edit Delete" at bounding box center [841, 320] width 616 height 24
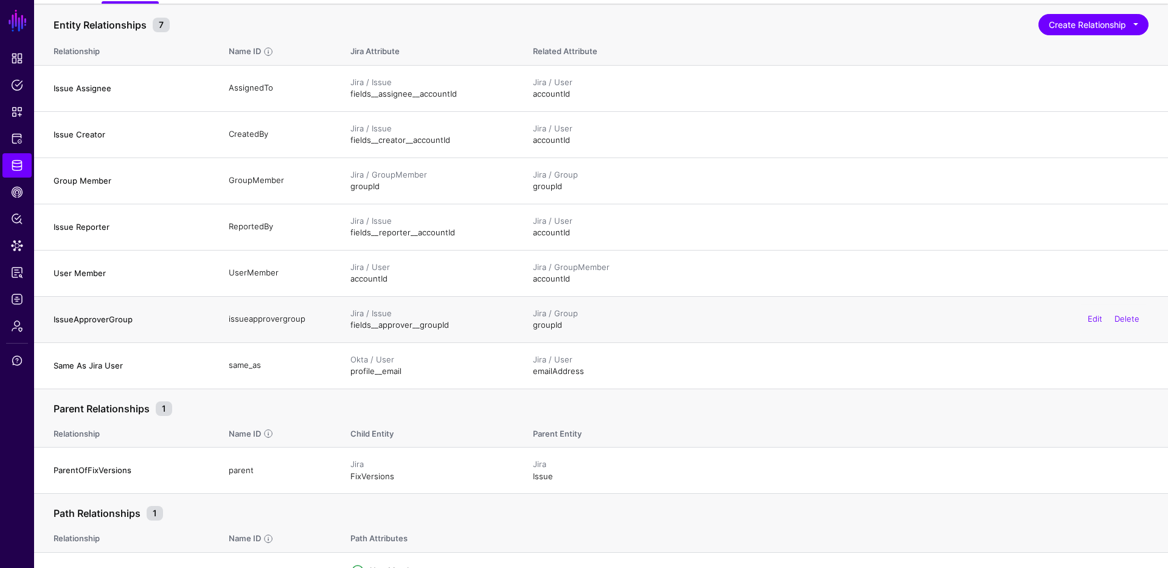
drag, startPoint x: 413, startPoint y: 331, endPoint x: 378, endPoint y: 331, distance: 35.3
click at [356, 335] on td "Jira / Issue fields__approver__groupId" at bounding box center [429, 319] width 182 height 46
drag, startPoint x: 463, startPoint y: 323, endPoint x: 349, endPoint y: 325, distance: 113.8
click at [349, 325] on td "Jira / Issue fields__approver__groupId" at bounding box center [429, 319] width 182 height 46
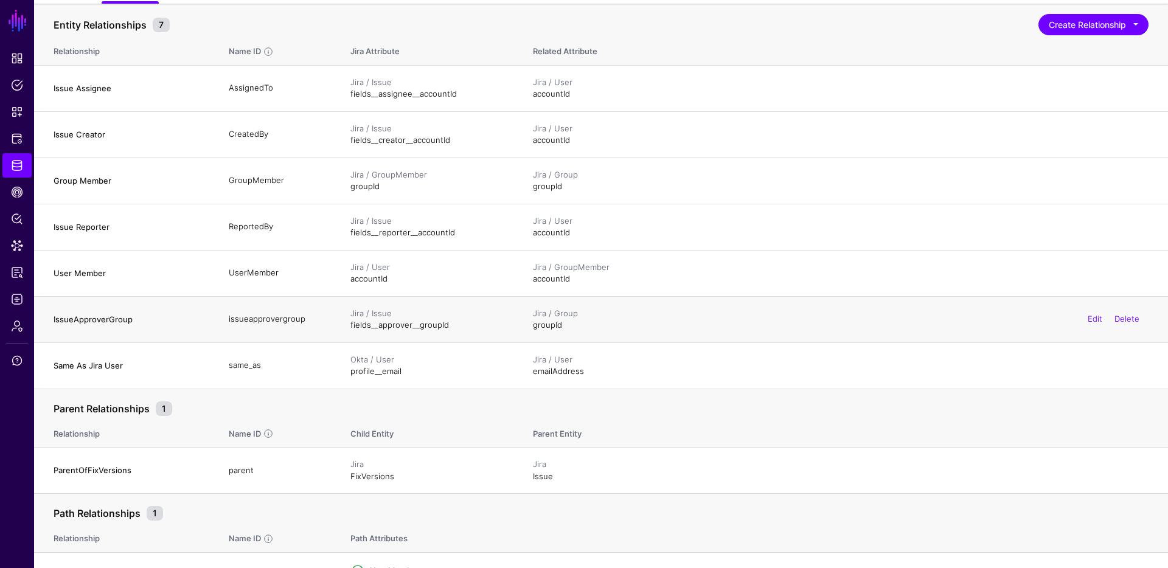
click at [349, 325] on td "Jira / Issue fields__approver__groupId" at bounding box center [429, 319] width 182 height 46
click at [21, 140] on span "Protected Systems" at bounding box center [17, 139] width 12 height 12
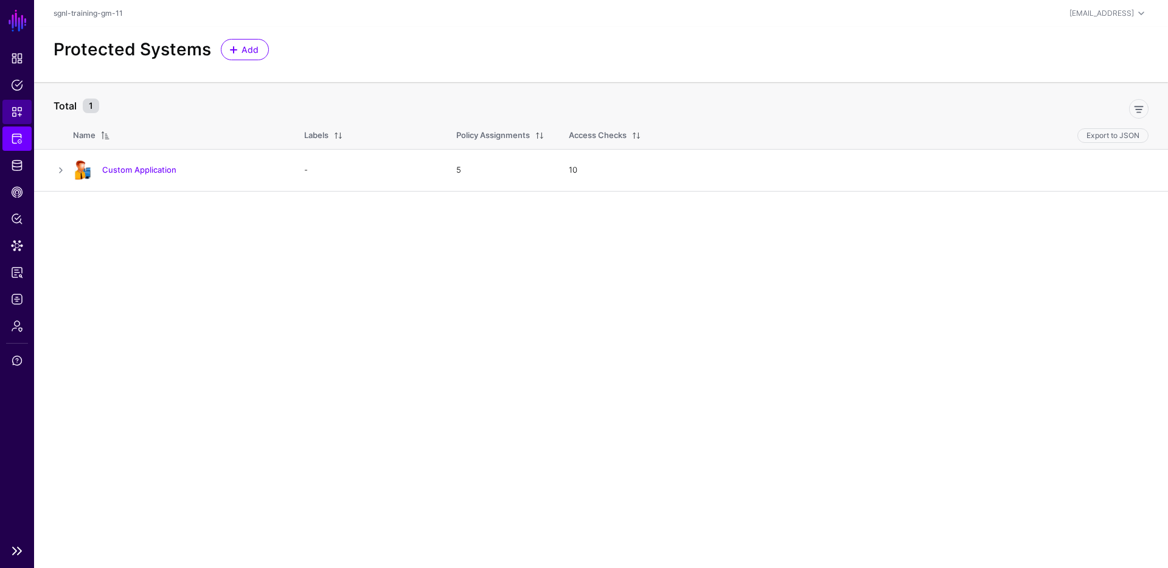
click at [22, 106] on span "Snippets" at bounding box center [17, 112] width 12 height 12
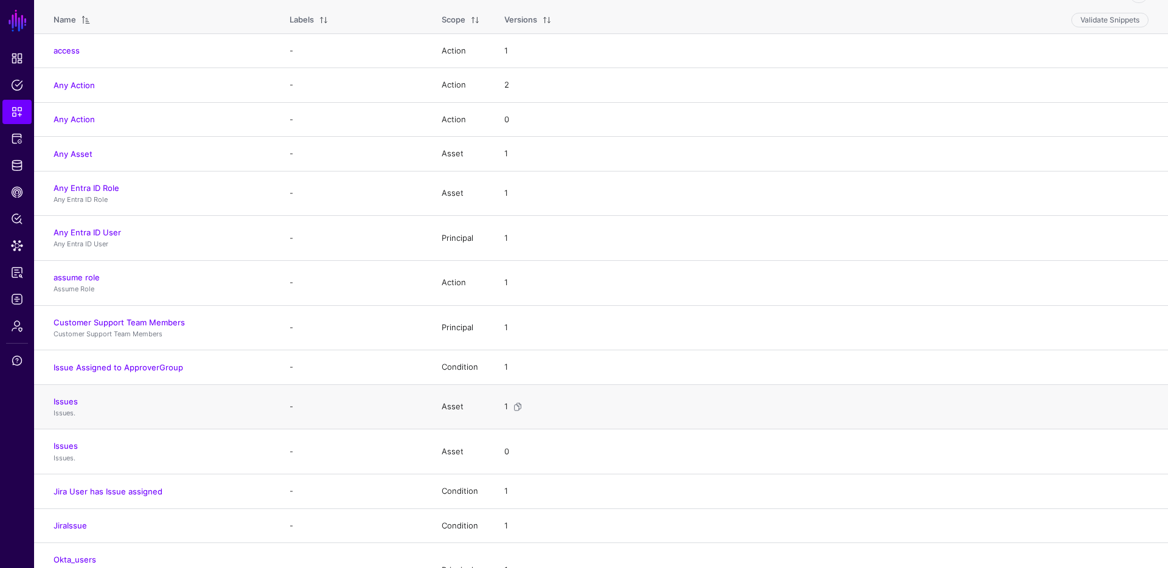
scroll to position [123, 0]
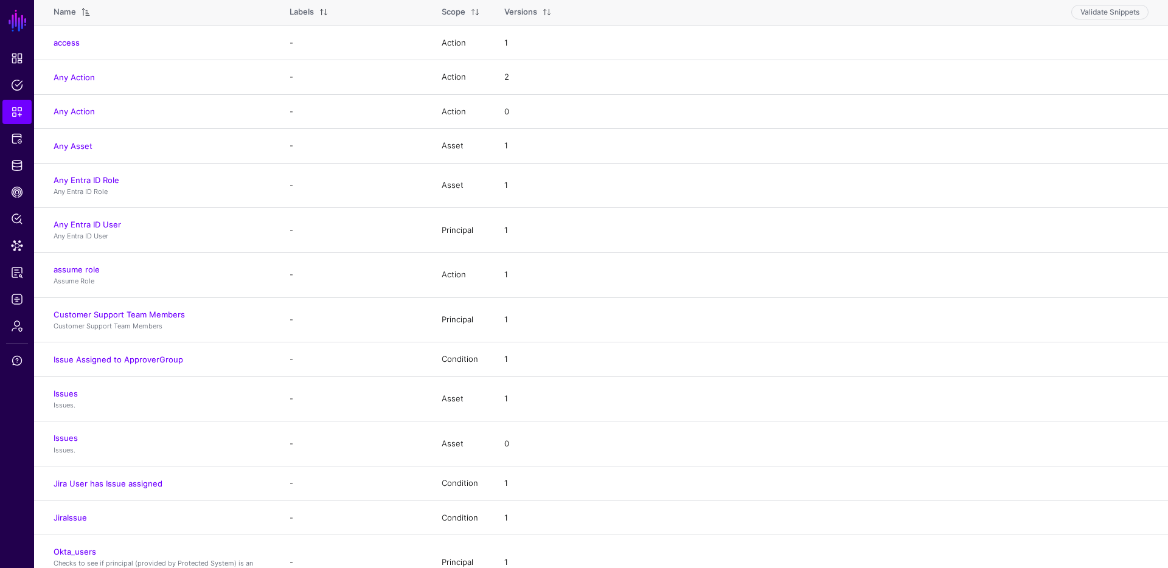
click at [150, 359] on link "Issue Assigned to ApproverGroup" at bounding box center [119, 360] width 130 height 10
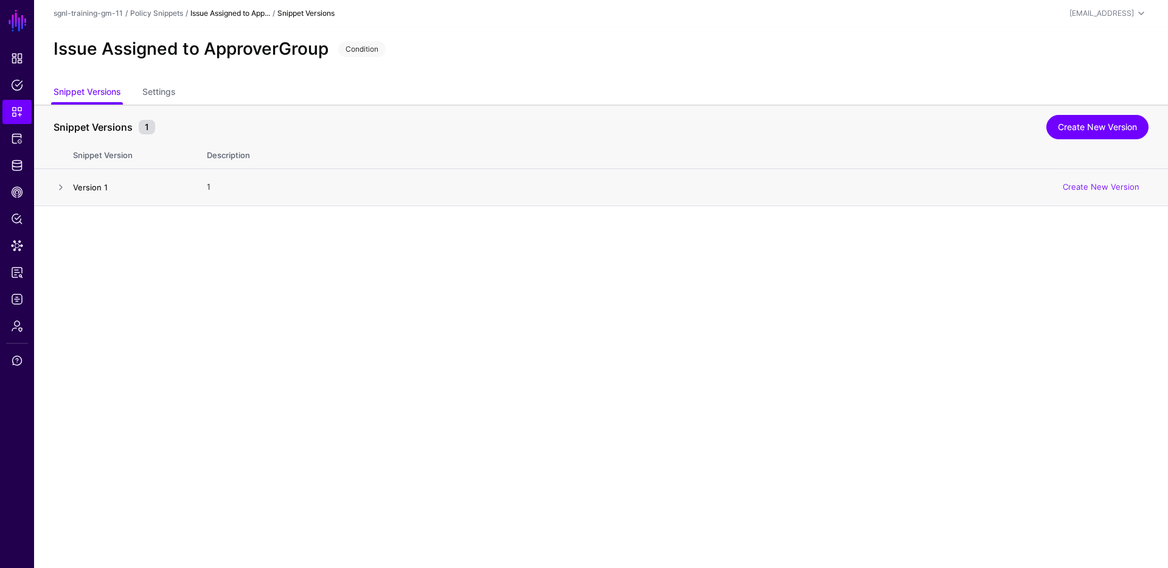
click at [106, 182] on link "Version 1" at bounding box center [90, 187] width 35 height 10
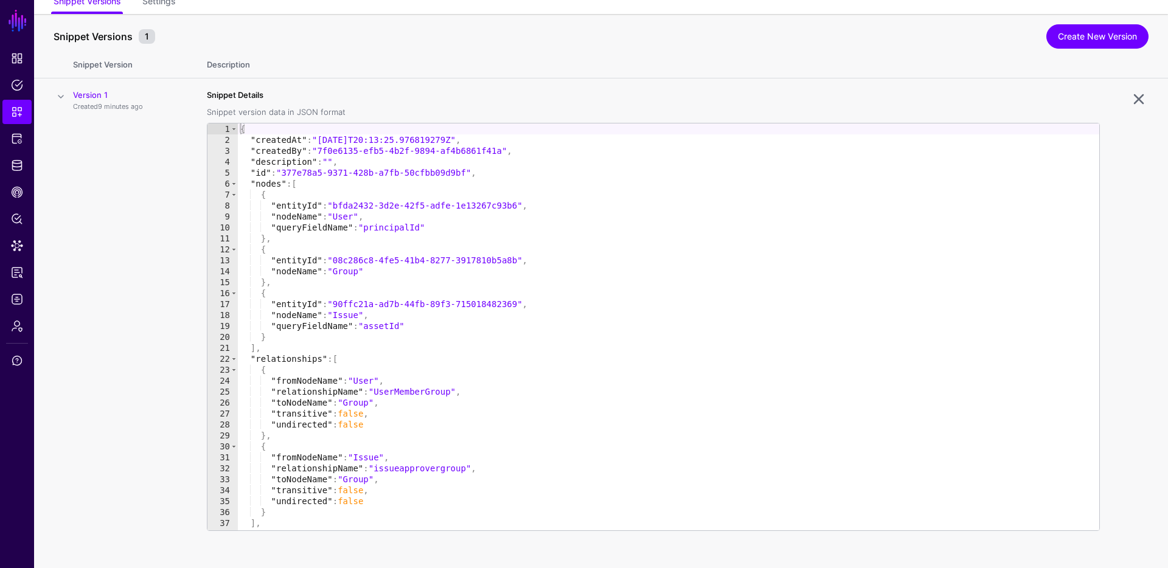
scroll to position [102, 0]
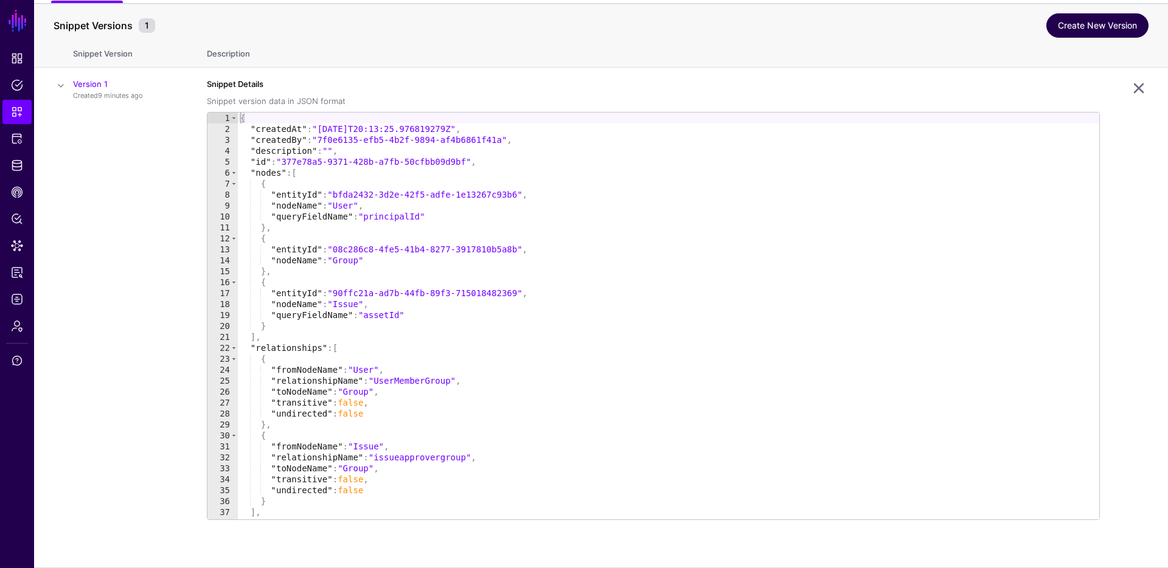
click at [1108, 25] on link "Create New Version" at bounding box center [1097, 25] width 102 height 24
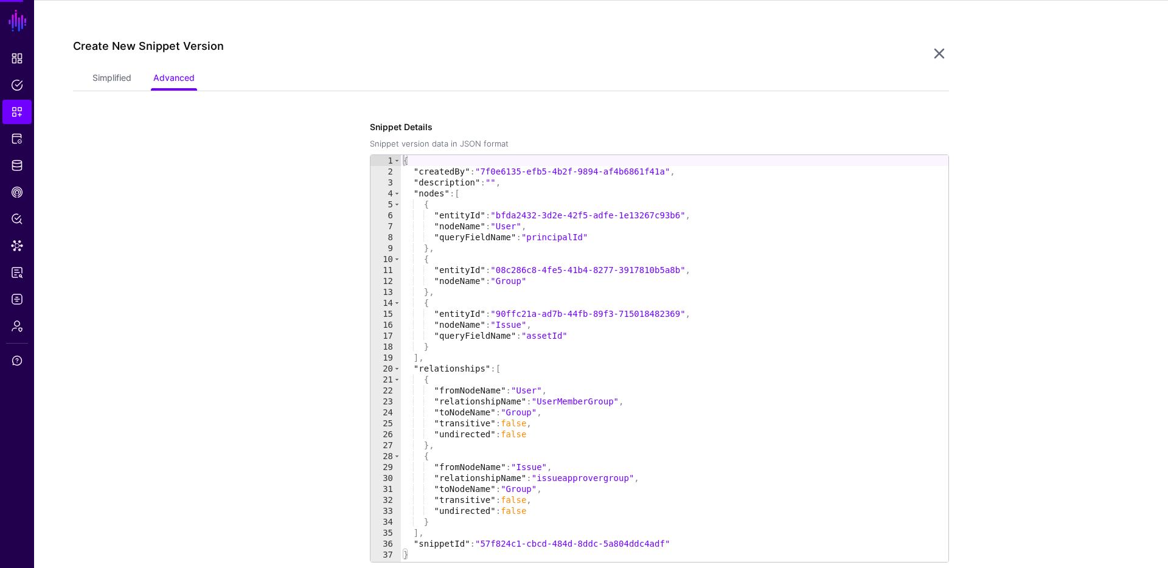
scroll to position [206, 0]
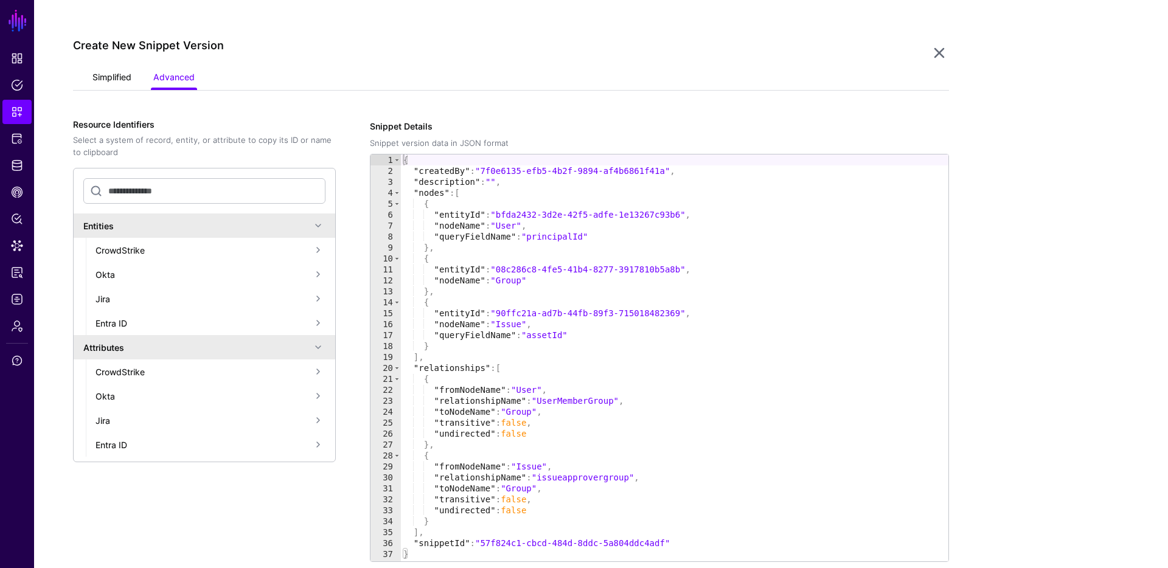
click at [120, 74] on link "Simplified" at bounding box center [111, 78] width 39 height 23
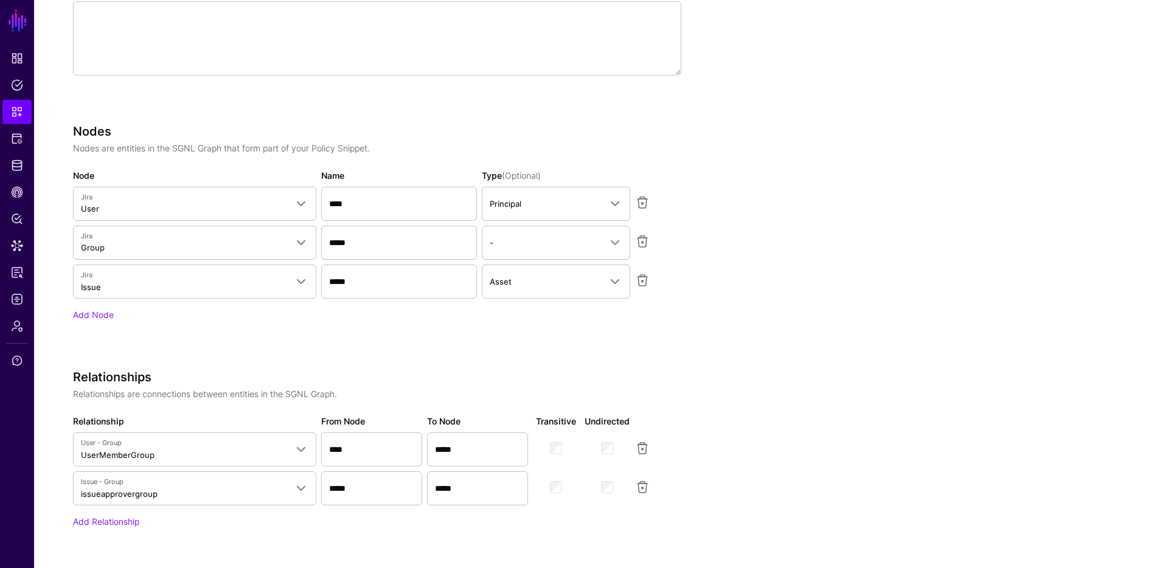
scroll to position [447, 0]
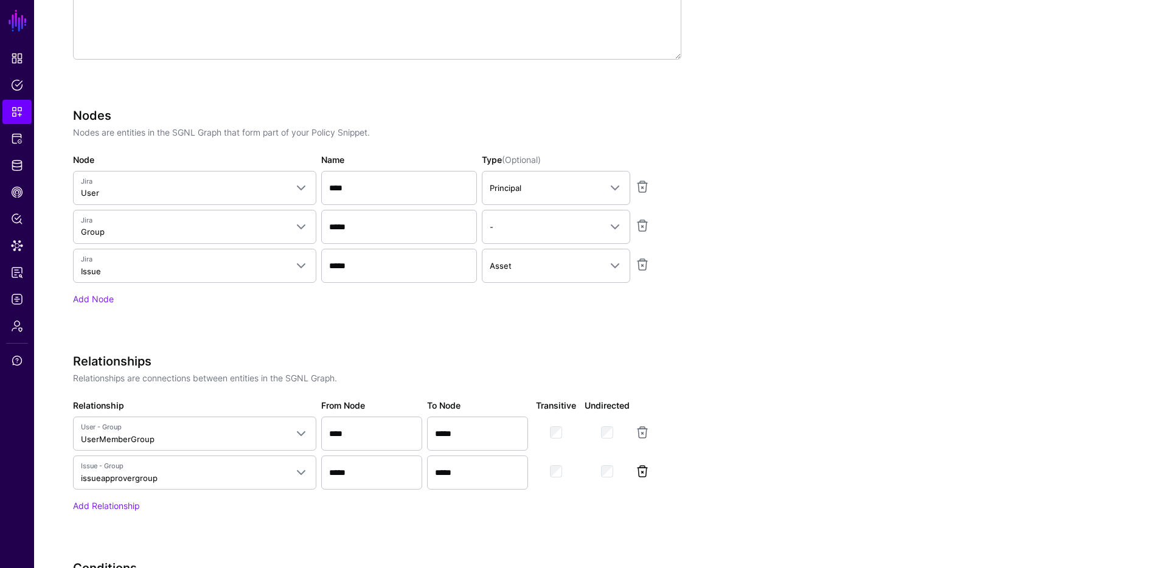
click at [648, 471] on link at bounding box center [642, 471] width 15 height 15
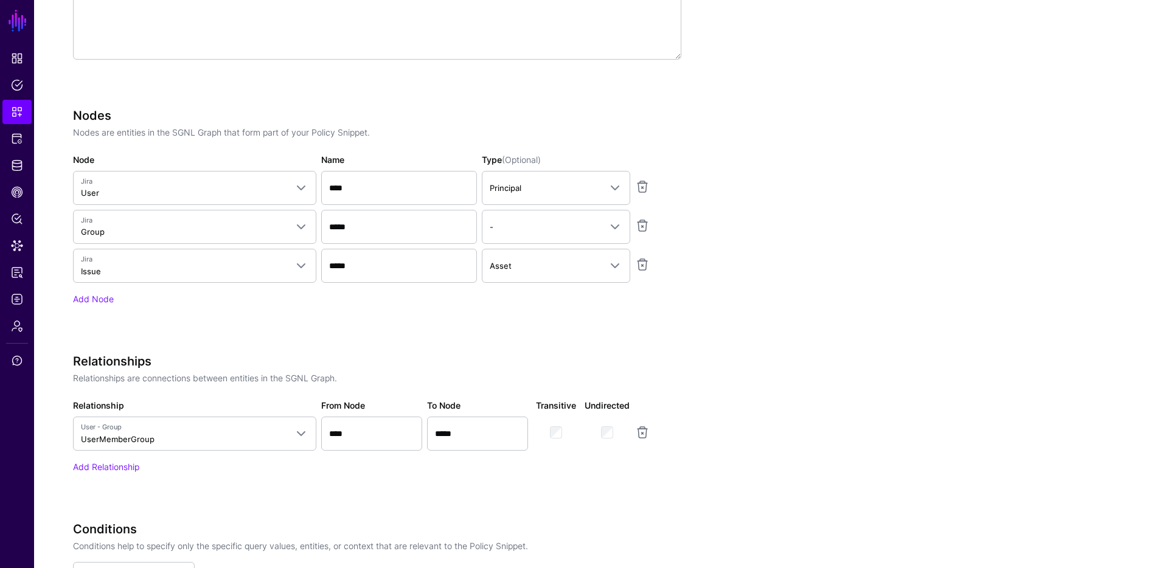
scroll to position [668, 0]
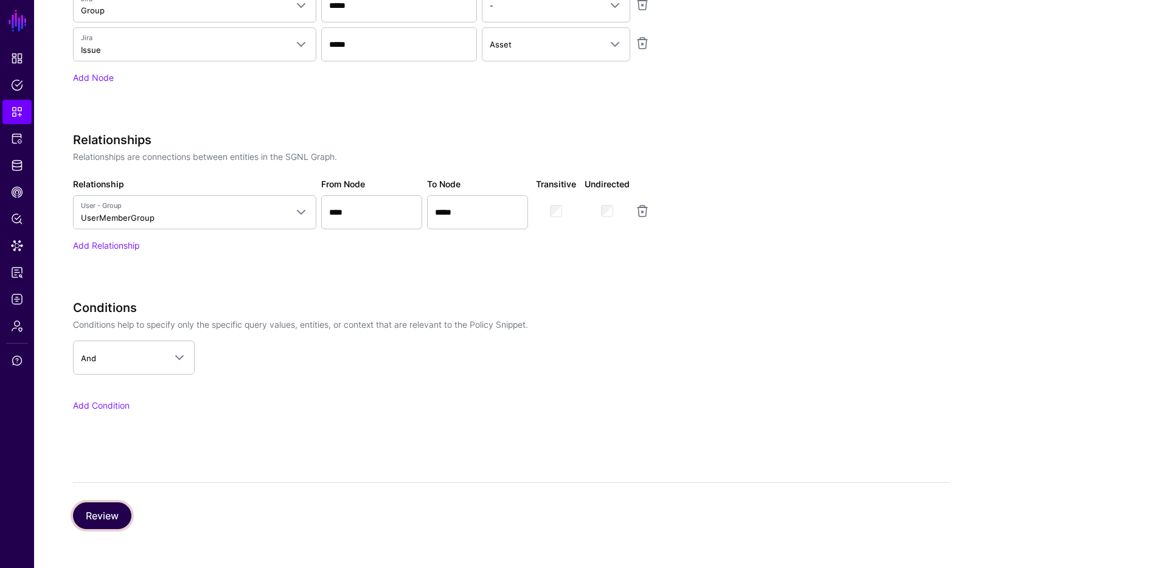
drag, startPoint x: 103, startPoint y: 520, endPoint x: 122, endPoint y: 515, distance: 20.1
click at [103, 520] on button "Review" at bounding box center [102, 515] width 58 height 27
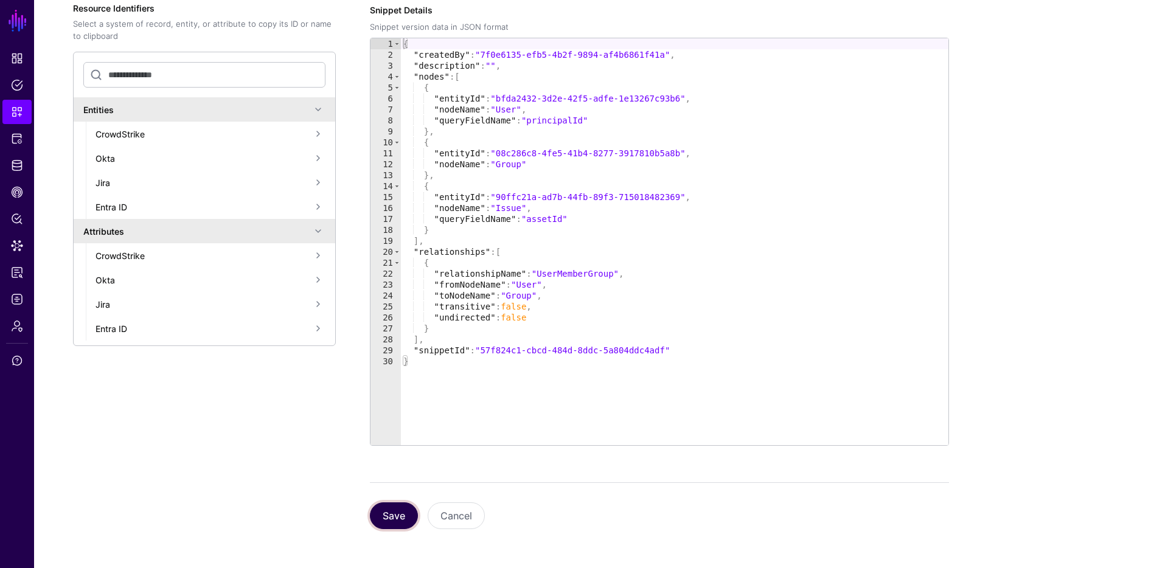
click at [394, 521] on button "Save" at bounding box center [394, 515] width 48 height 27
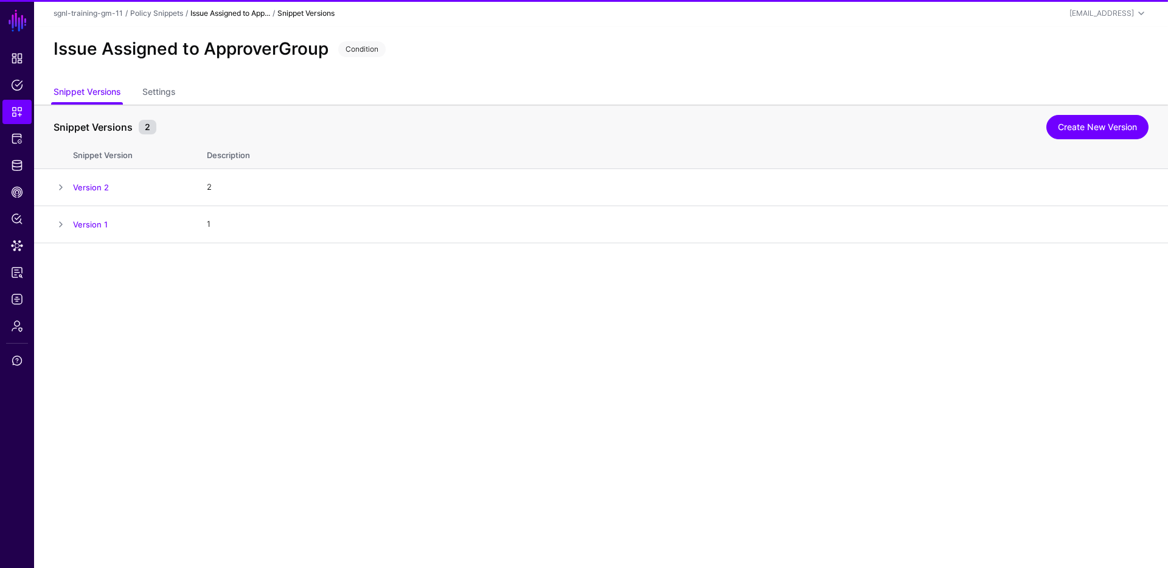
scroll to position [0, 0]
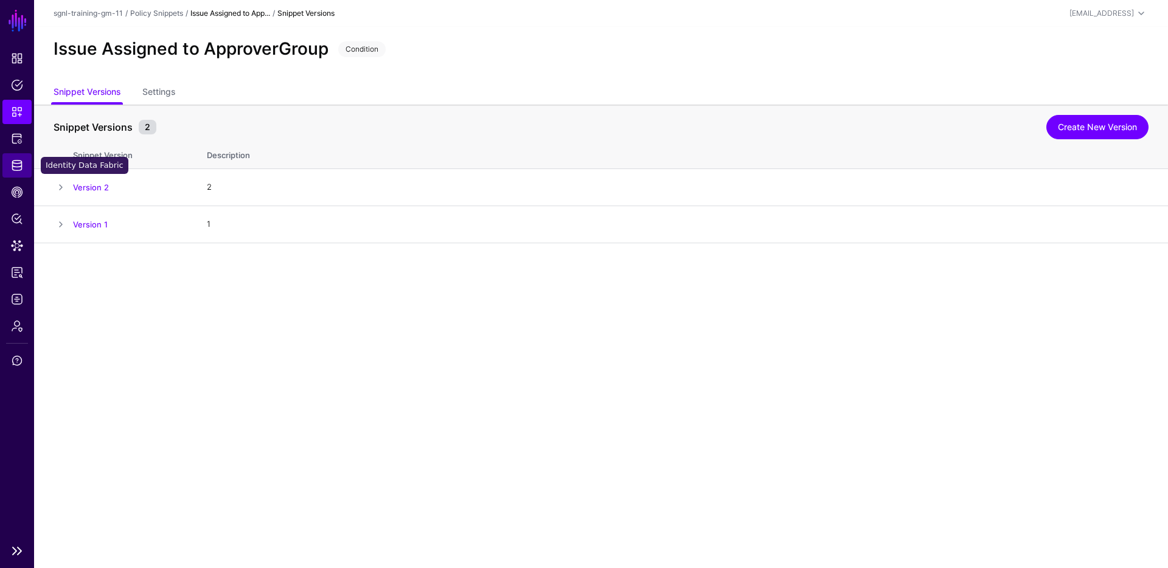
click at [20, 156] on link "Identity Data Fabric" at bounding box center [16, 165] width 29 height 24
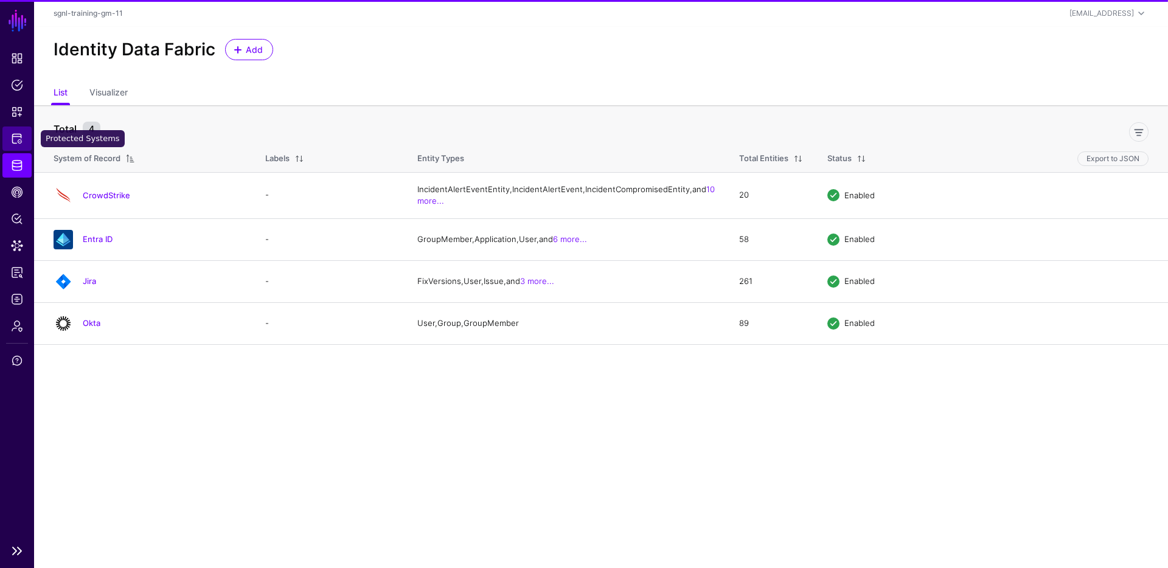
click at [16, 144] on span "Protected Systems" at bounding box center [17, 139] width 12 height 12
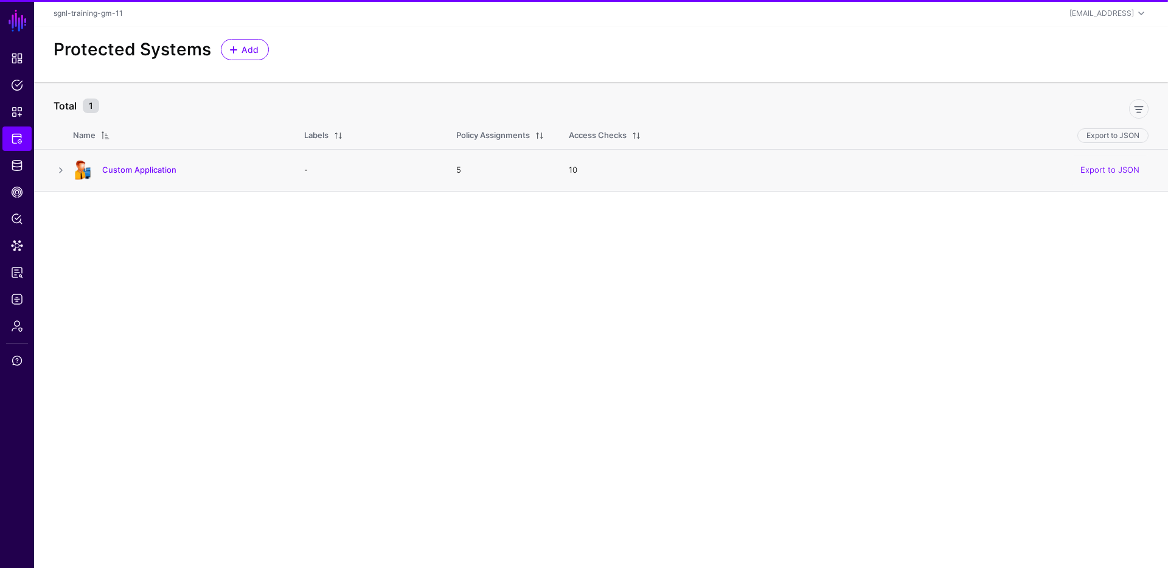
click at [52, 167] on td at bounding box center [53, 170] width 39 height 42
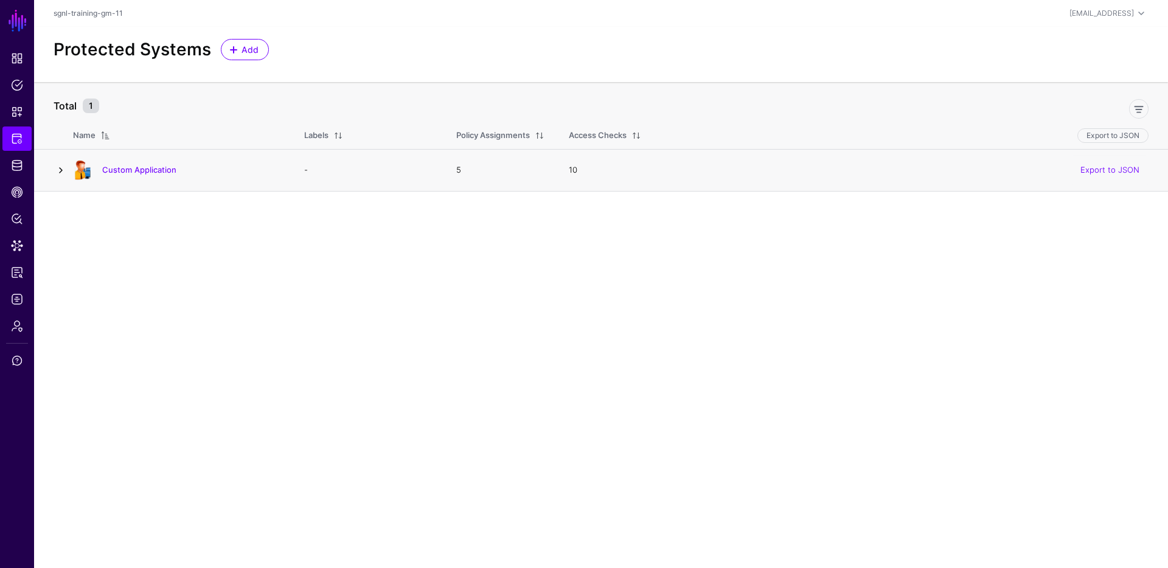
click at [58, 167] on link at bounding box center [61, 170] width 15 height 15
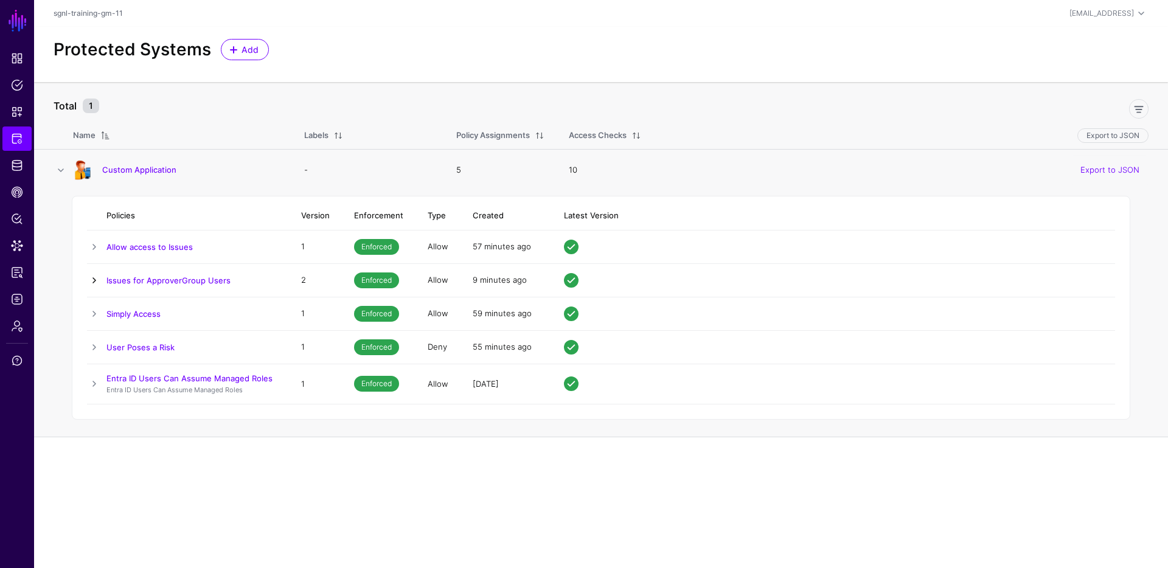
click at [91, 278] on link at bounding box center [94, 280] width 15 height 15
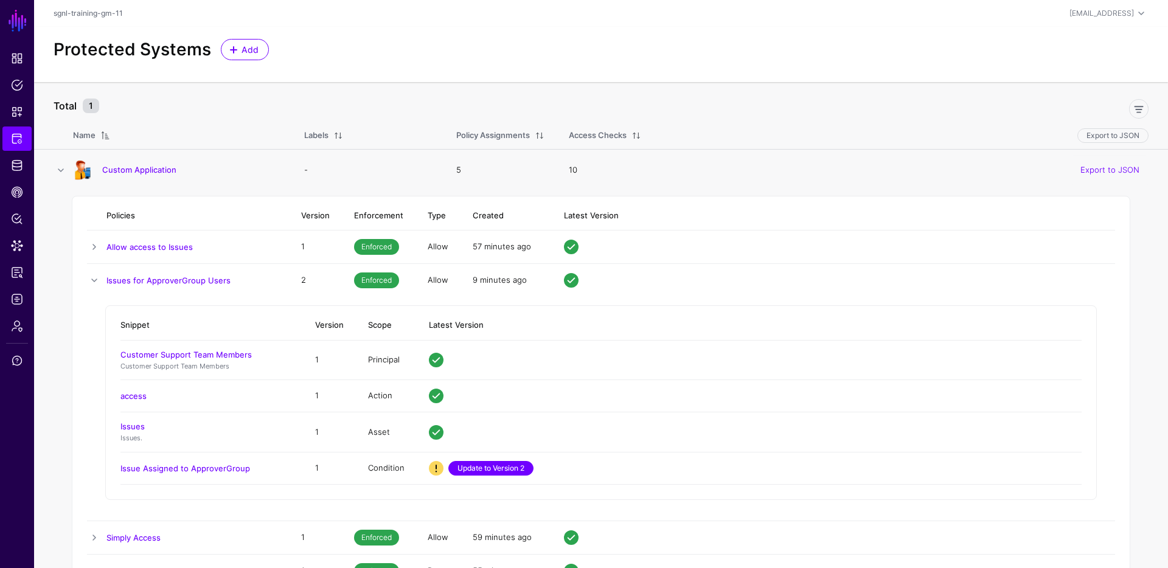
click at [506, 467] on link "Update to Version 2" at bounding box center [490, 468] width 85 height 15
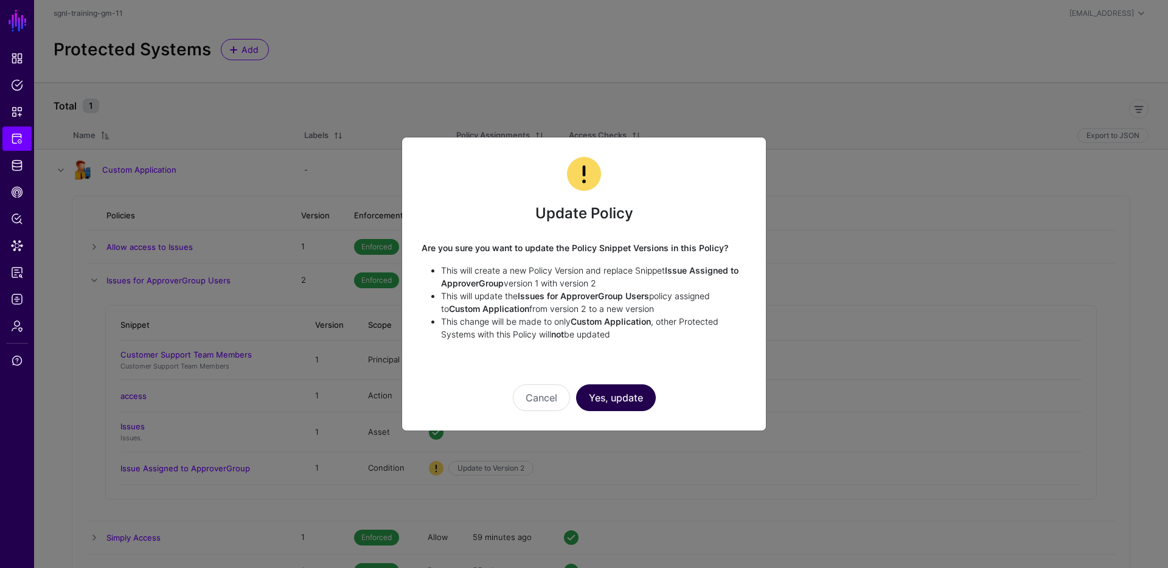
click at [603, 395] on button "Yes, update" at bounding box center [616, 397] width 80 height 27
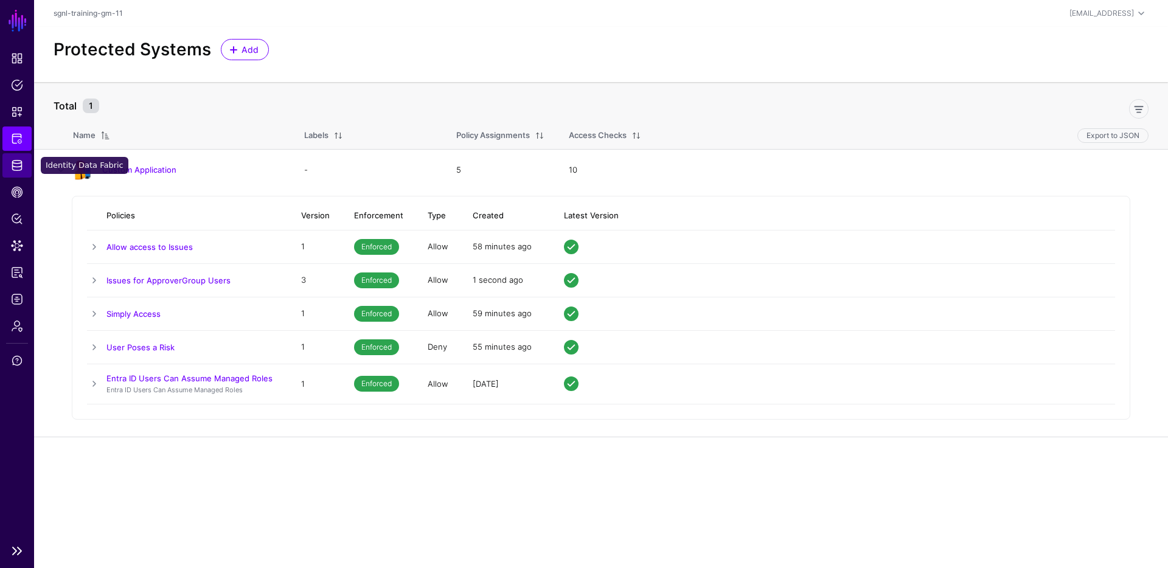
click at [12, 162] on span "Identity Data Fabric" at bounding box center [17, 165] width 12 height 12
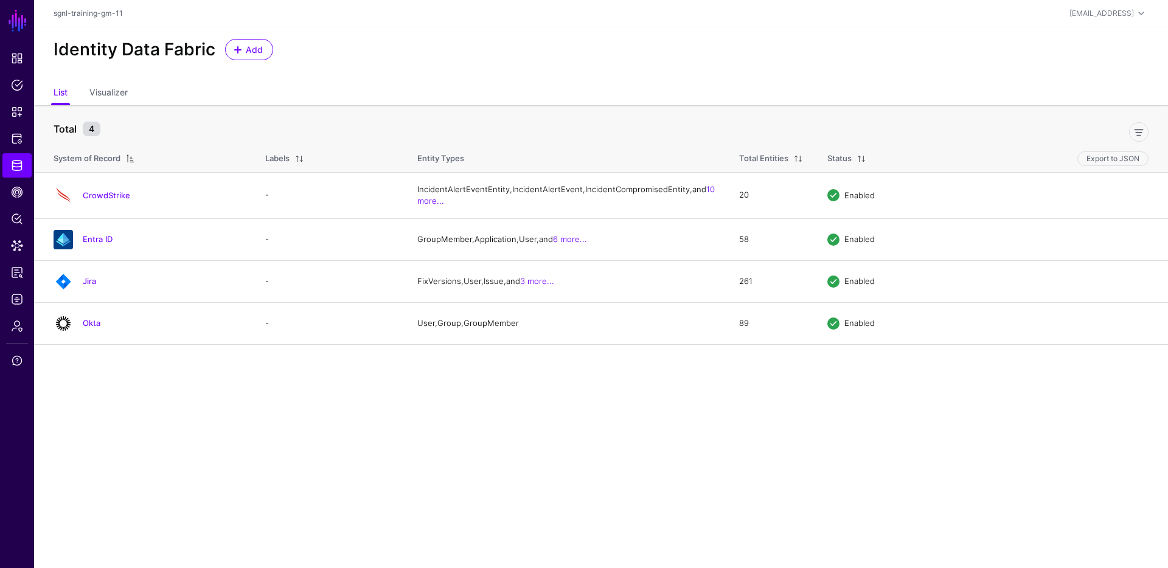
click at [86, 286] on link "Jira" at bounding box center [89, 281] width 13 height 10
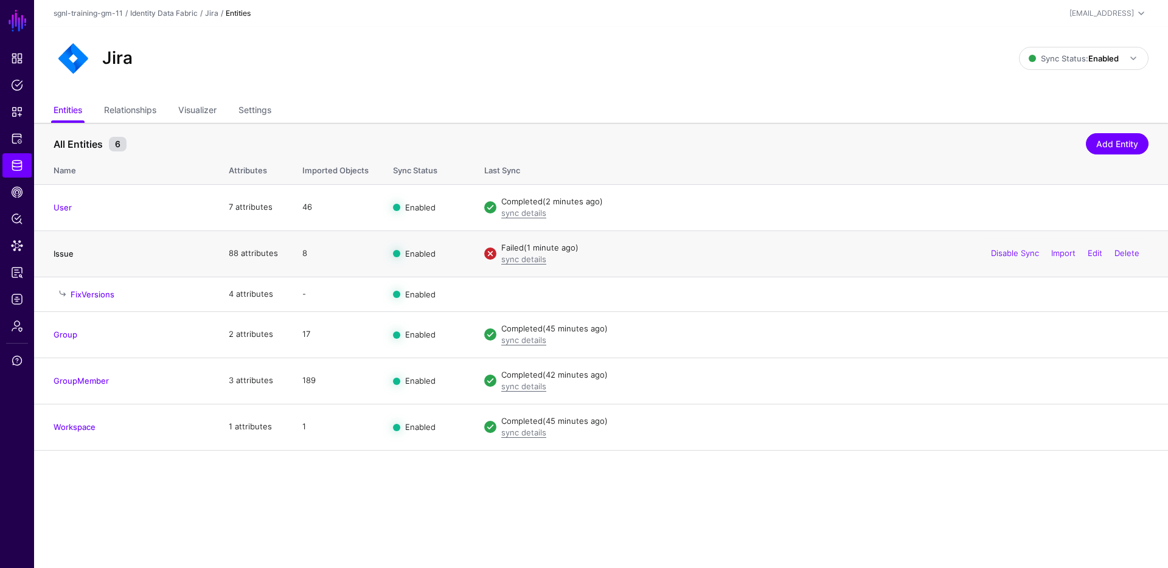
click at [68, 254] on link "Issue" at bounding box center [64, 254] width 20 height 10
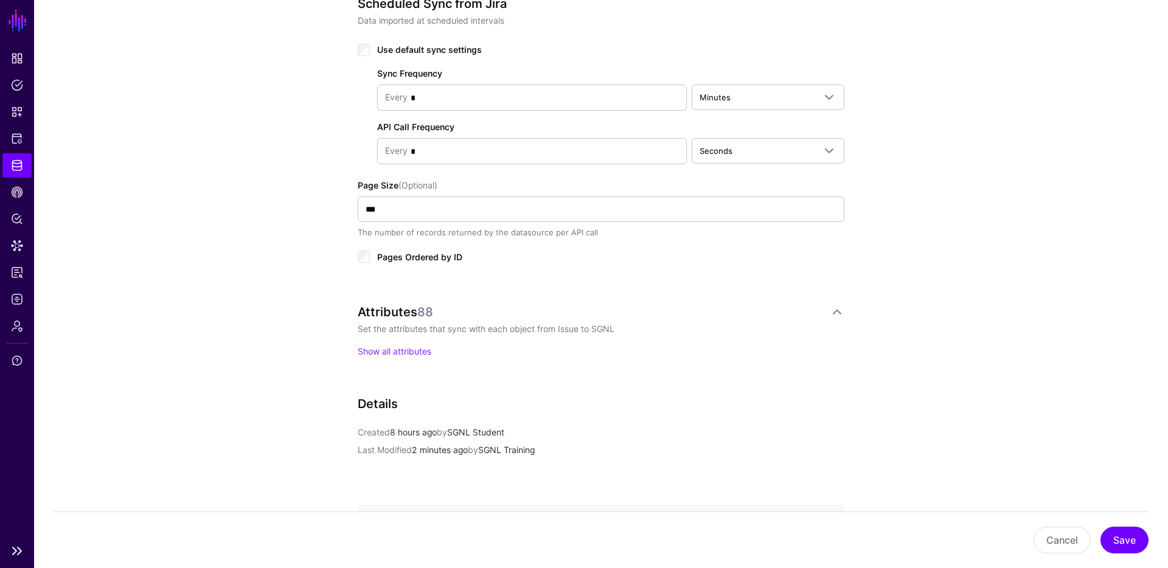
scroll to position [544, 0]
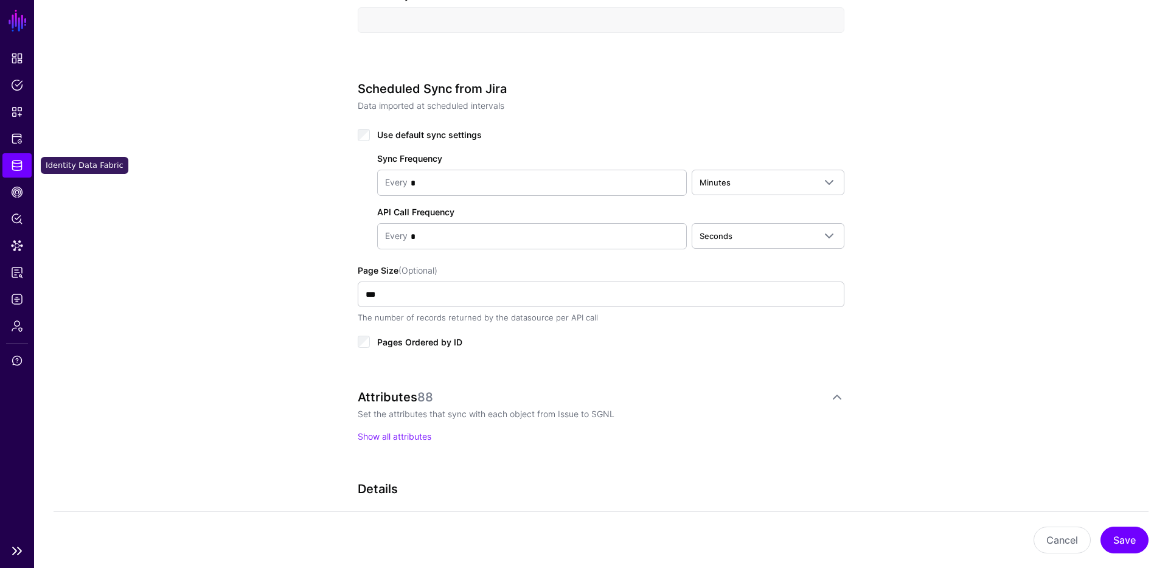
click at [9, 168] on link "Identity Data Fabric" at bounding box center [16, 165] width 29 height 24
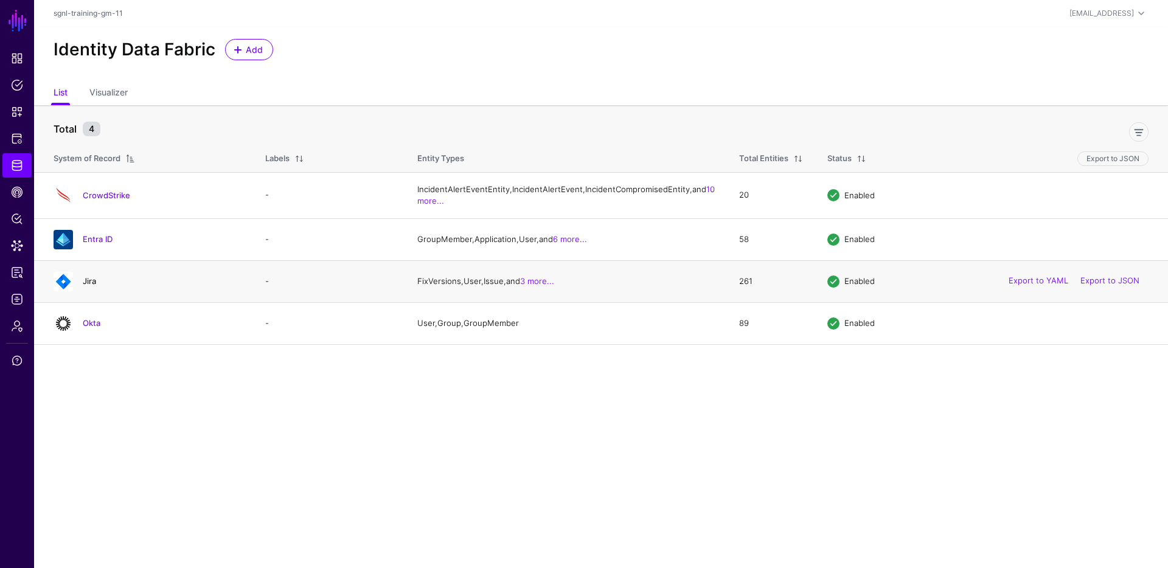
click at [92, 286] on link "Jira" at bounding box center [89, 281] width 13 height 10
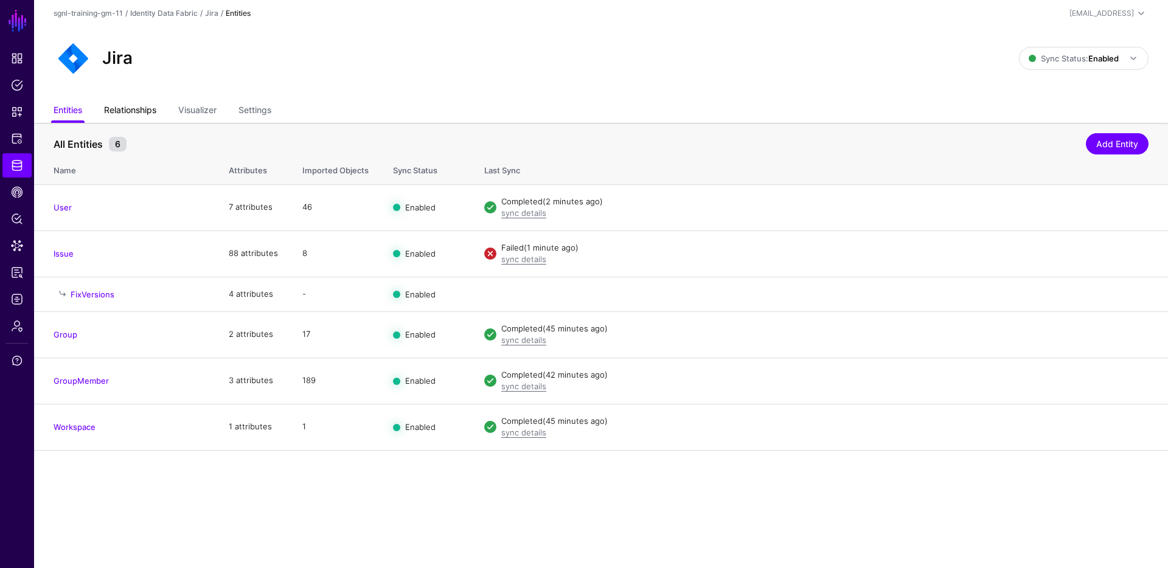
click at [131, 102] on link "Relationships" at bounding box center [130, 111] width 52 height 23
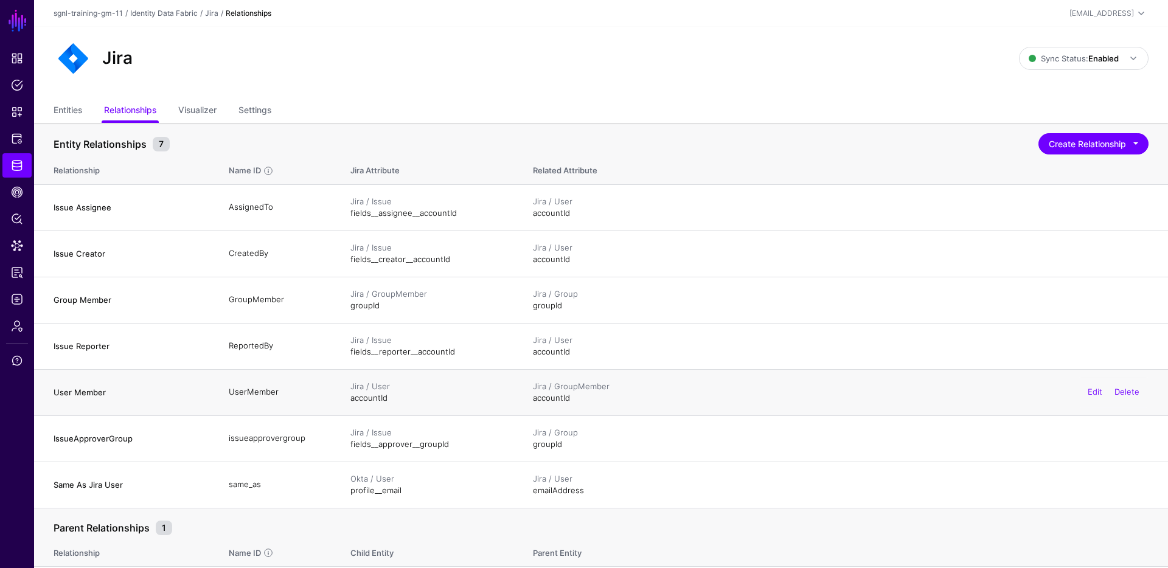
scroll to position [61, 0]
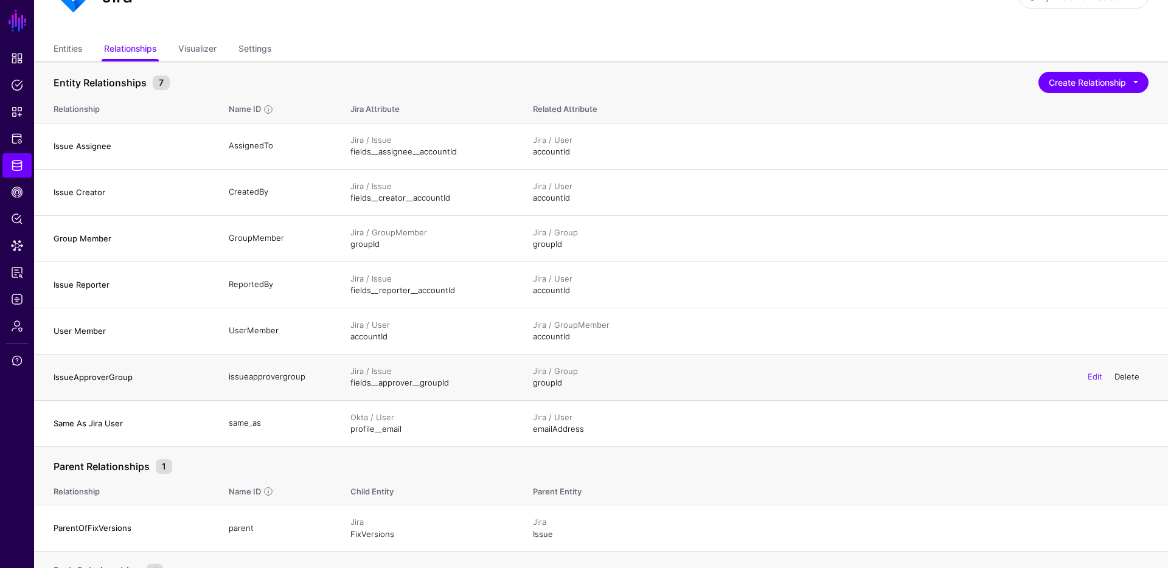
click at [1128, 376] on link "Delete" at bounding box center [1126, 377] width 25 height 10
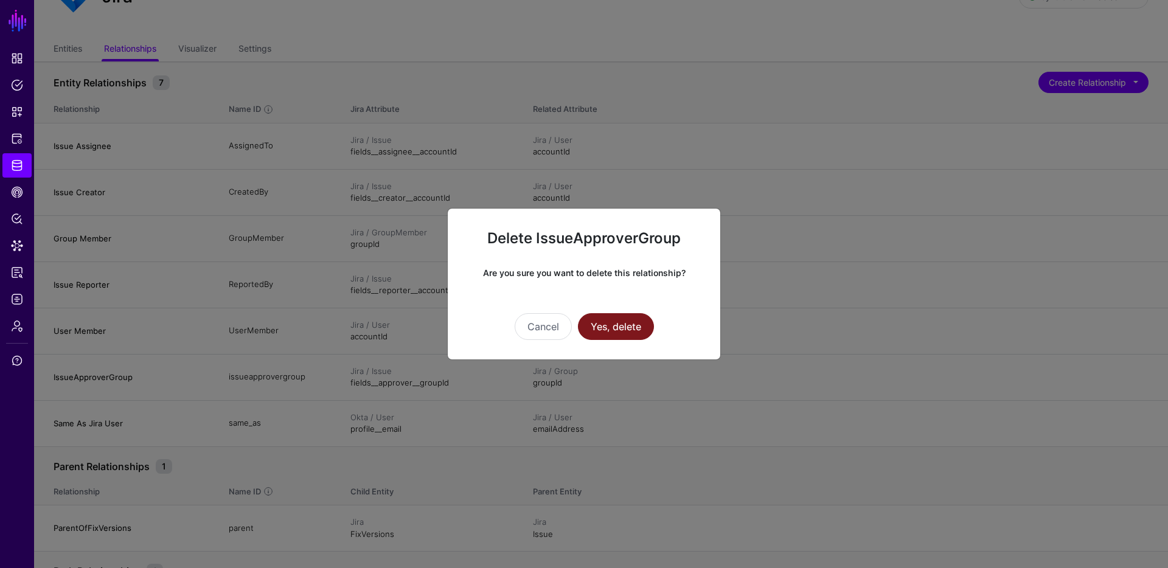
click at [637, 328] on button "Yes, delete" at bounding box center [616, 326] width 76 height 27
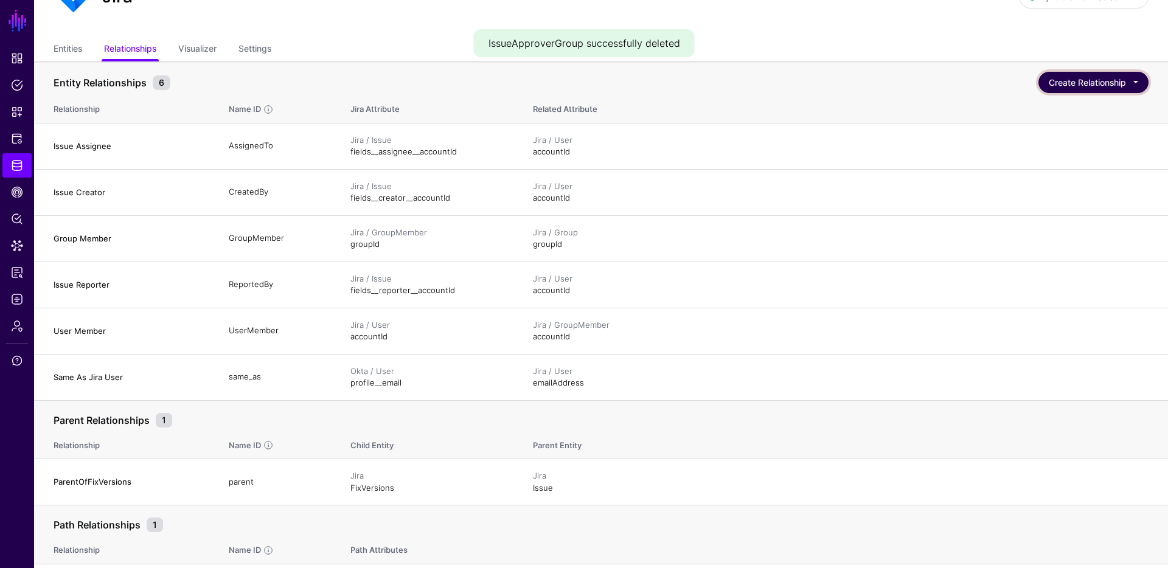
click at [1074, 77] on button "Create Relationship" at bounding box center [1093, 82] width 110 height 21
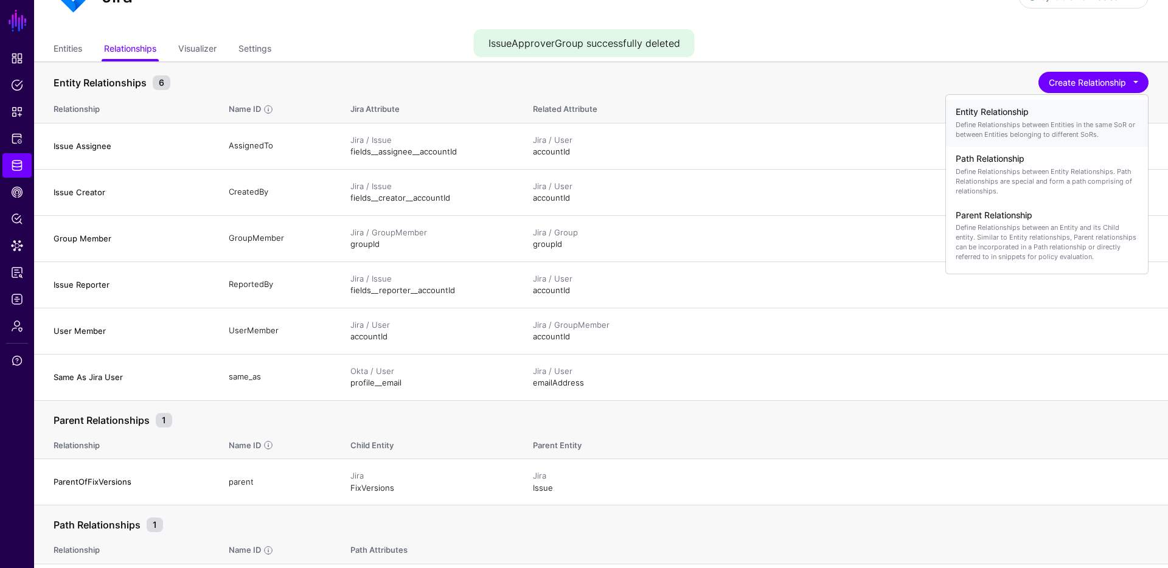
click at [1022, 122] on p "Define Relationships between Entities in the same SoR or between Entities belon…" at bounding box center [1047, 129] width 182 height 19
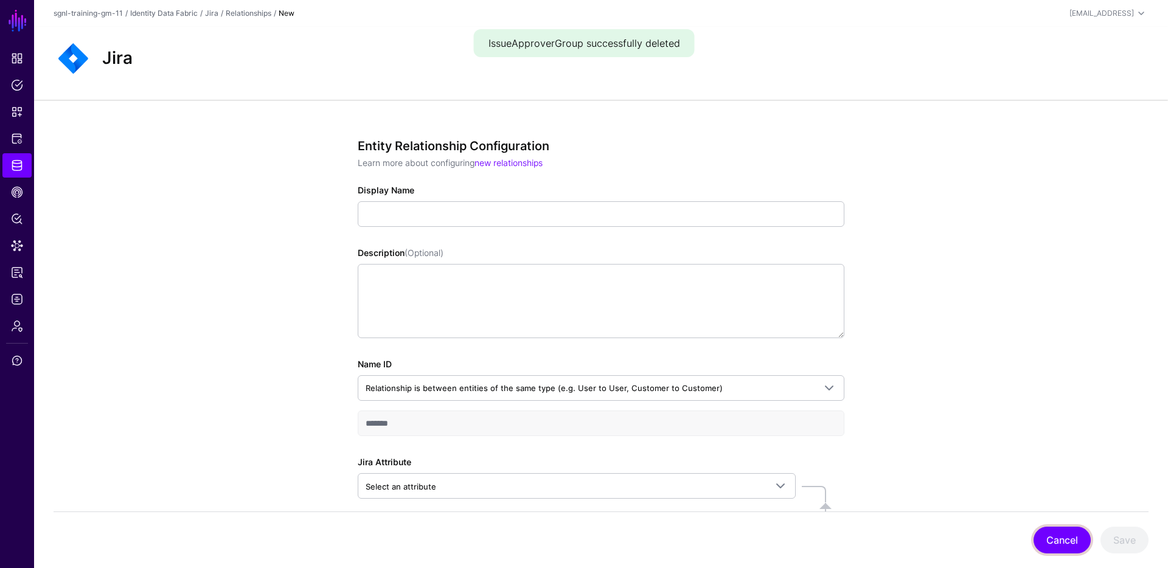
click at [1069, 532] on button "Cancel" at bounding box center [1061, 540] width 57 height 27
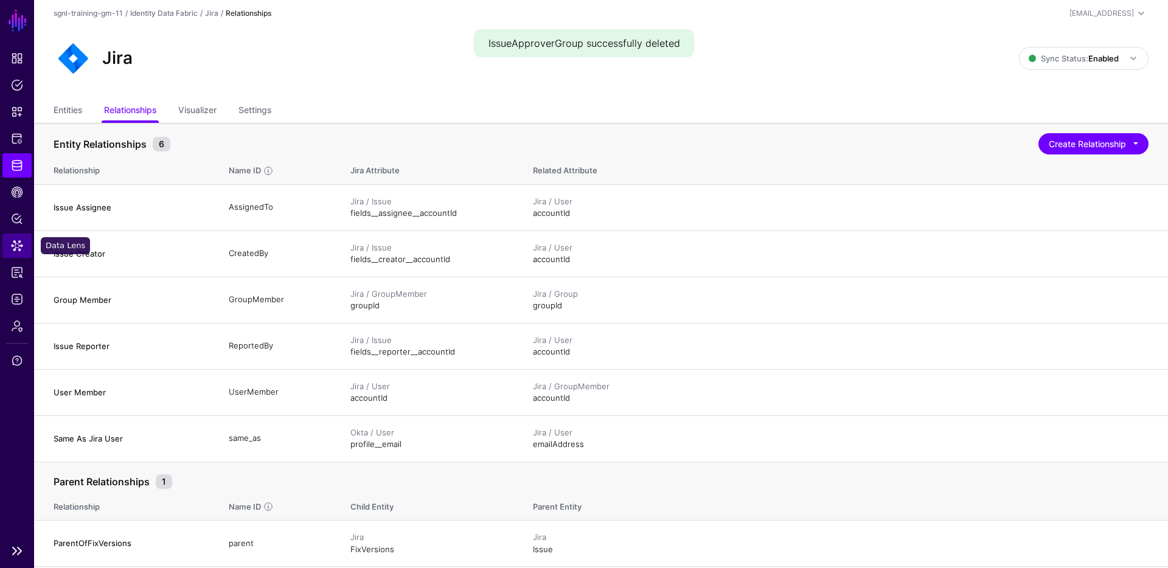
click at [20, 248] on span "Data Lens" at bounding box center [17, 246] width 12 height 12
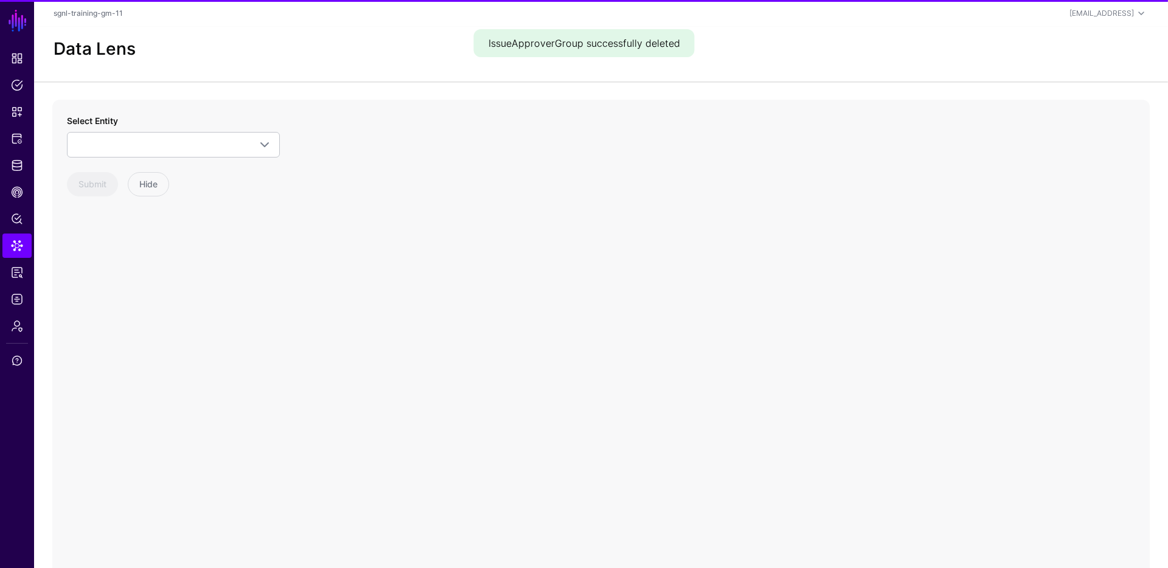
click at [164, 130] on div "Select Entity CrowdStrike Detection Device Endpoint Endpoint Incident EndpointA…" at bounding box center [173, 135] width 213 height 43
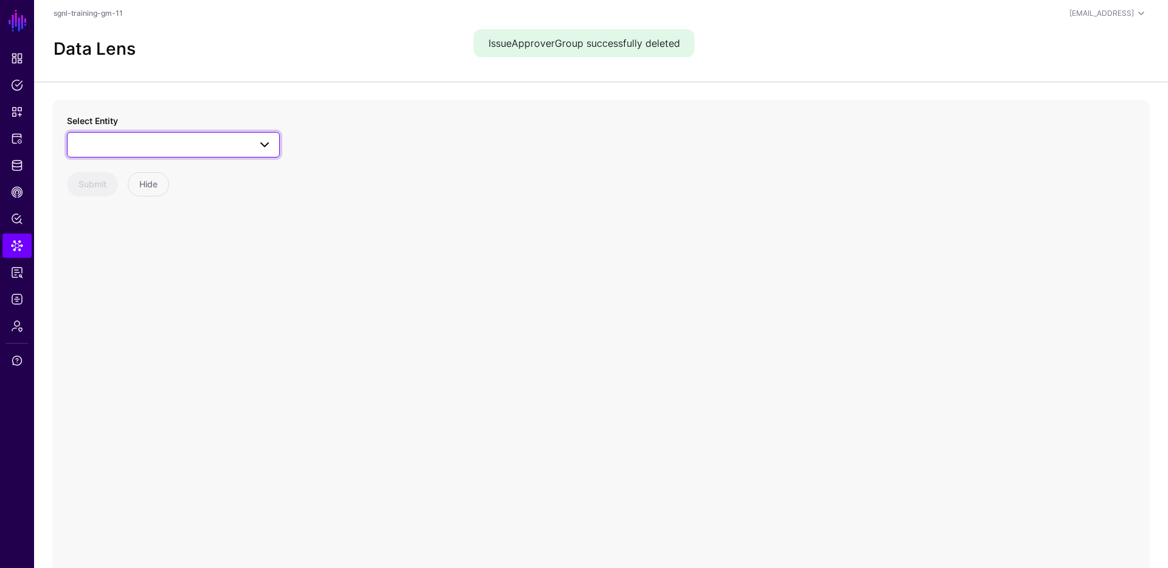
click at [168, 139] on span at bounding box center [173, 144] width 197 height 15
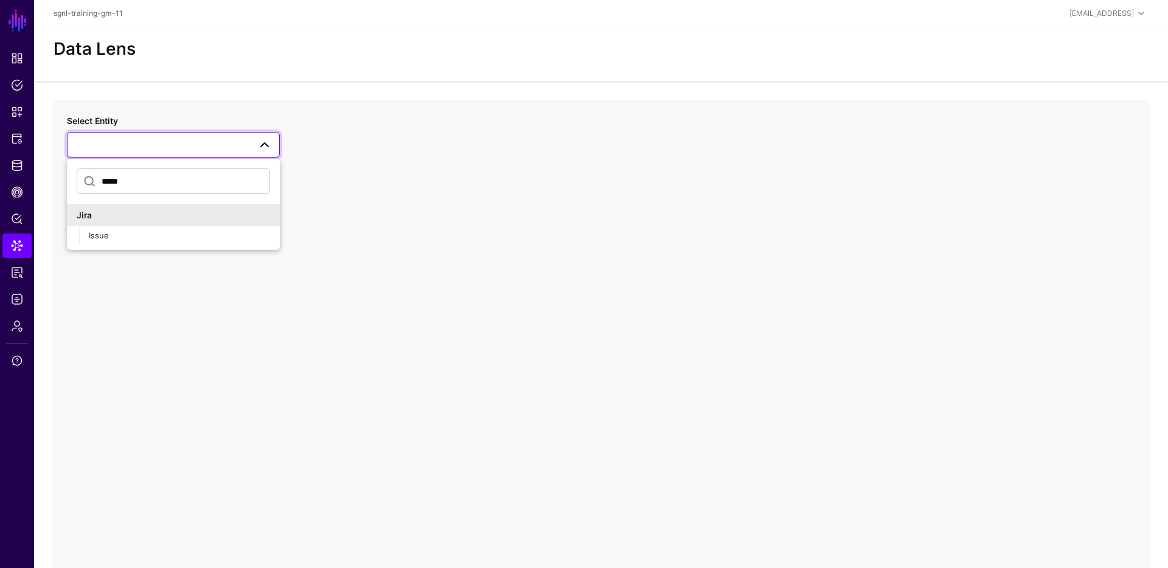
type input "*****"
click at [141, 235] on div "Issue" at bounding box center [179, 236] width 181 height 12
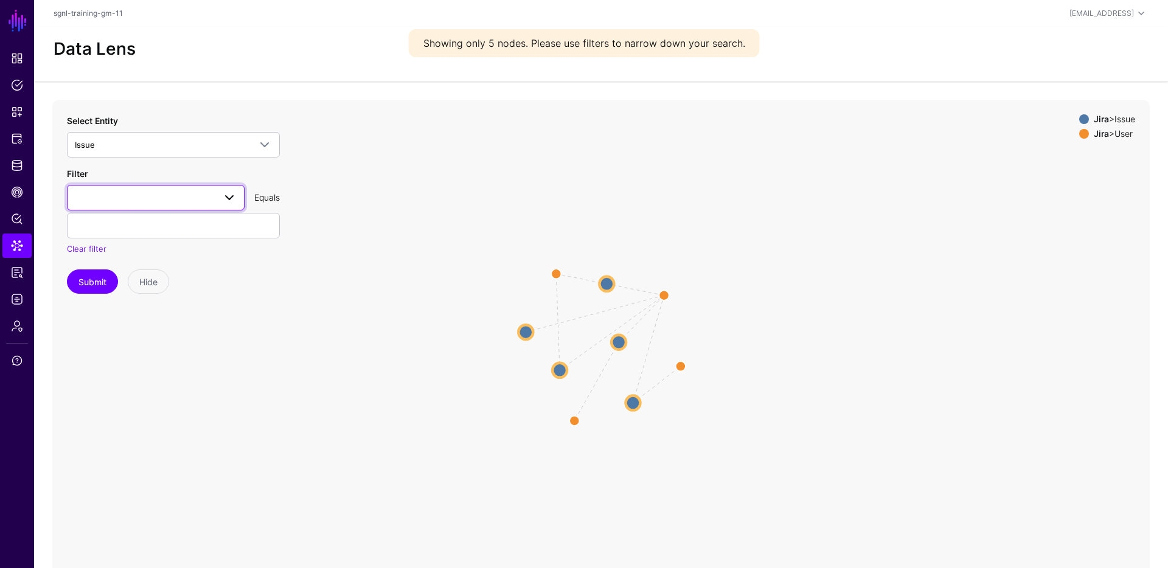
click at [112, 195] on span at bounding box center [156, 197] width 162 height 15
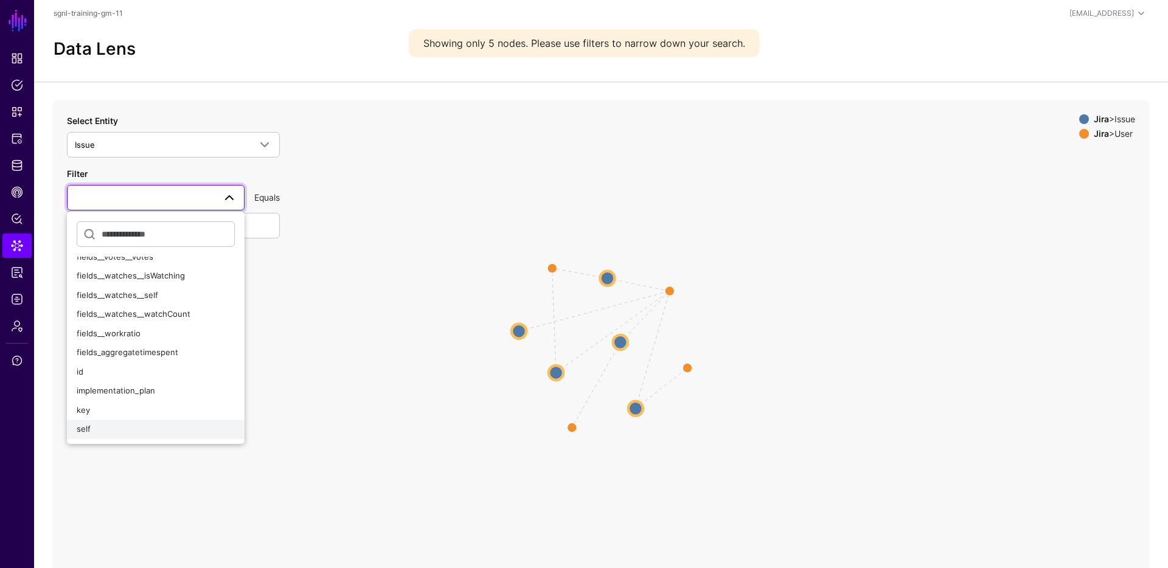
scroll to position [36, 0]
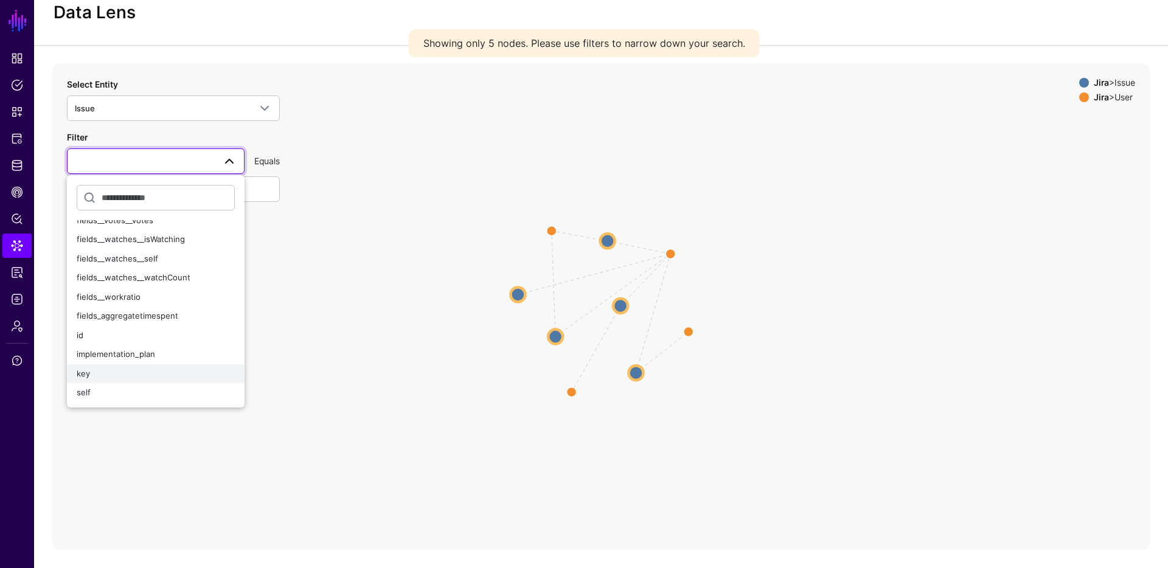
click at [131, 370] on div "key" at bounding box center [156, 374] width 158 height 12
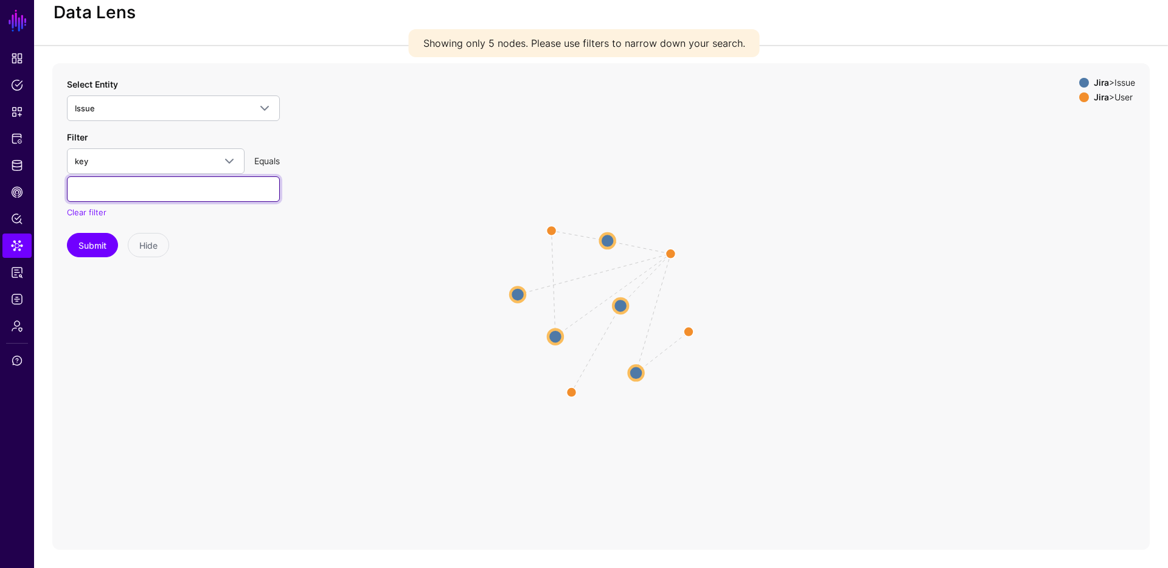
click at [147, 184] on input "text" at bounding box center [173, 189] width 213 height 26
type input "**********"
click at [96, 236] on button "Submit" at bounding box center [92, 245] width 51 height 24
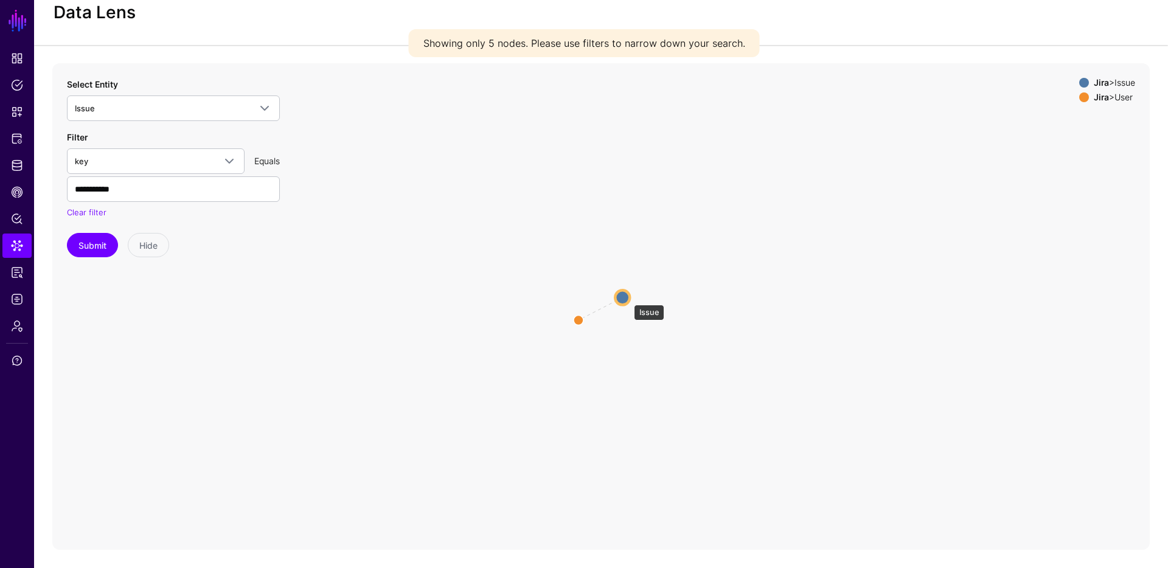
click at [628, 298] on circle at bounding box center [622, 297] width 15 height 15
click at [624, 296] on circle at bounding box center [623, 296] width 15 height 15
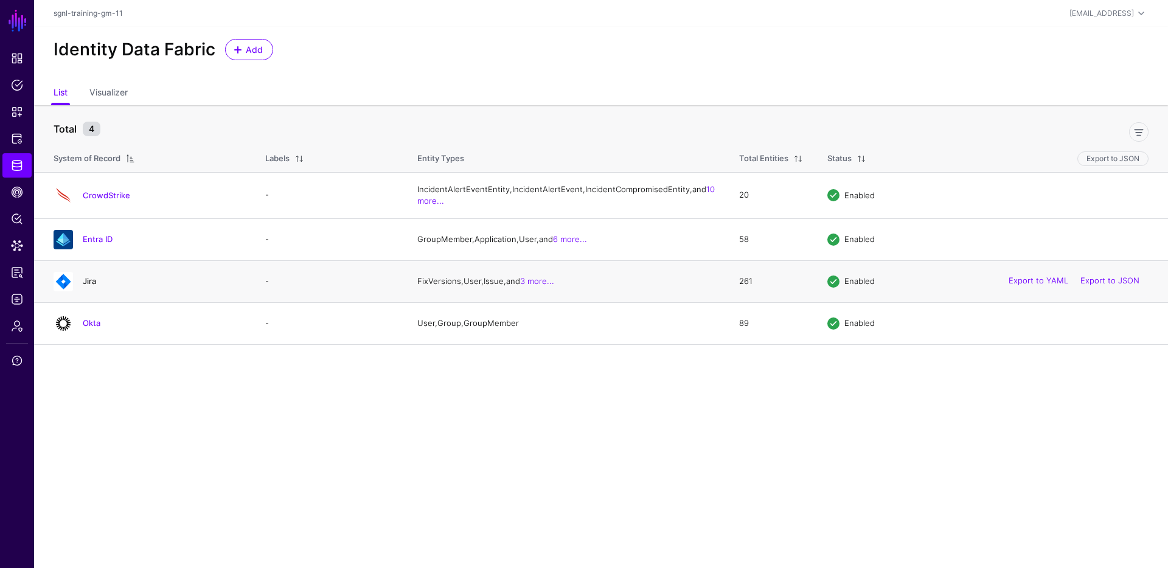
click at [96, 286] on link "Jira" at bounding box center [89, 281] width 13 height 10
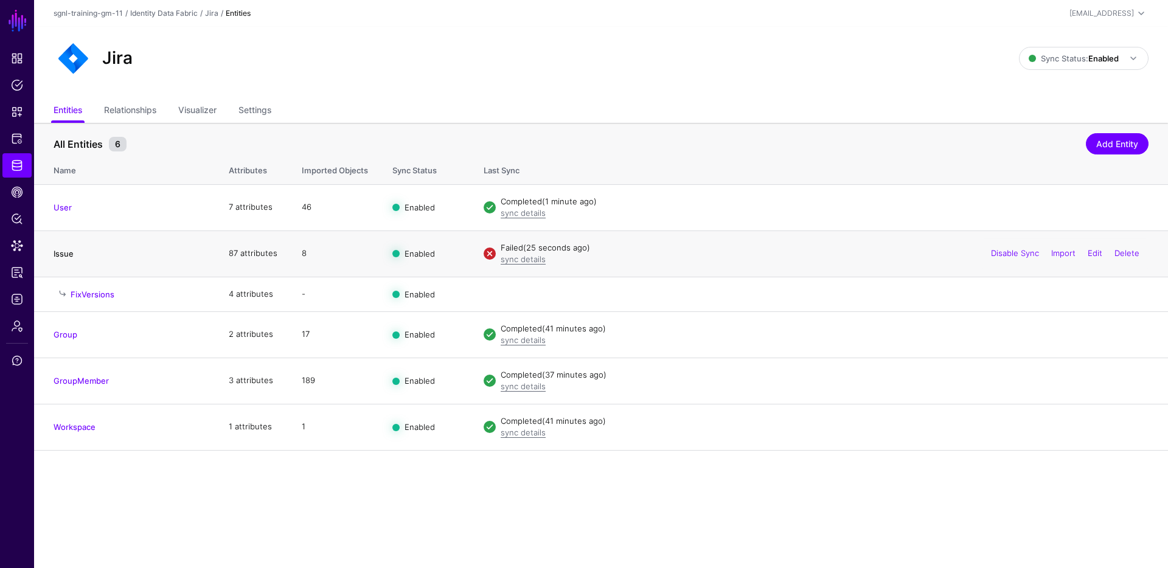
click at [63, 255] on link "Issue" at bounding box center [64, 254] width 20 height 10
click at [533, 257] on link "sync details" at bounding box center [523, 259] width 45 height 10
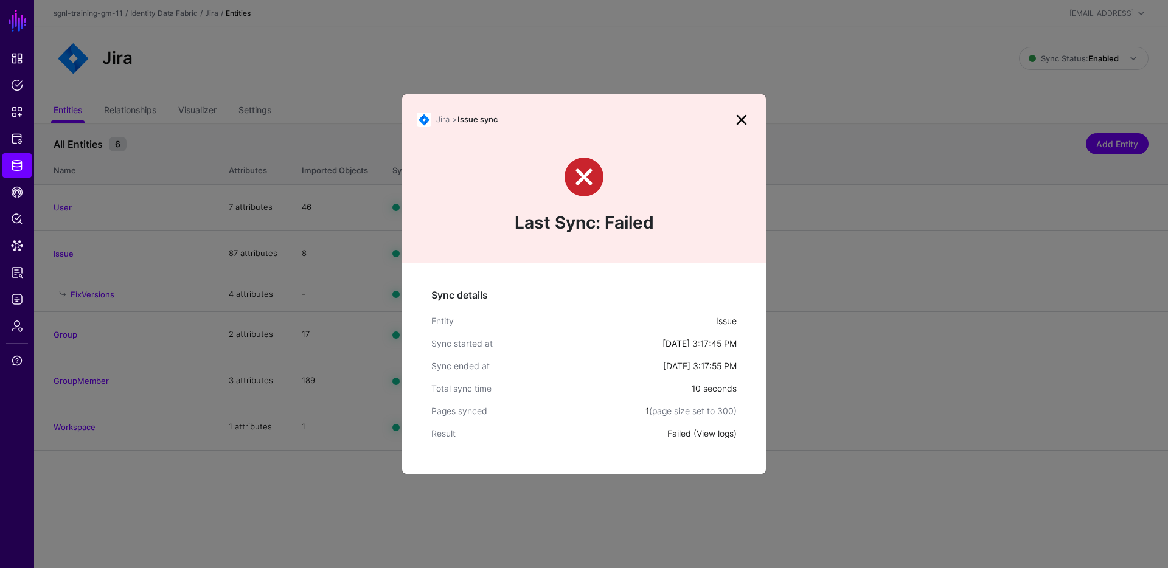
click at [713, 435] on link "View logs" at bounding box center [714, 433] width 37 height 10
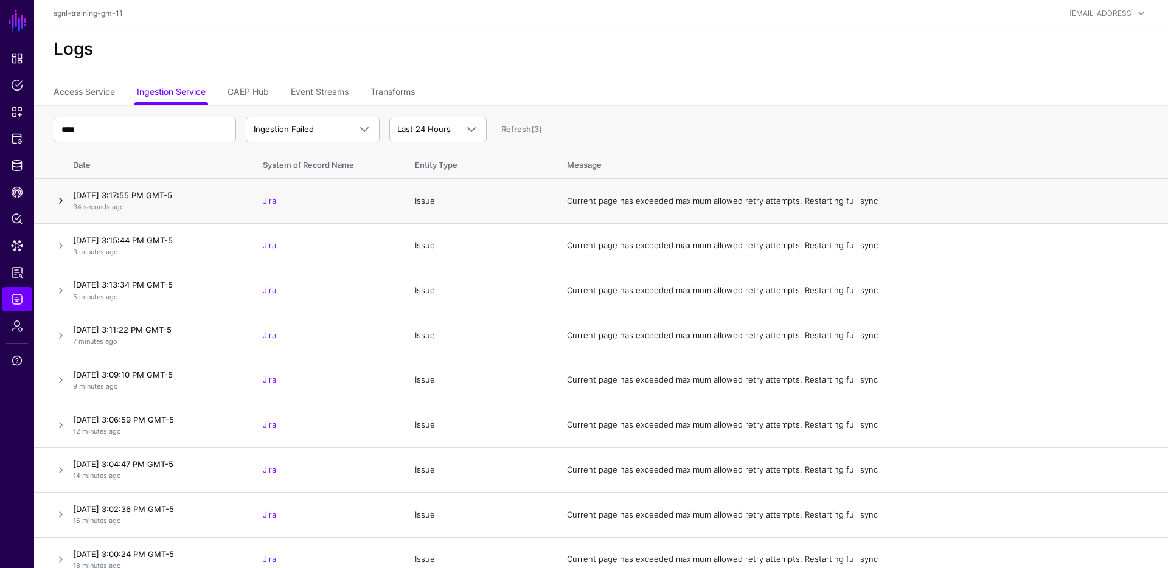
click at [58, 200] on link at bounding box center [61, 200] width 15 height 15
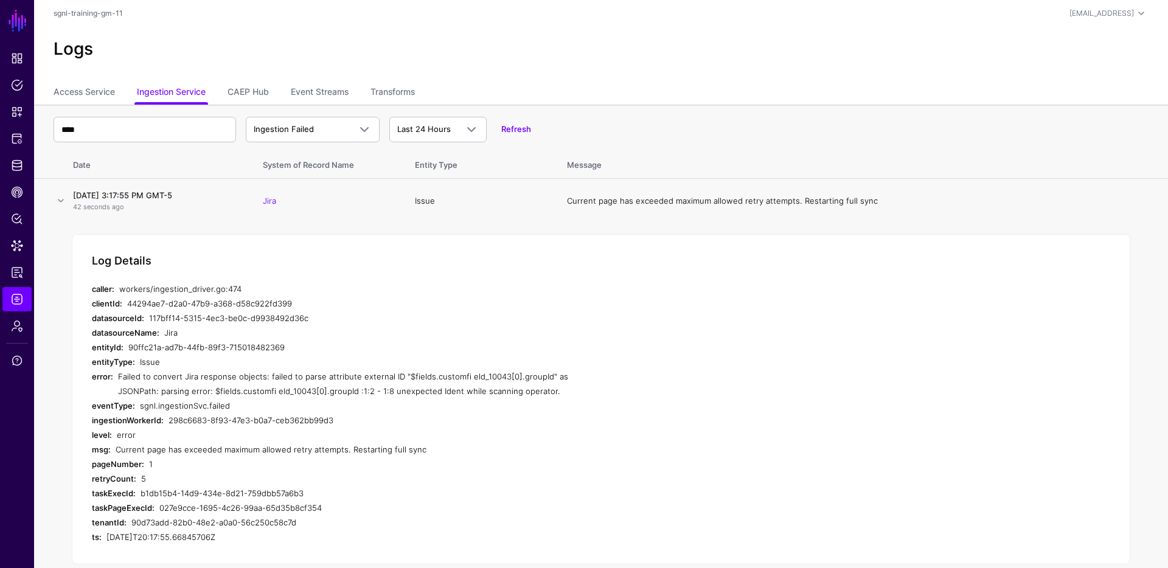
click at [536, 375] on div "Failed to convert Jira response objects: failed to parse attribute external ID …" at bounding box center [348, 383] width 460 height 29
drag, startPoint x: 540, startPoint y: 375, endPoint x: 402, endPoint y: 378, distance: 138.1
click at [402, 378] on div "Failed to convert Jira response objects: failed to parse attribute external ID …" at bounding box center [348, 383] width 460 height 29
click at [471, 375] on div "Failed to convert Jira response objects: failed to parse attribute external ID …" at bounding box center [348, 383] width 460 height 29
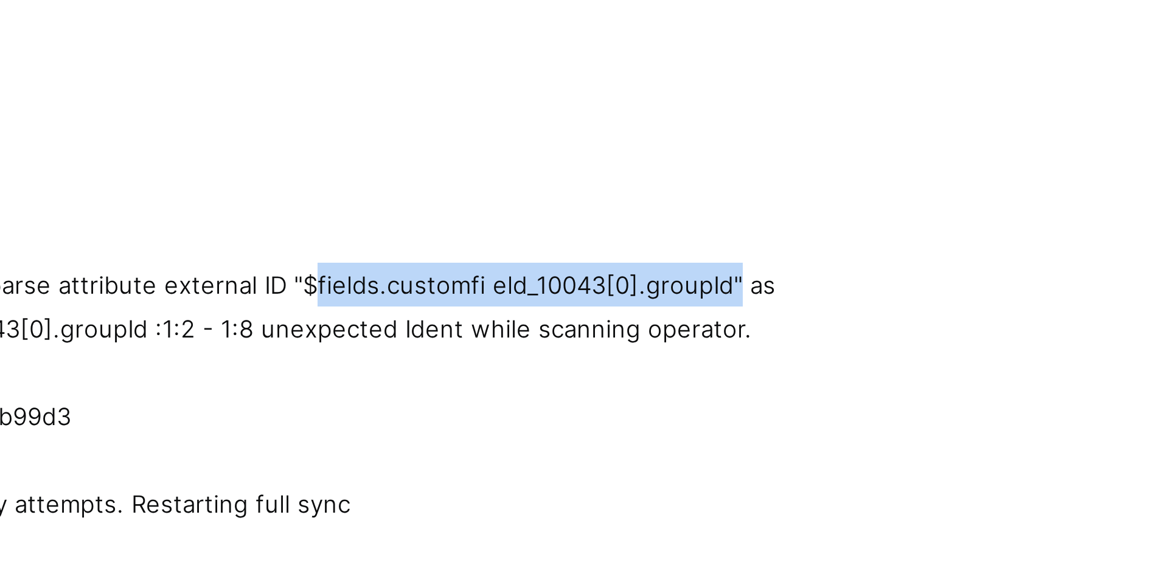
drag, startPoint x: 539, startPoint y: 376, endPoint x: 403, endPoint y: 374, distance: 136.3
click at [403, 374] on div "Failed to convert Jira response objects: failed to parse attribute external ID …" at bounding box center [348, 383] width 460 height 29
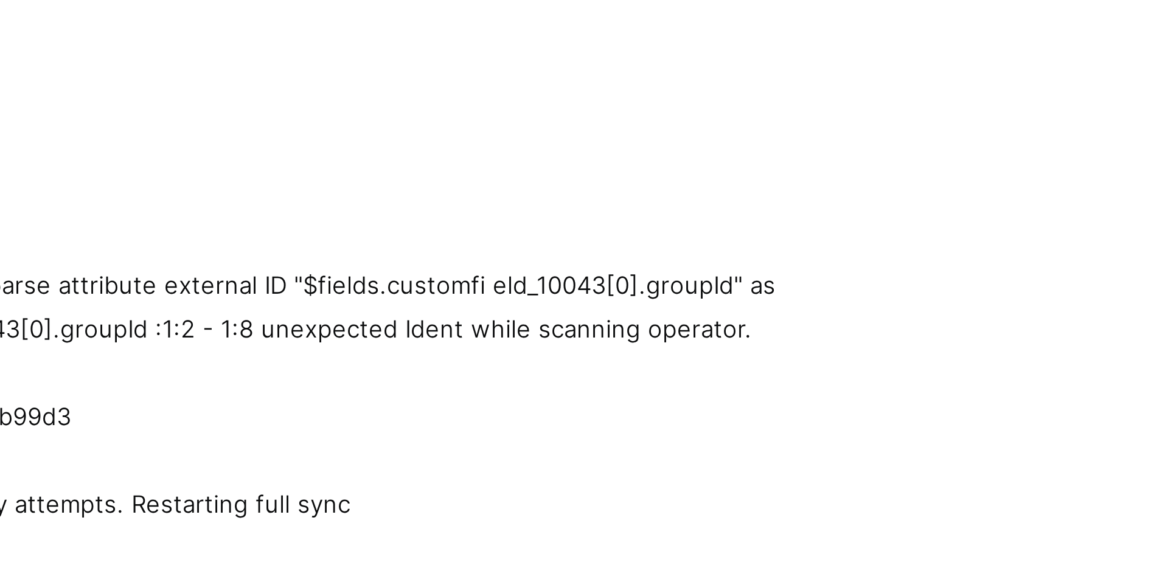
click at [412, 376] on div "Failed to convert Jira response objects: failed to parse attribute external ID …" at bounding box center [348, 383] width 460 height 29
click at [405, 378] on div "Failed to convert Jira response objects: failed to parse attribute external ID …" at bounding box center [348, 383] width 460 height 29
click at [543, 375] on div "Failed to convert Jira response objects: failed to parse attribute external ID …" at bounding box center [348, 383] width 460 height 29
click at [475, 302] on div "44294ae7-d2a0-47b9-a368-d58c922fd399" at bounding box center [352, 303] width 451 height 15
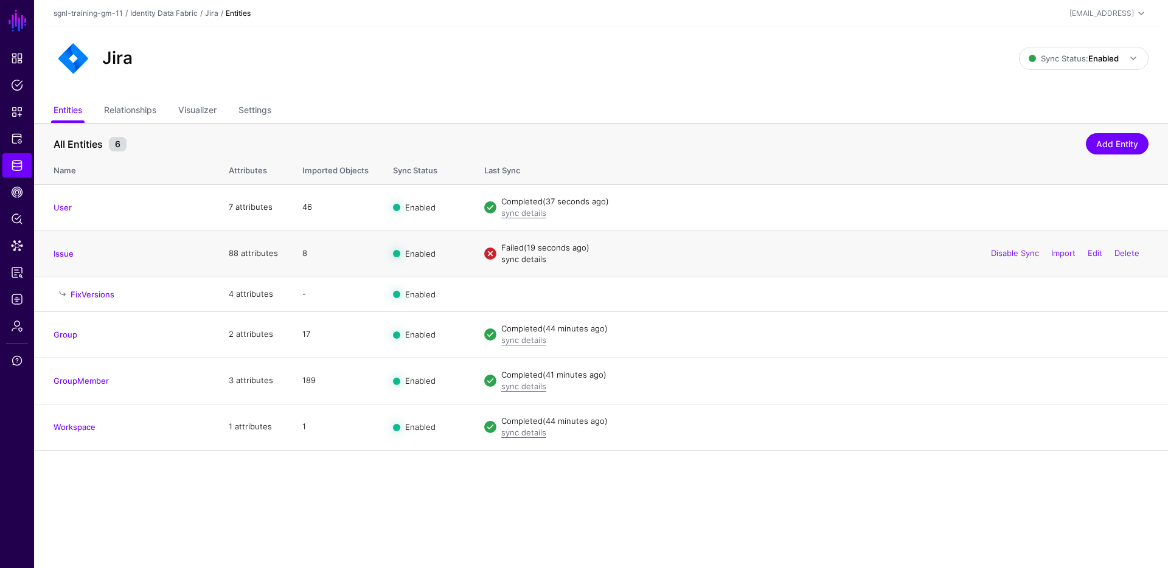
click at [514, 259] on link "sync details" at bounding box center [523, 259] width 45 height 10
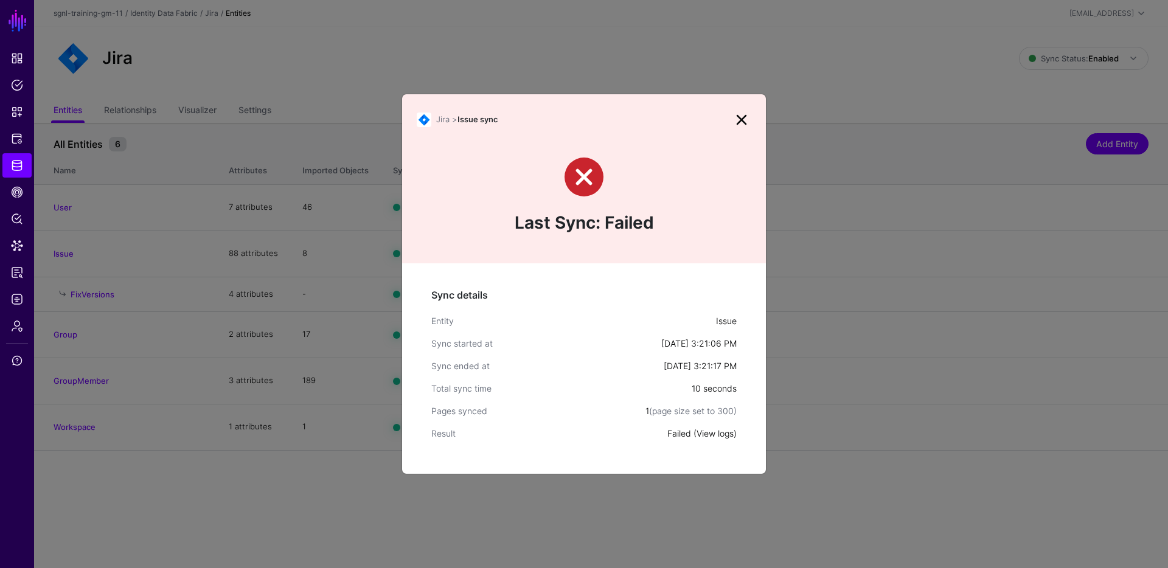
click at [713, 432] on link "View logs" at bounding box center [714, 433] width 37 height 10
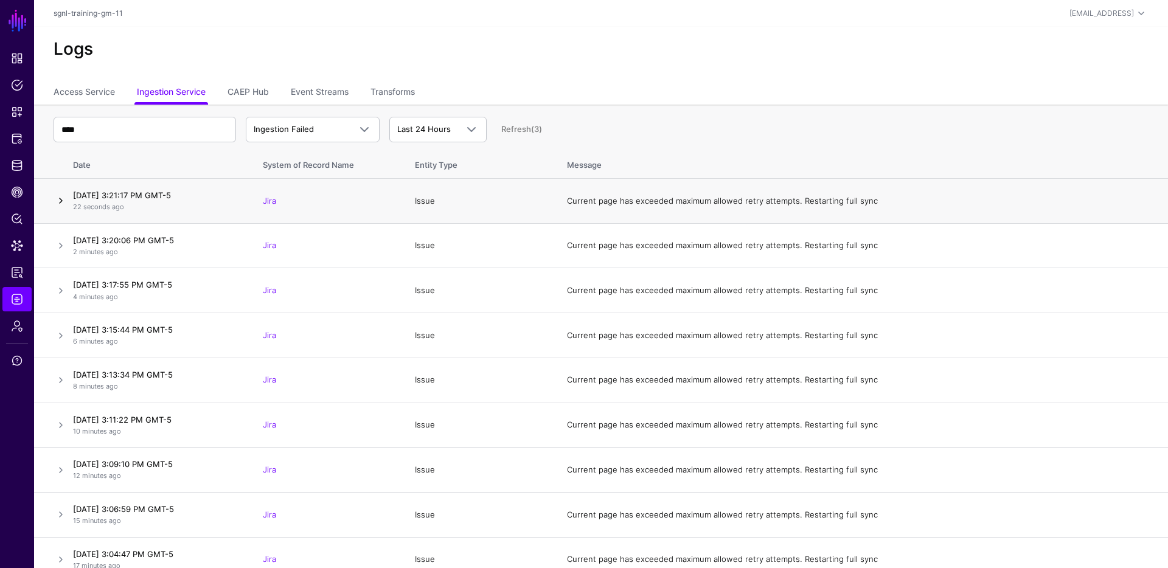
click at [63, 197] on link at bounding box center [61, 200] width 15 height 15
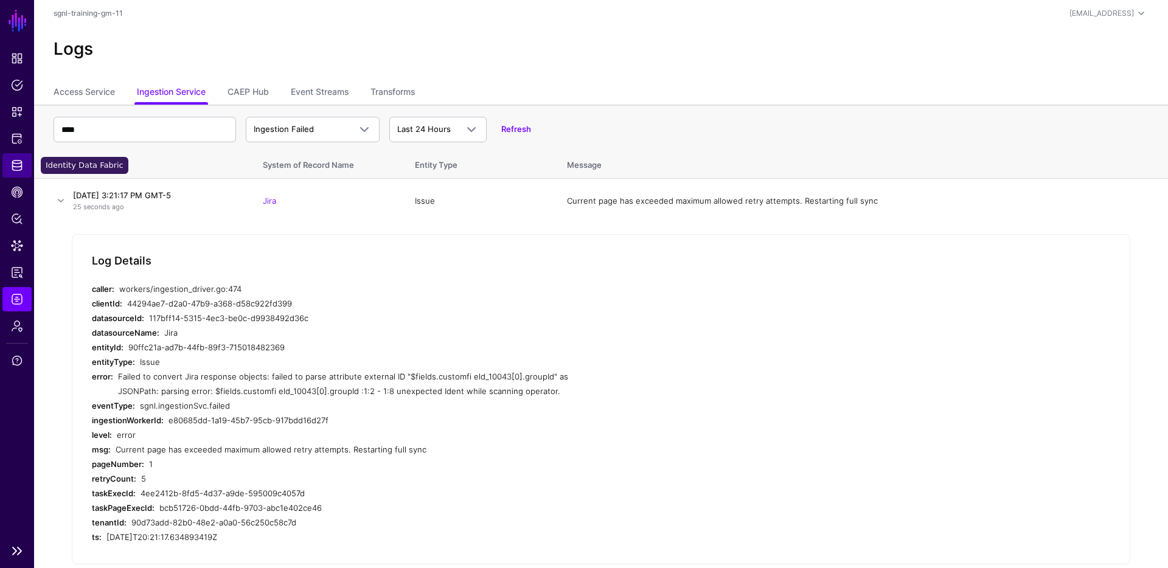
click at [21, 171] on span "Identity Data Fabric" at bounding box center [17, 165] width 12 height 12
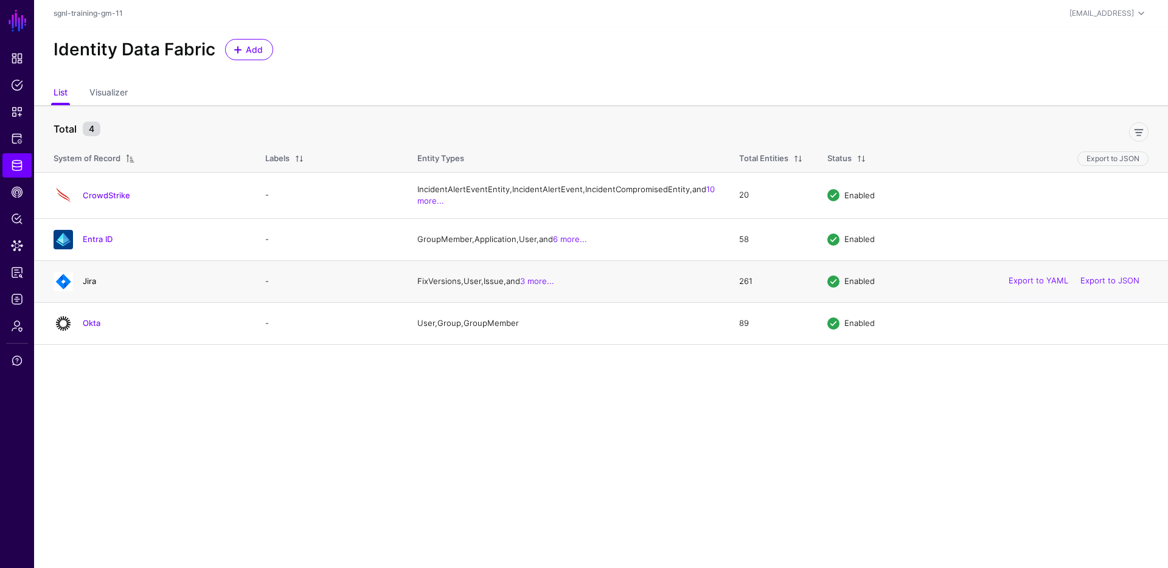
click at [95, 286] on link "Jira" at bounding box center [89, 281] width 13 height 10
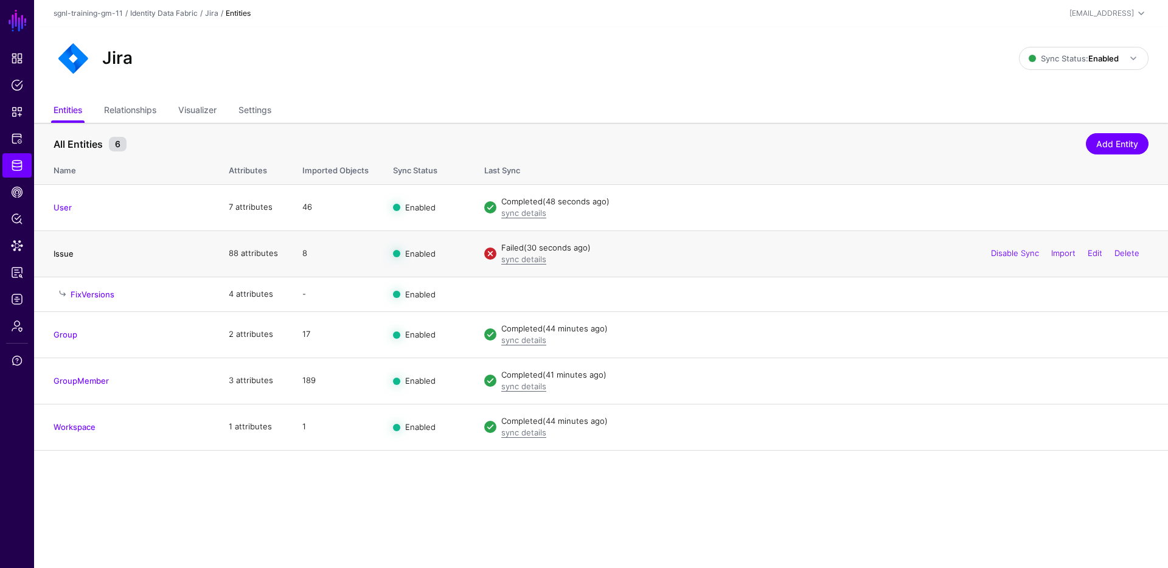
click at [59, 256] on link "Issue" at bounding box center [64, 254] width 20 height 10
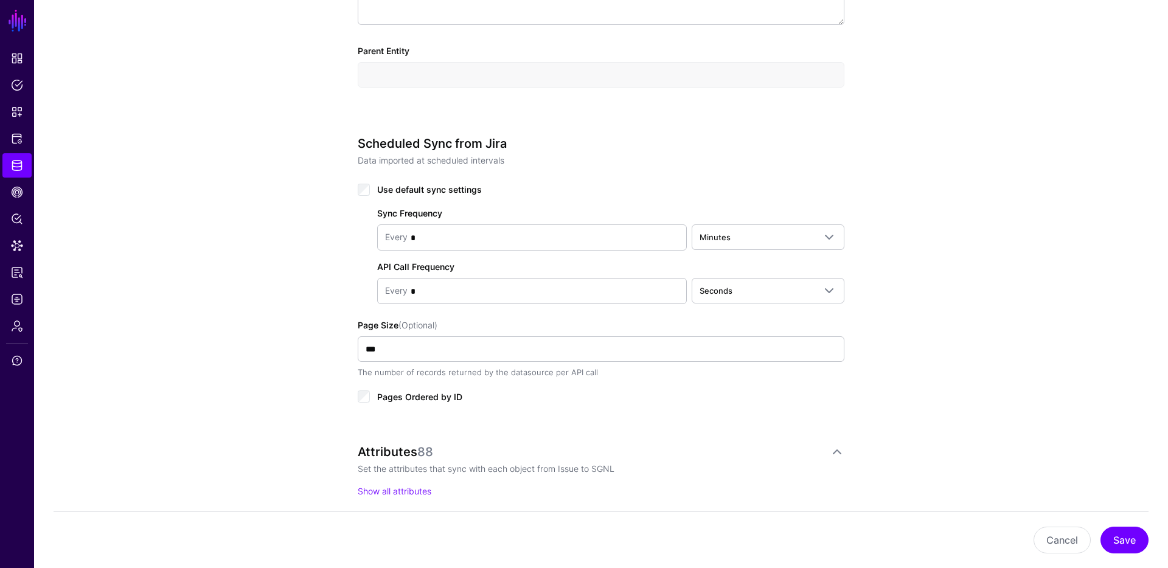
scroll to position [773, 0]
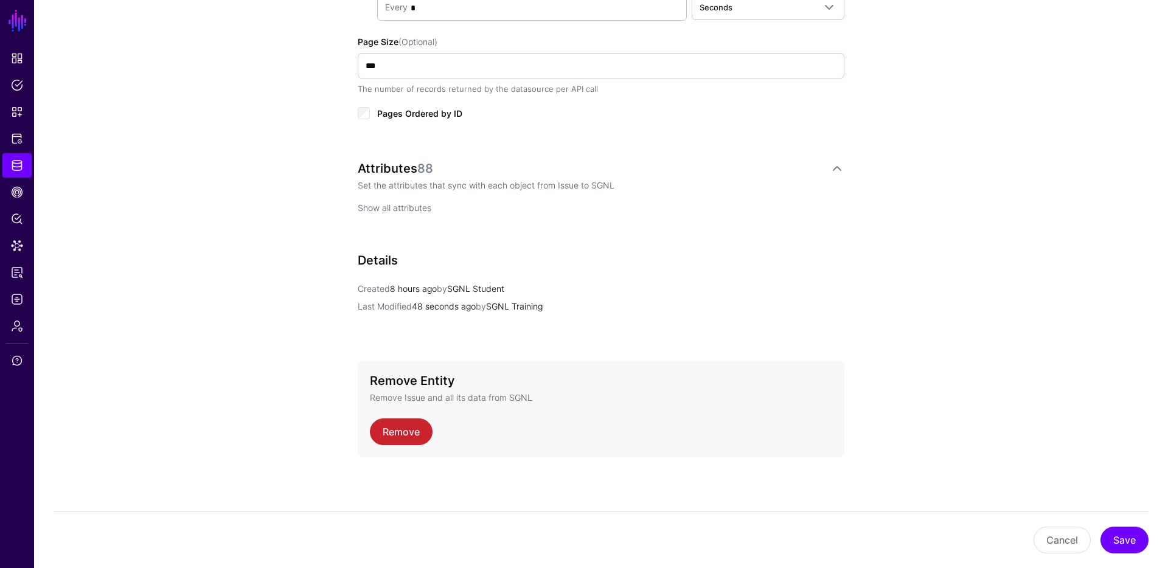
click at [398, 203] on link "Show all attributes" at bounding box center [395, 208] width 74 height 10
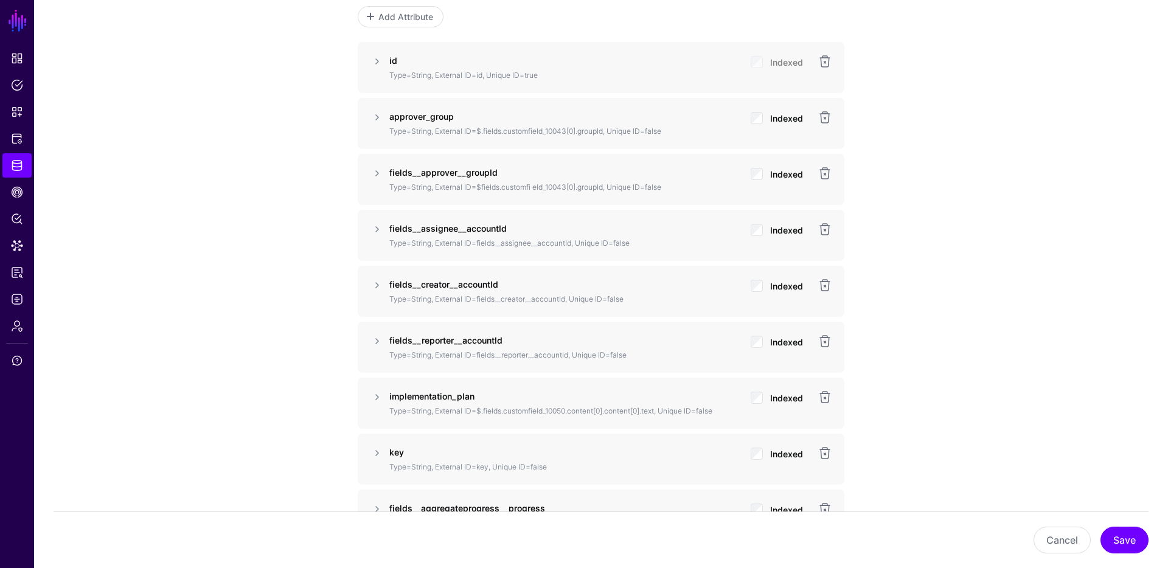
scroll to position [821, 0]
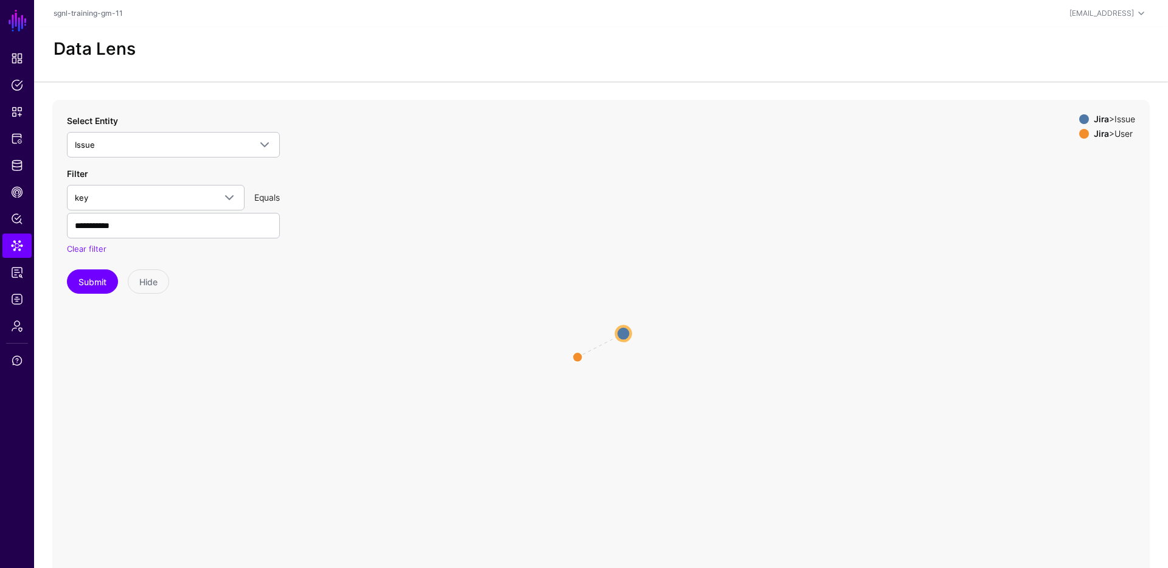
click at [634, 335] on icon "ReportedBy / CreatedBy Issue Issue User User" at bounding box center [600, 343] width 1097 height 487
click at [630, 336] on circle at bounding box center [624, 333] width 15 height 15
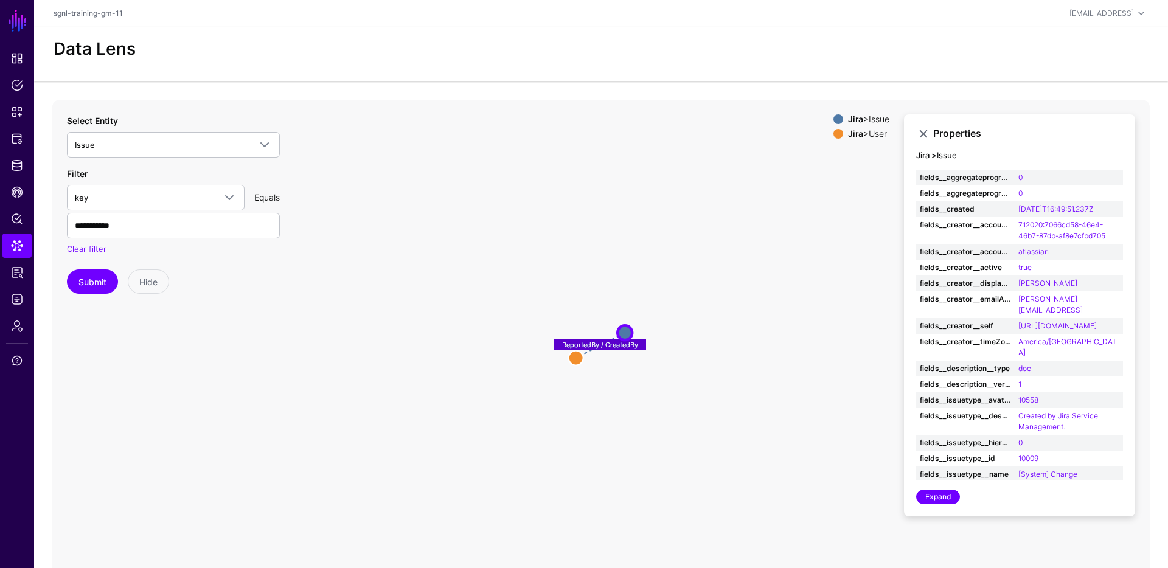
click at [547, 223] on icon "ReportedBy / CreatedBy User User Issue Issue" at bounding box center [600, 343] width 1097 height 487
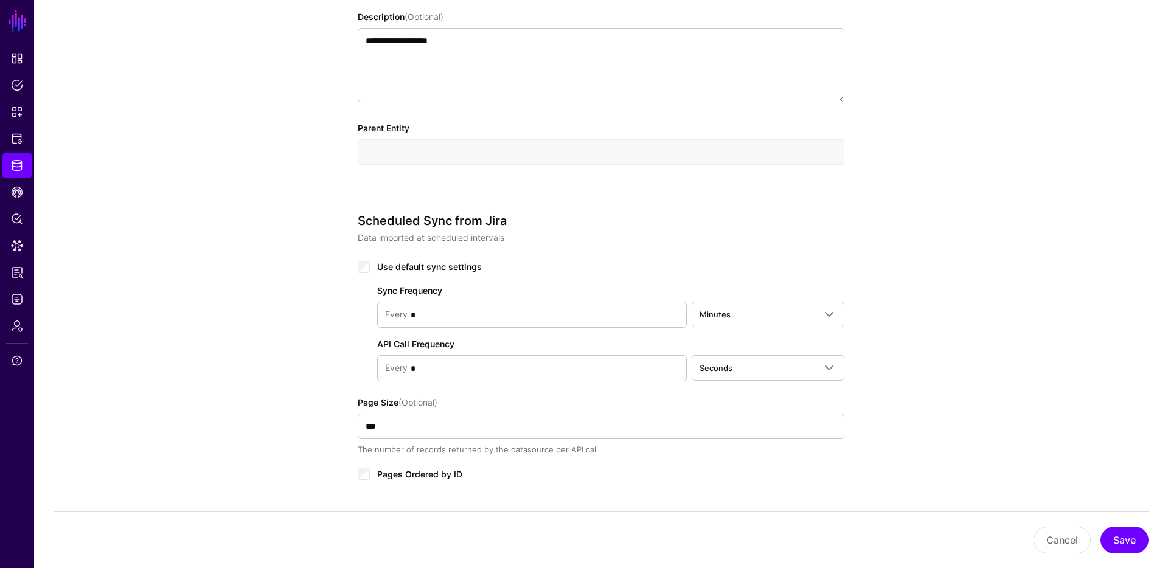
scroll to position [713, 0]
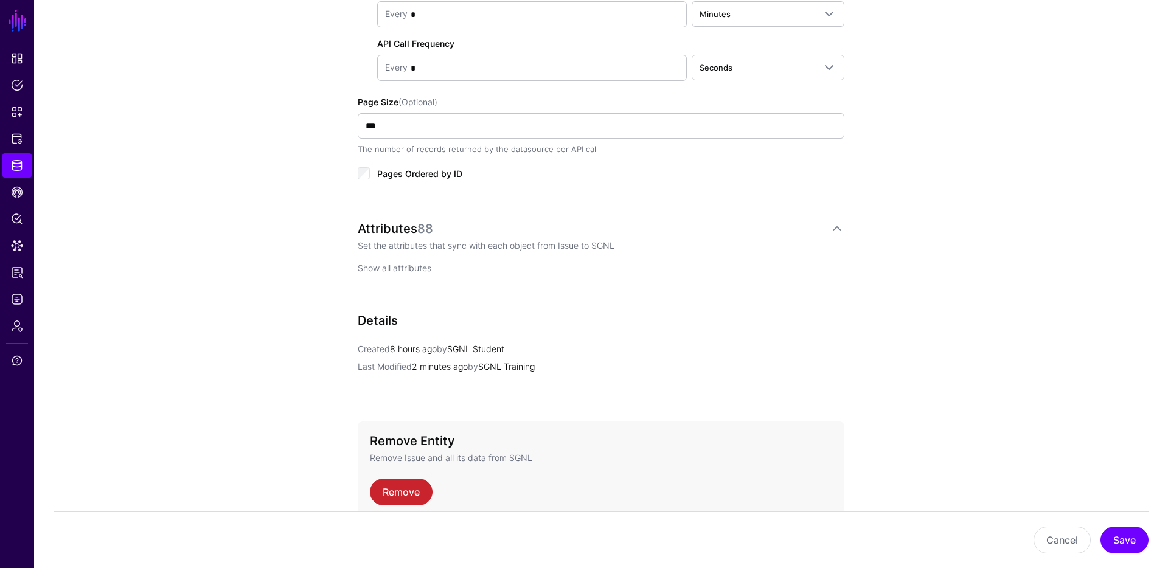
click at [391, 265] on link "Show all attributes" at bounding box center [395, 268] width 74 height 10
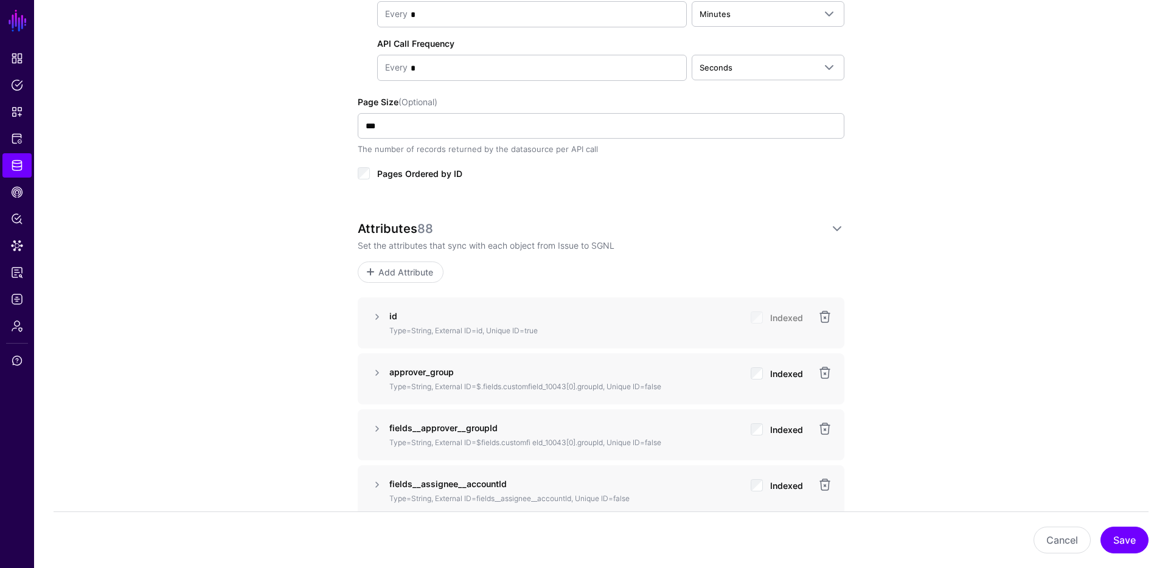
scroll to position [951, 0]
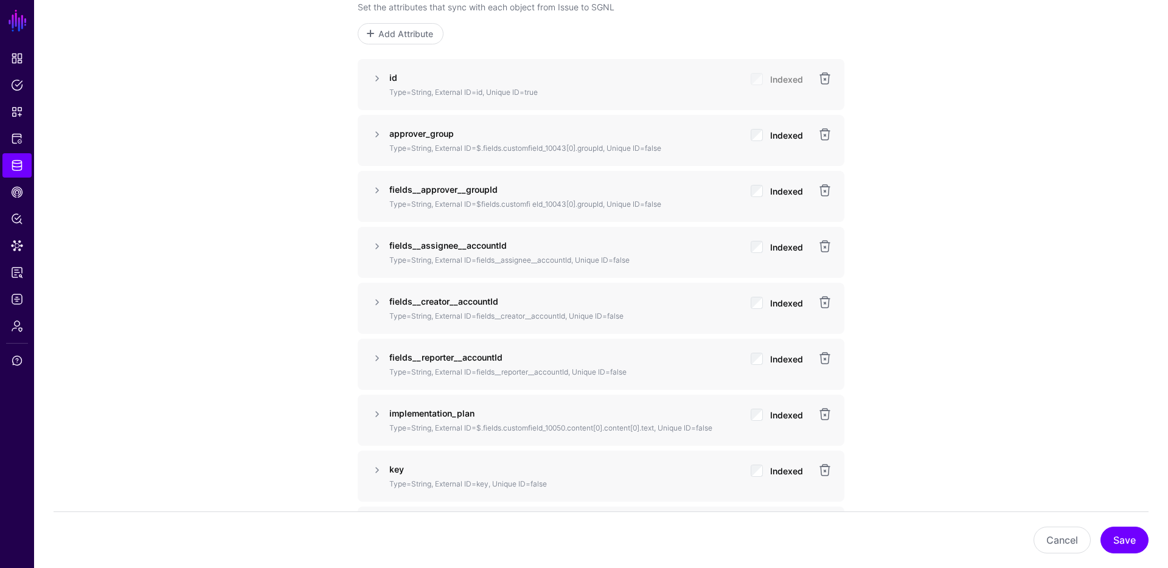
click at [816, 133] on div "approver_group Type=String, External ID=$.fields.customfield_10043[0].groupId, …" at bounding box center [600, 140] width 433 height 27
click at [824, 134] on link at bounding box center [824, 134] width 15 height 15
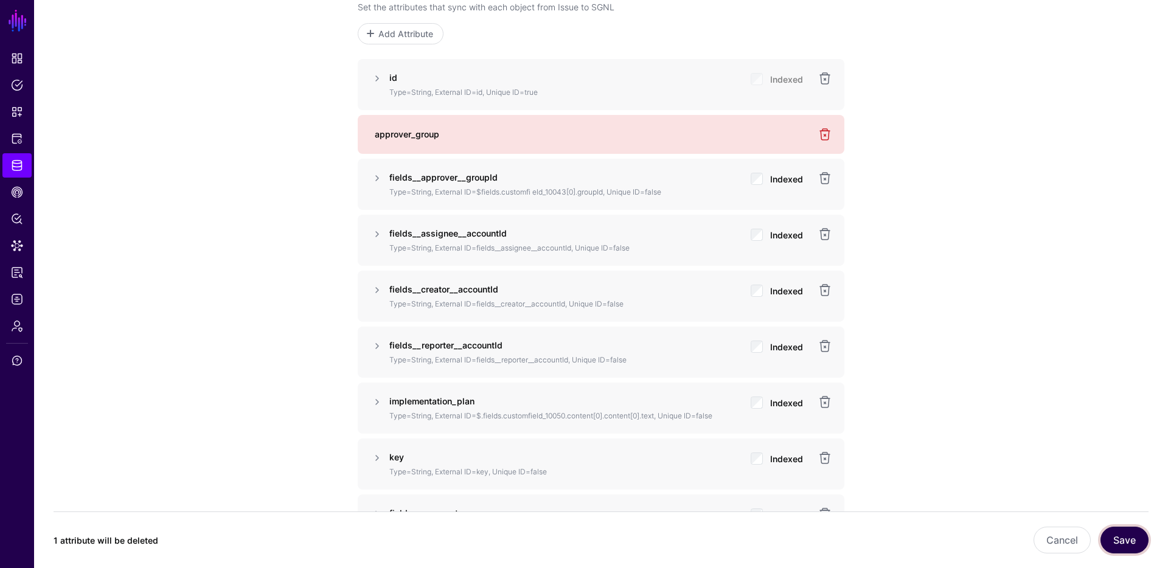
click at [1127, 544] on button "Save" at bounding box center [1124, 540] width 48 height 27
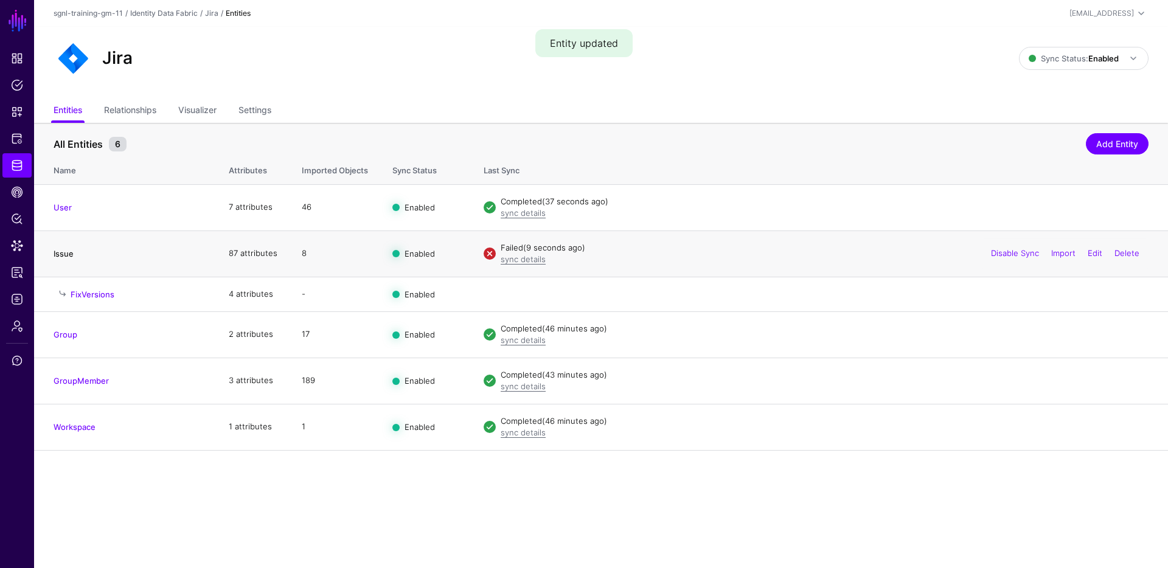
click at [71, 251] on link "Issue" at bounding box center [64, 254] width 20 height 10
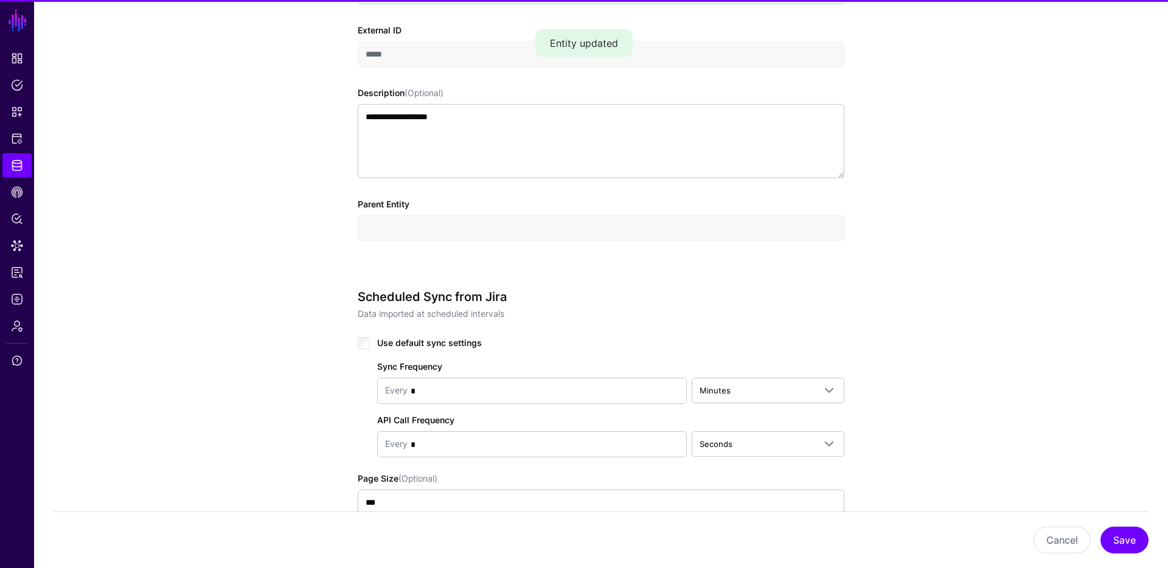
scroll to position [631, 0]
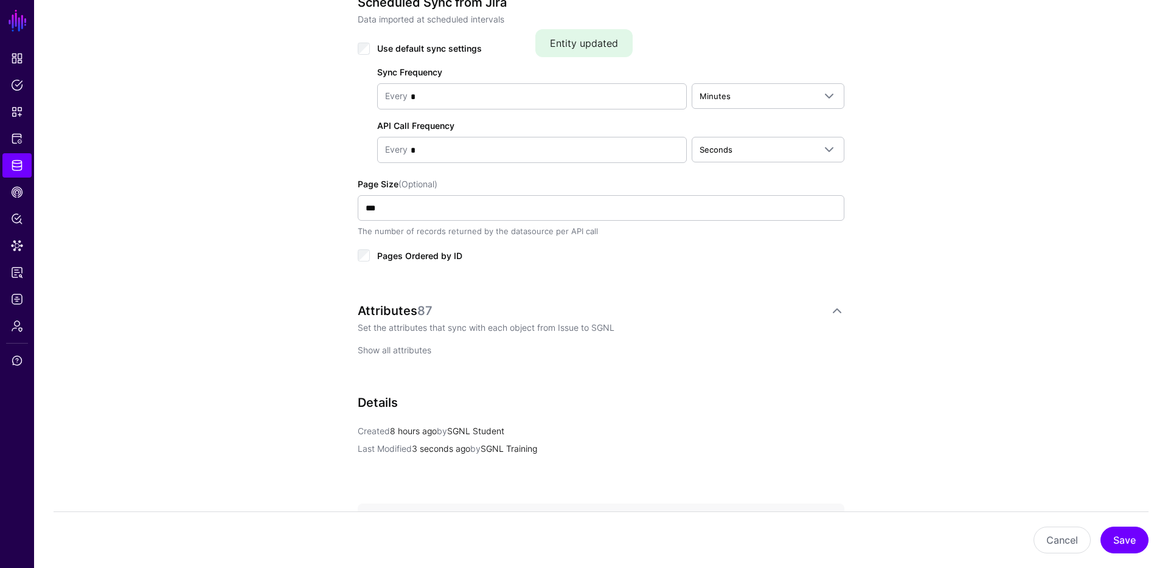
click at [370, 345] on link "Show all attributes" at bounding box center [395, 350] width 74 height 10
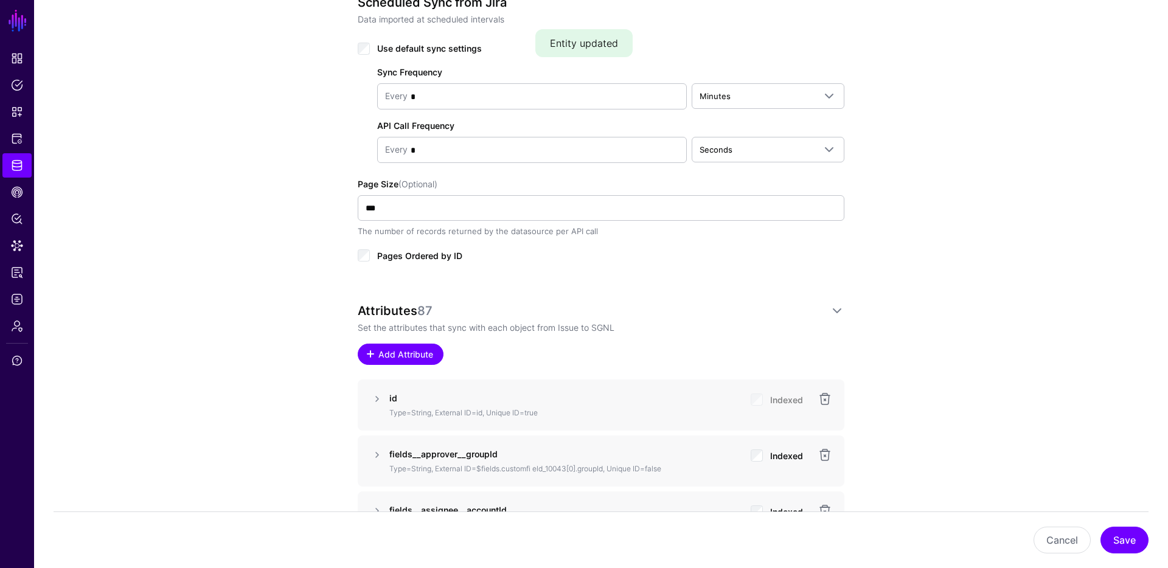
click at [422, 355] on span "Add Attribute" at bounding box center [406, 354] width 58 height 13
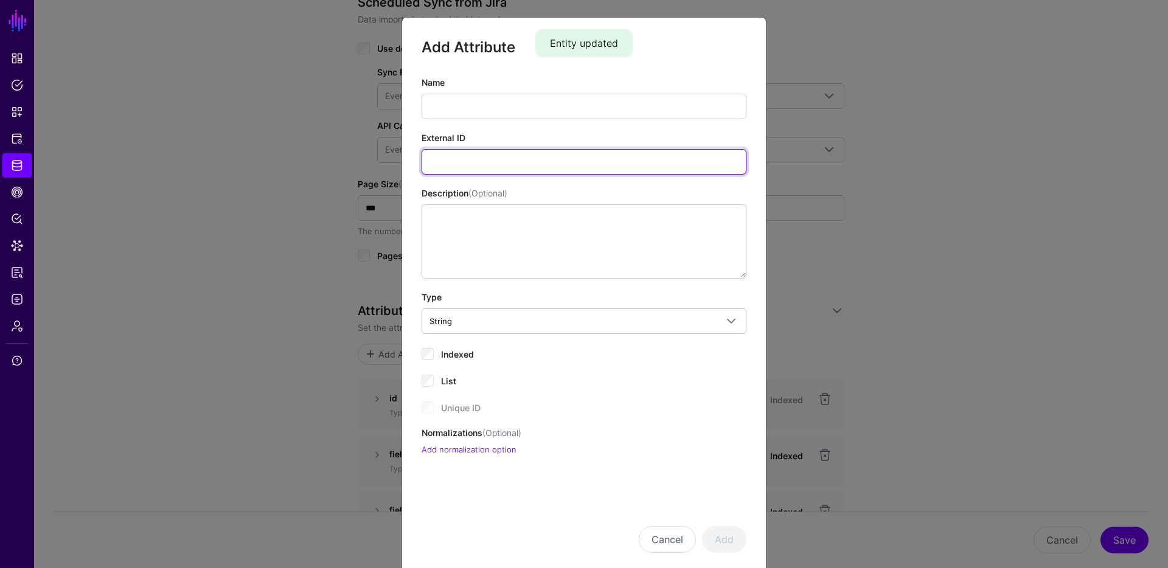
click at [543, 161] on input "External ID" at bounding box center [584, 162] width 325 height 26
paste input "**********"
drag, startPoint x: 428, startPoint y: 160, endPoint x: 458, endPoint y: 180, distance: 35.9
click at [429, 160] on input "**********" at bounding box center [584, 162] width 325 height 26
type input "**********"
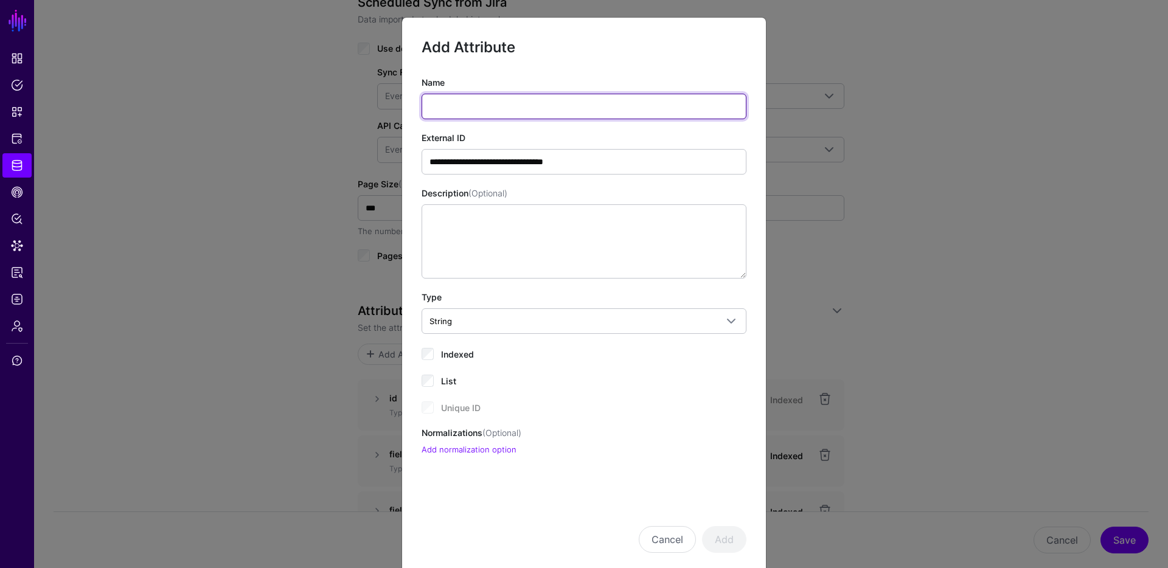
click at [513, 105] on input "Name" at bounding box center [584, 107] width 325 height 26
type input "**********"
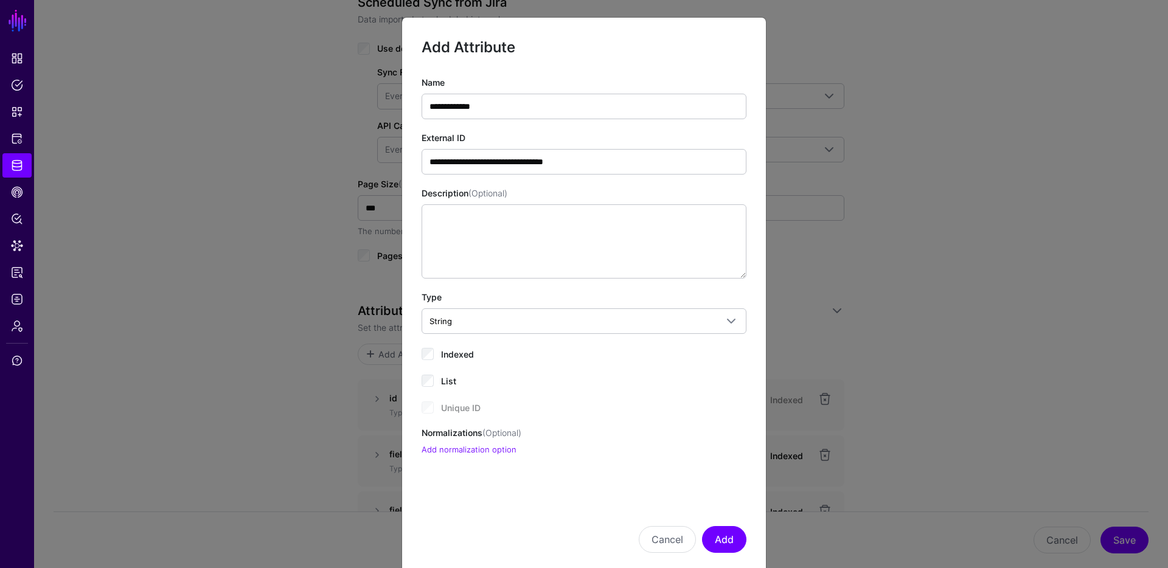
drag, startPoint x: 623, startPoint y: 386, endPoint x: 497, endPoint y: 356, distance: 129.4
click at [617, 384] on div "**********" at bounding box center [584, 266] width 325 height 380
click at [448, 361] on div "**********" at bounding box center [584, 266] width 325 height 380
click at [460, 363] on div "**********" at bounding box center [584, 266] width 325 height 380
click at [457, 353] on span "Indexed" at bounding box center [457, 354] width 33 height 10
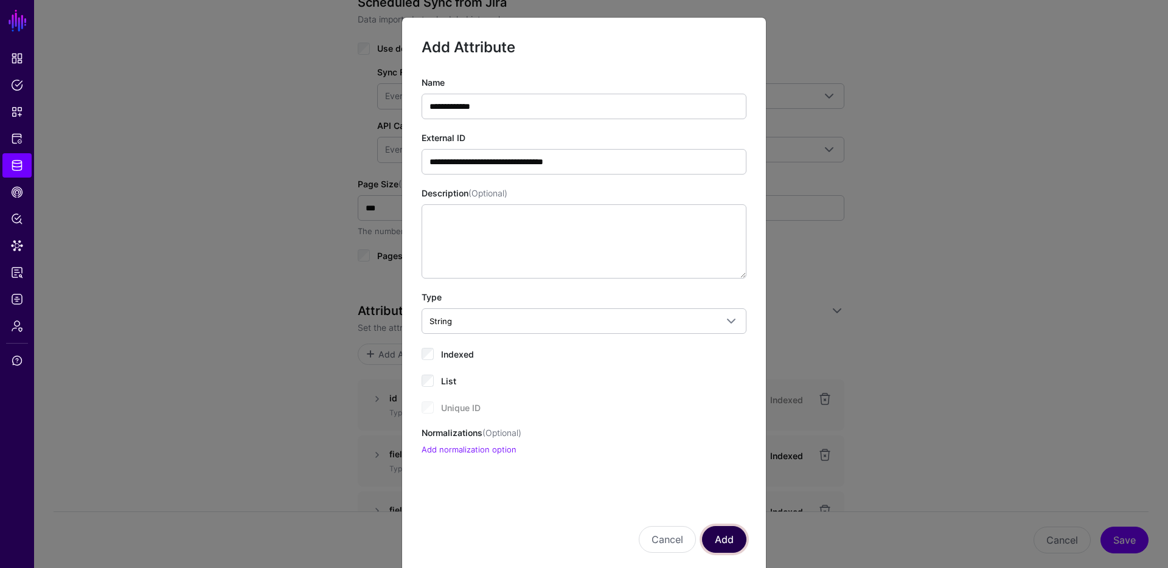
click at [730, 539] on button "Add" at bounding box center [724, 539] width 44 height 27
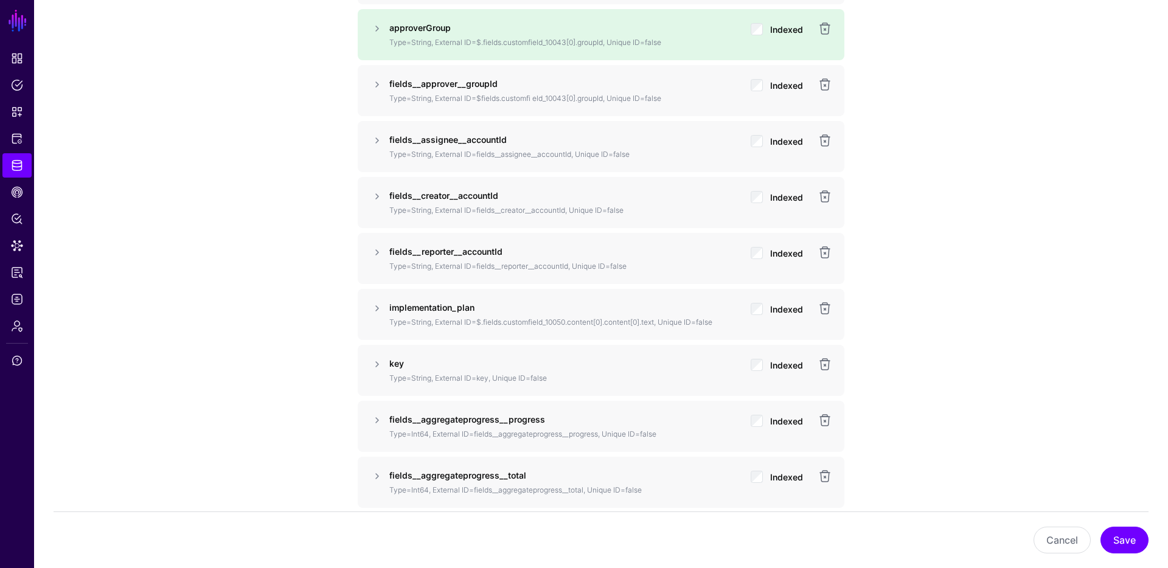
scroll to position [1065, 0]
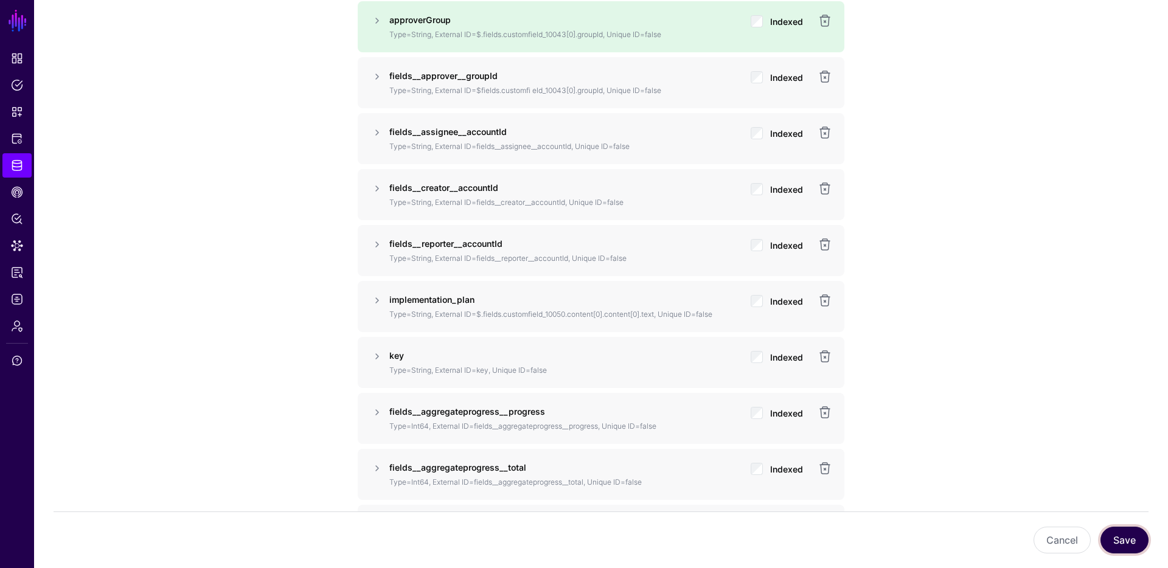
click at [1129, 535] on button "Save" at bounding box center [1124, 540] width 48 height 27
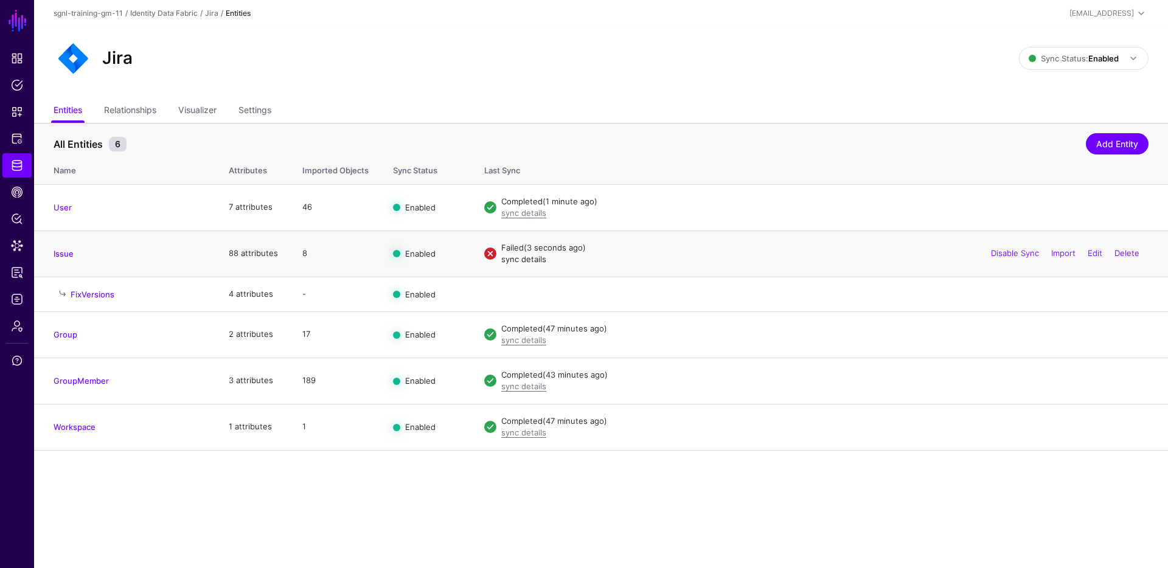
click at [515, 262] on link "sync details" at bounding box center [523, 259] width 45 height 10
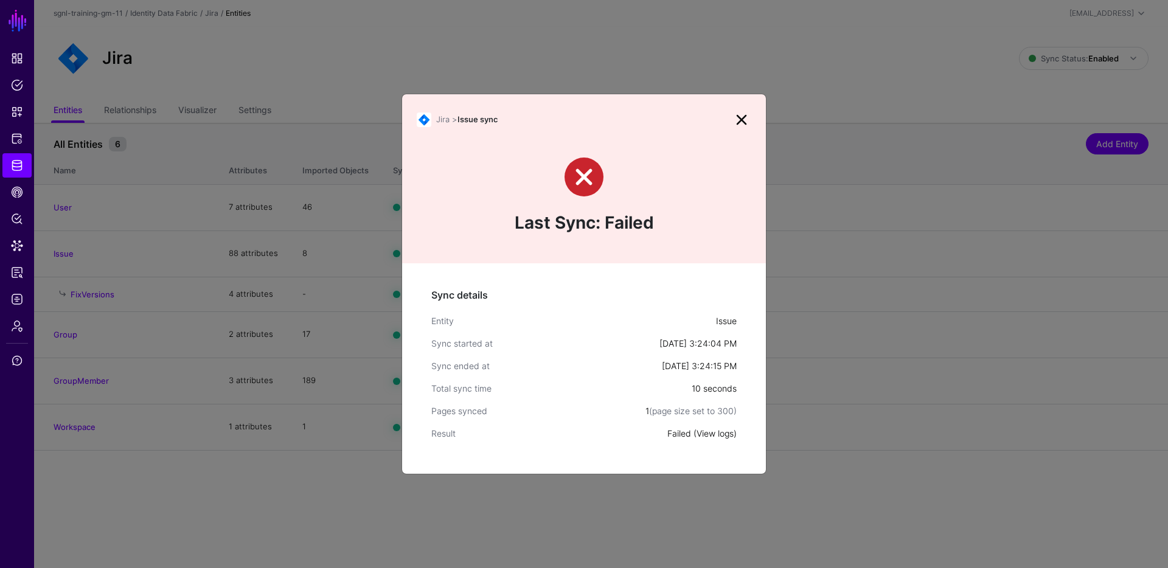
click at [707, 428] on link "View logs" at bounding box center [714, 433] width 37 height 10
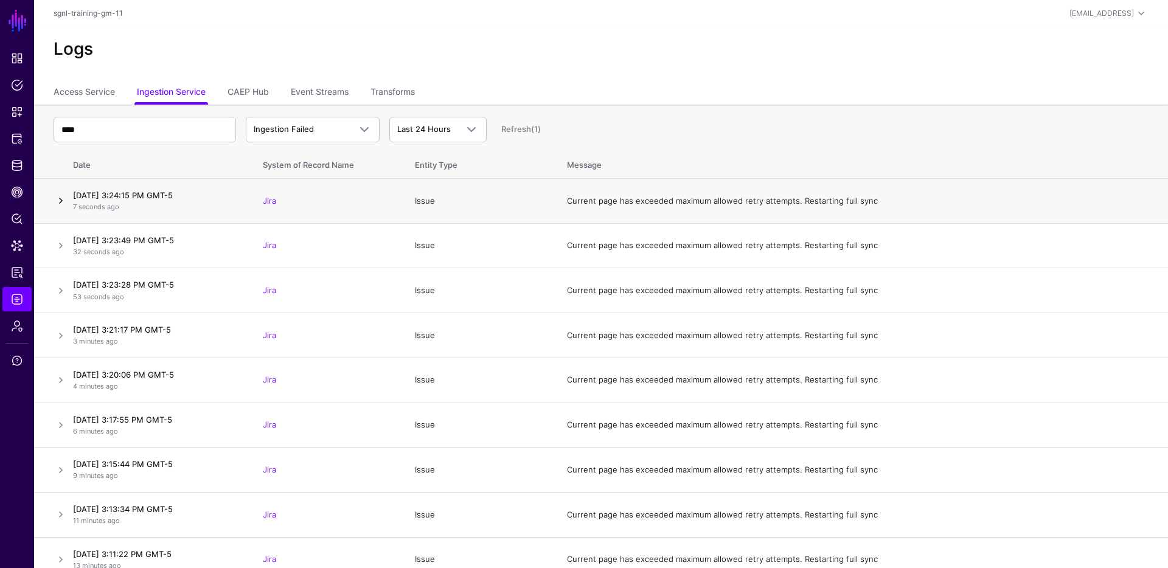
click at [57, 195] on link at bounding box center [61, 200] width 15 height 15
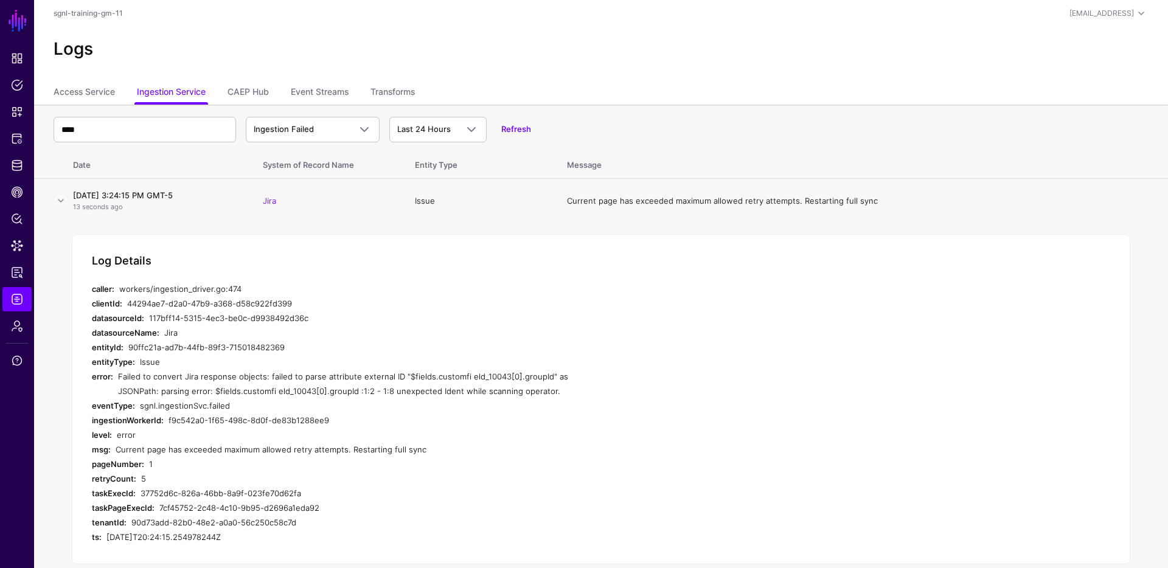
click at [150, 359] on div "Issue" at bounding box center [359, 362] width 439 height 15
click at [374, 394] on div "Failed to convert Jira response objects: failed to parse attribute external ID …" at bounding box center [348, 383] width 460 height 29
click at [15, 143] on span "Protected Systems" at bounding box center [17, 139] width 12 height 12
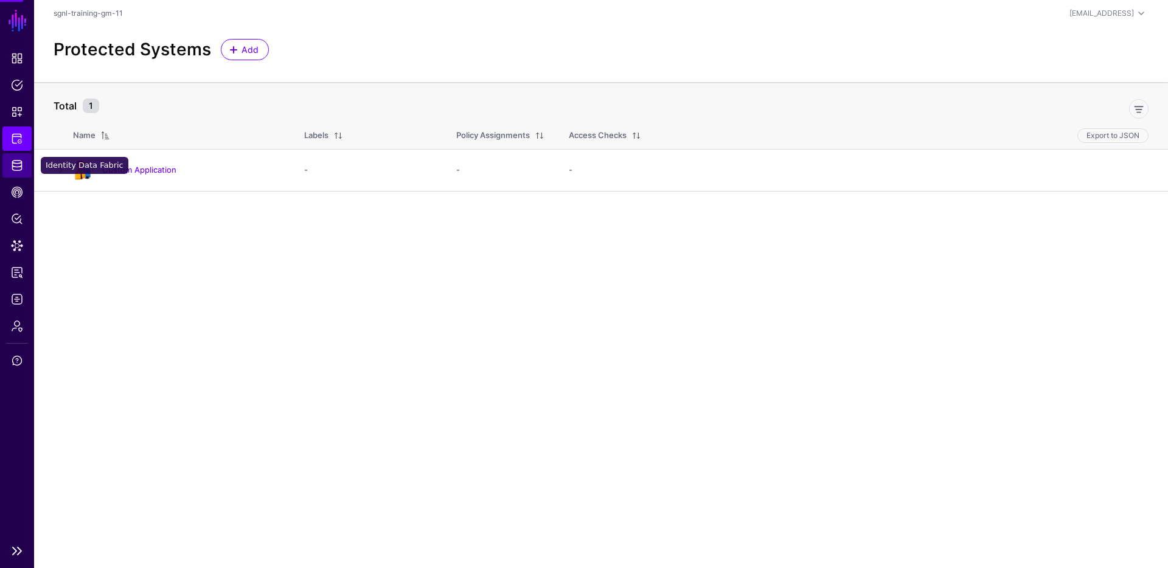
click at [17, 166] on span "Identity Data Fabric" at bounding box center [17, 165] width 12 height 12
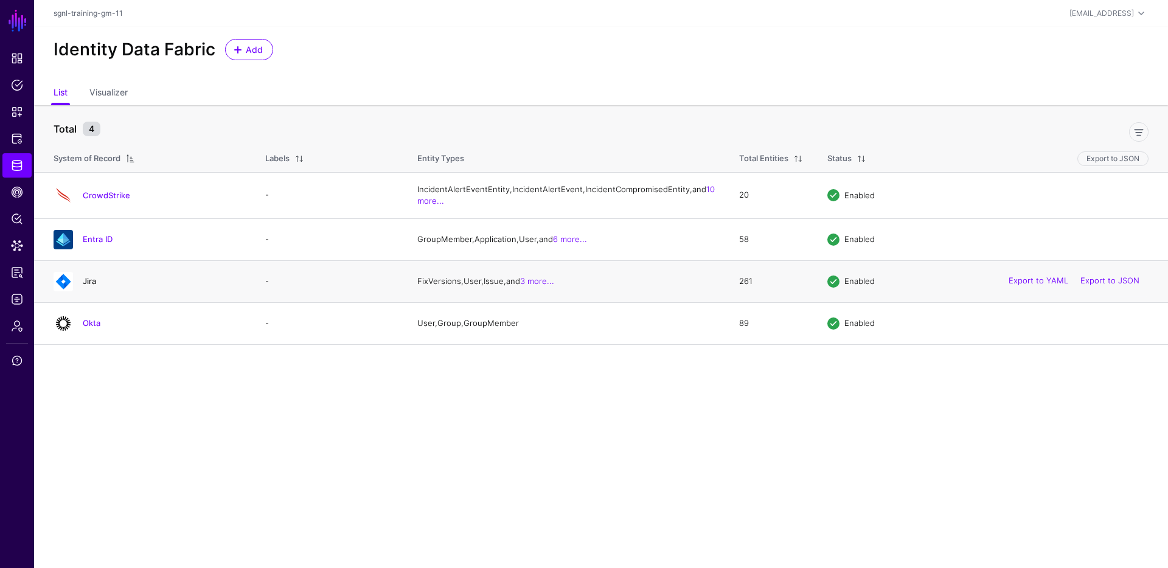
click at [91, 286] on link "Jira" at bounding box center [89, 281] width 13 height 10
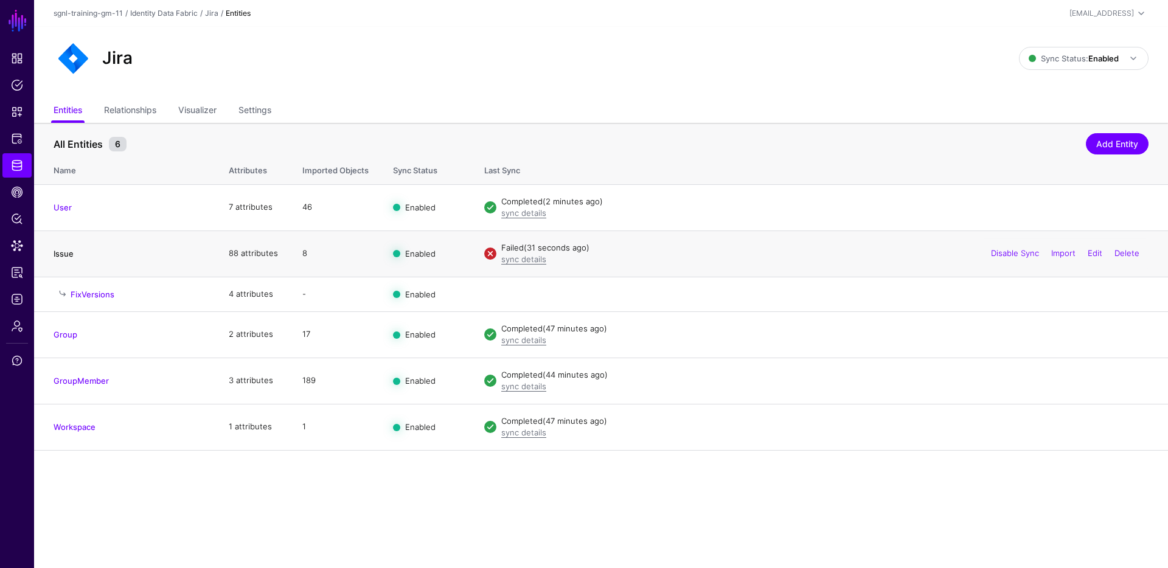
click at [61, 255] on link "Issue" at bounding box center [64, 254] width 20 height 10
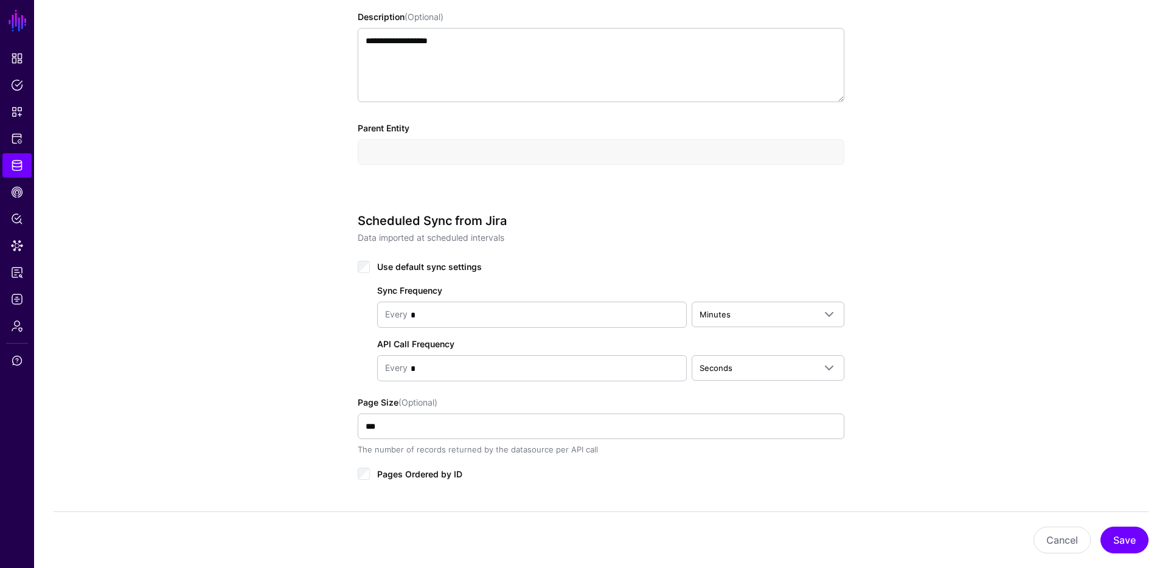
scroll to position [662, 0]
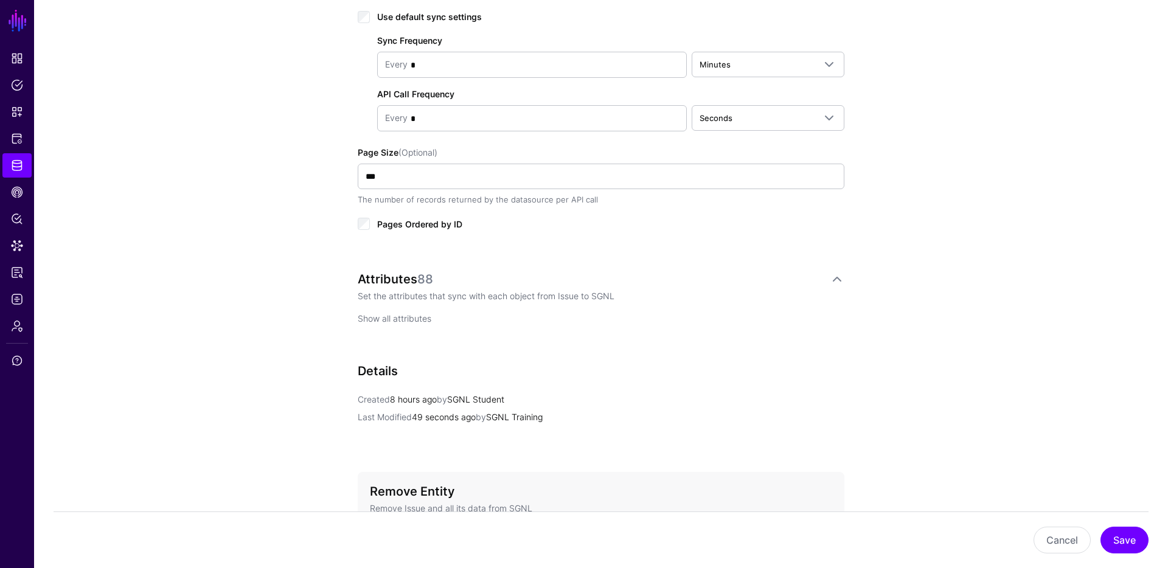
click at [419, 322] on link "Show all attributes" at bounding box center [395, 318] width 74 height 10
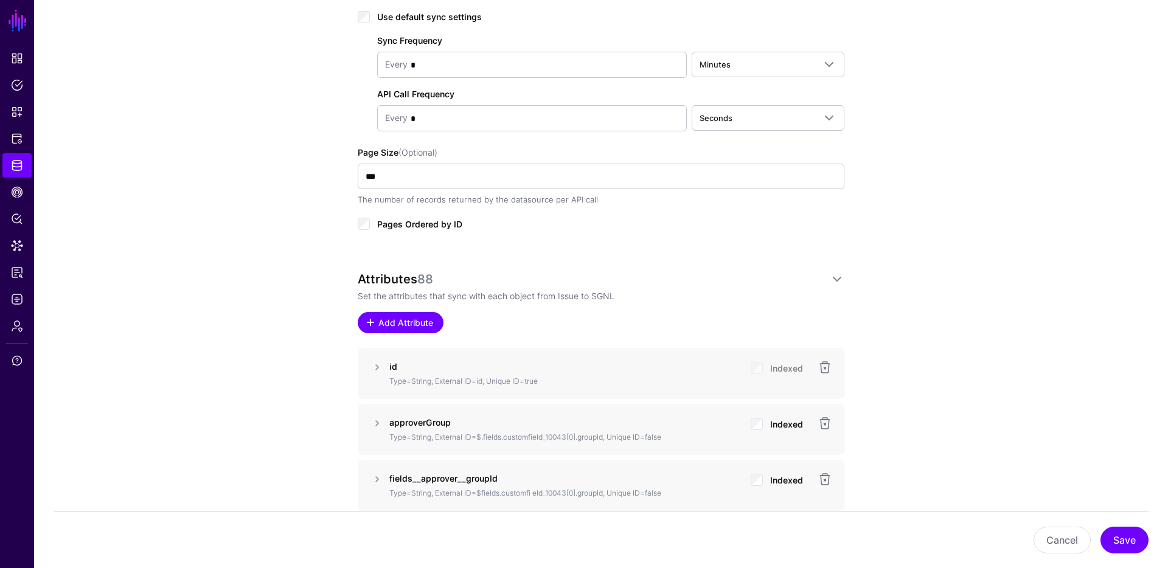
click at [420, 318] on span "Add Attribute" at bounding box center [406, 322] width 58 height 13
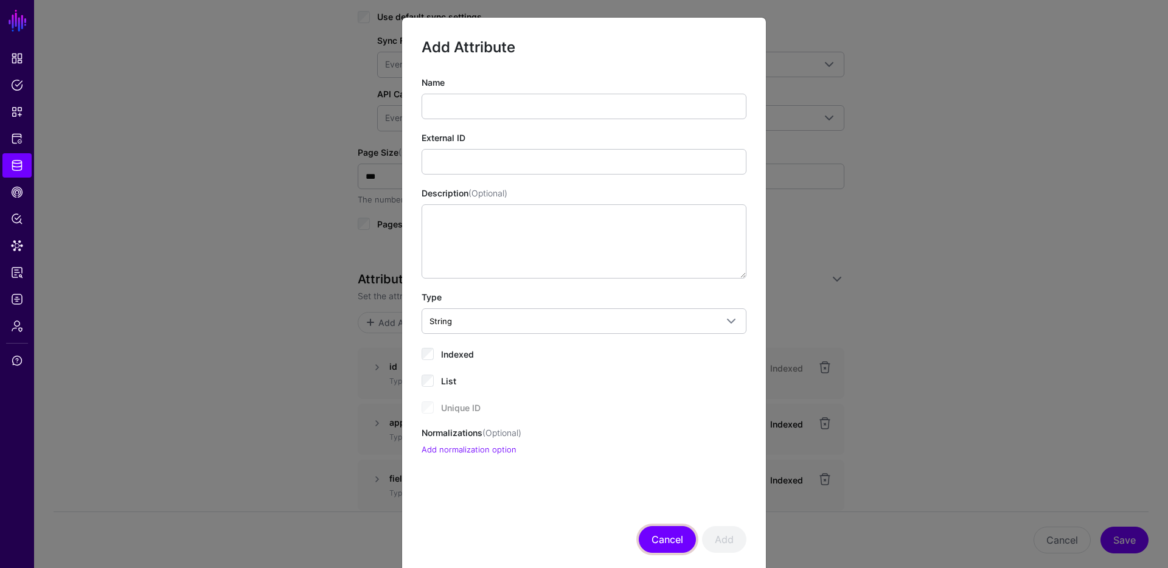
drag, startPoint x: 670, startPoint y: 533, endPoint x: 682, endPoint y: 454, distance: 80.6
click at [671, 533] on button "Cancel" at bounding box center [667, 539] width 57 height 27
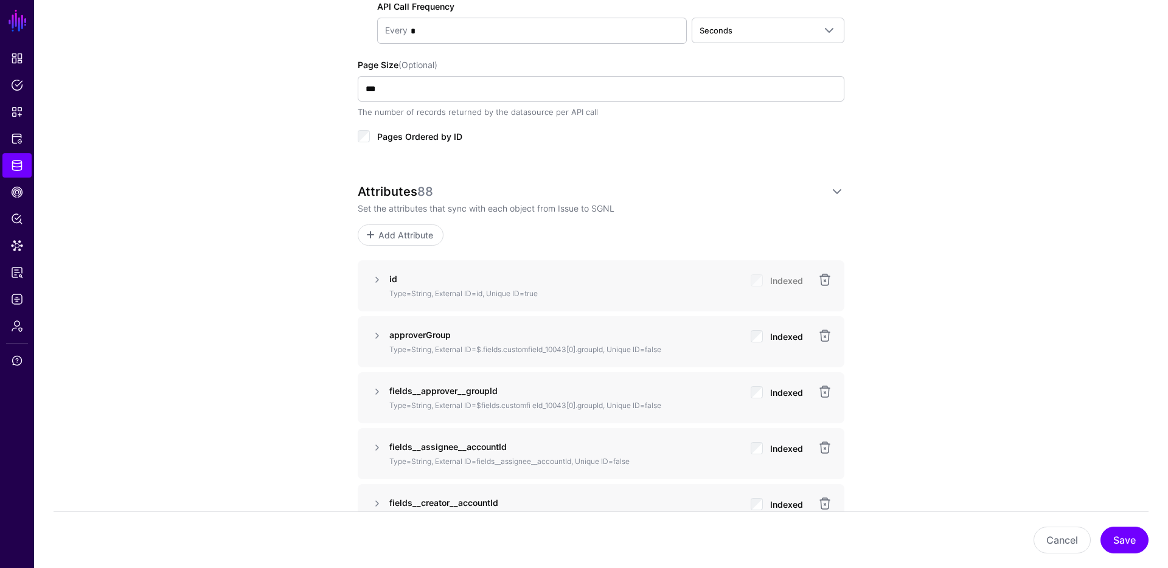
scroll to position [875, 0]
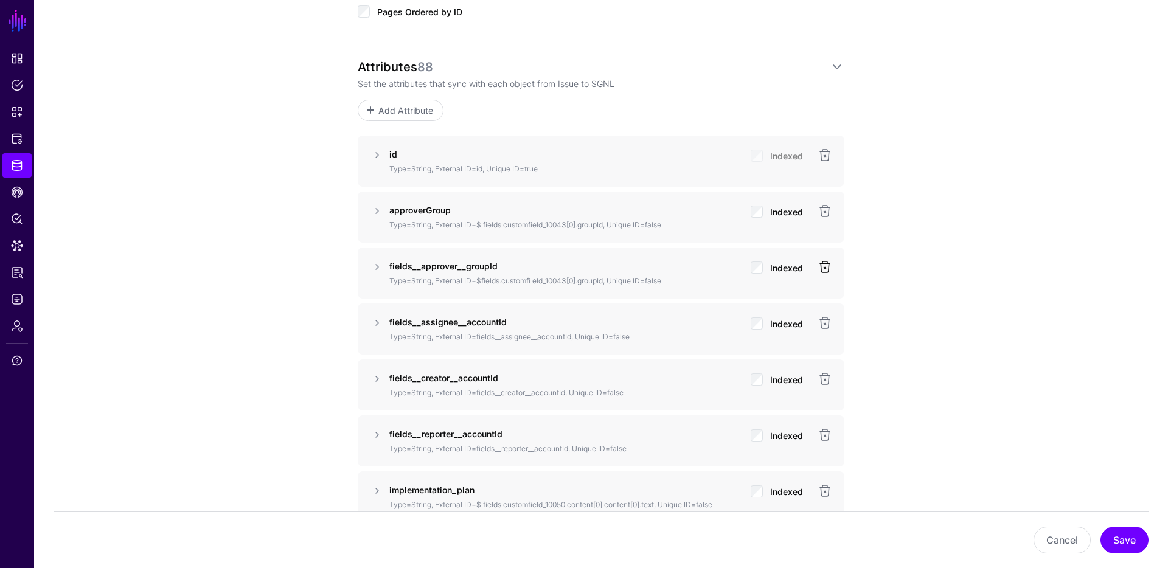
click at [830, 267] on link at bounding box center [824, 267] width 15 height 15
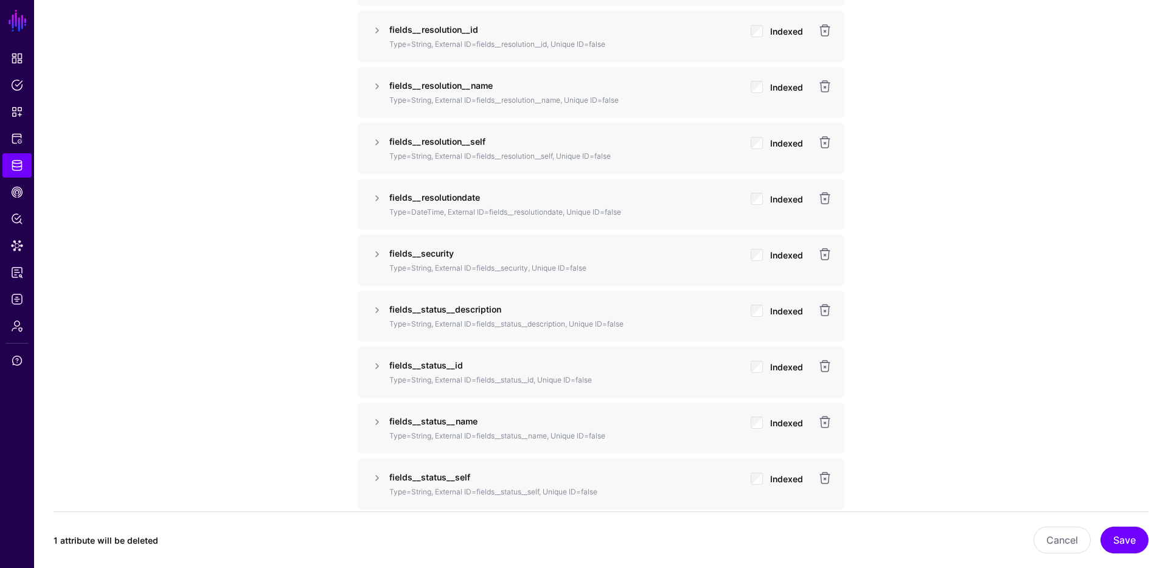
scroll to position [4723, 0]
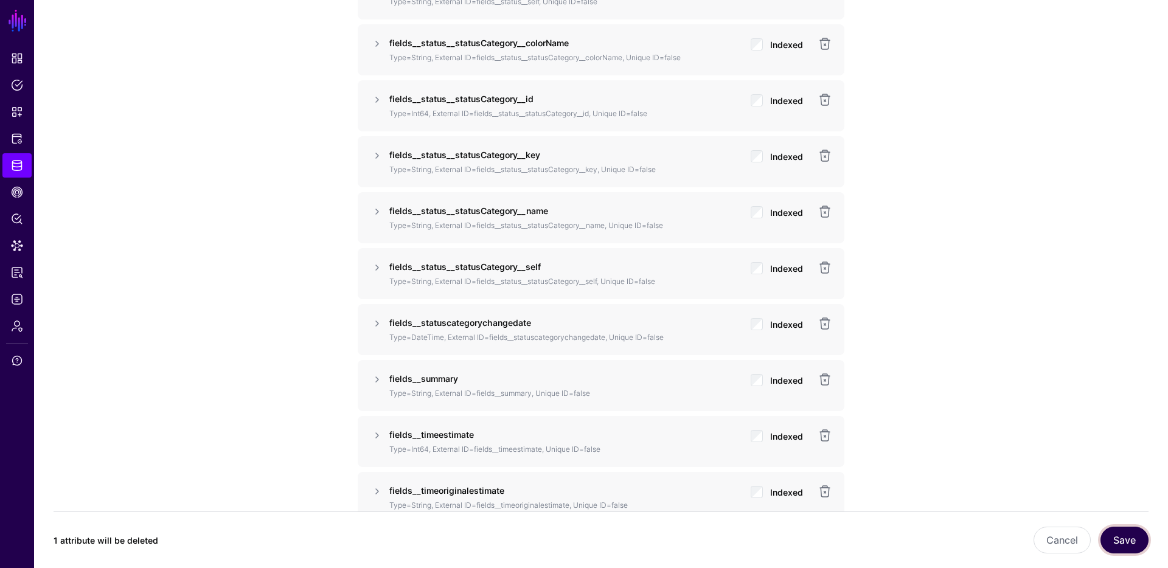
click at [1139, 532] on button "Save" at bounding box center [1124, 540] width 48 height 27
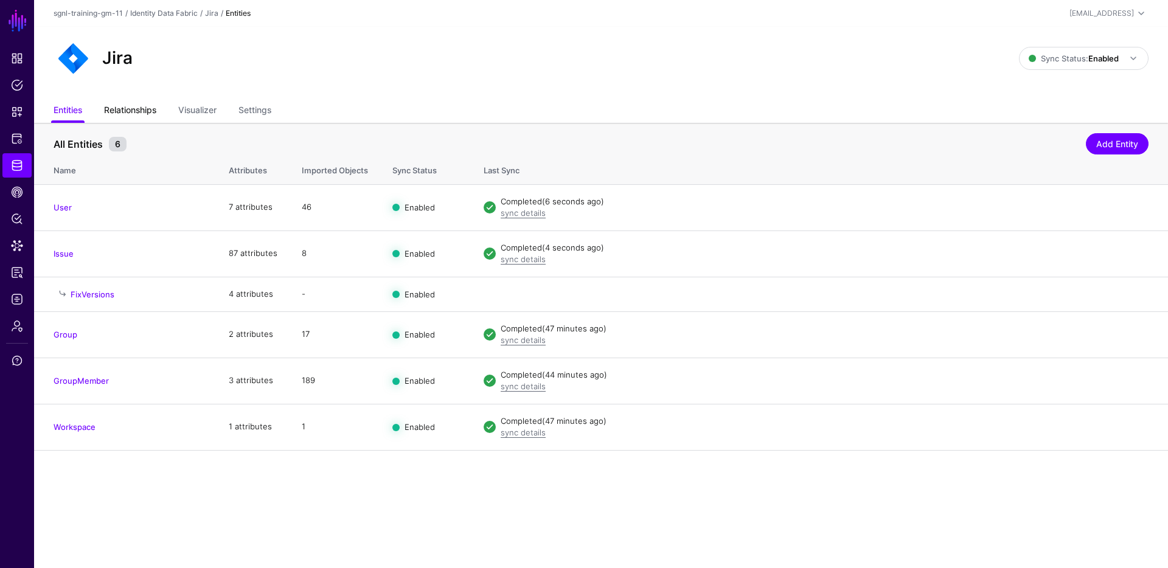
click at [112, 113] on link "Relationships" at bounding box center [130, 111] width 52 height 23
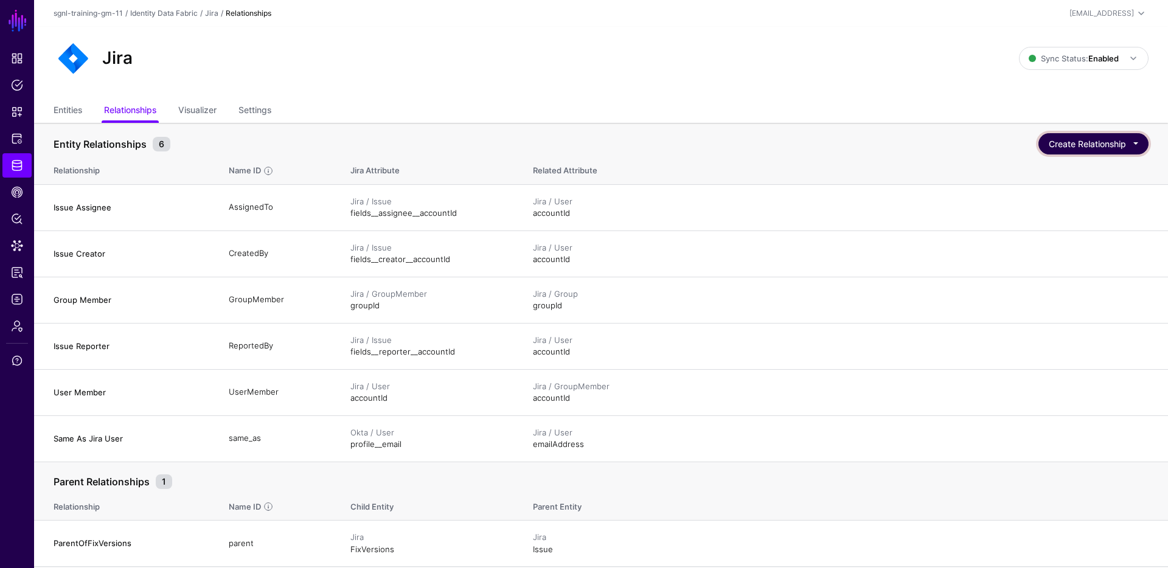
click at [1106, 147] on button "Create Relationship" at bounding box center [1093, 143] width 110 height 21
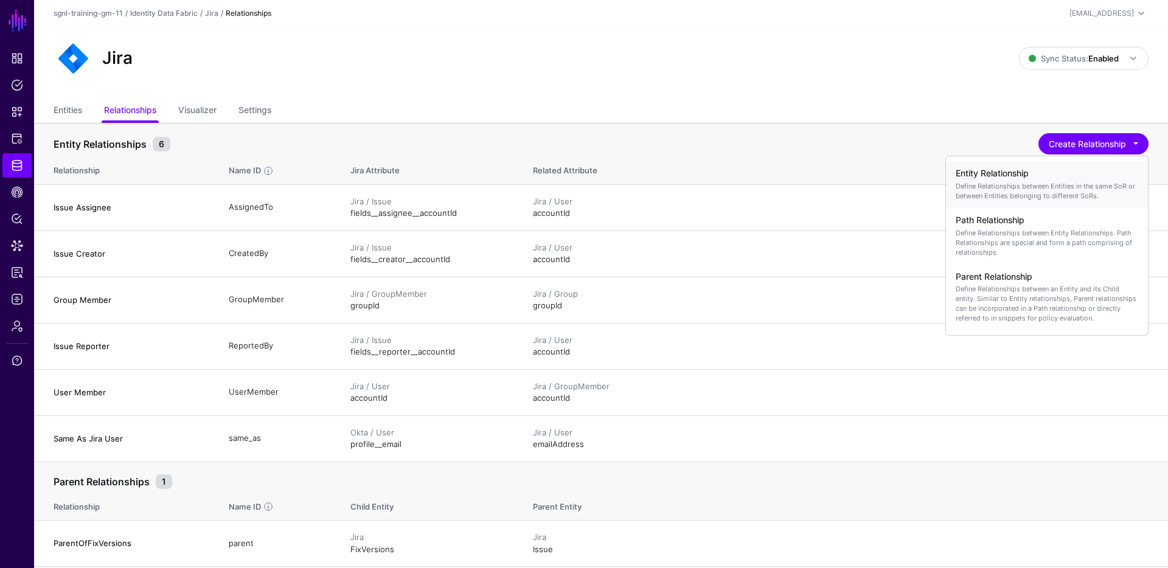
click at [994, 189] on p "Define Relationships between Entities in the same SoR or between Entities belon…" at bounding box center [1047, 190] width 182 height 19
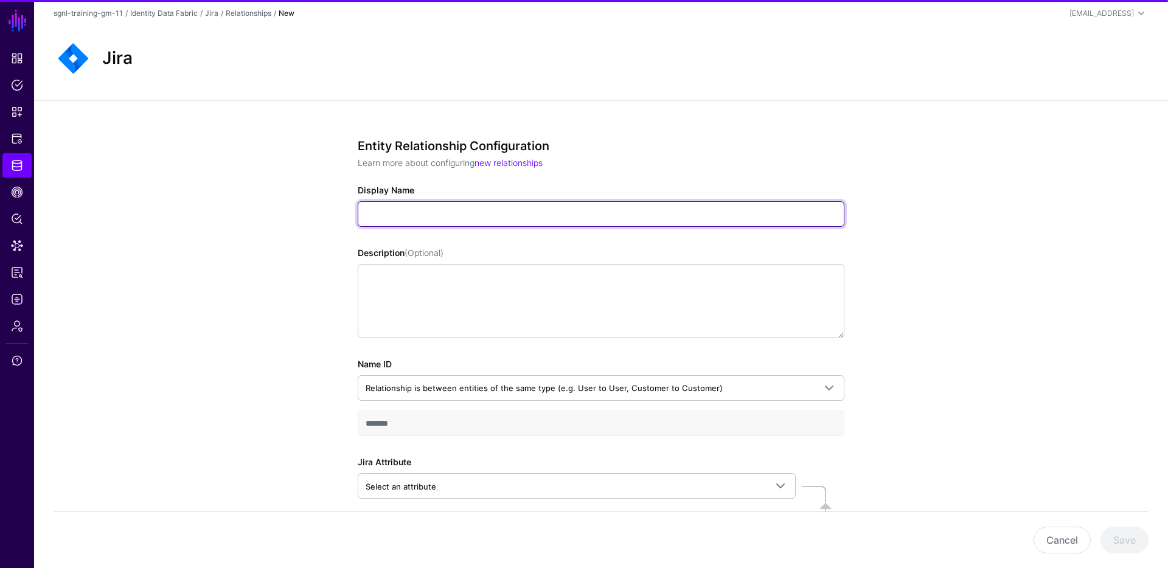
click at [453, 221] on input "Display Name" at bounding box center [601, 214] width 487 height 26
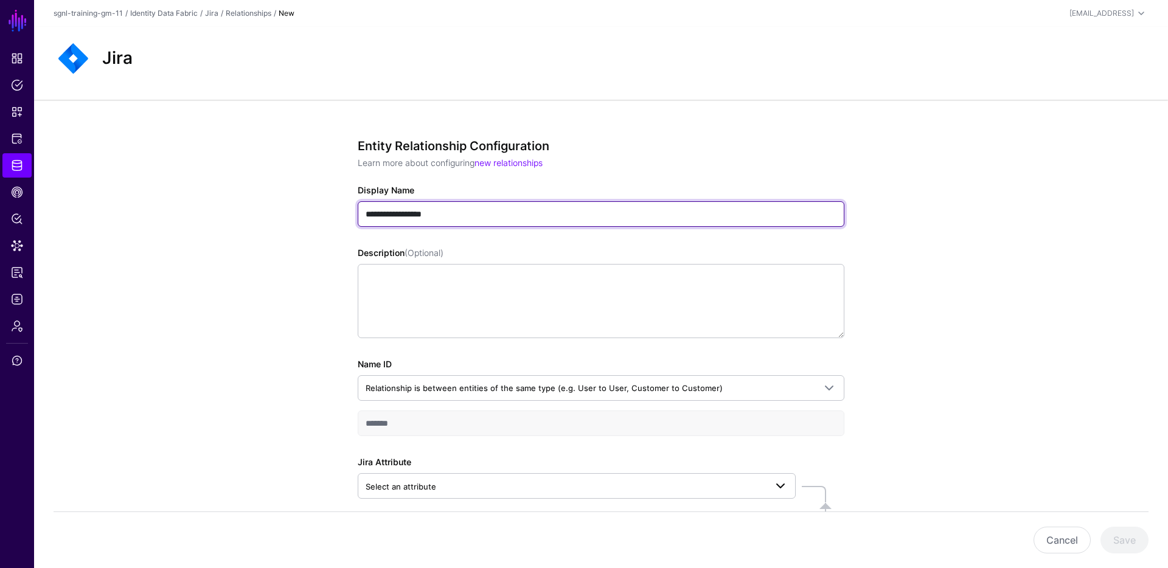
scroll to position [120, 0]
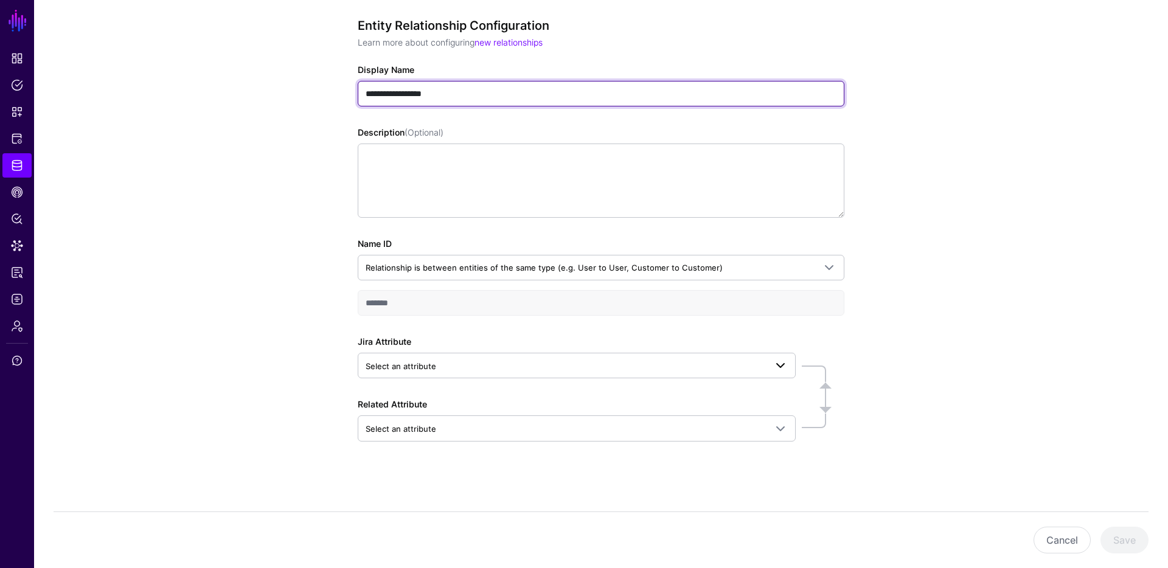
type input "**********"
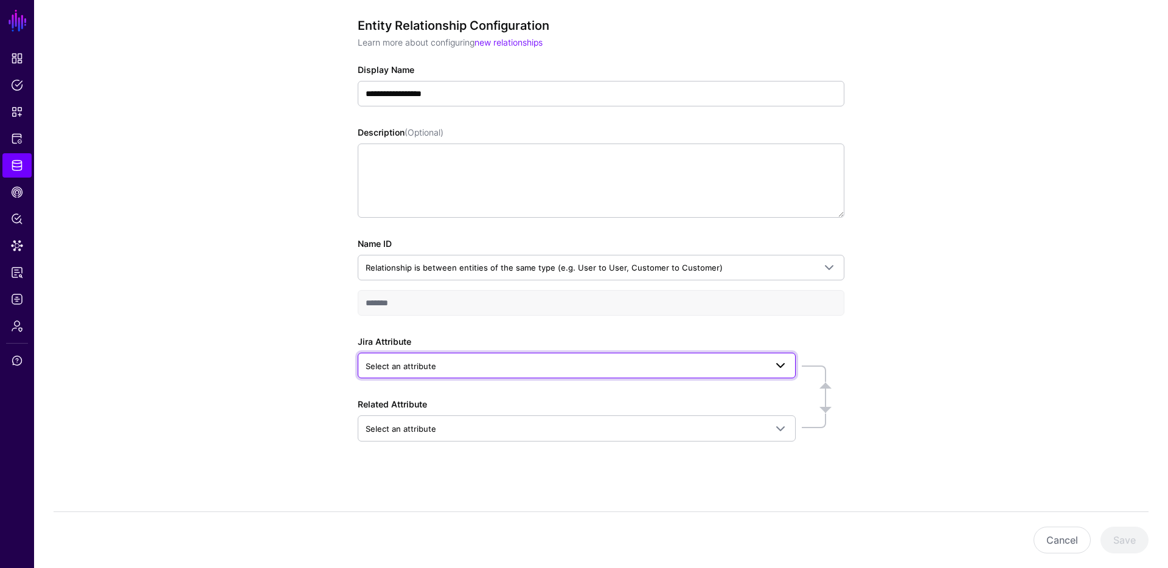
click at [467, 369] on span "Select an attribute" at bounding box center [566, 365] width 400 height 13
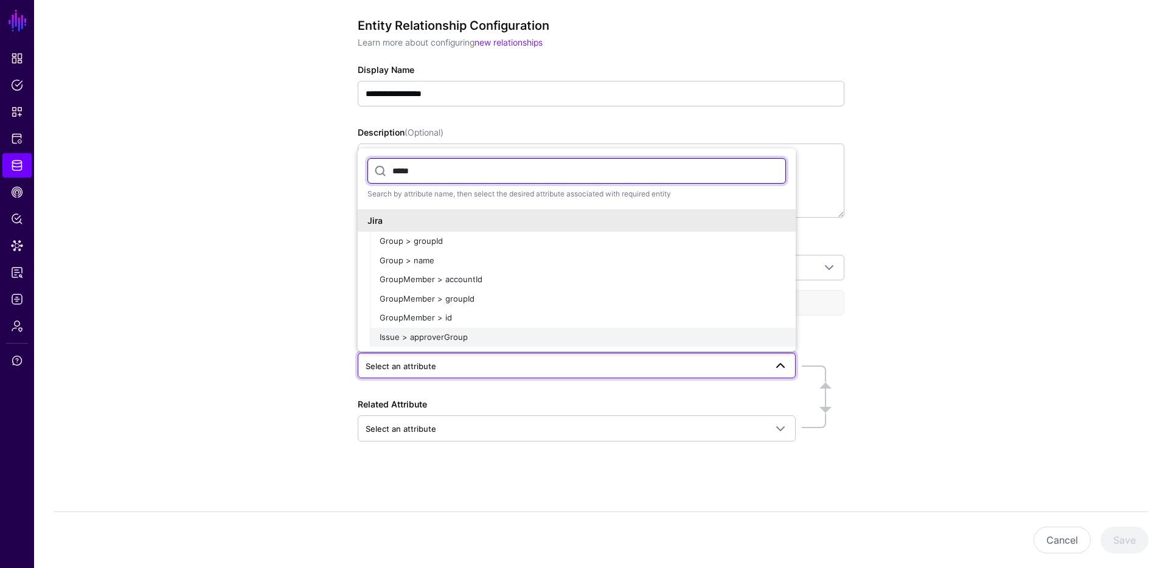
type input "*****"
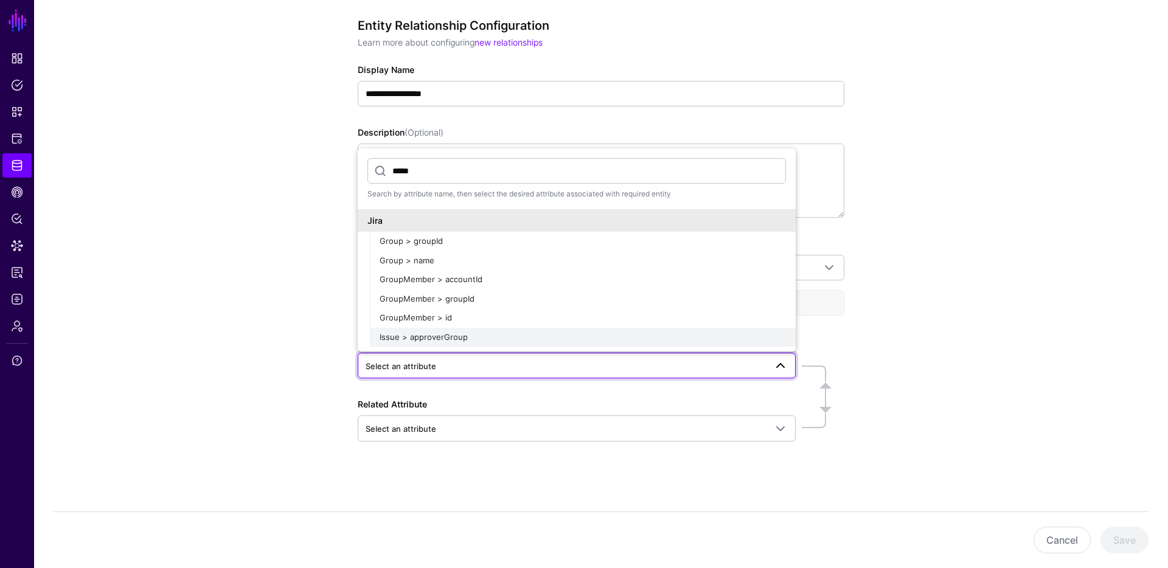
click at [512, 342] on div "Issue > approverGroup" at bounding box center [583, 337] width 406 height 12
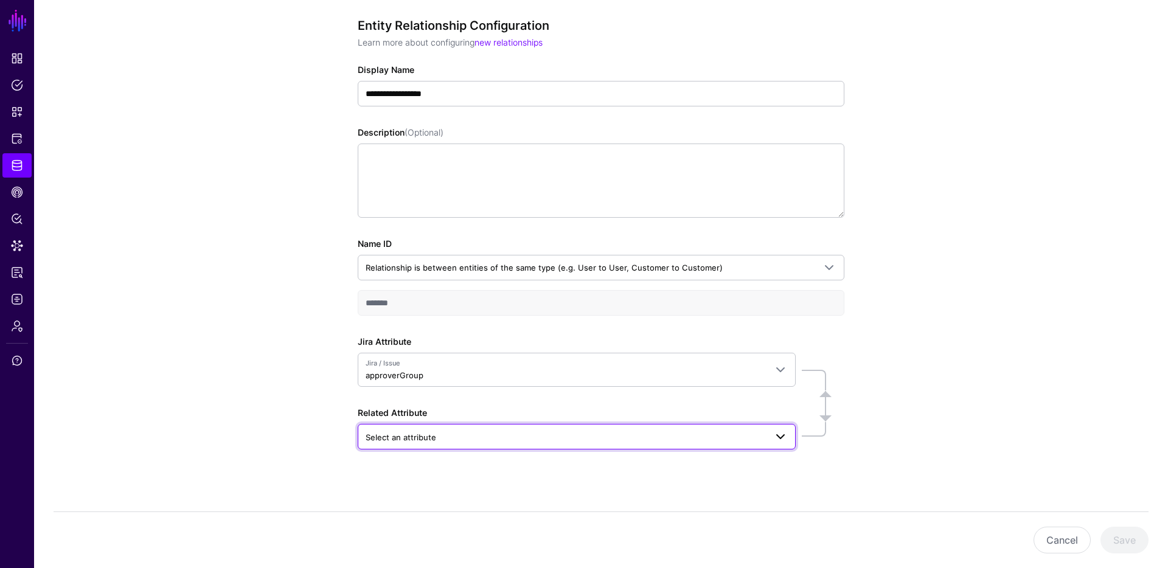
click at [461, 433] on span "Select an attribute" at bounding box center [566, 437] width 400 height 13
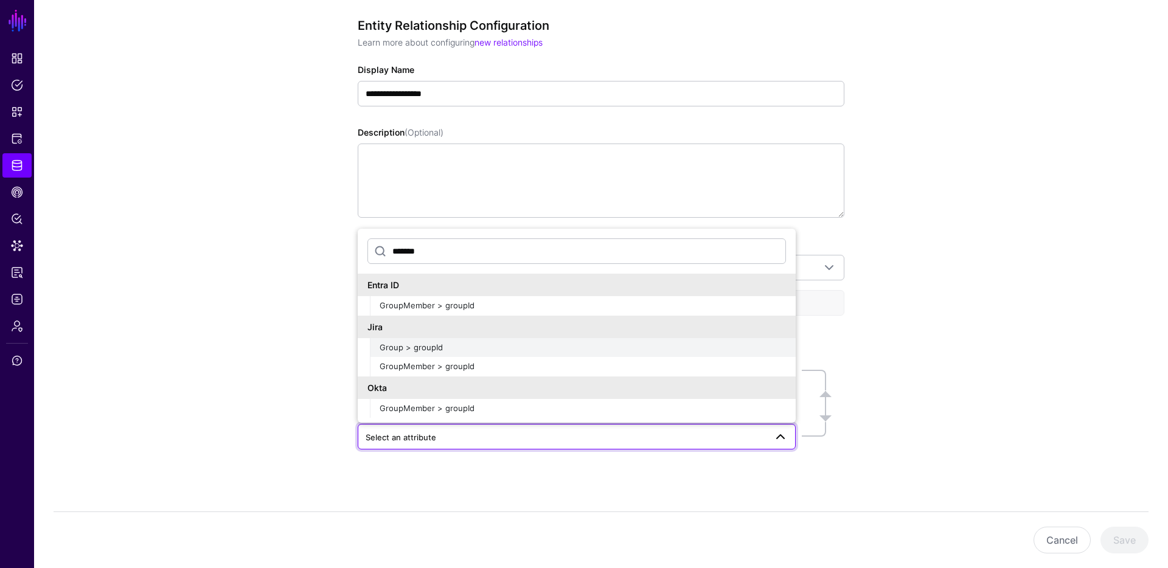
type input "*******"
click at [443, 345] on div "Group > groupId" at bounding box center [583, 348] width 406 height 12
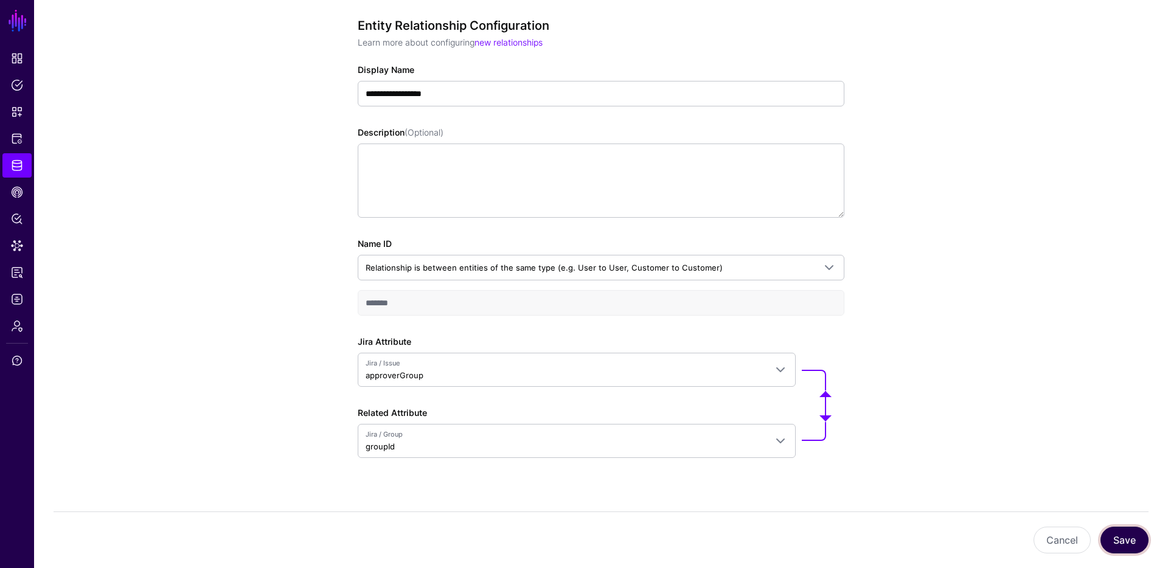
click at [1128, 535] on button "Save" at bounding box center [1124, 540] width 48 height 27
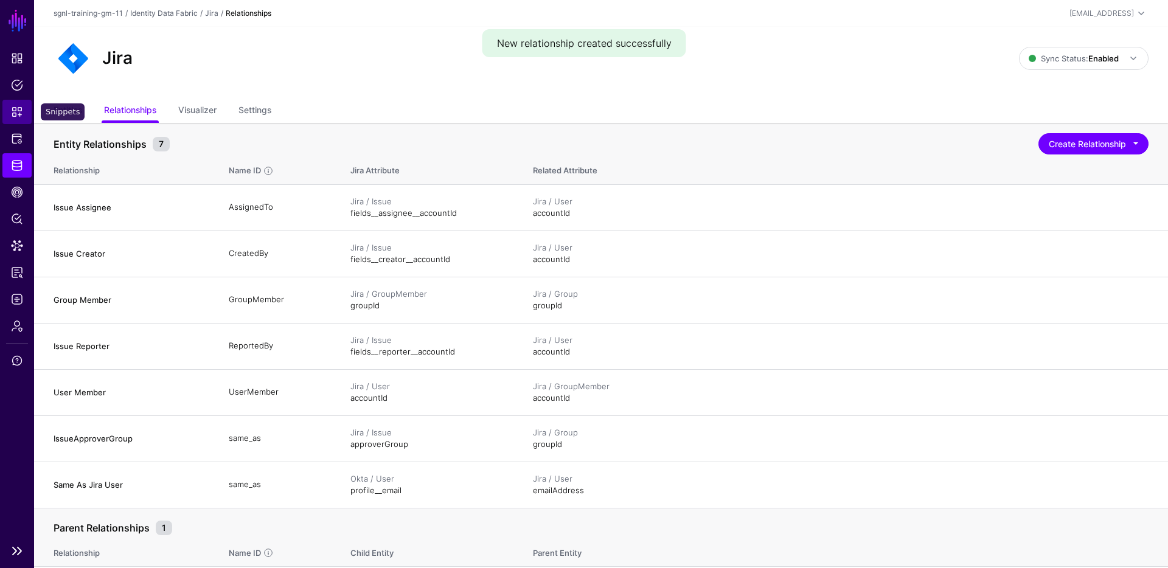
click at [16, 109] on span "Snippets" at bounding box center [17, 112] width 12 height 12
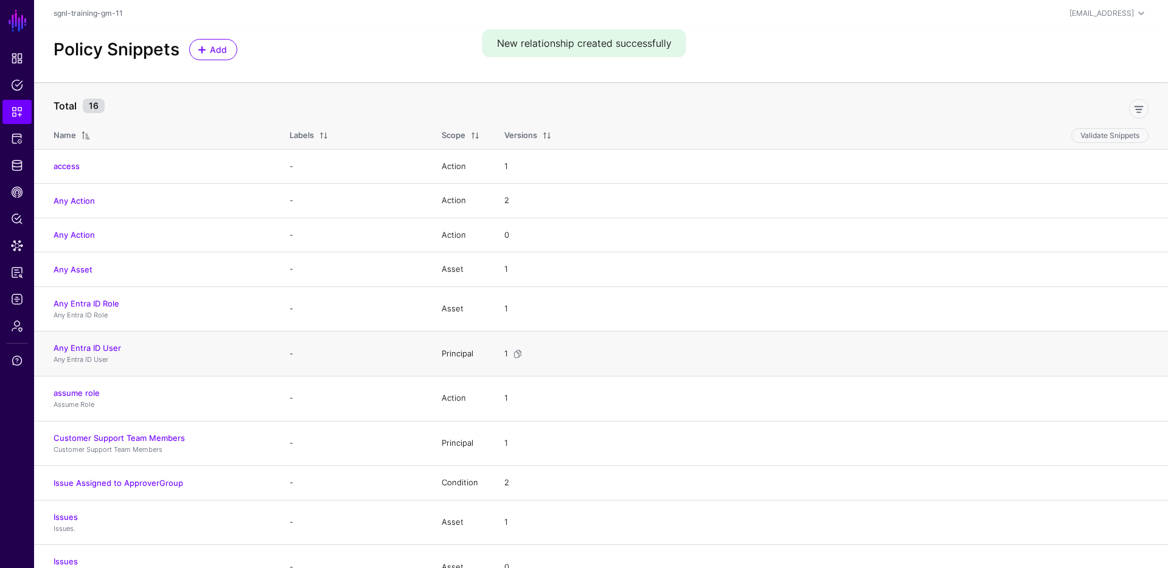
scroll to position [16, 0]
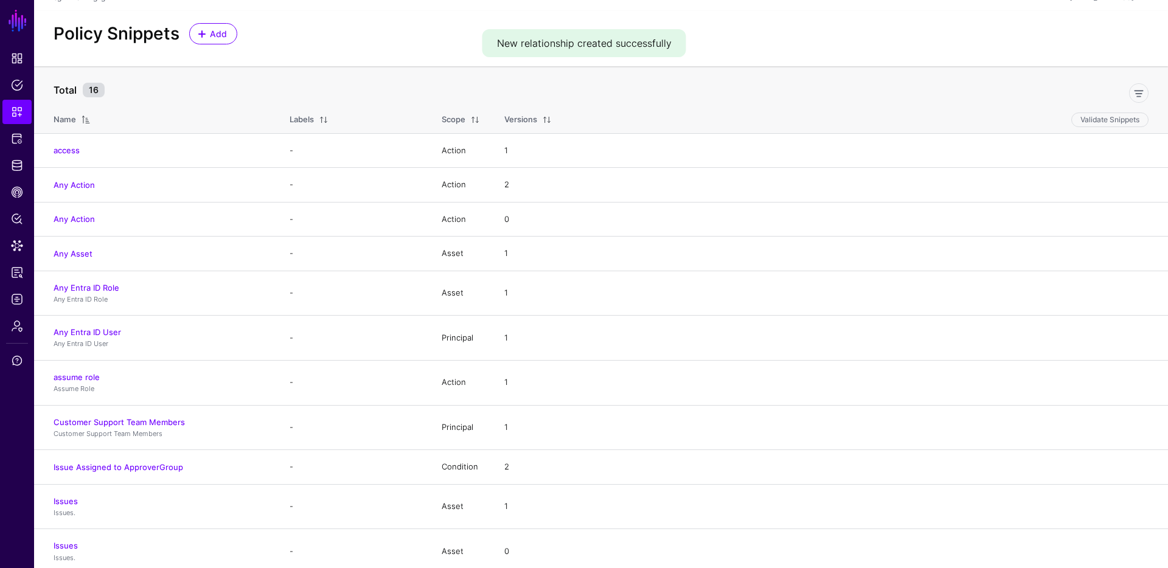
click at [134, 462] on link "Issue Assigned to ApproverGroup" at bounding box center [119, 467] width 130 height 10
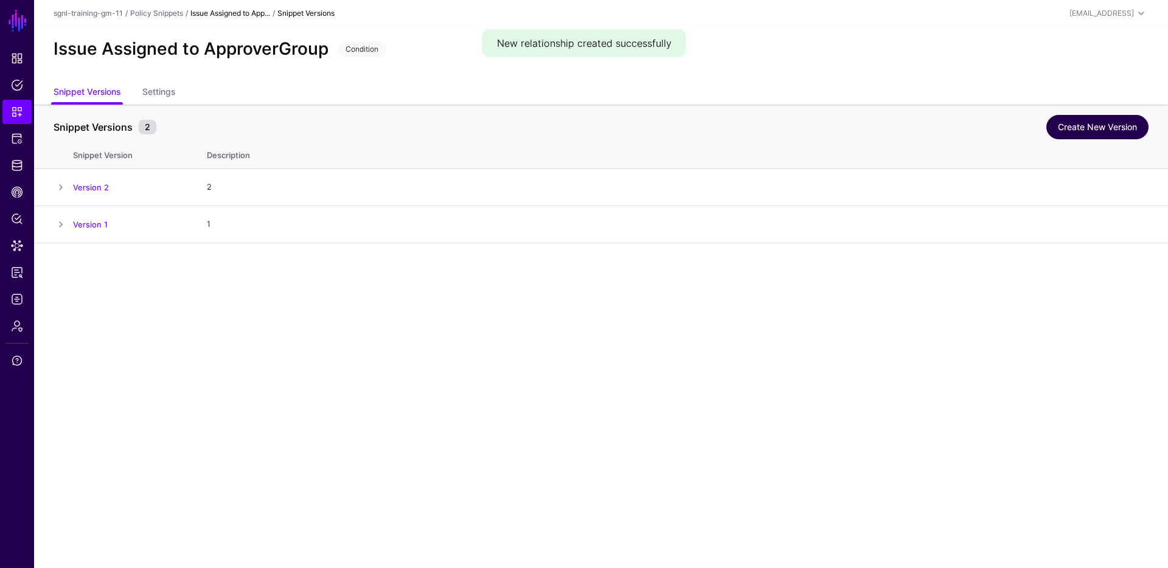
click at [1137, 123] on link "Create New Version" at bounding box center [1097, 127] width 102 height 24
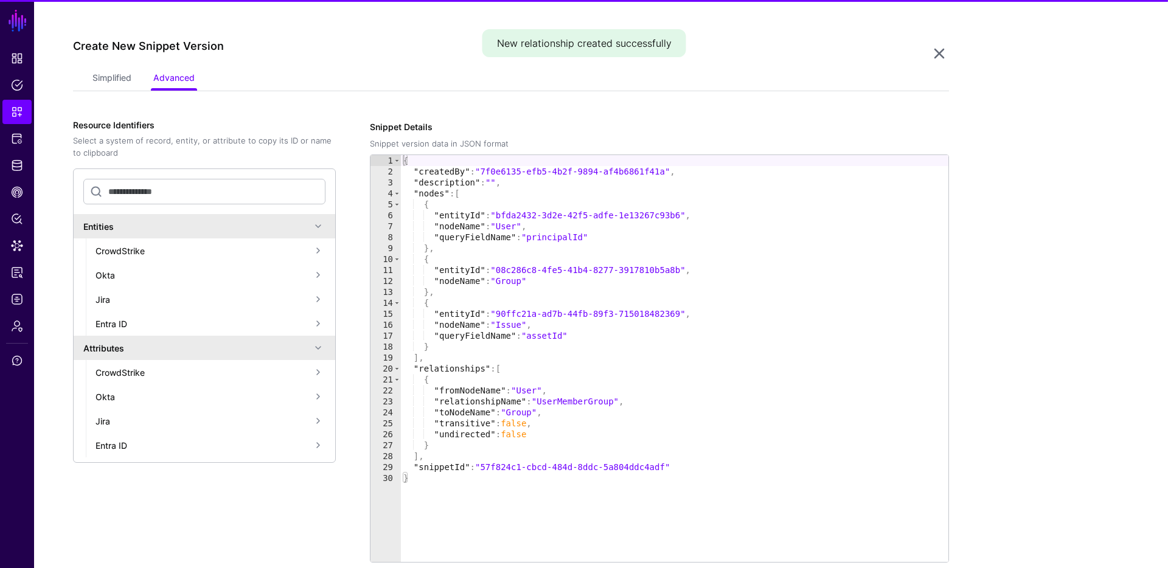
scroll to position [243, 0]
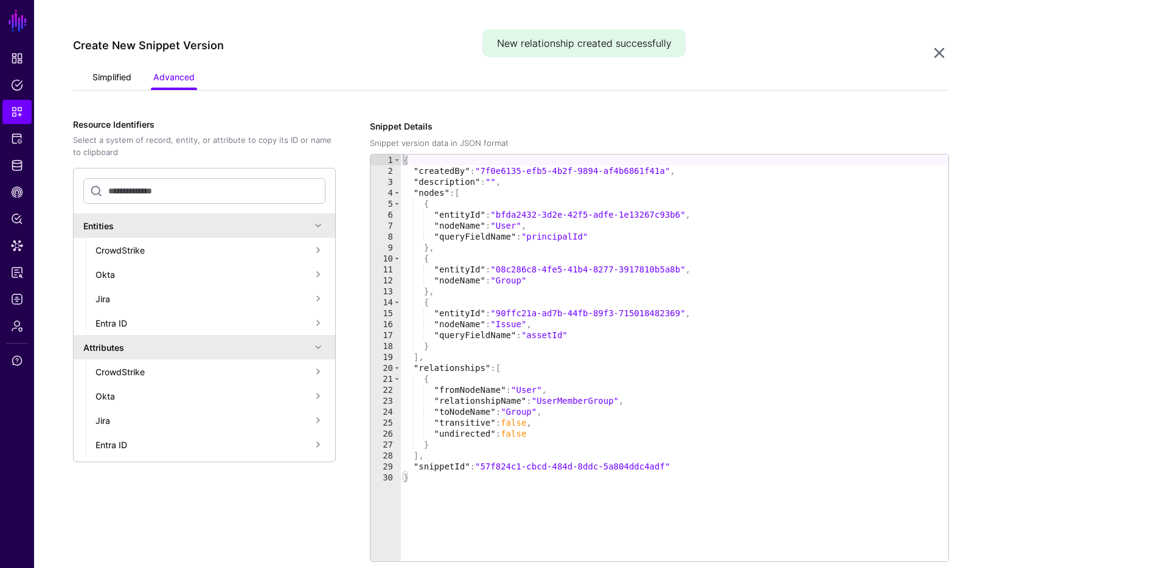
click at [100, 77] on link "Simplified" at bounding box center [111, 78] width 39 height 23
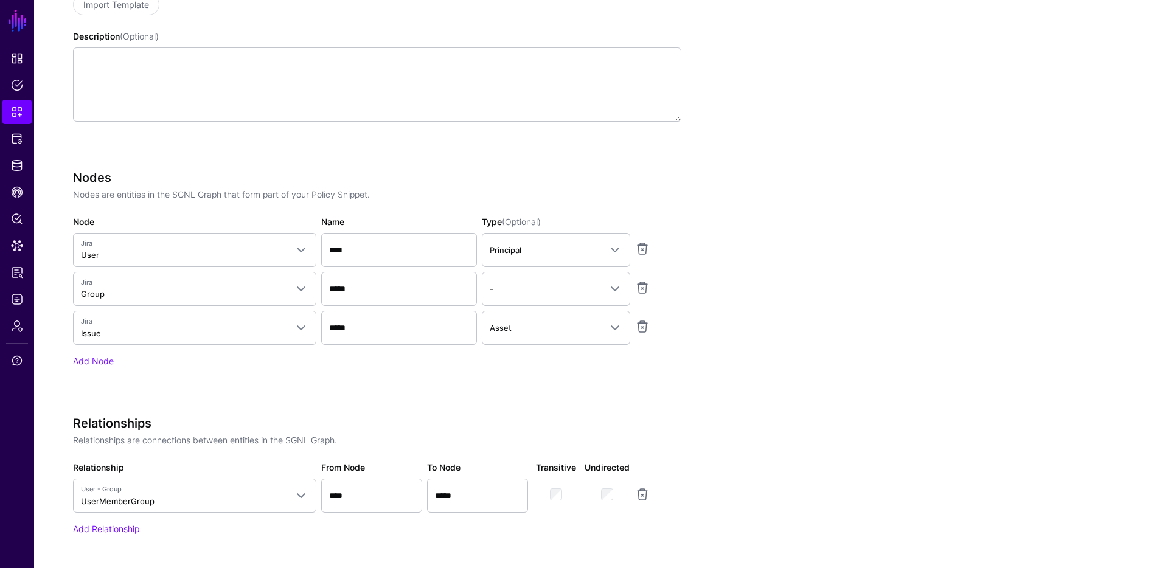
scroll to position [655, 0]
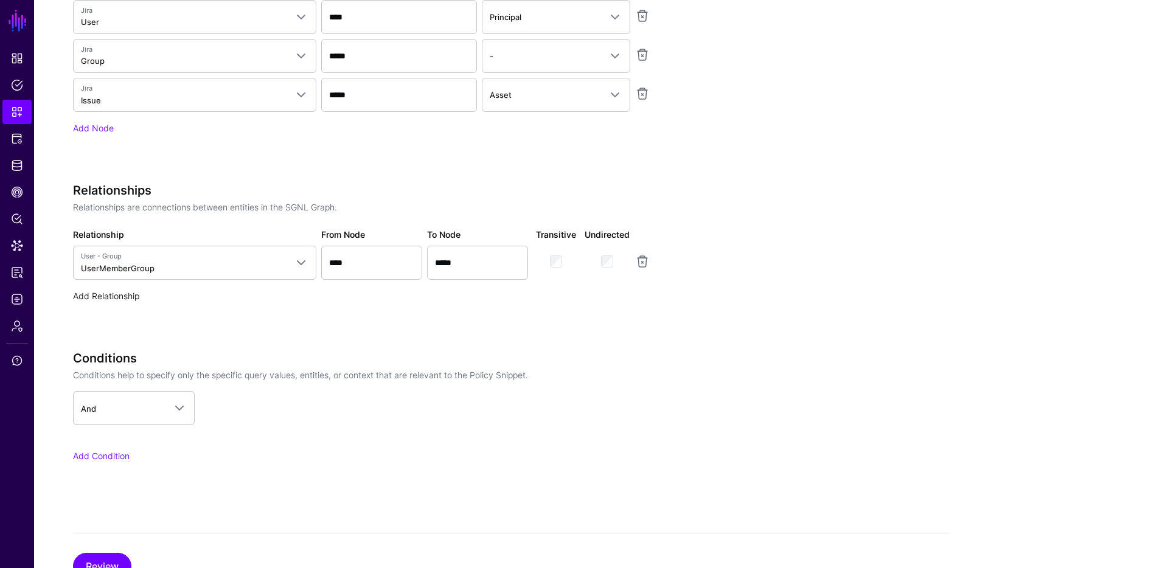
click at [122, 294] on link "Add Relationship" at bounding box center [106, 296] width 66 height 10
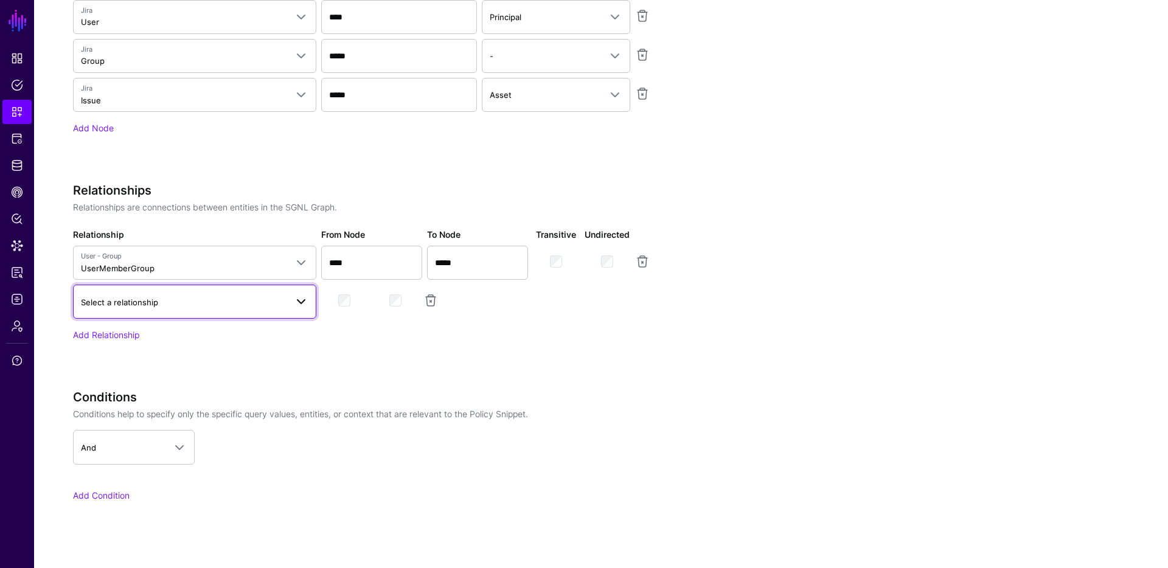
click at [182, 306] on span "Select a relationship" at bounding box center [184, 302] width 206 height 13
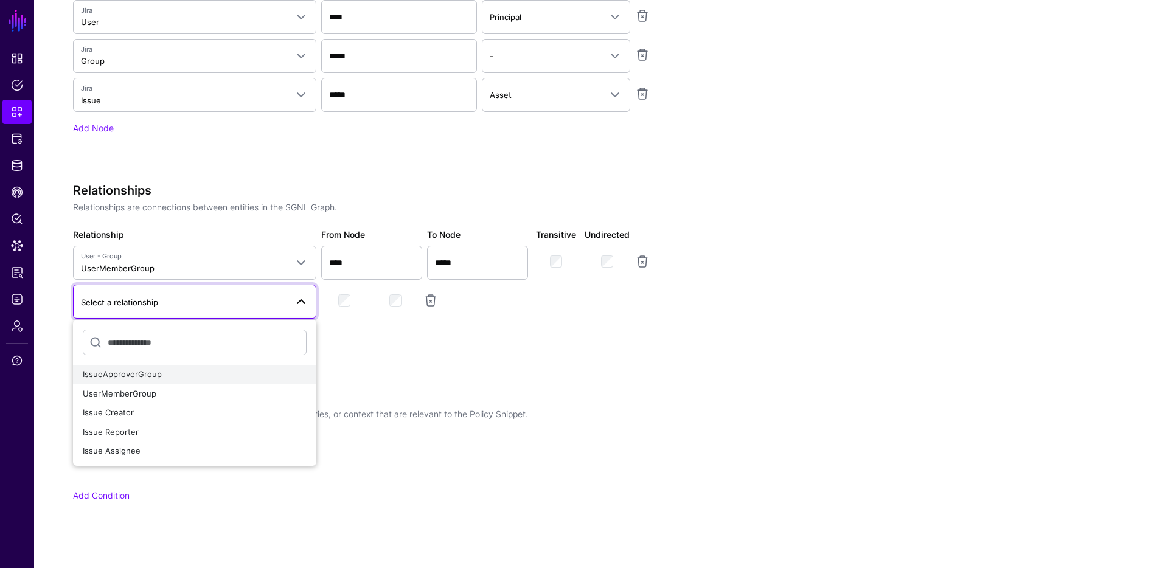
click at [168, 375] on div "IssueApproverGroup" at bounding box center [195, 375] width 224 height 12
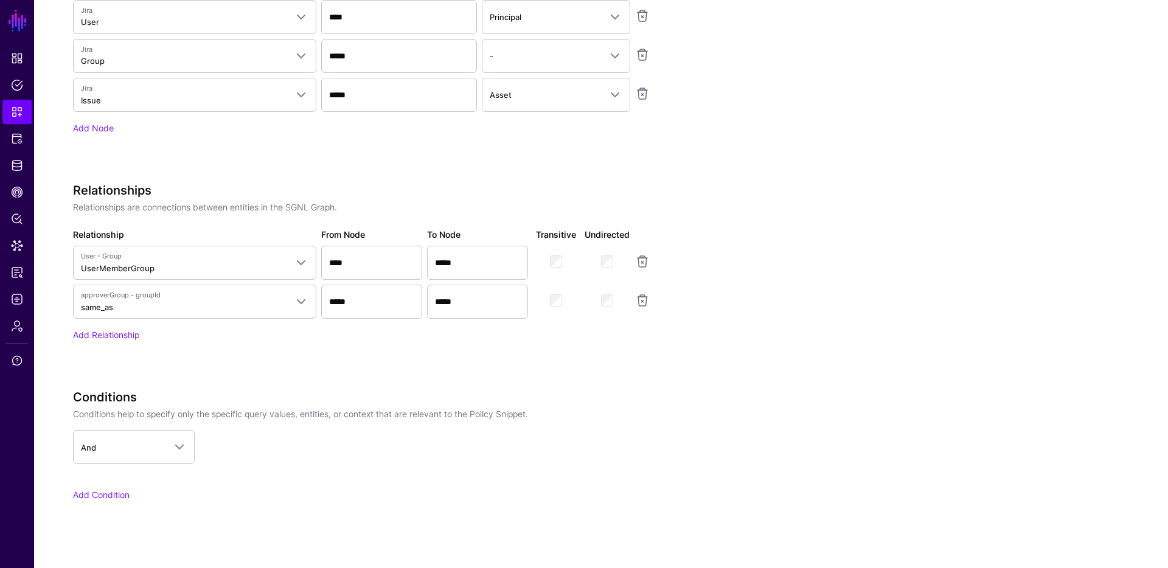
scroll to position [744, 0]
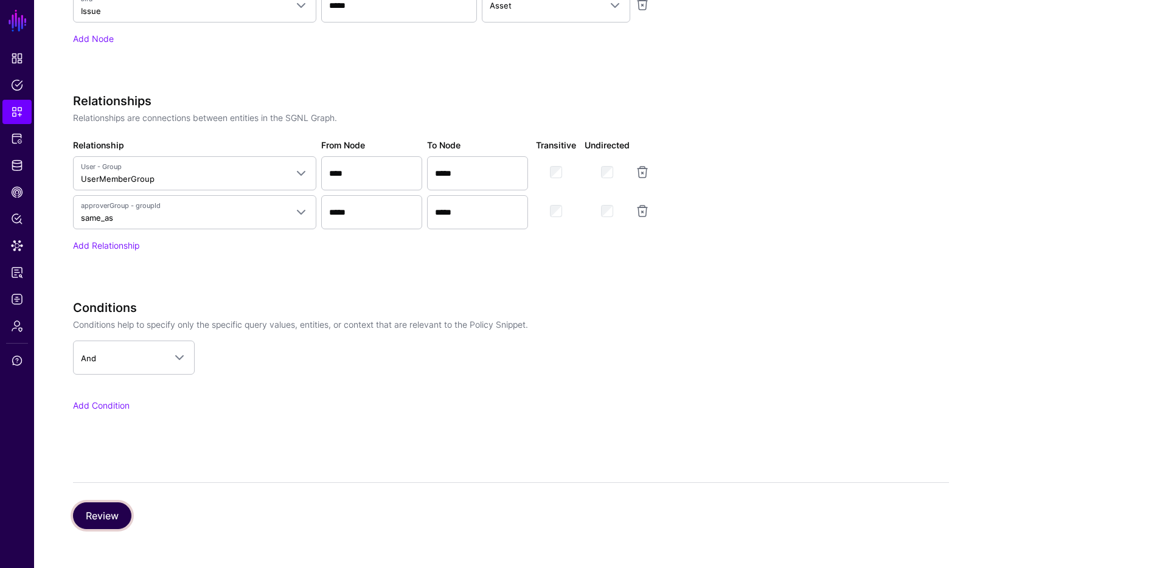
click at [97, 519] on button "Review" at bounding box center [102, 515] width 58 height 27
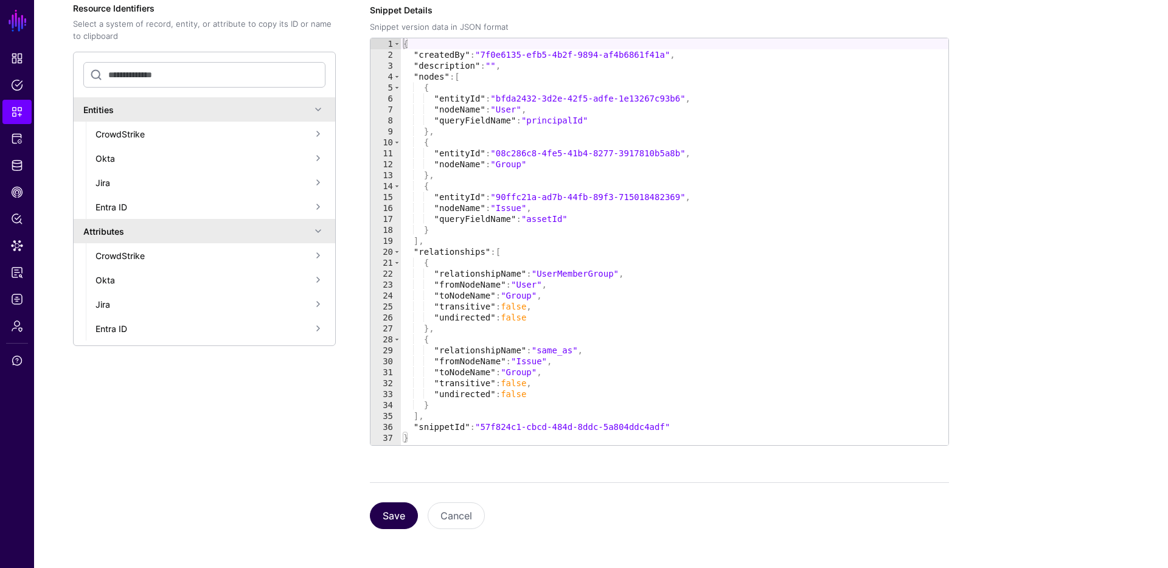
scroll to position [359, 0]
click at [388, 513] on button "Save" at bounding box center [394, 515] width 48 height 27
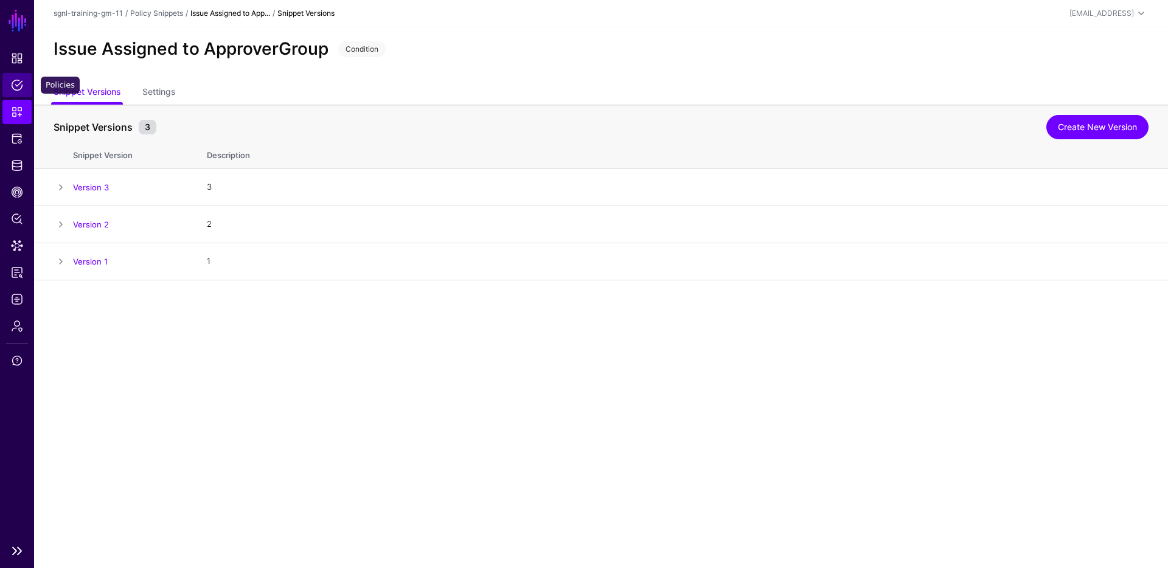
click at [15, 80] on span "Policies" at bounding box center [17, 85] width 12 height 12
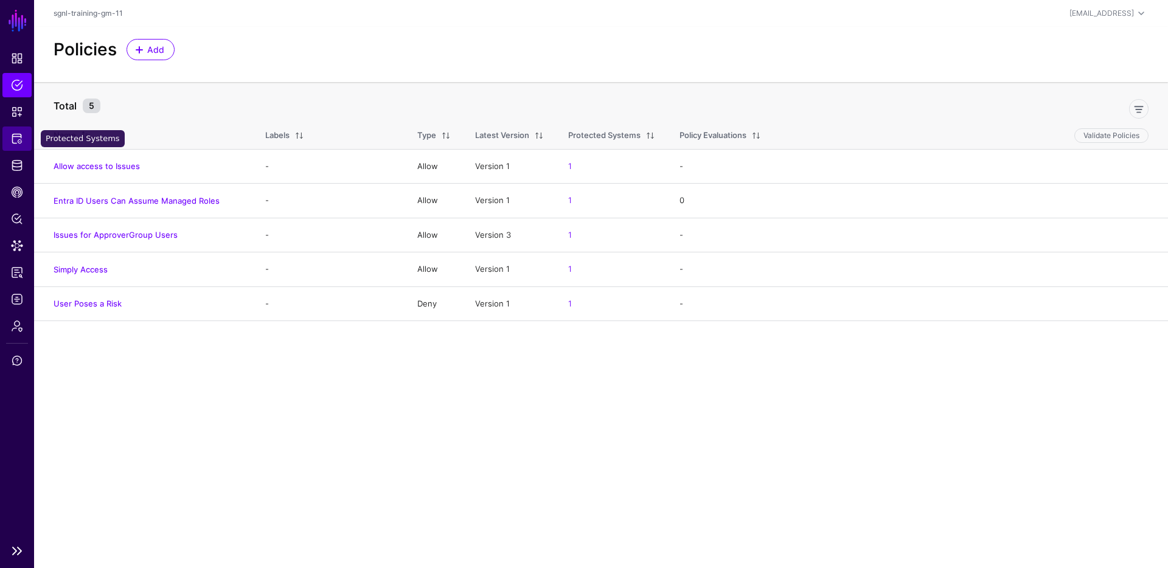
click at [14, 139] on span "Protected Systems" at bounding box center [17, 139] width 12 height 12
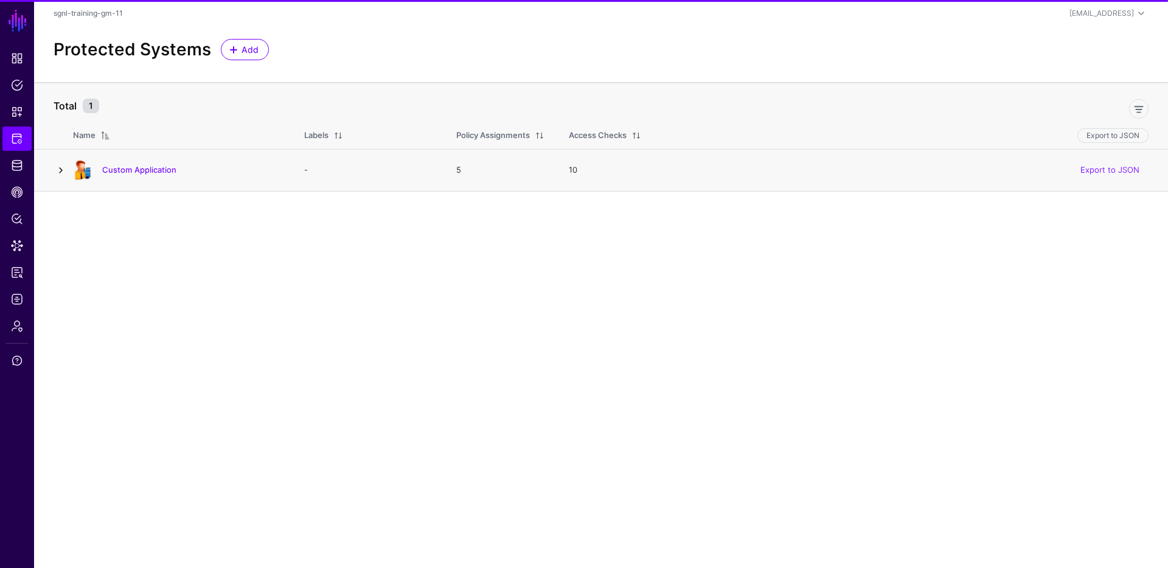
click at [65, 164] on link at bounding box center [61, 170] width 15 height 15
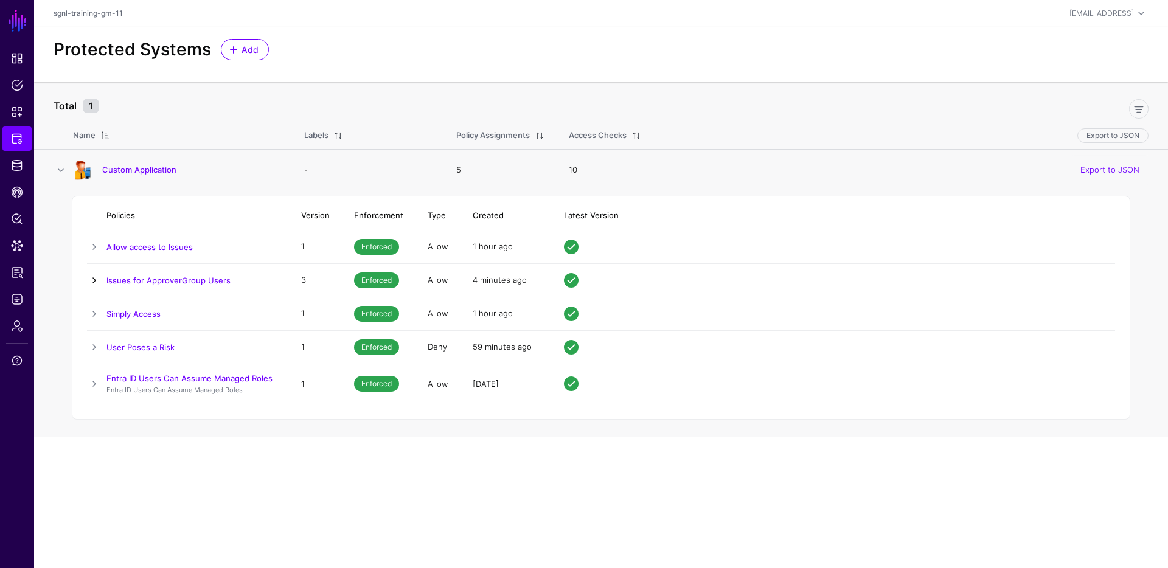
click at [96, 279] on link at bounding box center [94, 280] width 15 height 15
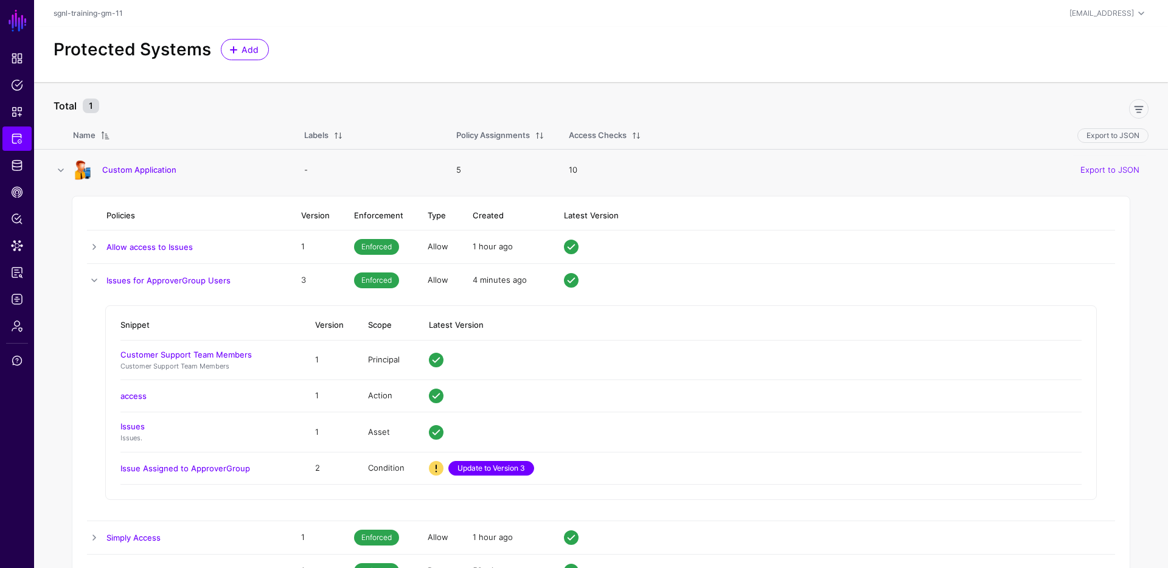
click at [504, 471] on link "Update to Version 3" at bounding box center [491, 468] width 86 height 15
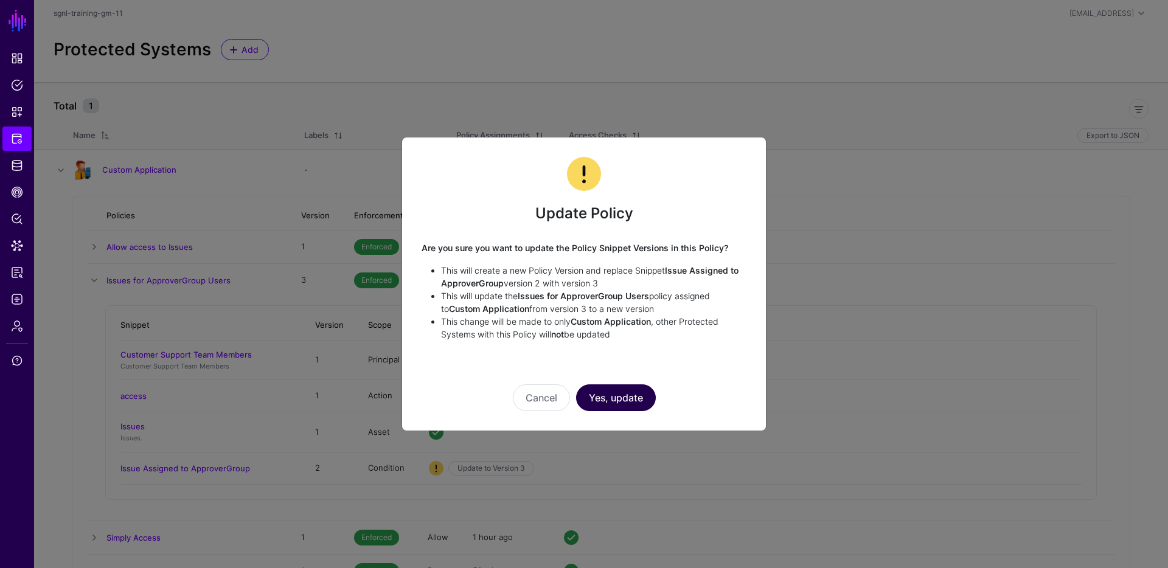
click at [634, 400] on button "Yes, update" at bounding box center [616, 397] width 80 height 27
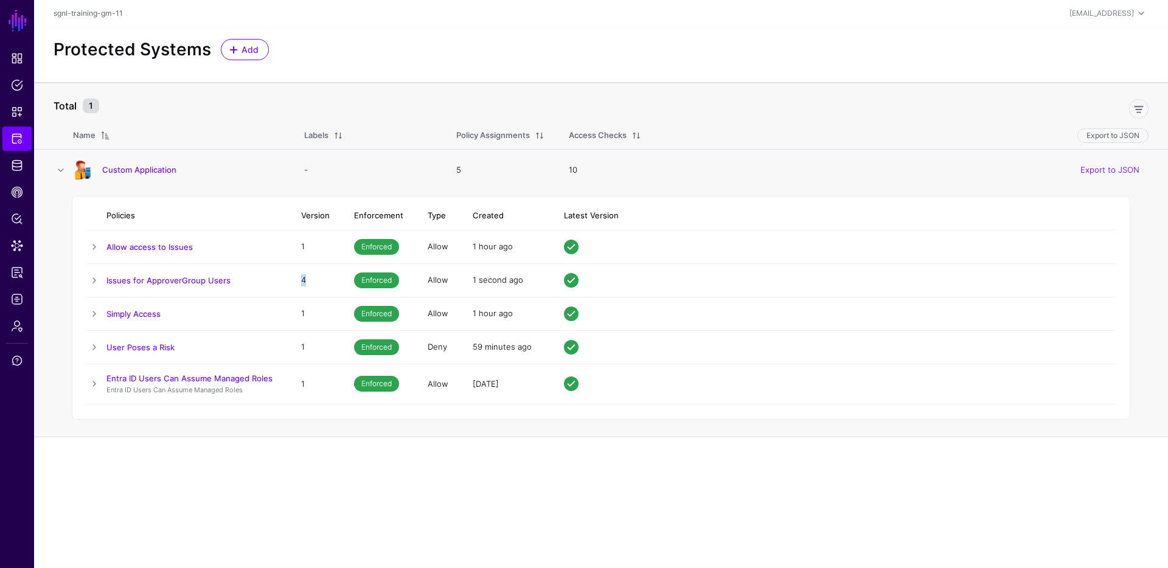
drag, startPoint x: 319, startPoint y: 279, endPoint x: 297, endPoint y: 279, distance: 21.9
click at [297, 279] on td "4" at bounding box center [315, 280] width 53 height 33
click at [18, 164] on span "Identity Data Fabric" at bounding box center [17, 165] width 12 height 12
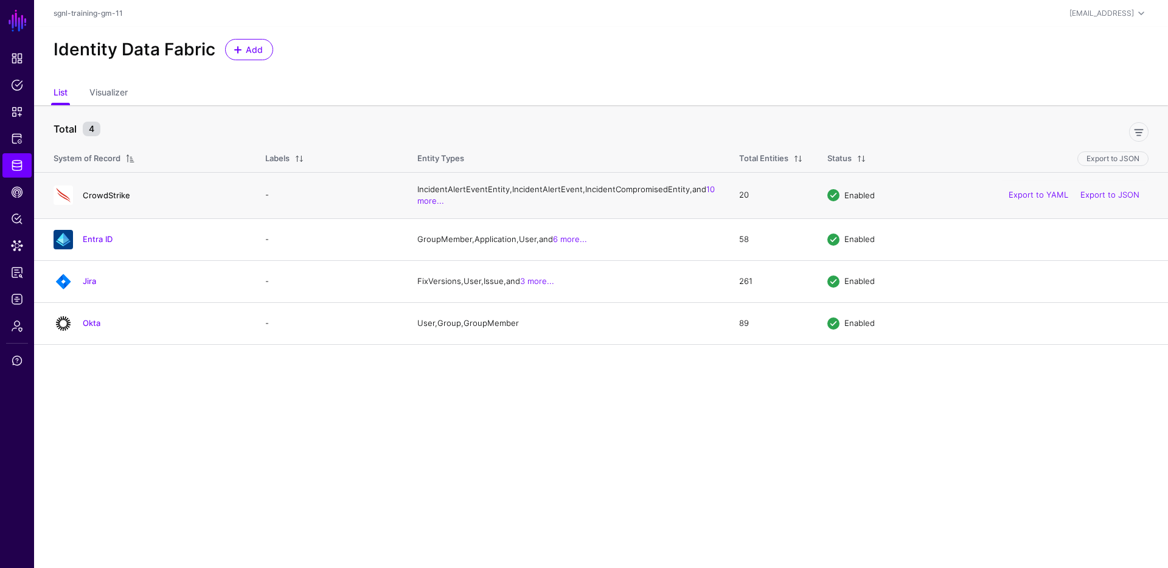
click at [109, 200] on link "CrowdStrike" at bounding box center [106, 195] width 47 height 10
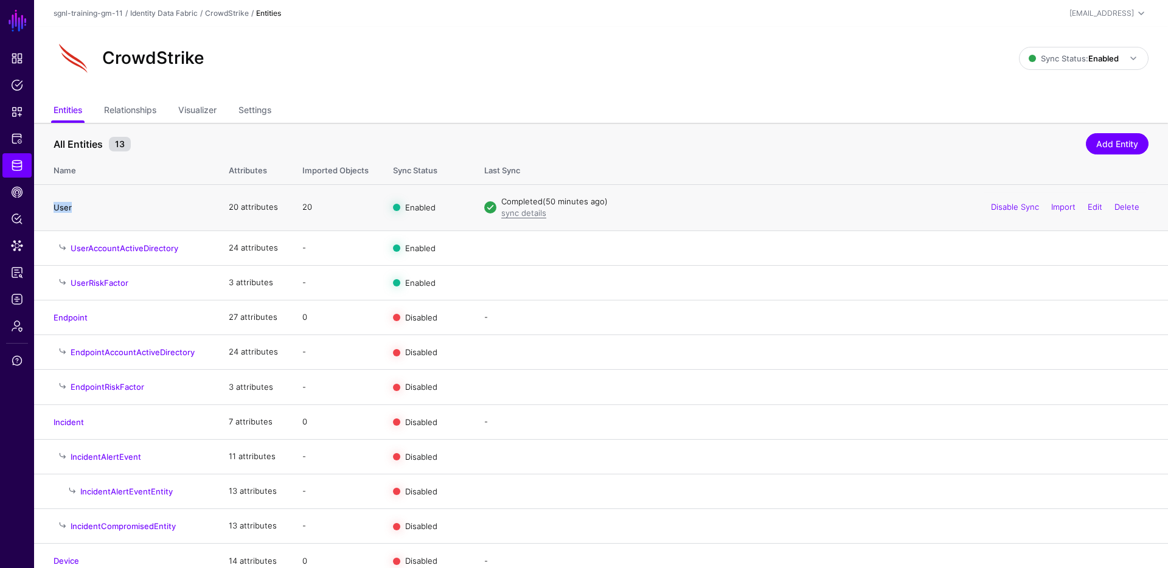
click at [59, 207] on link "User" at bounding box center [63, 208] width 18 height 10
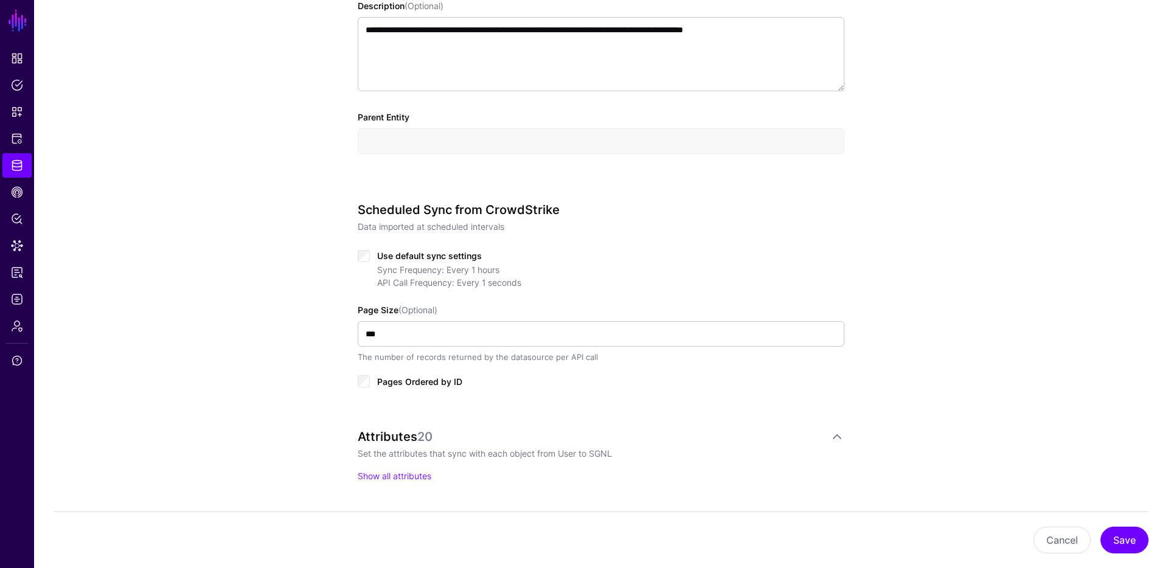
scroll to position [555, 0]
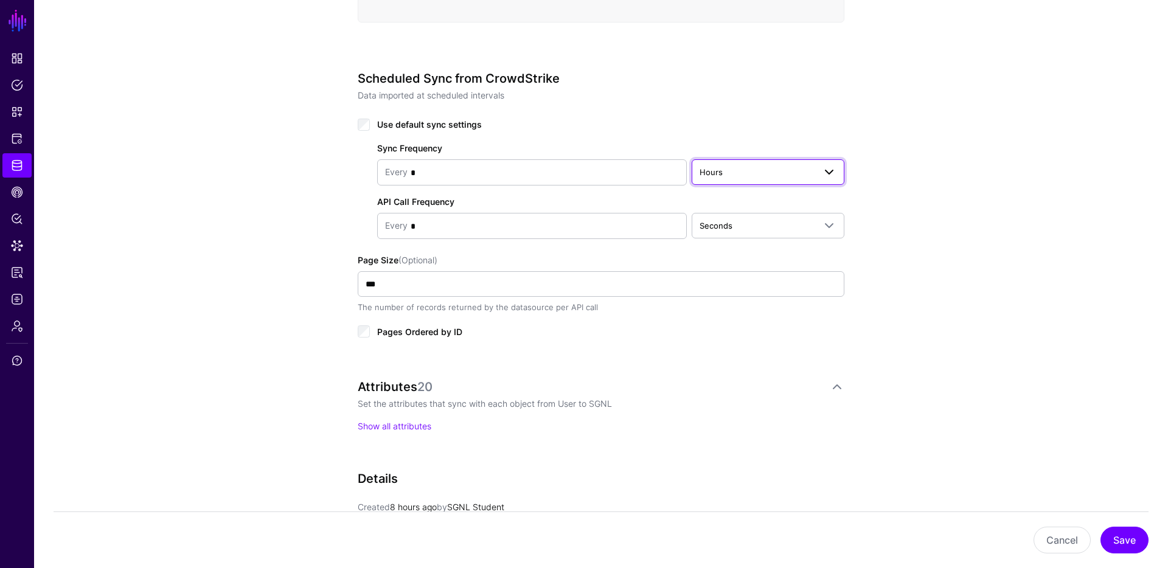
click at [755, 173] on span "Hours" at bounding box center [756, 171] width 115 height 13
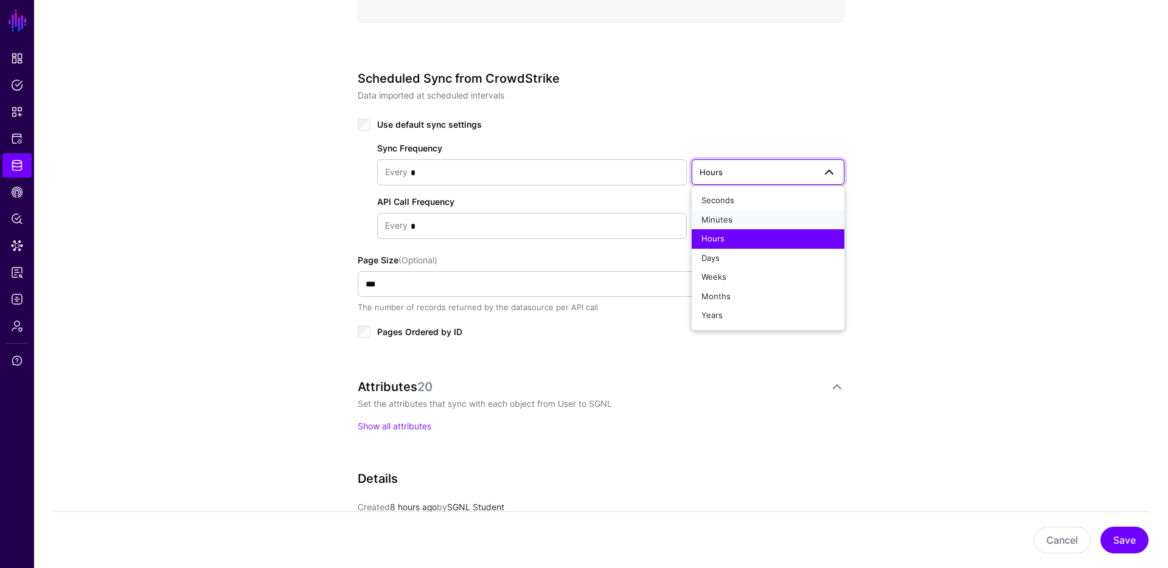
click at [755, 219] on div "Minutes" at bounding box center [767, 220] width 133 height 12
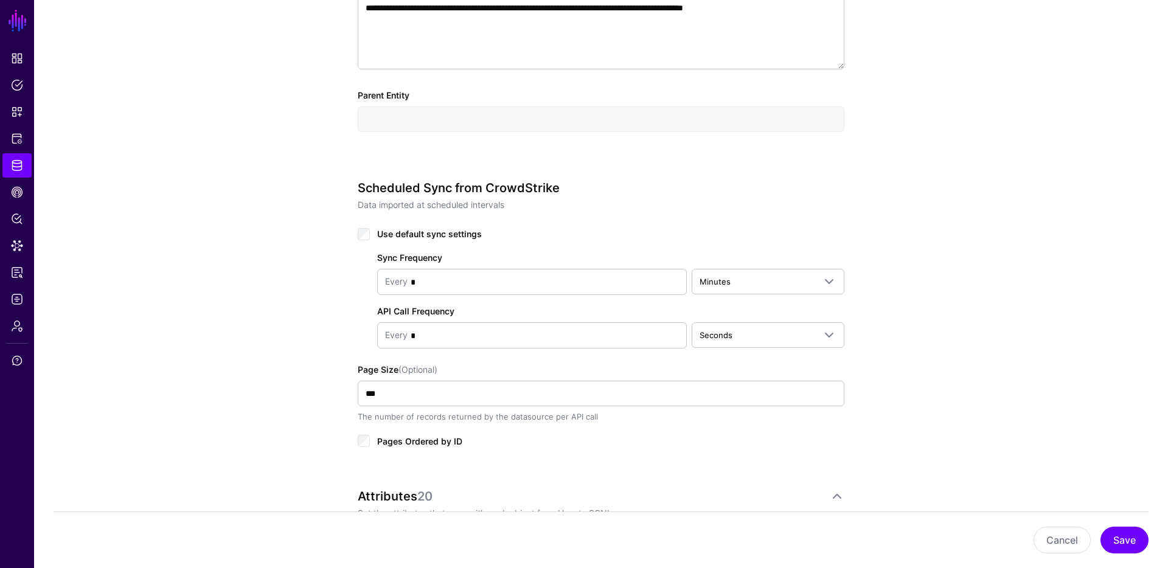
scroll to position [508, 0]
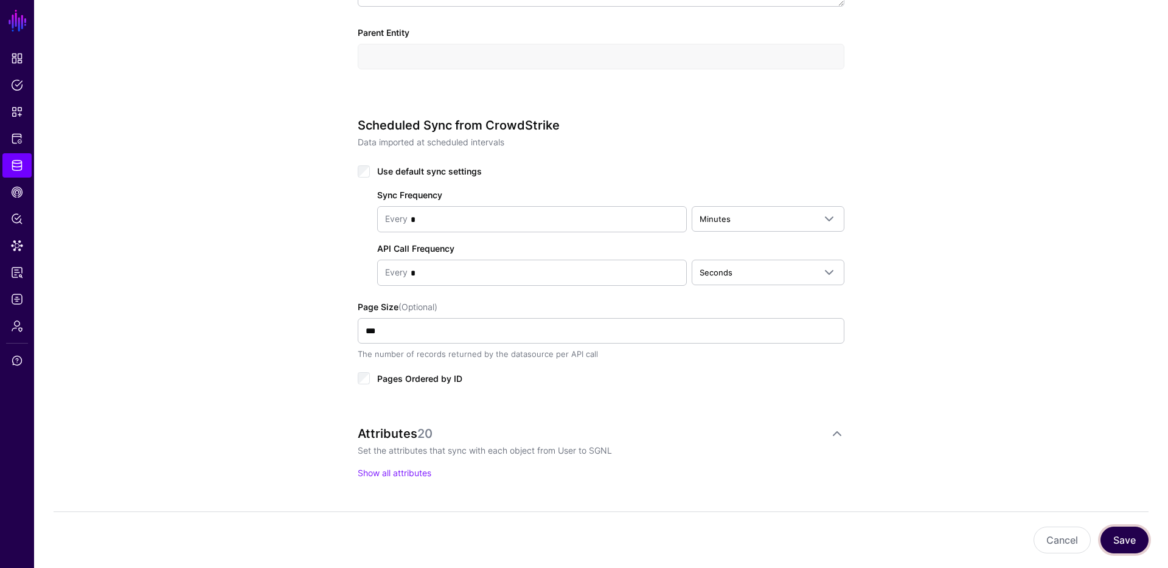
click at [1115, 540] on button "Save" at bounding box center [1124, 540] width 48 height 27
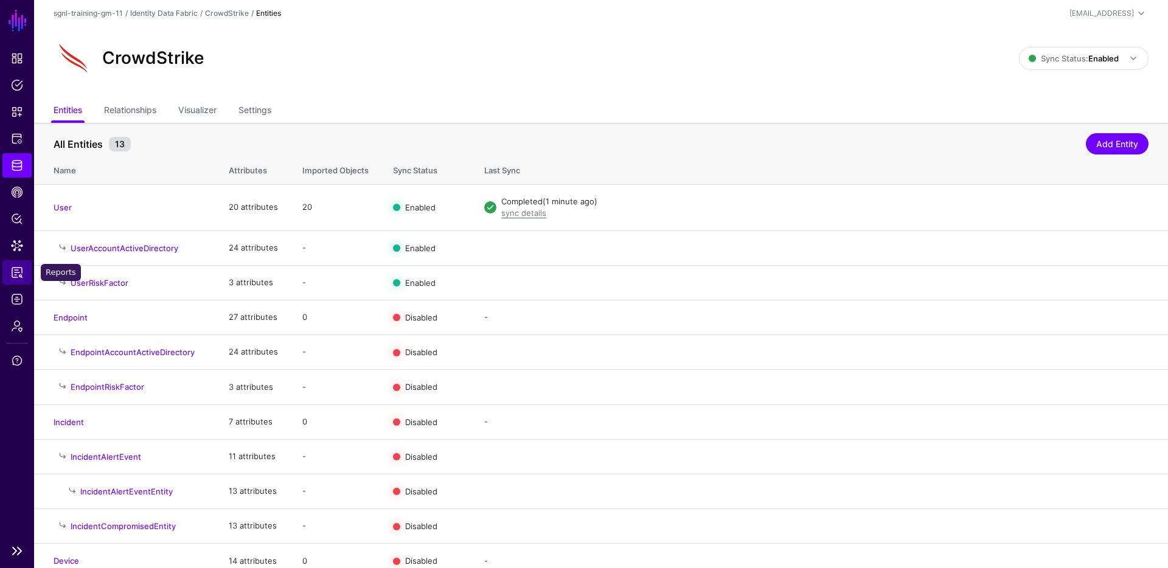
click at [21, 275] on span "Reports" at bounding box center [17, 272] width 12 height 12
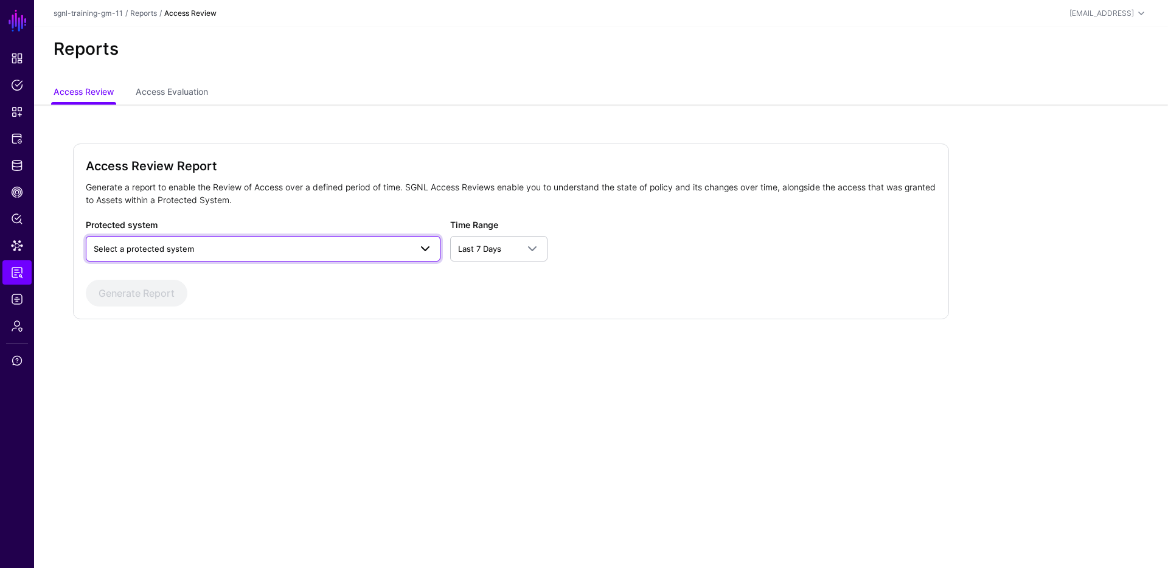
click at [137, 249] on span "Select a protected system" at bounding box center [144, 249] width 100 height 10
click at [286, 278] on div "Custom Application" at bounding box center [262, 277] width 335 height 12
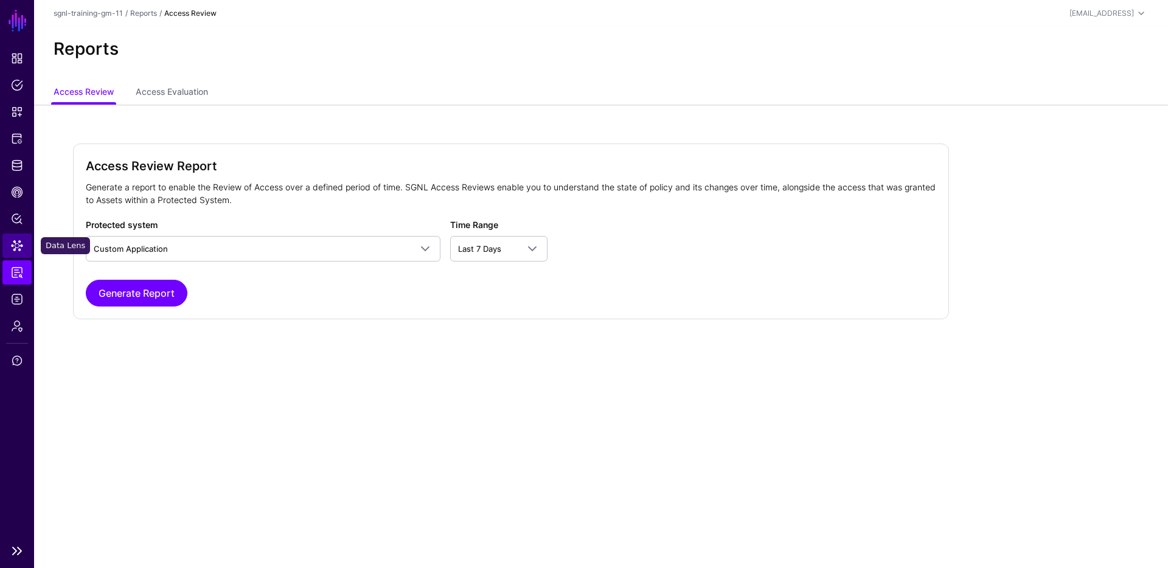
click at [23, 248] on span "Data Lens" at bounding box center [17, 246] width 12 height 12
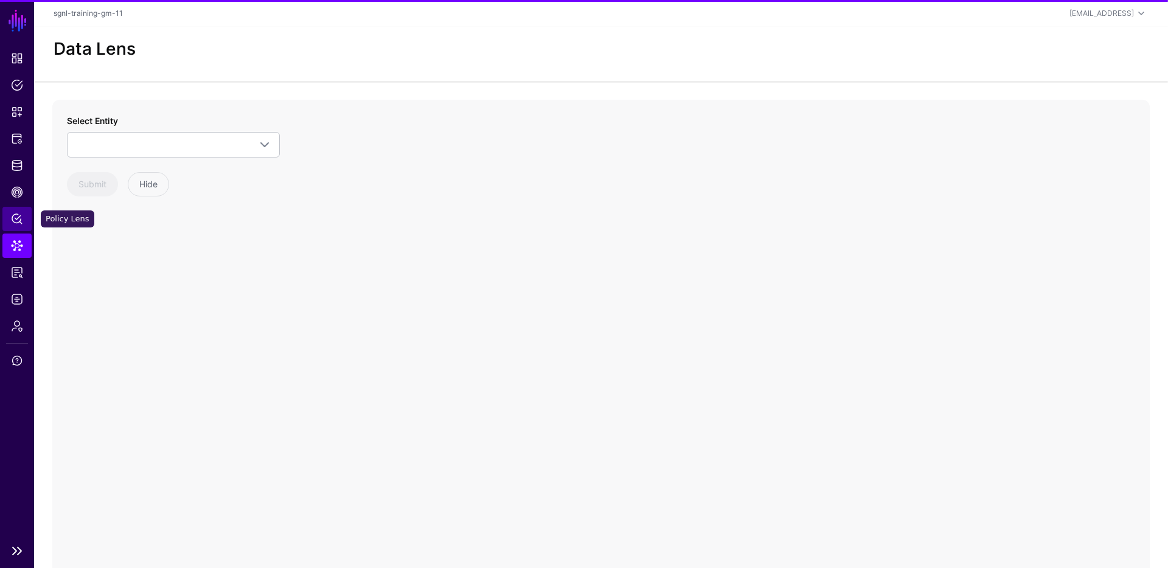
click at [22, 217] on span "Policy Lens" at bounding box center [17, 219] width 12 height 12
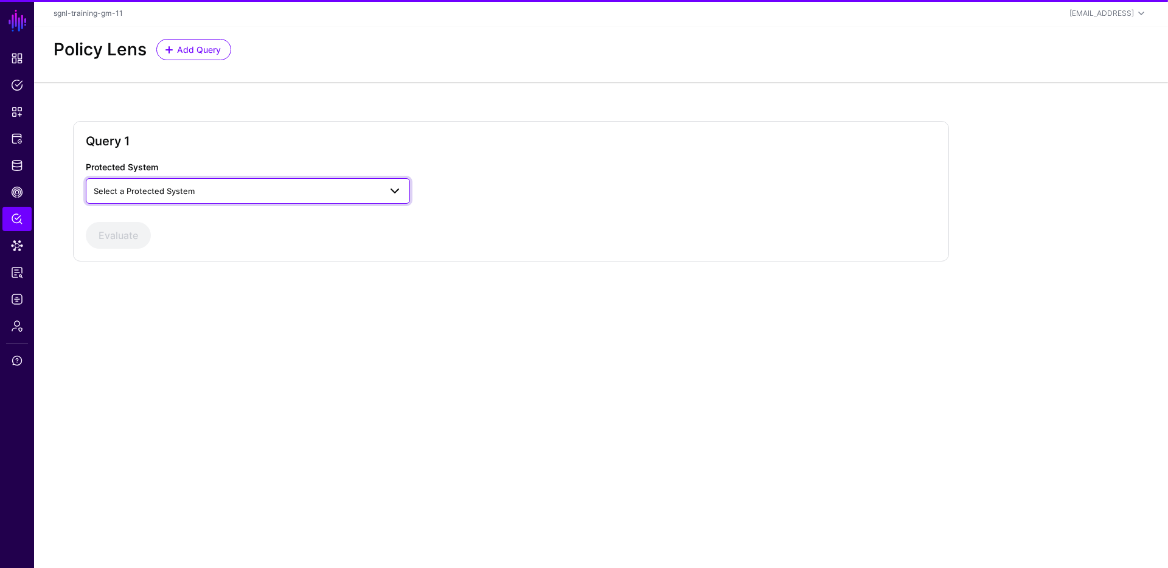
click at [195, 193] on span "Select a Protected System" at bounding box center [237, 190] width 286 height 13
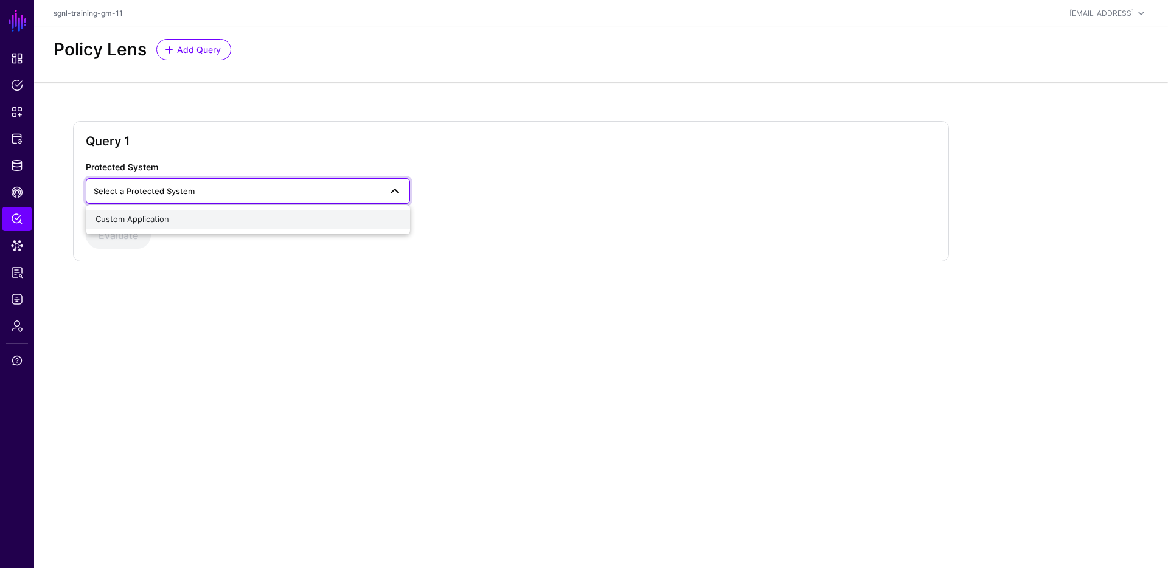
click at [184, 227] on button "Custom Application" at bounding box center [248, 219] width 324 height 19
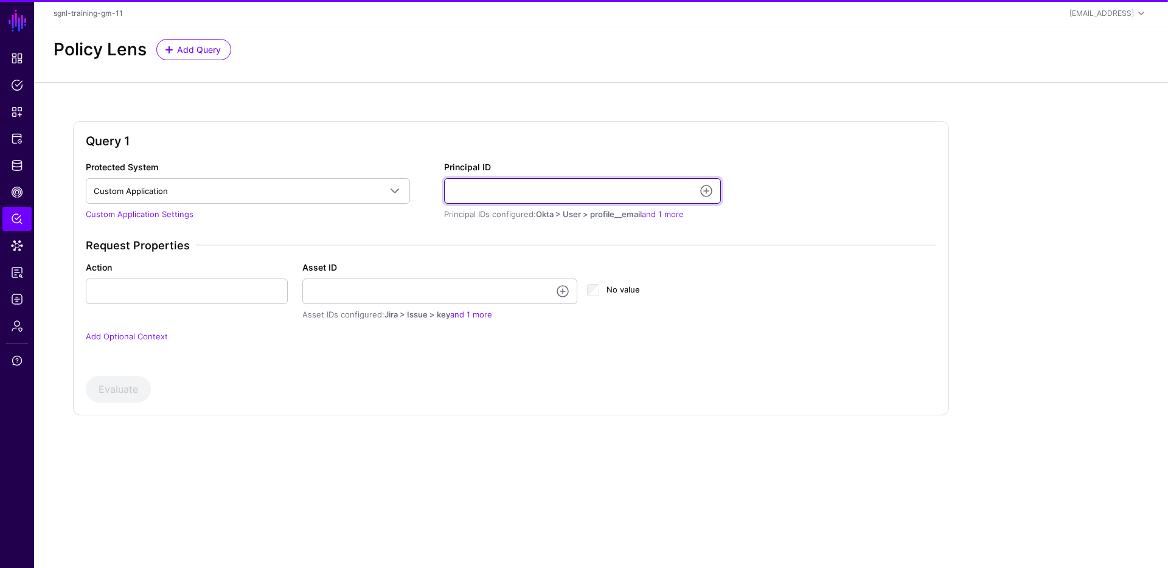
click at [521, 184] on input "Principal ID" at bounding box center [582, 191] width 277 height 26
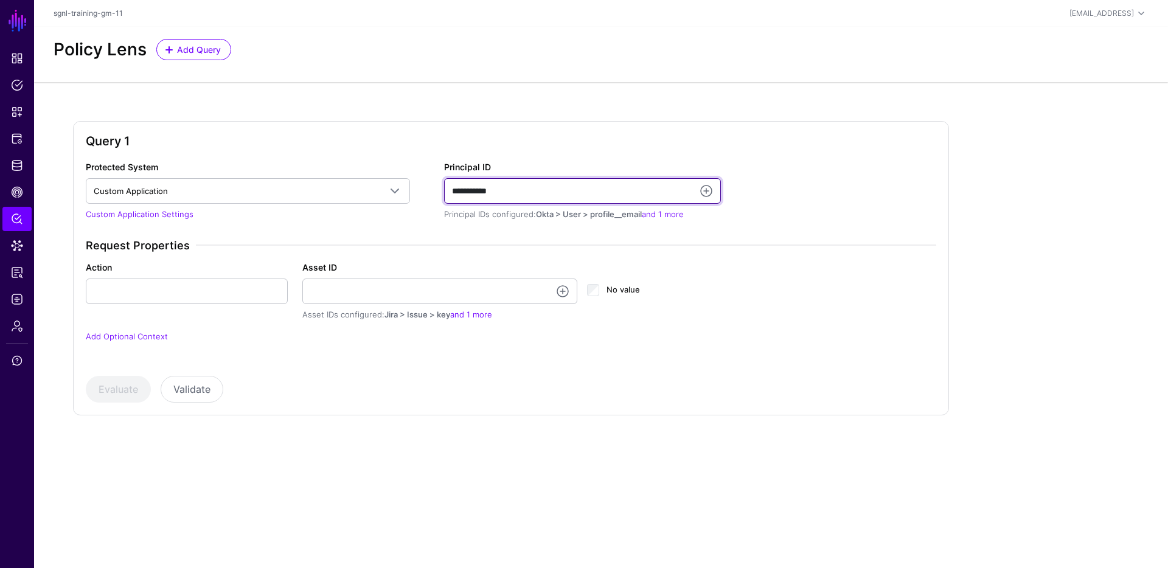
type input "**********"
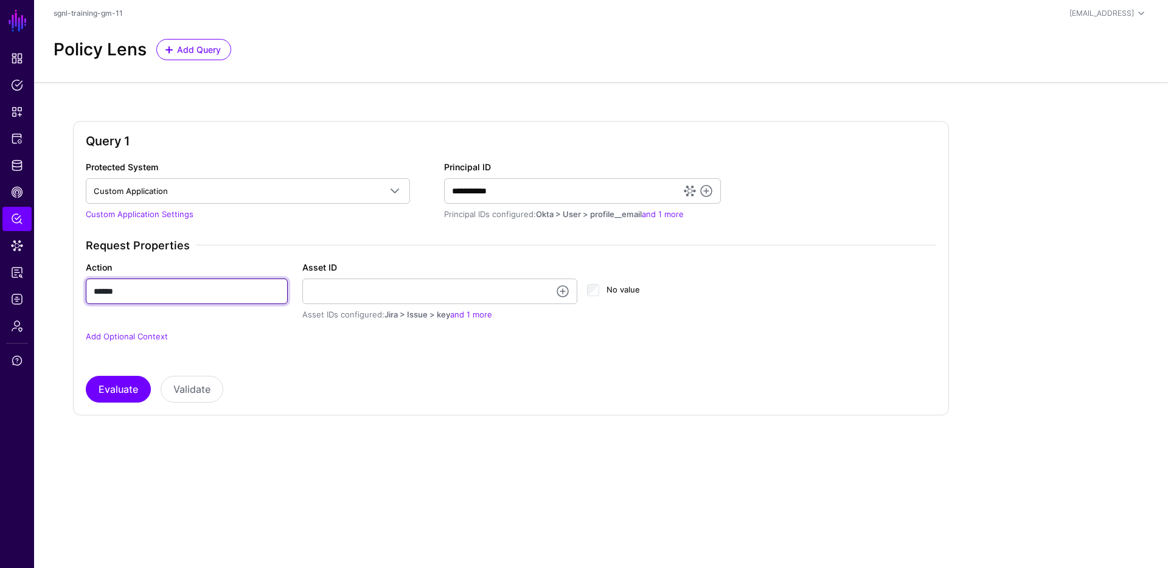
type input "******"
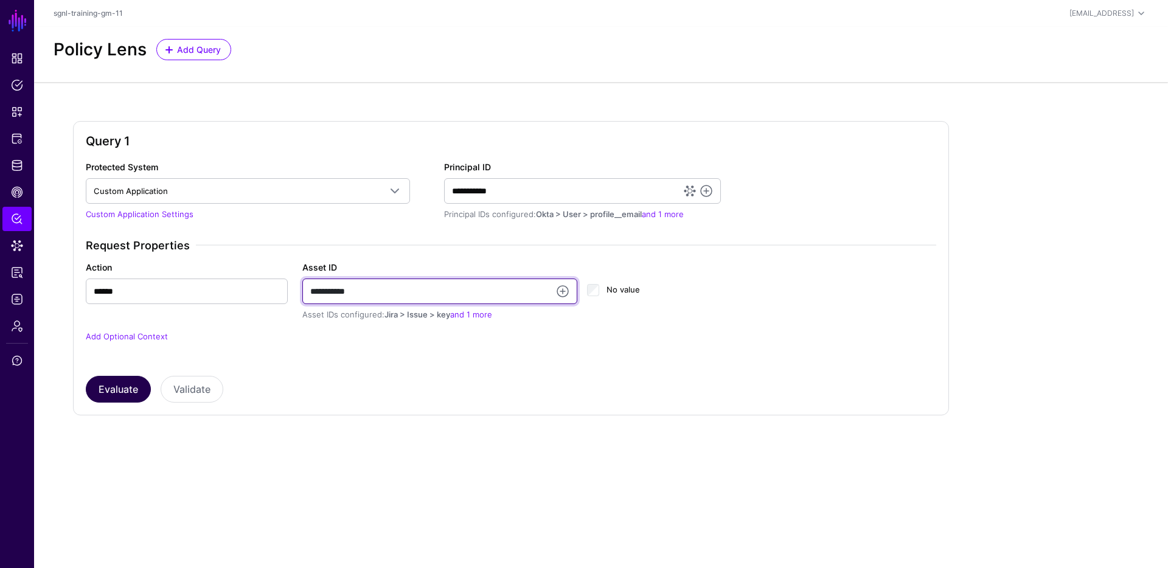
type input "**********"
click at [118, 395] on button "Evaluate" at bounding box center [118, 389] width 65 height 27
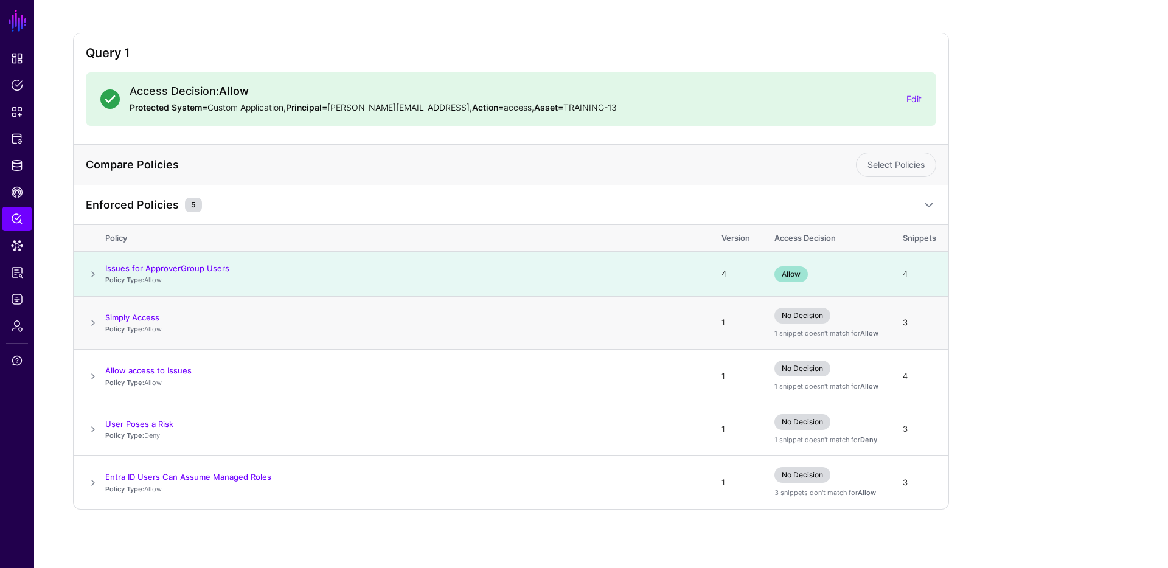
scroll to position [73, 0]
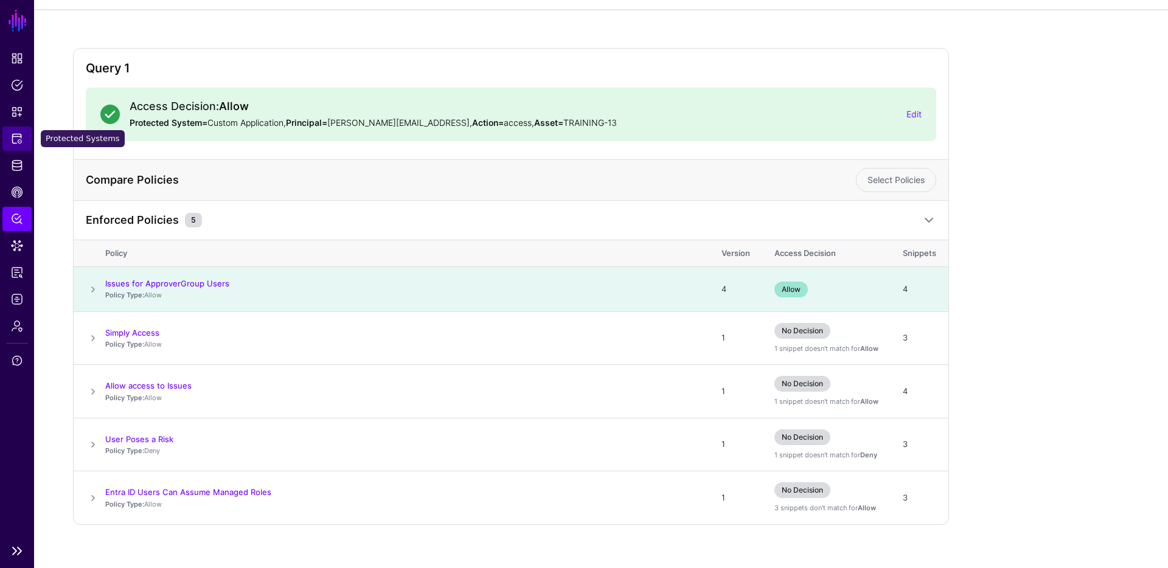
click at [27, 140] on link "Protected Systems" at bounding box center [16, 139] width 29 height 24
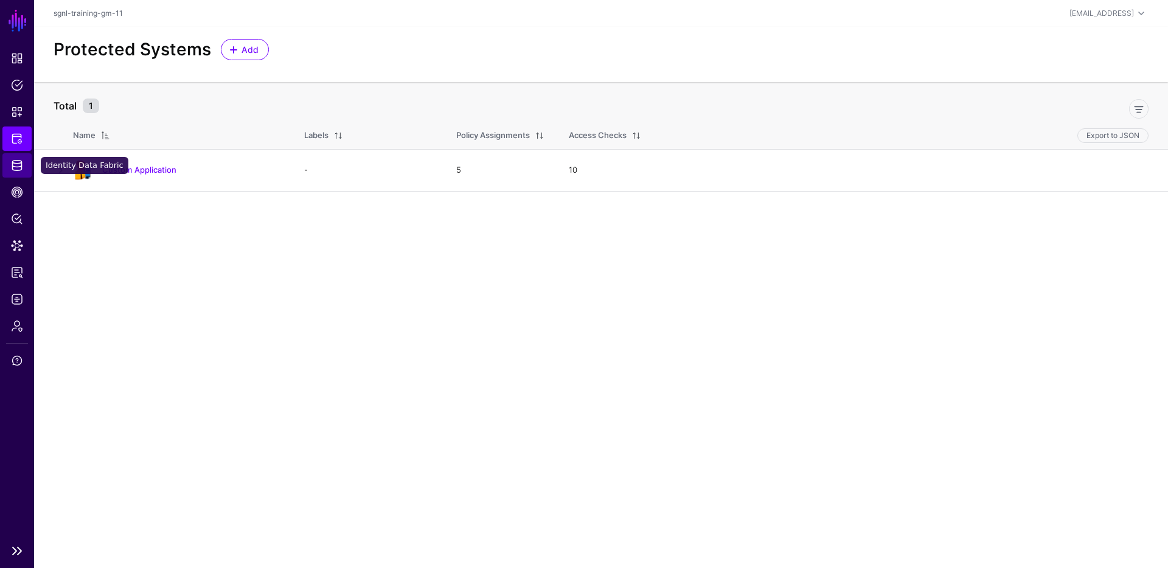
click at [15, 161] on span "Identity Data Fabric" at bounding box center [17, 165] width 12 height 12
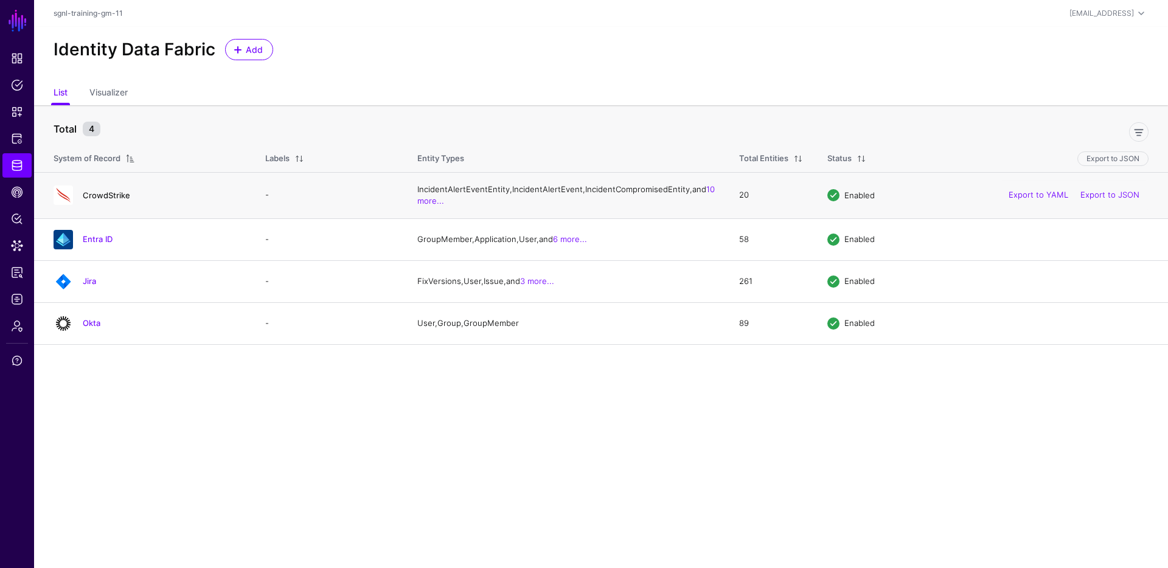
click at [120, 200] on link "CrowdStrike" at bounding box center [106, 195] width 47 height 10
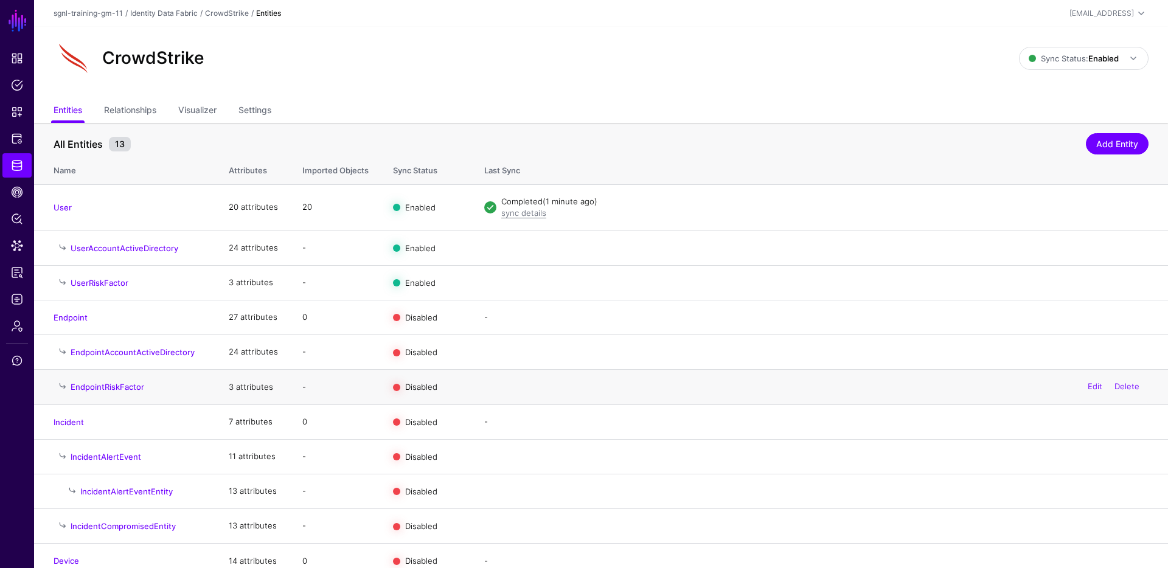
scroll to position [80, 0]
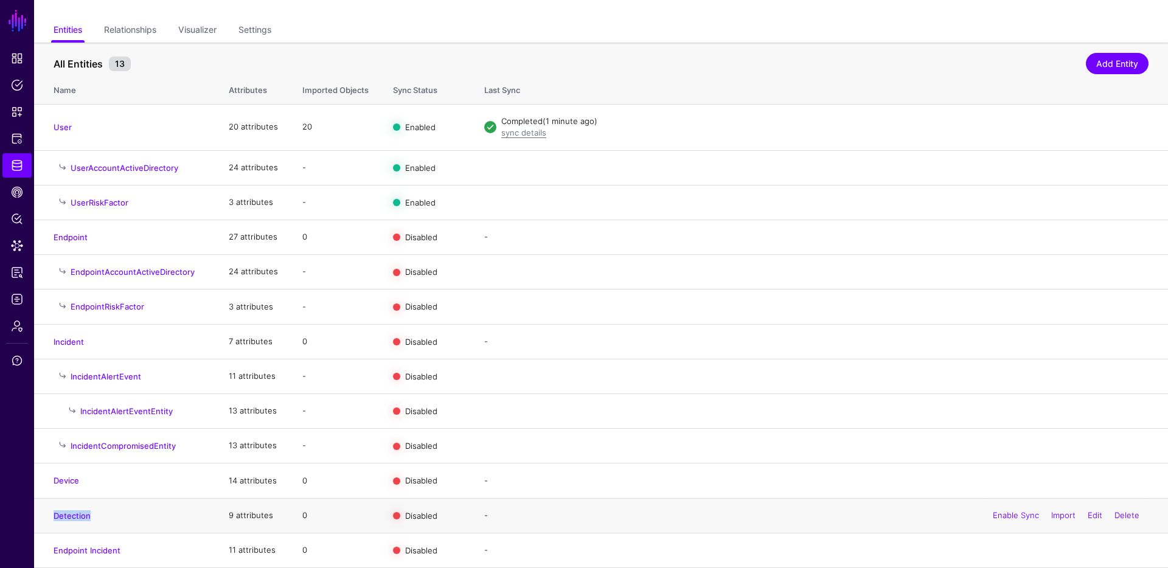
drag, startPoint x: 99, startPoint y: 519, endPoint x: 44, endPoint y: 515, distance: 54.9
click at [44, 515] on td "Detection" at bounding box center [125, 515] width 182 height 35
click at [620, 40] on ul "Entities Relationships Visualizer Settings" at bounding box center [601, 30] width 1095 height 23
click at [422, 65] on div "All Entities 13" at bounding box center [569, 64] width 1038 height 15
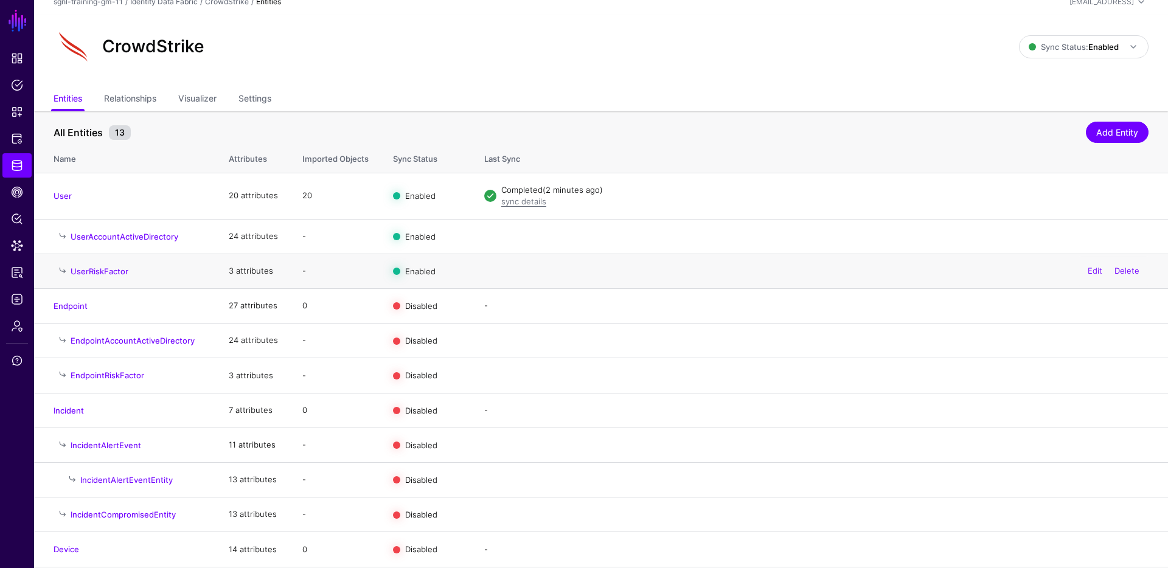
scroll to position [0, 0]
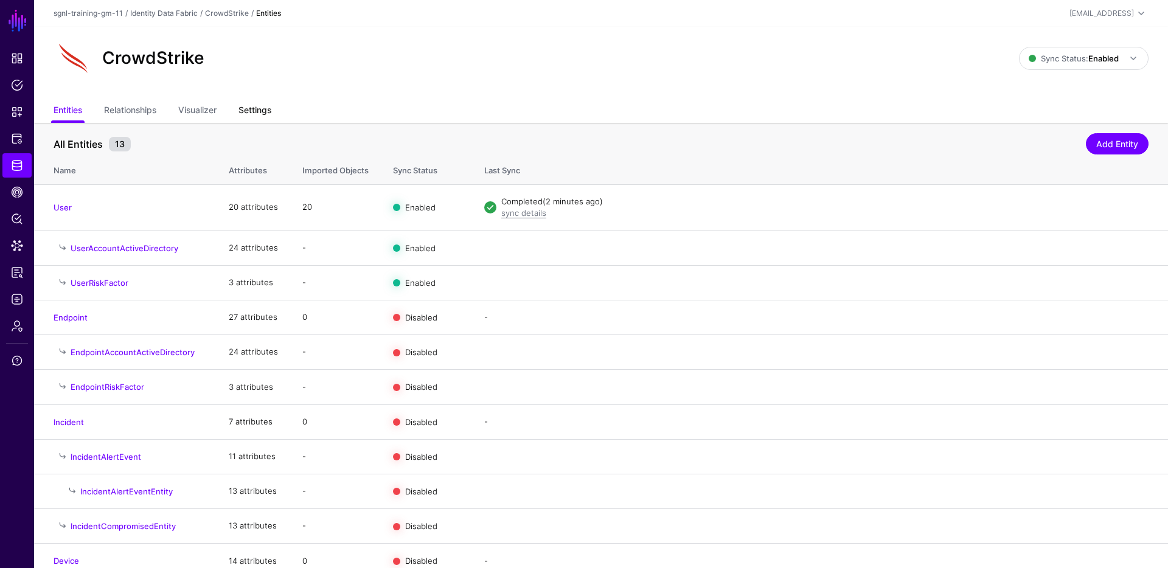
click at [259, 115] on link "Settings" at bounding box center [254, 111] width 33 height 23
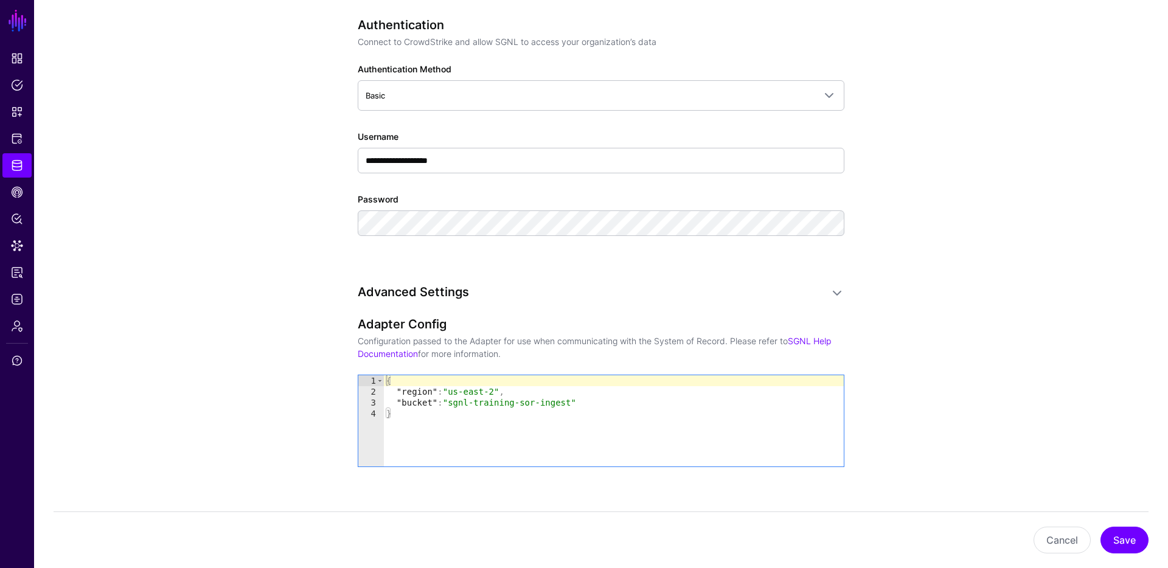
scroll to position [962, 0]
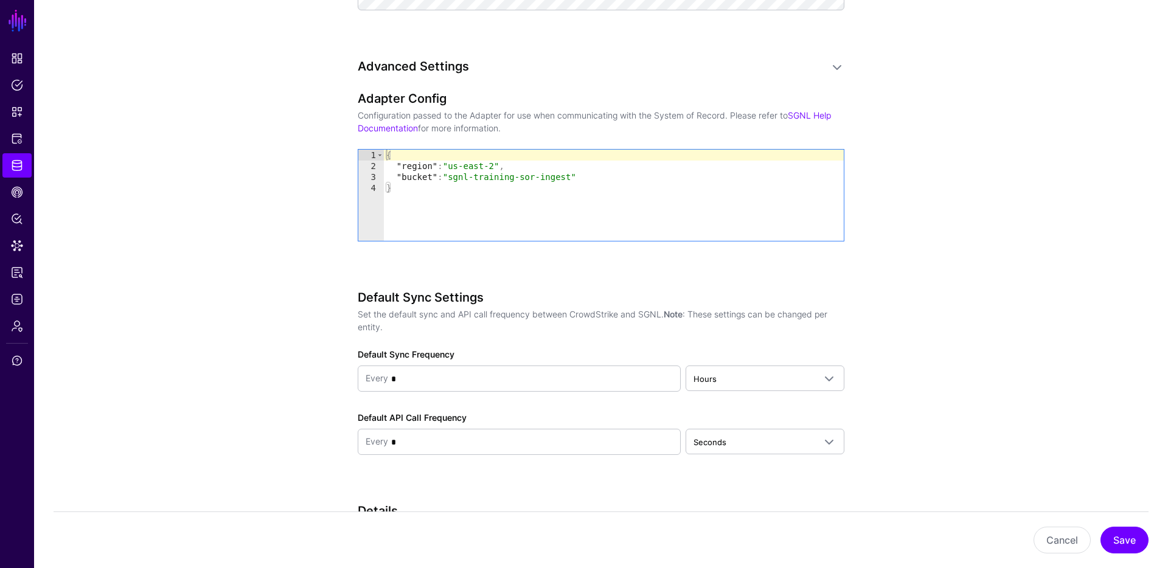
type textarea "*"
click at [418, 192] on div "{ "region" : "us-east-2" , "bucket" : "sgnl-training-sor-ingest" }" at bounding box center [614, 206] width 460 height 113
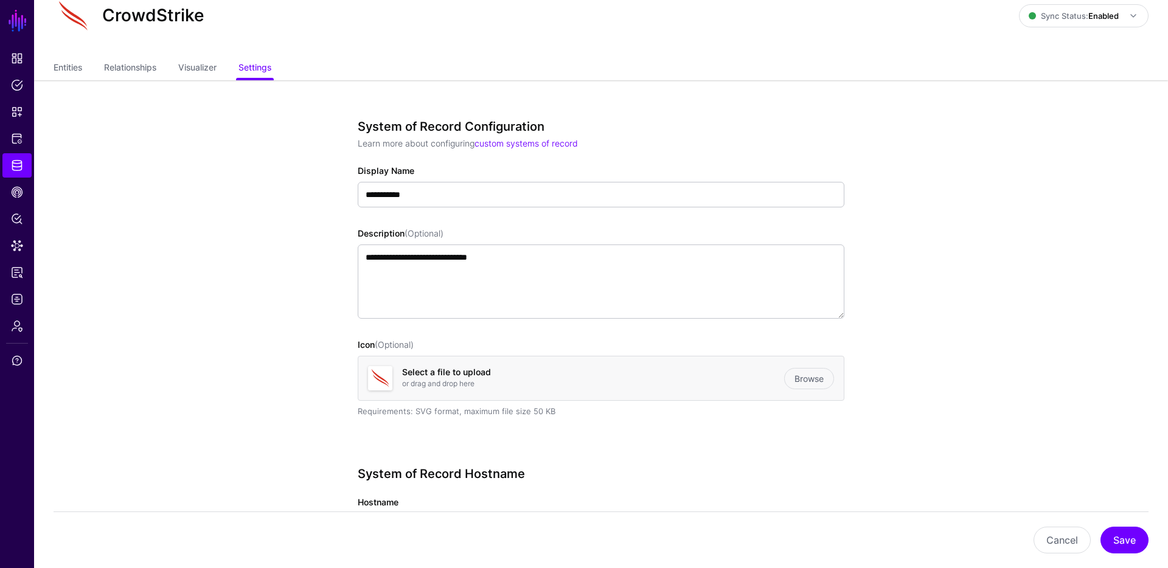
scroll to position [0, 0]
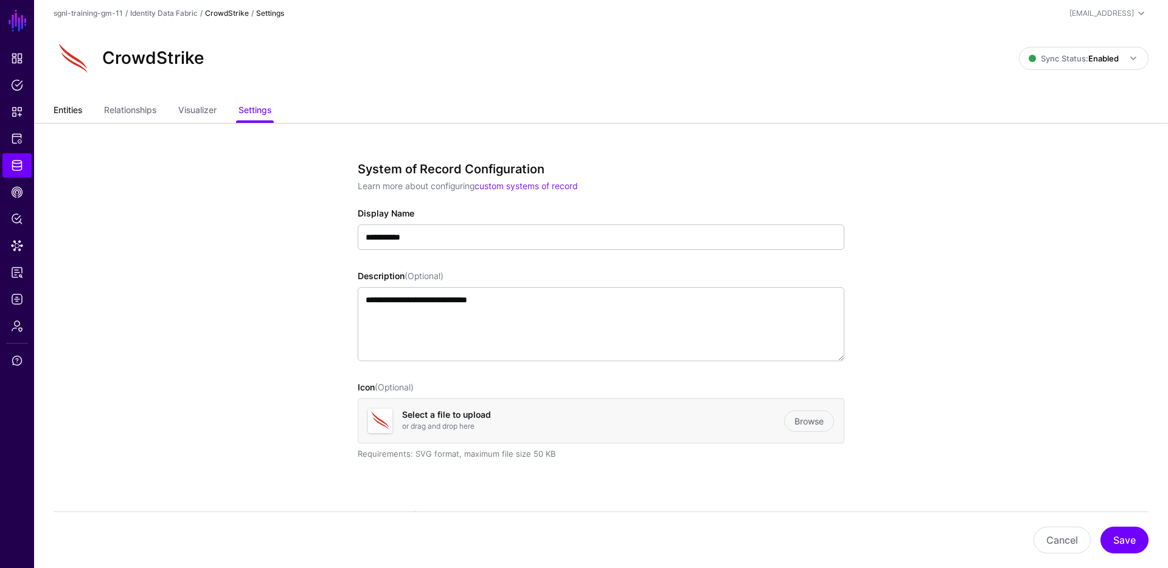
click at [62, 101] on link "Entities" at bounding box center [68, 111] width 29 height 23
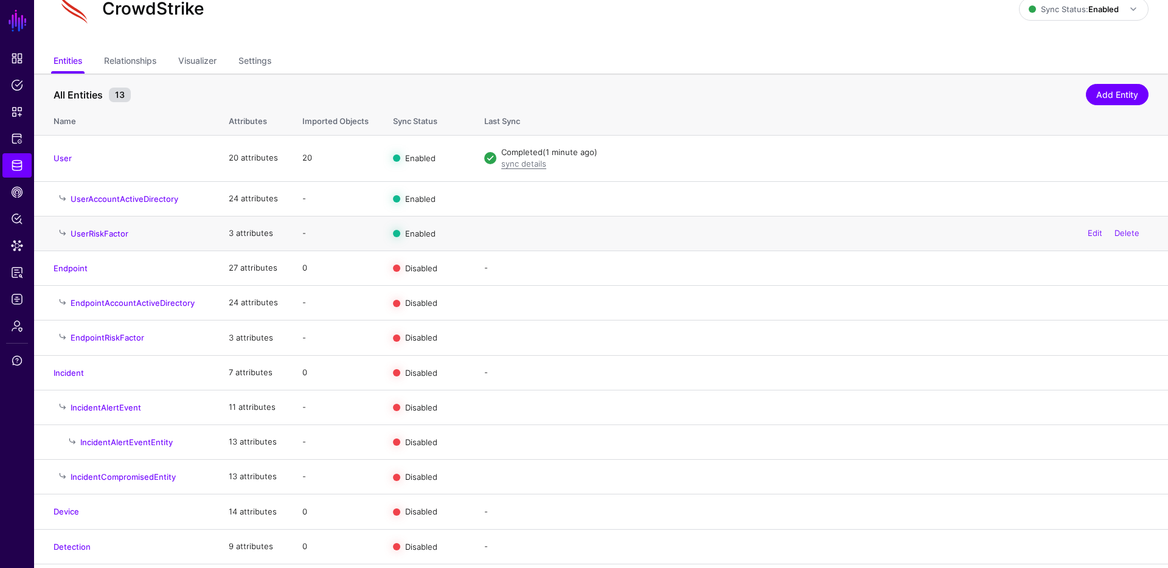
scroll to position [19, 0]
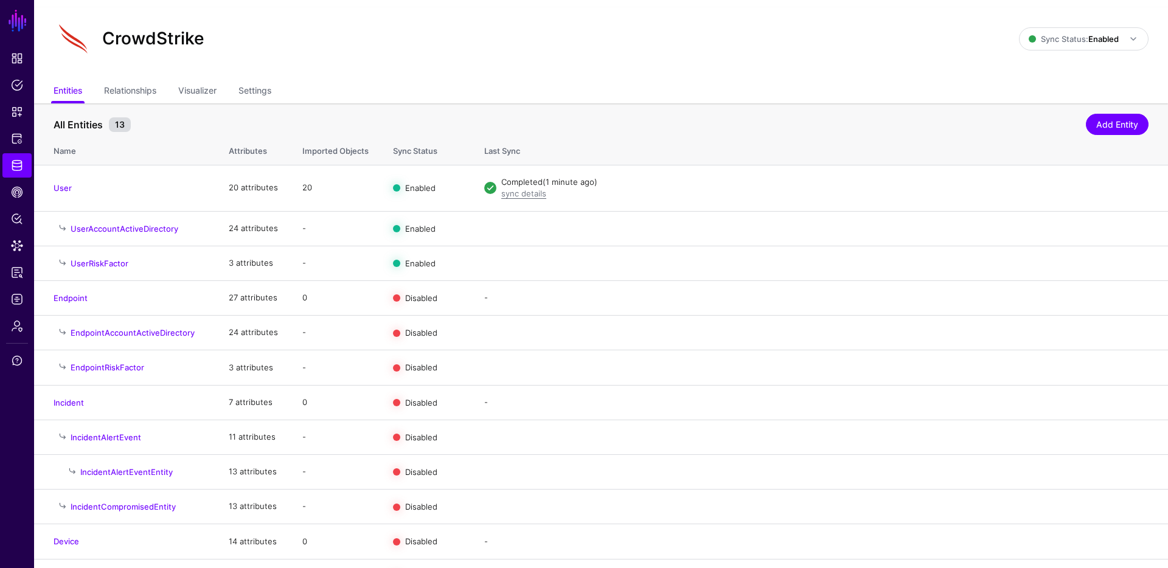
click at [424, 91] on ul "Entities Relationships Visualizer Settings" at bounding box center [601, 91] width 1095 height 23
click at [574, 66] on div "CrowdStrike Sync Status: Enabled Enabled Syncing active for all configured enti…" at bounding box center [601, 43] width 1134 height 73
click at [546, 78] on div "CrowdStrike Sync Status: Enabled Enabled Syncing active for all configured enti…" at bounding box center [601, 43] width 1134 height 73
click at [478, 54] on div "CrowdStrike" at bounding box center [536, 38] width 975 height 39
click at [492, 71] on div "CrowdStrike Sync Status: Enabled Enabled Syncing active for all configured enti…" at bounding box center [601, 43] width 1134 height 73
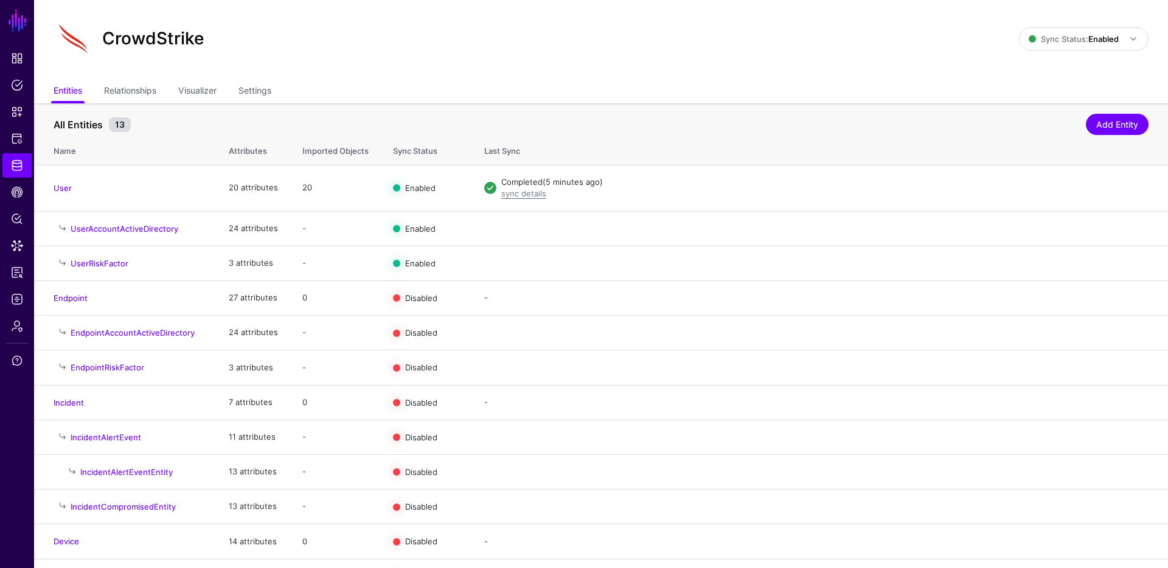
click at [493, 71] on div "CrowdStrike Sync Status: Enabled Enabled Syncing active for all configured enti…" at bounding box center [601, 43] width 1134 height 73
click at [485, 69] on div "CrowdStrike Sync Status: Enabled Enabled Syncing active for all configured enti…" at bounding box center [601, 43] width 1134 height 73
click at [414, 79] on div "CrowdStrike Sync Status: Enabled Enabled Syncing active for all configured enti…" at bounding box center [601, 43] width 1134 height 73
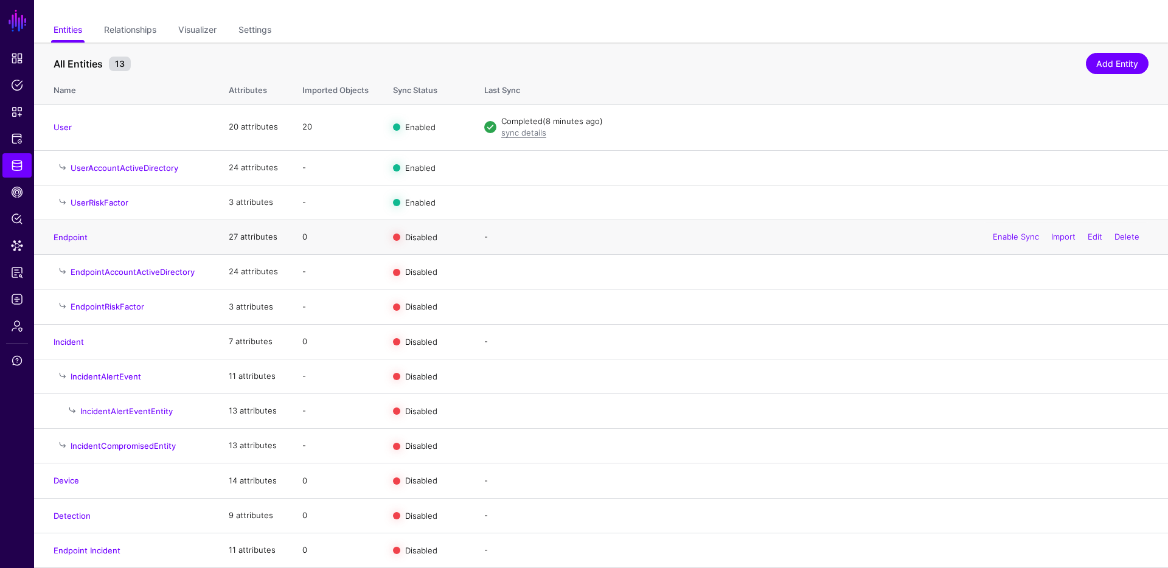
scroll to position [0, 0]
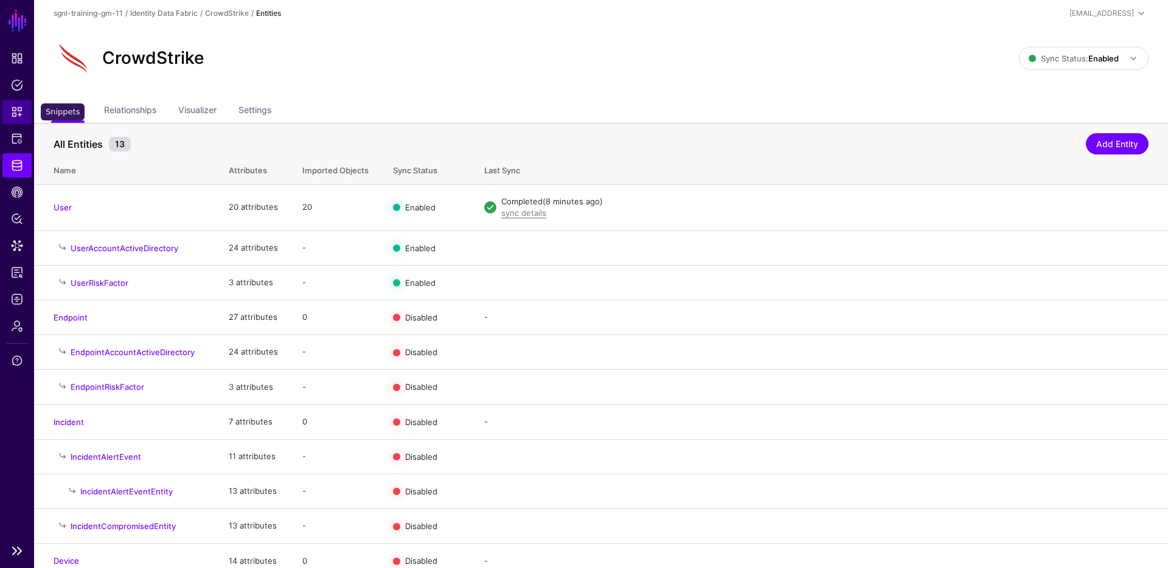
click at [23, 113] on span "Snippets" at bounding box center [17, 112] width 12 height 12
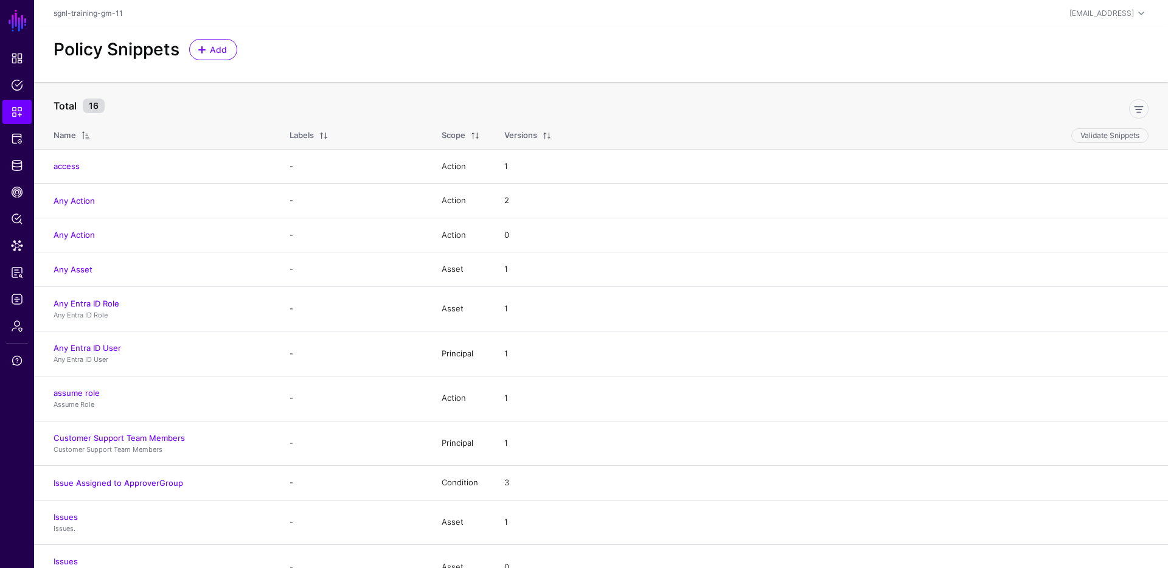
scroll to position [171, 0]
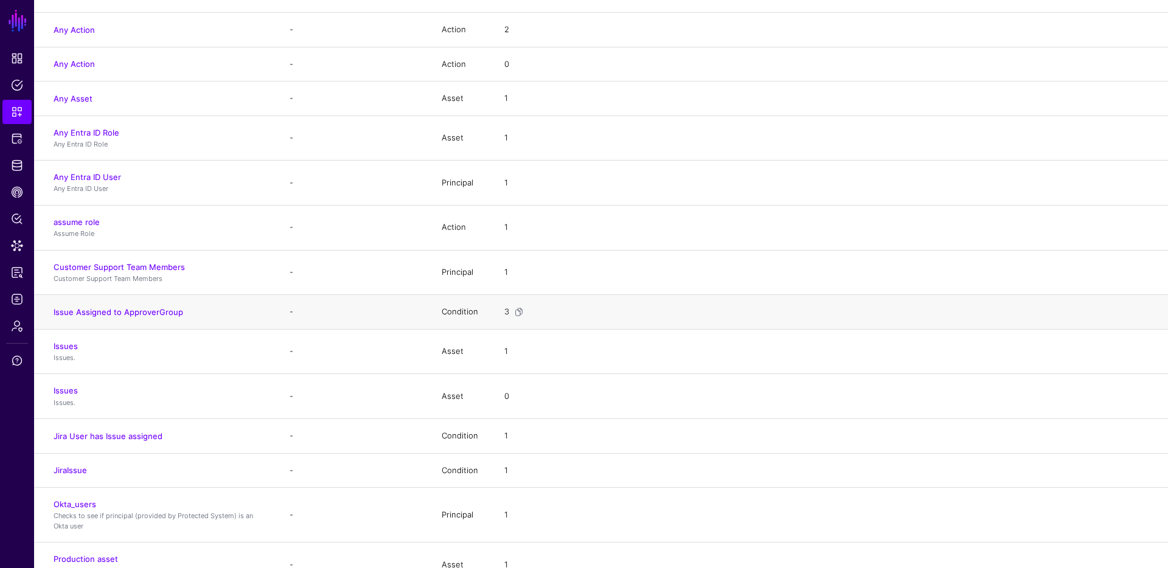
click at [153, 318] on td "Issue Assigned to ApproverGroup" at bounding box center [155, 312] width 243 height 35
click at [153, 311] on link "Issue Assigned to ApproverGroup" at bounding box center [119, 312] width 130 height 10
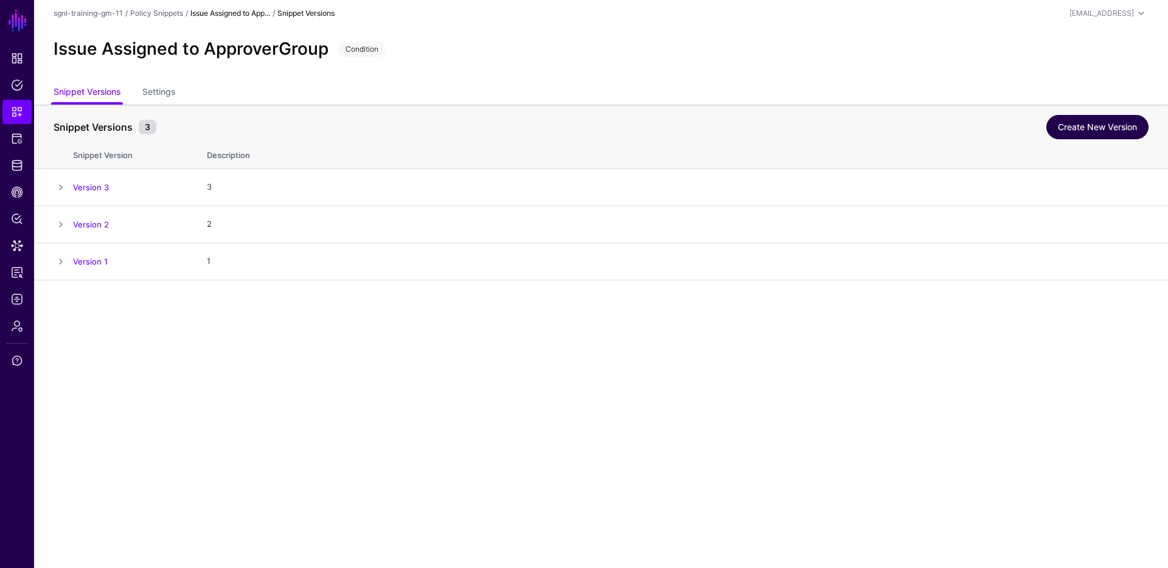
click at [1074, 125] on link "Create New Version" at bounding box center [1097, 127] width 102 height 24
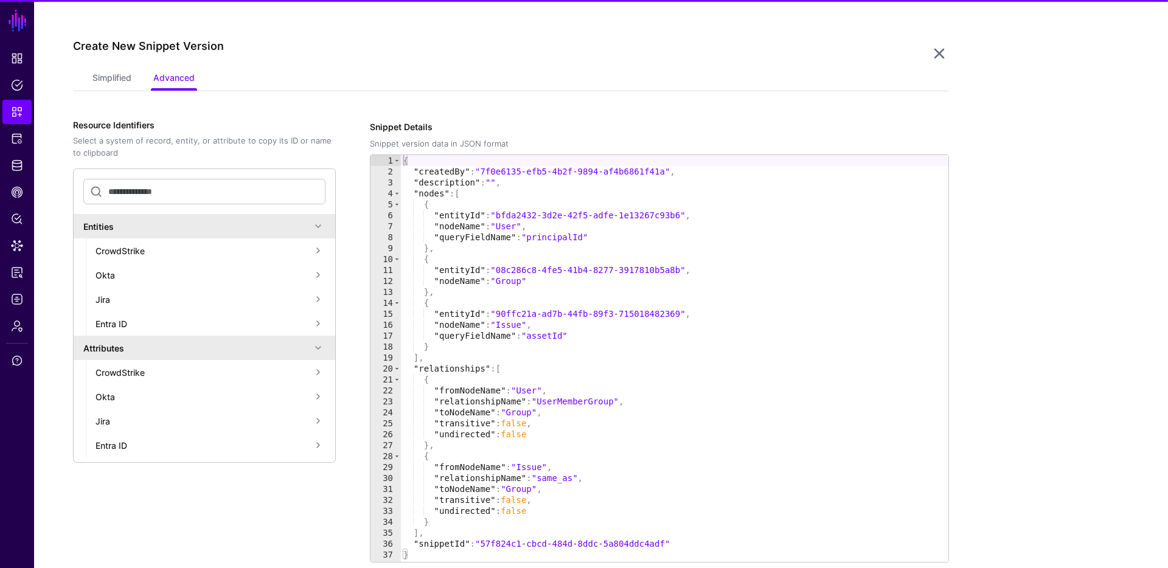
scroll to position [280, 0]
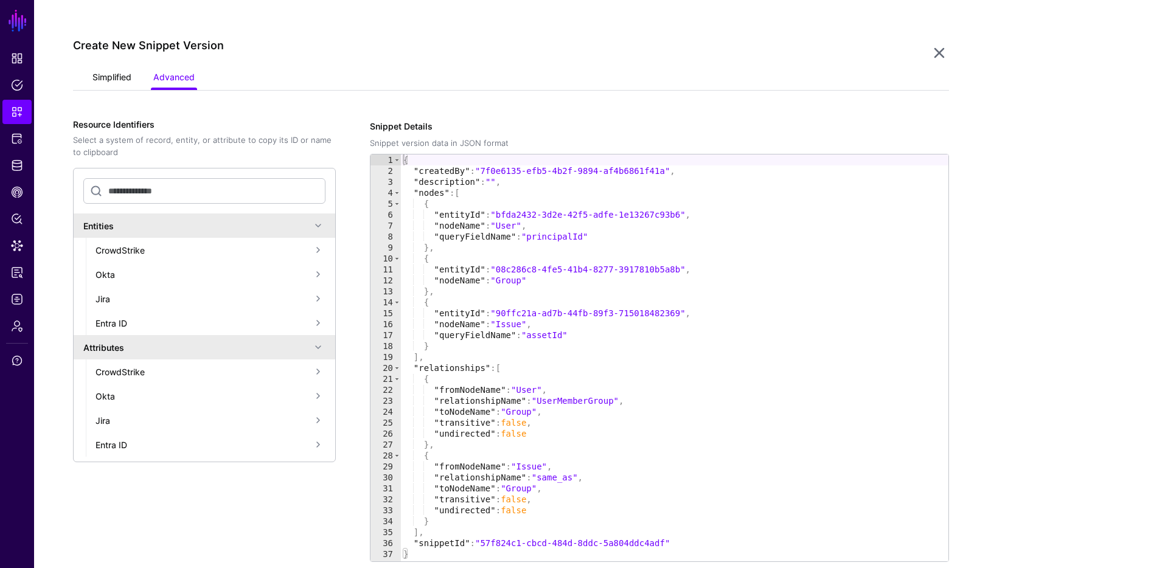
click at [93, 76] on link "Simplified" at bounding box center [111, 78] width 39 height 23
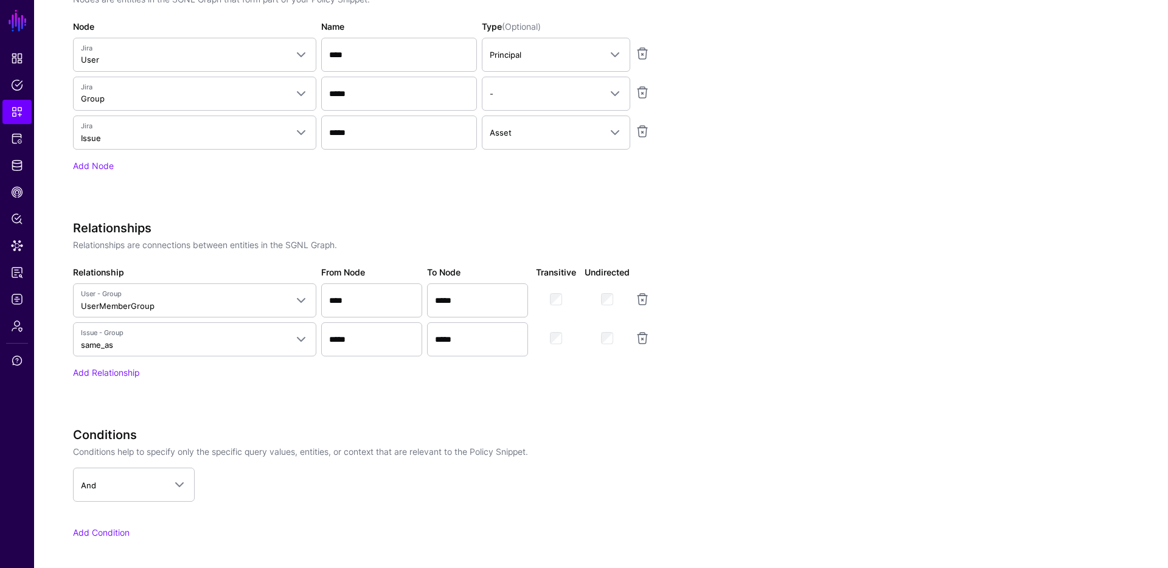
scroll to position [780, 0]
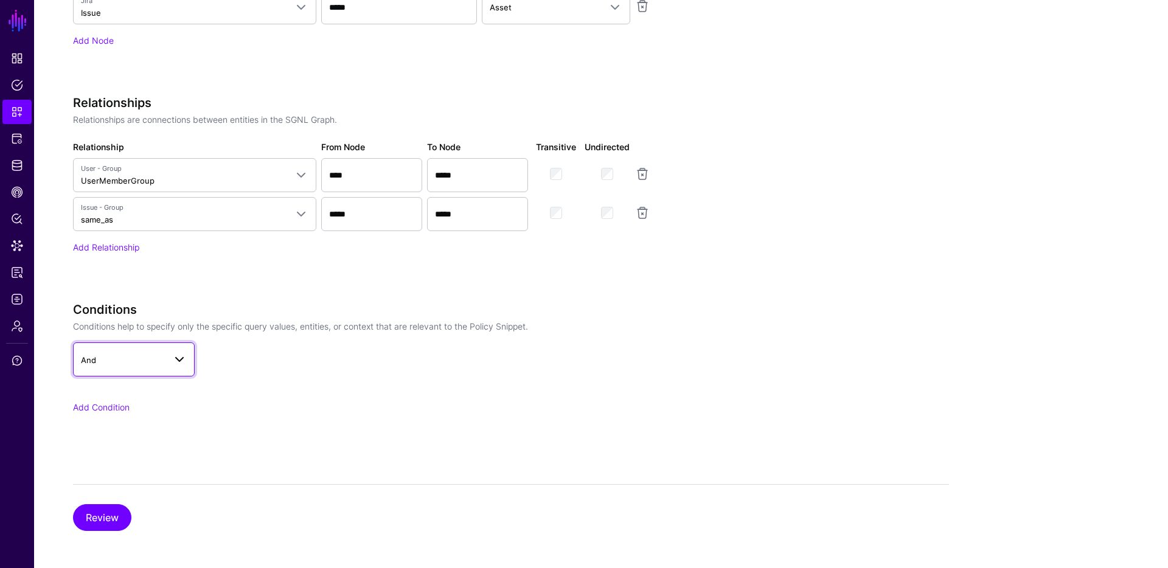
click at [169, 355] on span at bounding box center [176, 359] width 22 height 15
click at [129, 434] on div "Not" at bounding box center [134, 431] width 102 height 12
click at [124, 404] on link "Add Condition" at bounding box center [101, 407] width 57 height 10
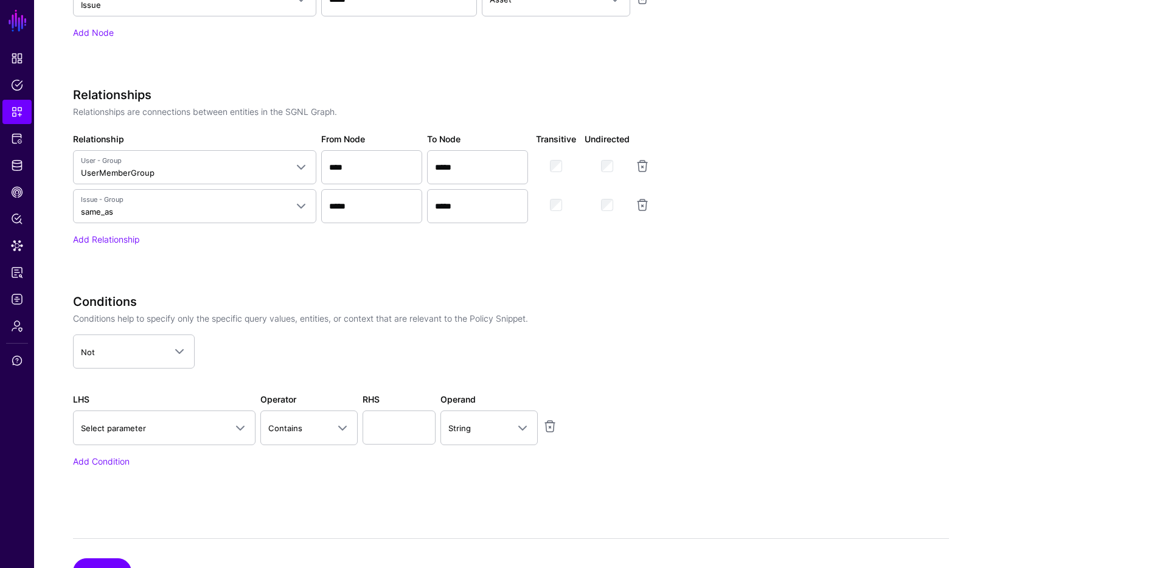
scroll to position [844, 0]
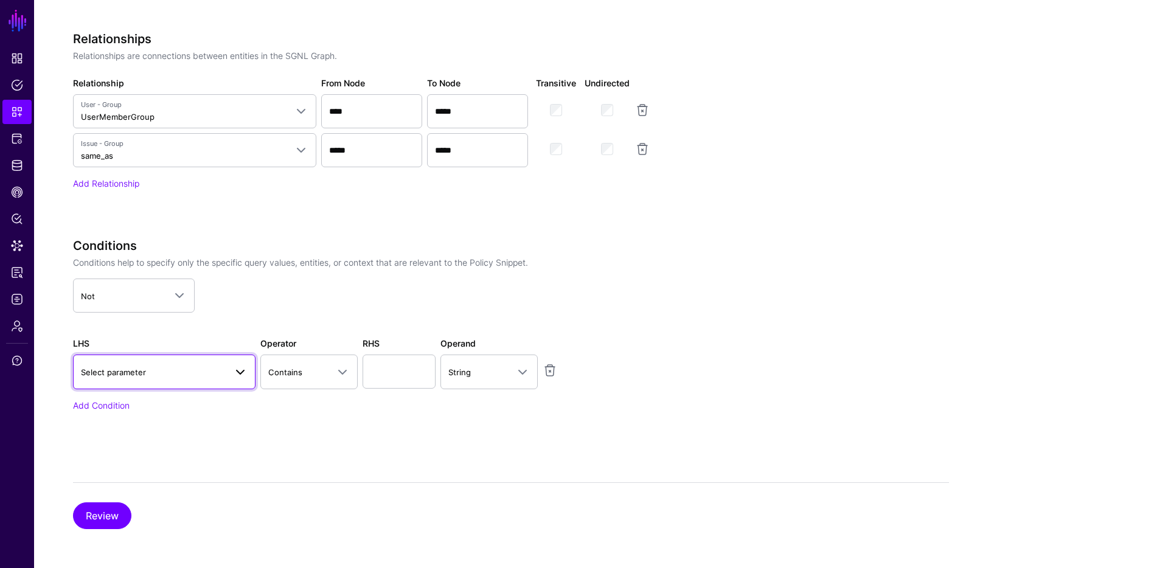
click at [187, 370] on span "Select parameter" at bounding box center [153, 372] width 145 height 13
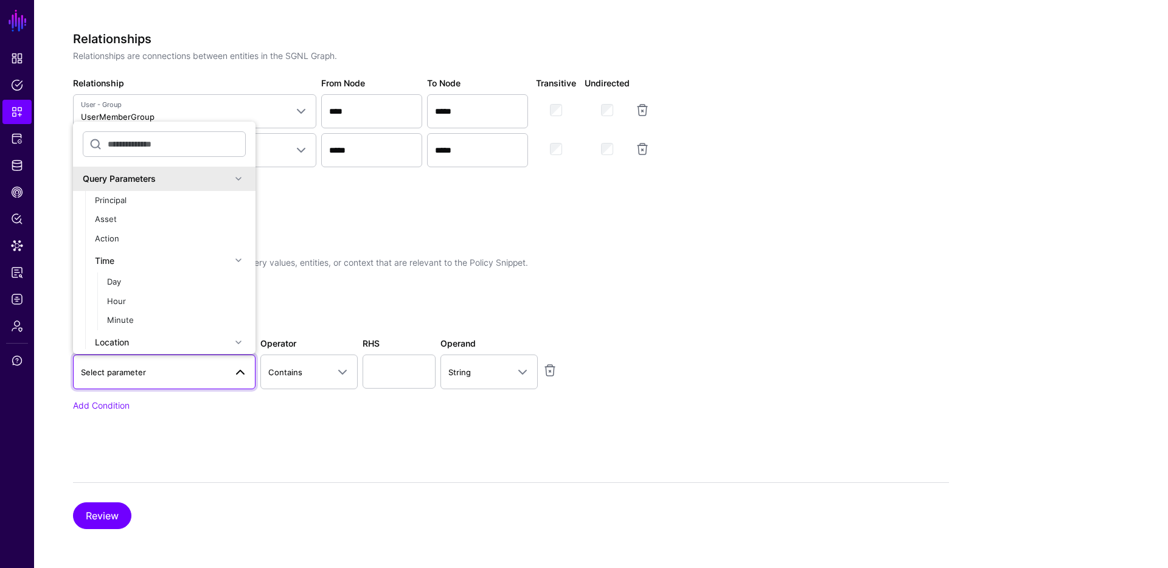
type input "*"
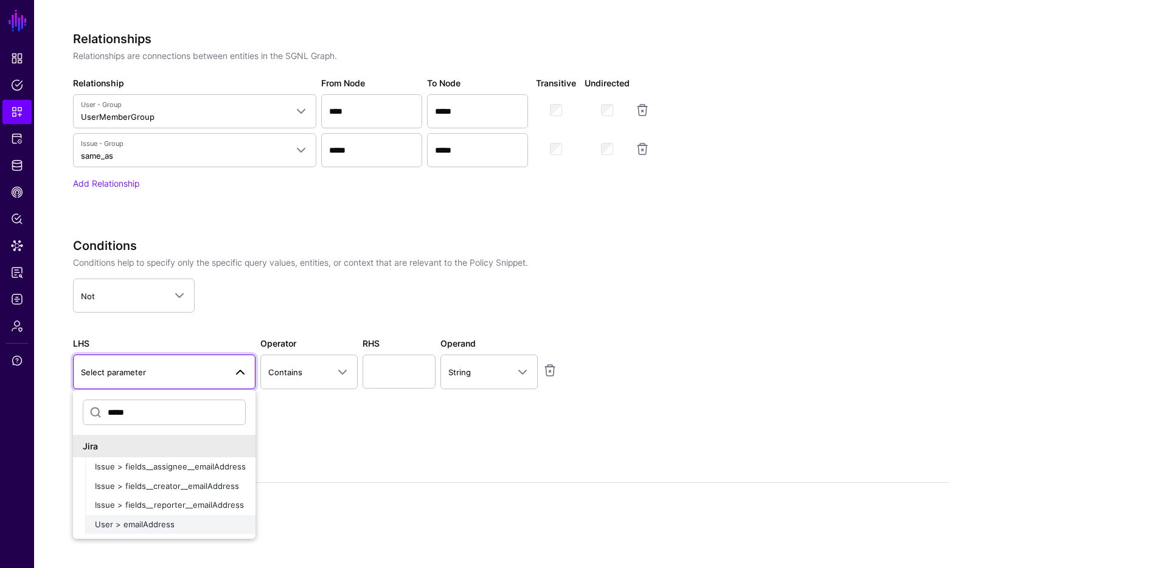
type input "*****"
click at [151, 526] on span "User > emailAddress" at bounding box center [135, 524] width 80 height 10
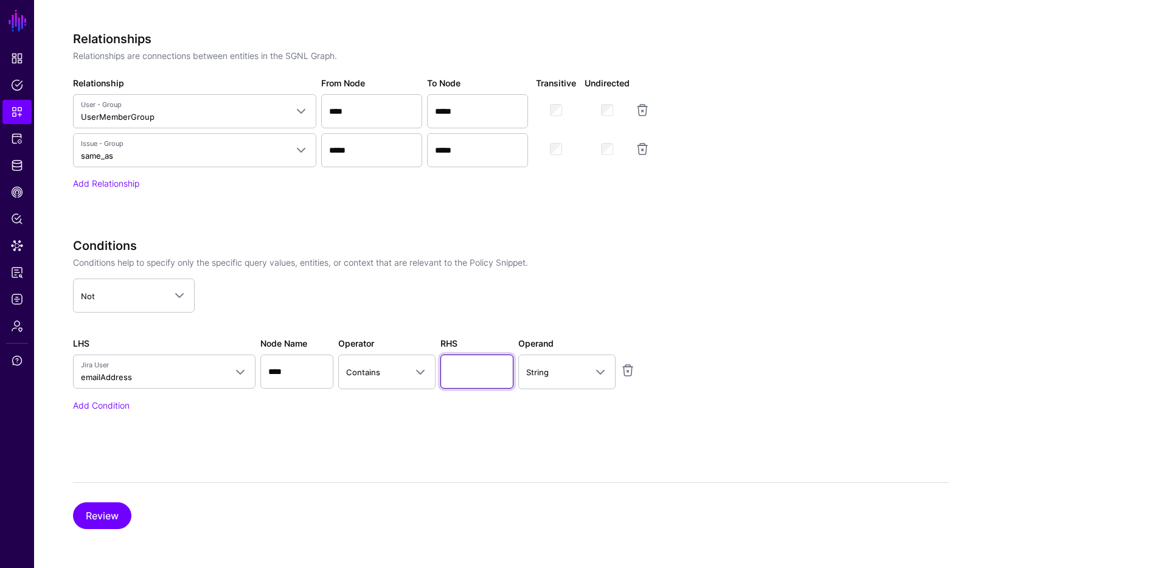
click at [457, 380] on input "text" at bounding box center [476, 372] width 73 height 34
click at [394, 373] on span "Contains" at bounding box center [376, 372] width 60 height 13
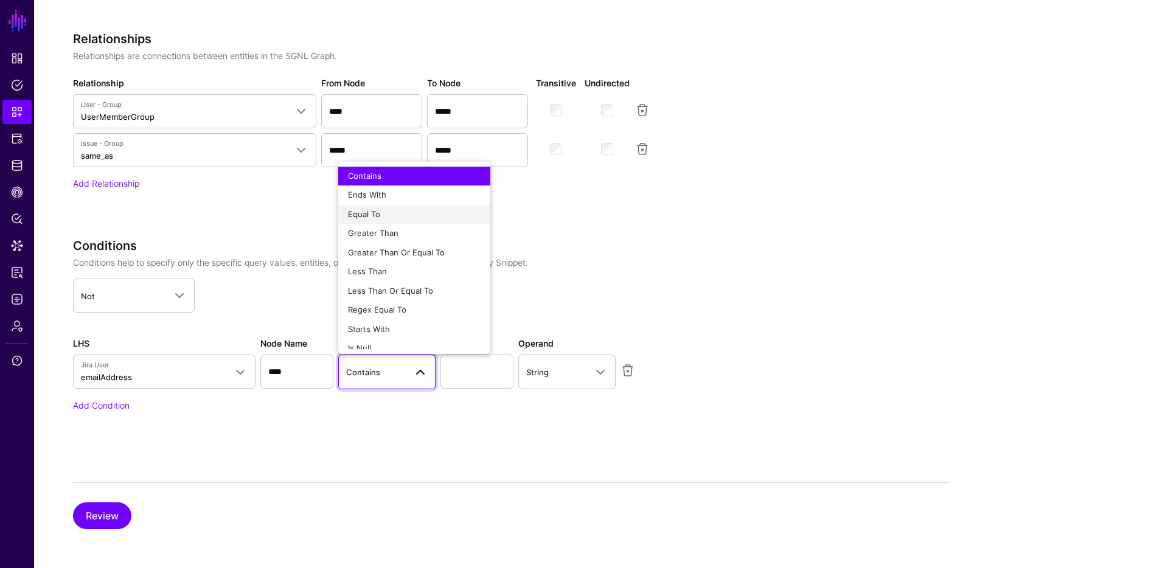
click at [384, 215] on div "Equal To" at bounding box center [414, 215] width 133 height 12
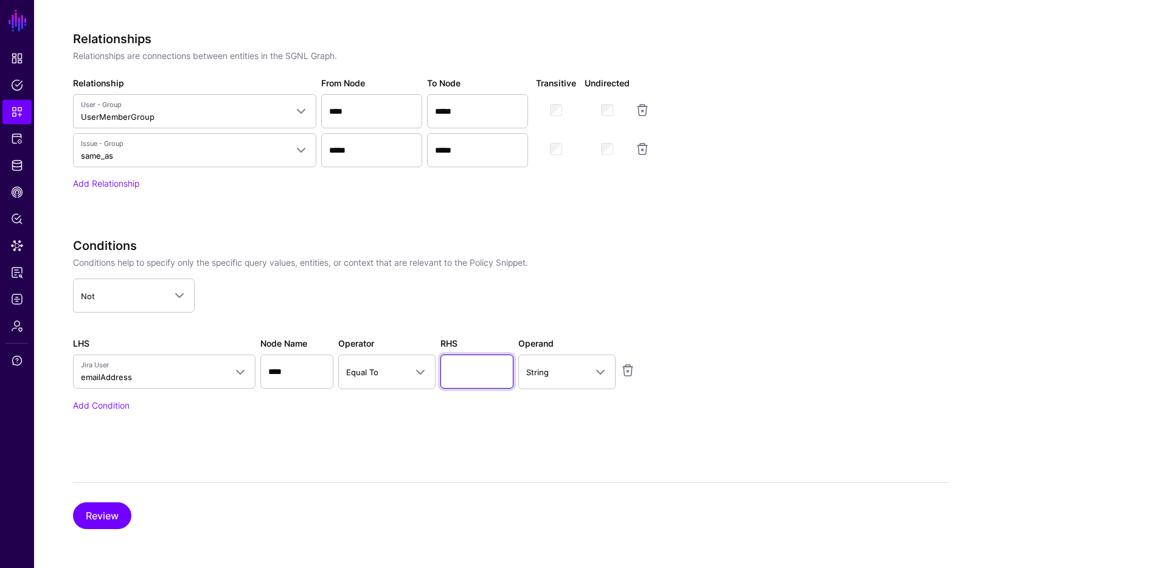
click at [464, 371] on input "text" at bounding box center [476, 372] width 73 height 34
click at [505, 388] on input "**********" at bounding box center [476, 372] width 73 height 34
type input "**********"
click at [504, 406] on div "Add Condition" at bounding box center [377, 405] width 608 height 13
click at [408, 375] on span at bounding box center [417, 371] width 22 height 15
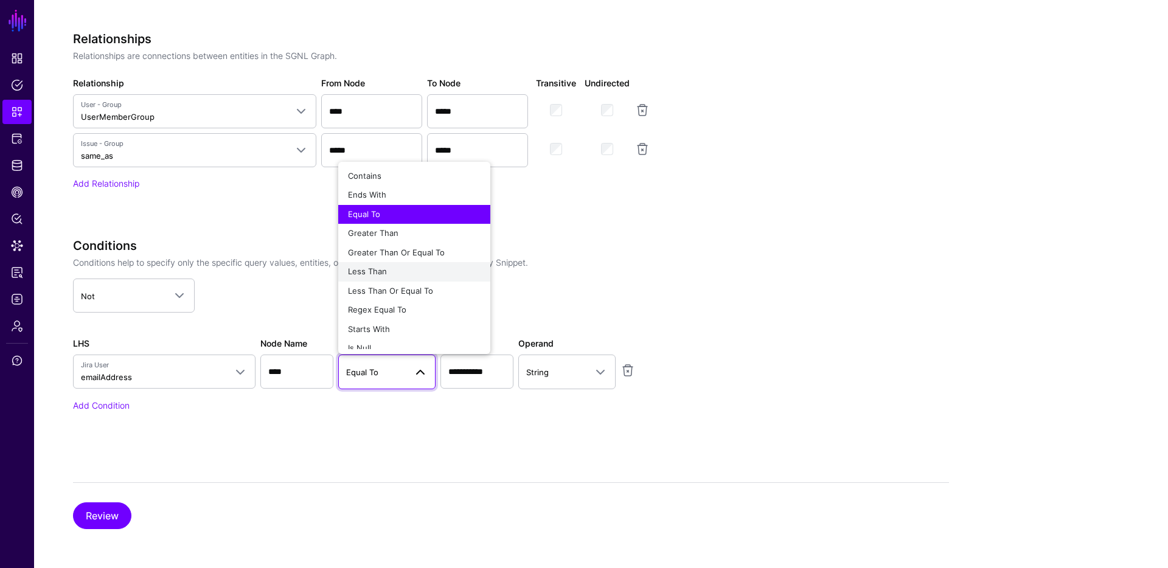
scroll to position [9, 0]
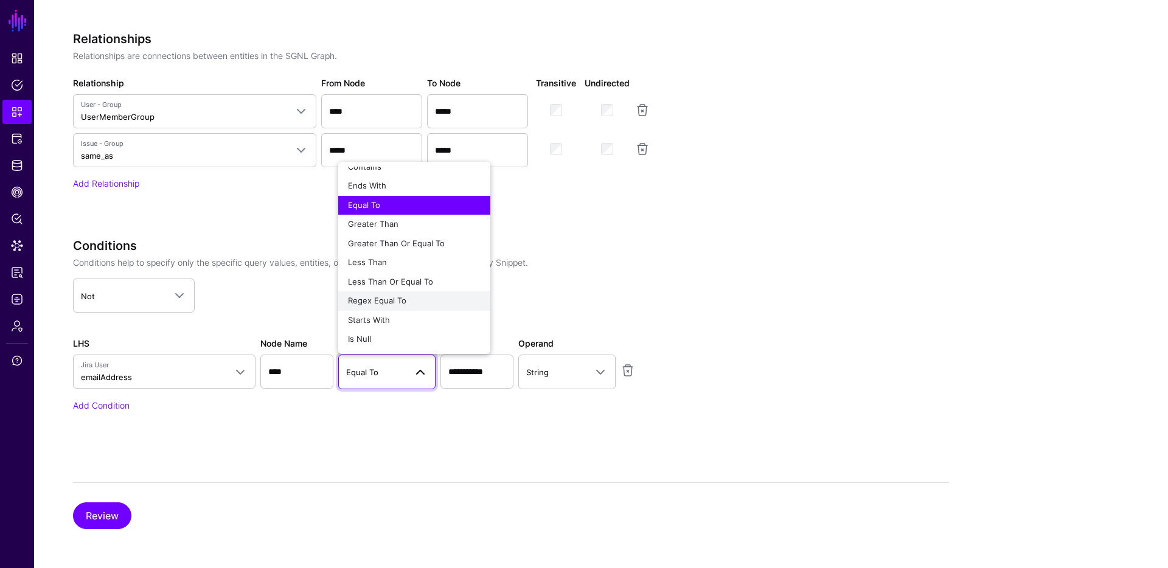
click at [403, 299] on span "Regex Equal To" at bounding box center [377, 301] width 58 height 10
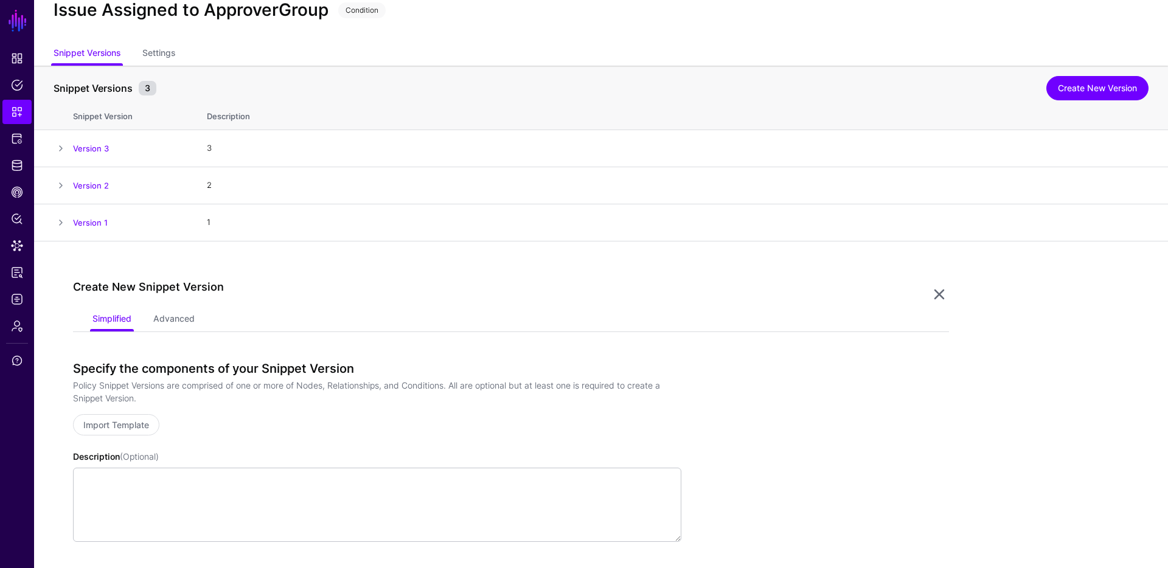
scroll to position [23, 0]
